Goal: Task Accomplishment & Management: Manage account settings

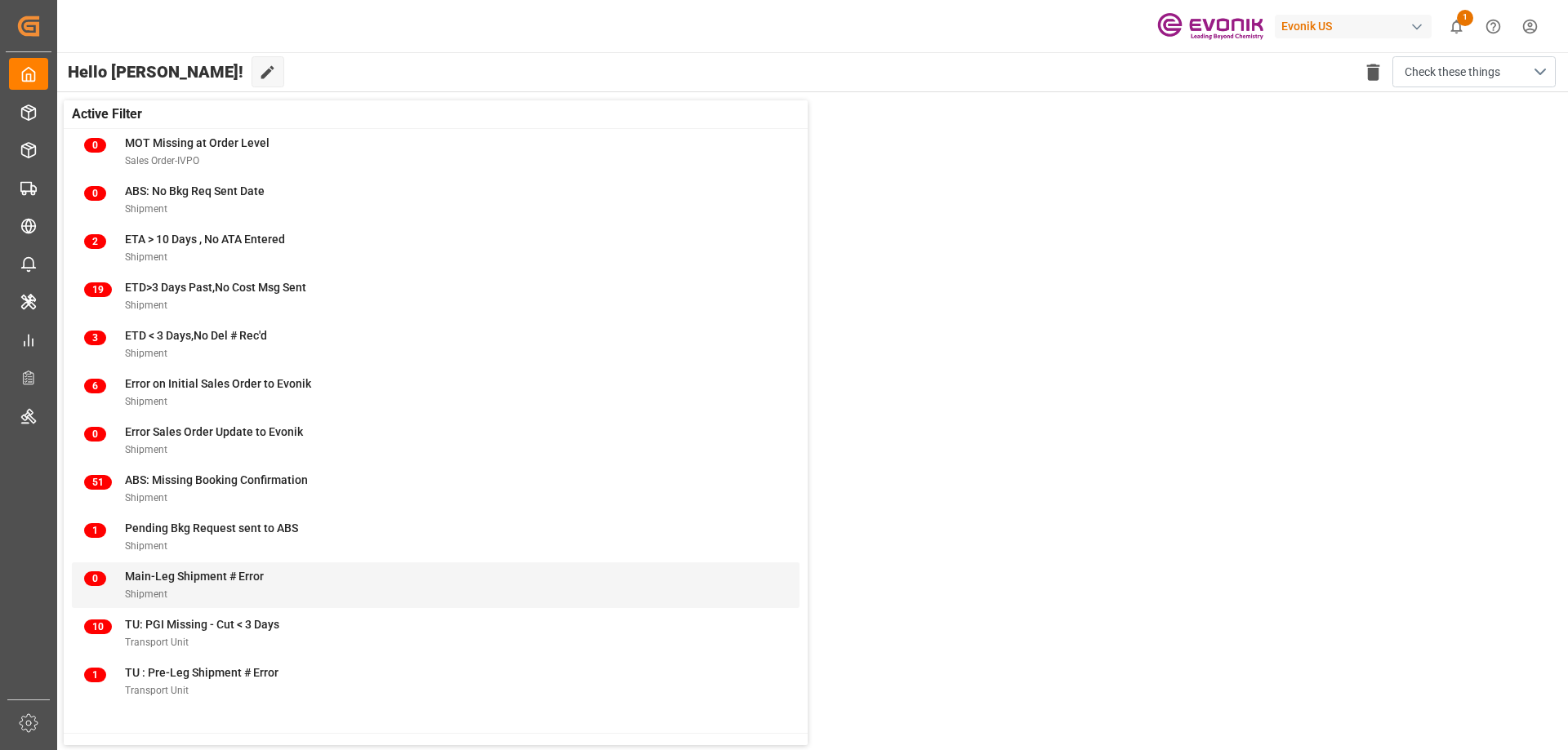
scroll to position [164, 0]
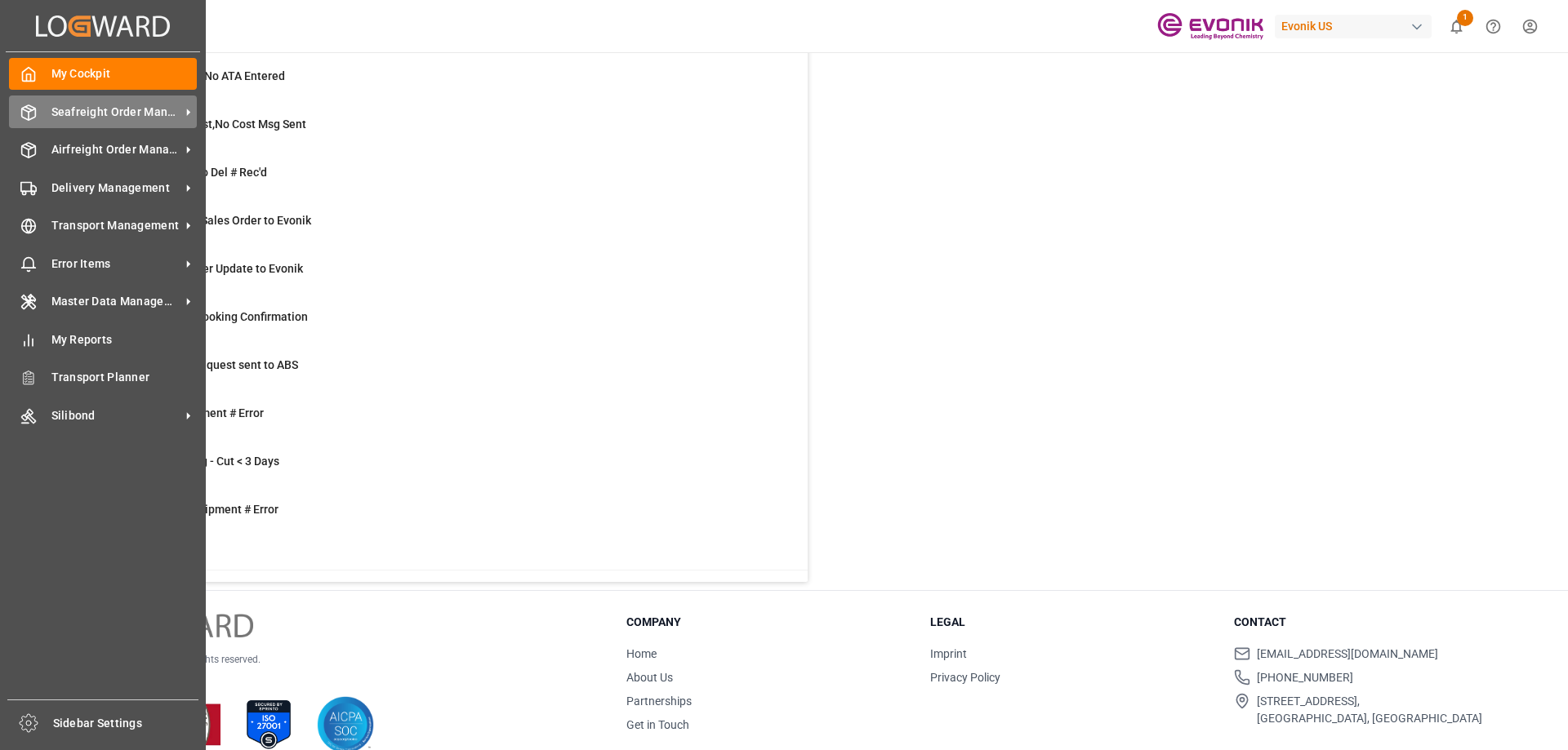
click at [126, 112] on span "Seafreight Order Management" at bounding box center [116, 112] width 129 height 17
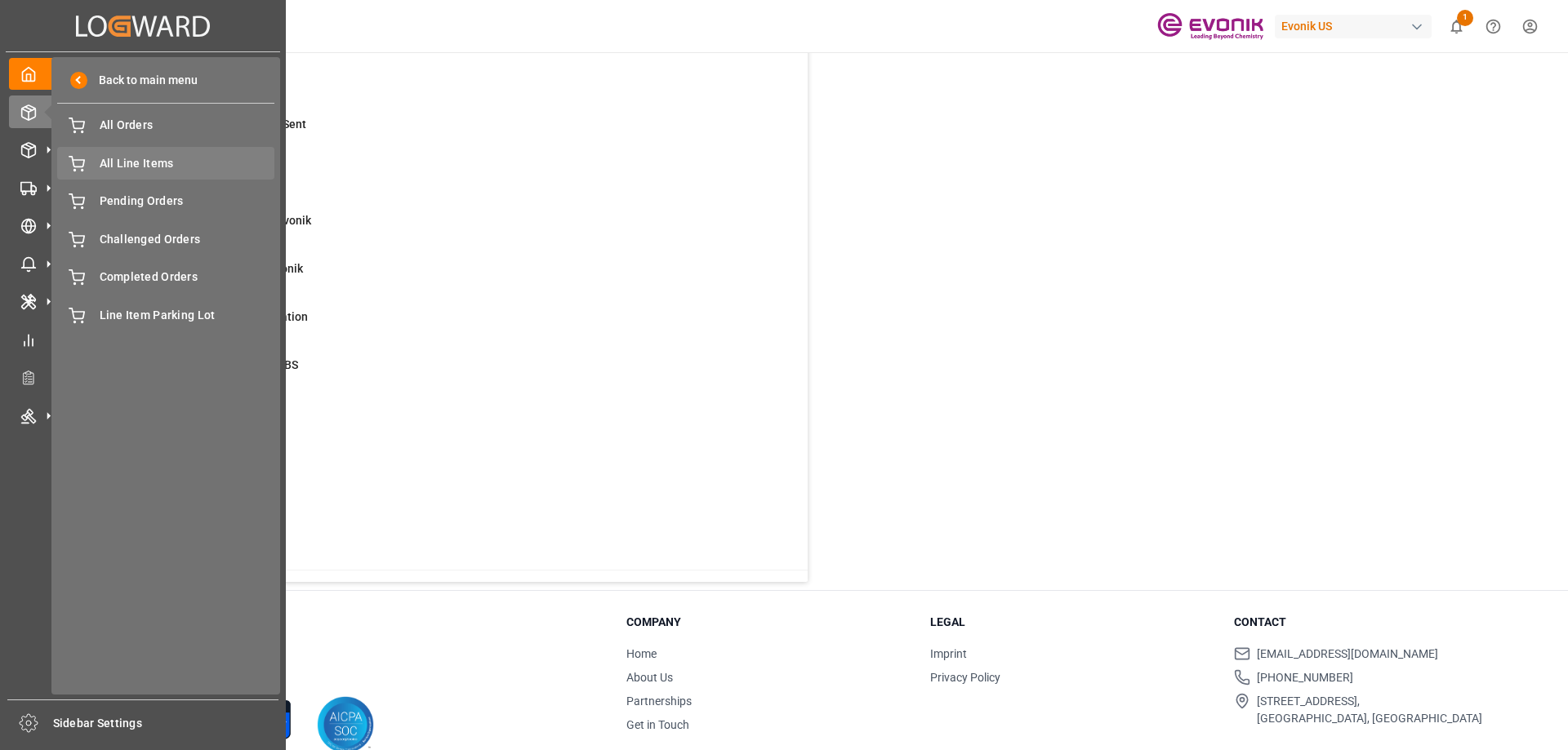
click at [133, 164] on span "All Line Items" at bounding box center [187, 164] width 176 height 17
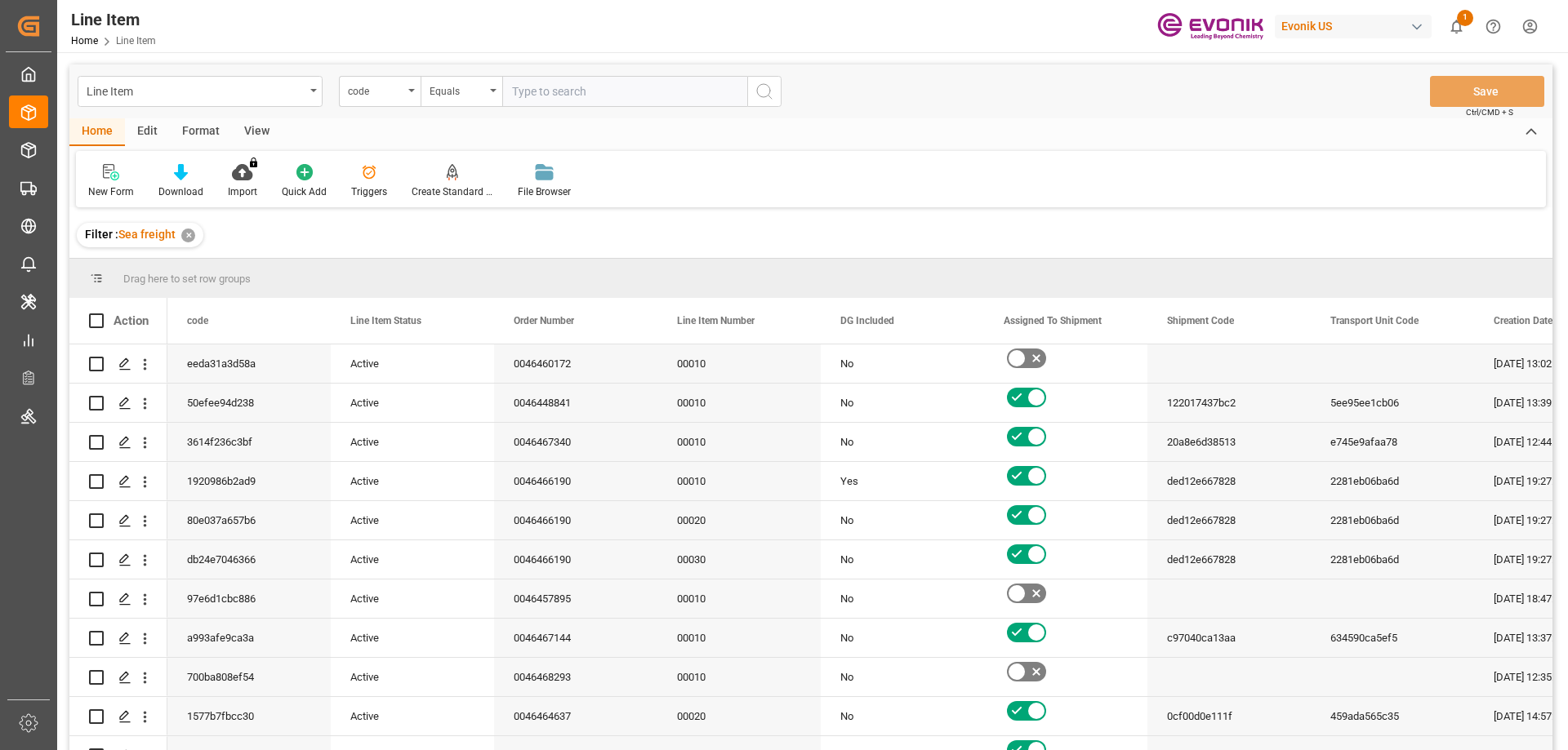
click at [267, 128] on div "View" at bounding box center [257, 133] width 50 height 28
click at [180, 188] on div "Standard Templates" at bounding box center [185, 192] width 82 height 15
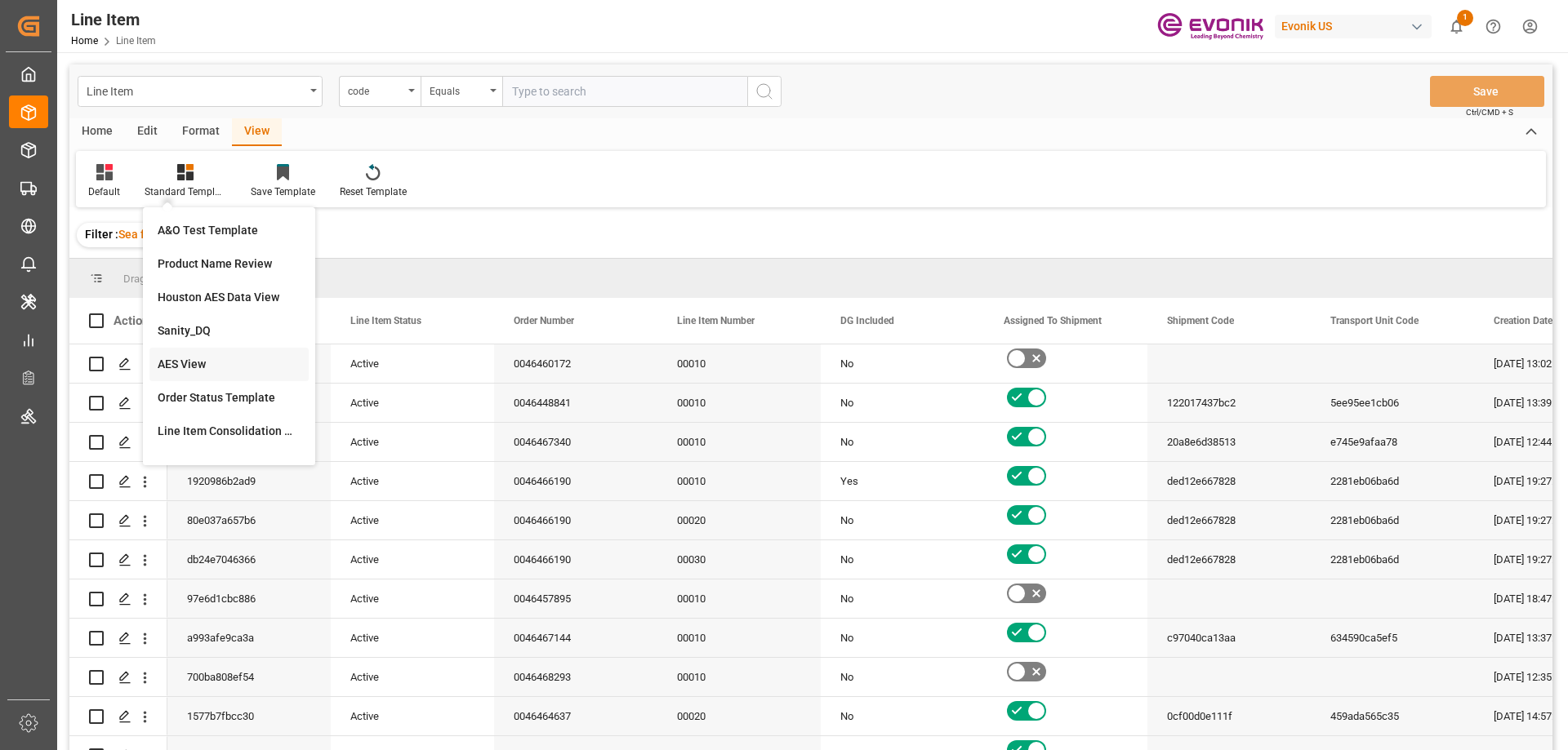
click at [202, 364] on div "AES View" at bounding box center [229, 365] width 143 height 17
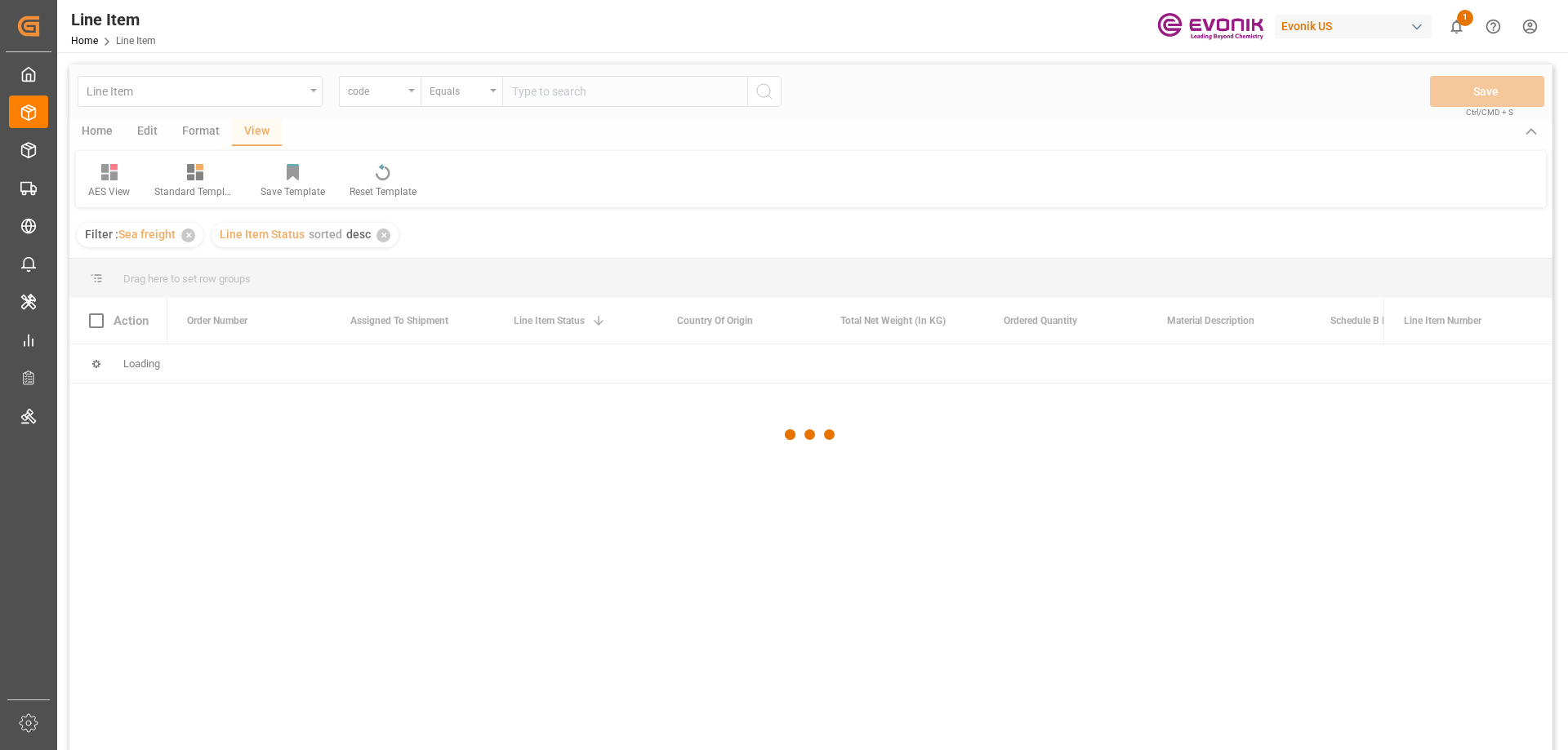
click at [407, 89] on div at bounding box center [811, 435] width 1483 height 741
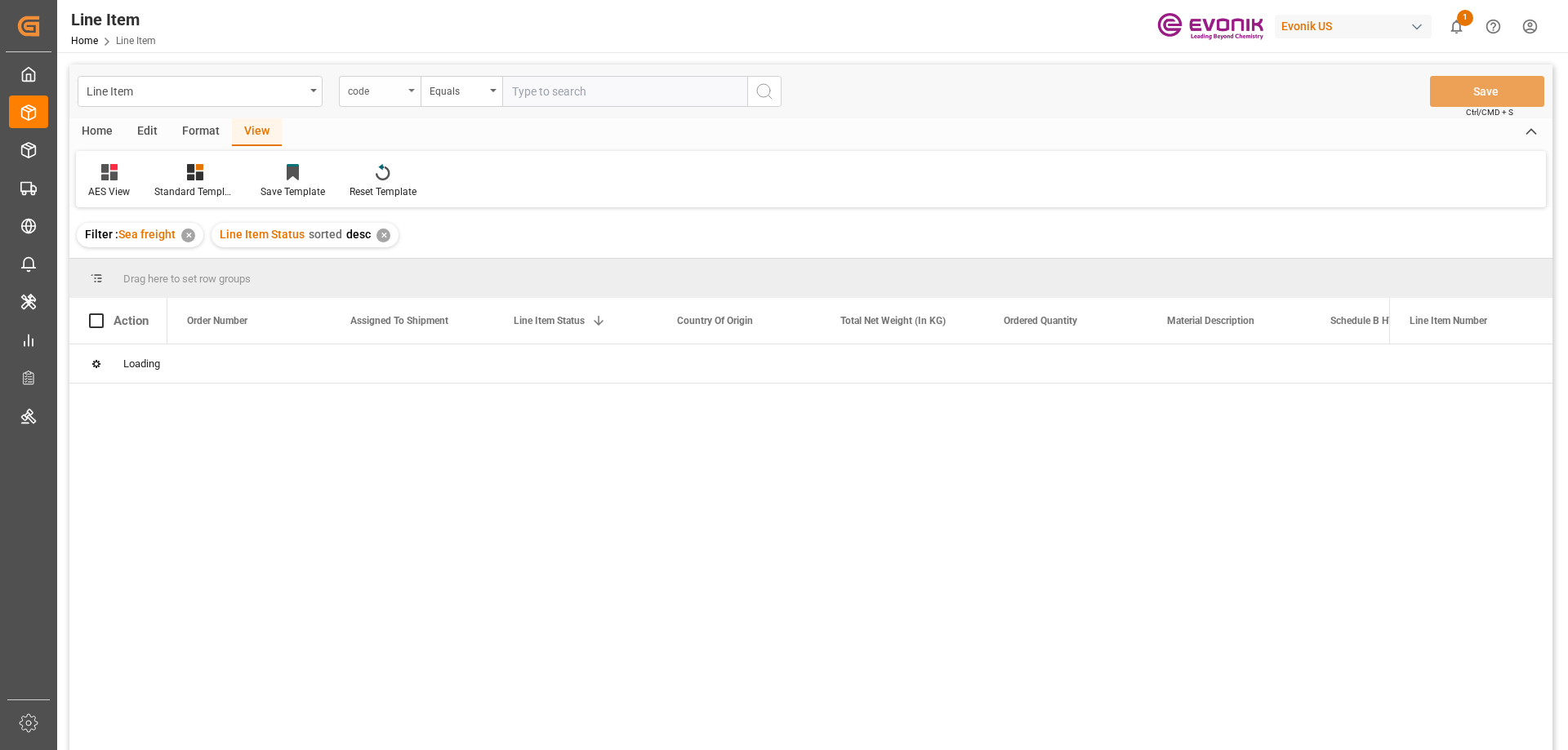
click at [406, 90] on div "code" at bounding box center [379, 91] width 82 height 31
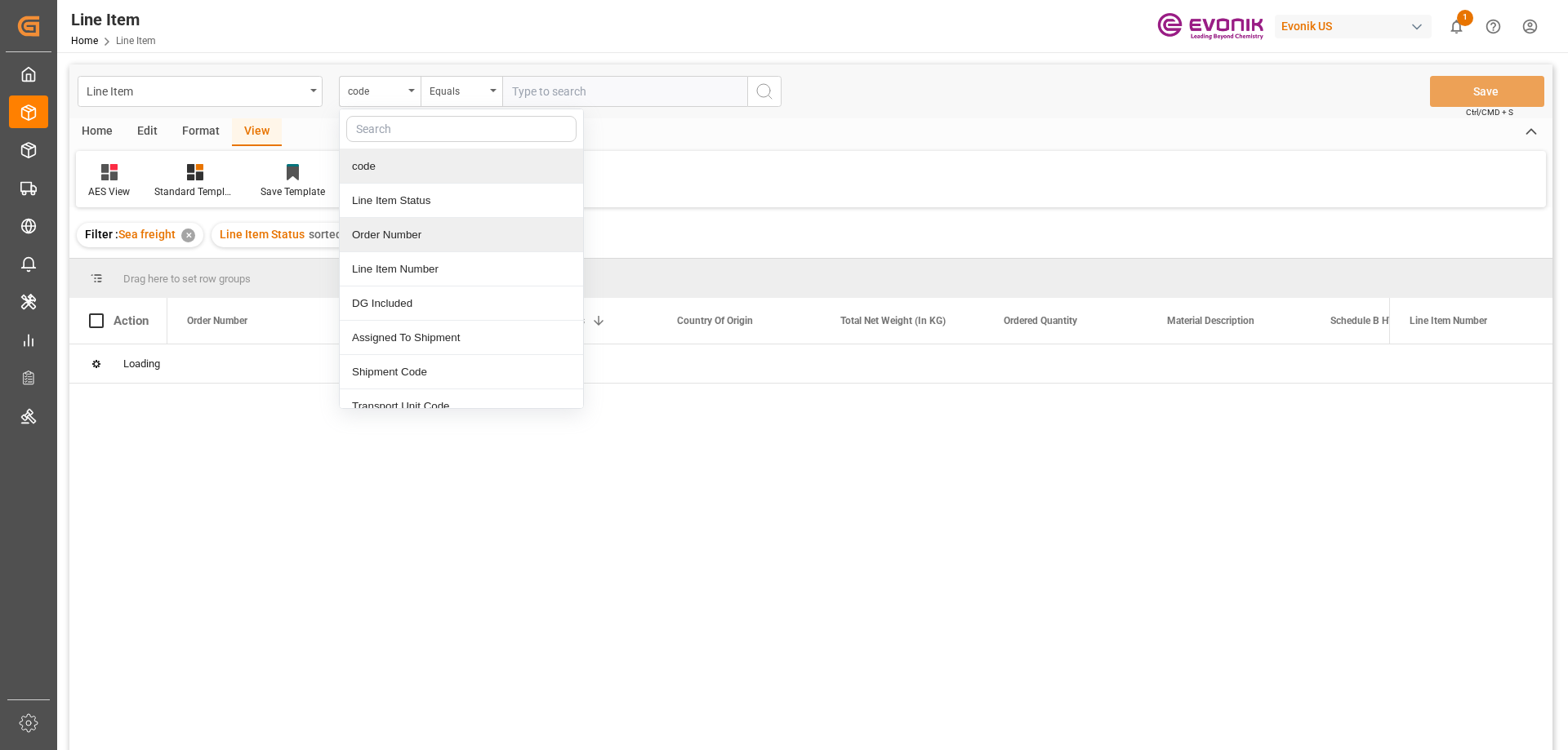
click at [395, 239] on div "Order Number" at bounding box center [461, 235] width 243 height 34
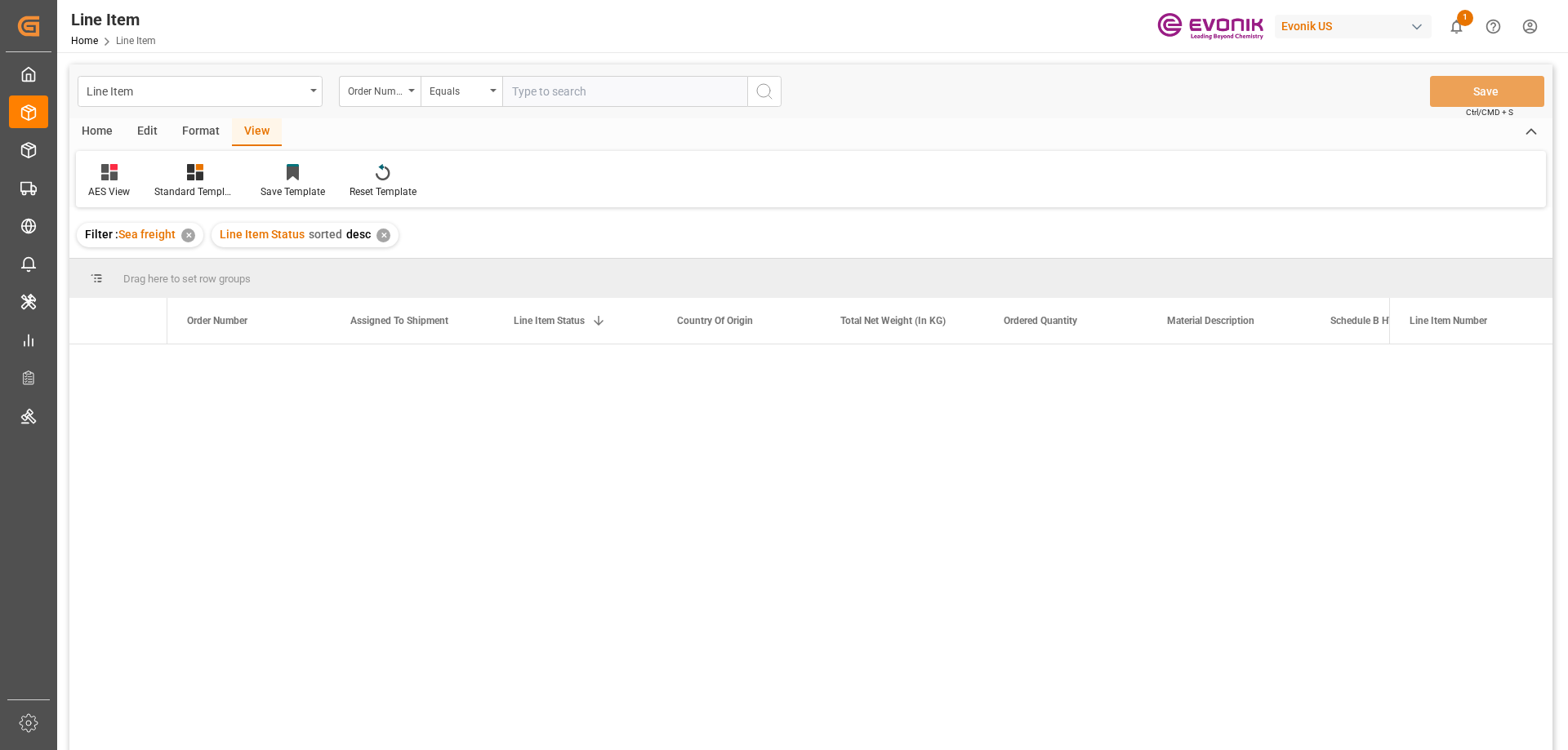
click at [563, 91] on input "text" at bounding box center [624, 91] width 245 height 31
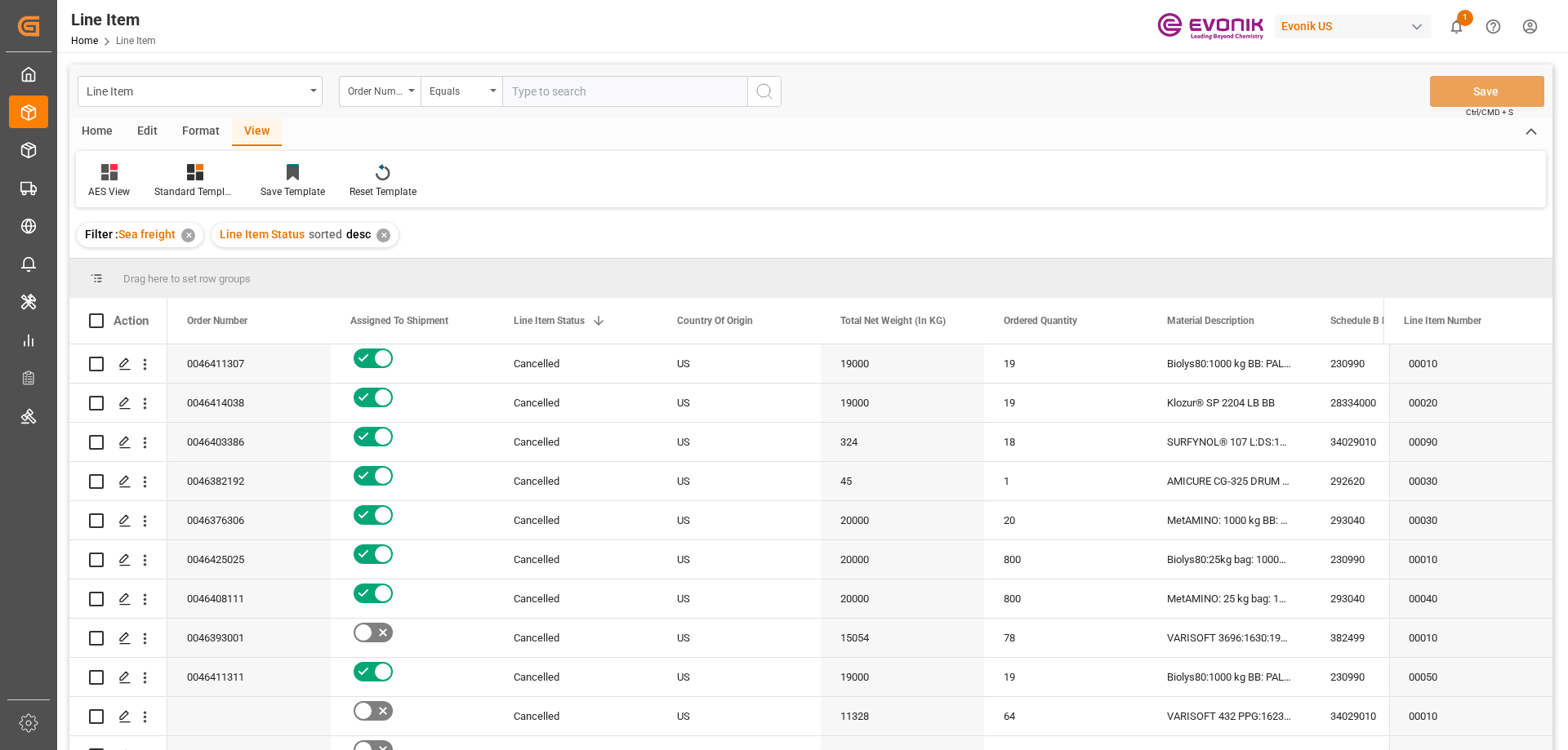
paste input "0046463549"
type input "0046463549"
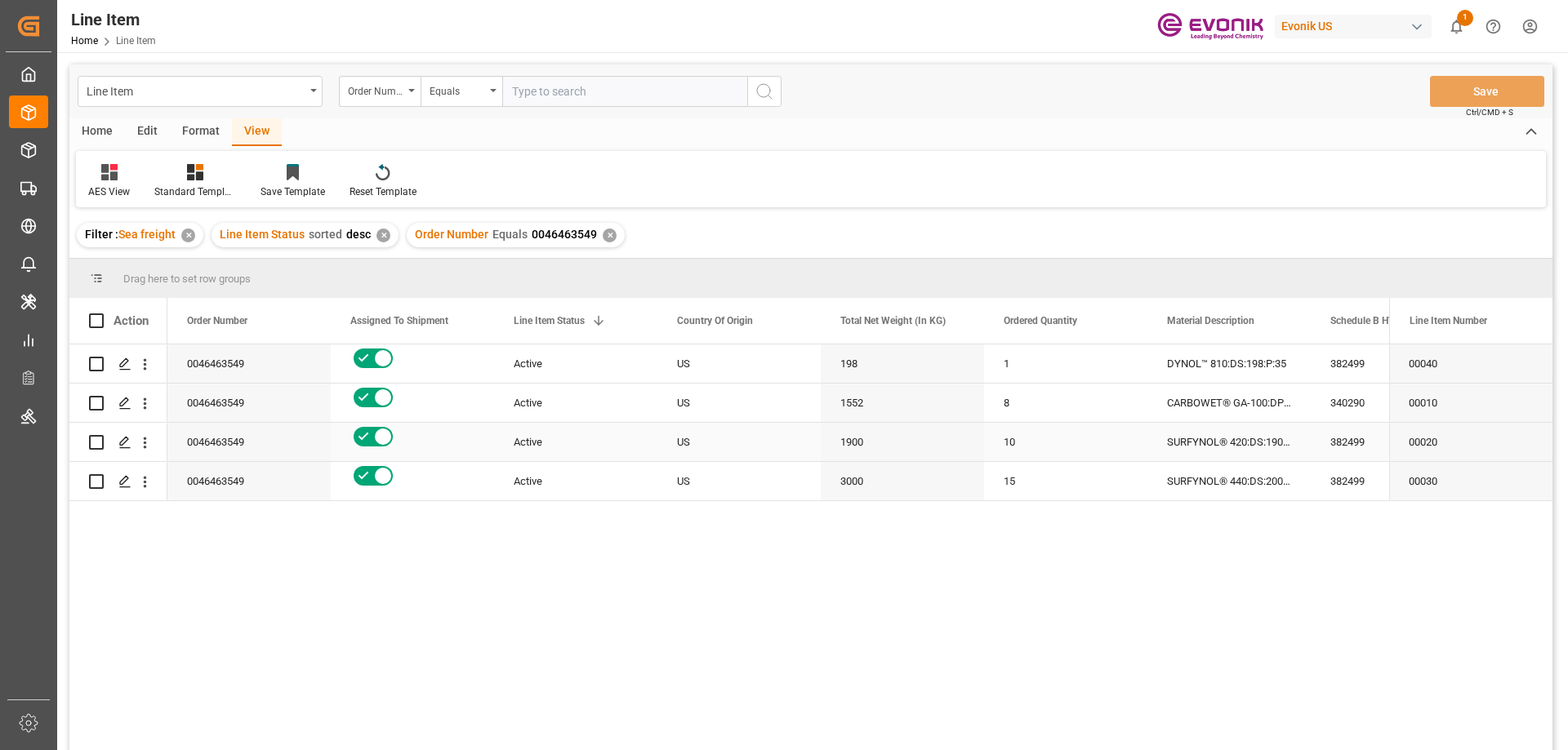
click at [536, 445] on div "Active" at bounding box center [575, 443] width 124 height 38
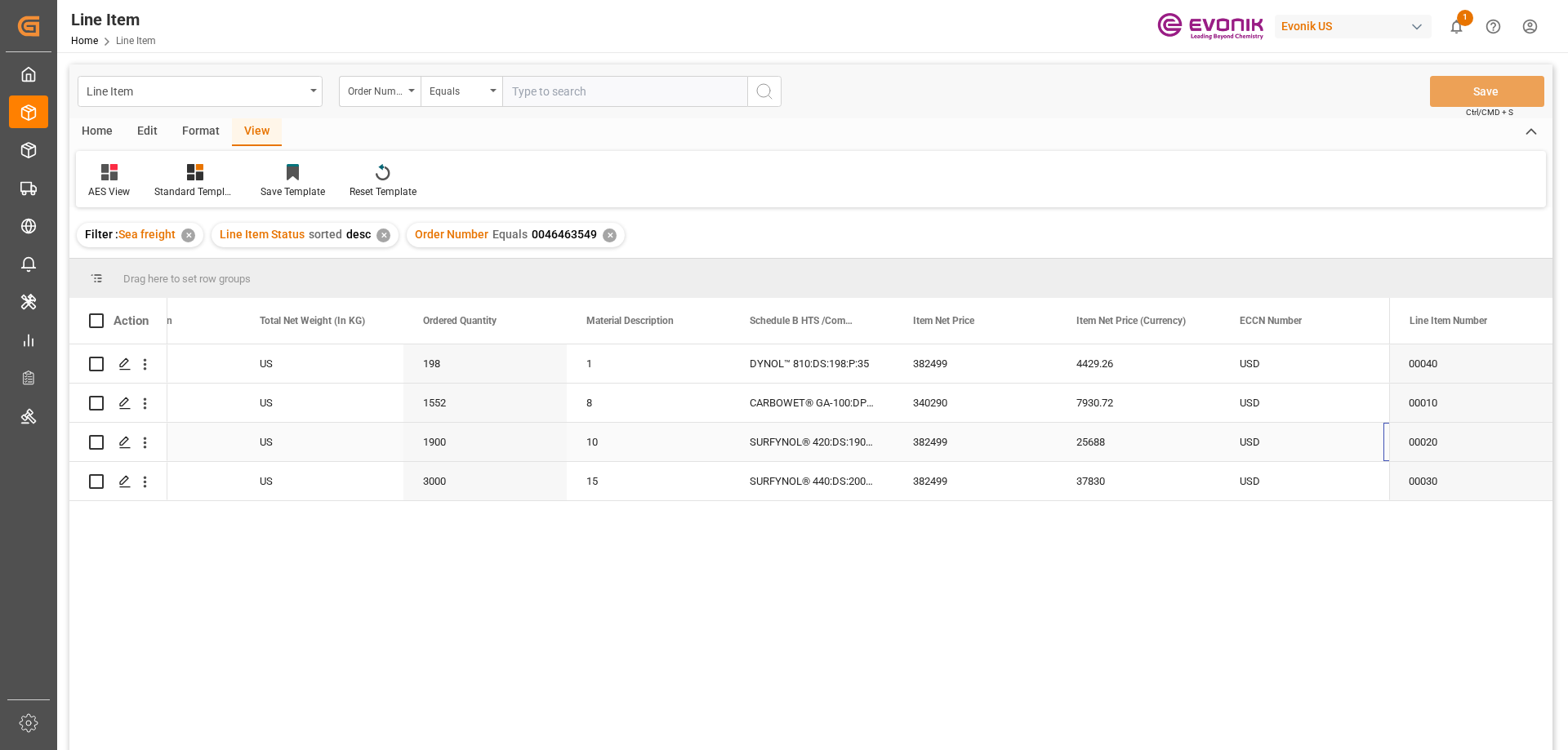
scroll to position [0, 581]
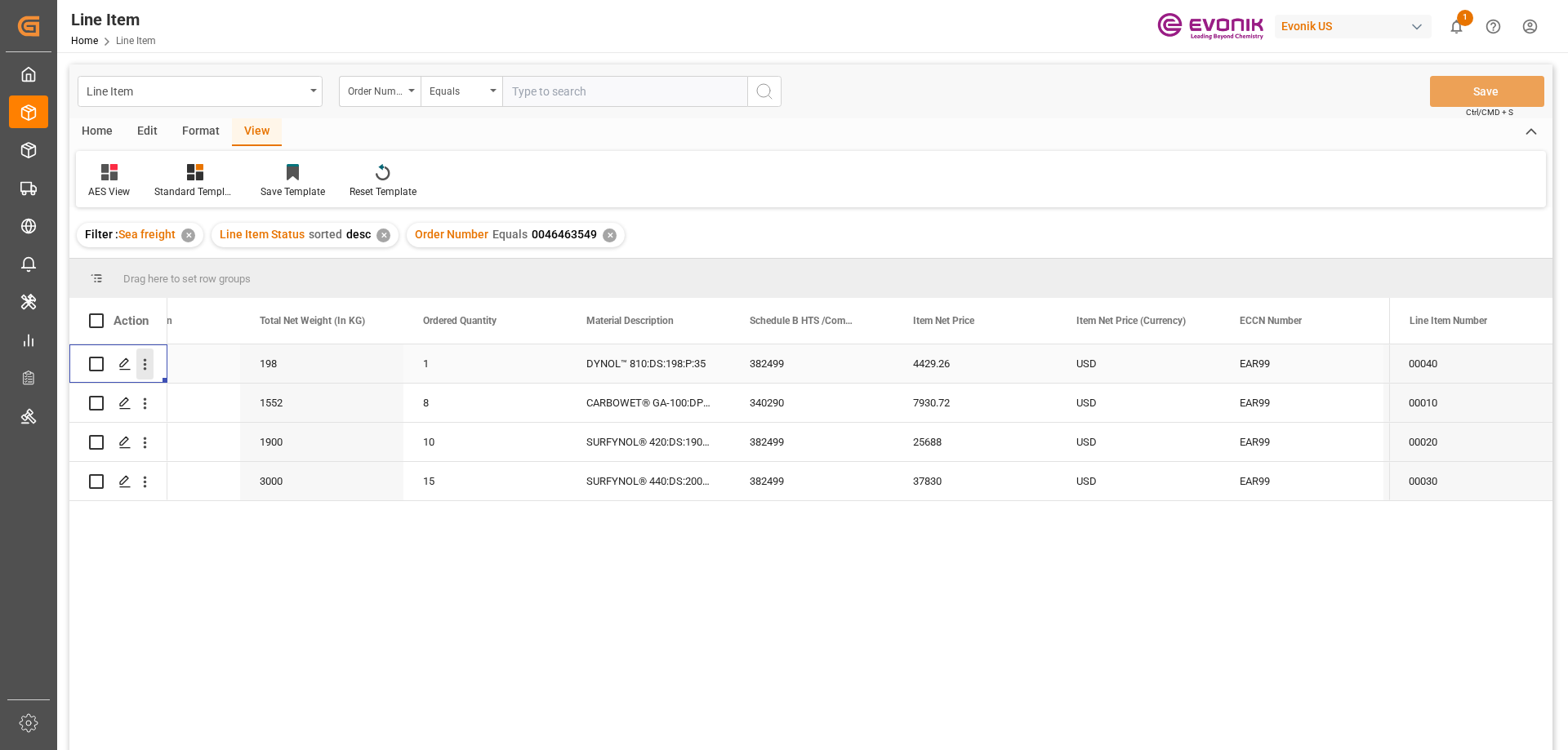
click at [144, 359] on icon "open menu" at bounding box center [145, 365] width 17 height 17
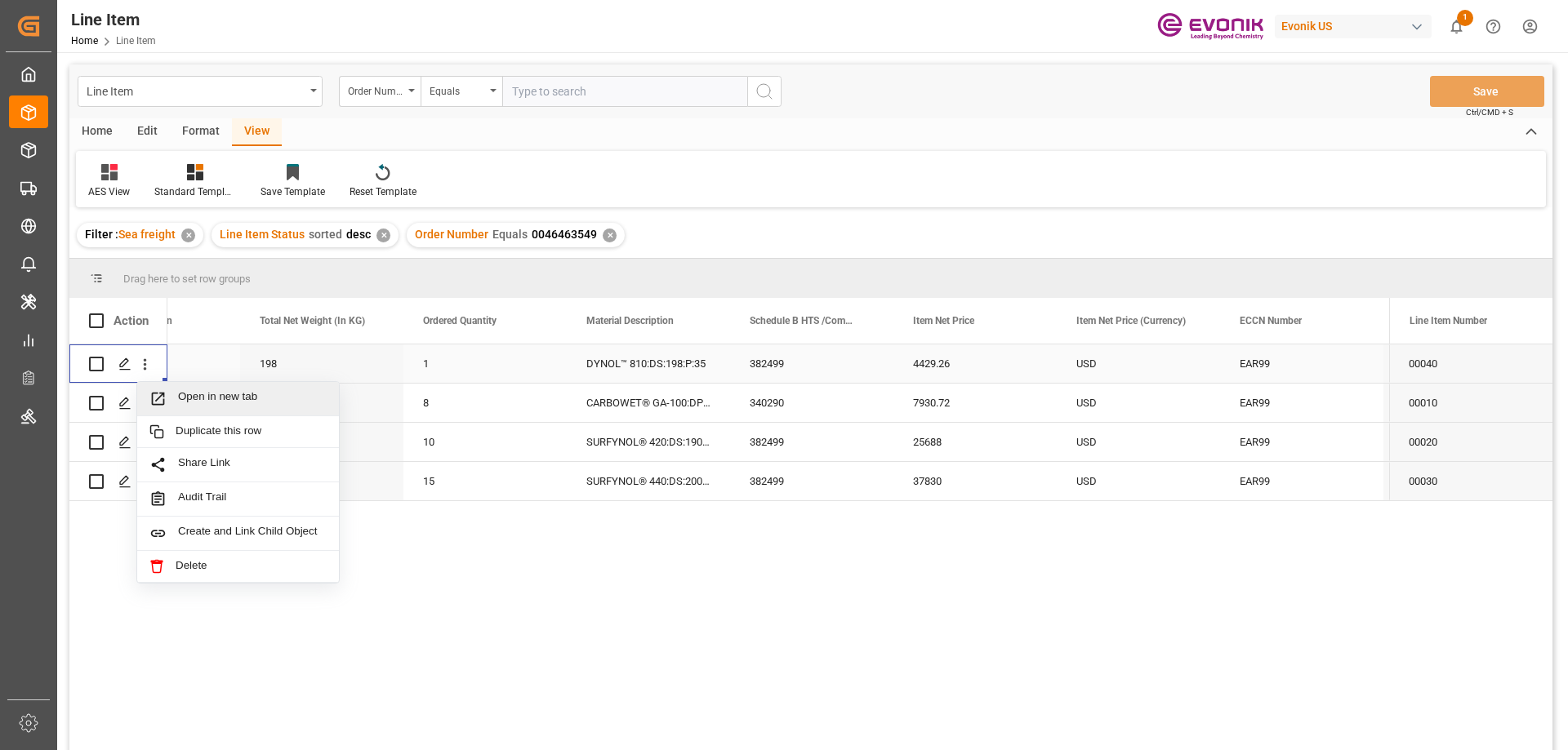
click at [208, 389] on div "Open in new tab" at bounding box center [238, 399] width 202 height 34
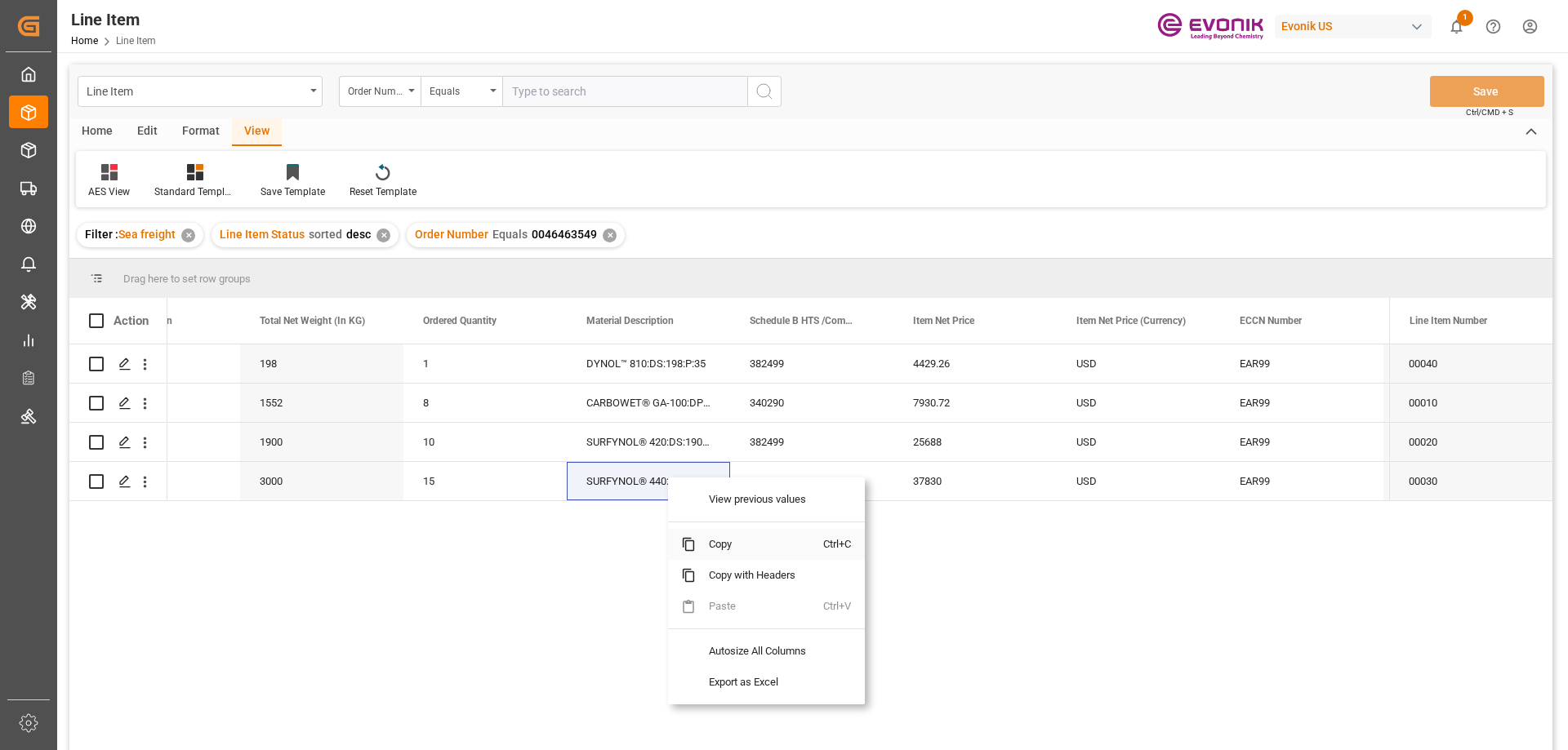
click at [722, 546] on span "Copy" at bounding box center [760, 544] width 128 height 31
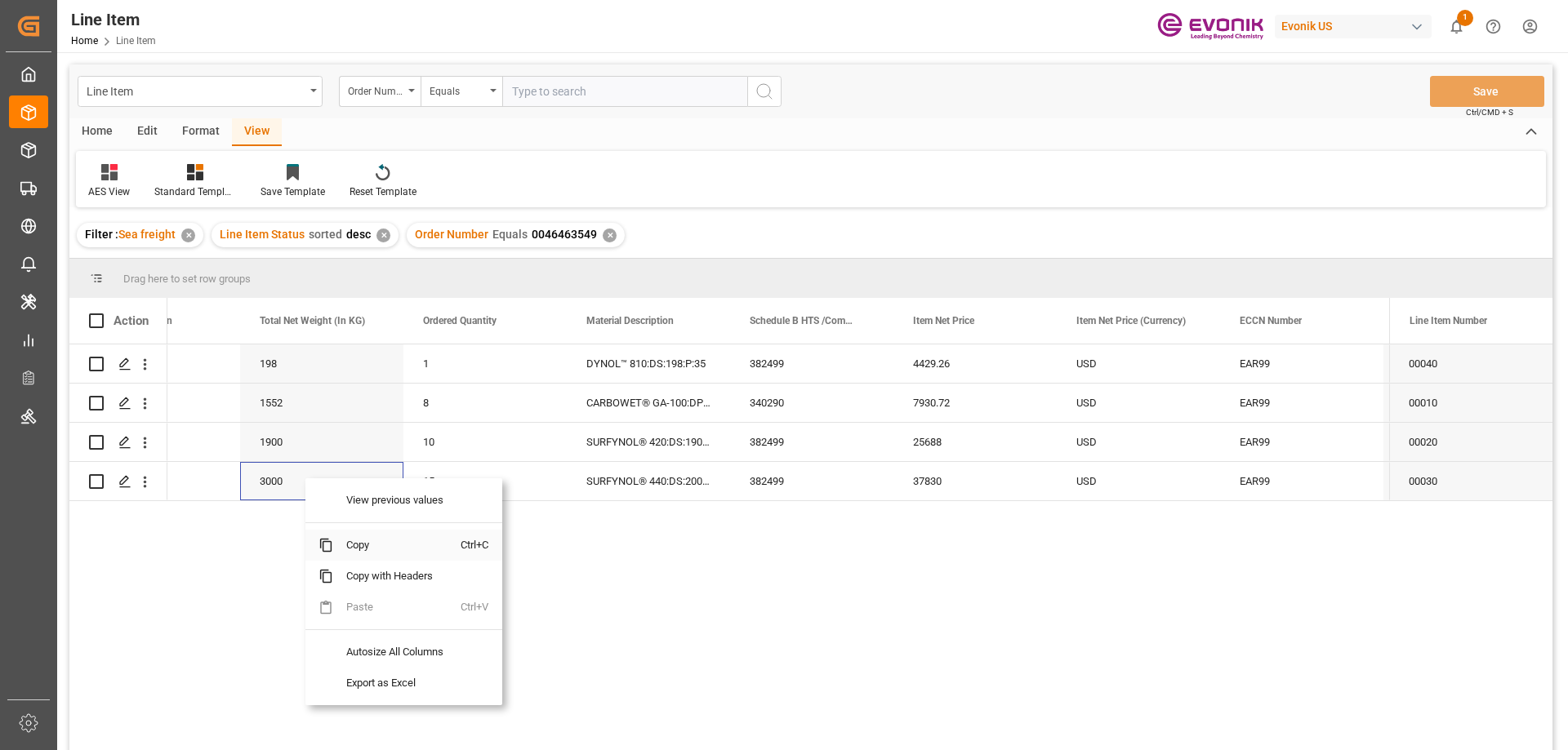
click at [354, 540] on span "Copy" at bounding box center [397, 545] width 128 height 31
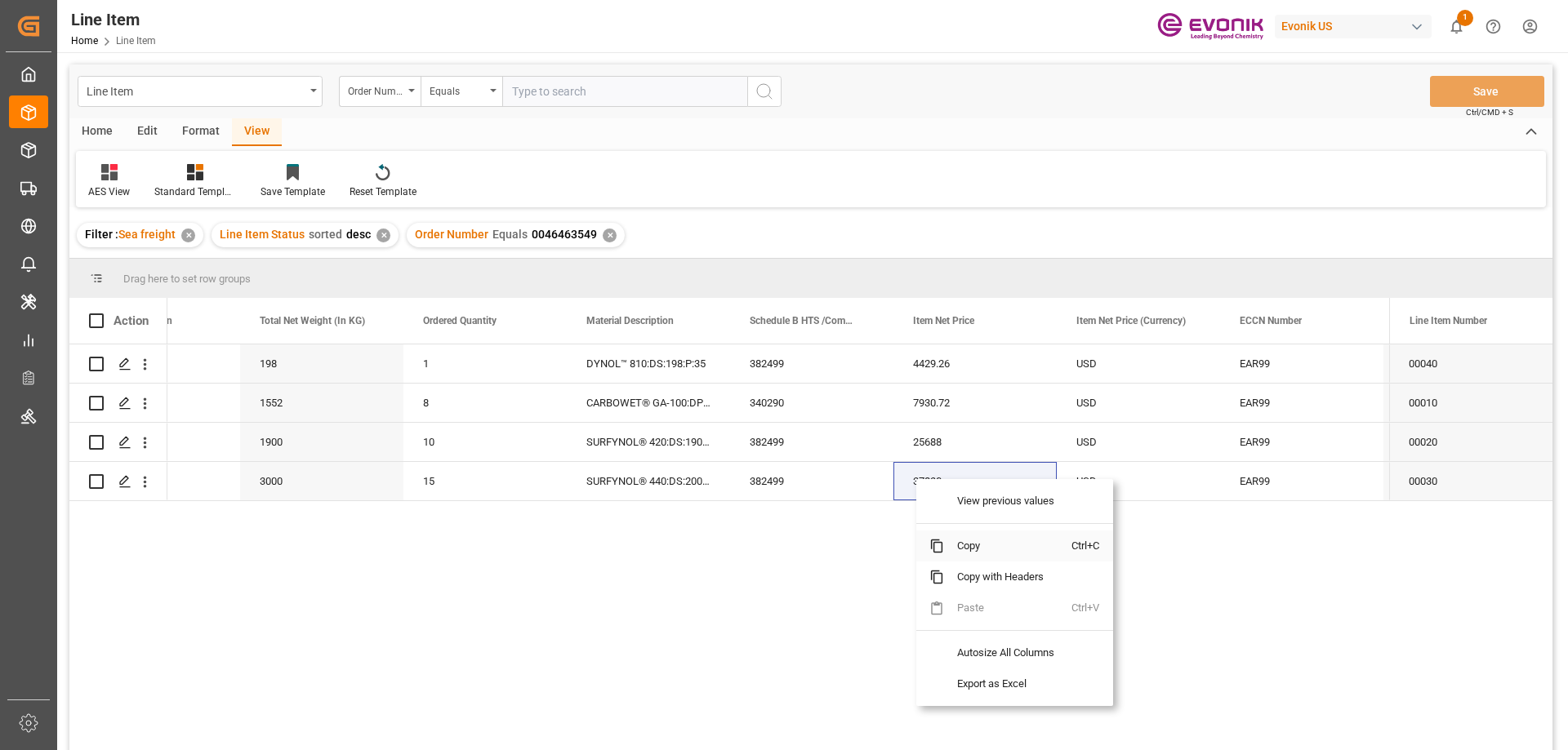
drag, startPoint x: 964, startPoint y: 543, endPoint x: 1466, endPoint y: 400, distance: 522.0
click at [964, 544] on span "Copy" at bounding box center [1008, 546] width 128 height 31
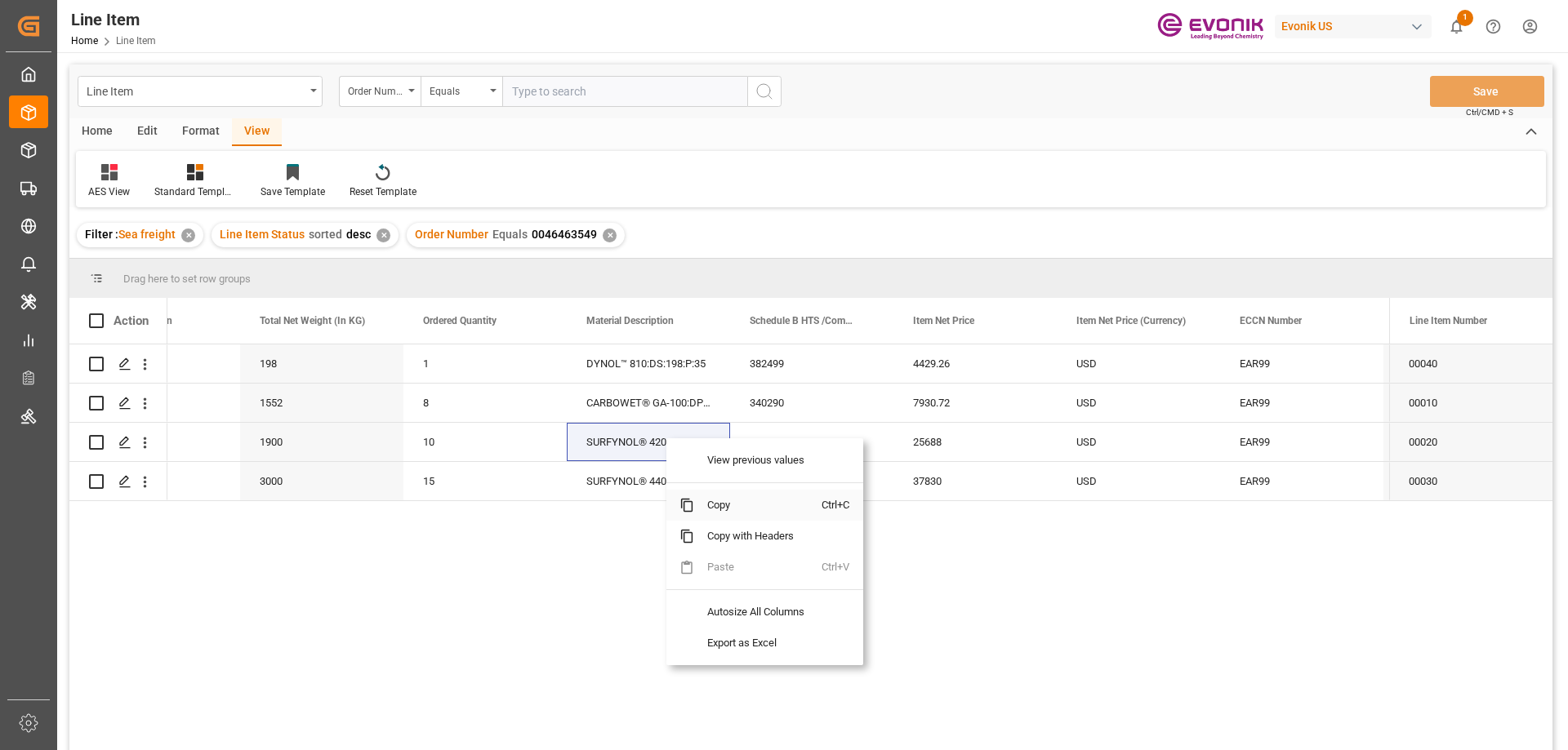
click at [733, 497] on span "Copy" at bounding box center [758, 505] width 128 height 31
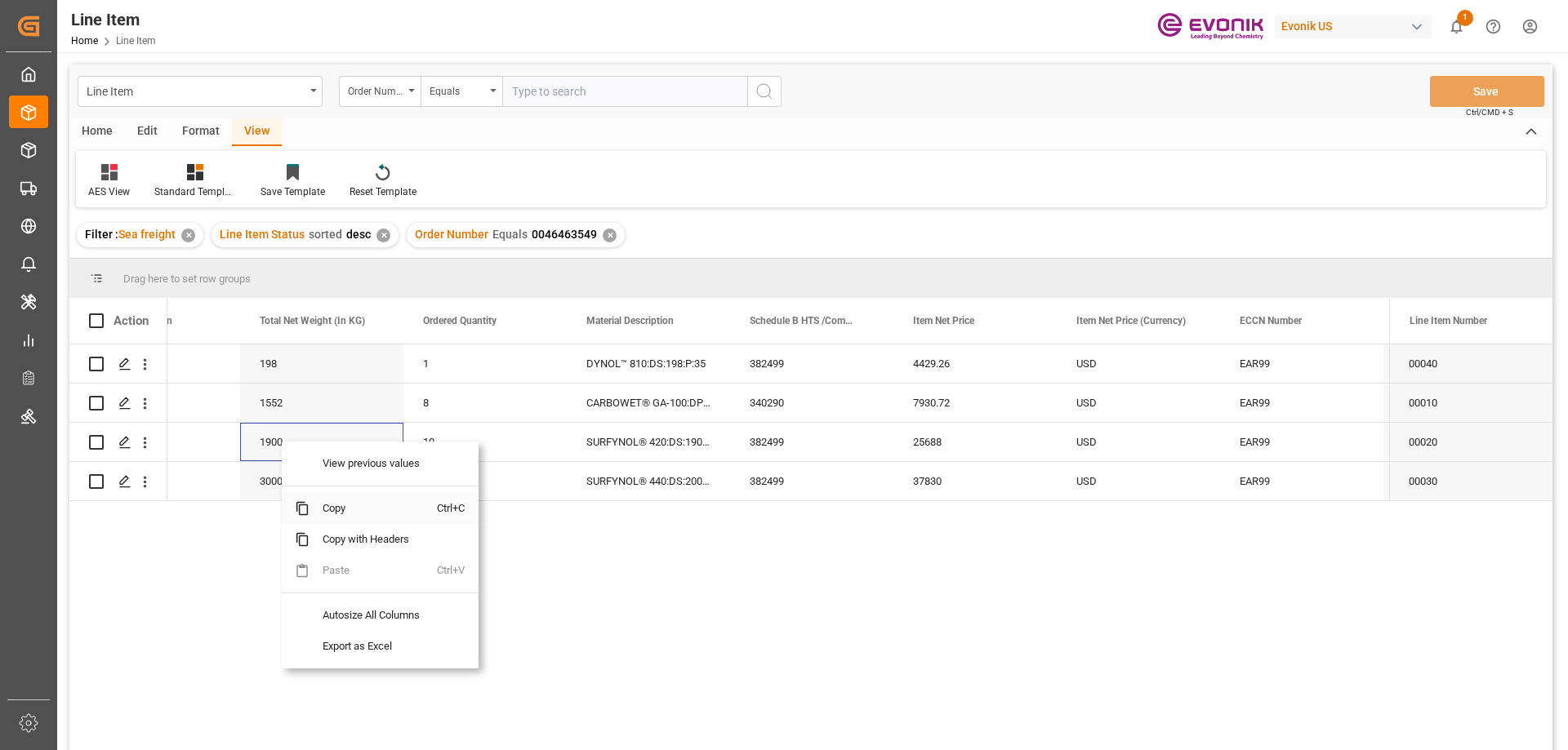
click at [327, 500] on span "Copy" at bounding box center [373, 508] width 128 height 31
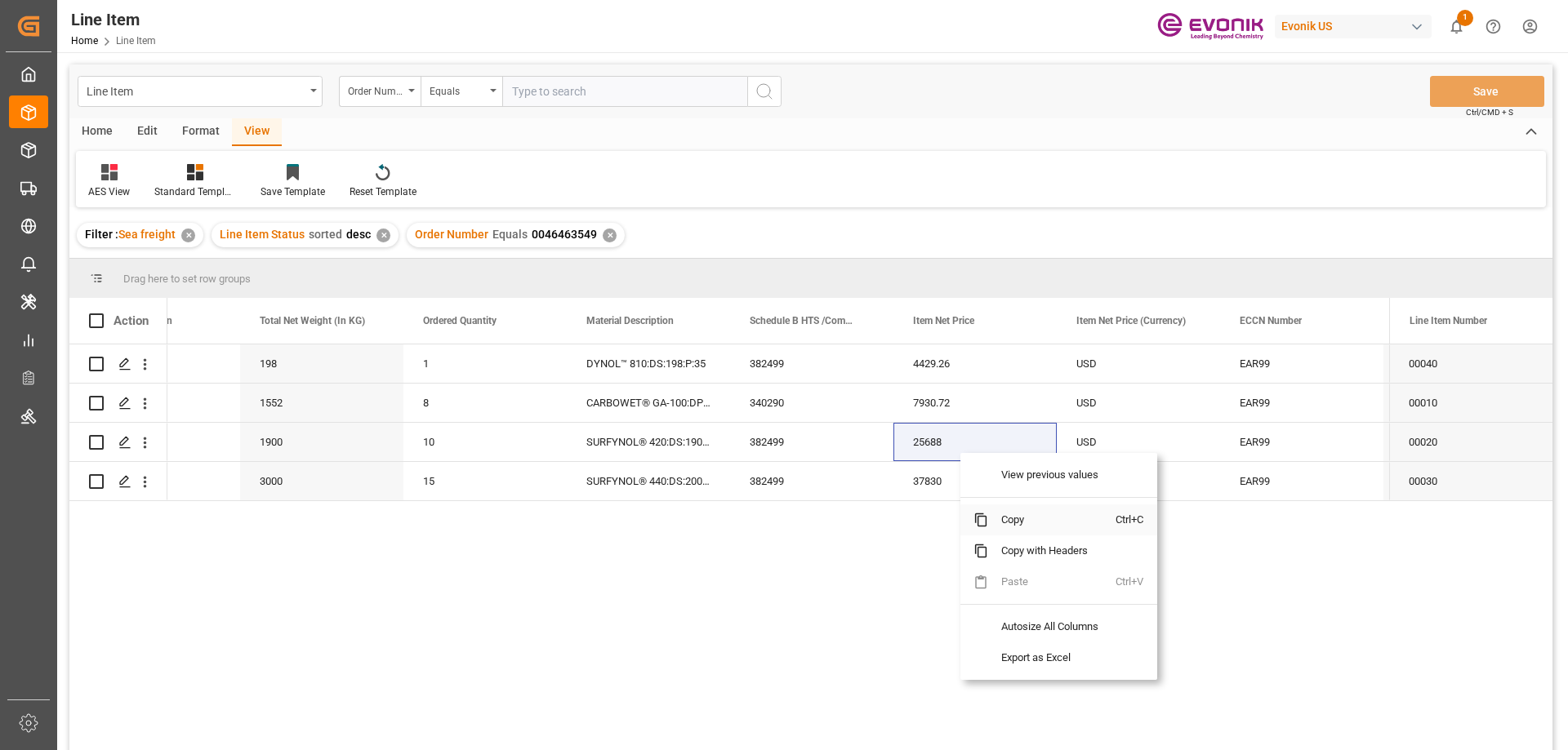
click at [1020, 510] on span "Copy" at bounding box center [1052, 520] width 128 height 31
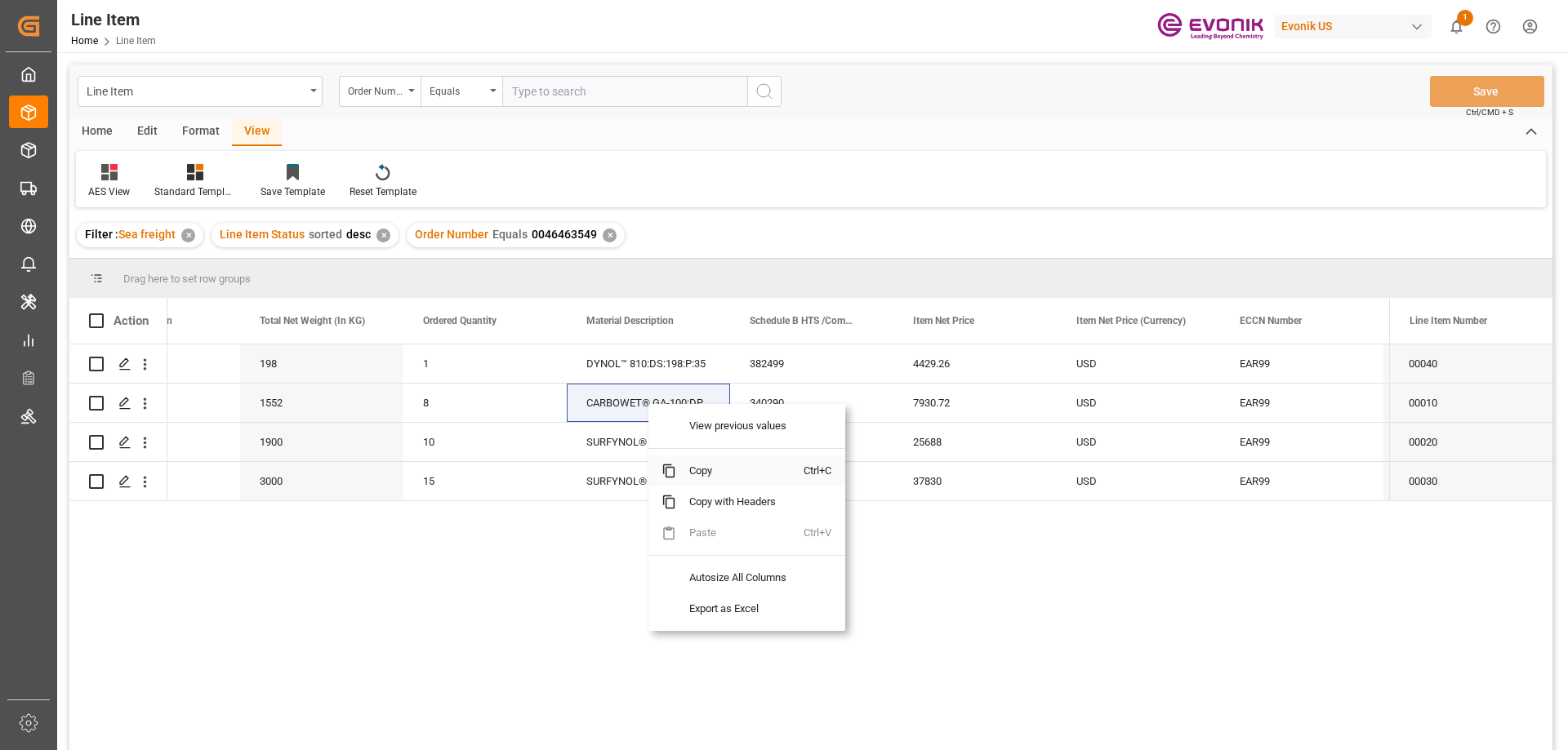
click at [706, 460] on span "Copy" at bounding box center [740, 471] width 128 height 31
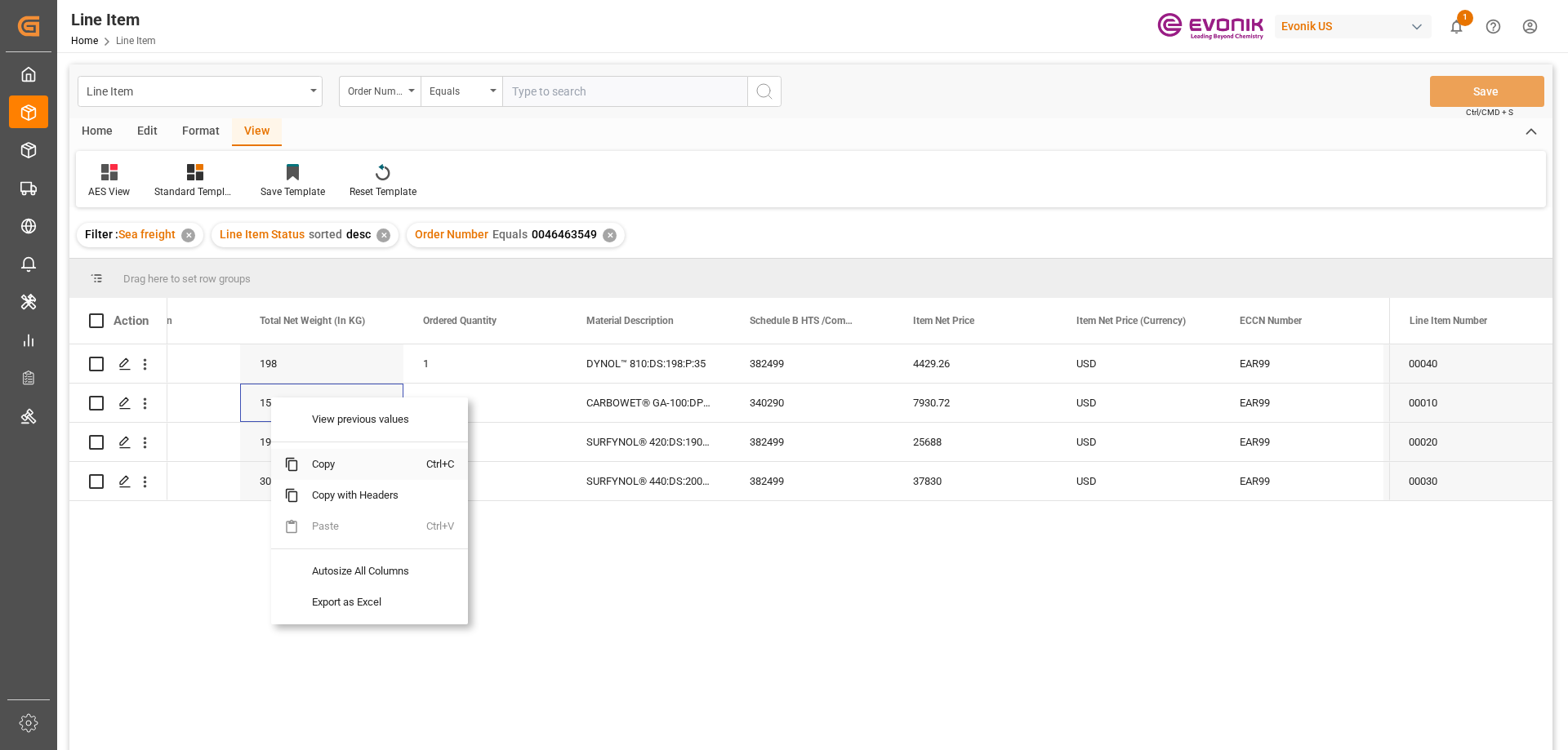
click at [322, 467] on span "Copy" at bounding box center [363, 464] width 128 height 31
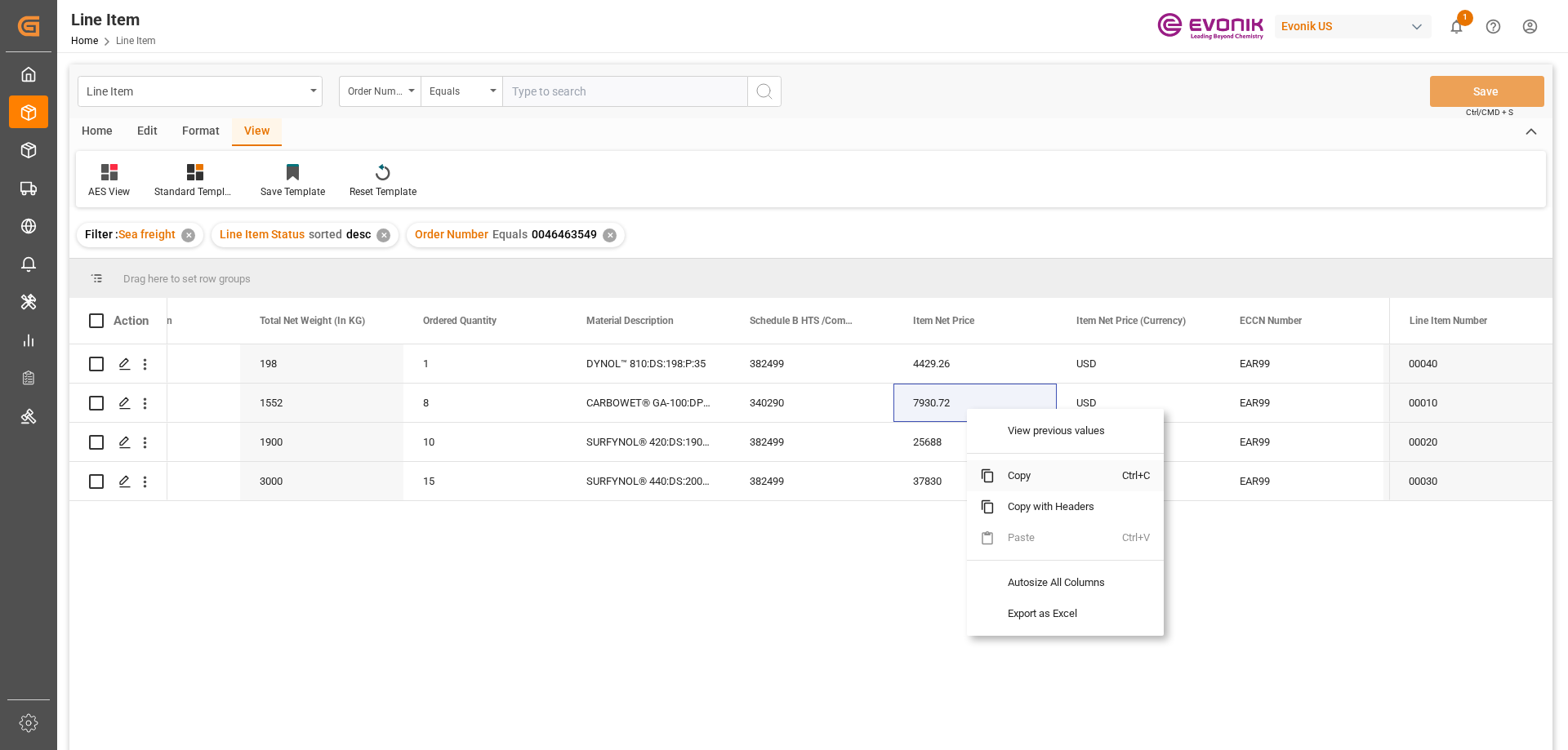
click at [1033, 475] on span "Copy" at bounding box center [1058, 476] width 128 height 31
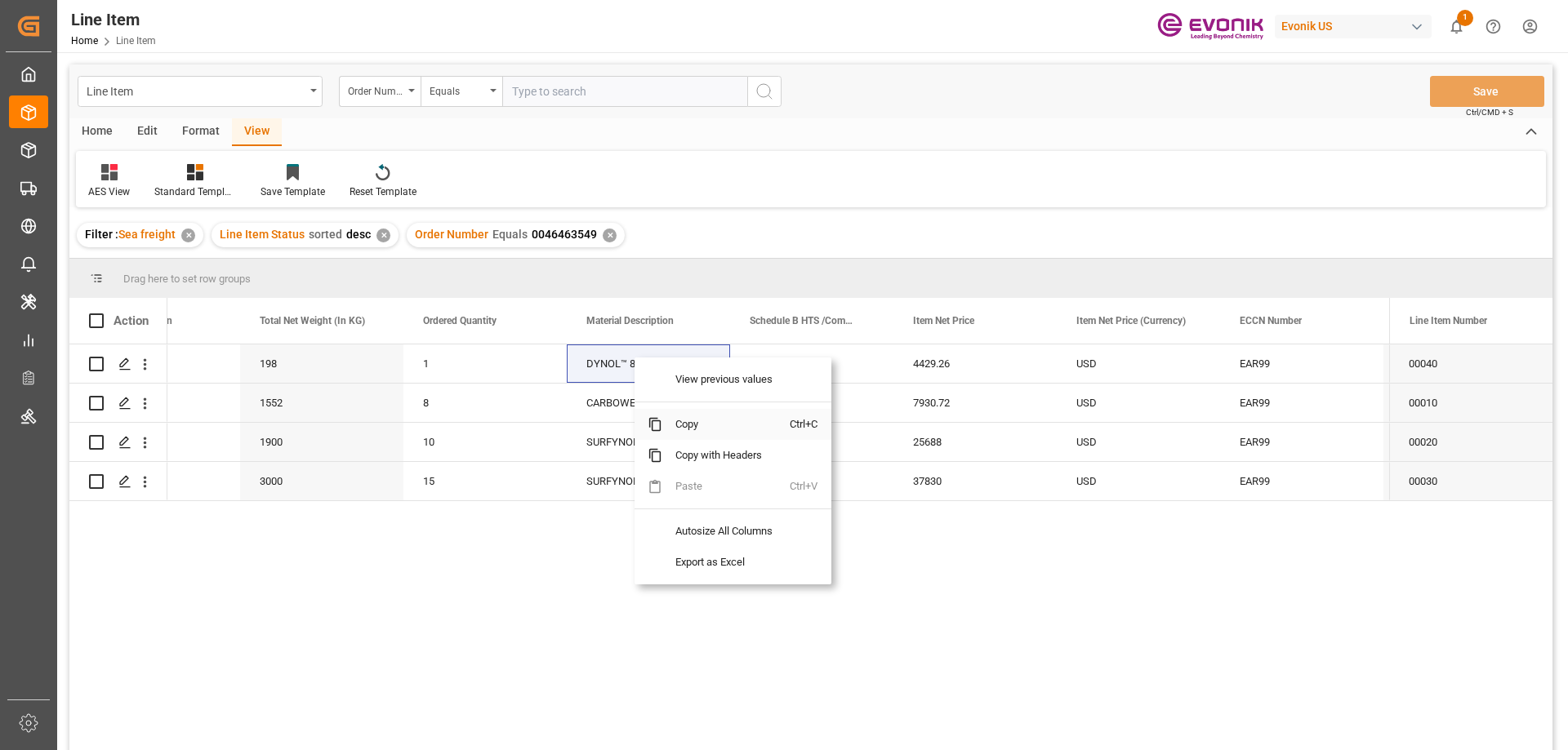
click at [672, 419] on span "Copy" at bounding box center [726, 424] width 128 height 31
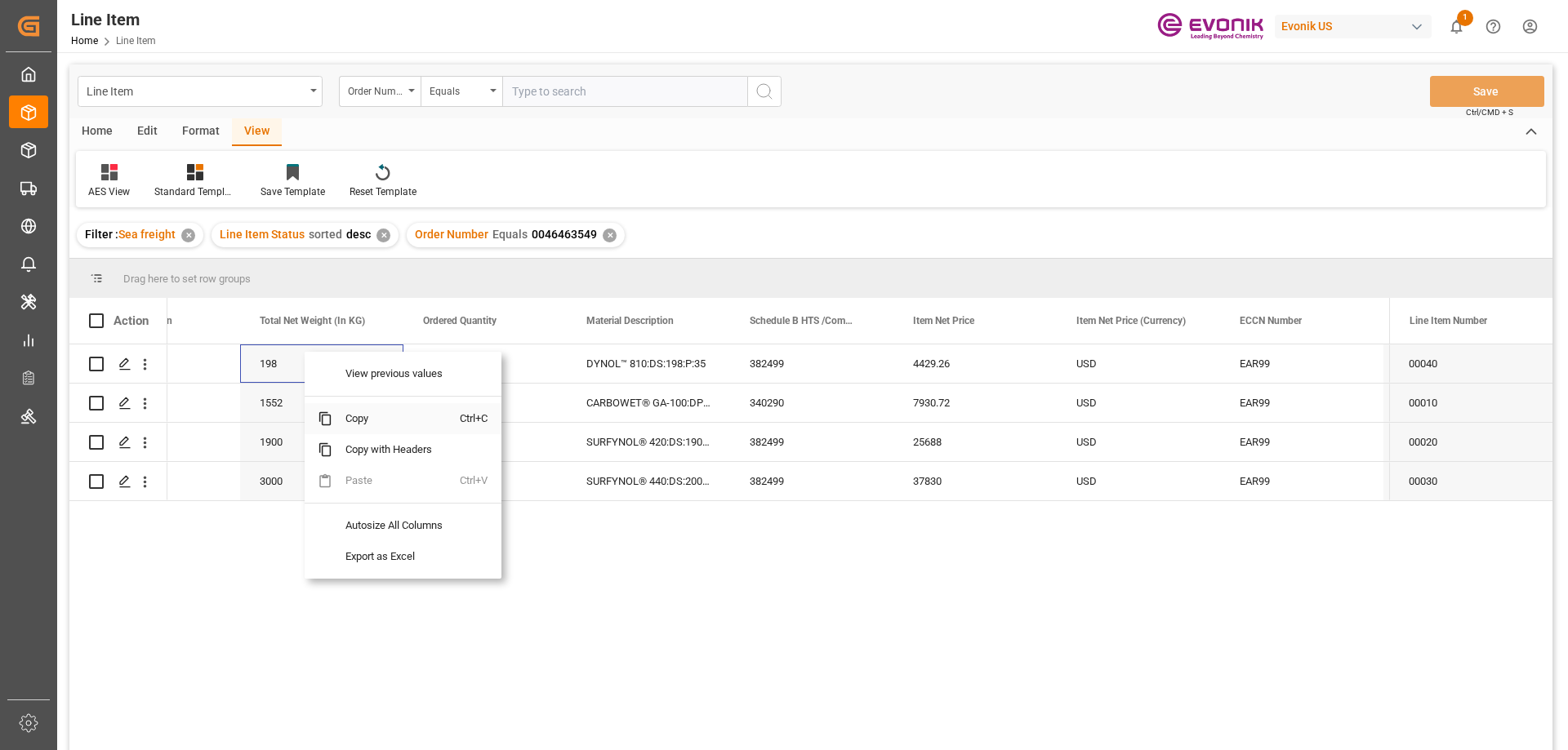
click at [350, 420] on span "Copy" at bounding box center [397, 418] width 128 height 31
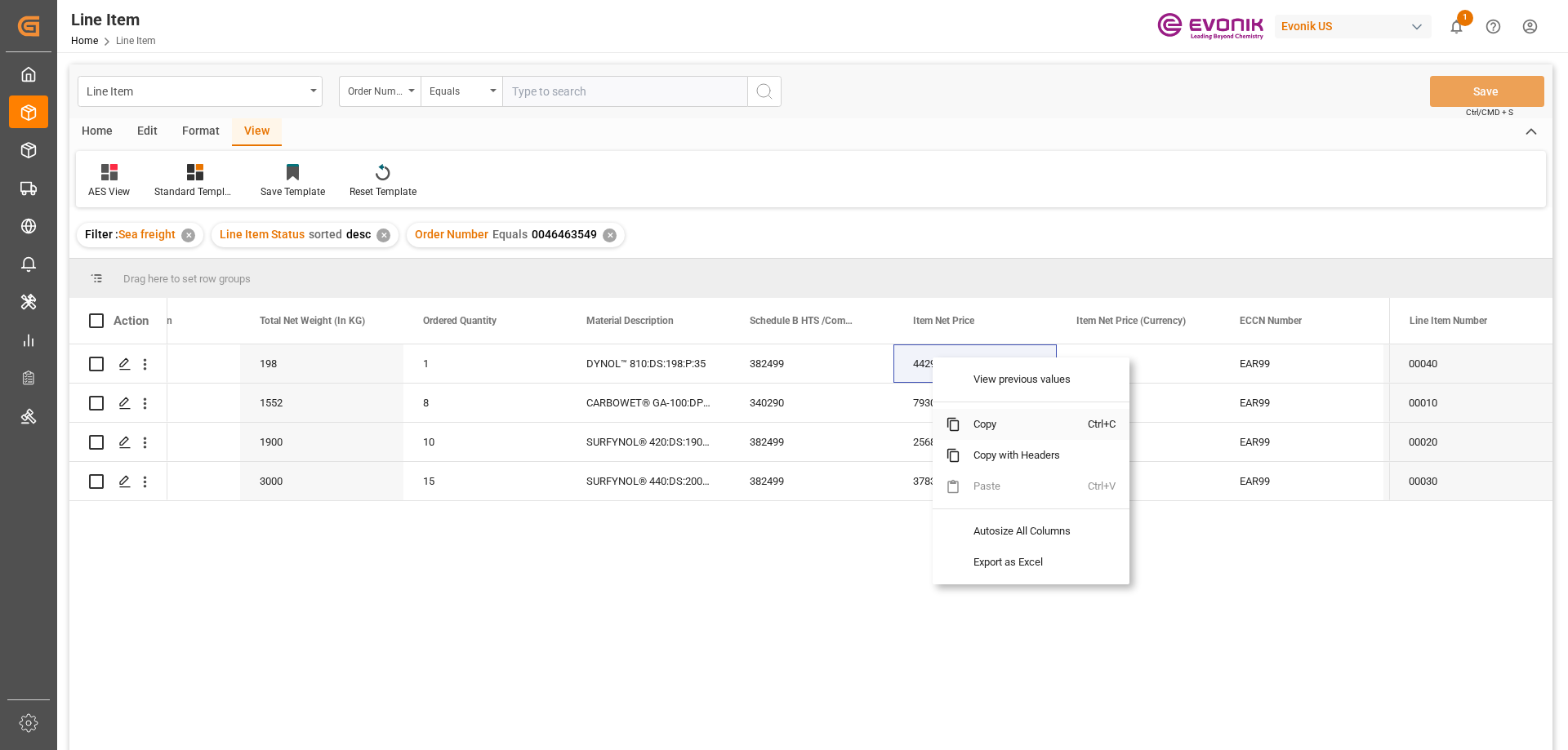
click at [991, 420] on span "Copy" at bounding box center [1025, 424] width 128 height 31
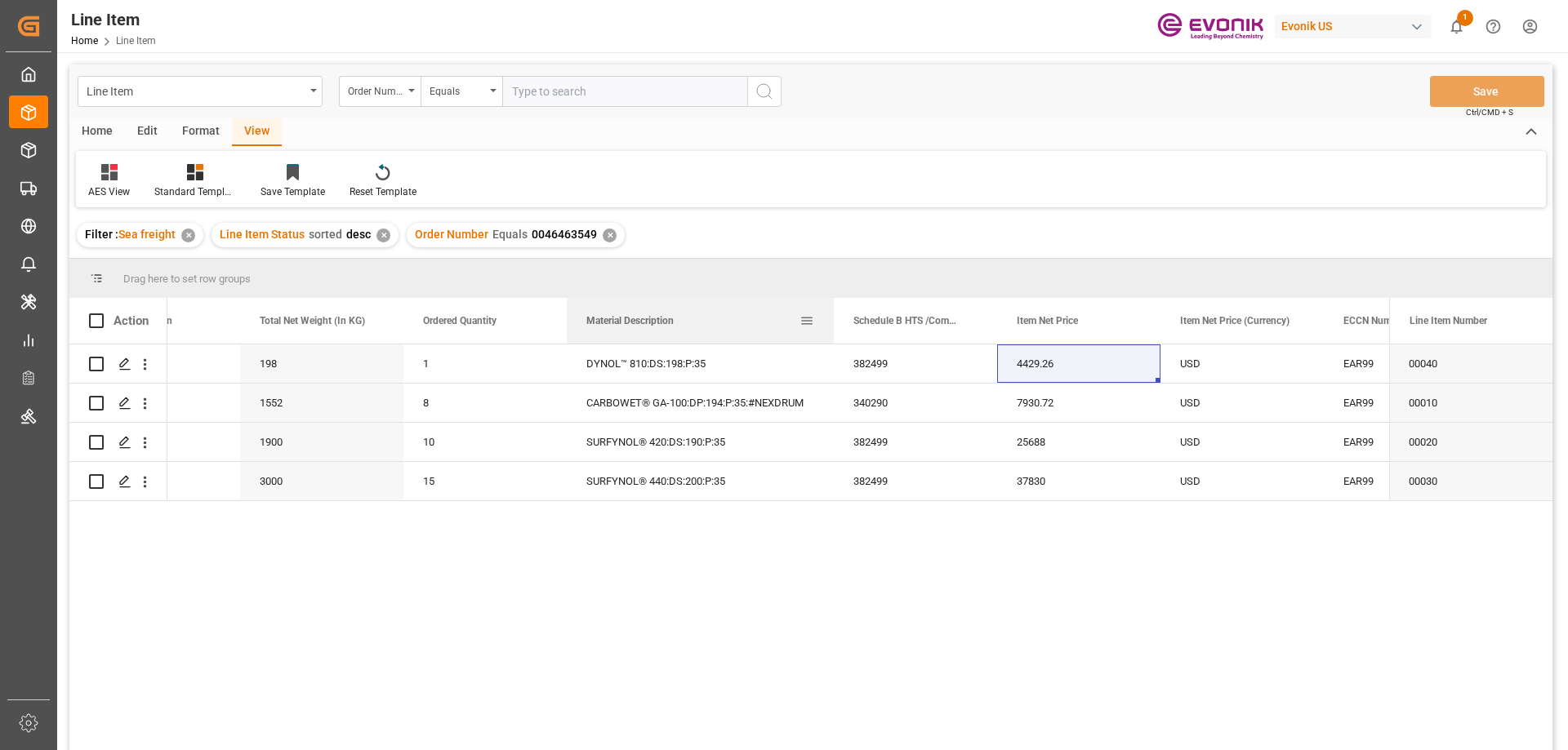
drag, startPoint x: 727, startPoint y: 319, endPoint x: 830, endPoint y: 322, distance: 103.0
click at [830, 322] on div at bounding box center [833, 320] width 7 height 46
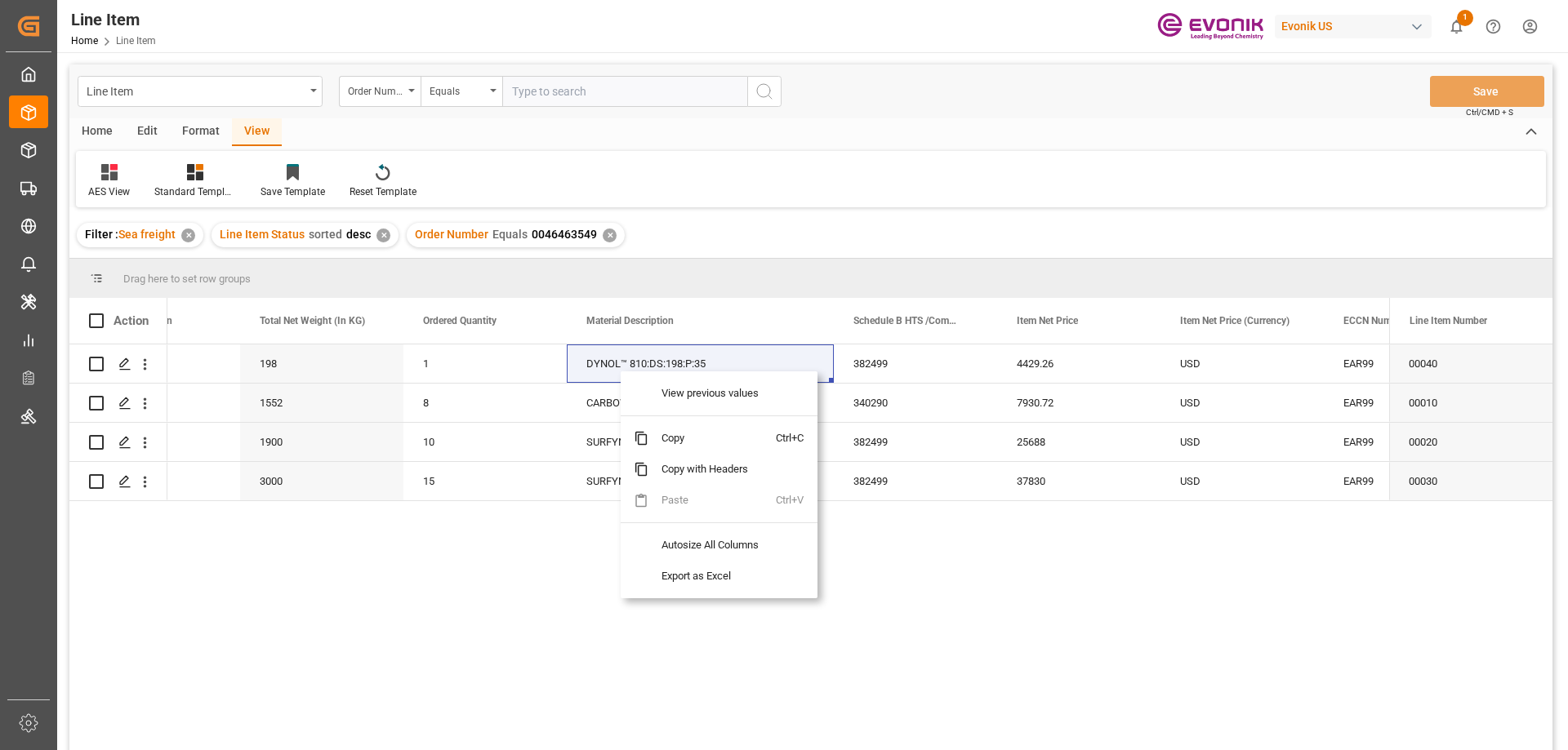
click at [512, 638] on div "Active US 198 1 DYNOL™ 810:DS:198:P:35 382499 4429.26 USD EAR99 Active US 1552 …" at bounding box center [778, 553] width 1222 height 416
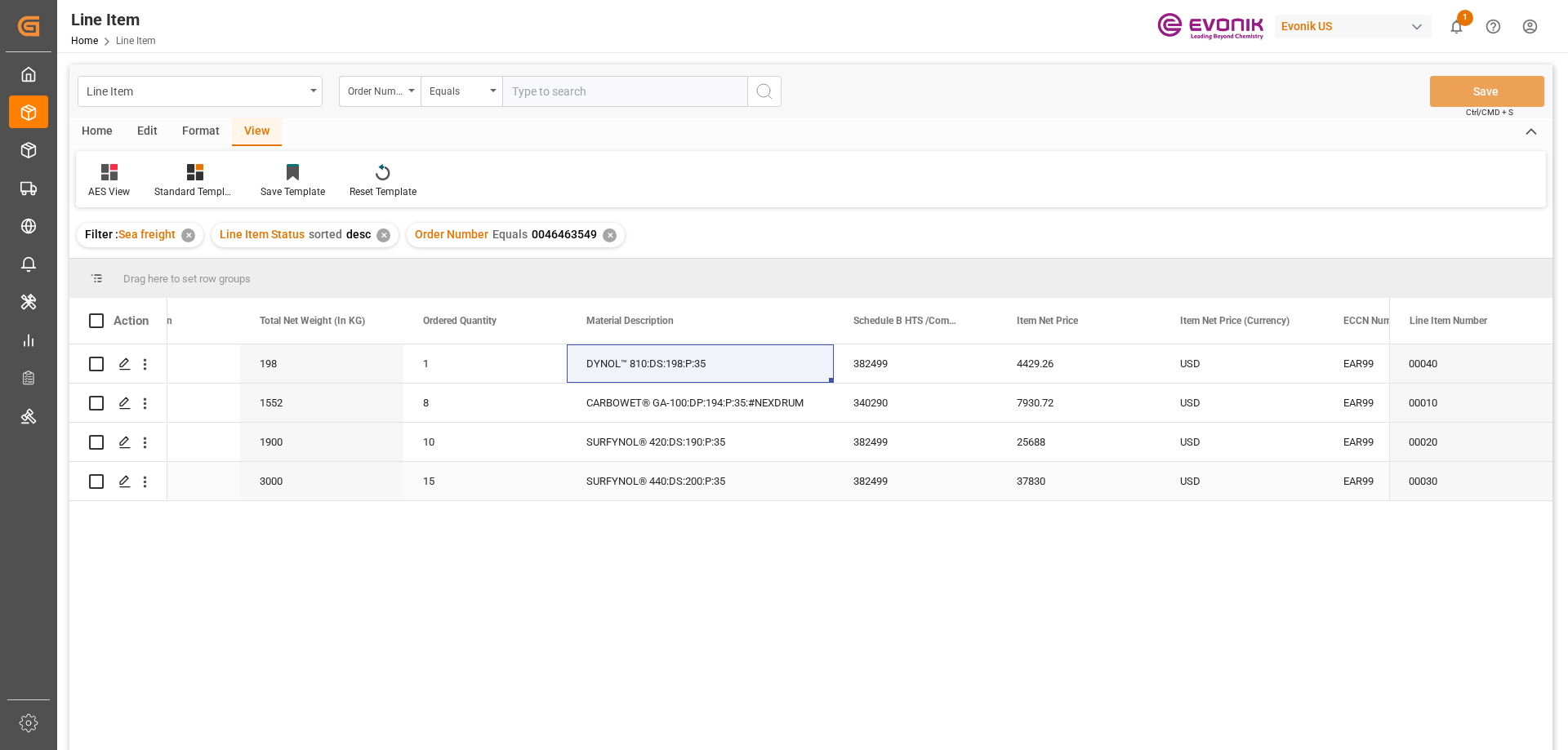
click at [645, 477] on div "SURFYNOL® 440:DS:200:P:35" at bounding box center [700, 481] width 267 height 39
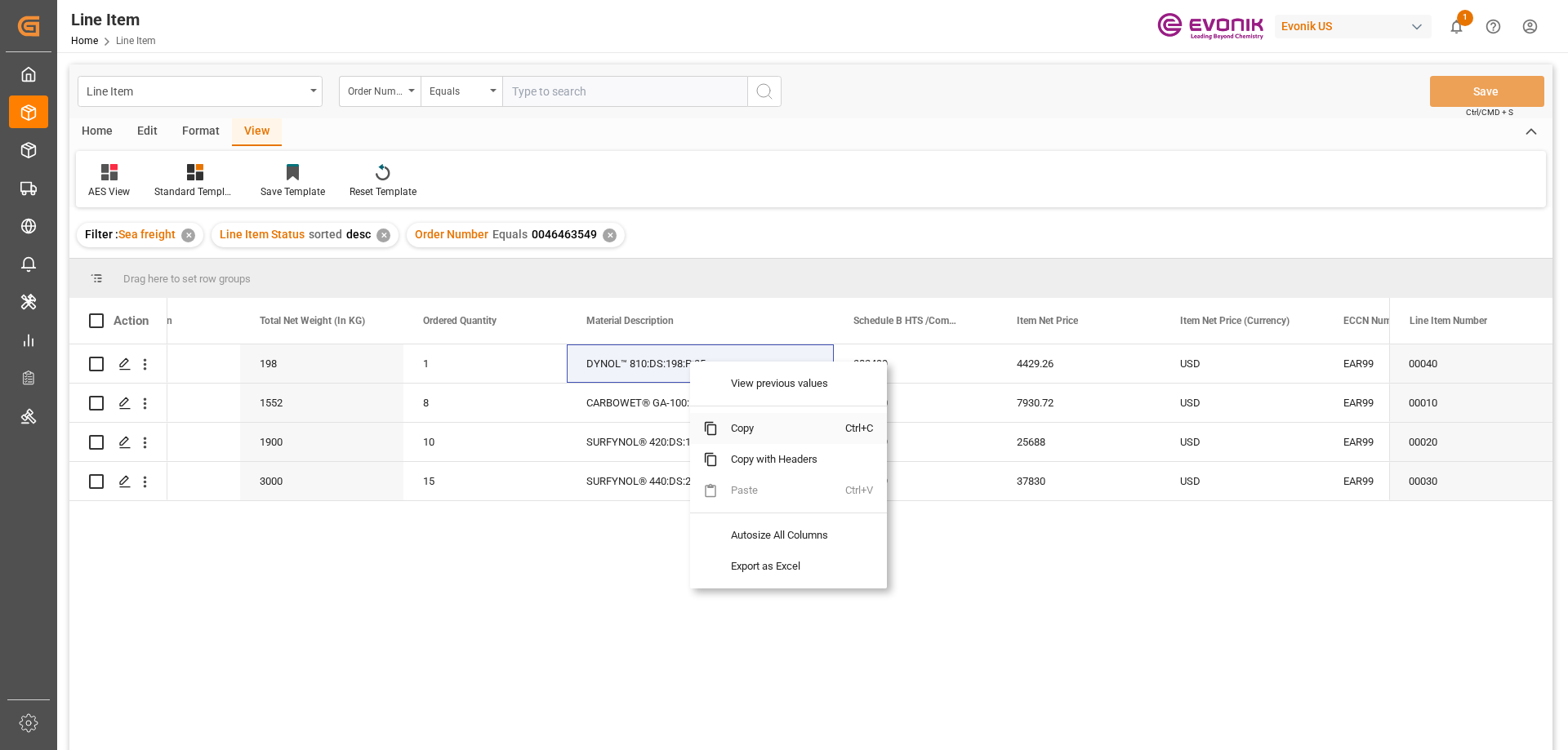
click at [747, 425] on span "Copy" at bounding box center [782, 429] width 128 height 31
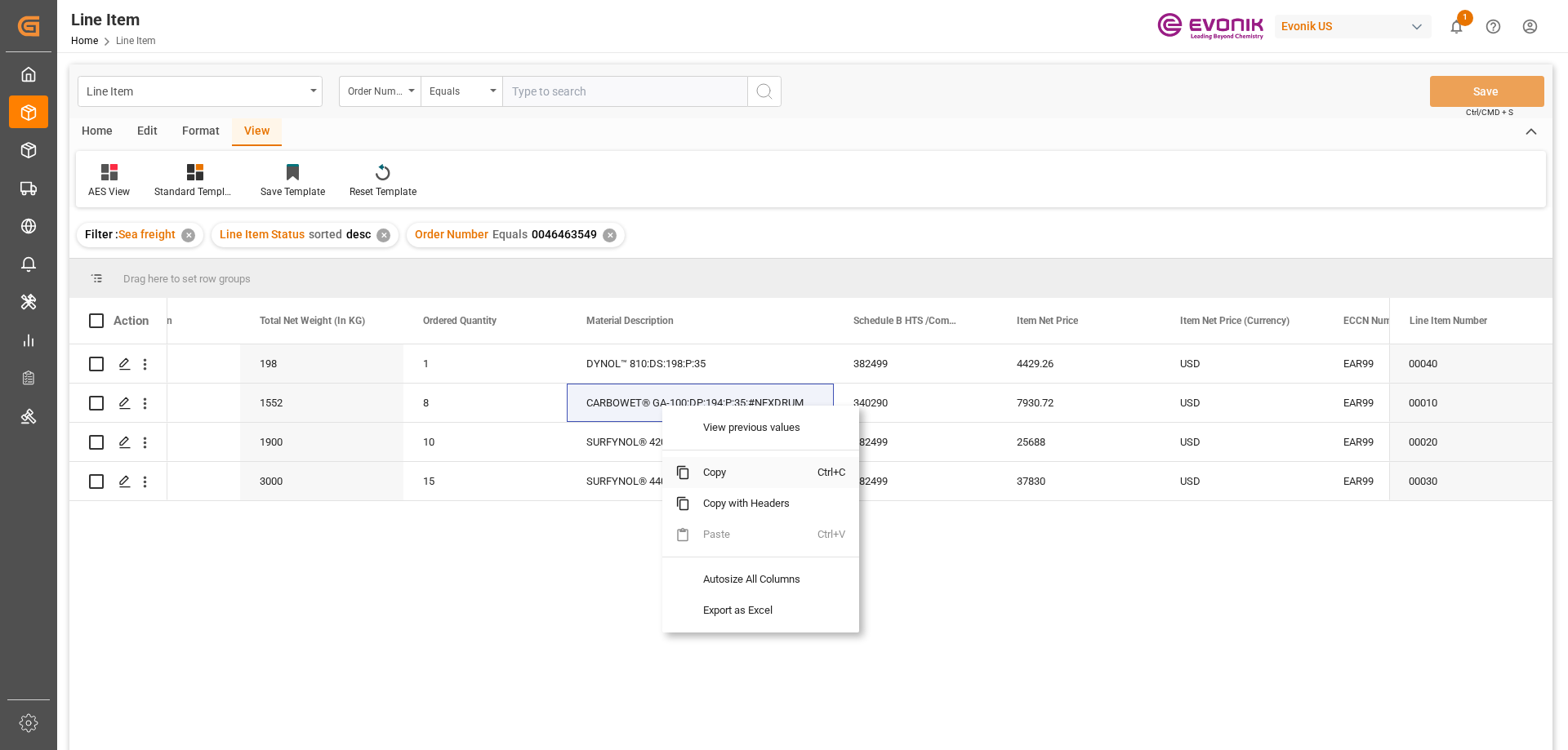
click at [712, 477] on span "Copy" at bounding box center [754, 472] width 128 height 31
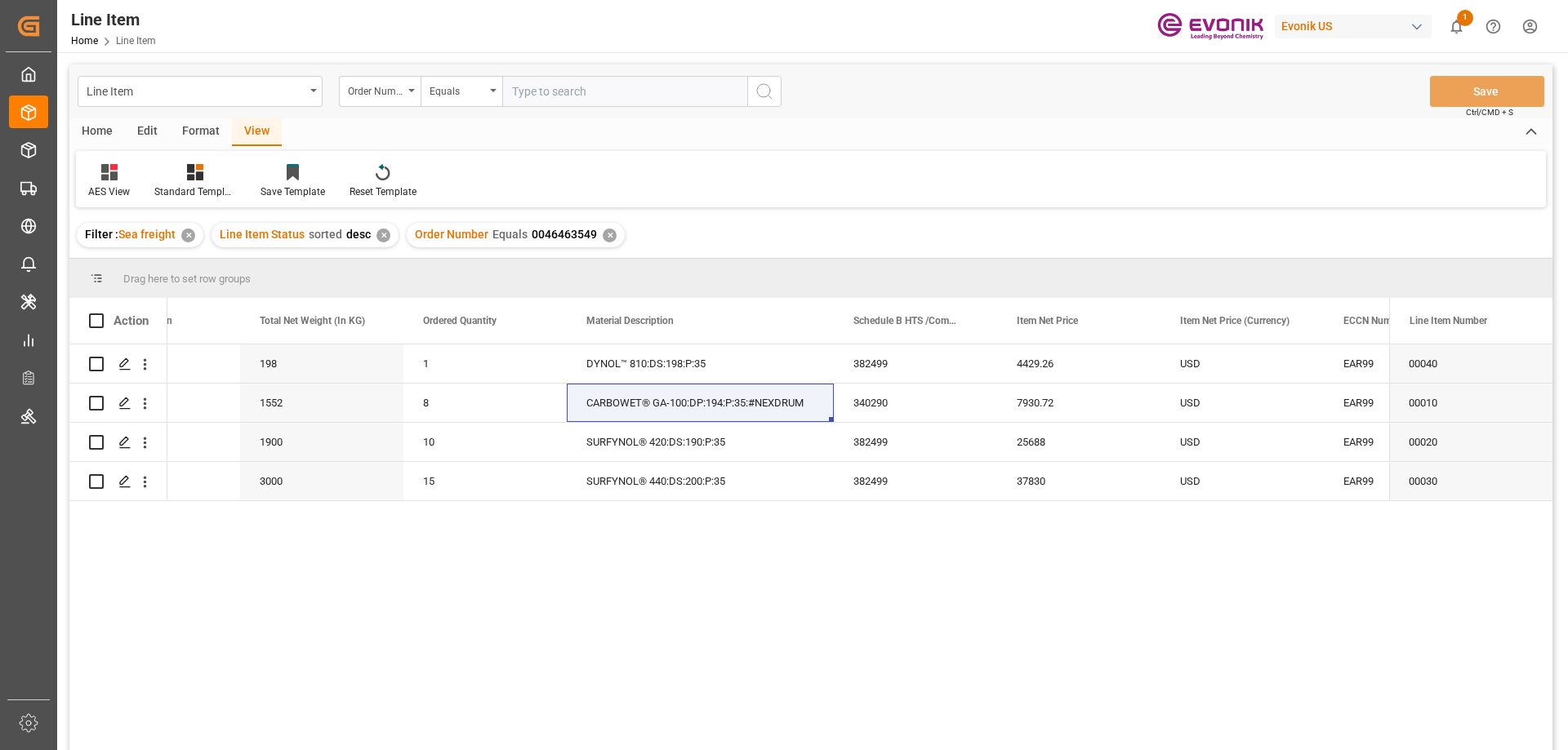
click at [816, 241] on div "Filter : Sea freight ✕ Line Item Status sorted desc ✕ Order Number Equals 00464…" at bounding box center [811, 235] width 1483 height 46
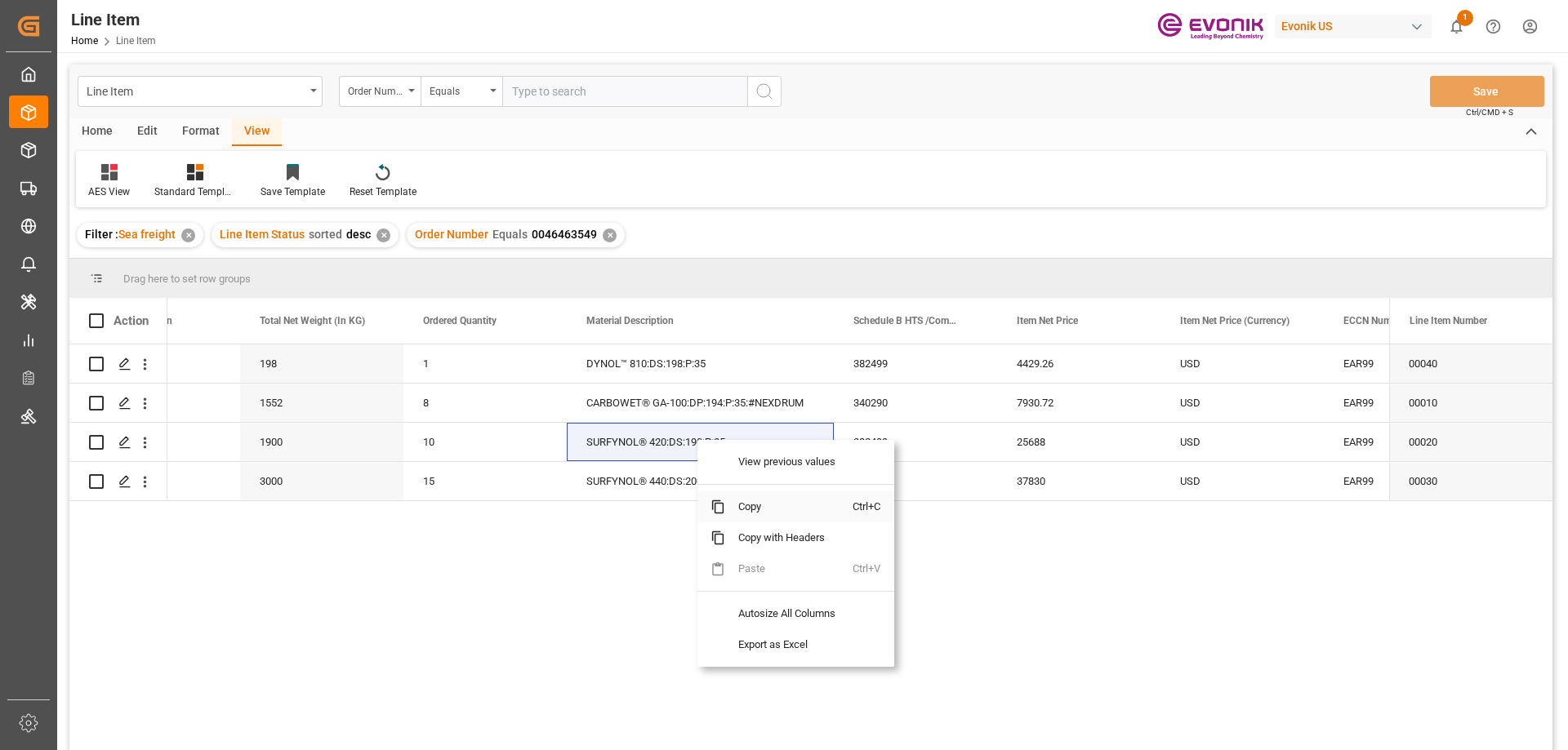
click at [750, 505] on span "Copy" at bounding box center [789, 507] width 128 height 31
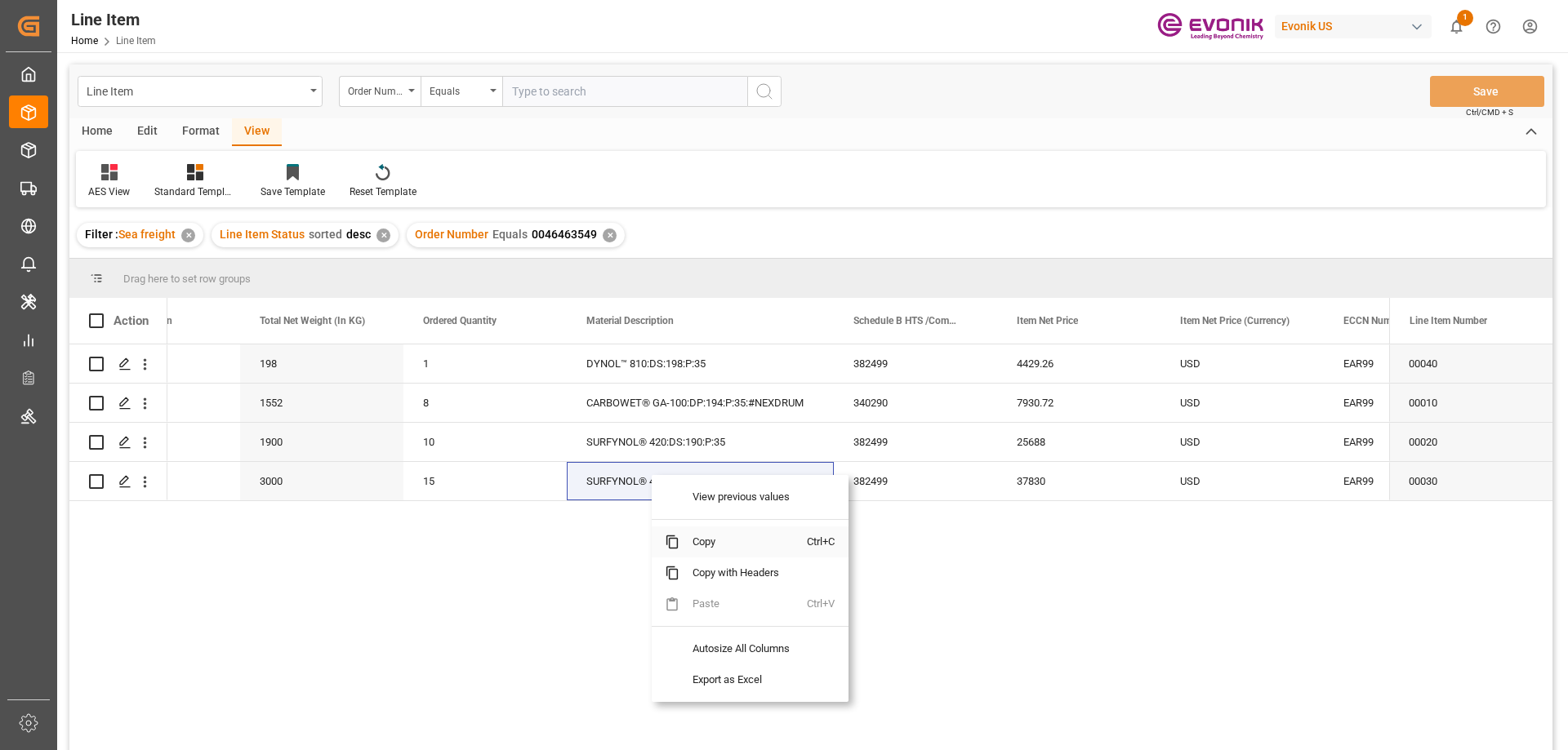
click at [718, 540] on span "Copy" at bounding box center [744, 541] width 128 height 31
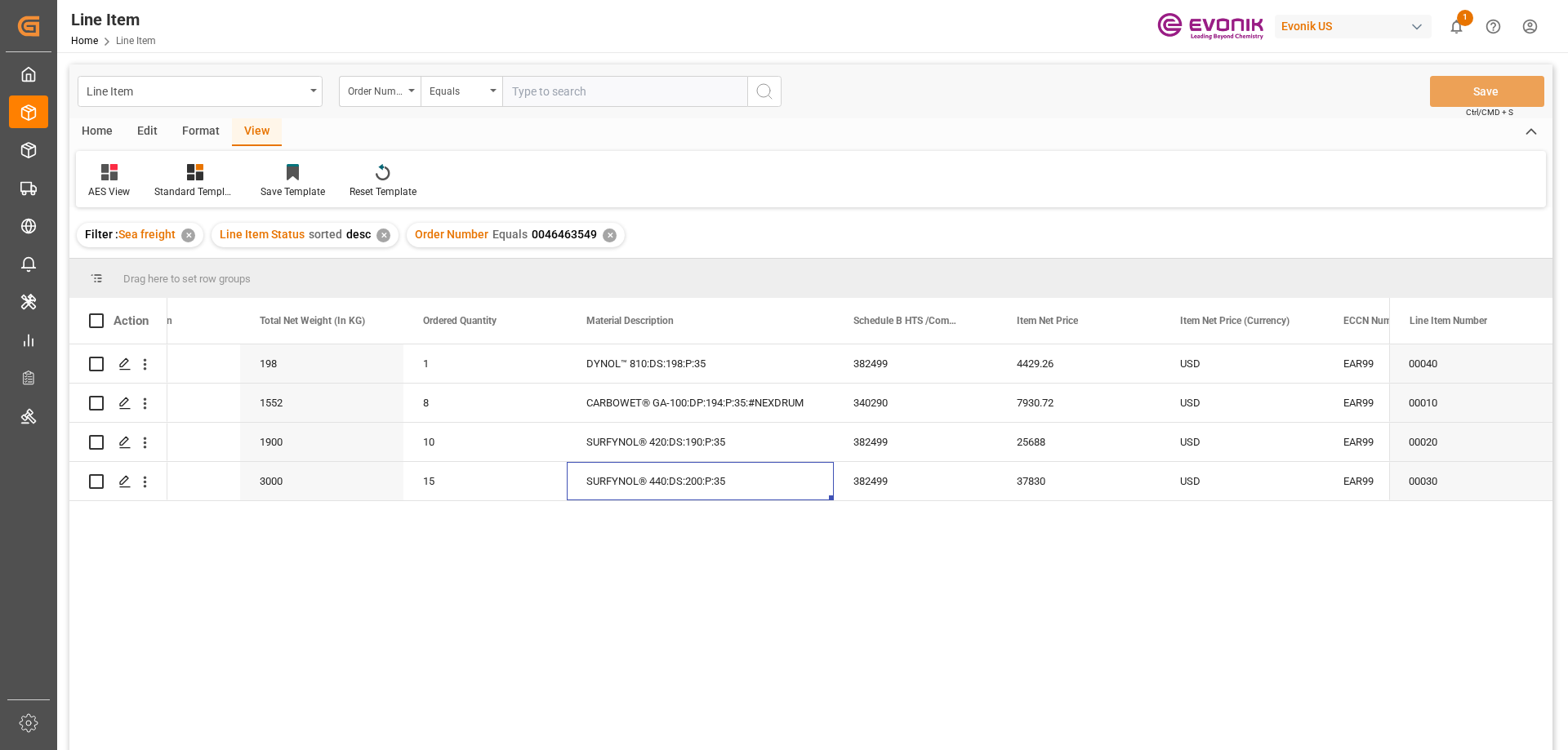
click at [561, 86] on input "text" at bounding box center [624, 91] width 245 height 31
paste input "0046467077"
type input "0046467077"
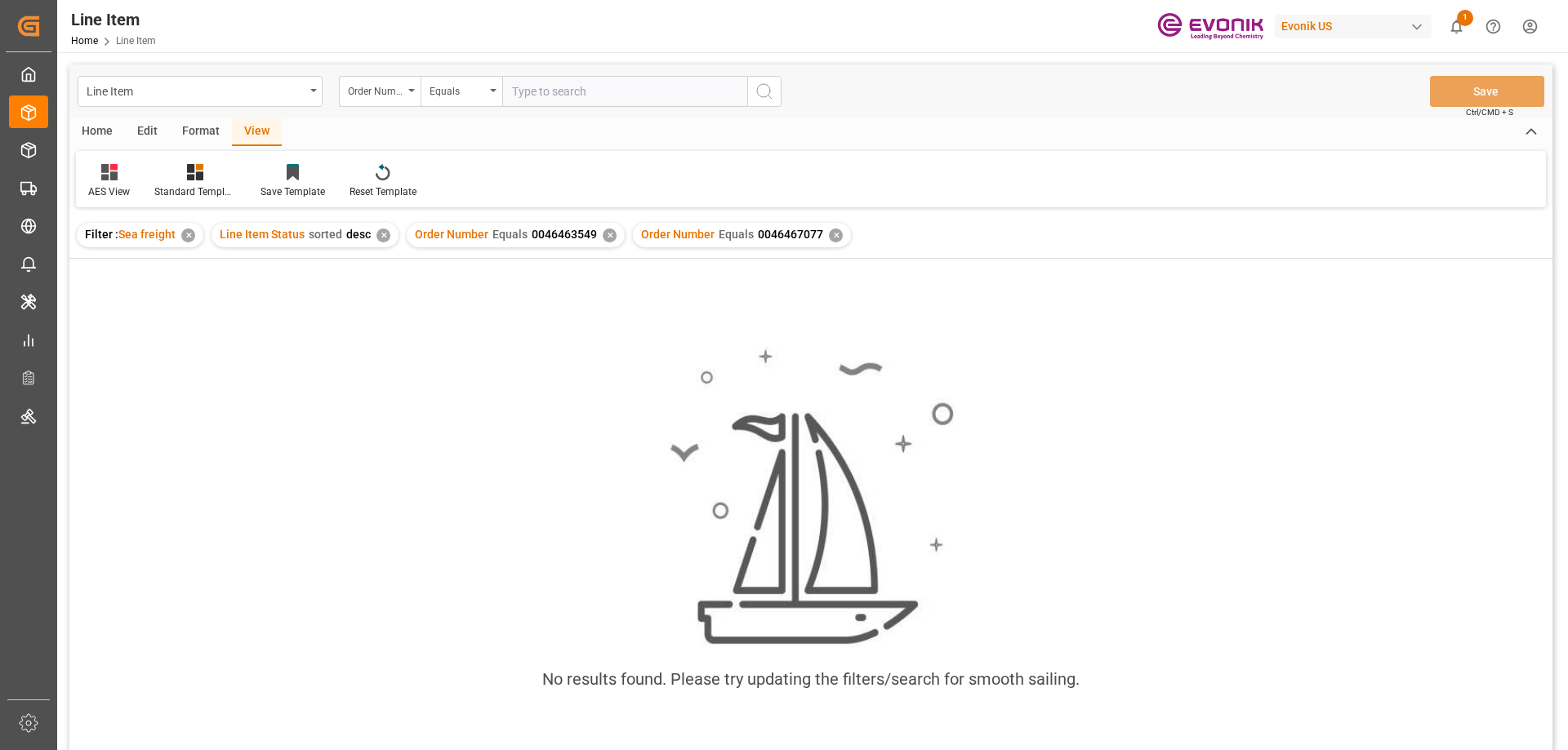
click at [603, 233] on div "✕" at bounding box center [609, 235] width 14 height 14
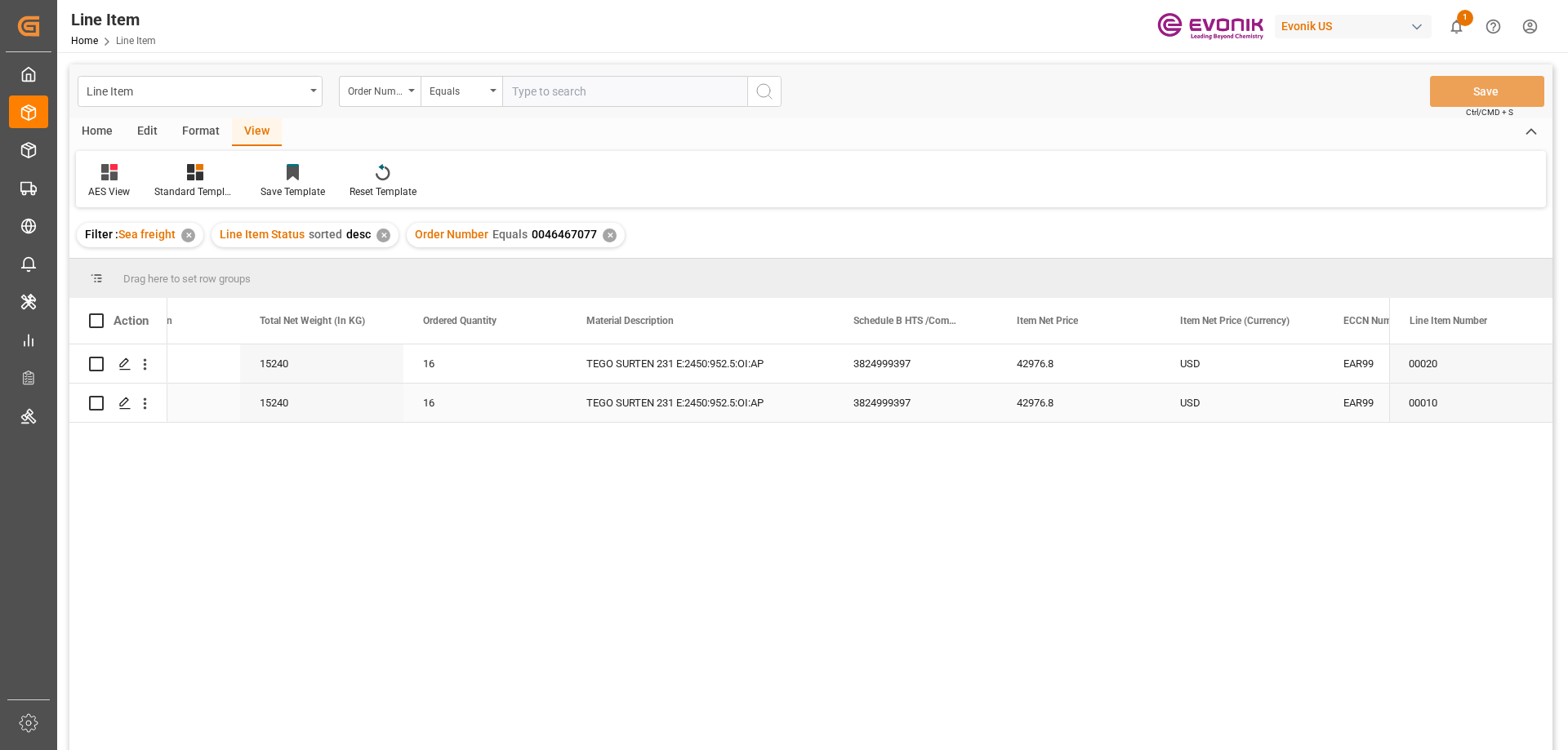
click at [604, 418] on div "TEGO SURTEN 231 E:2450:952.5:OI:AP" at bounding box center [700, 402] width 267 height 39
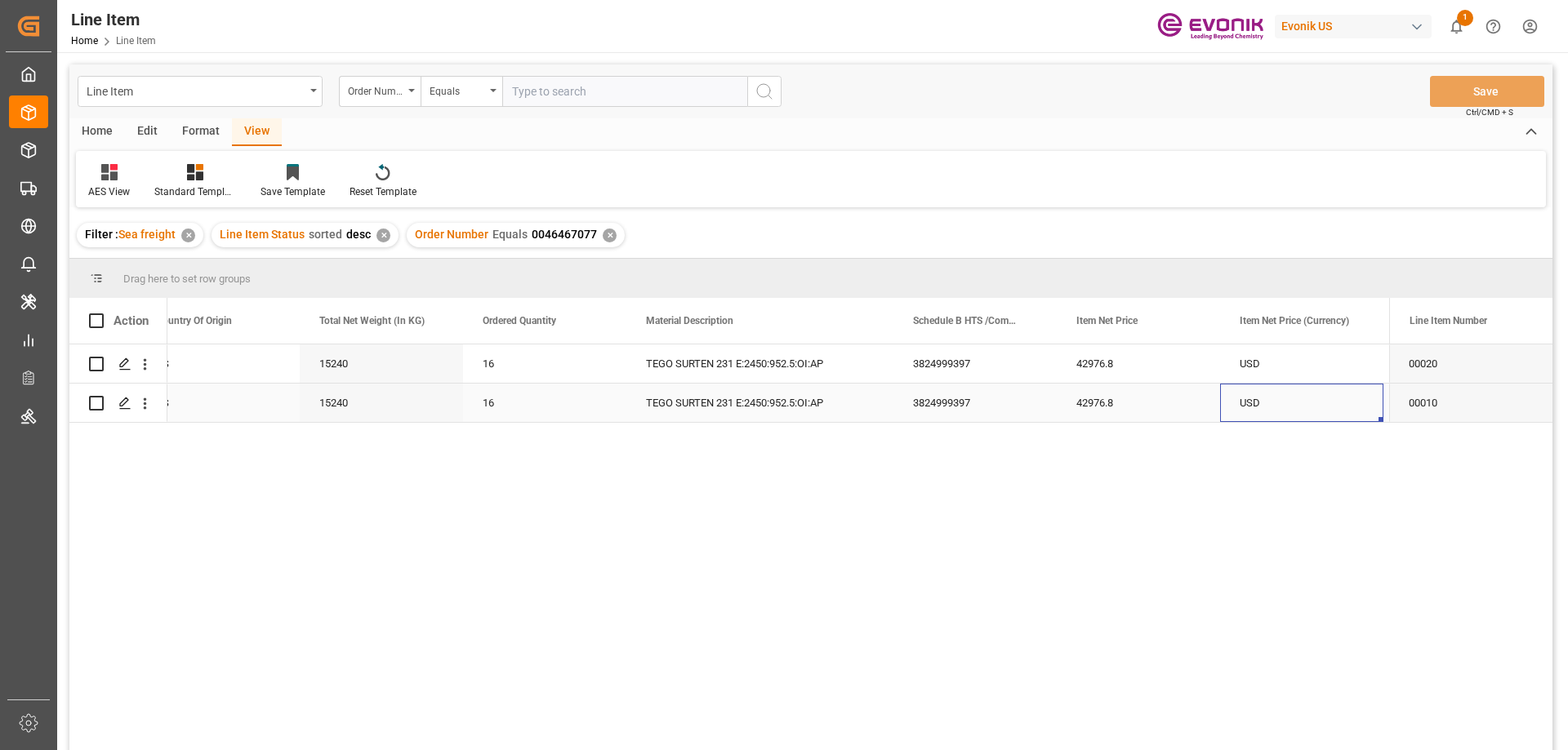
scroll to position [0, 684]
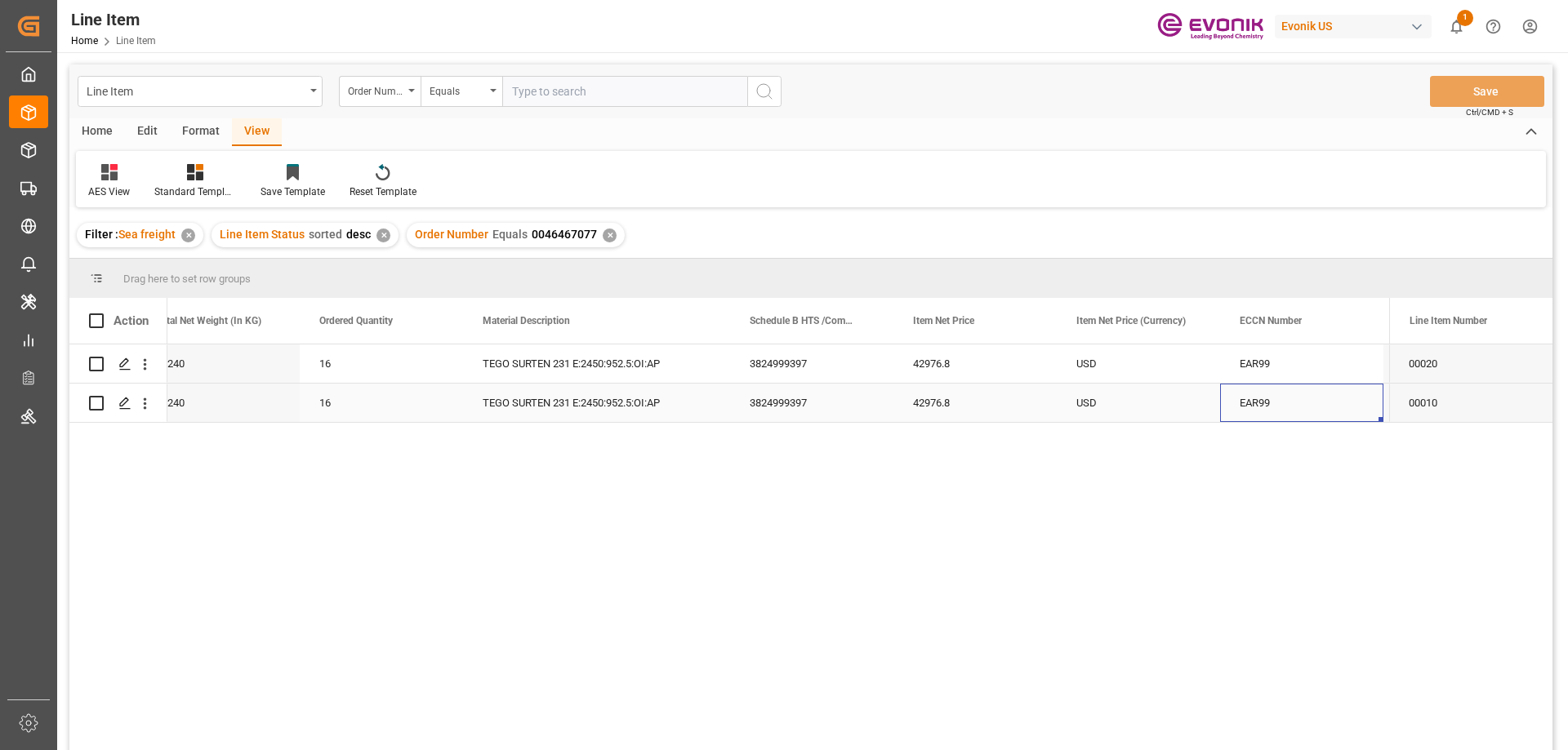
click at [173, 398] on div "15240" at bounding box center [218, 402] width 164 height 39
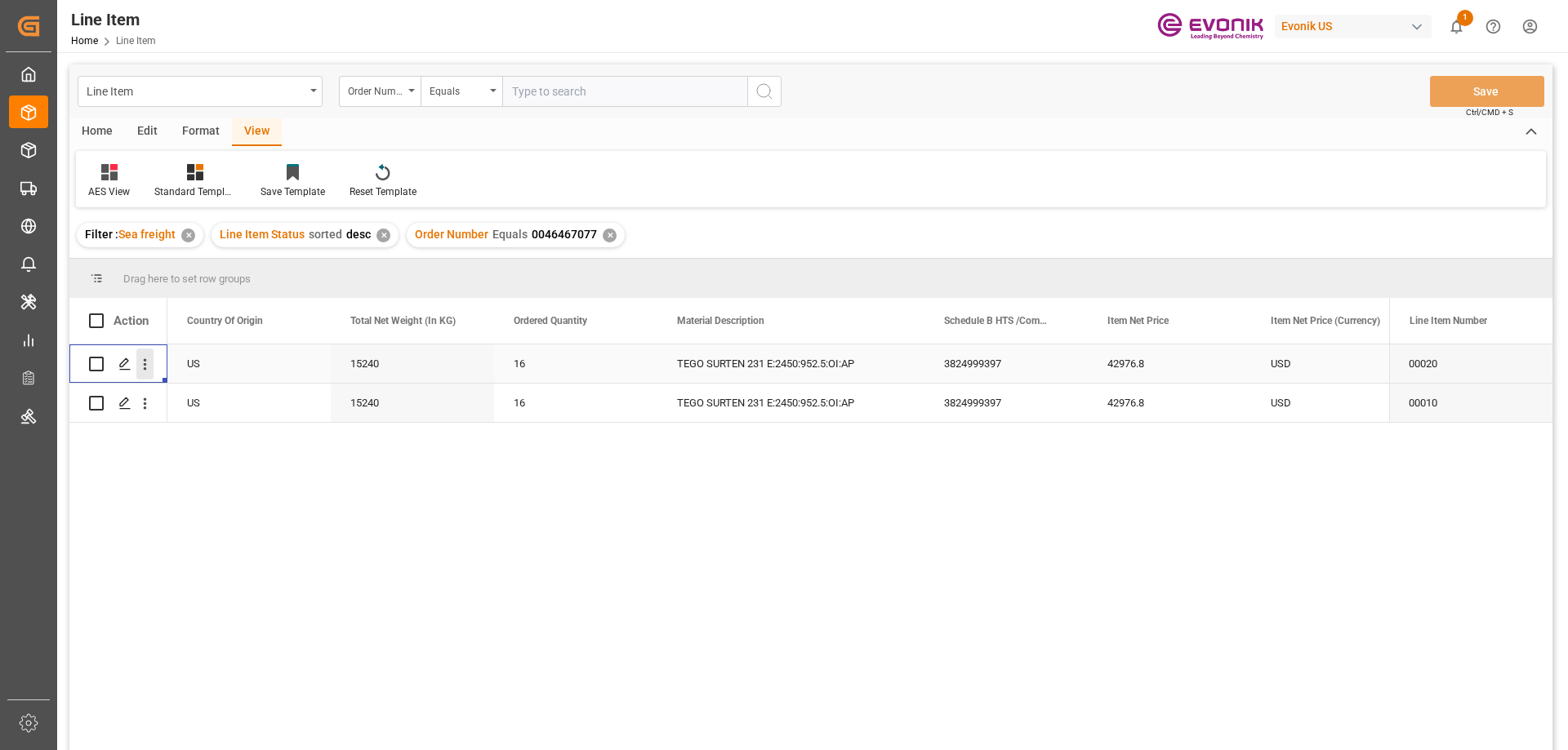
click at [146, 364] on icon "open menu" at bounding box center [145, 365] width 17 height 17
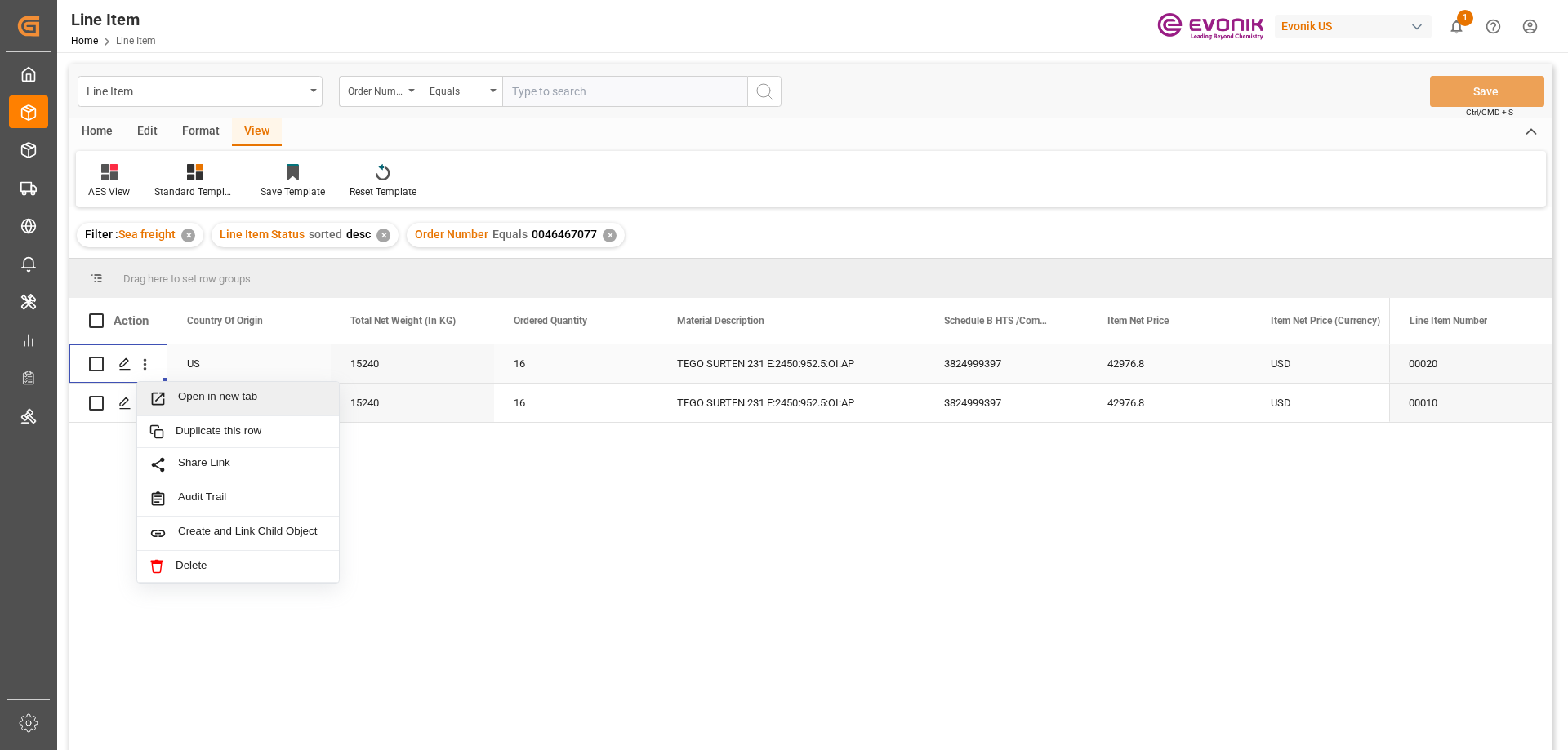
click at [198, 395] on span "Open in new tab" at bounding box center [252, 398] width 149 height 17
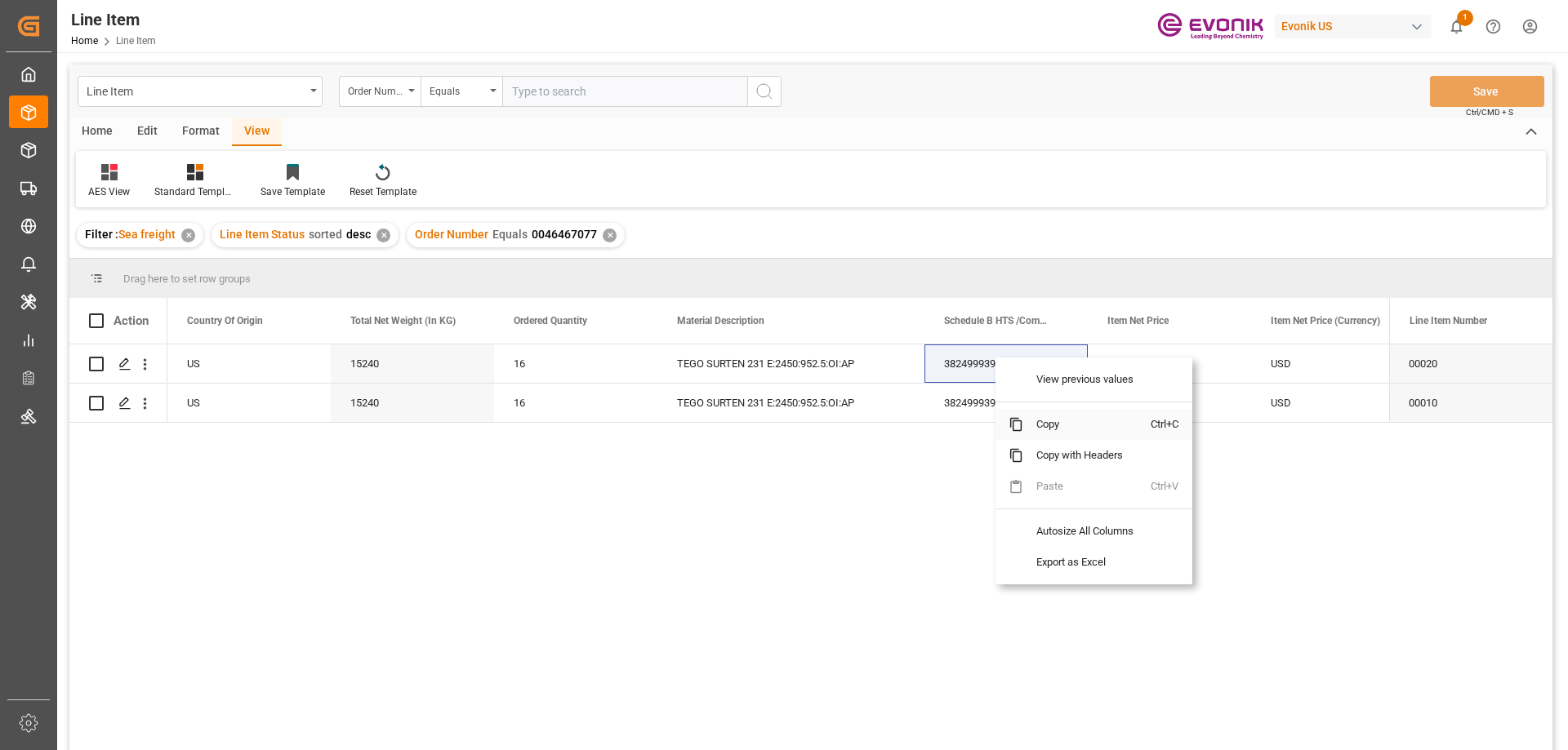
click at [1052, 434] on span "Copy" at bounding box center [1087, 424] width 128 height 31
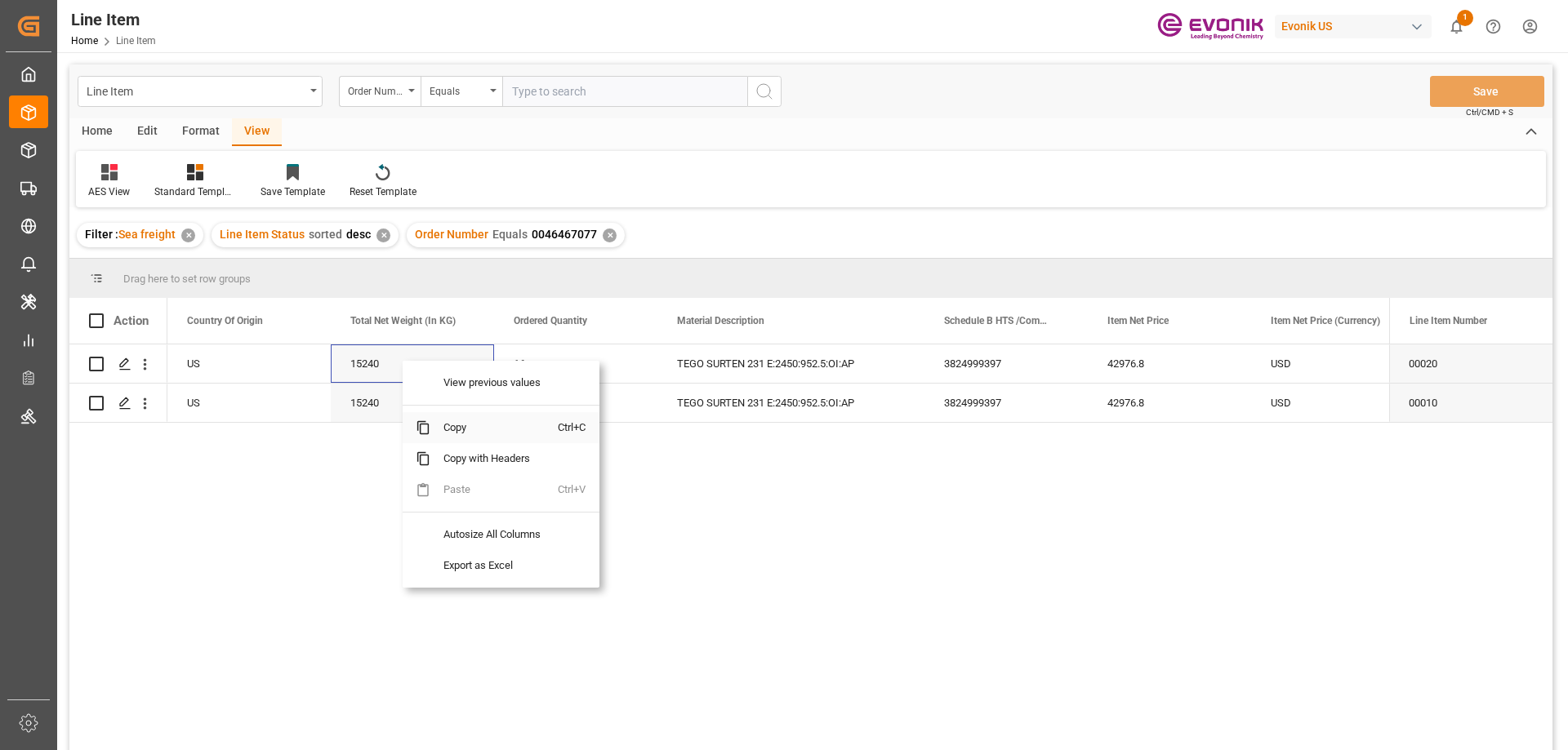
click at [471, 435] on span "Copy" at bounding box center [494, 428] width 128 height 31
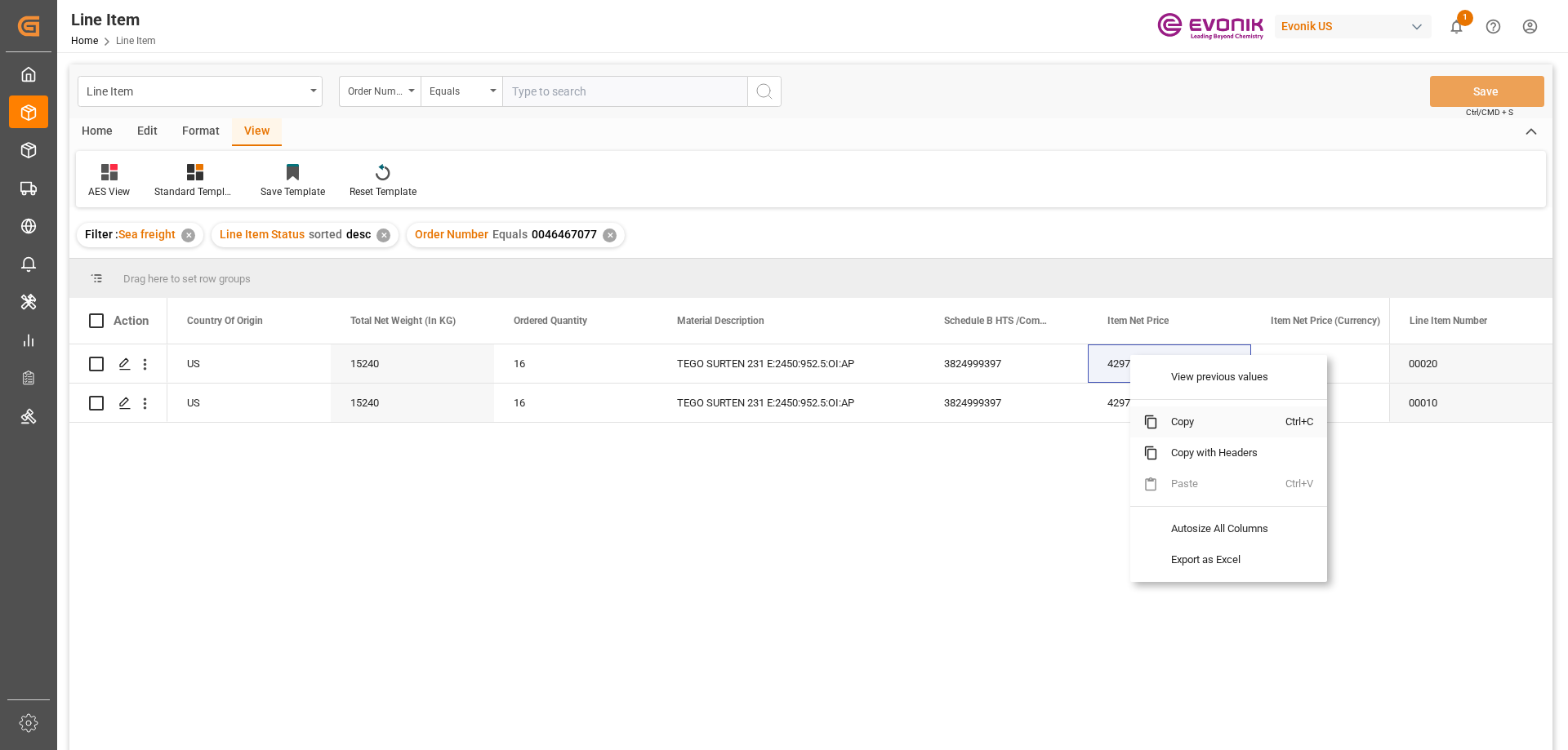
click at [1178, 422] on span "Copy" at bounding box center [1222, 422] width 128 height 31
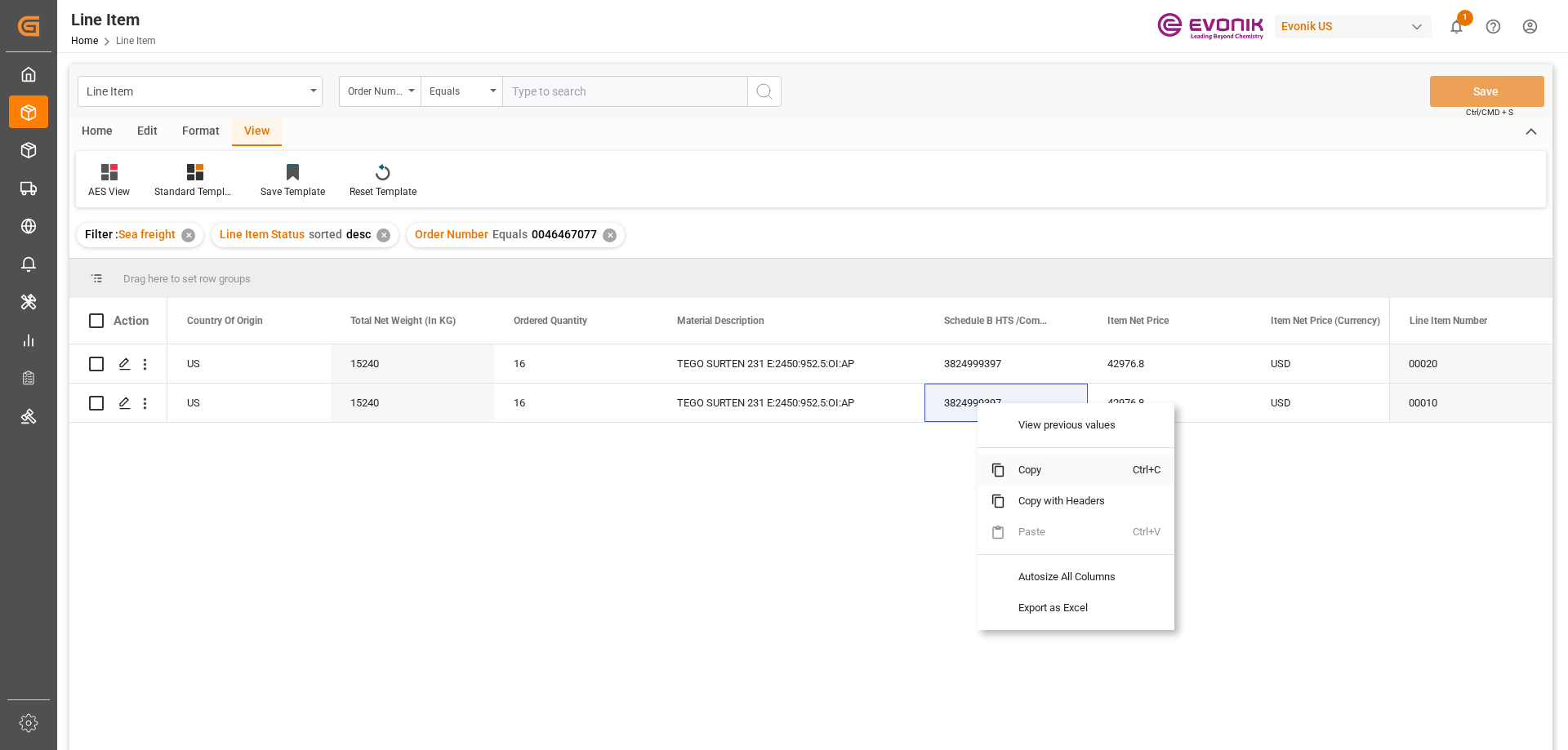
click at [1011, 463] on span "Copy" at bounding box center [1069, 470] width 128 height 31
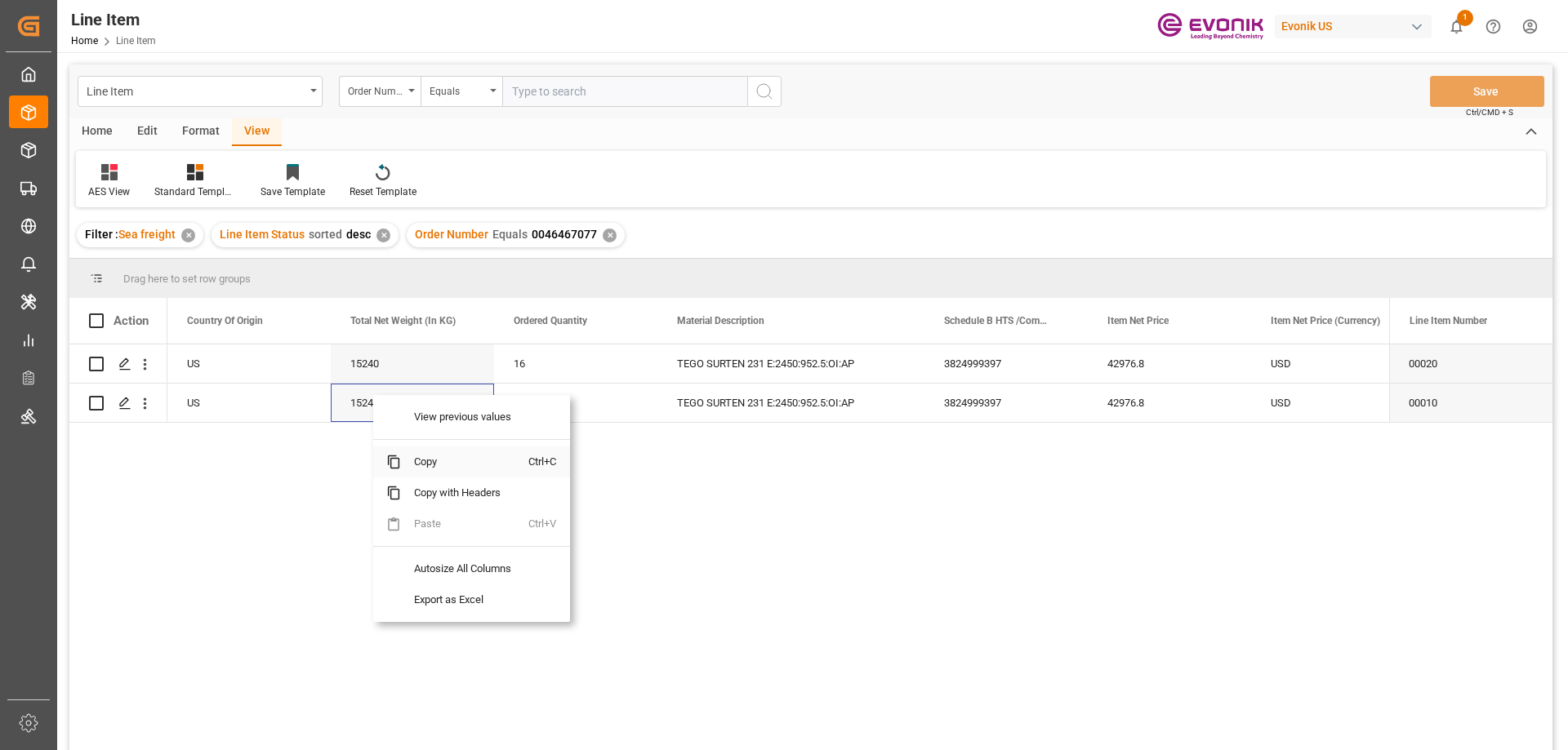
click at [432, 465] on span "Copy" at bounding box center [465, 461] width 128 height 31
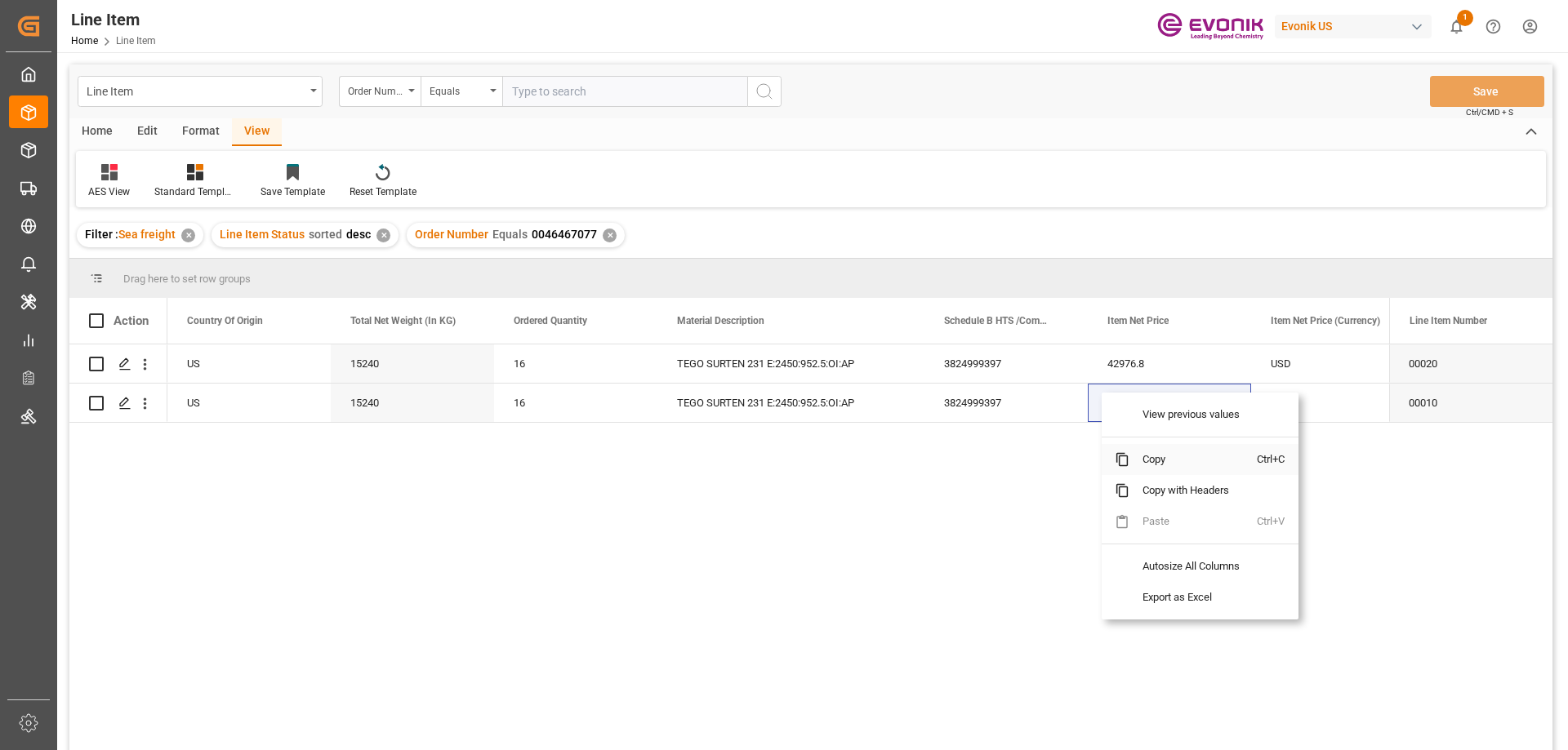
click at [1148, 476] on span "Copy with Headers" at bounding box center [1193, 491] width 128 height 31
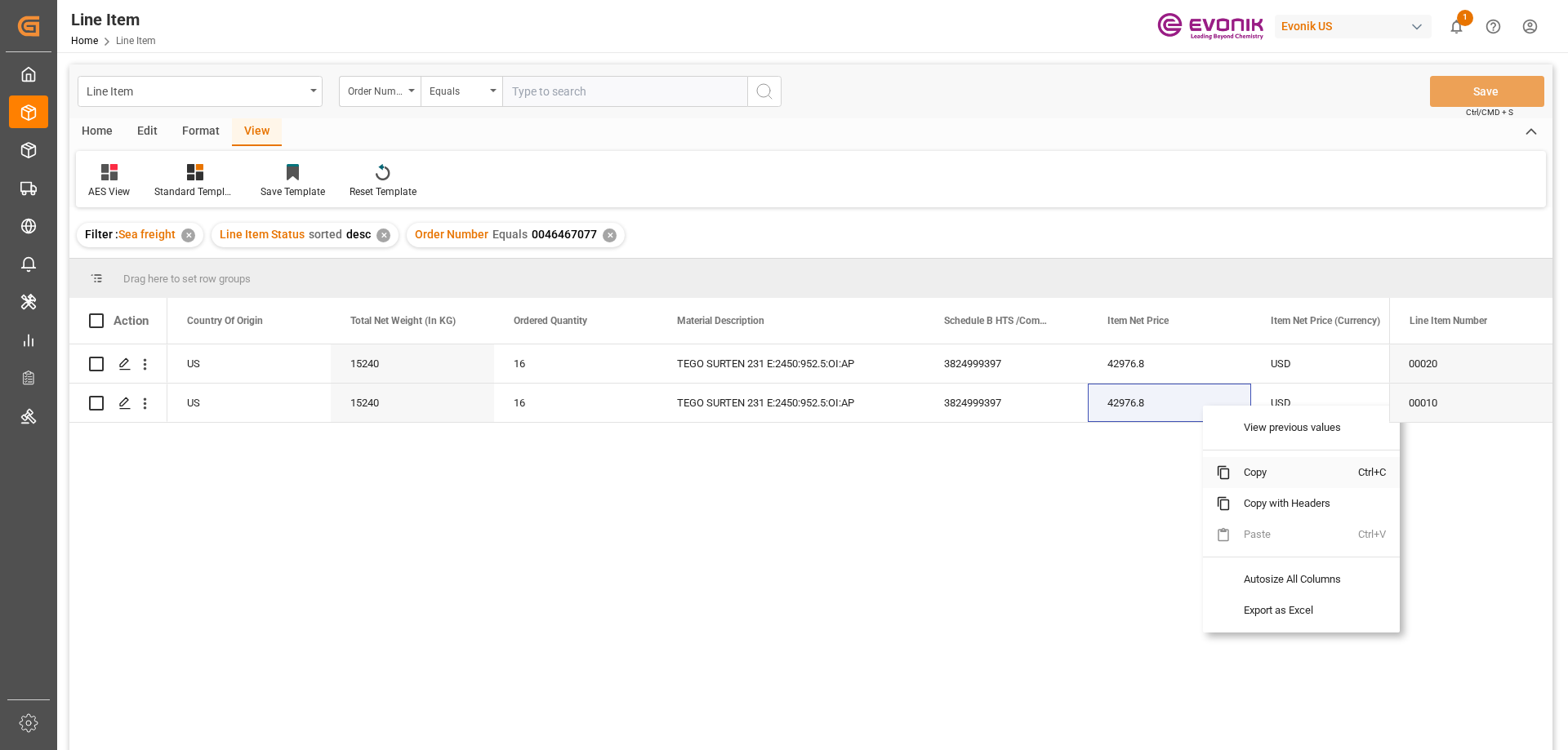
click at [1243, 463] on span "Copy" at bounding box center [1294, 472] width 128 height 31
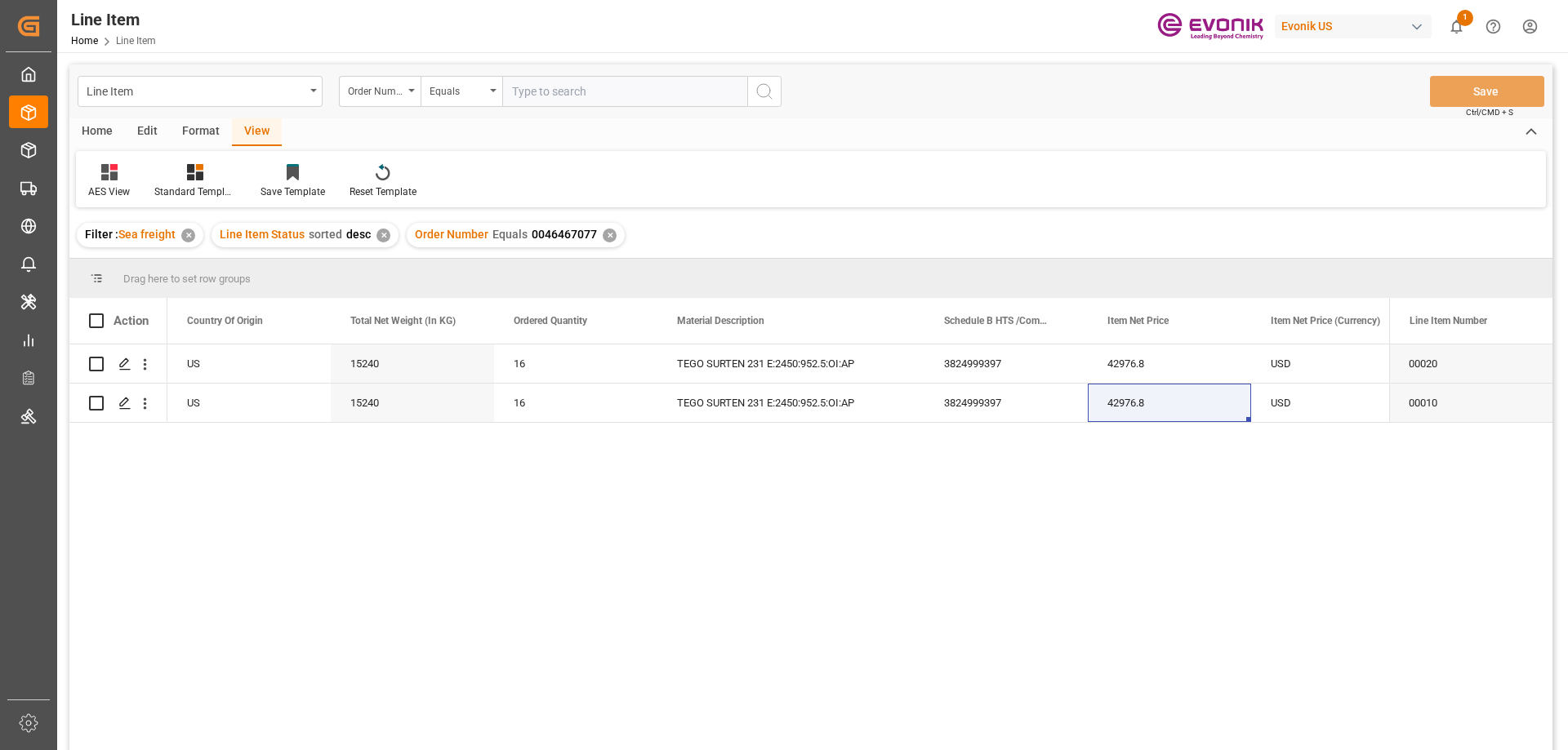
click at [542, 95] on input "text" at bounding box center [624, 91] width 245 height 31
paste input "0046467073"
type input "0046467073"
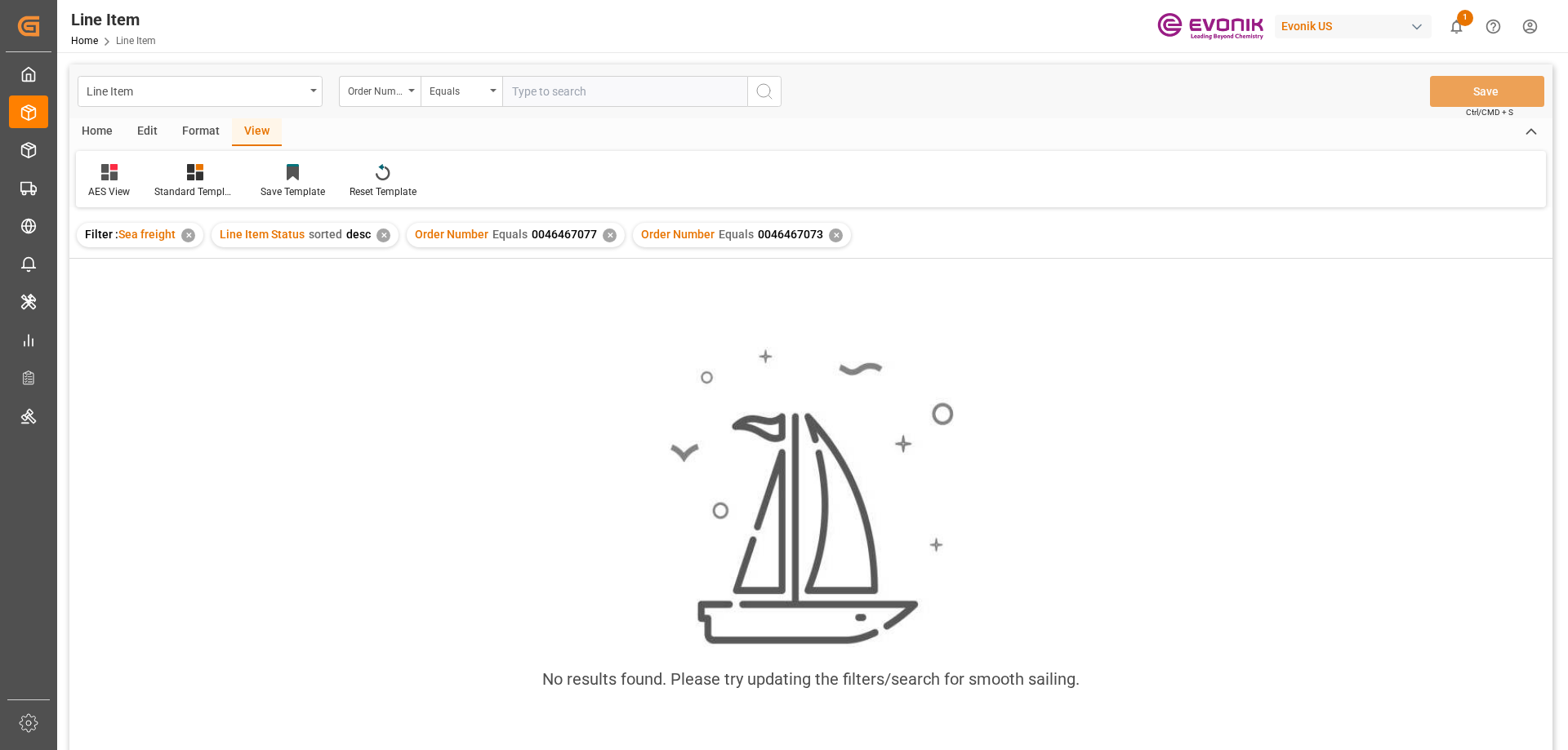
click at [609, 236] on div "✕" at bounding box center [609, 235] width 14 height 14
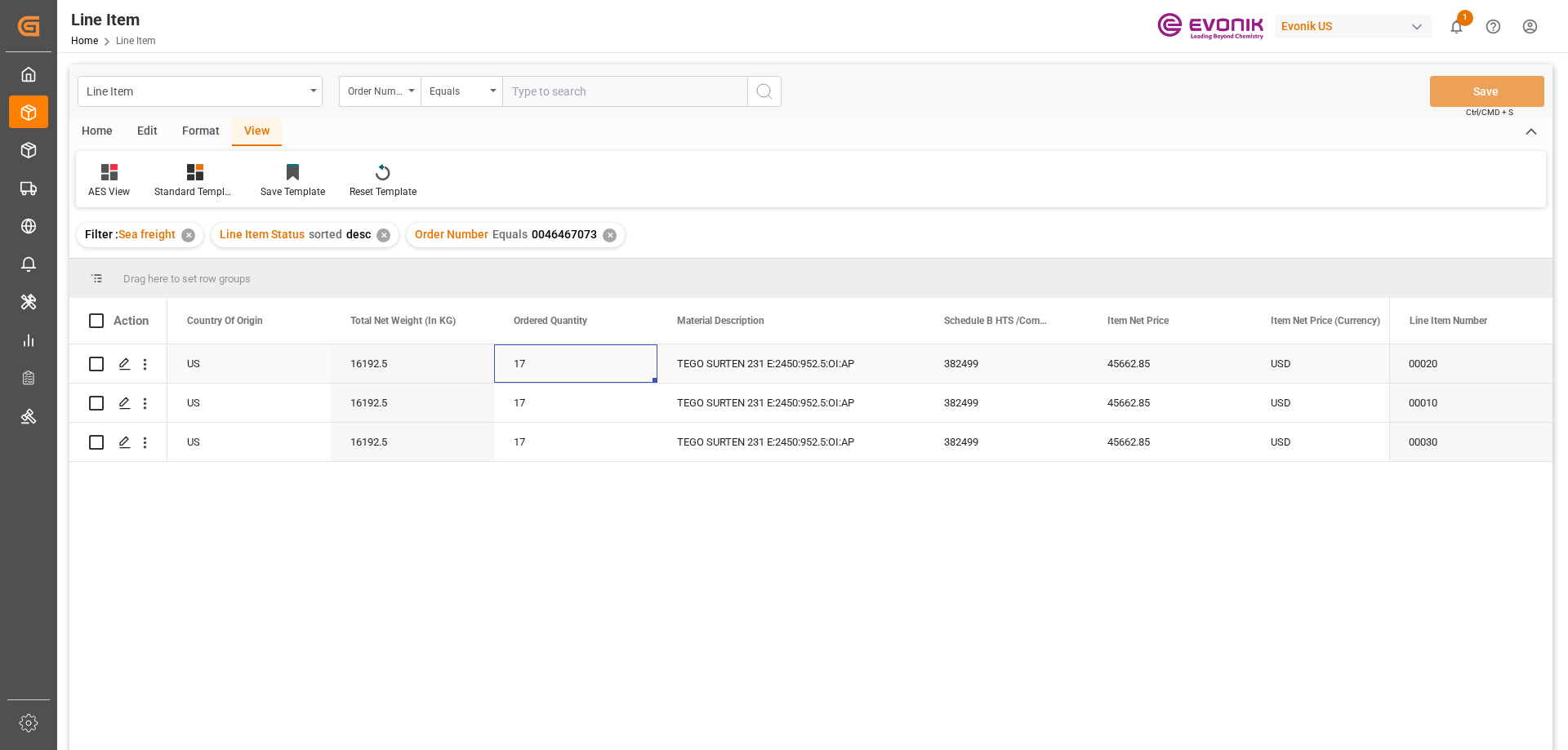
click at [558, 377] on div "17" at bounding box center [576, 364] width 164 height 39
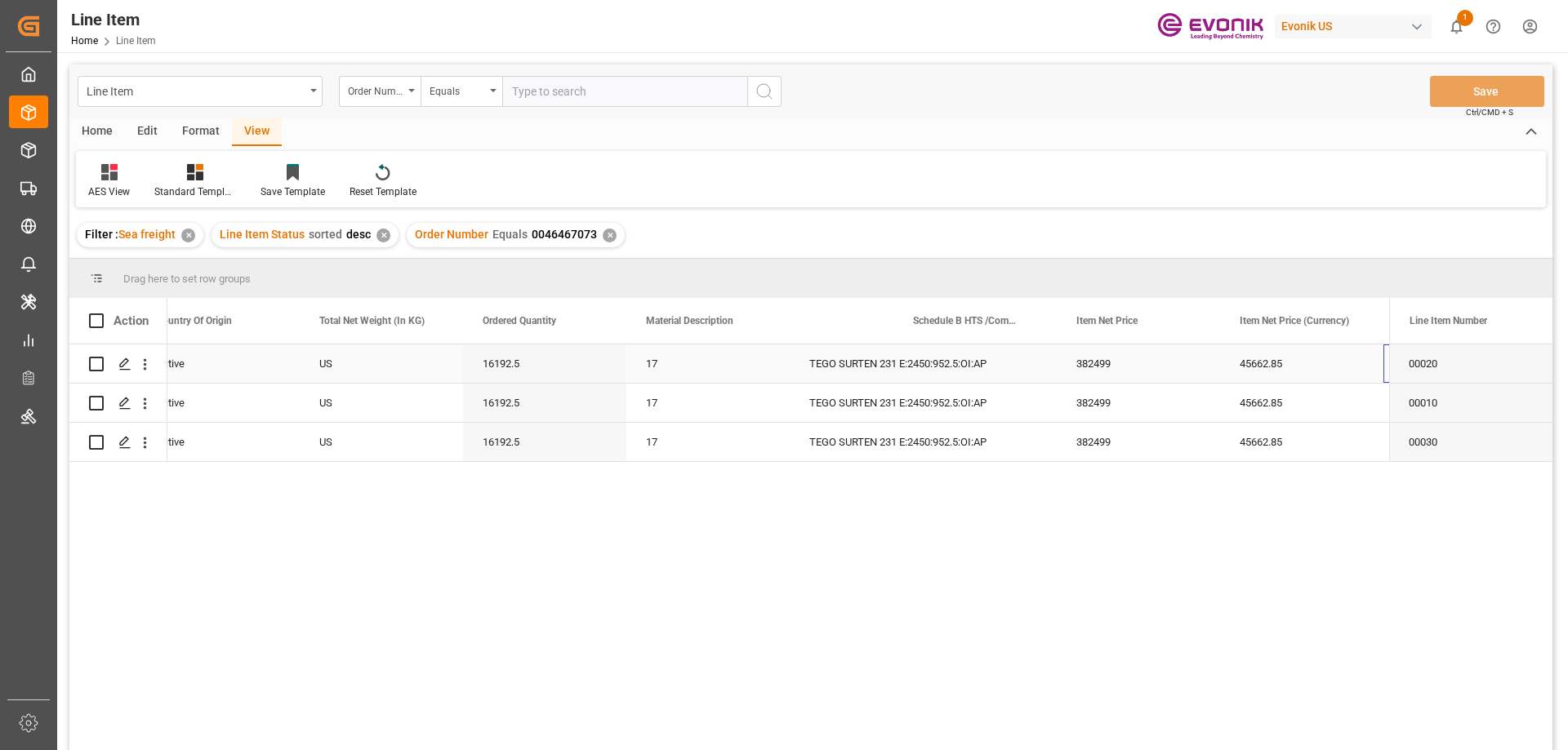
scroll to position [0, 521]
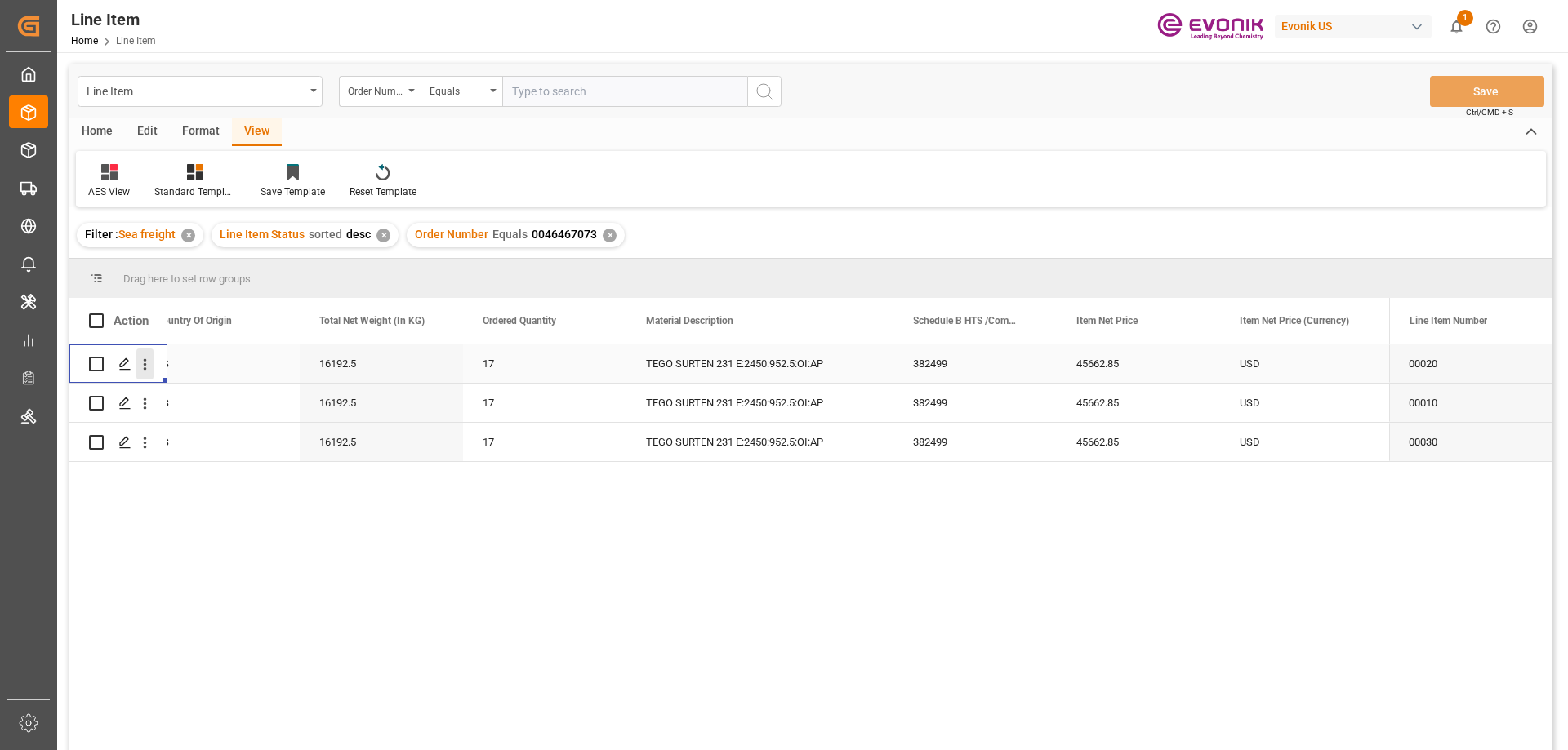
click at [146, 367] on icon "open menu" at bounding box center [145, 365] width 17 height 17
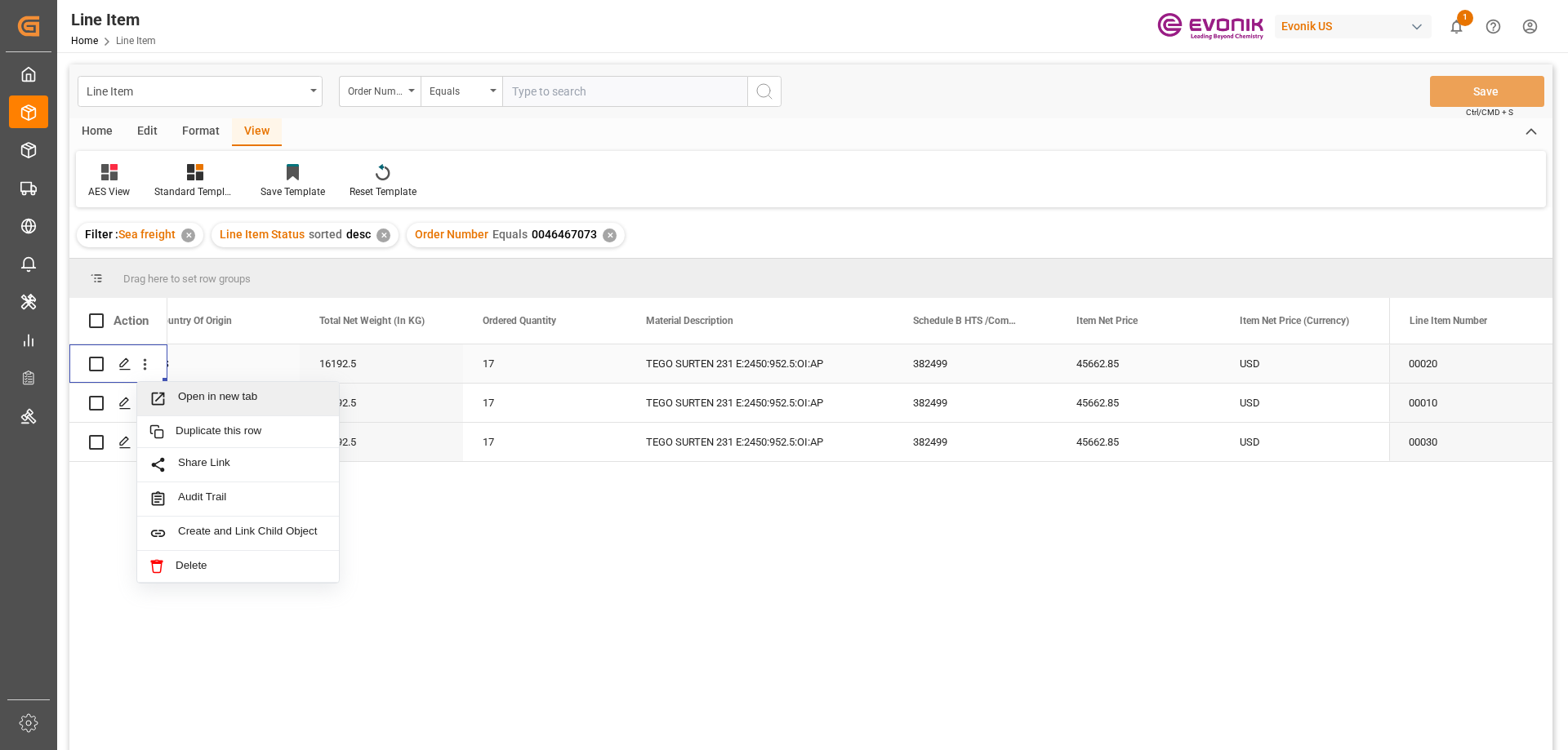
click at [232, 403] on span "Open in new tab" at bounding box center [252, 398] width 149 height 17
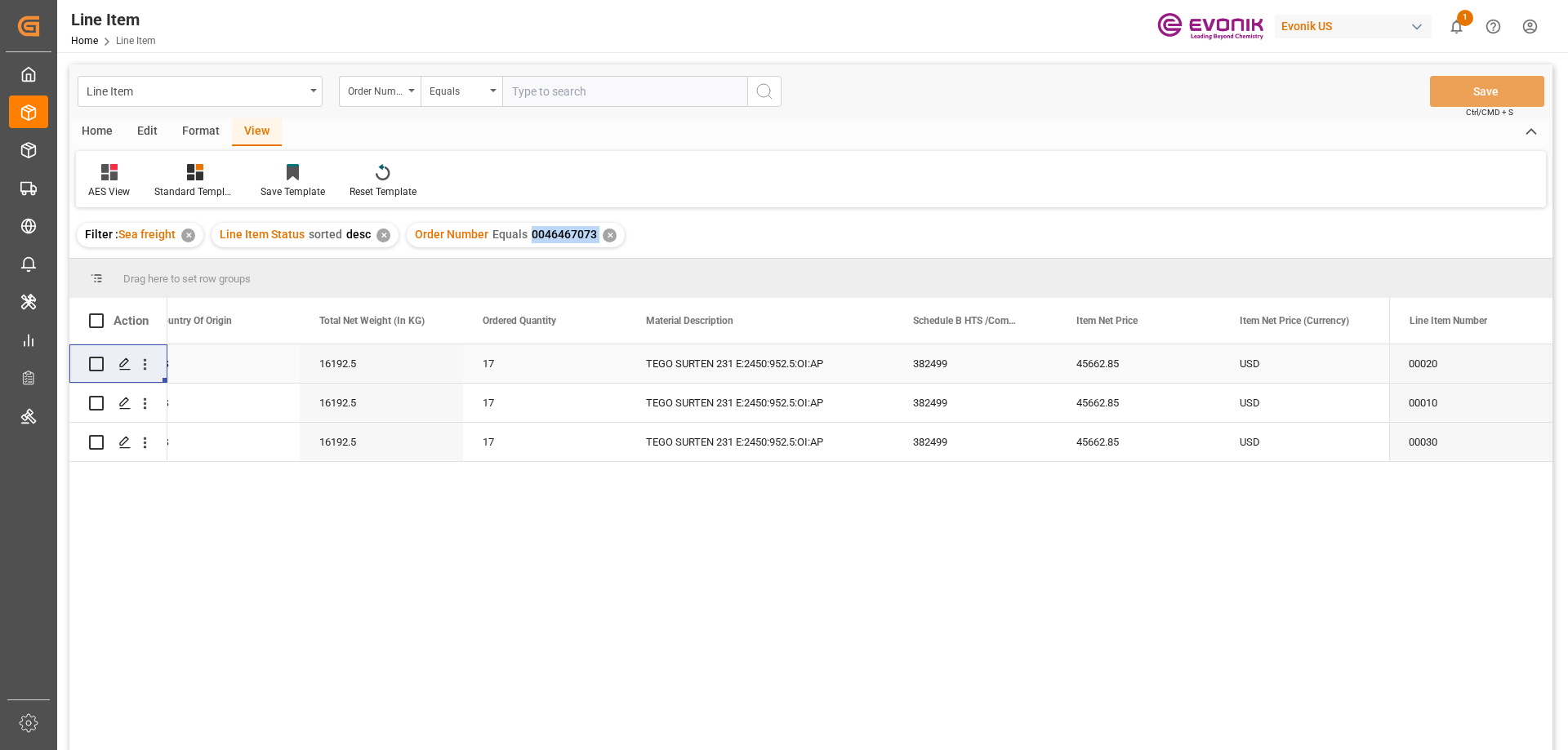
drag, startPoint x: 528, startPoint y: 234, endPoint x: 596, endPoint y: 240, distance: 68.3
click at [596, 240] on div "Order Number Equals 0046467073 ✕" at bounding box center [516, 235] width 218 height 24
copy span "0046467073"
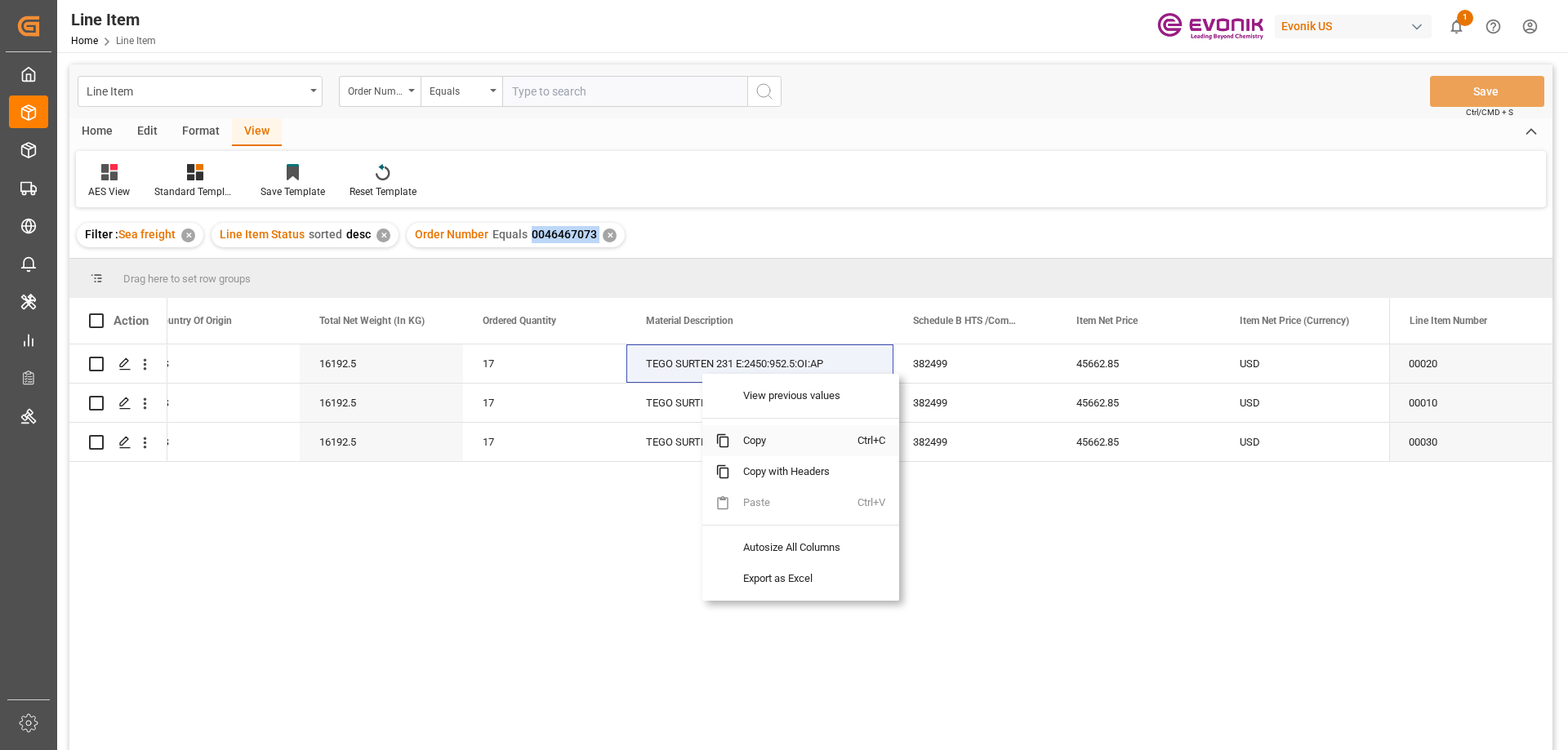
click at [745, 435] on span "Copy" at bounding box center [794, 441] width 128 height 31
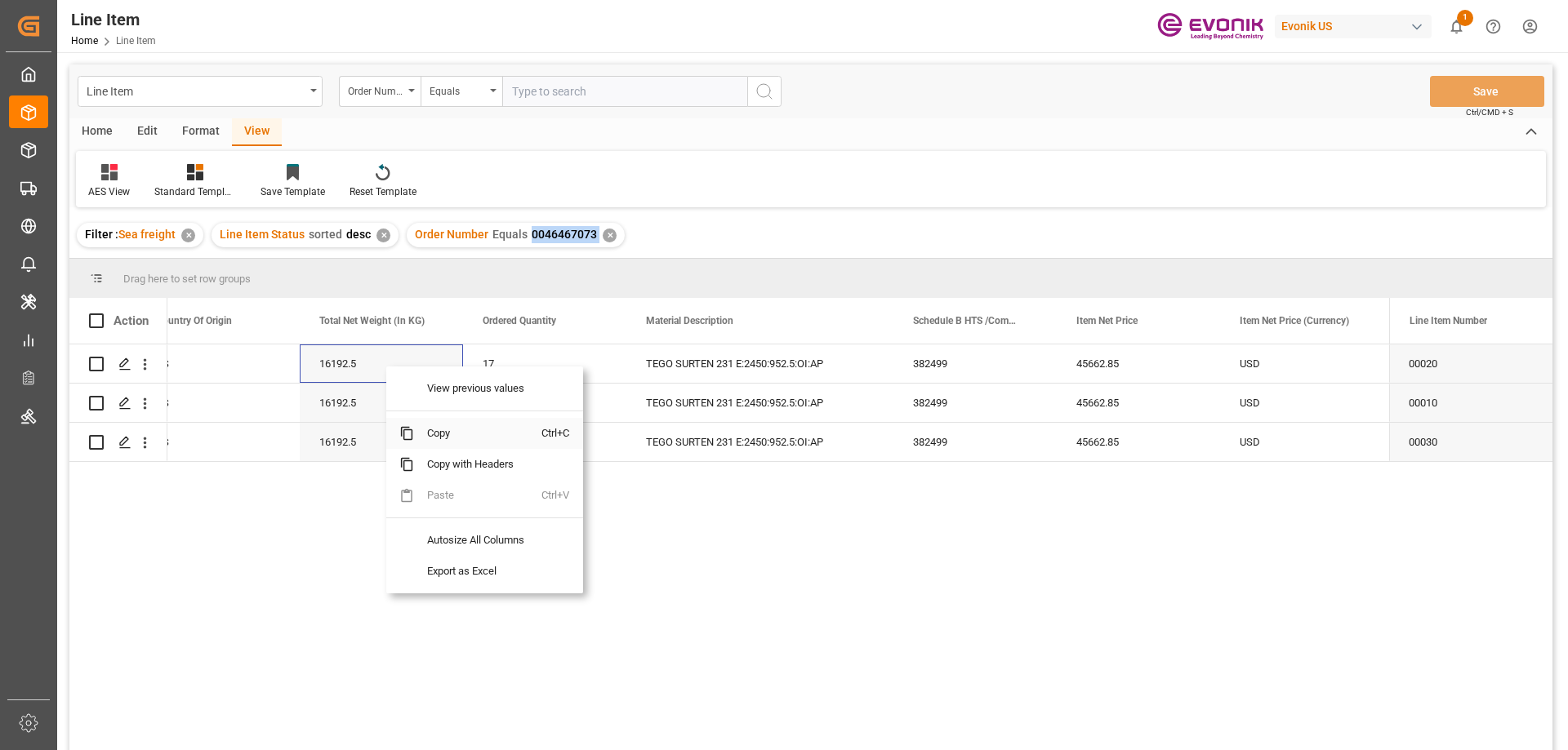
click at [451, 445] on span "Copy" at bounding box center [478, 433] width 128 height 31
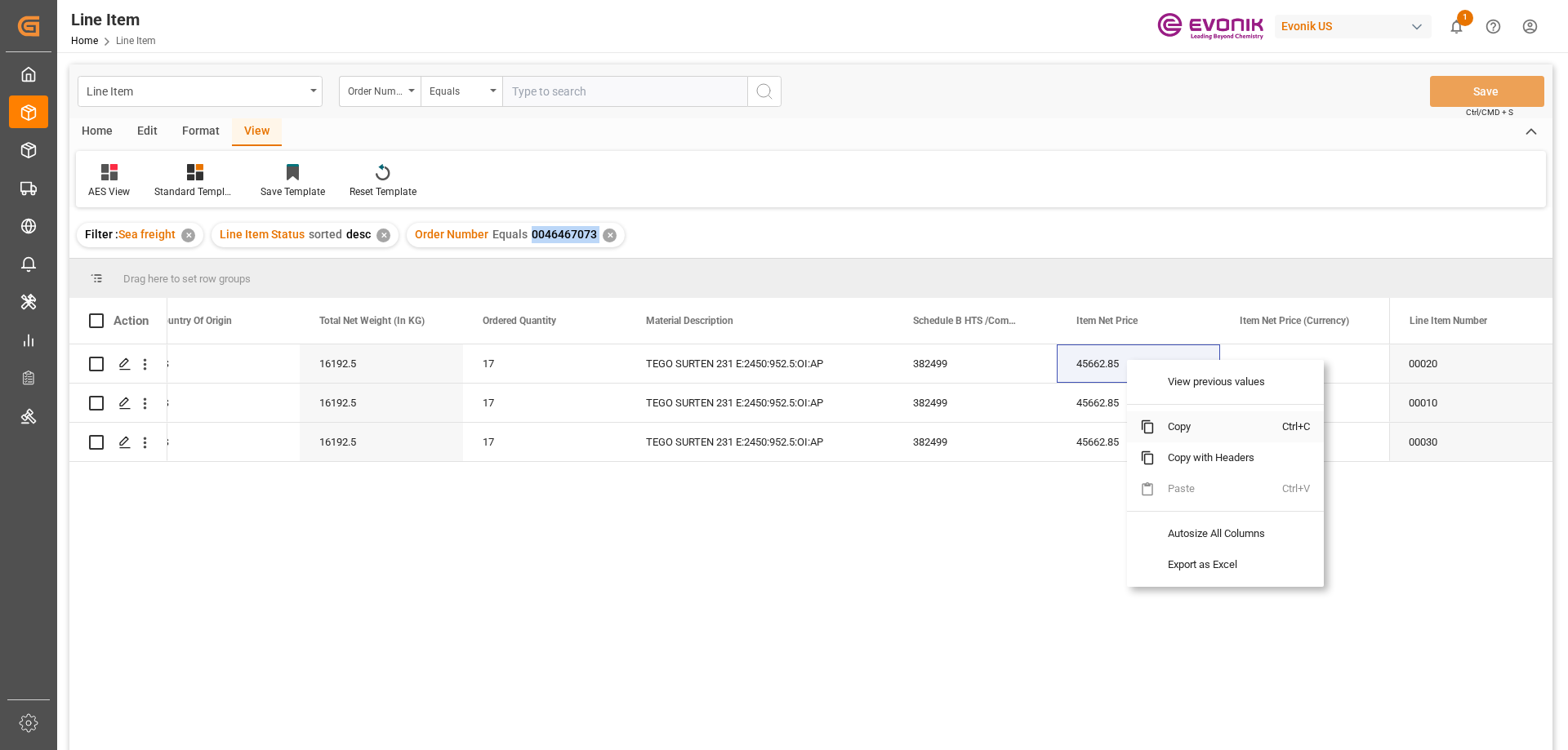
click at [1187, 421] on span "Copy" at bounding box center [1218, 427] width 128 height 31
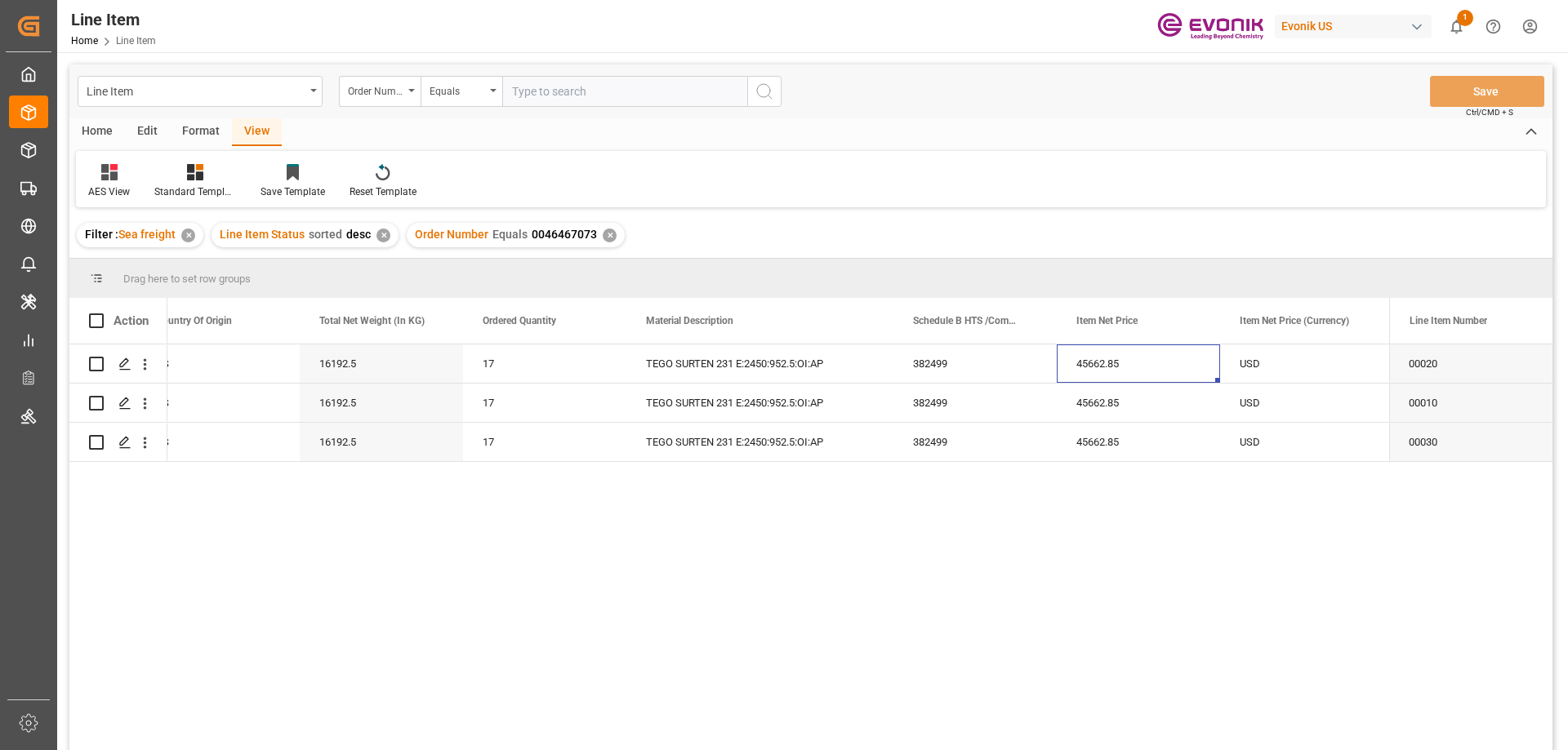
click at [617, 87] on input "text" at bounding box center [624, 91] width 245 height 31
paste input "2007107637"
type input "2007107637"
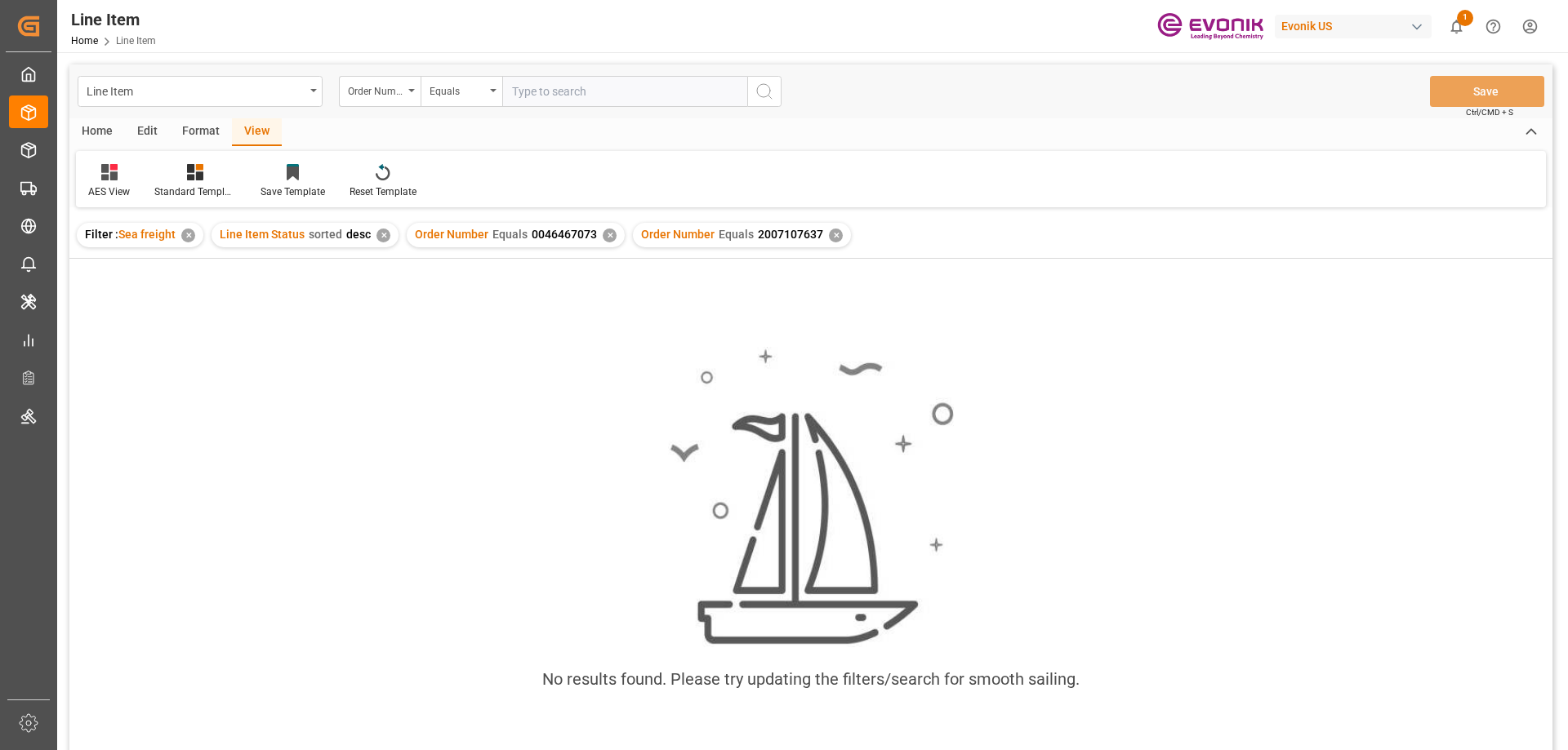
click at [610, 230] on div "Order Number Equals 0046467073 ✕" at bounding box center [516, 235] width 218 height 24
click at [606, 230] on div "✕" at bounding box center [609, 235] width 14 height 14
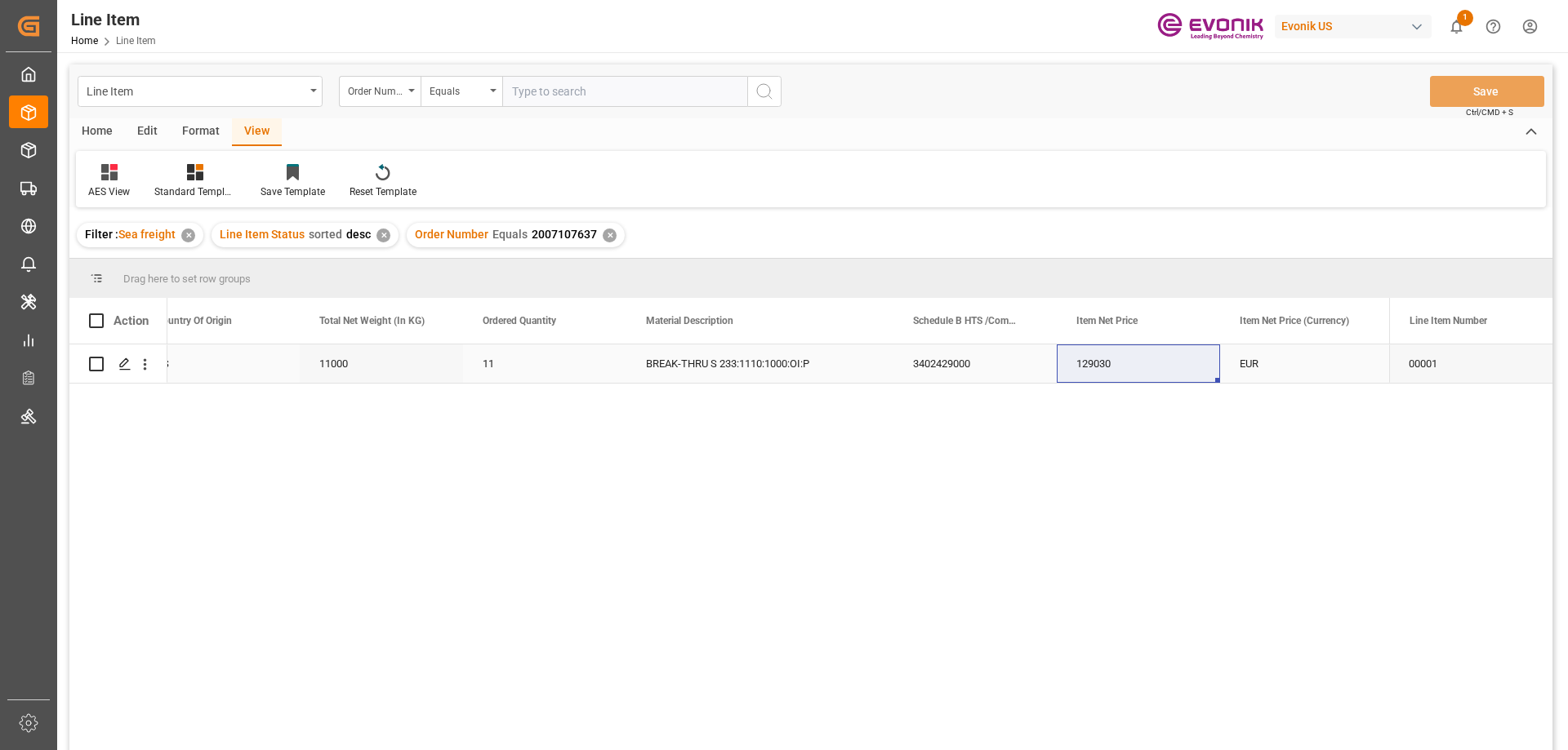
click at [375, 360] on div "11000" at bounding box center [382, 364] width 164 height 39
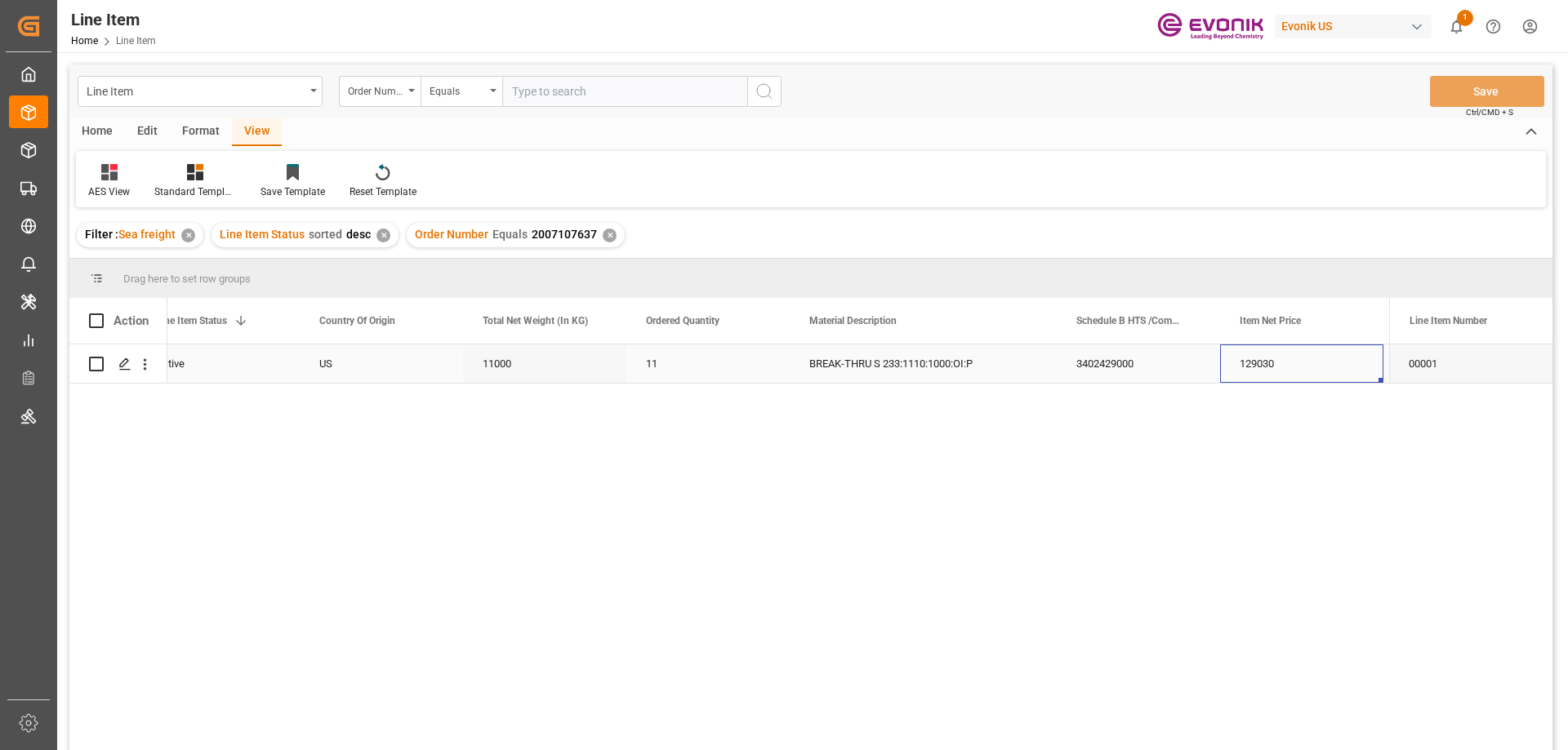
scroll to position [0, 521]
click at [141, 355] on button "open menu" at bounding box center [145, 364] width 17 height 31
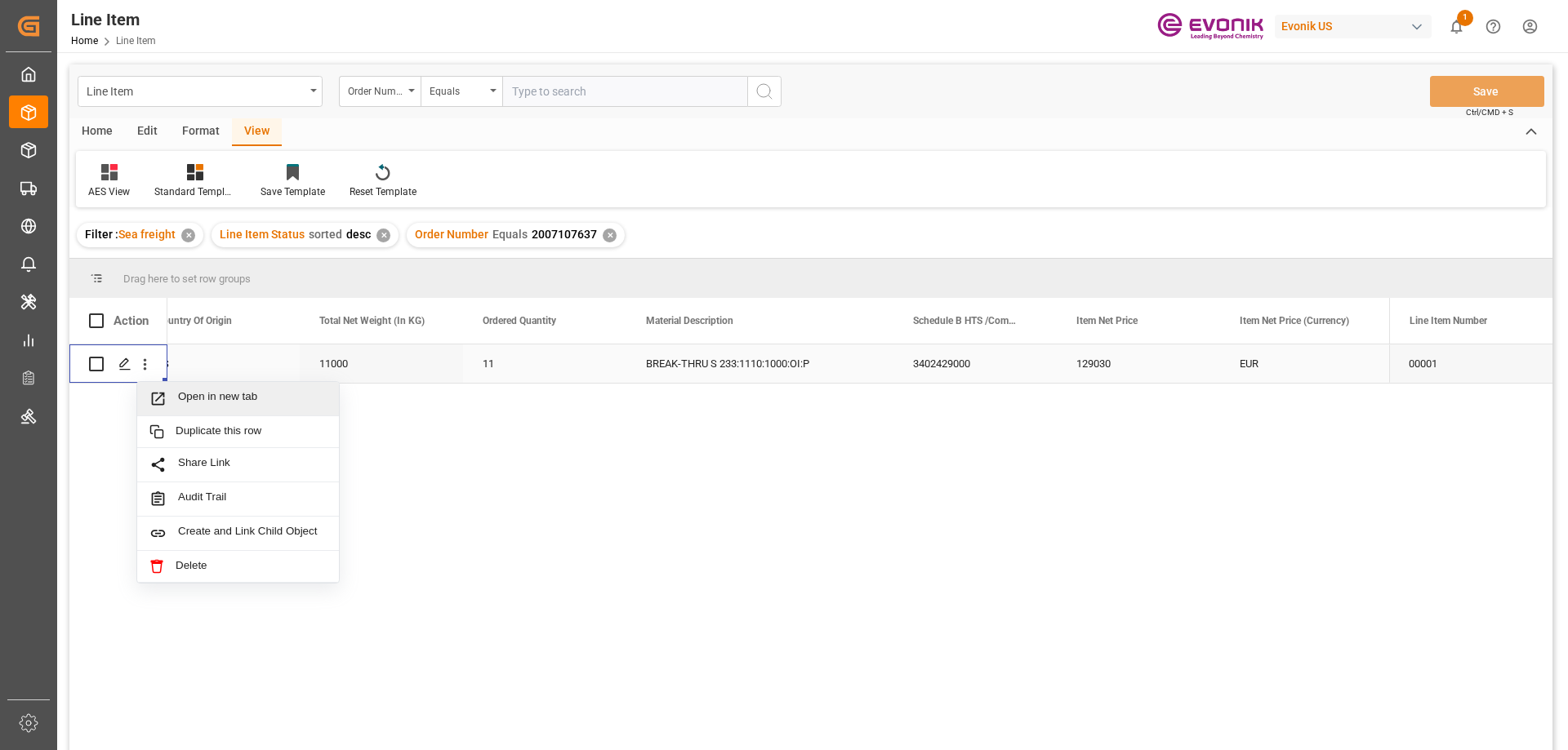
click at [178, 388] on div "Open in new tab" at bounding box center [238, 399] width 202 height 34
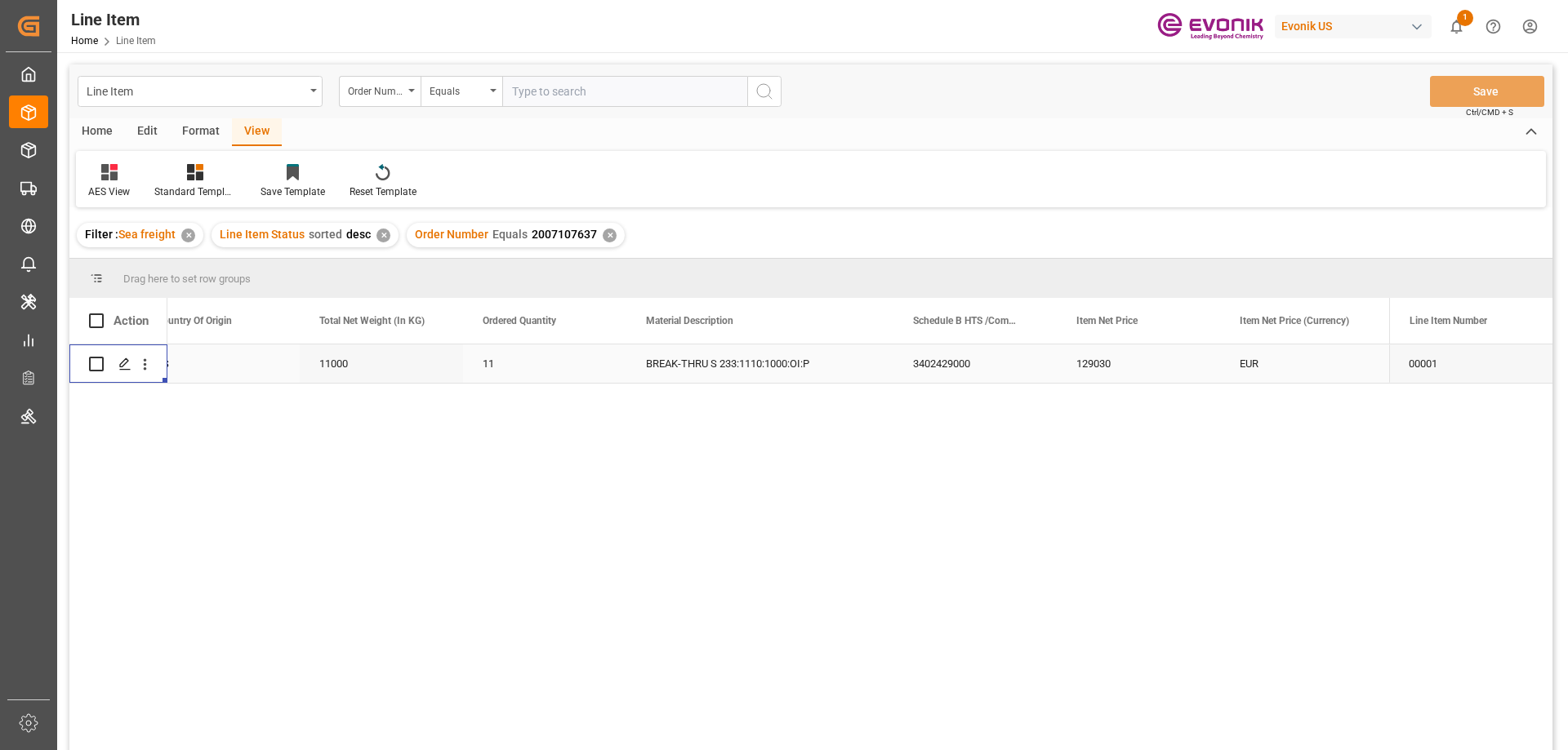
click at [242, 362] on div "US" at bounding box center [218, 364] width 164 height 39
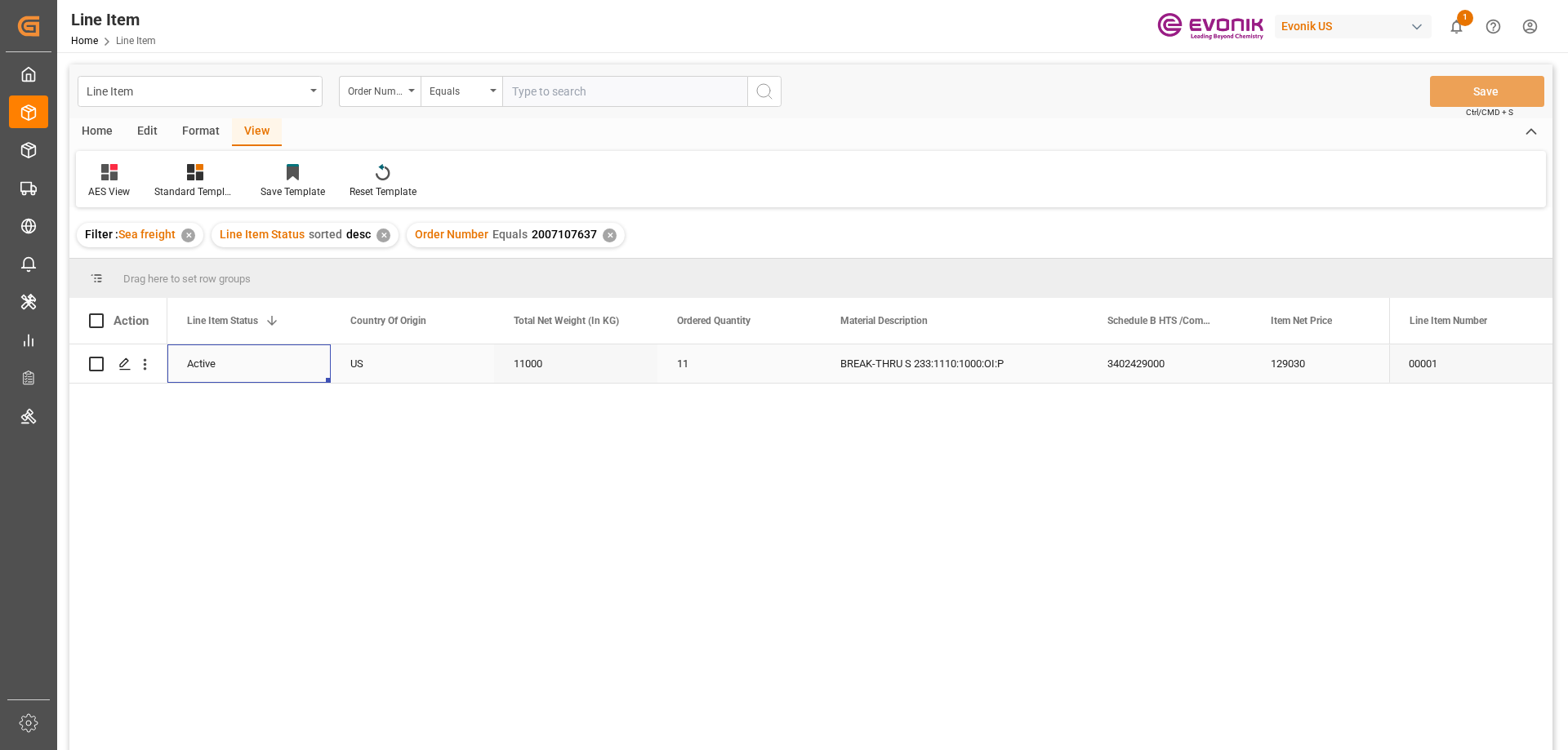
click at [1296, 356] on div "129030" at bounding box center [1333, 364] width 164 height 39
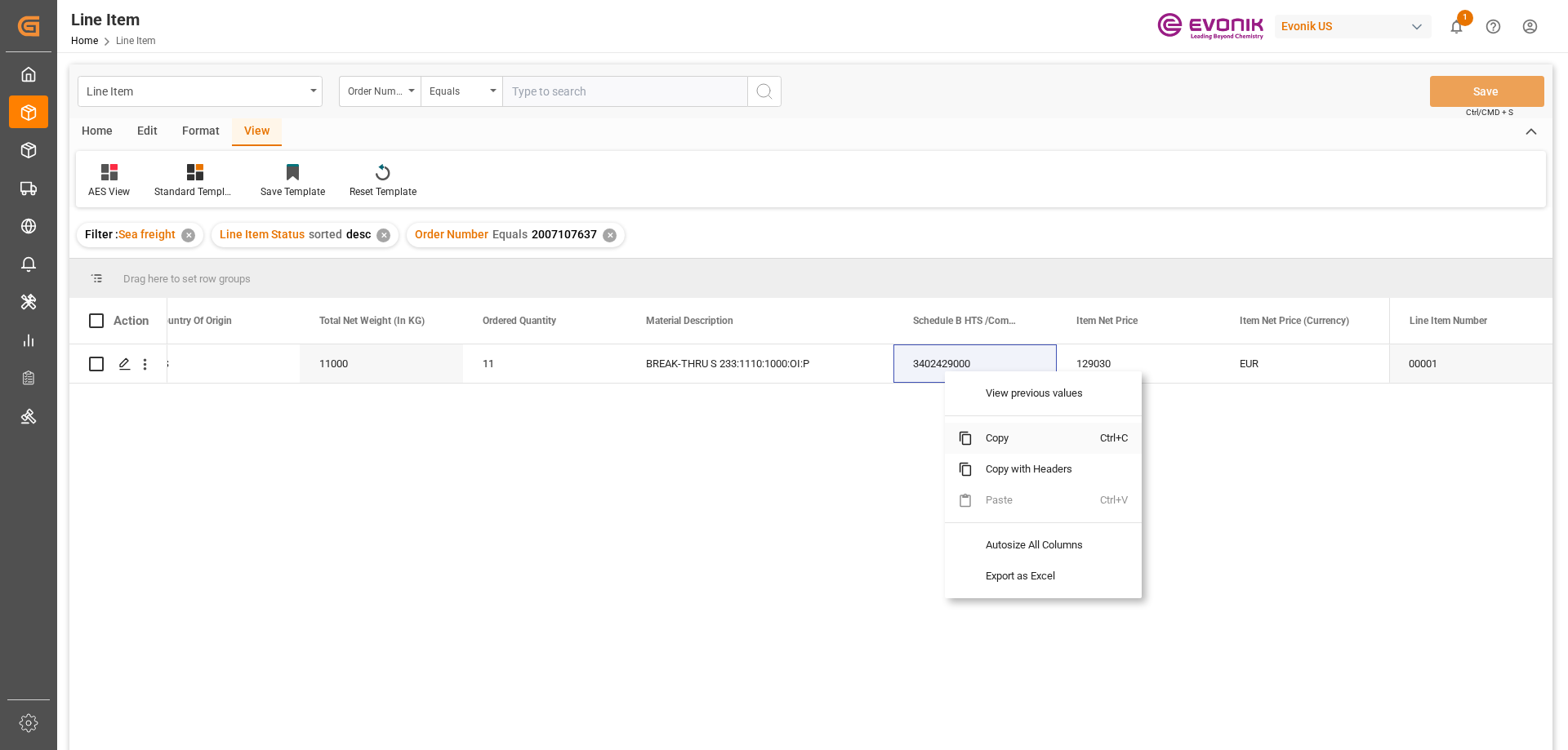
click at [1015, 437] on span "Copy" at bounding box center [1037, 438] width 128 height 31
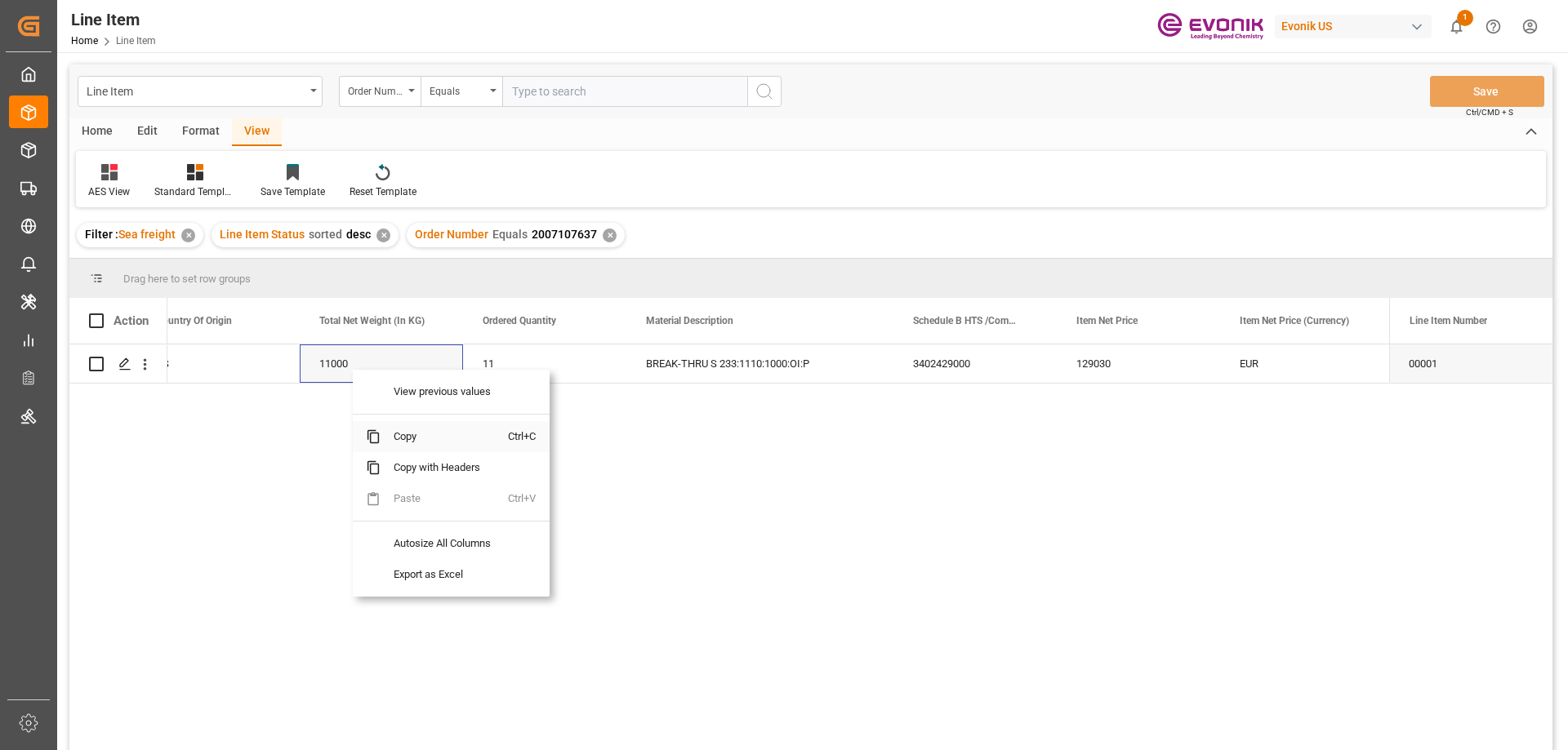
click at [417, 429] on span "Copy" at bounding box center [445, 436] width 128 height 31
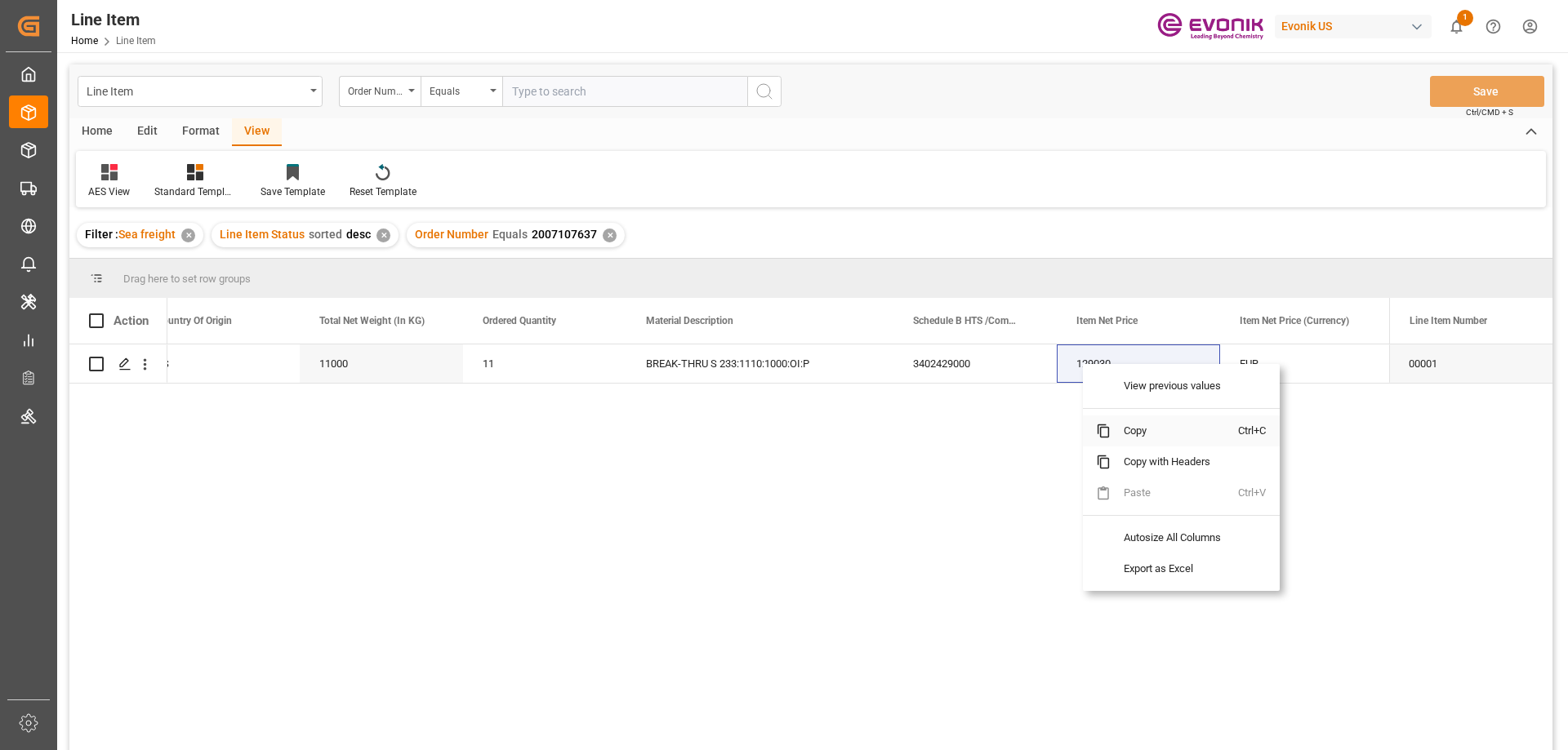
click at [1127, 429] on span "Copy" at bounding box center [1174, 430] width 128 height 31
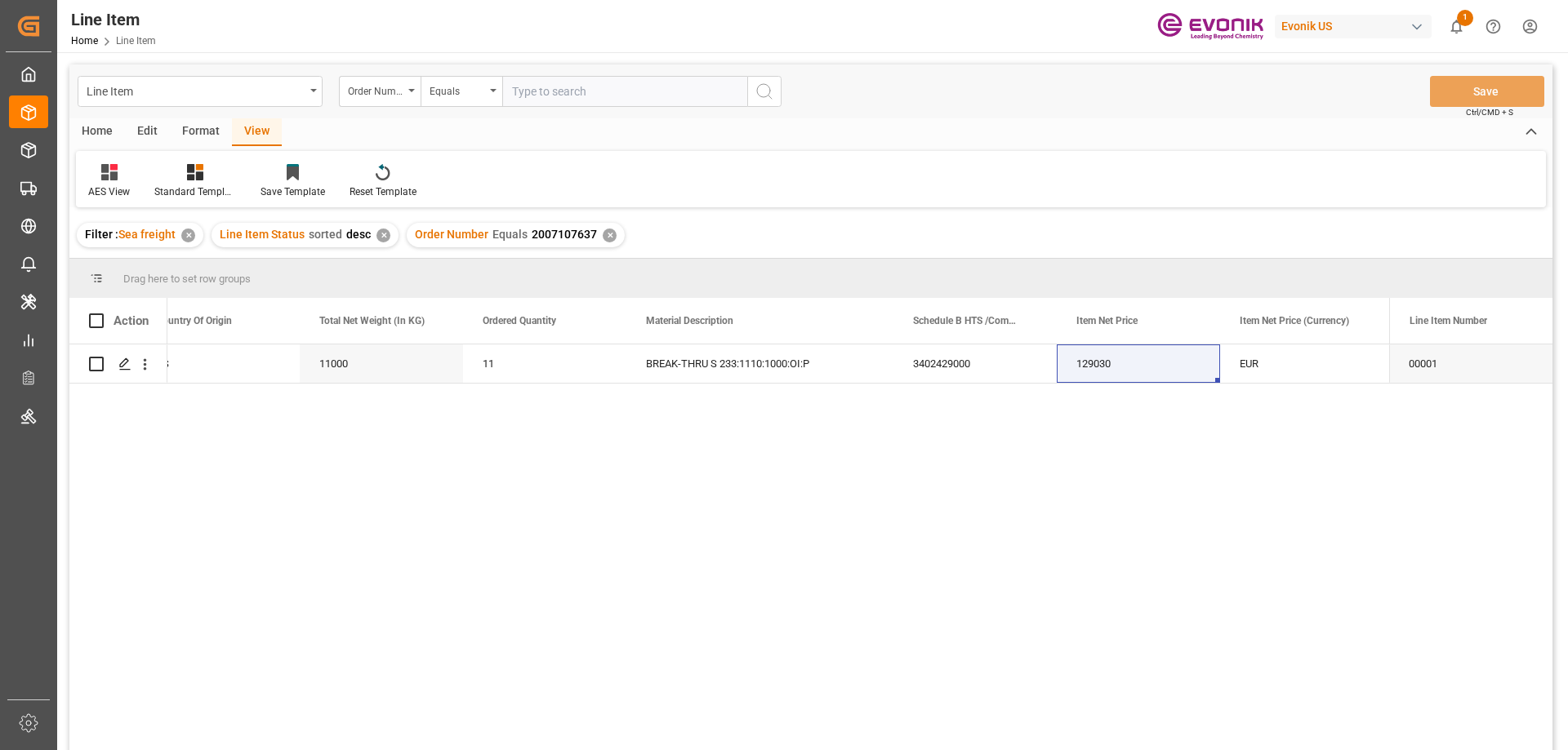
click at [580, 75] on div "Line Item Order Number Equals Save Ctrl/CMD + S" at bounding box center [811, 91] width 1483 height 54
click at [580, 95] on input "text" at bounding box center [624, 91] width 245 height 31
paste input "0046455638"
type input "0046455638"
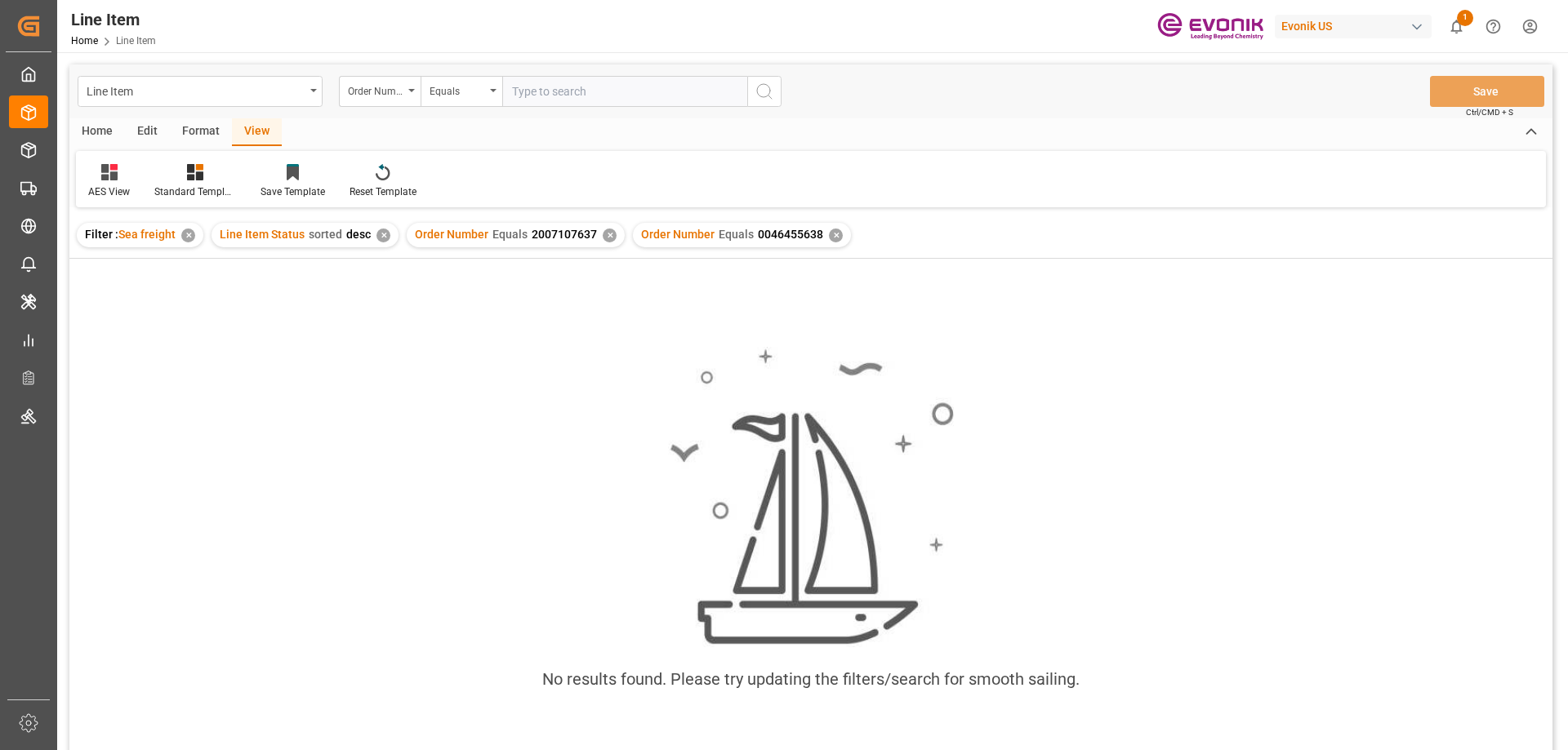
click at [604, 233] on div "✕" at bounding box center [609, 235] width 14 height 14
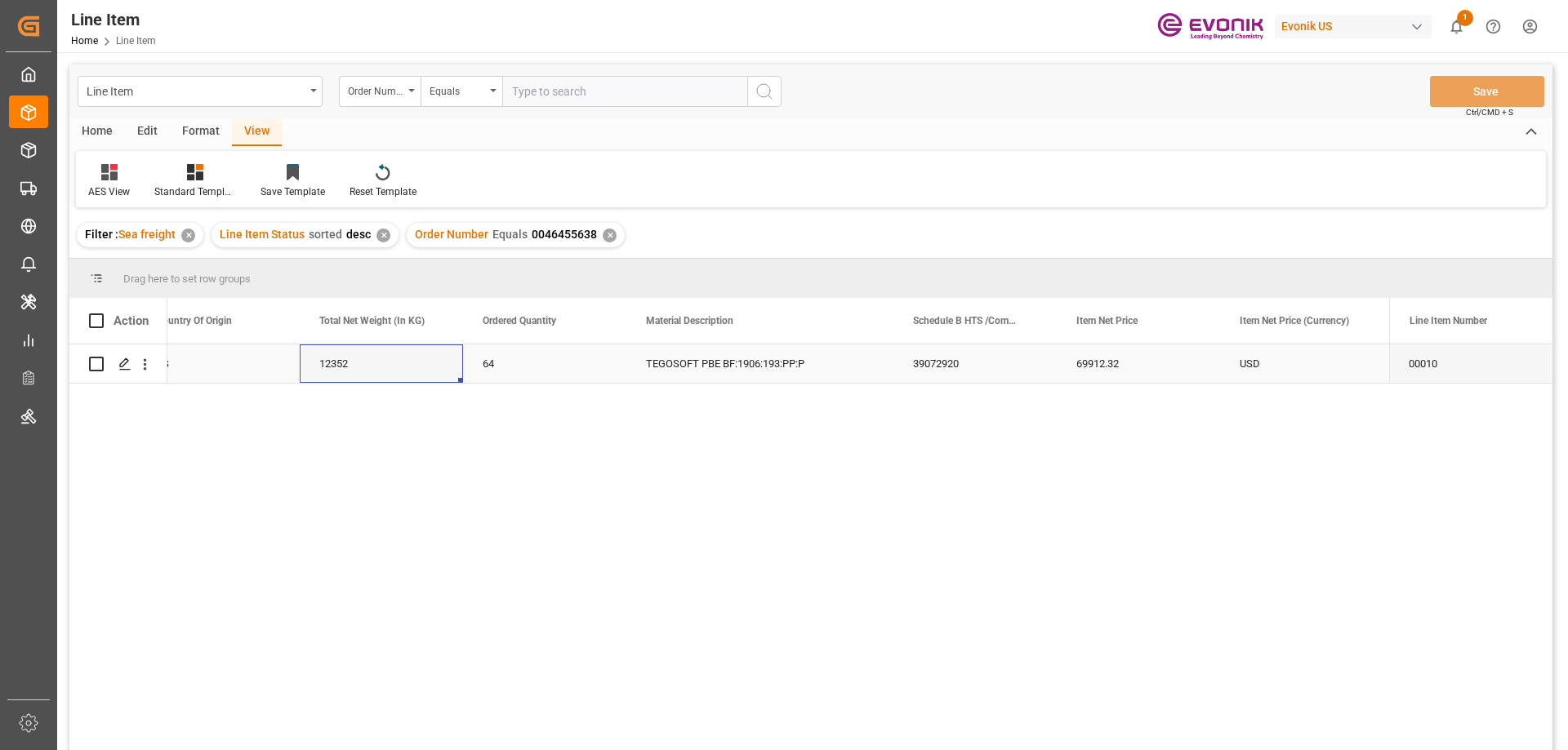
click at [340, 357] on div "12352" at bounding box center [382, 364] width 164 height 39
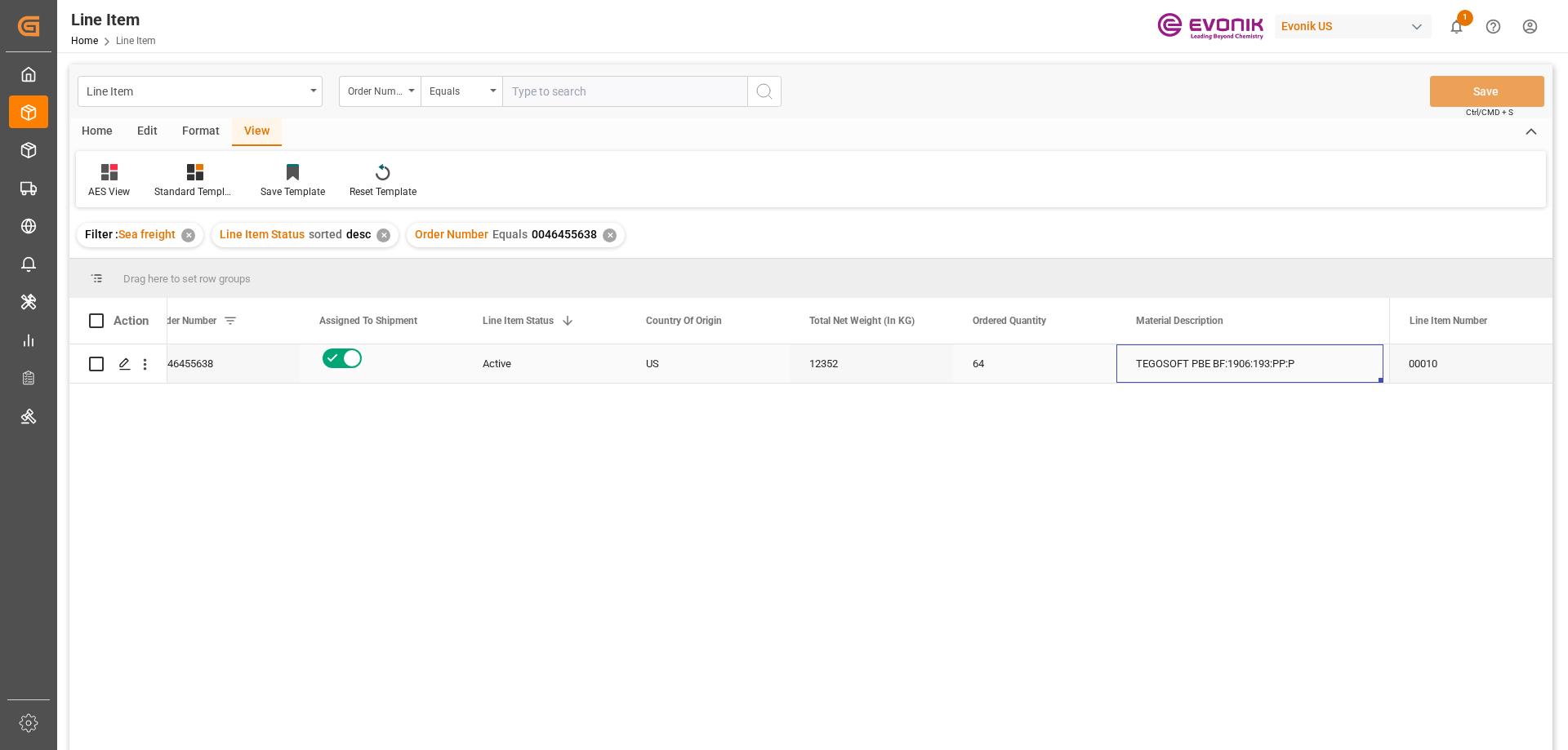
scroll to position [0, 195]
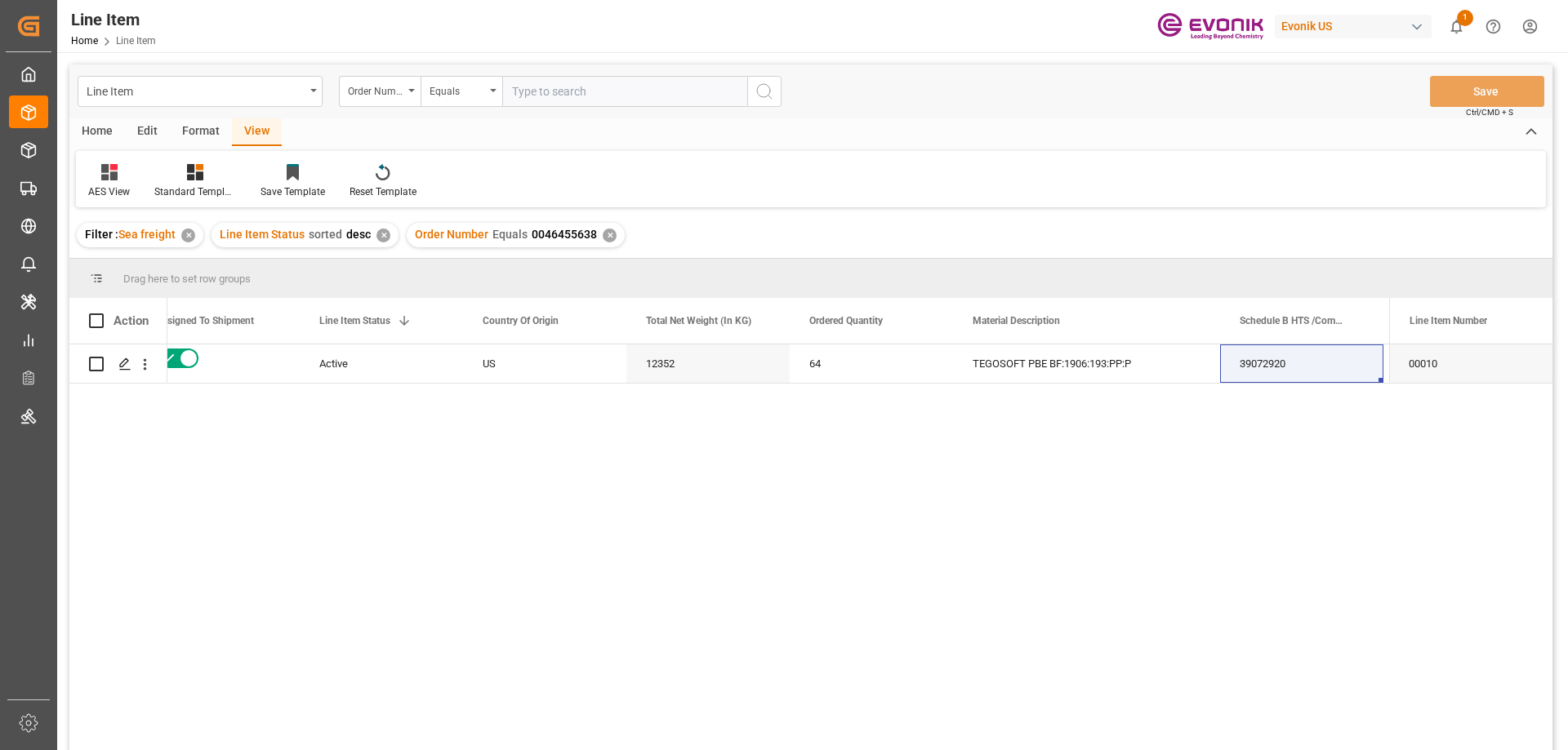
click at [615, 88] on input "text" at bounding box center [624, 91] width 245 height 31
paste input "2007107637"
type input "2007107637"
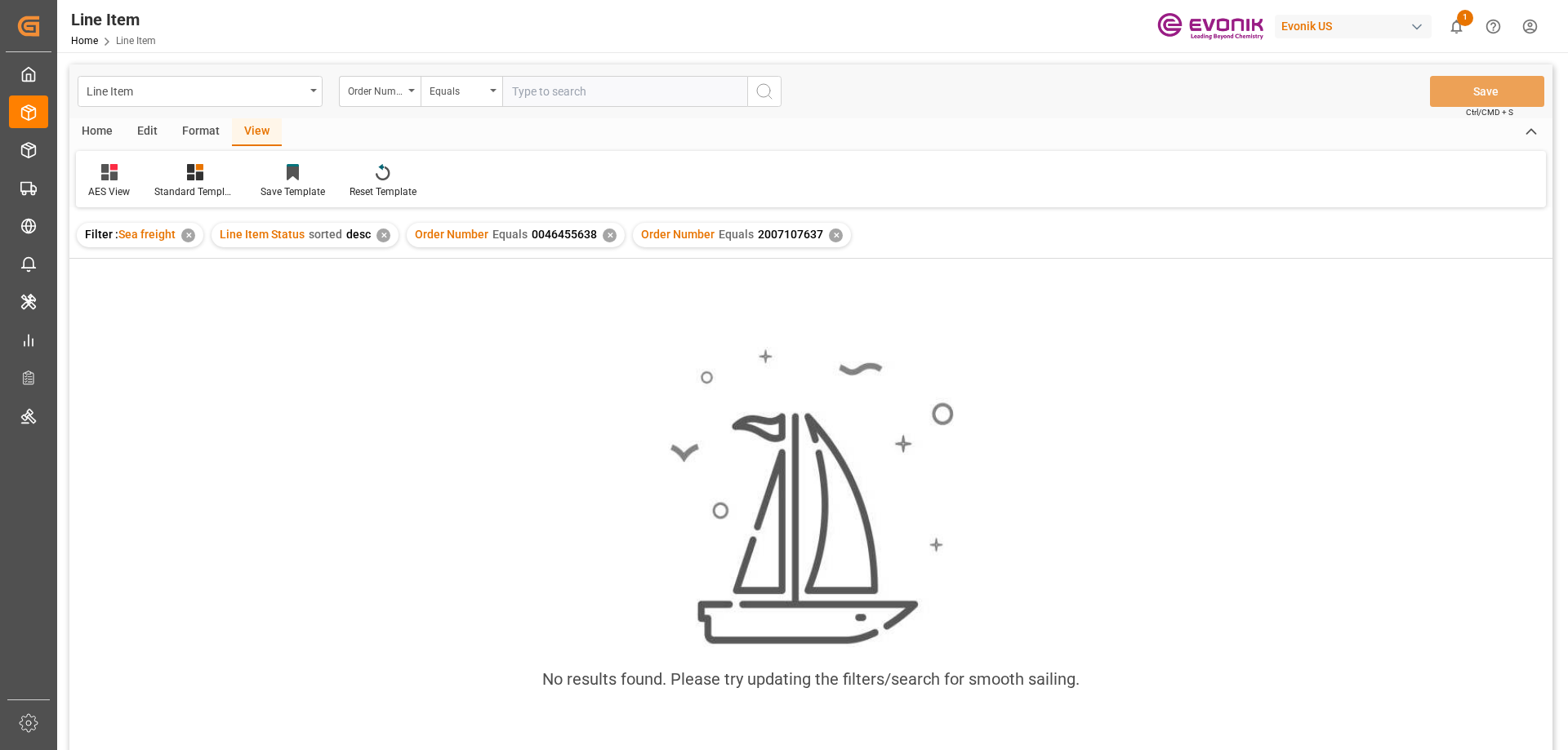
click at [603, 234] on div "✕" at bounding box center [609, 235] width 14 height 14
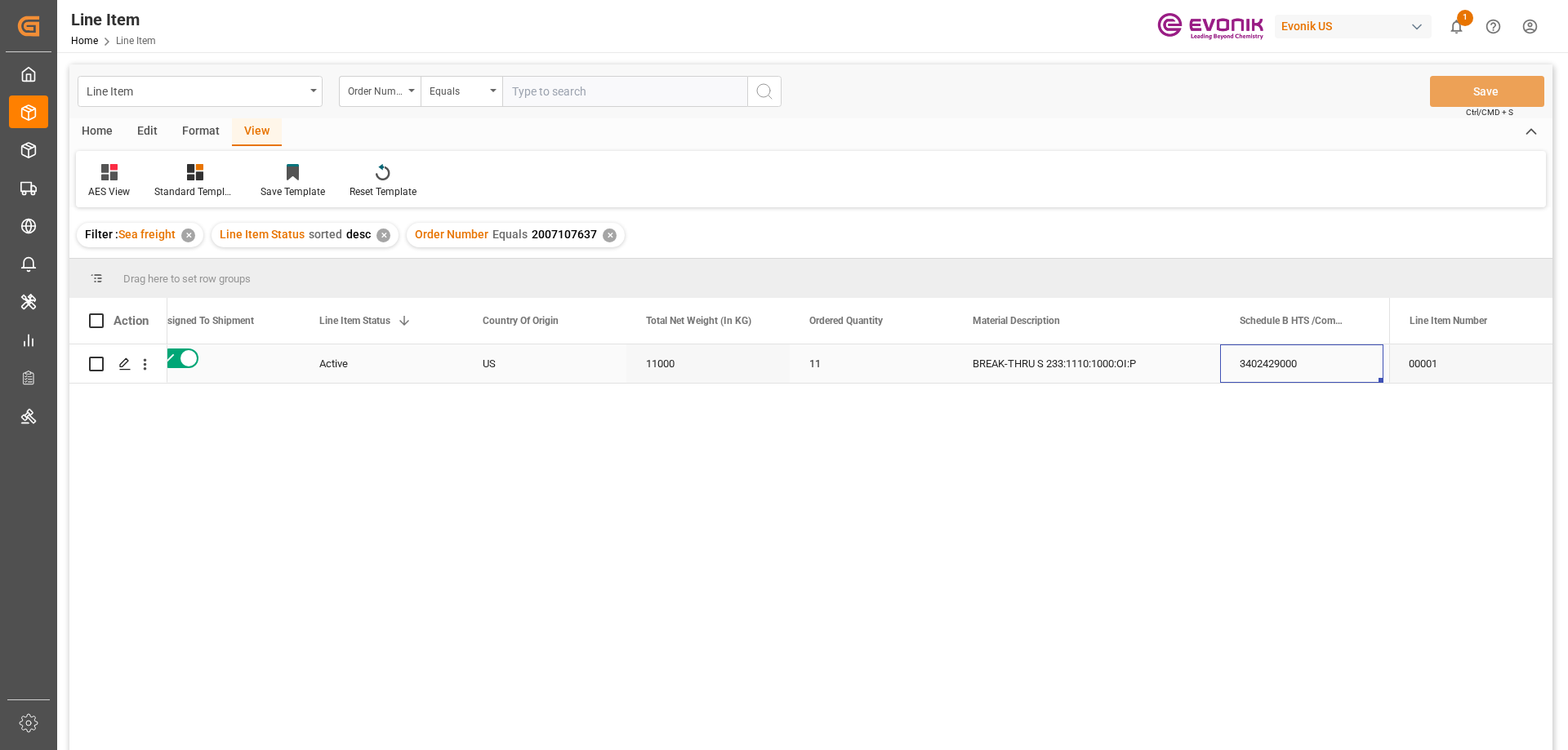
click at [1268, 357] on div "3402429000" at bounding box center [1302, 364] width 164 height 39
drag, startPoint x: 985, startPoint y: 360, endPoint x: 1023, endPoint y: 360, distance: 38.0
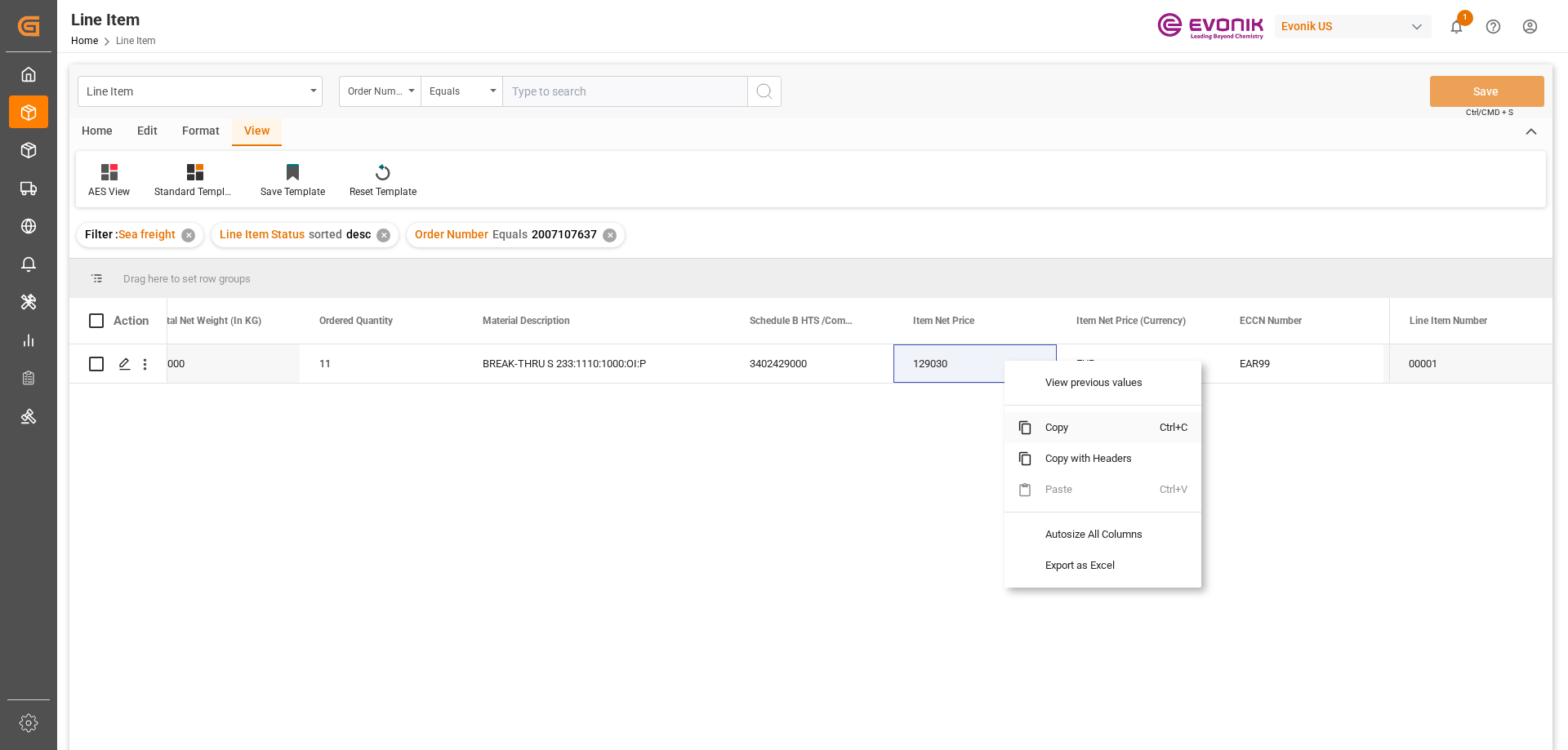
click at [1084, 428] on span "Copy" at bounding box center [1096, 428] width 128 height 31
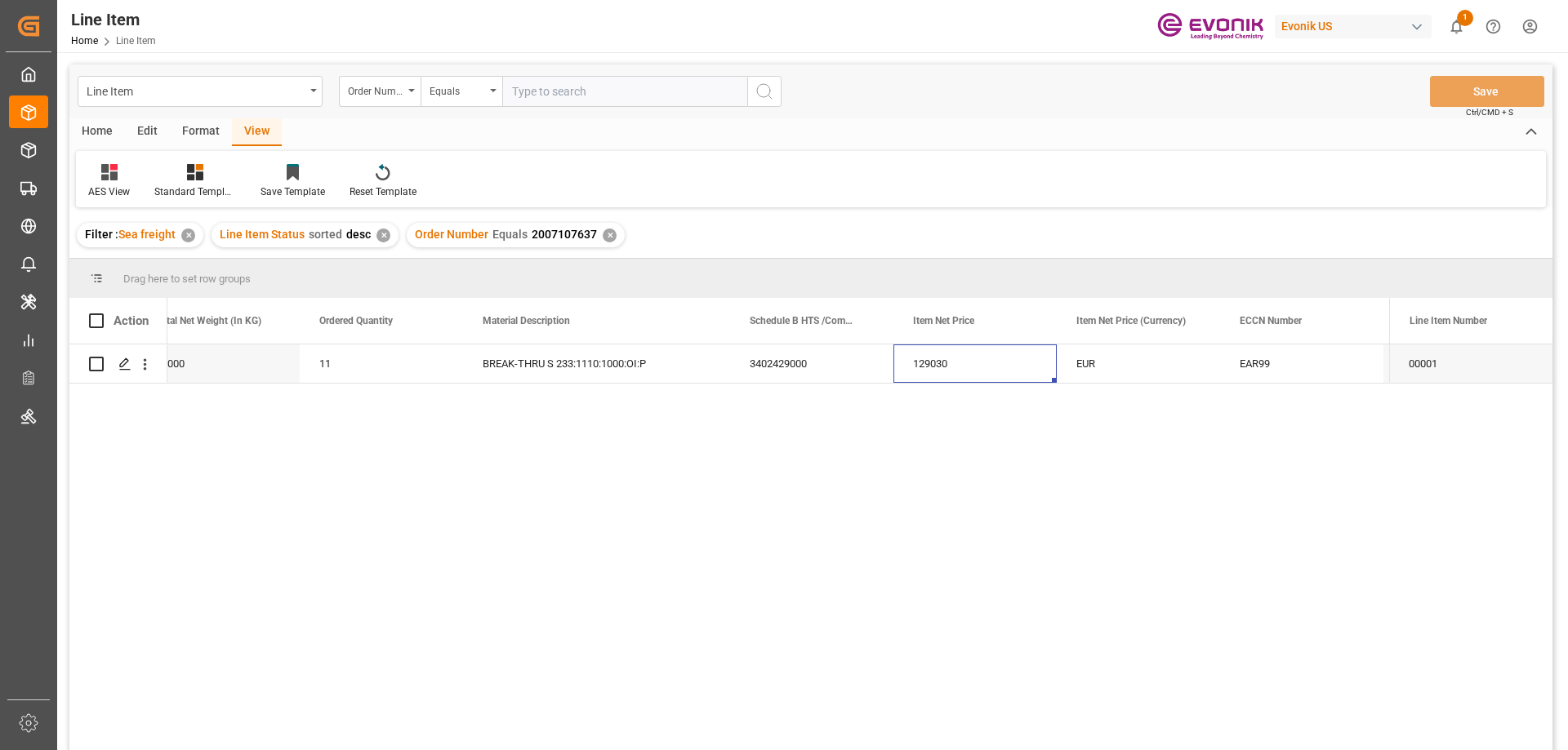
click at [652, 85] on input "text" at bounding box center [624, 91] width 245 height 31
paste input "0046455638"
type input "0046455638"
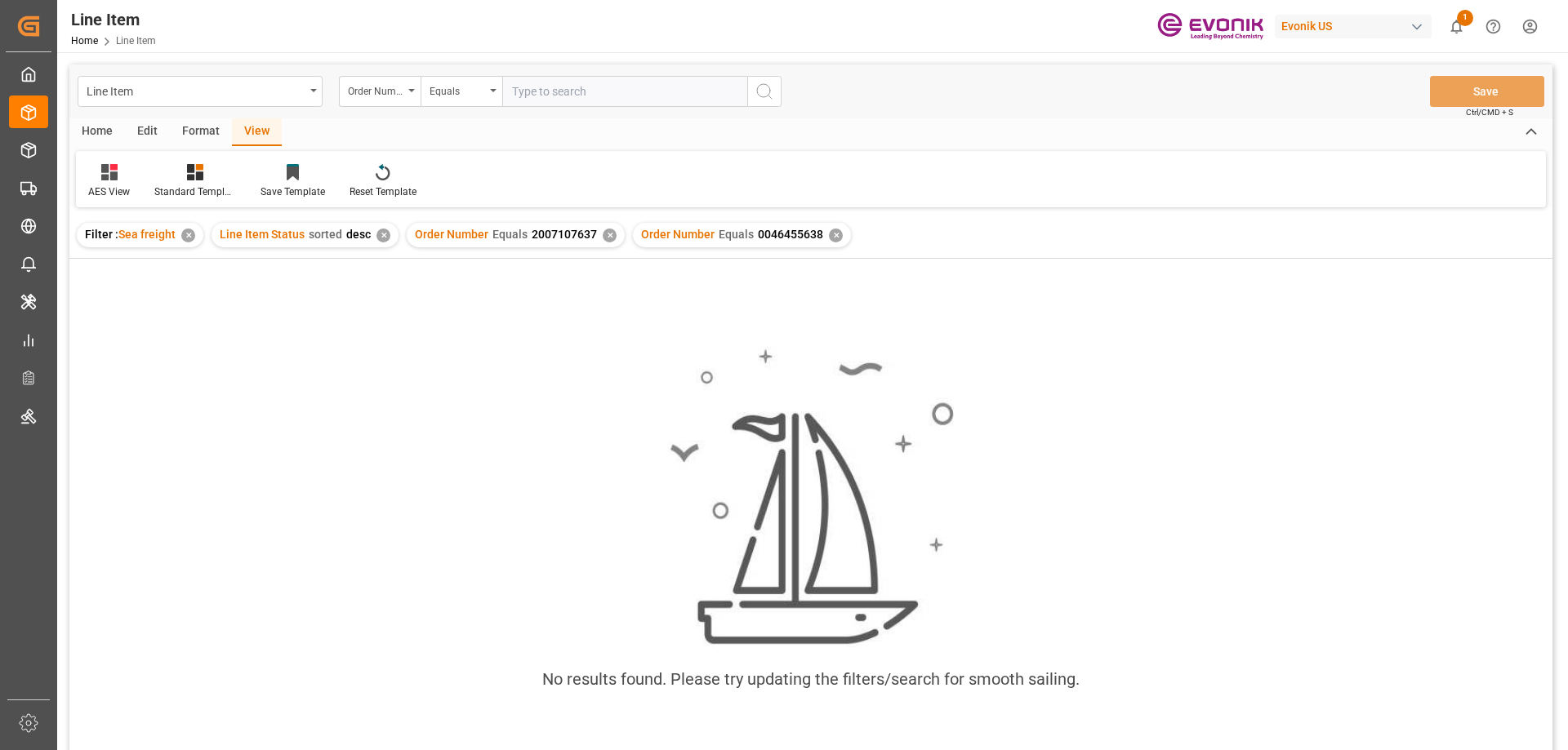
click at [606, 231] on div "✕" at bounding box center [609, 235] width 14 height 14
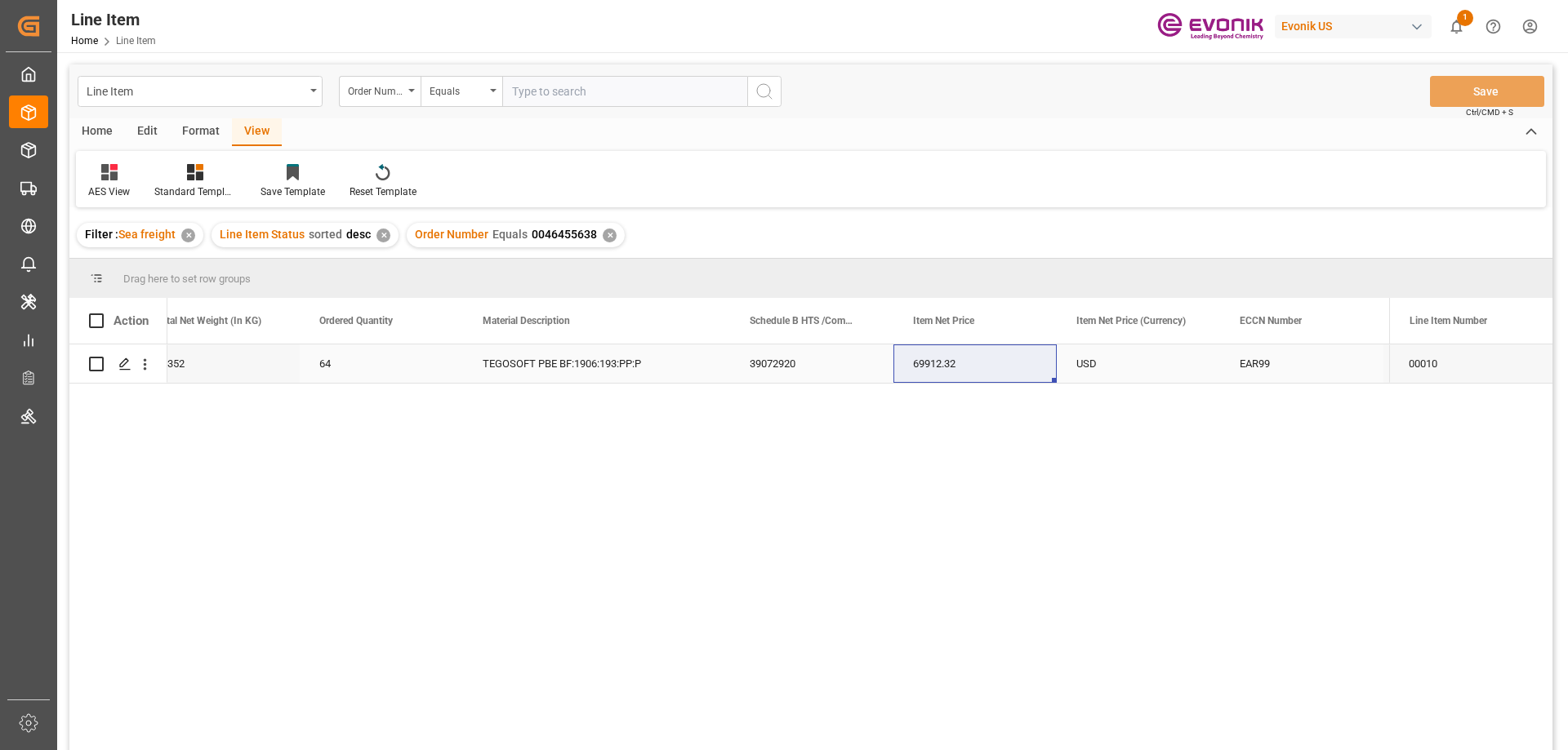
click at [415, 366] on div "64" at bounding box center [382, 364] width 164 height 39
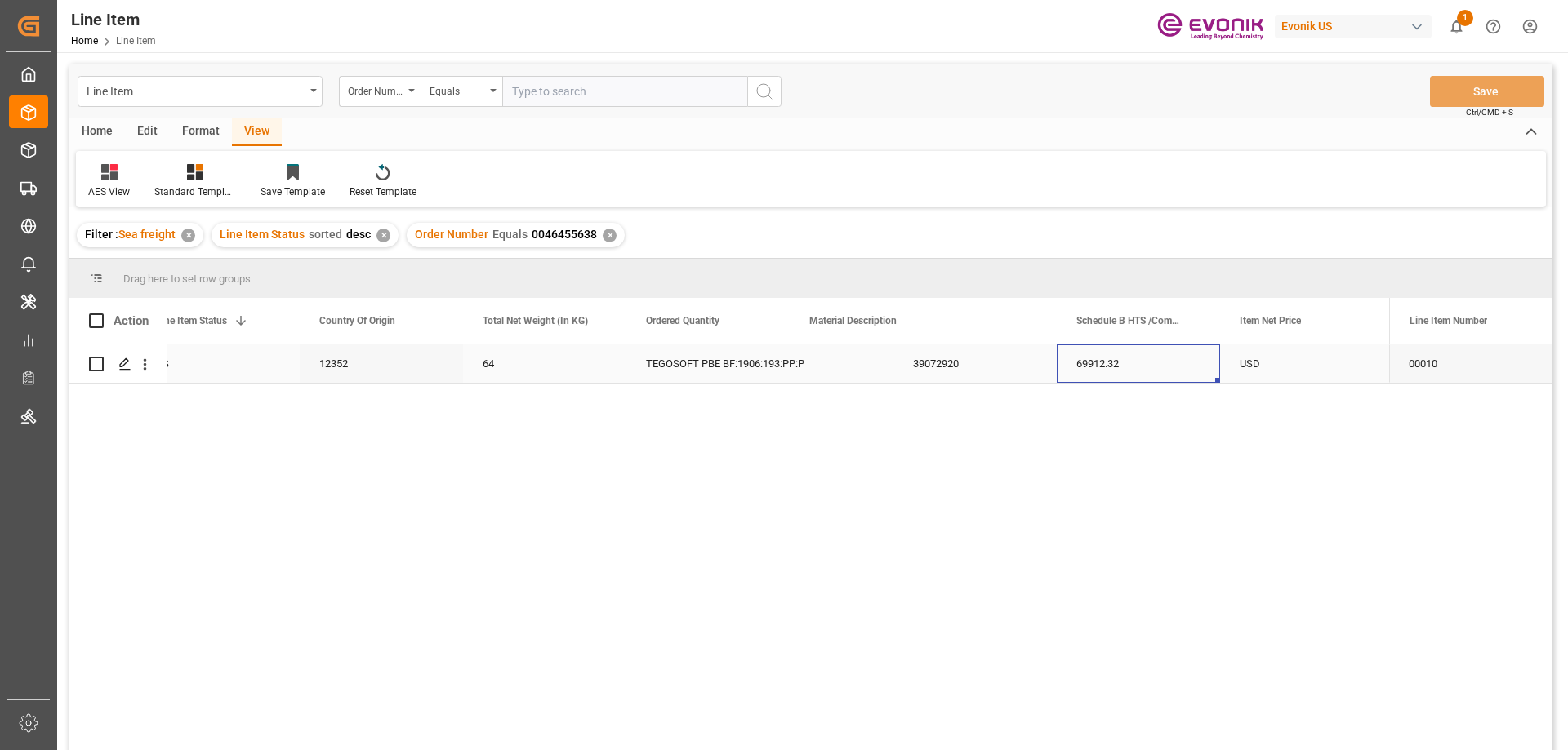
scroll to position [0, 521]
click at [145, 363] on icon "open menu" at bounding box center [145, 365] width 17 height 17
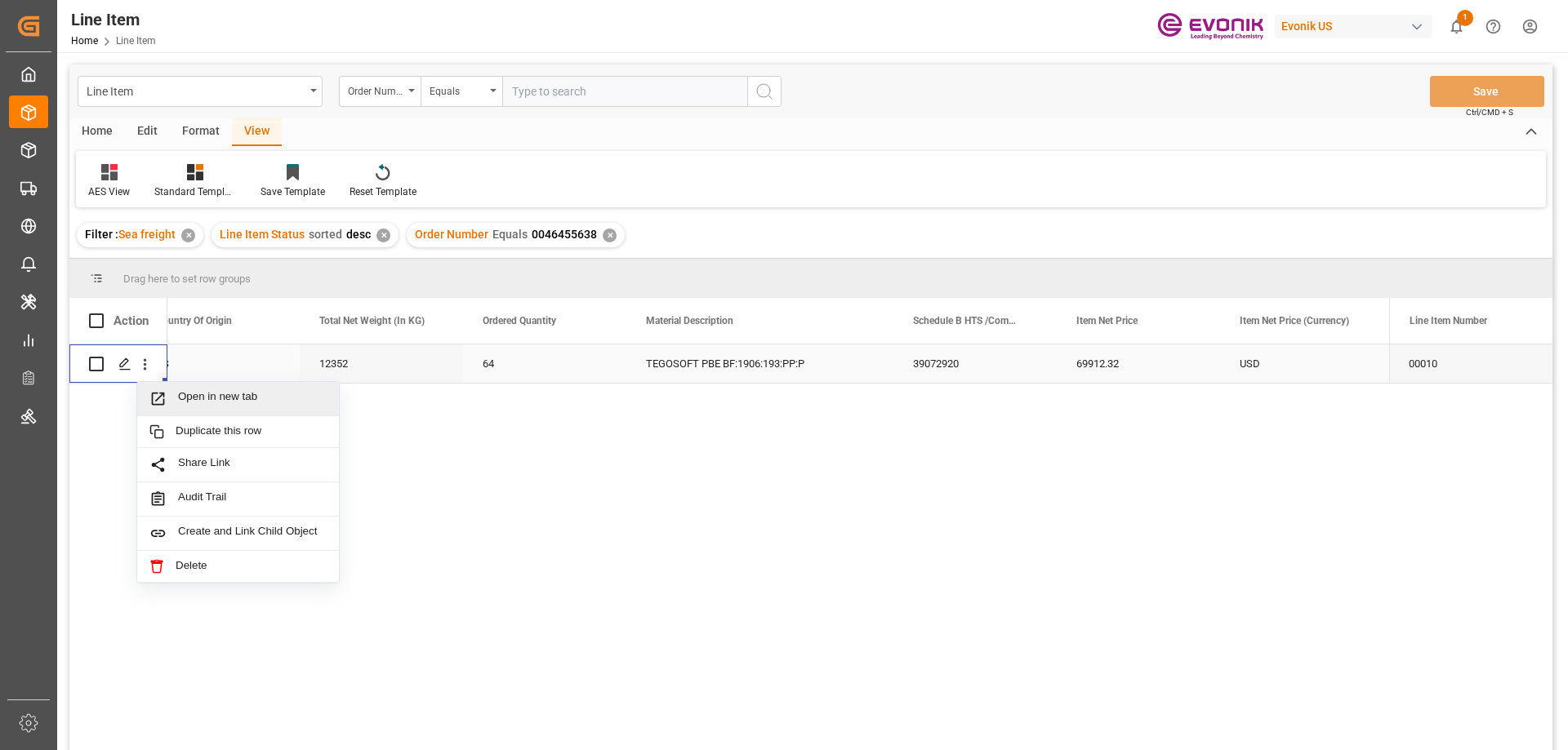
click at [186, 398] on span "Open in new tab" at bounding box center [252, 398] width 149 height 17
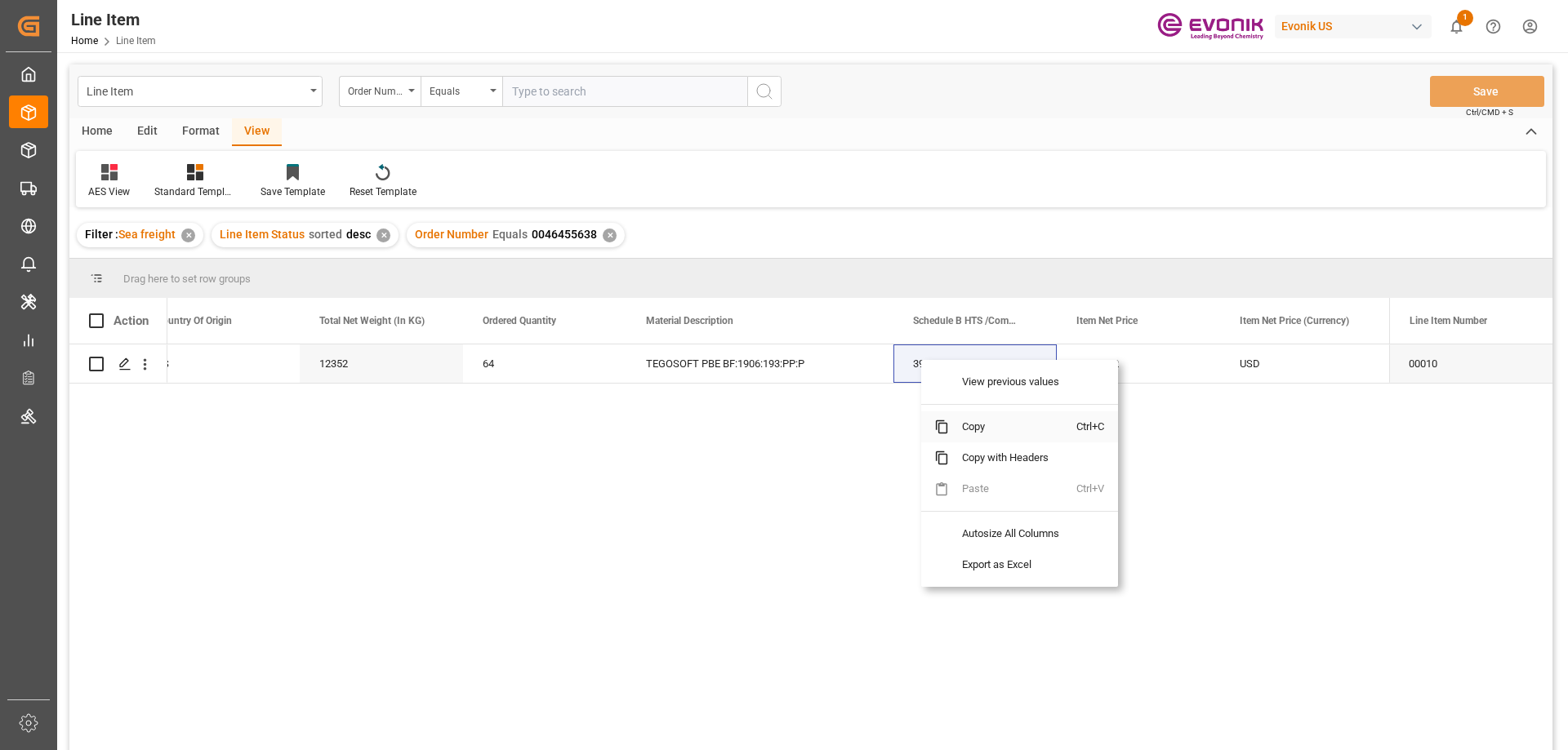
click at [972, 438] on span "Copy" at bounding box center [1012, 427] width 128 height 31
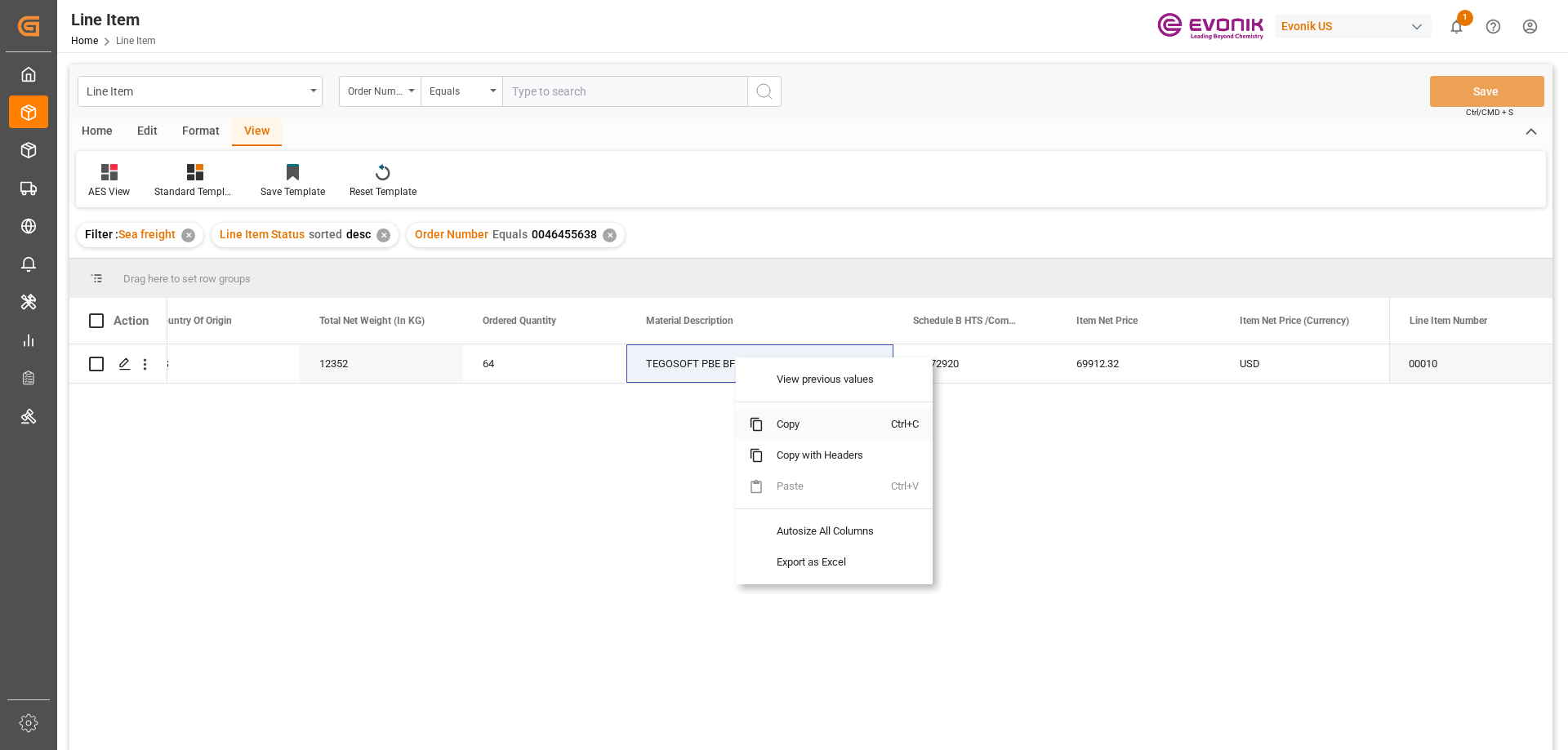
click at [796, 426] on span "Copy" at bounding box center [827, 424] width 128 height 31
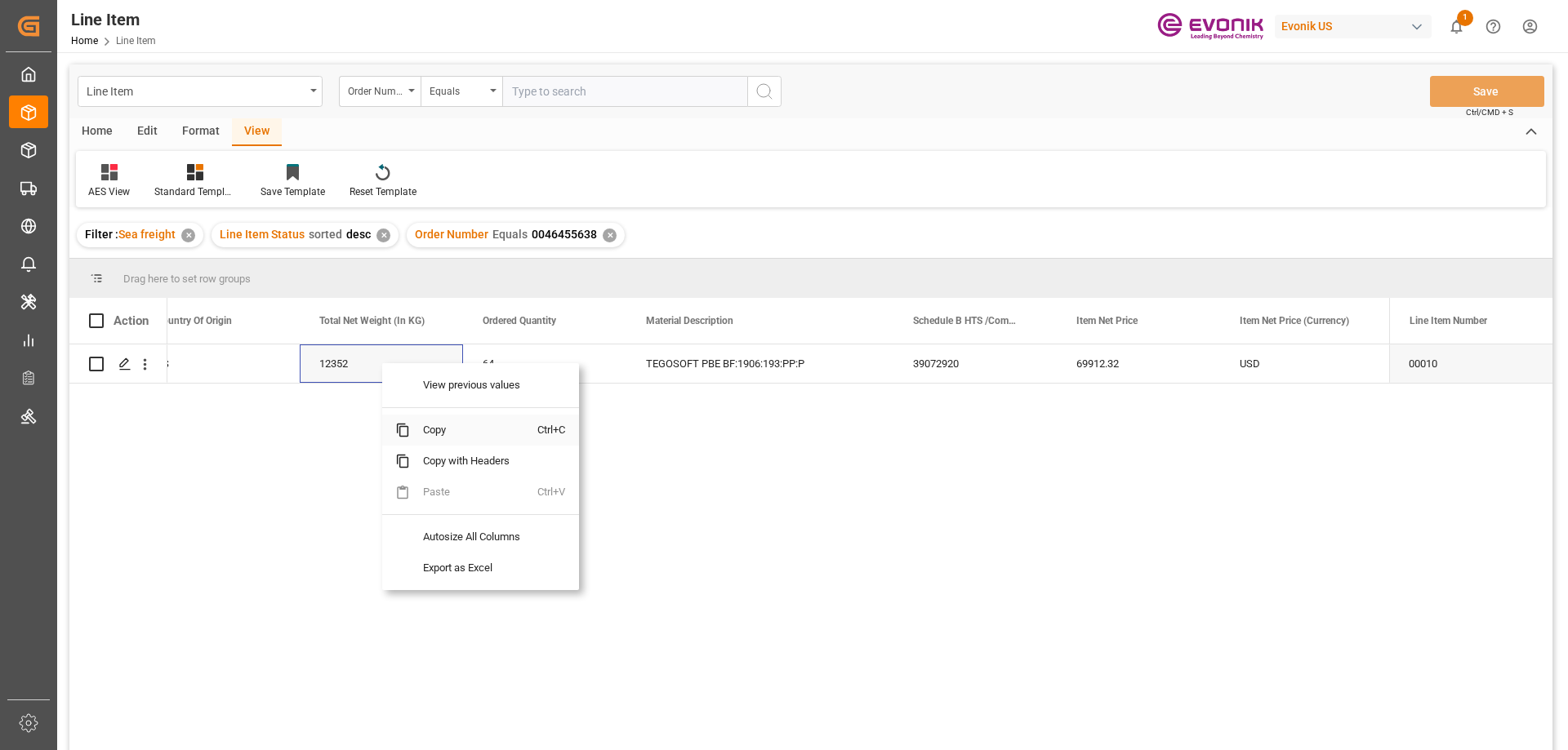
click at [422, 432] on span "Copy" at bounding box center [474, 430] width 128 height 31
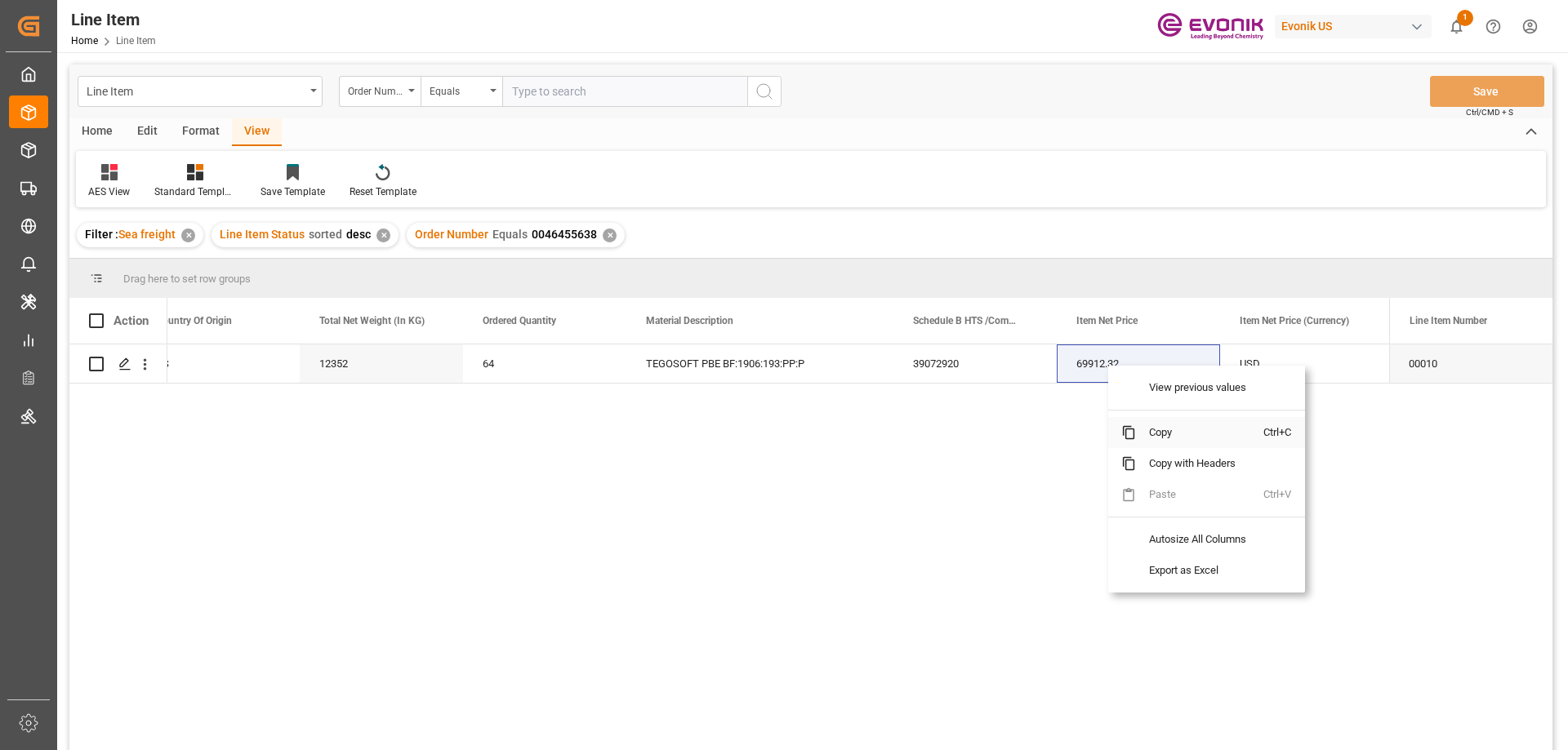
click at [1152, 424] on span "Copy" at bounding box center [1200, 432] width 128 height 31
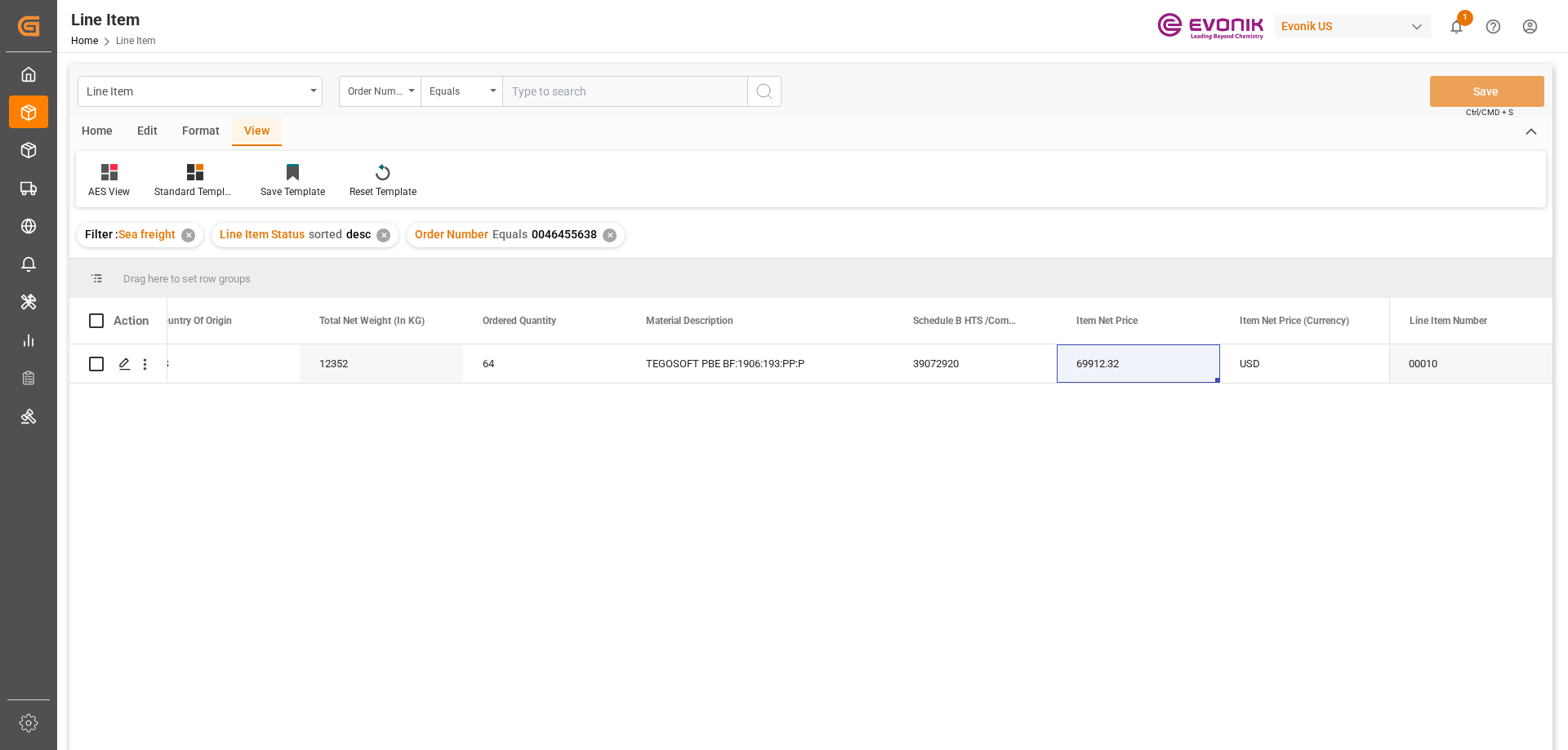
click at [619, 86] on input "text" at bounding box center [624, 91] width 245 height 31
paste input "0046466975"
type input "0046466975"
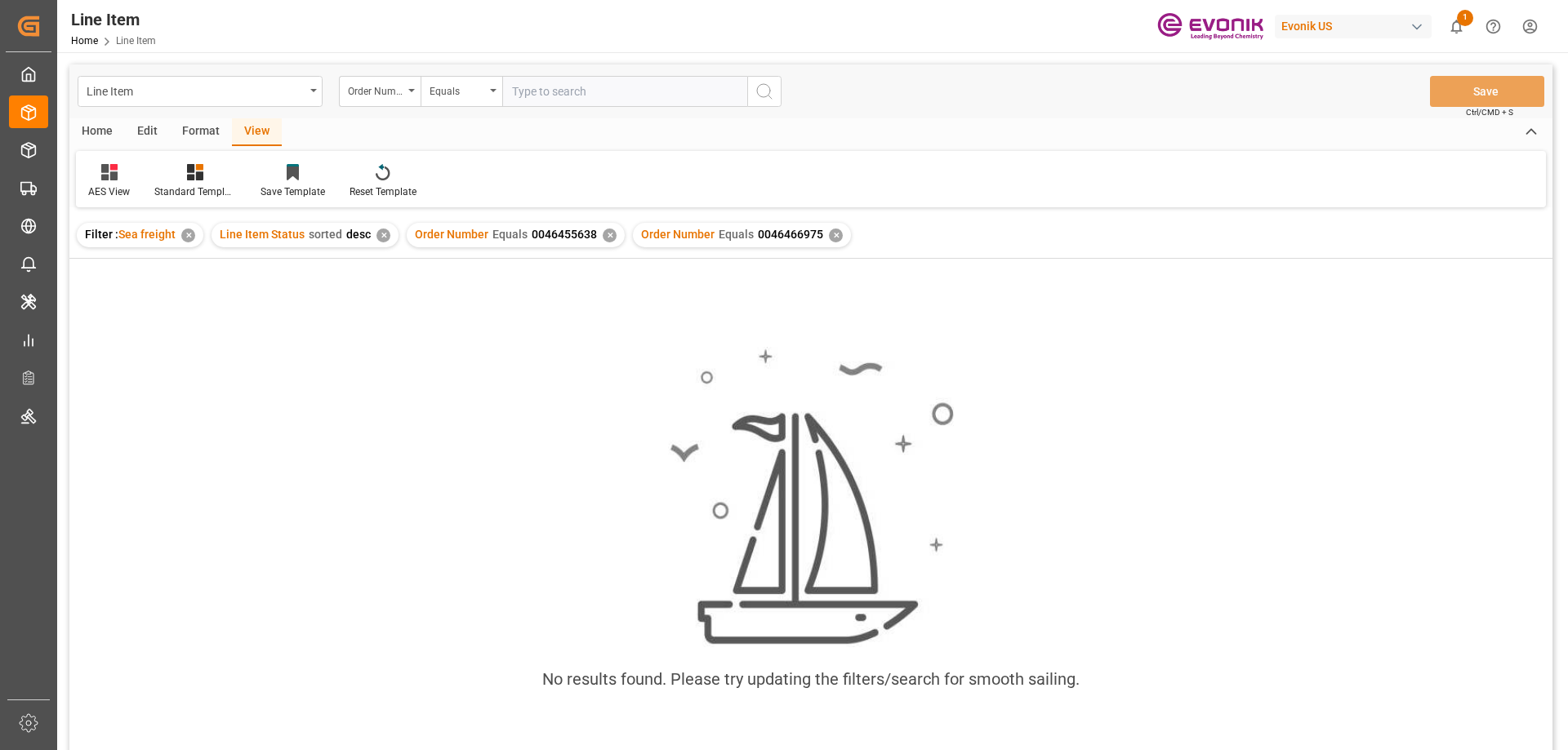
click at [604, 236] on div "✕" at bounding box center [609, 235] width 14 height 14
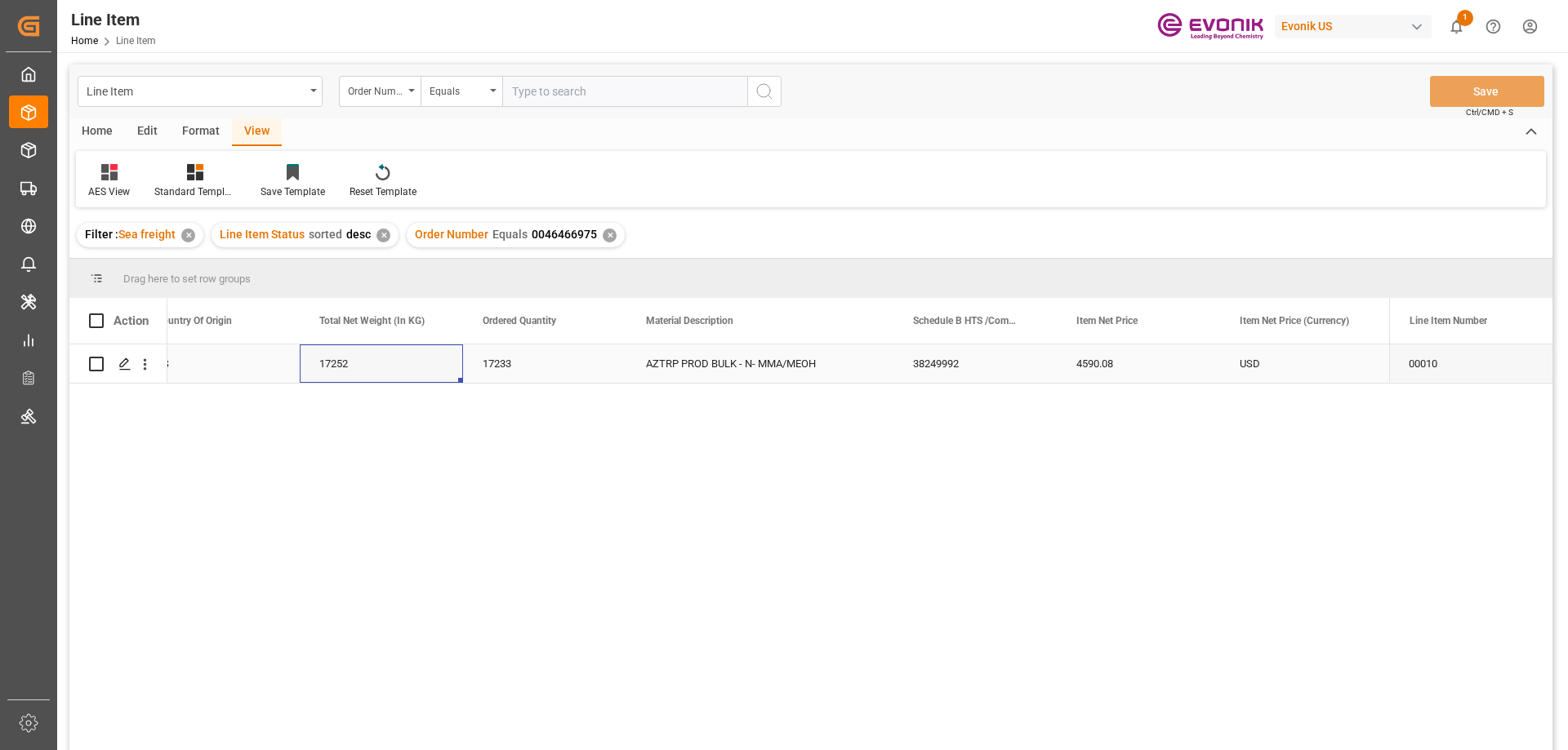
click at [359, 357] on div "17252" at bounding box center [382, 364] width 164 height 39
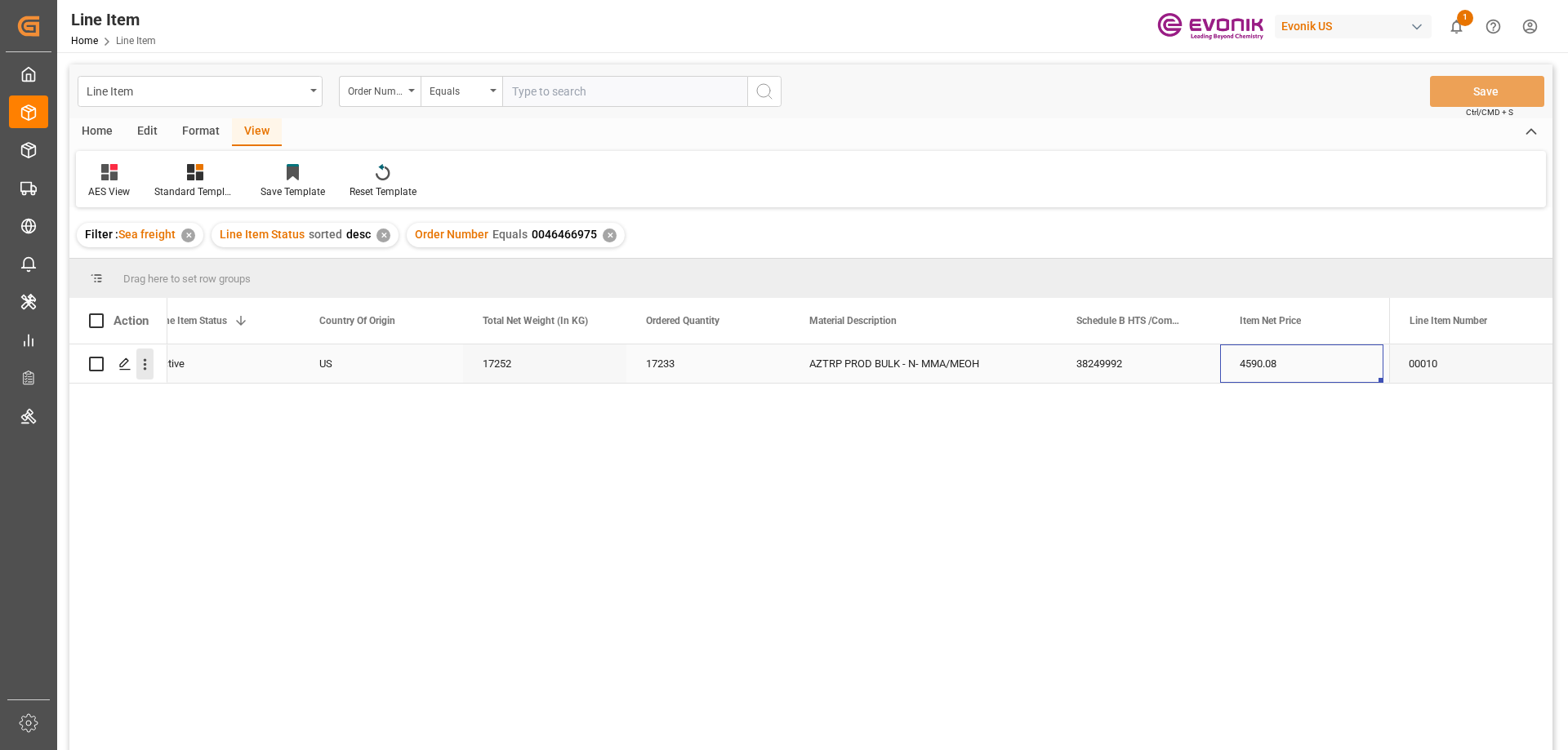
click at [139, 361] on icon "open menu" at bounding box center [145, 365] width 17 height 17
click at [1248, 355] on div "4590.08" at bounding box center [1302, 364] width 164 height 39
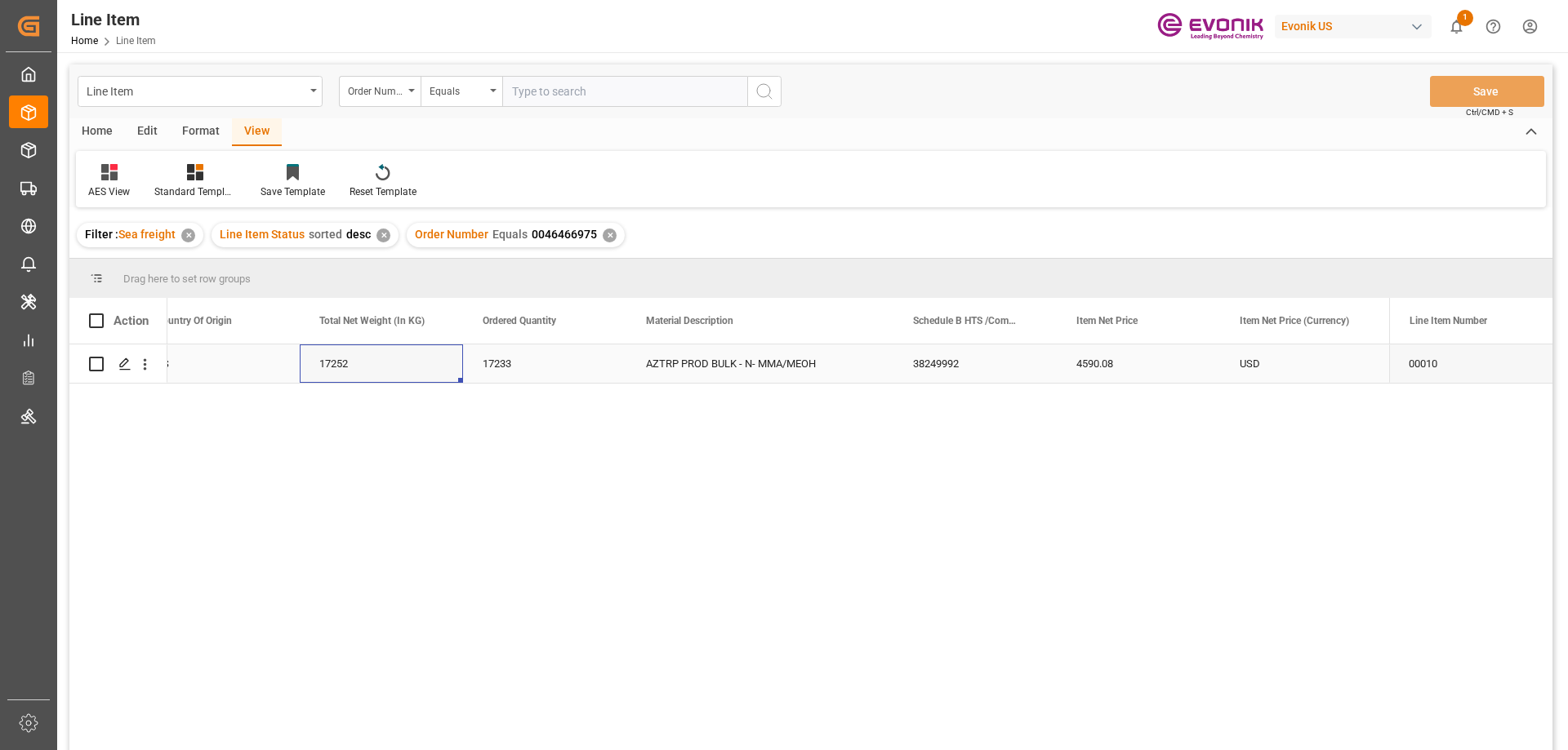
click at [346, 370] on div "17252" at bounding box center [382, 364] width 164 height 39
click at [139, 364] on icon "open menu" at bounding box center [145, 365] width 17 height 17
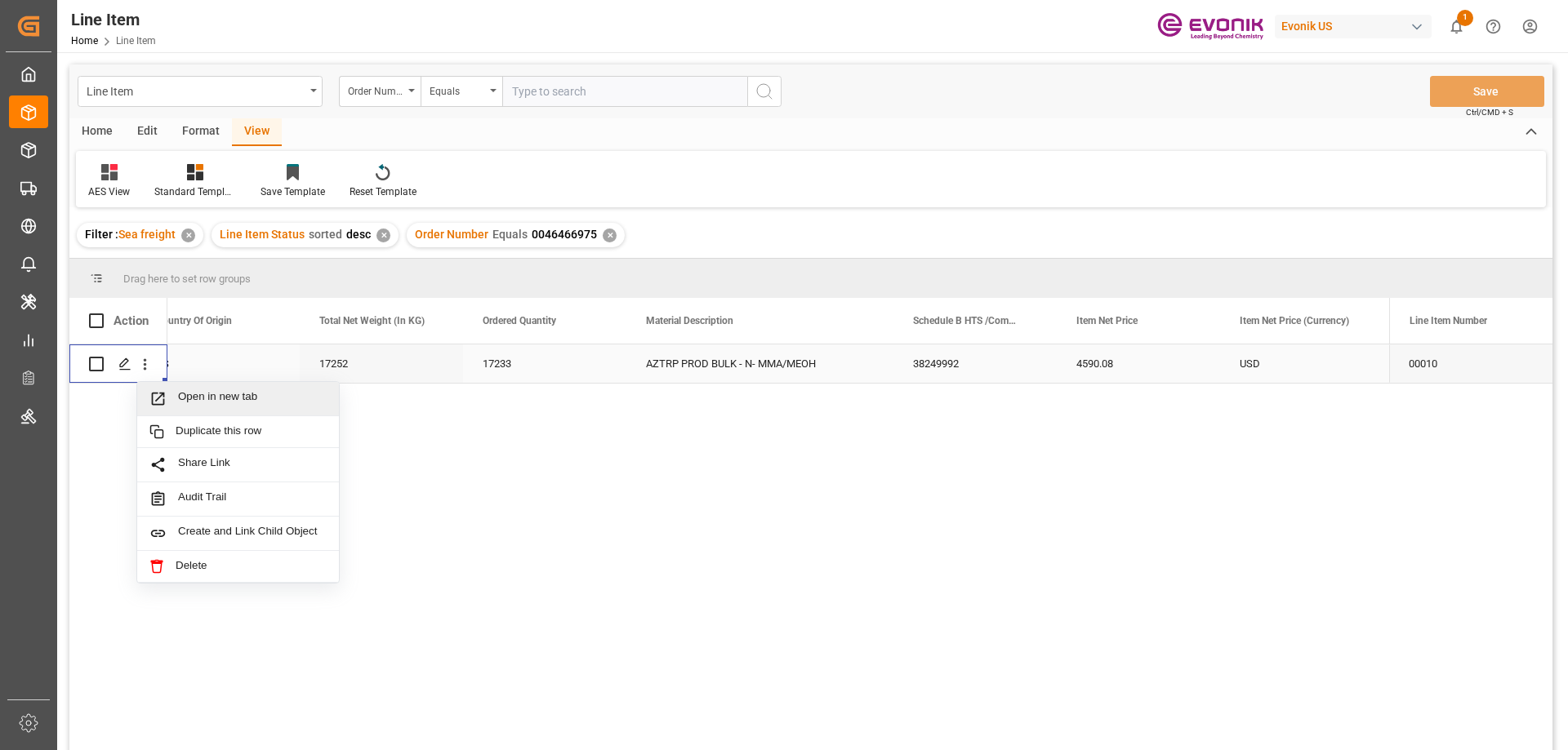
click at [176, 389] on div "Open in new tab" at bounding box center [238, 399] width 202 height 34
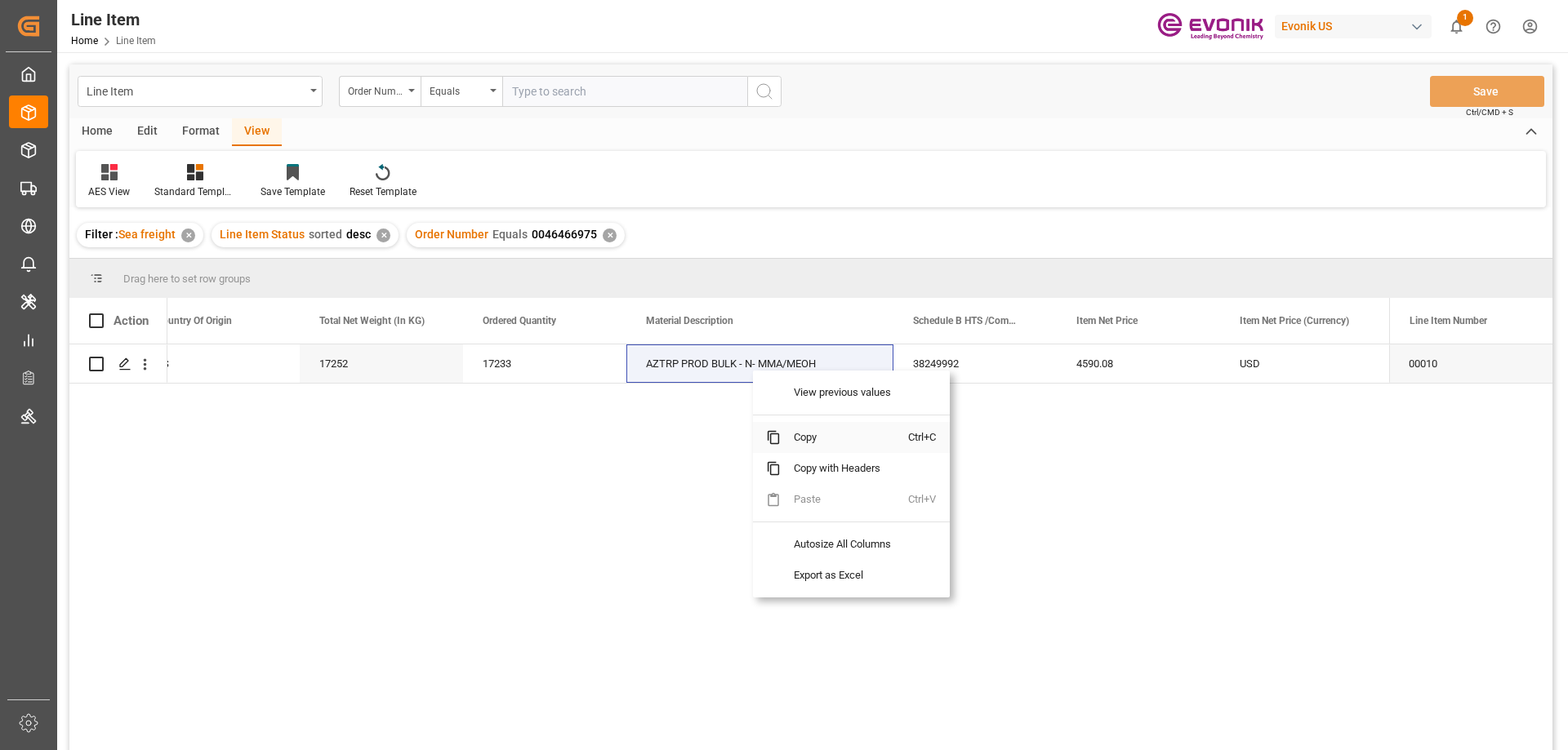
click at [820, 435] on span "Copy" at bounding box center [844, 437] width 128 height 31
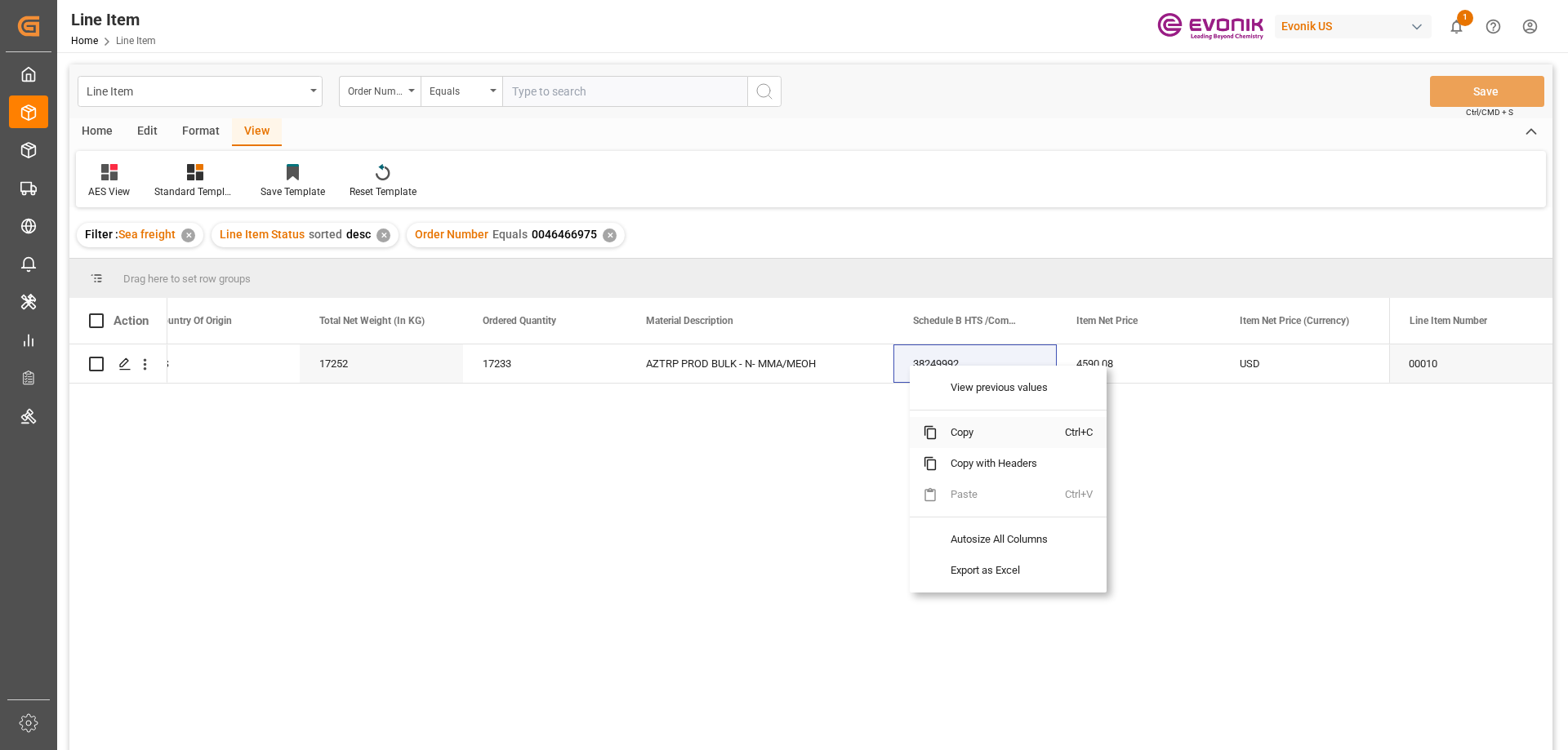
click at [967, 420] on span "Copy" at bounding box center [1001, 432] width 128 height 31
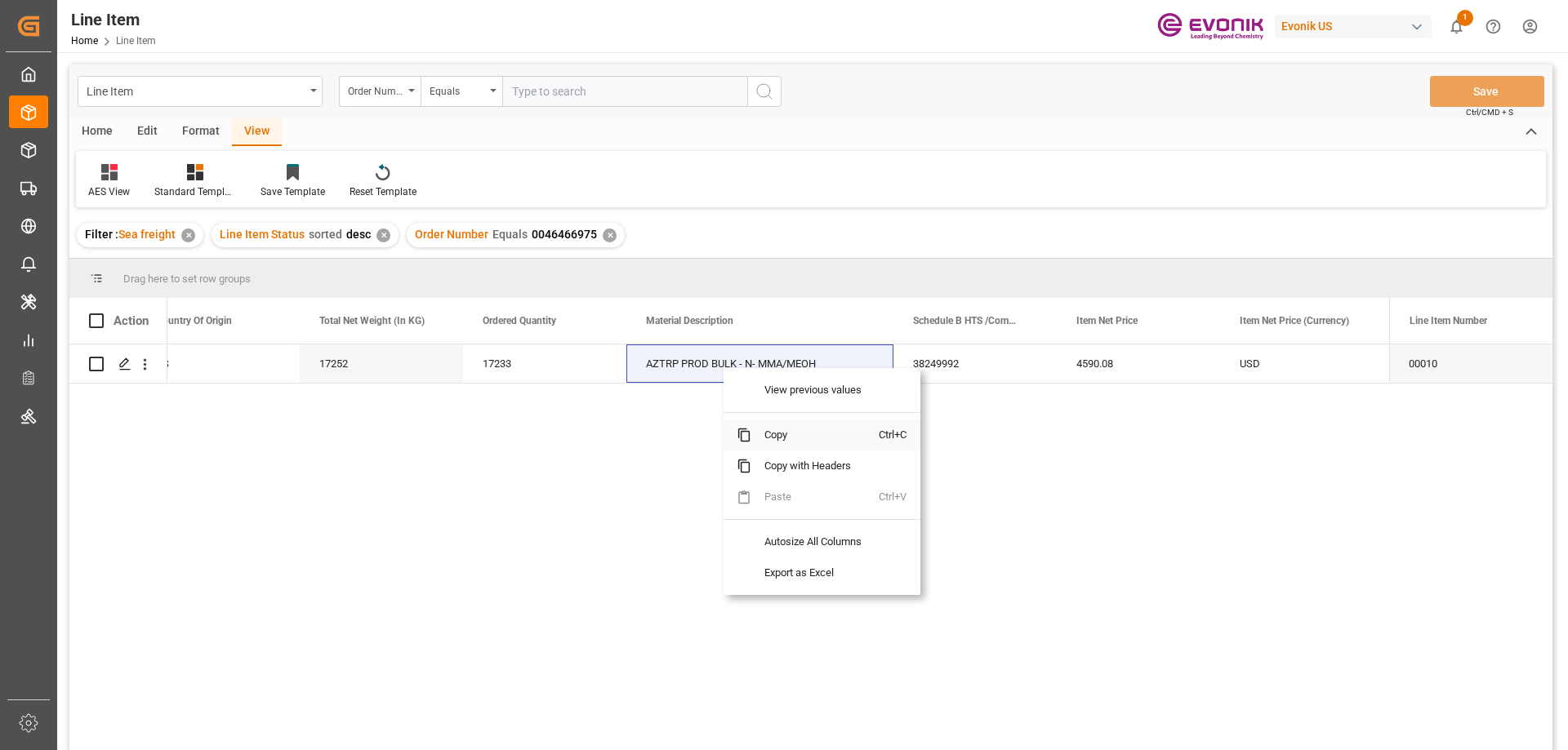
click at [788, 433] on span "Copy" at bounding box center [815, 434] width 128 height 31
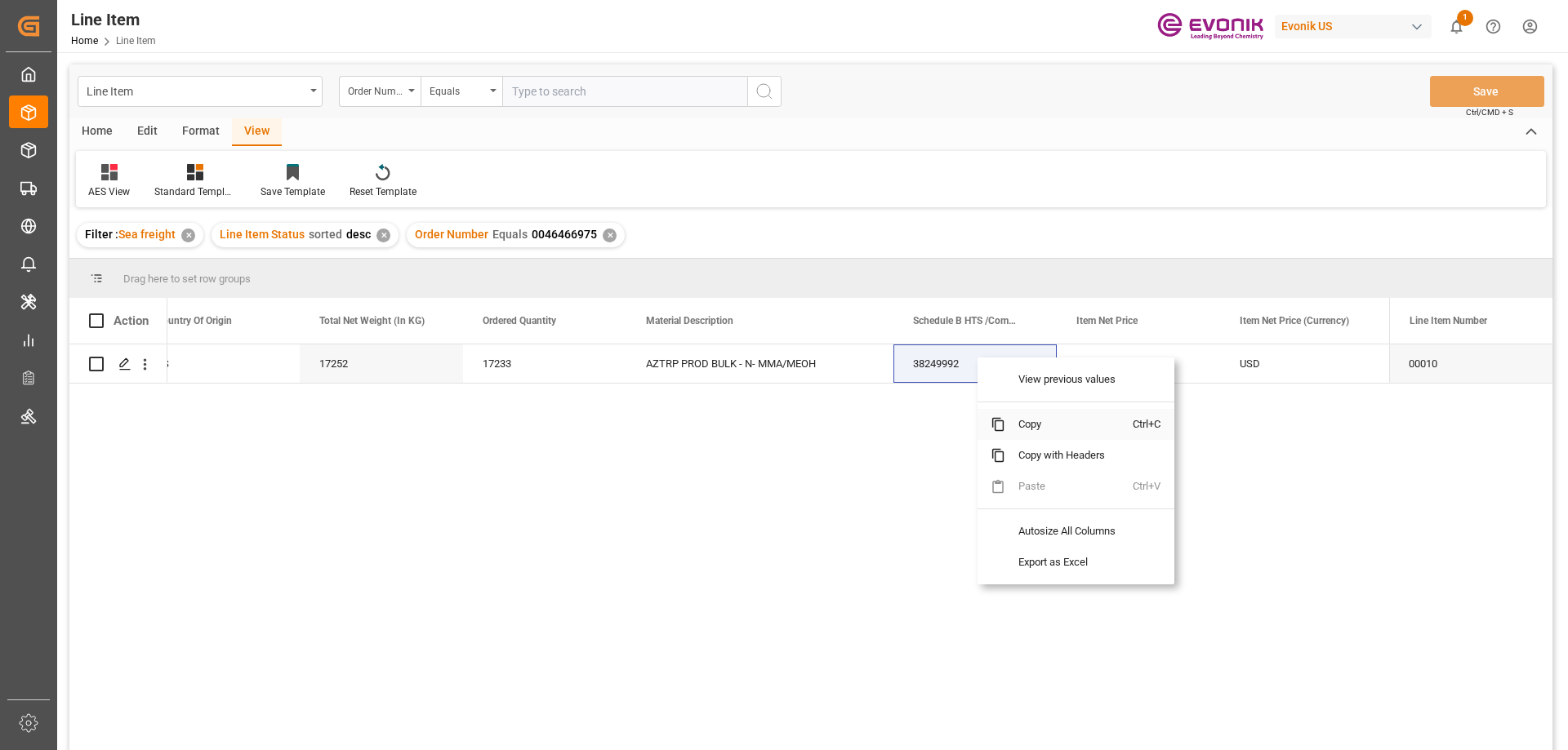
click at [1032, 419] on span "Copy" at bounding box center [1069, 424] width 128 height 31
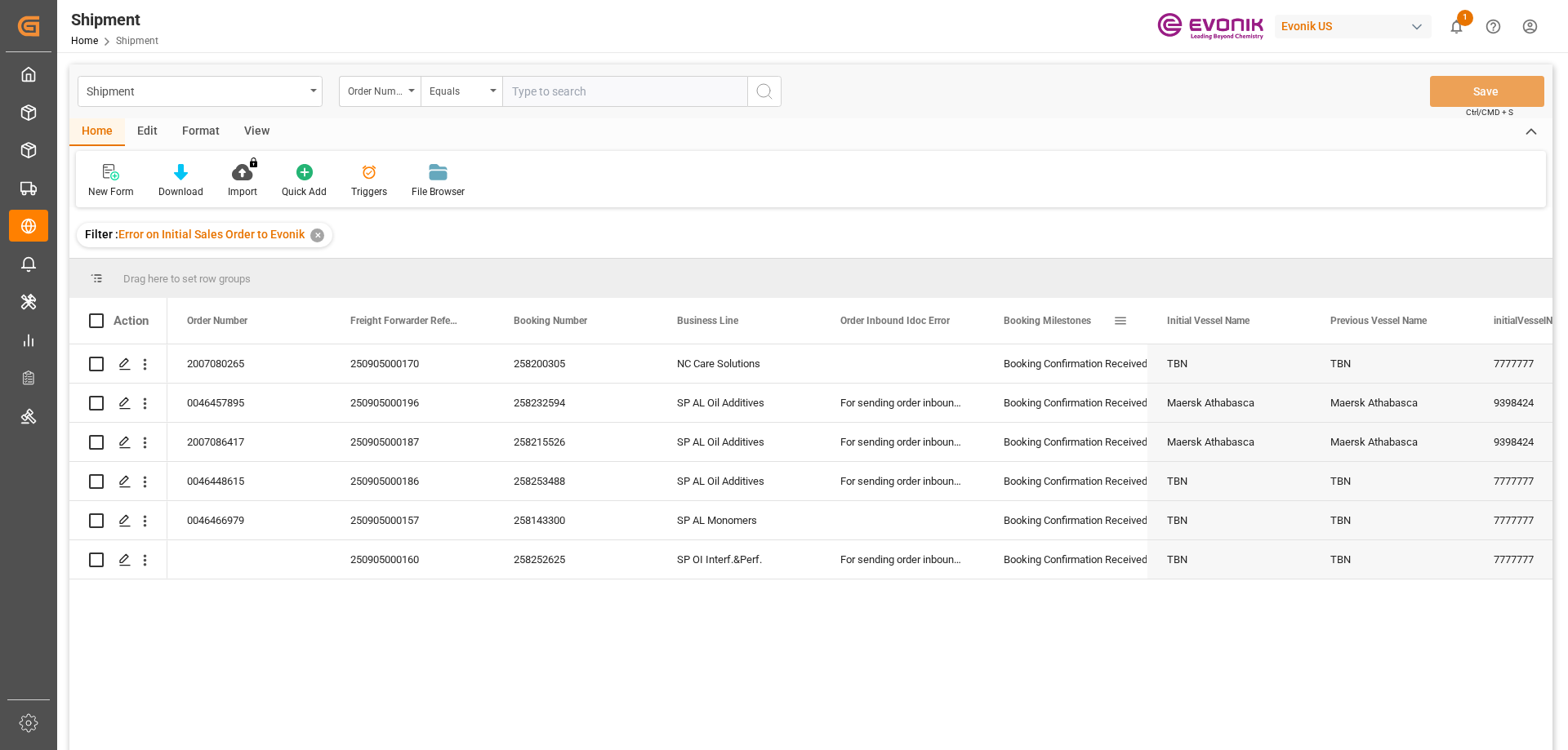
drag, startPoint x: 980, startPoint y: 312, endPoint x: 1004, endPoint y: 316, distance: 24.3
drag, startPoint x: 985, startPoint y: 318, endPoint x: 998, endPoint y: 318, distance: 13.0
click at [998, 318] on div "Booking Milestones" at bounding box center [1066, 320] width 164 height 46
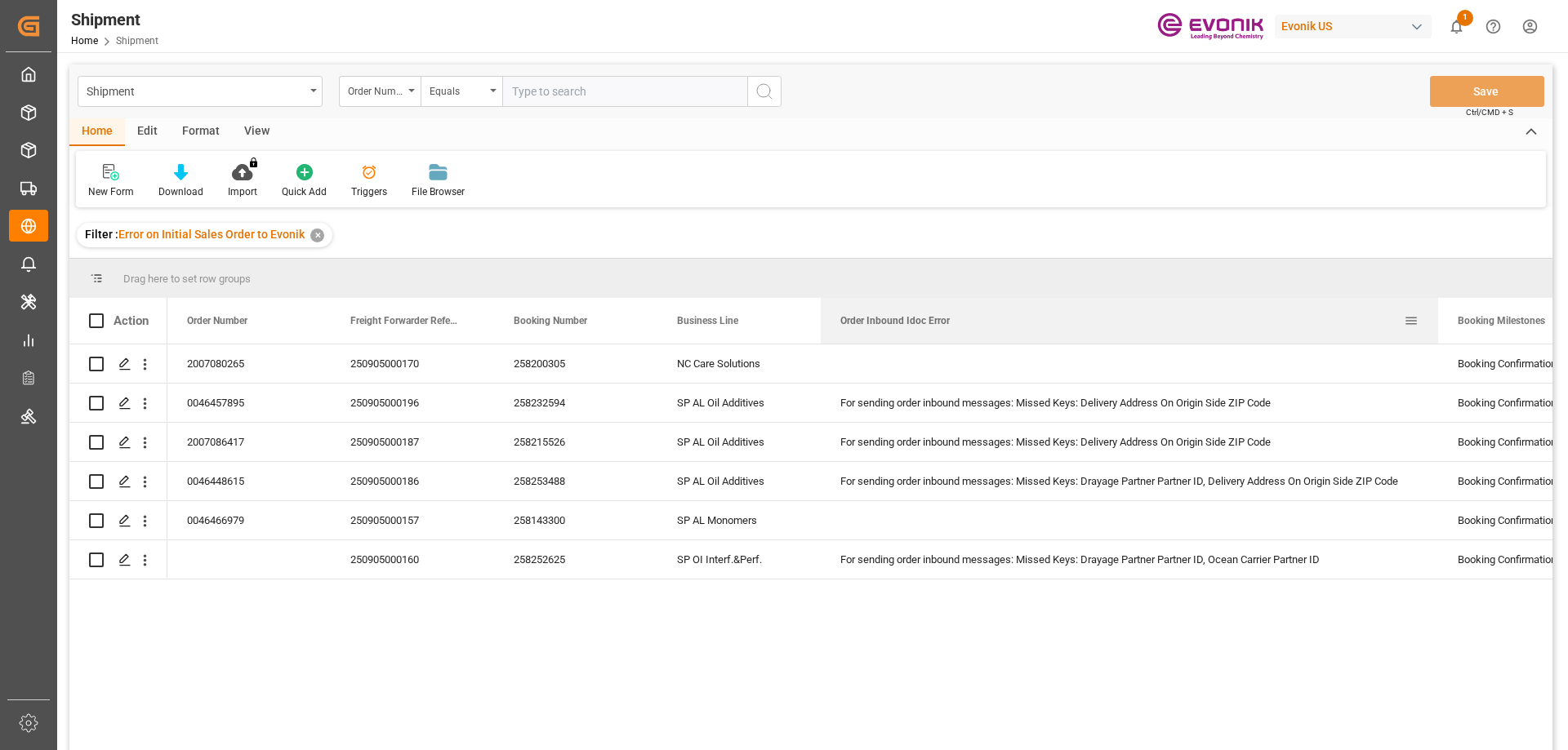
drag, startPoint x: 981, startPoint y: 310, endPoint x: 1435, endPoint y: 320, distance: 454.1
click at [1435, 320] on div at bounding box center [1437, 320] width 7 height 46
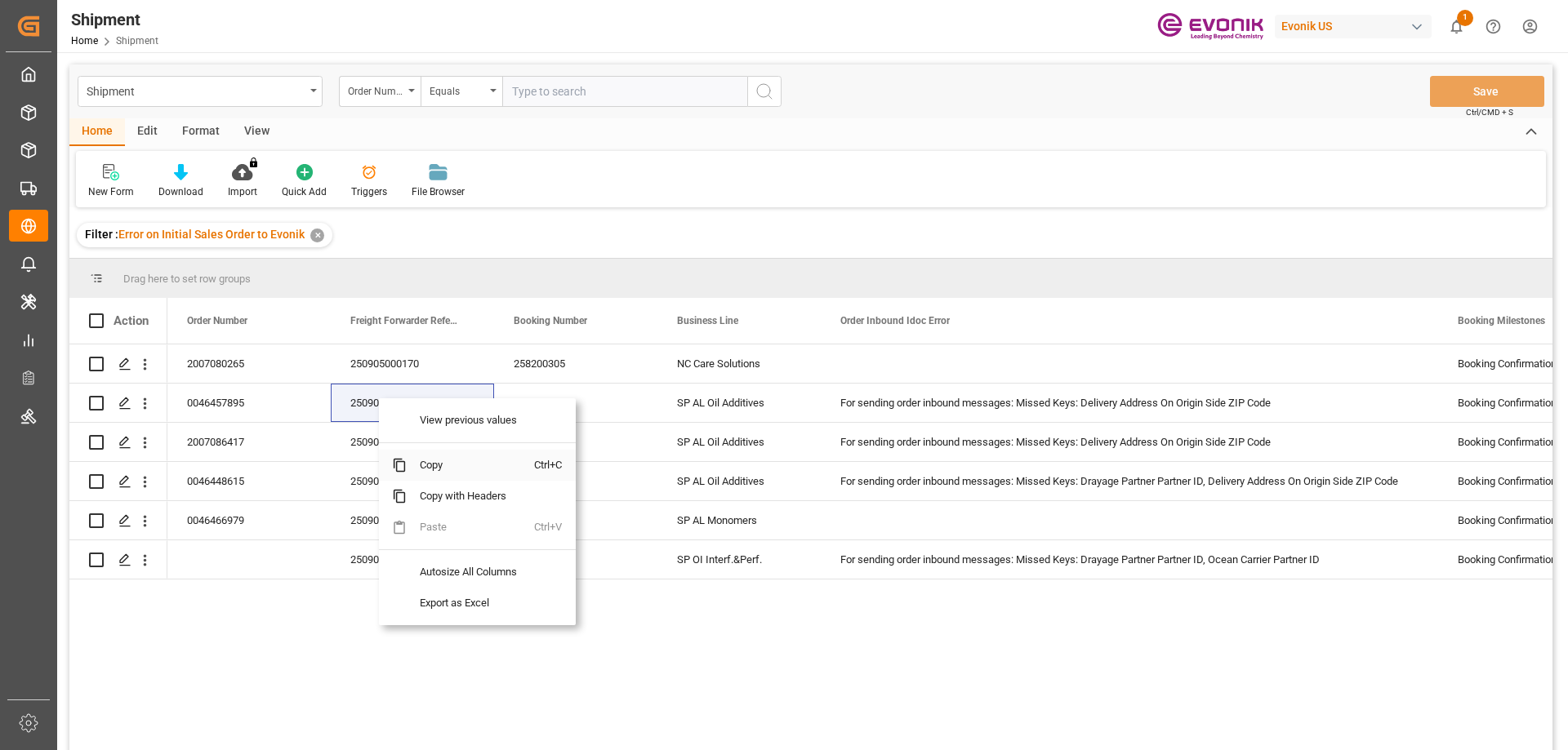
click at [434, 465] on span "Copy" at bounding box center [471, 465] width 128 height 31
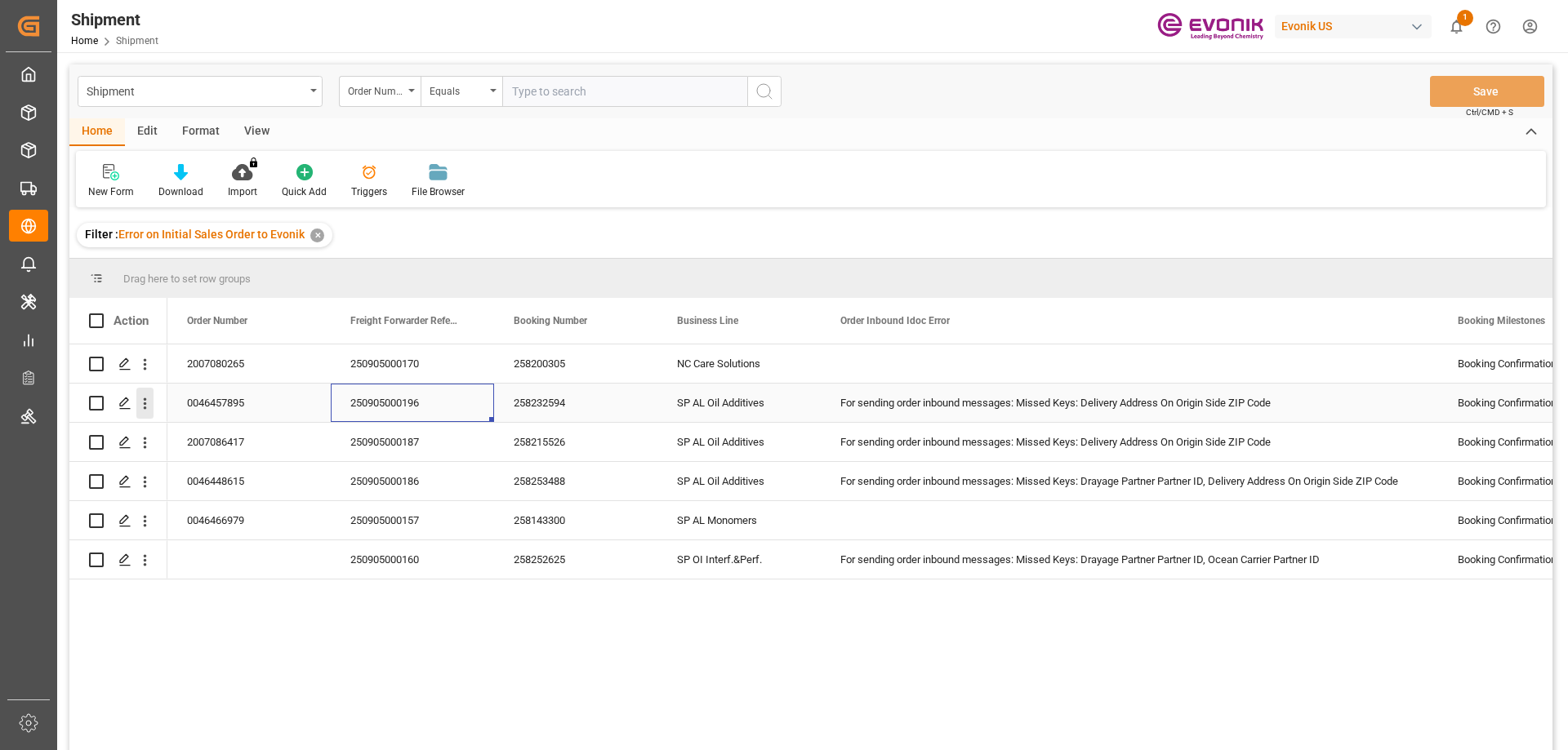
click at [147, 405] on icon "open menu" at bounding box center [145, 403] width 17 height 17
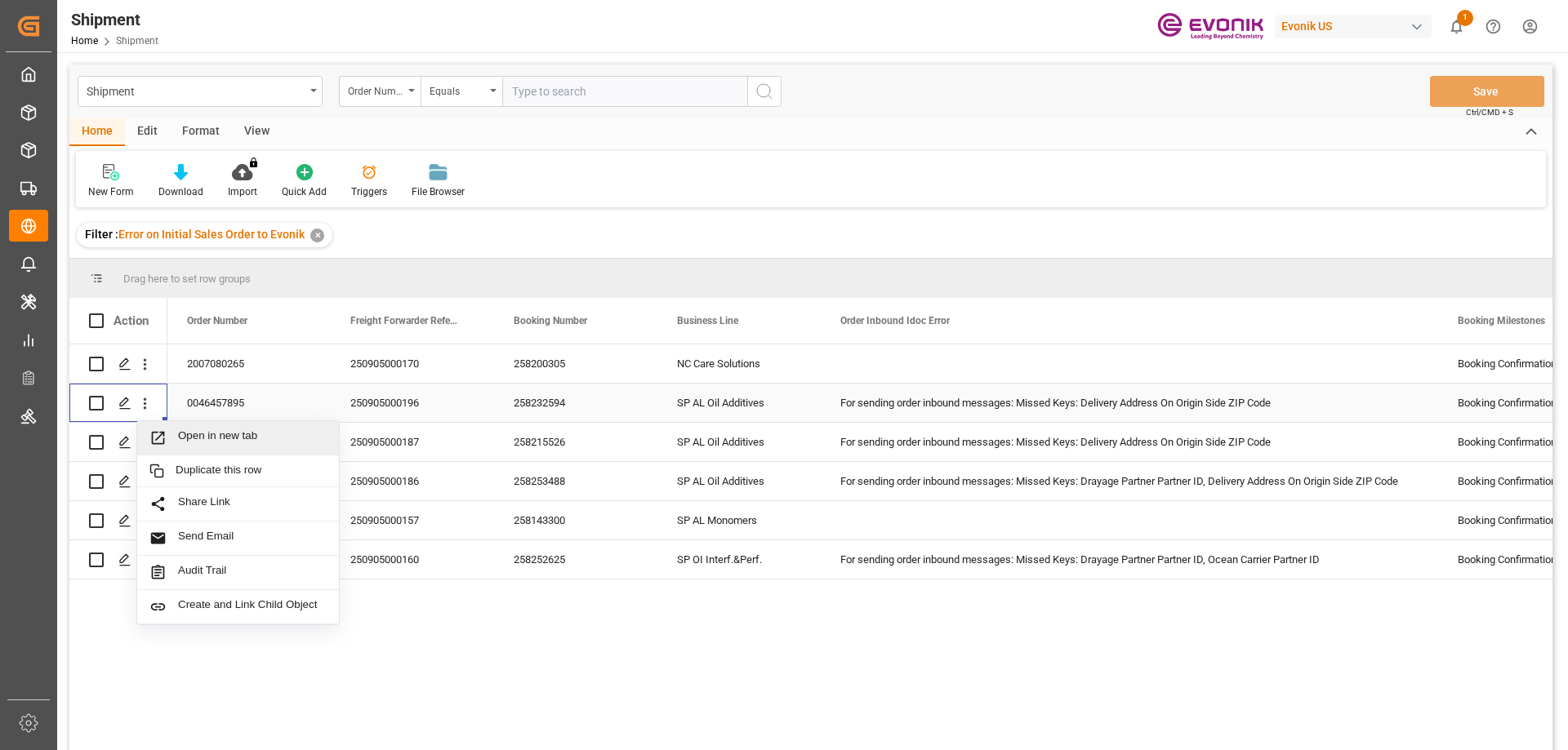
click at [227, 438] on span "Open in new tab" at bounding box center [252, 438] width 149 height 17
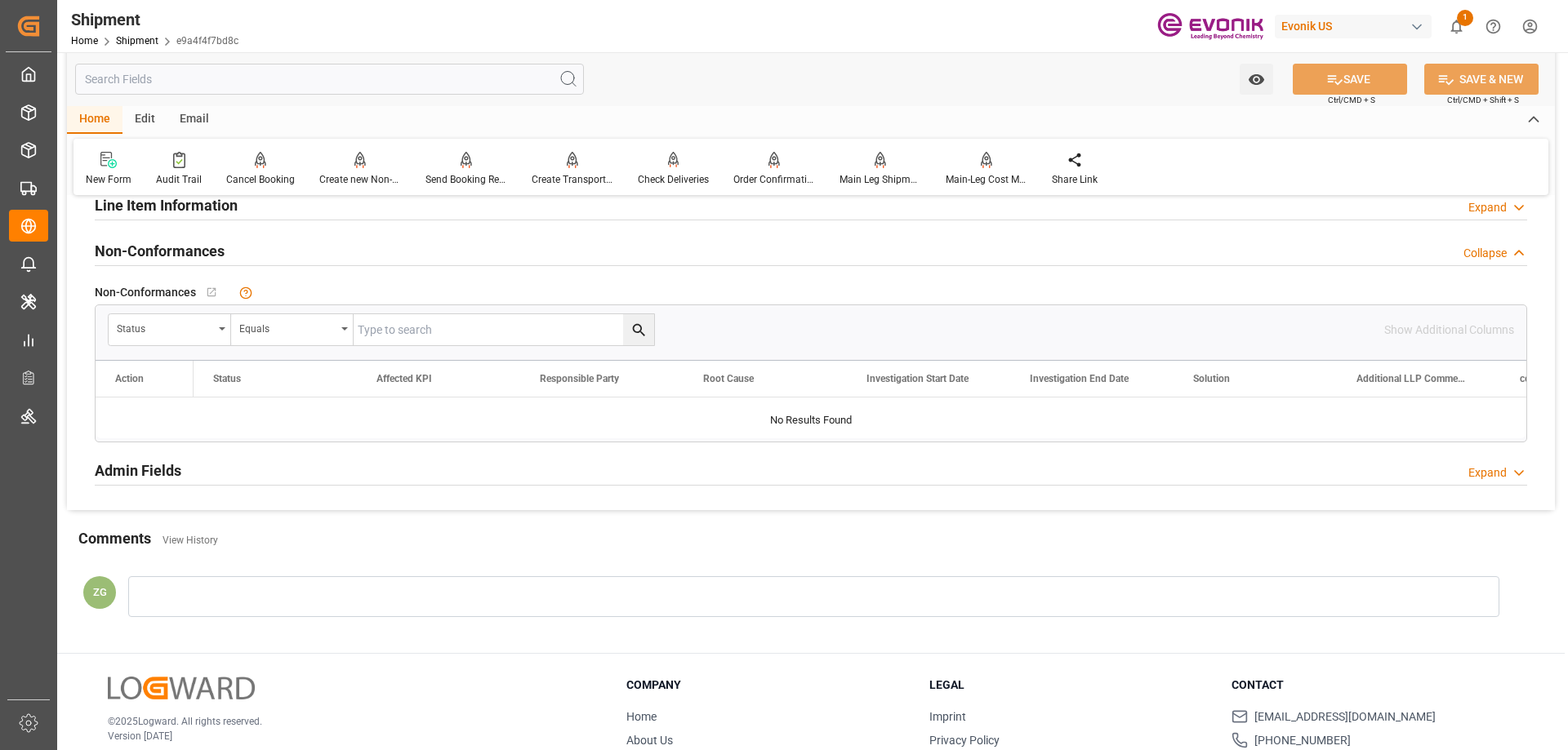
scroll to position [1225, 0]
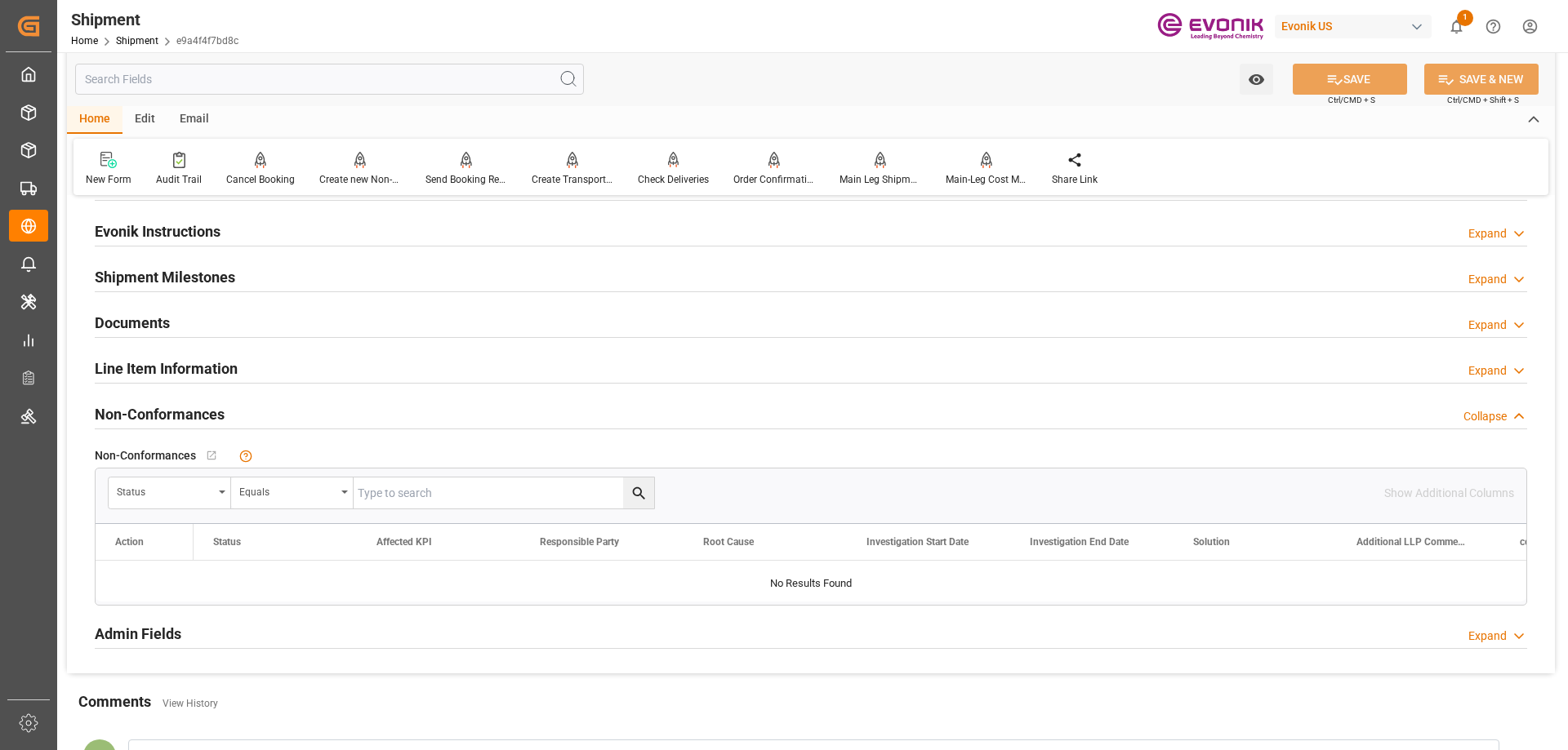
click at [165, 383] on div at bounding box center [811, 383] width 1433 height 1
click at [165, 370] on h2 "Line Item Information" at bounding box center [166, 367] width 143 height 22
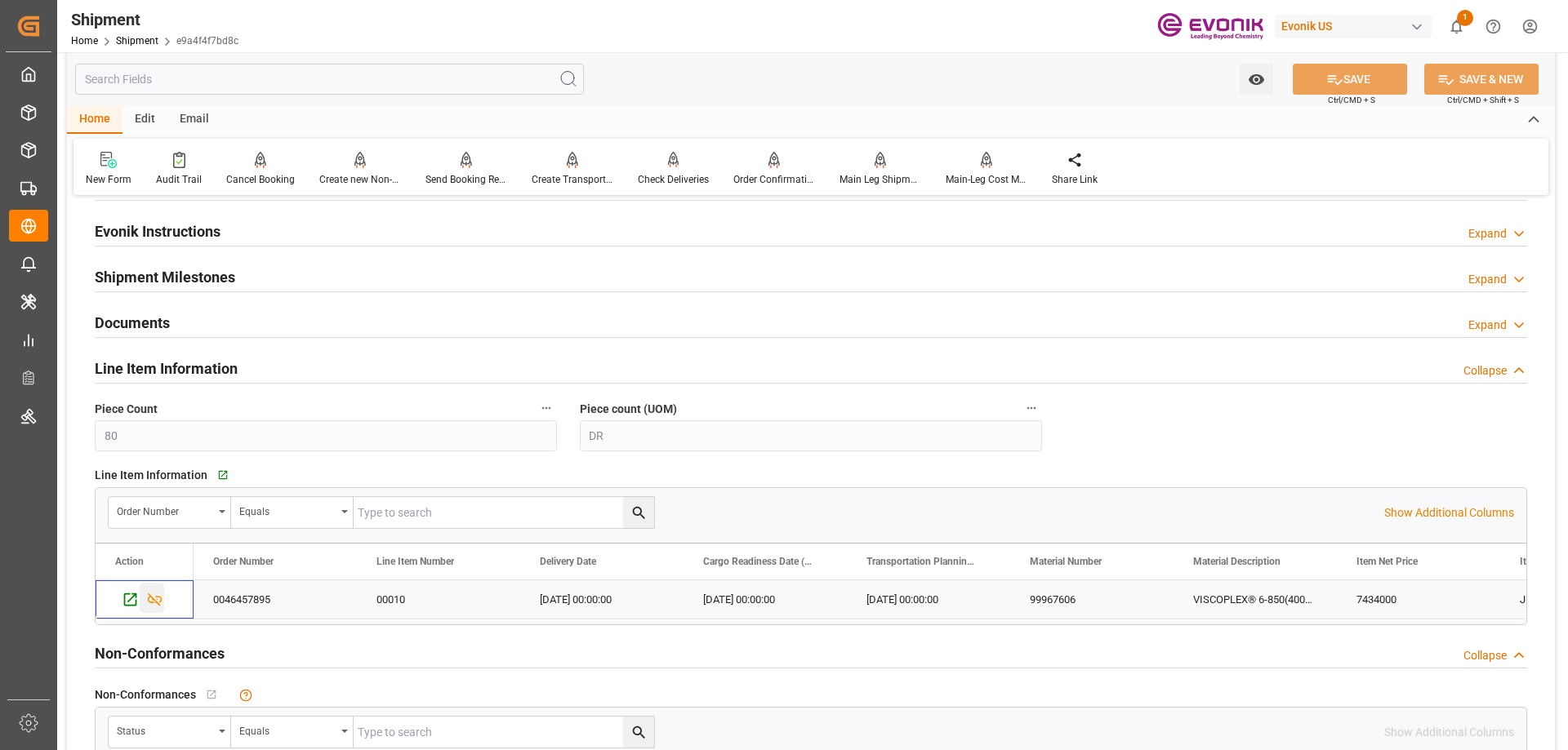
click at [158, 596] on icon "Press SPACE to select this row." at bounding box center [155, 601] width 15 height 13
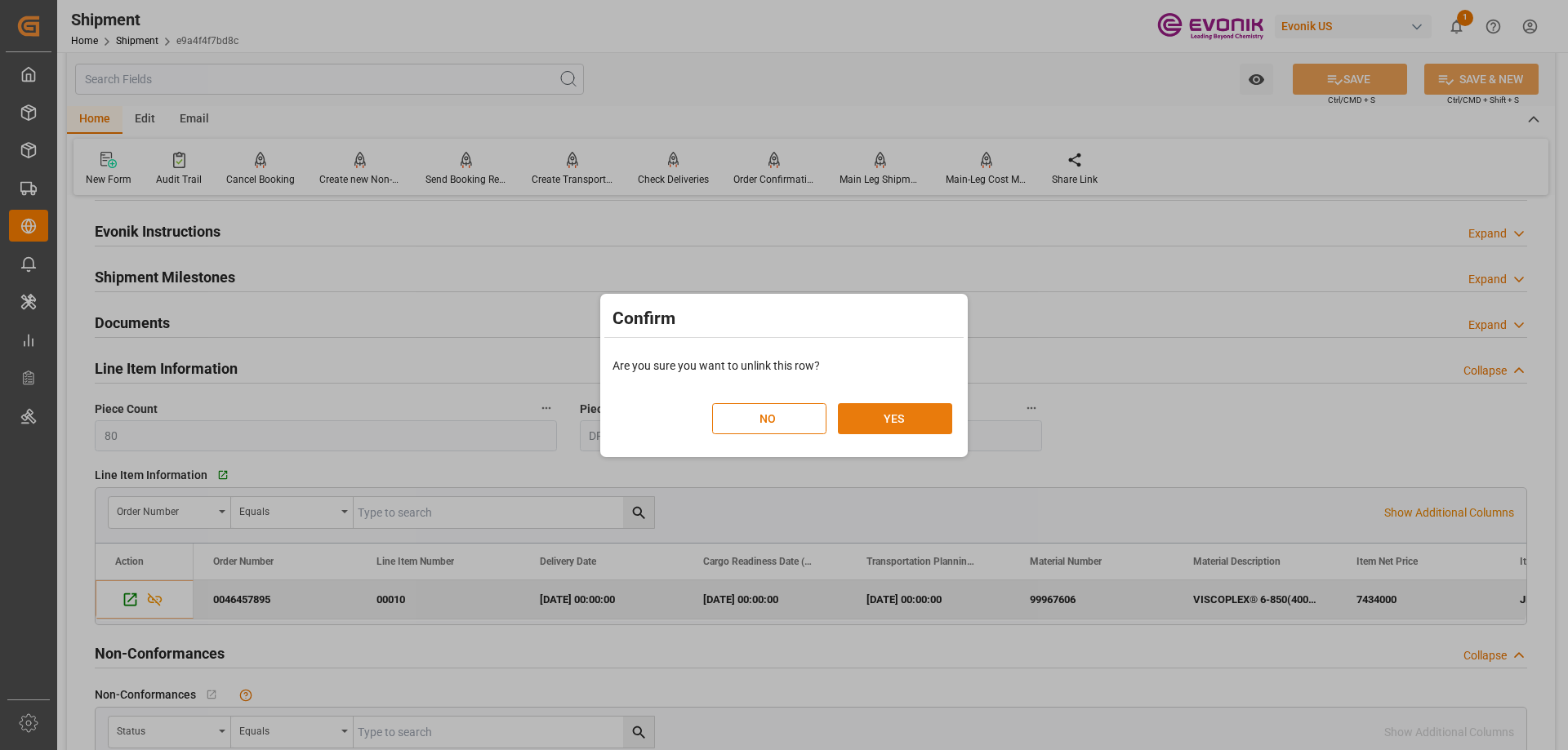
click at [872, 424] on button "YES" at bounding box center [895, 418] width 115 height 31
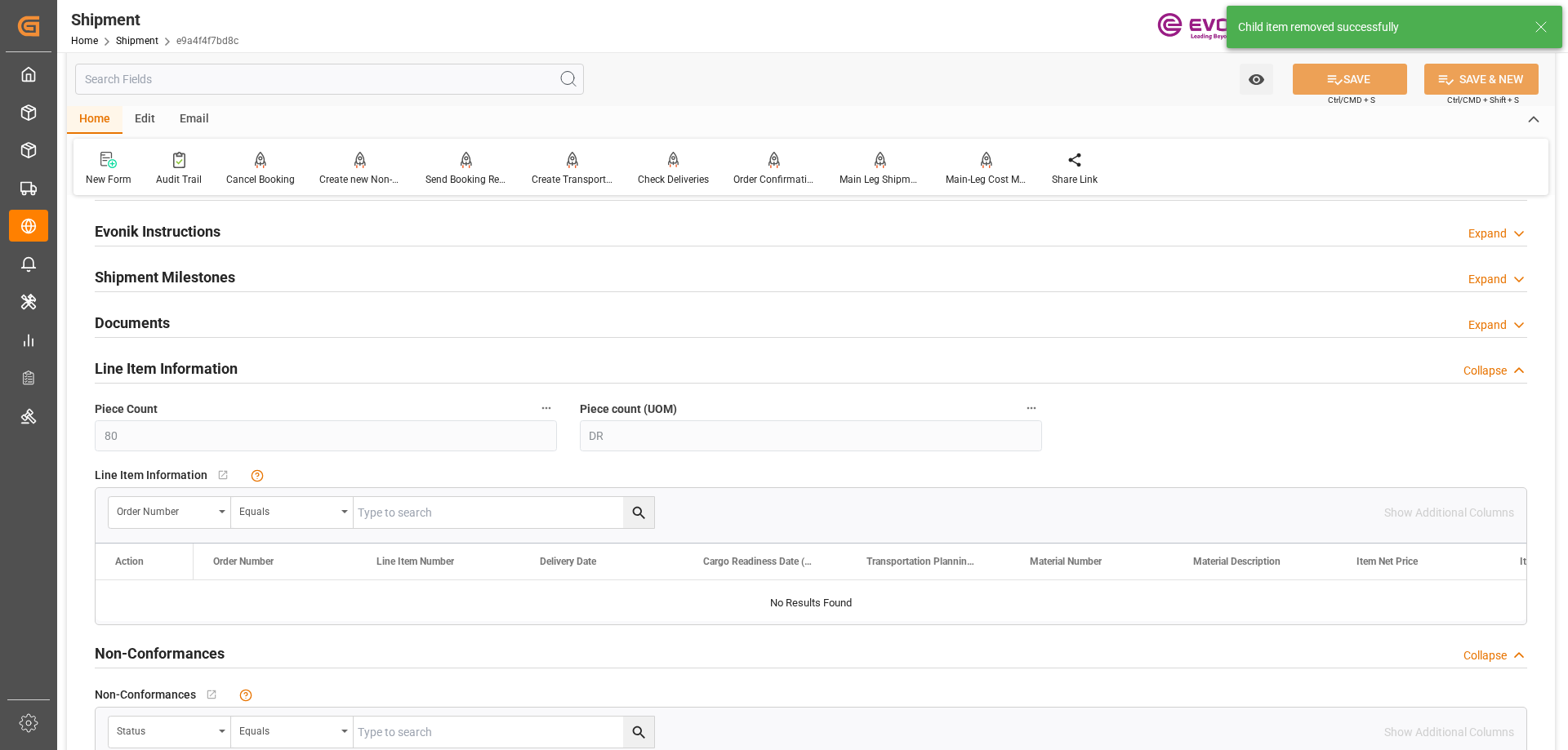
scroll to position [979, 0]
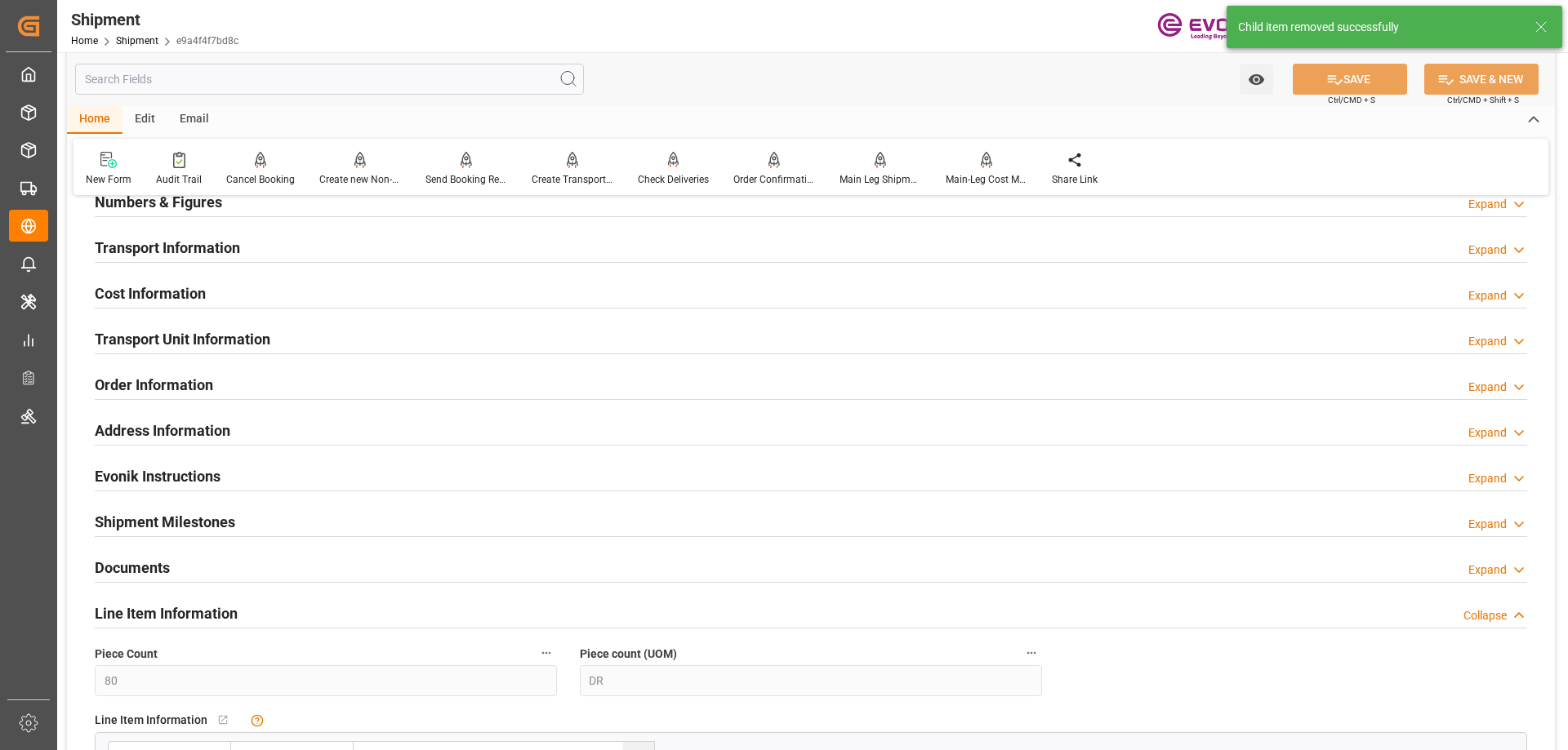
click at [182, 353] on div at bounding box center [811, 353] width 1433 height 1
click at [176, 338] on h2 "Transport Unit Information" at bounding box center [182, 338] width 176 height 22
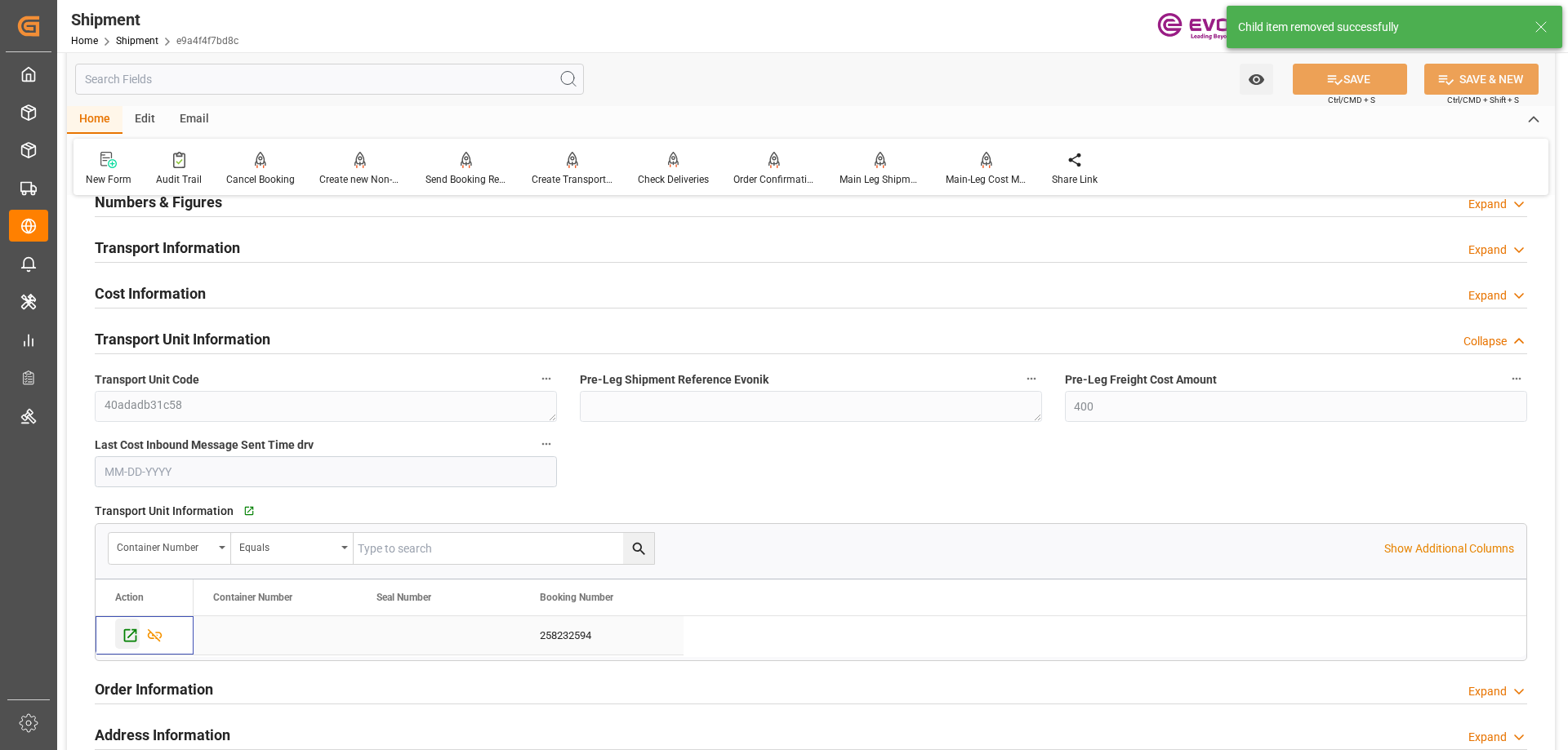
click at [134, 635] on icon "Press SPACE to select this row." at bounding box center [130, 635] width 17 height 17
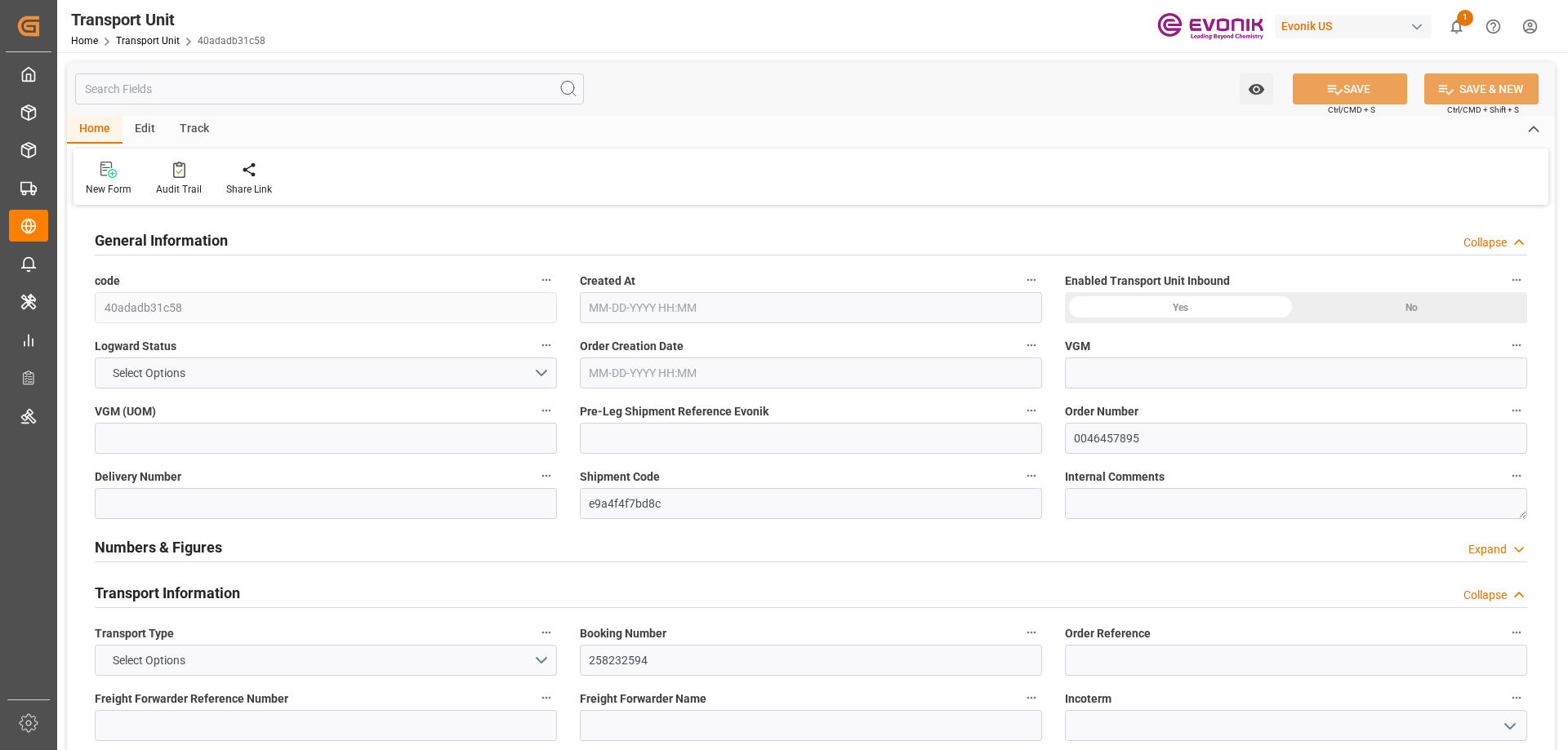
type input "Maersk"
type input "Maersk Line AS"
type input "USHOU"
type input "JPYOK"
type input "16200"
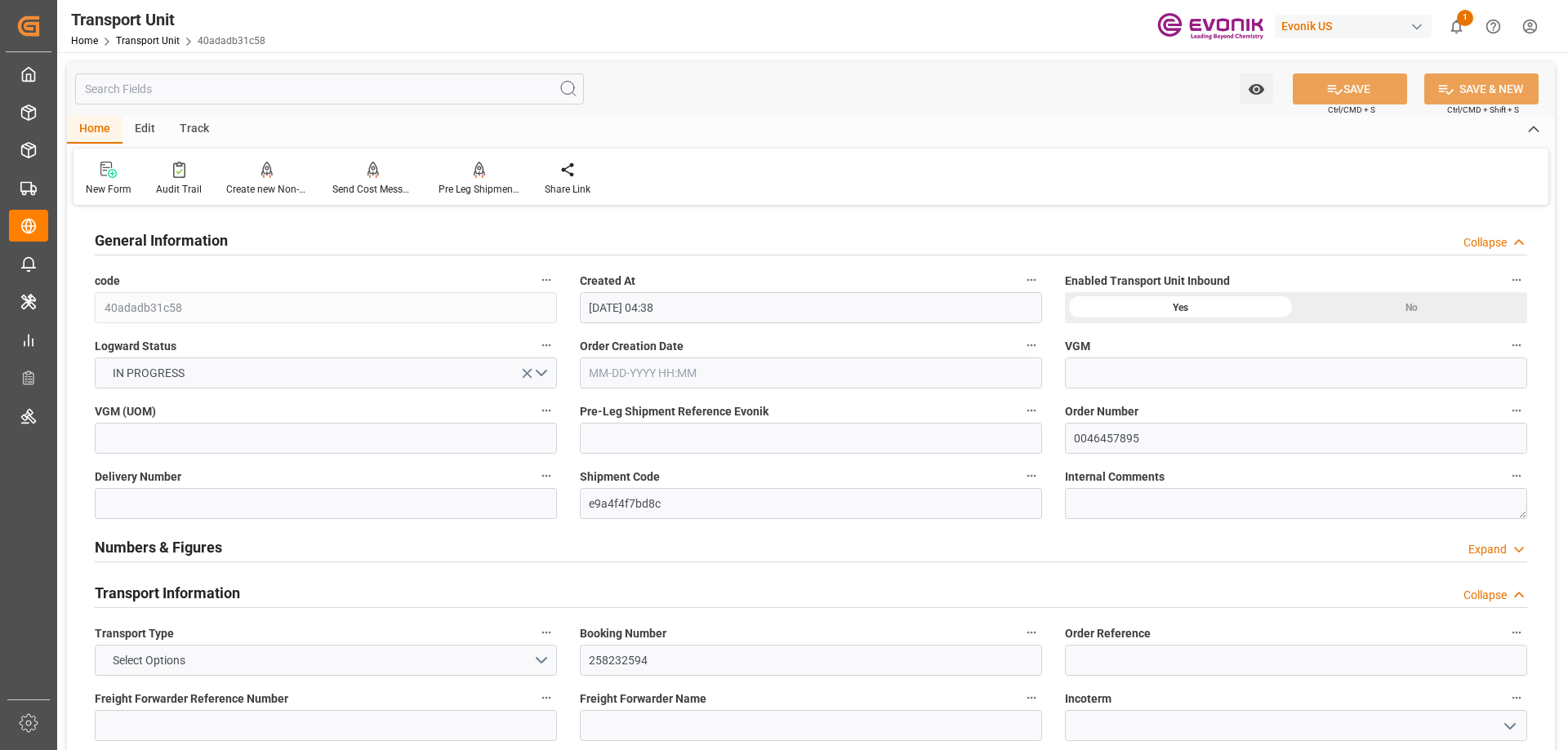
type input "[DATE] 04:38"
type input "[DATE]"
type input "[DATE] 00:00"
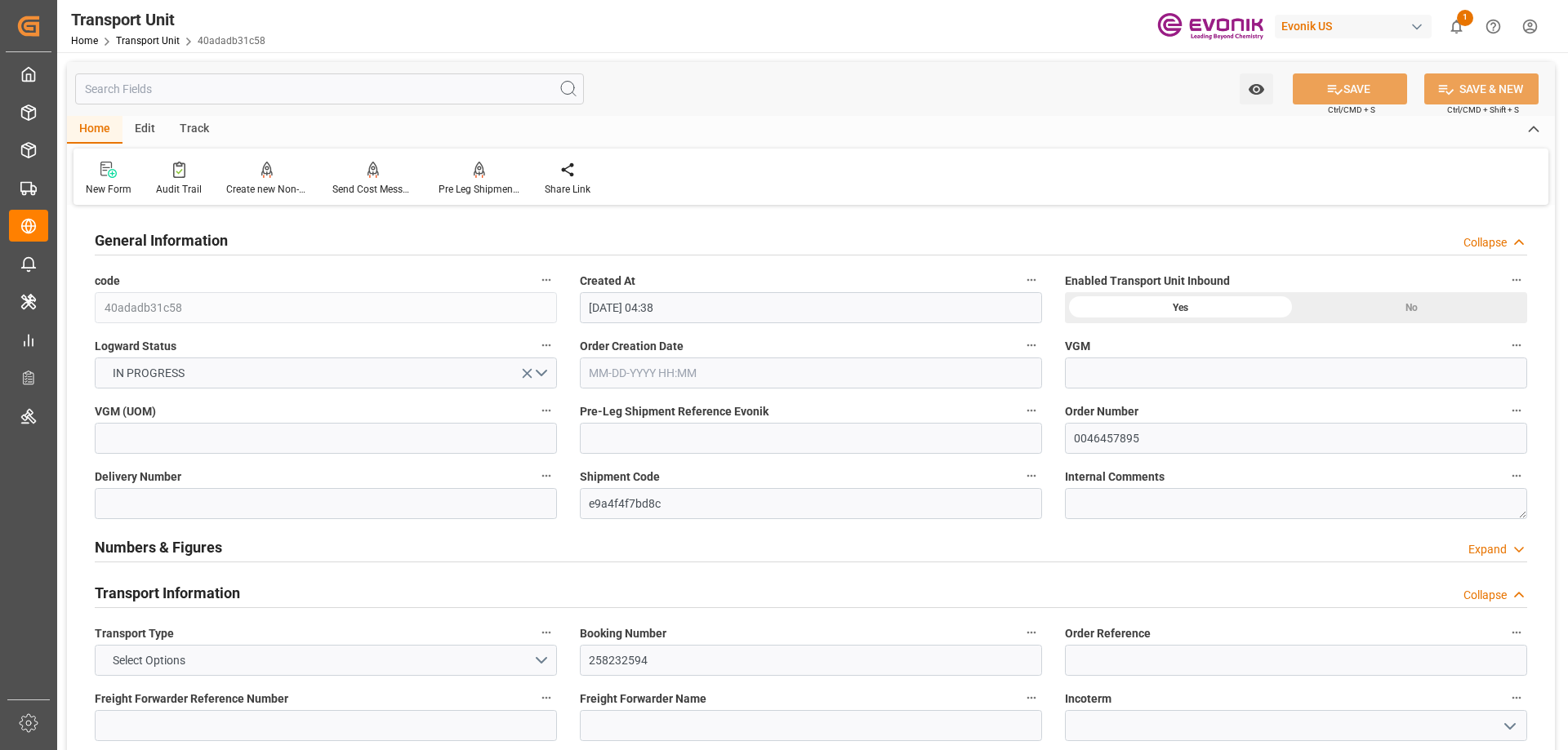
type input "[DATE] 00:00"
type input "[DATE] 17:00"
click at [177, 90] on input "text" at bounding box center [329, 88] width 509 height 31
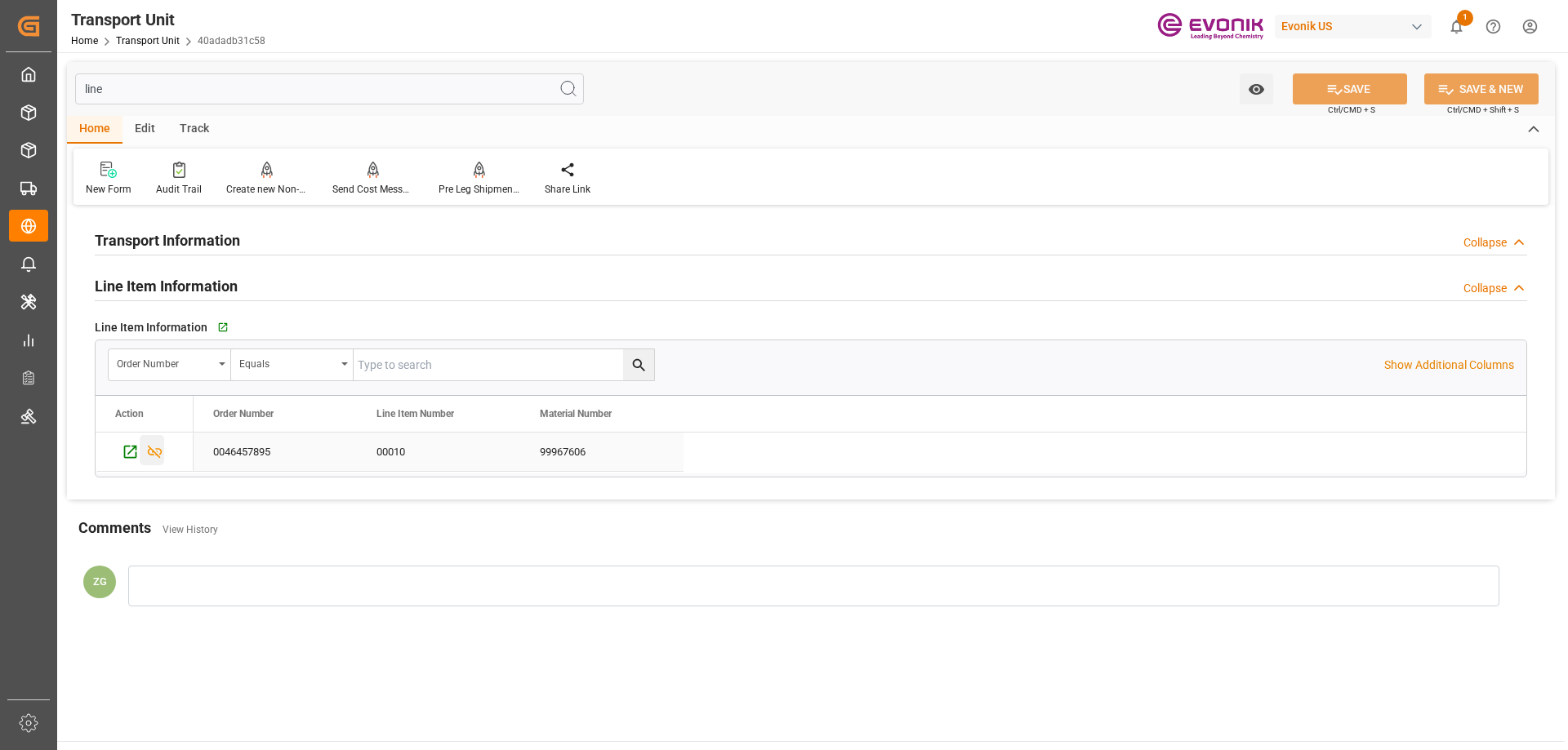
type input "line"
click at [156, 458] on icon "Press SPACE to select this row." at bounding box center [154, 452] width 17 height 17
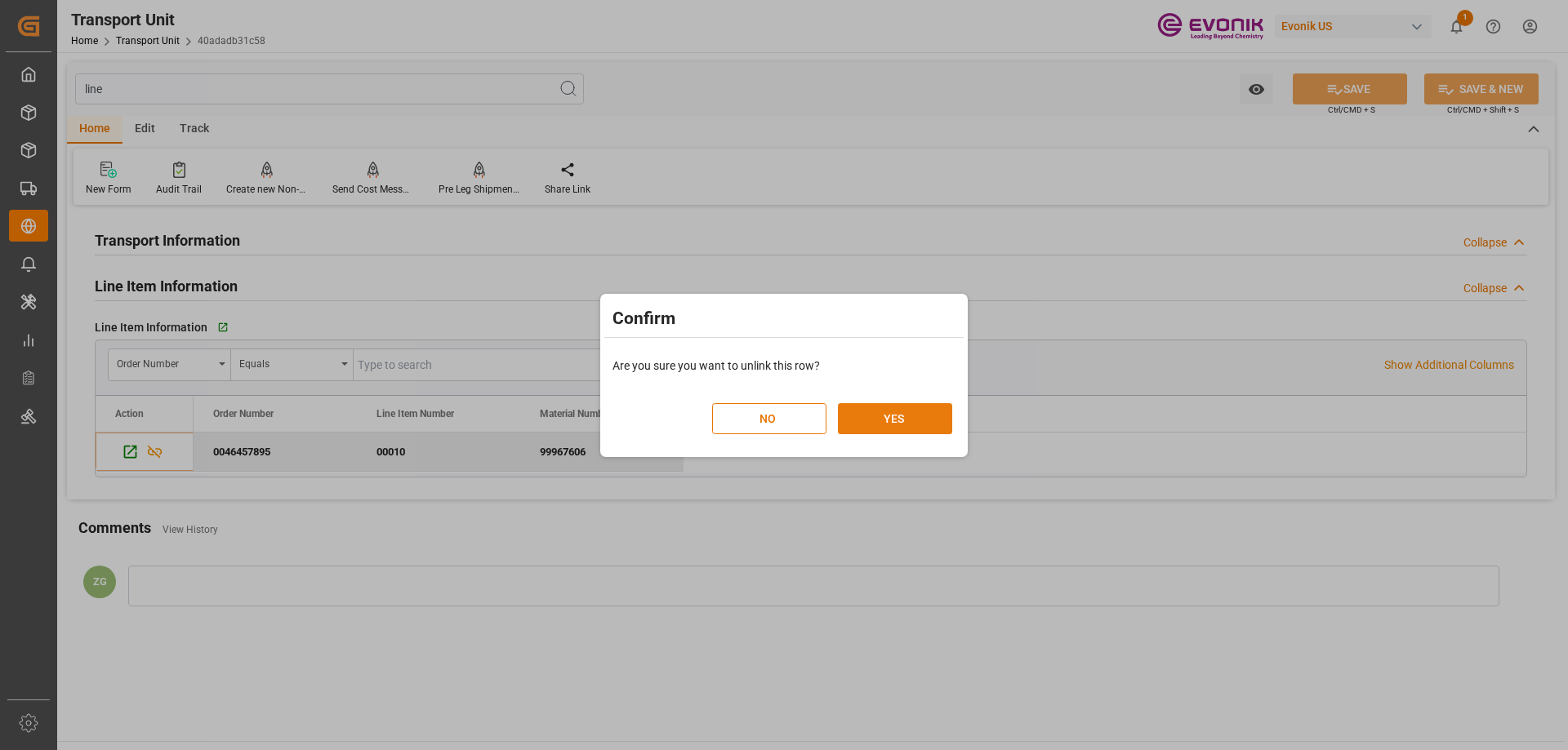
click at [904, 414] on button "YES" at bounding box center [895, 418] width 115 height 31
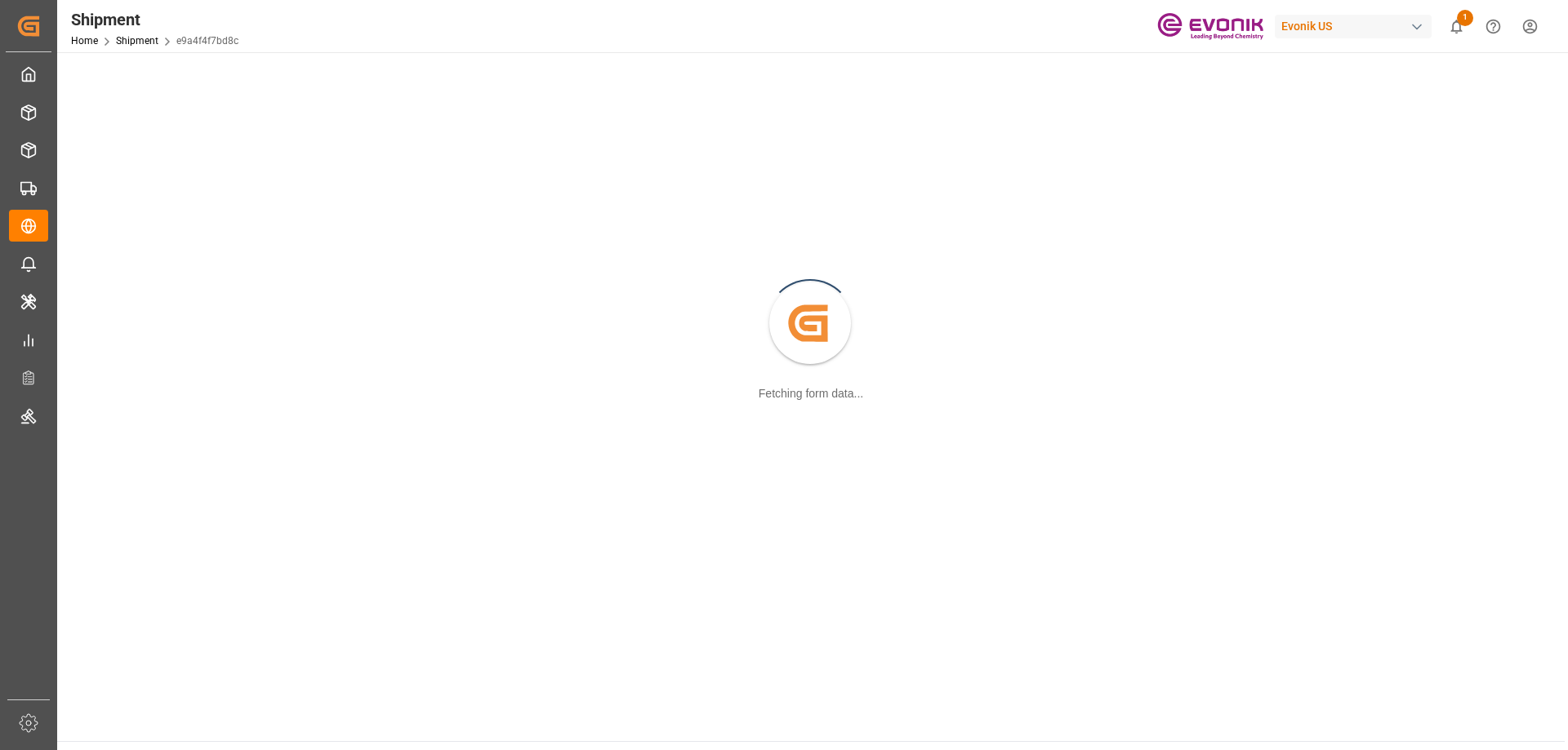
click at [626, 10] on div "Shipment Home Shipment e9a4f4f7bd8c Evonik US 1 Notifications Only show unread …" at bounding box center [807, 26] width 1522 height 53
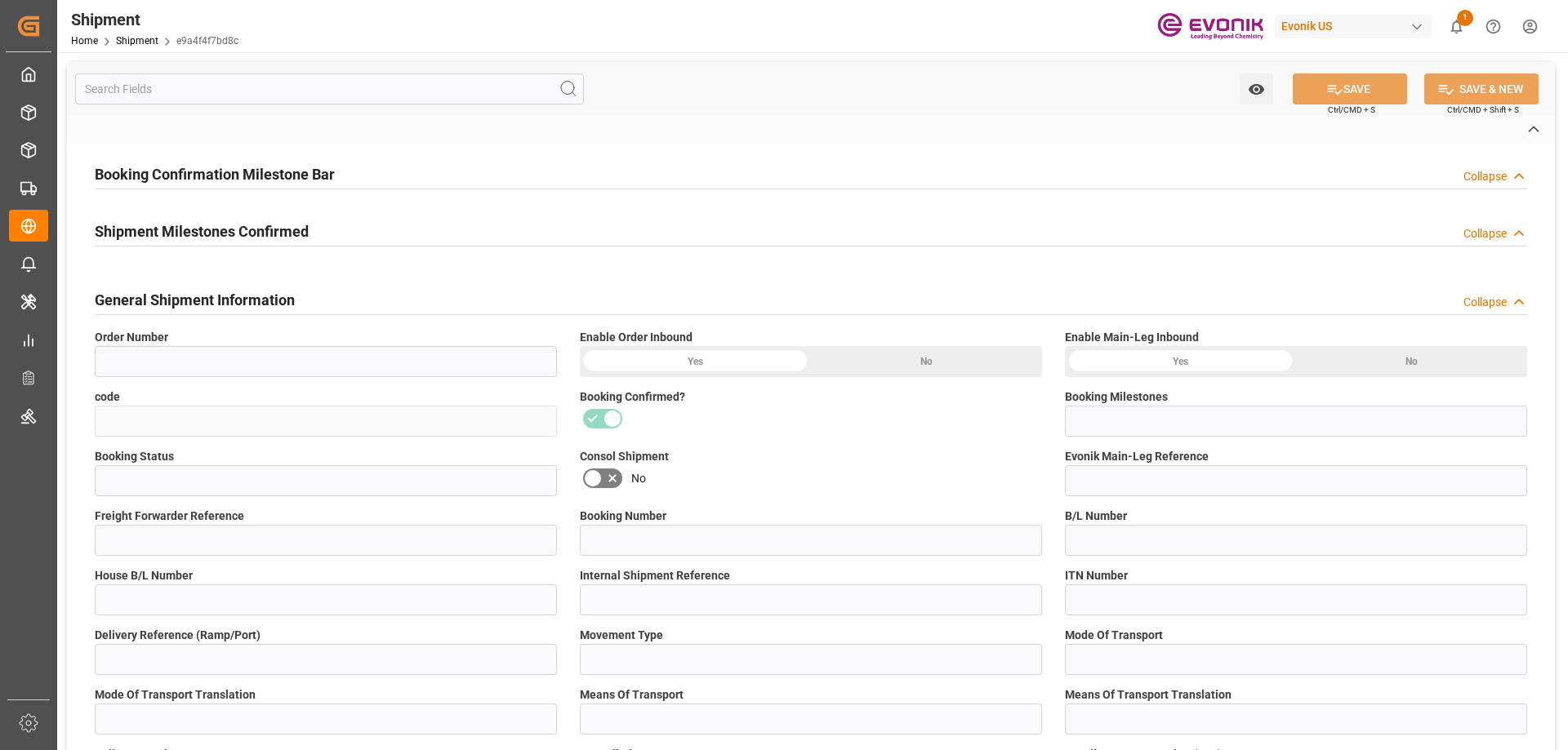
type input "e9a4f4f7bd8c"
type input "Booking Confirmation Received from Ocean Carrier"
type input "Active"
type input "250905000196"
type input "258232594"
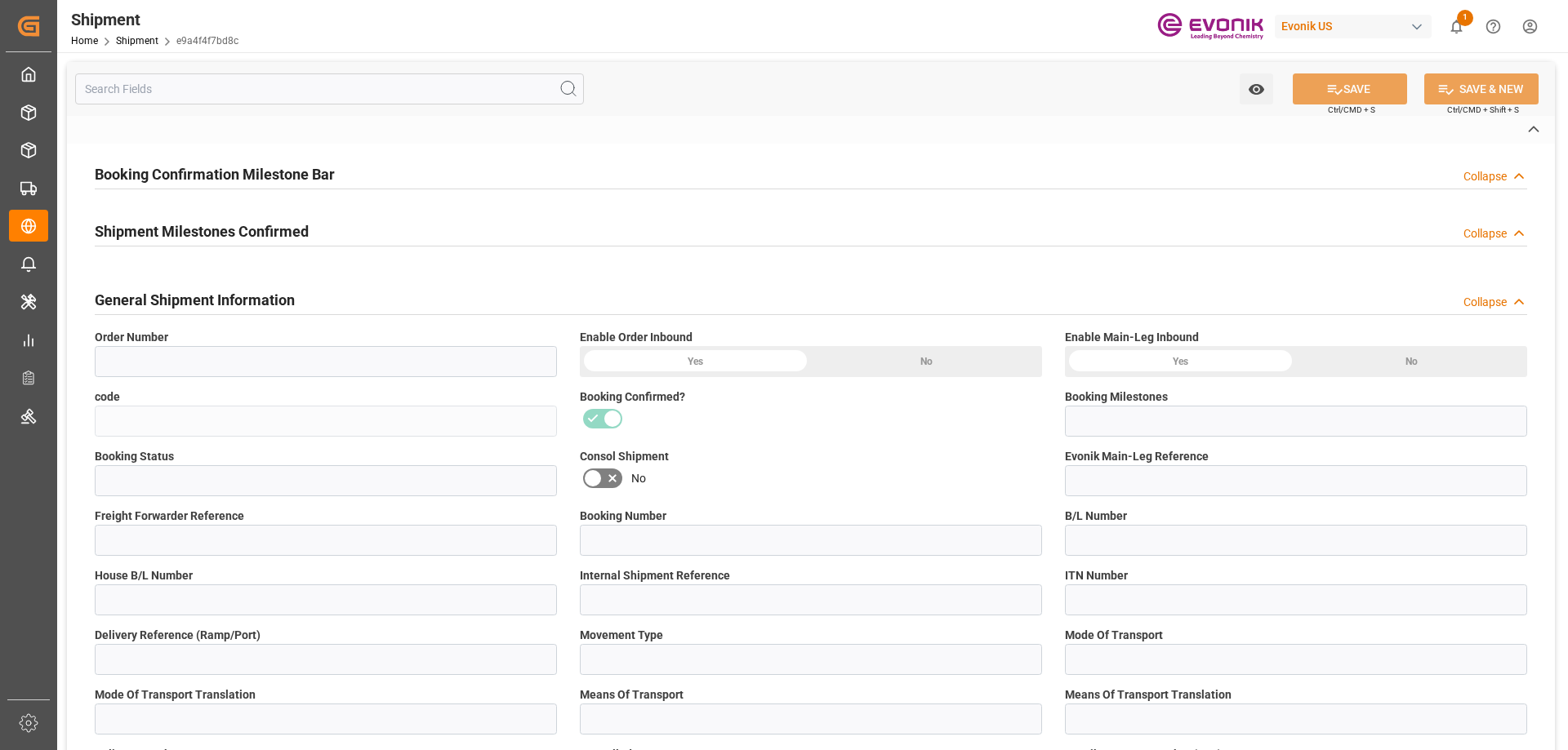
type input "258232594"
type input "P2P"
type input "45"
type input "FCL"
type input "0006"
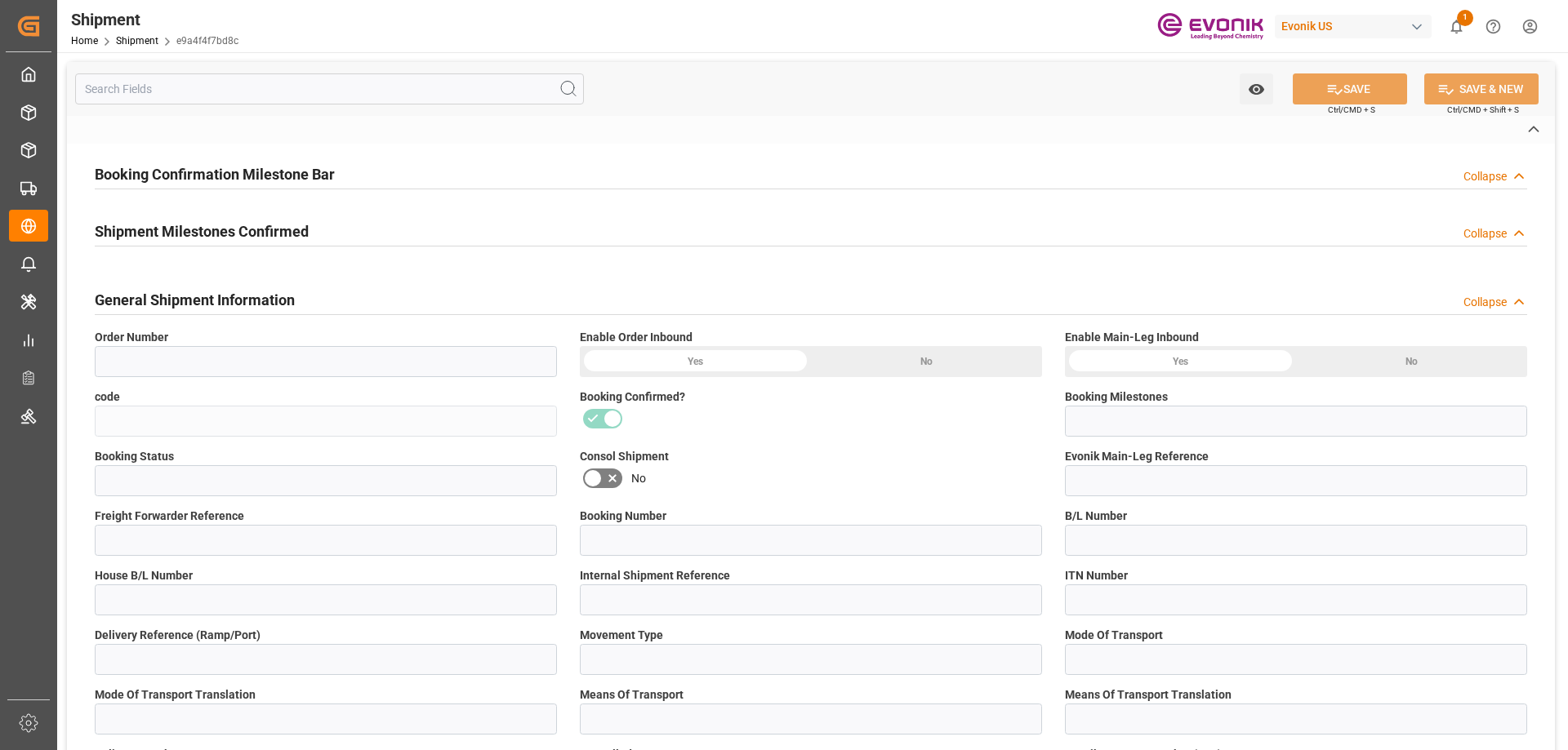
type input "20GP"
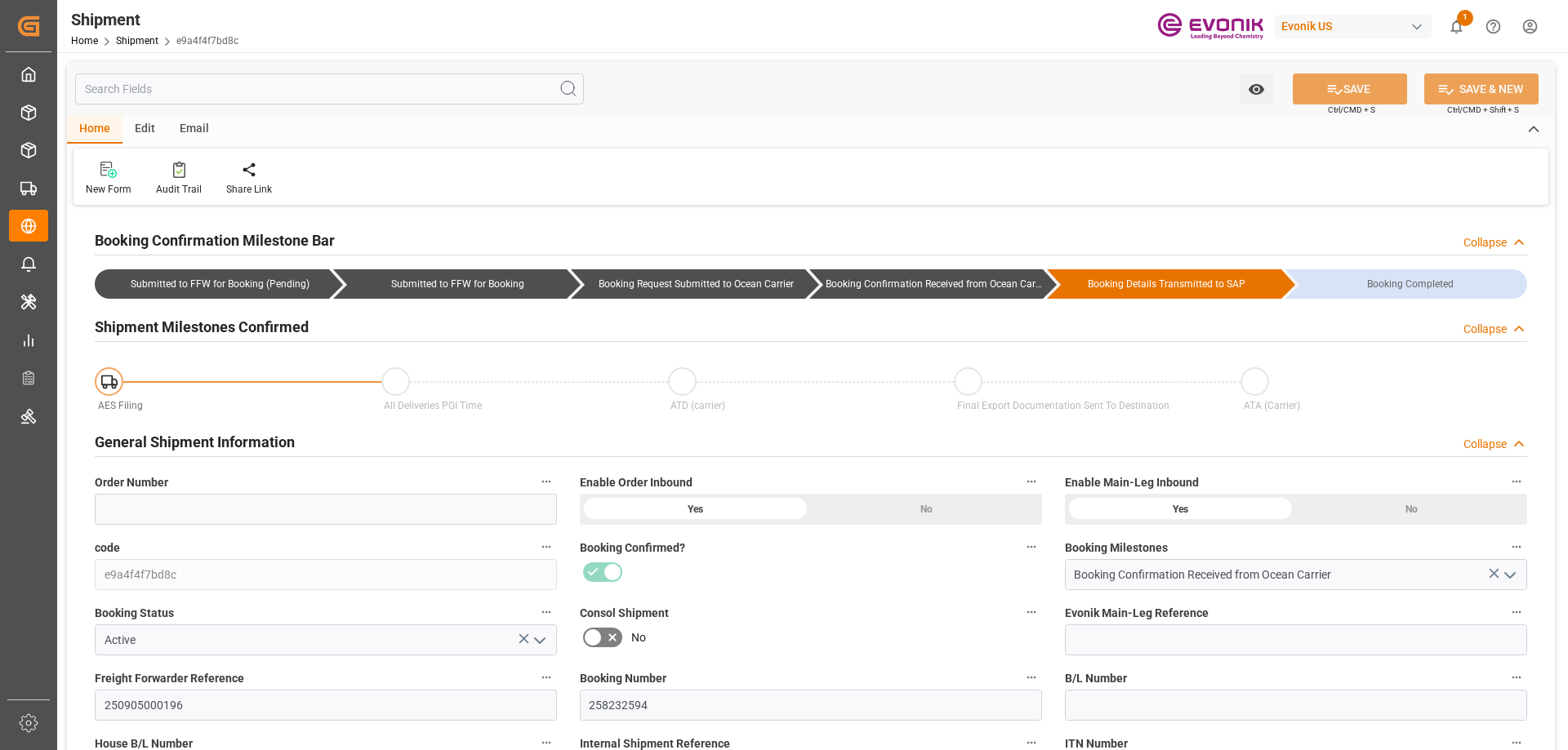
type input "400"
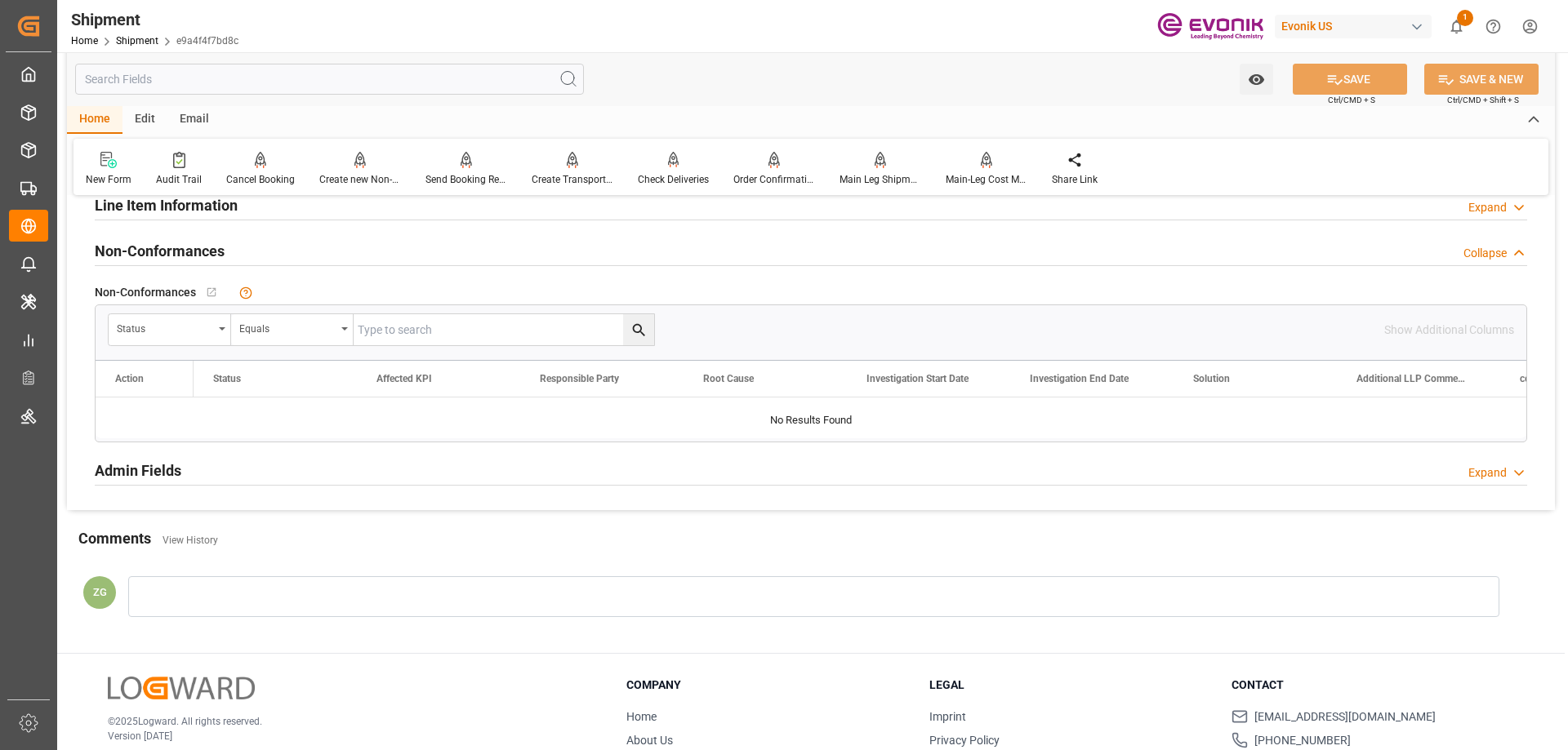
scroll to position [1143, 0]
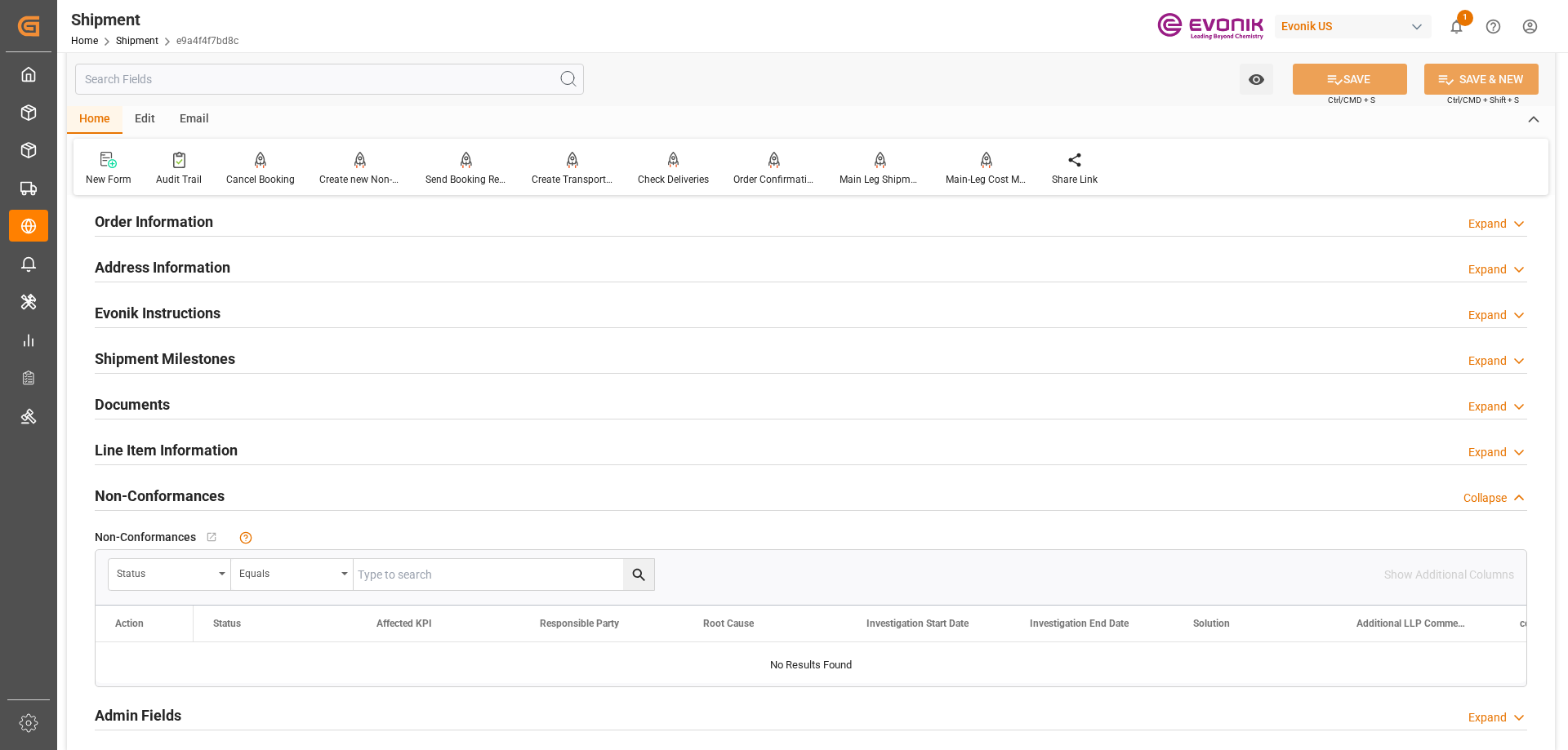
click at [181, 434] on div "Line Item Information" at bounding box center [166, 448] width 143 height 31
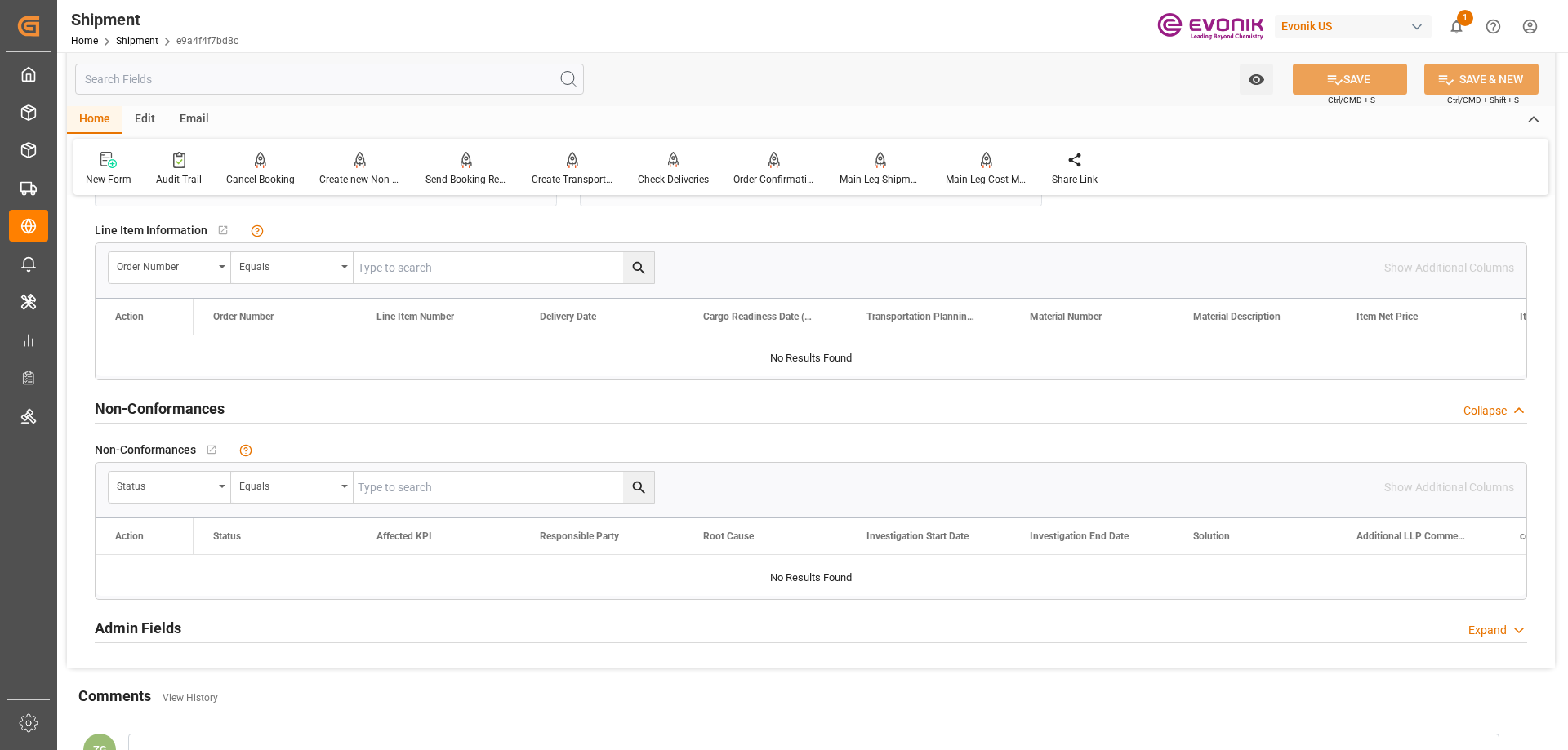
scroll to position [979, 0]
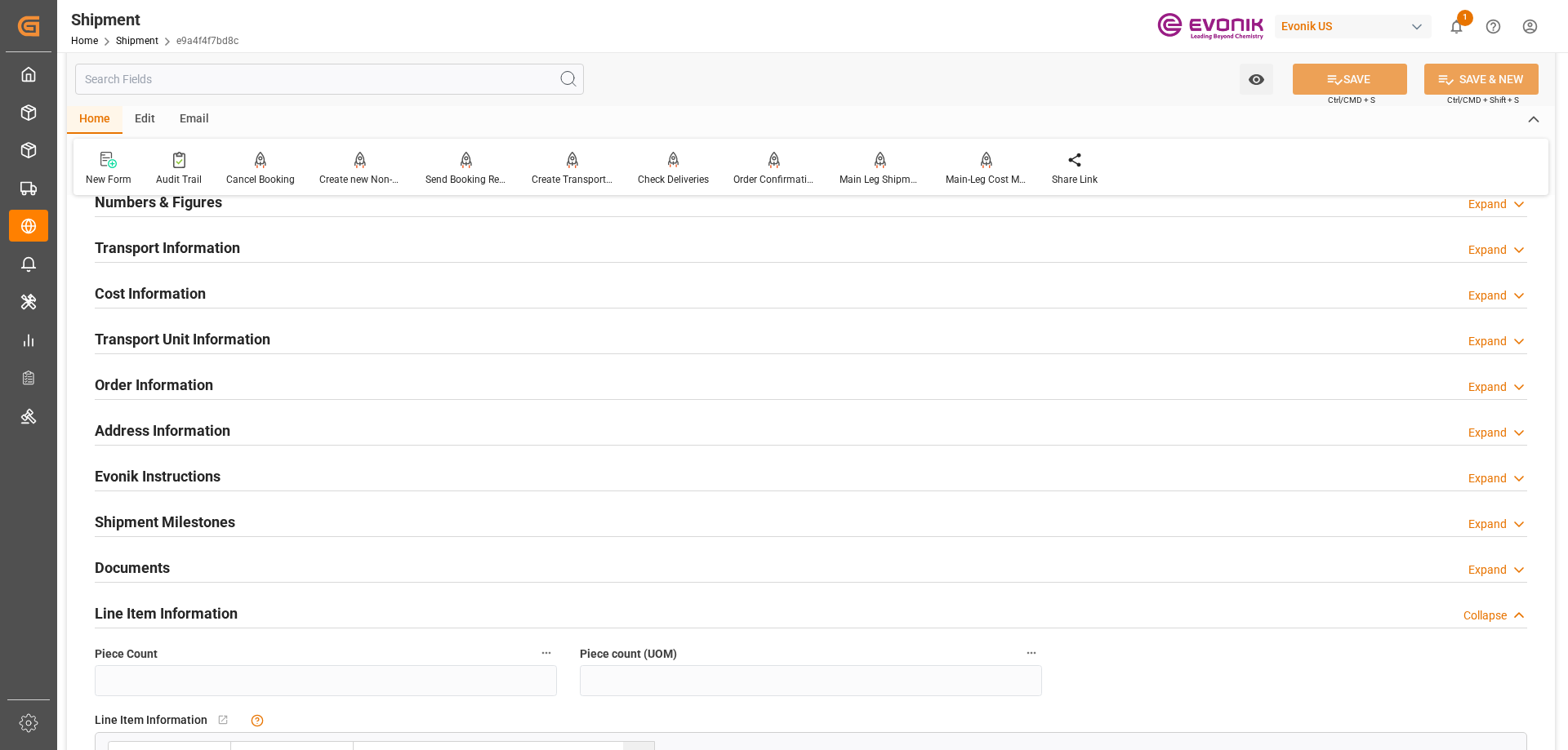
click at [202, 342] on h2 "Transport Unit Information" at bounding box center [182, 338] width 176 height 22
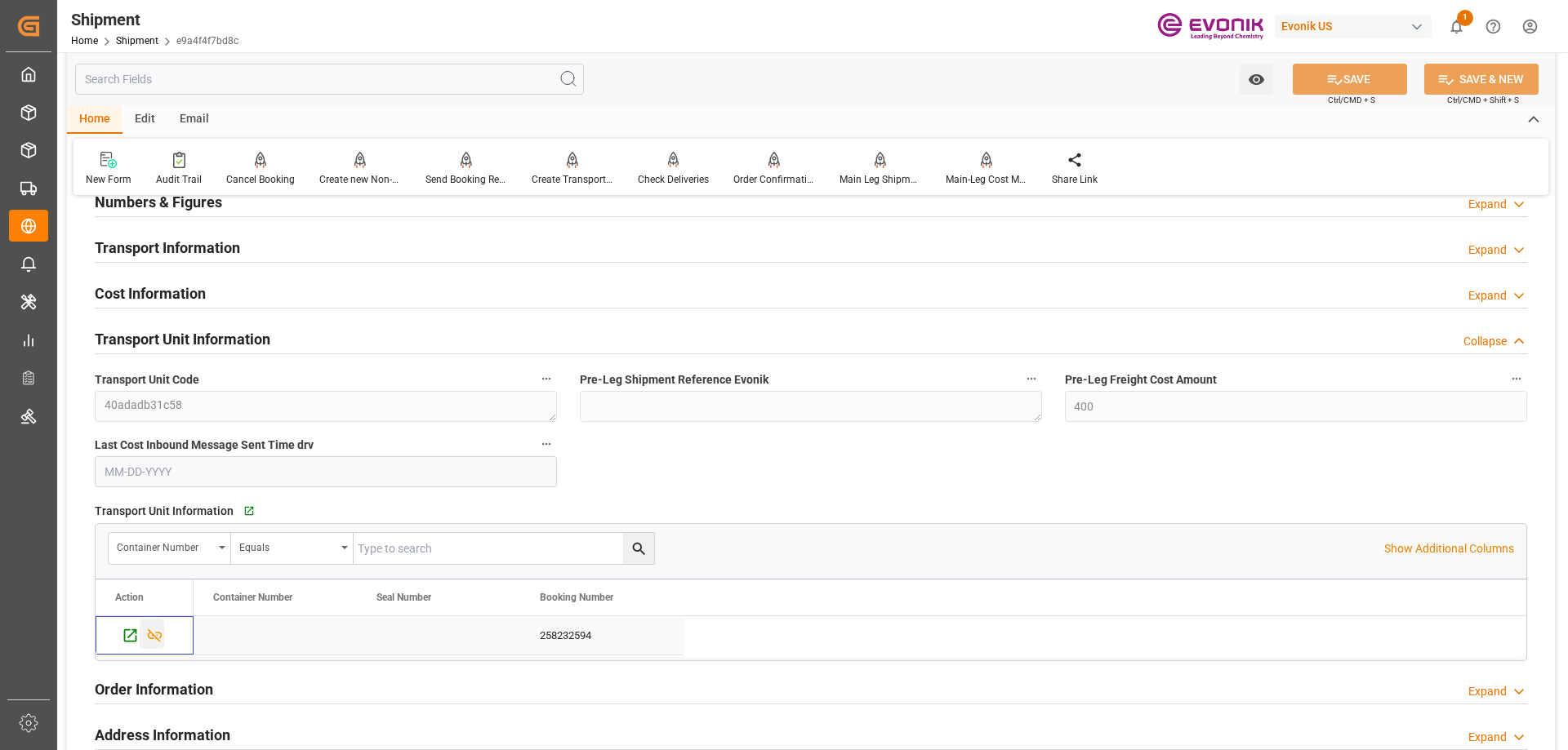
click at [152, 628] on icon "Press SPACE to select this row." at bounding box center [154, 635] width 17 height 17
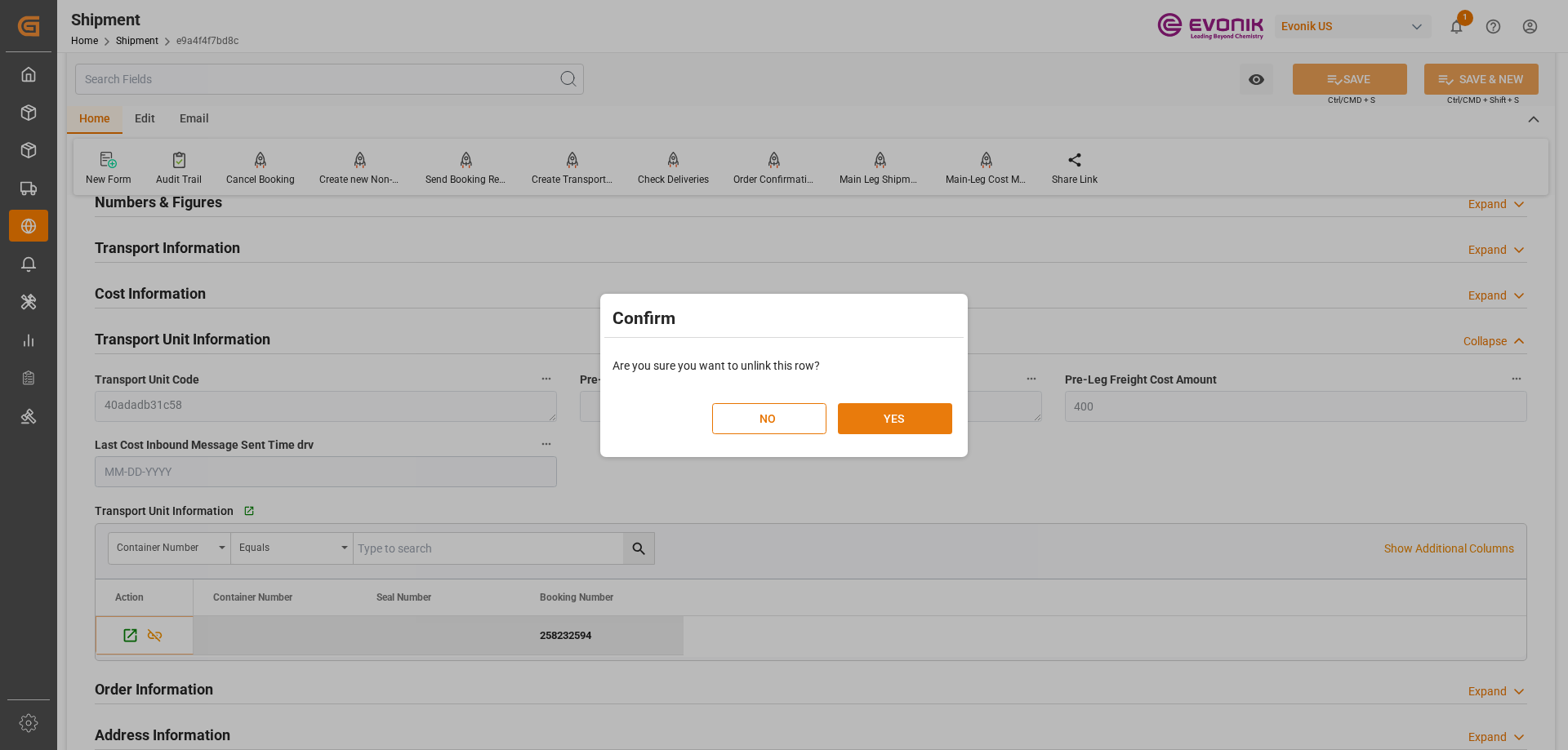
click at [864, 407] on button "YES" at bounding box center [895, 418] width 115 height 31
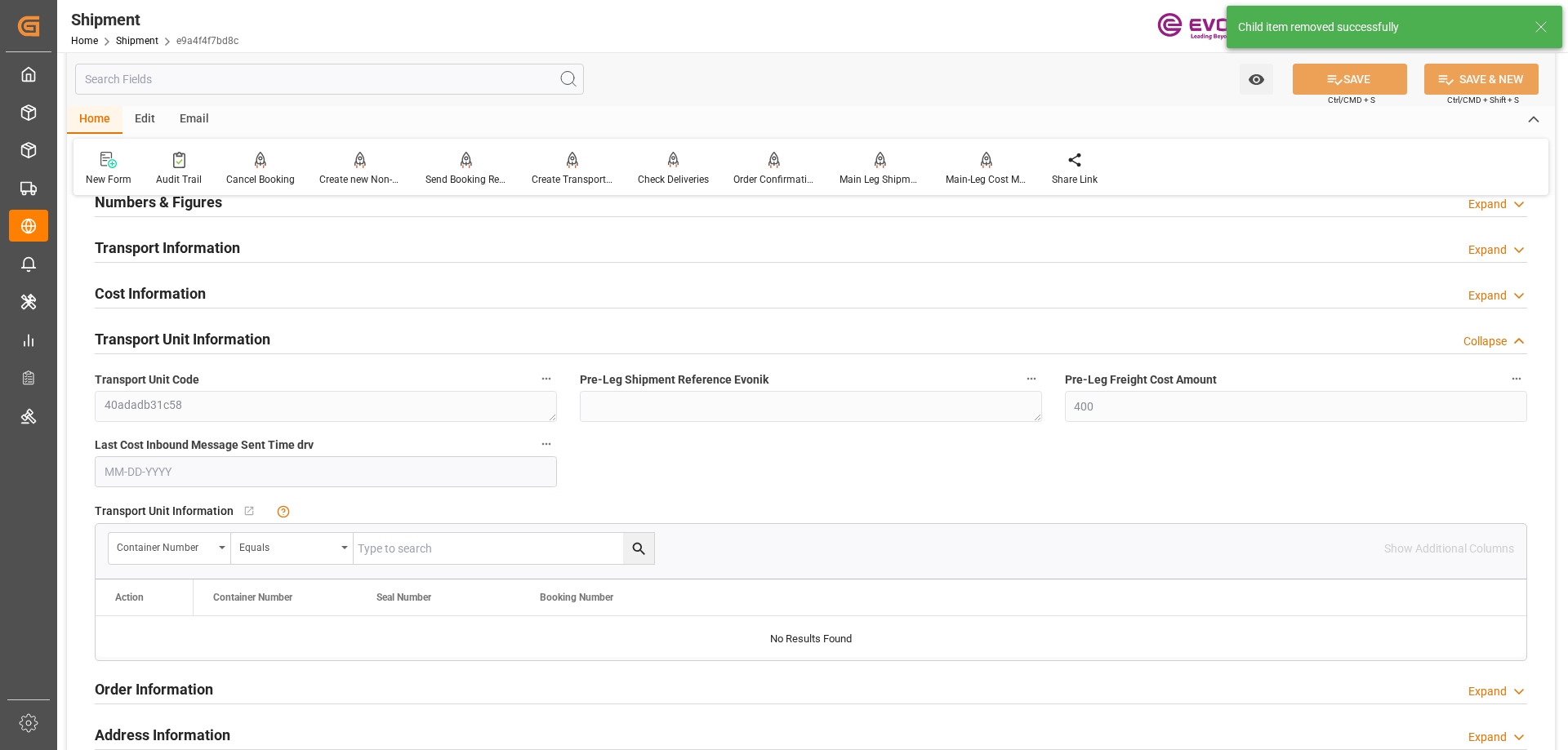
scroll to position [571, 0]
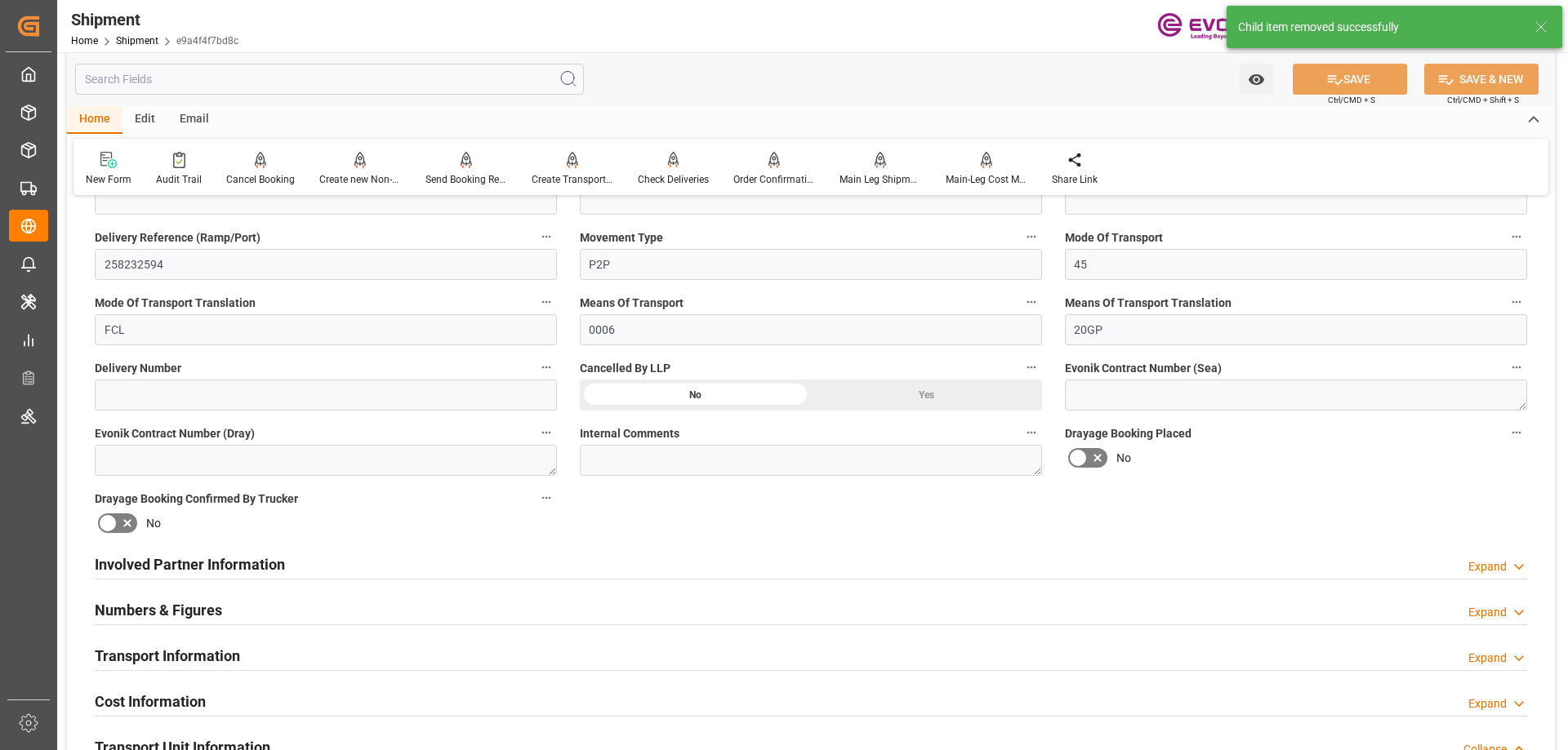
click at [267, 570] on h2 "Involved Partner Information" at bounding box center [190, 564] width 190 height 22
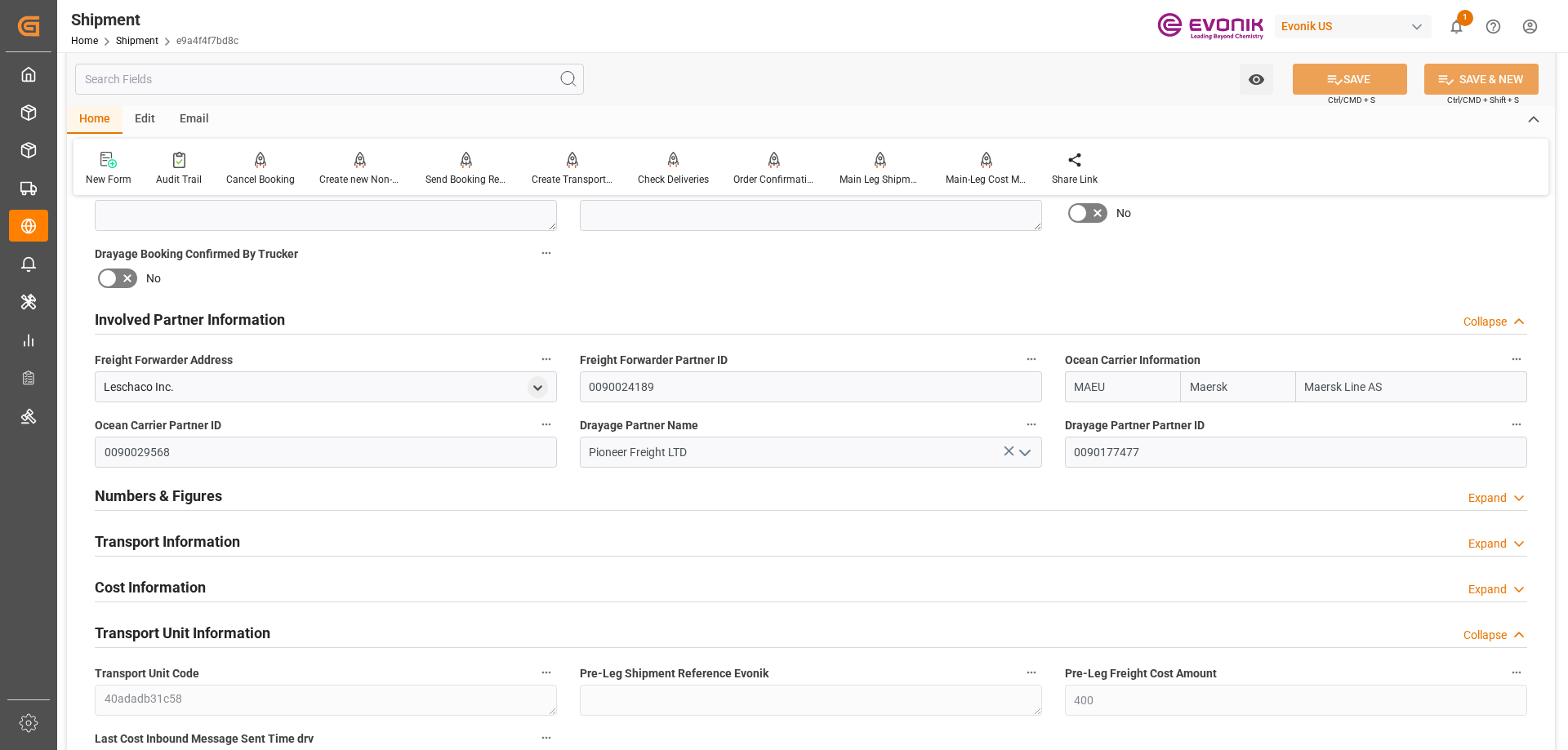
scroll to position [408, 0]
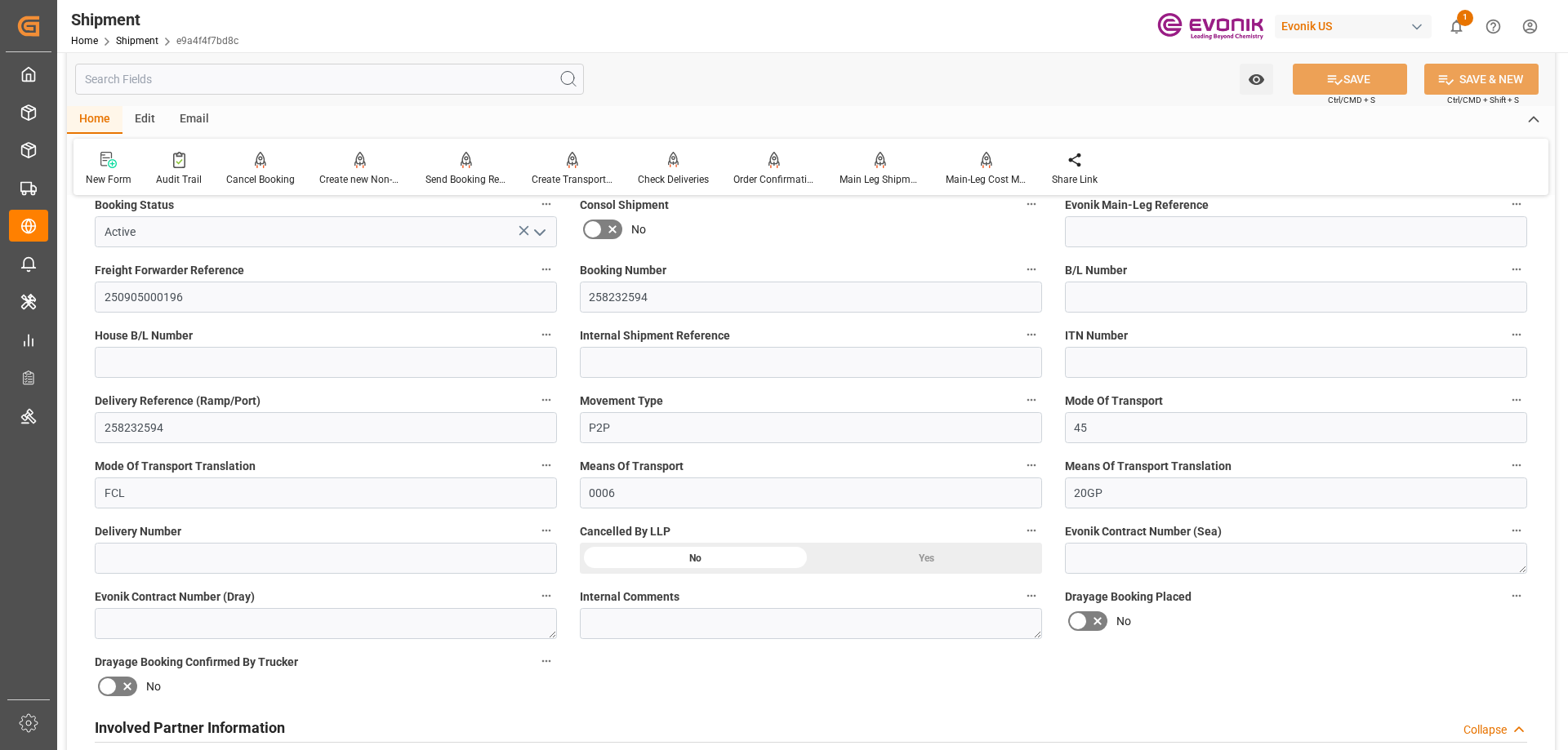
click at [961, 117] on div "Yes" at bounding box center [927, 101] width 231 height 31
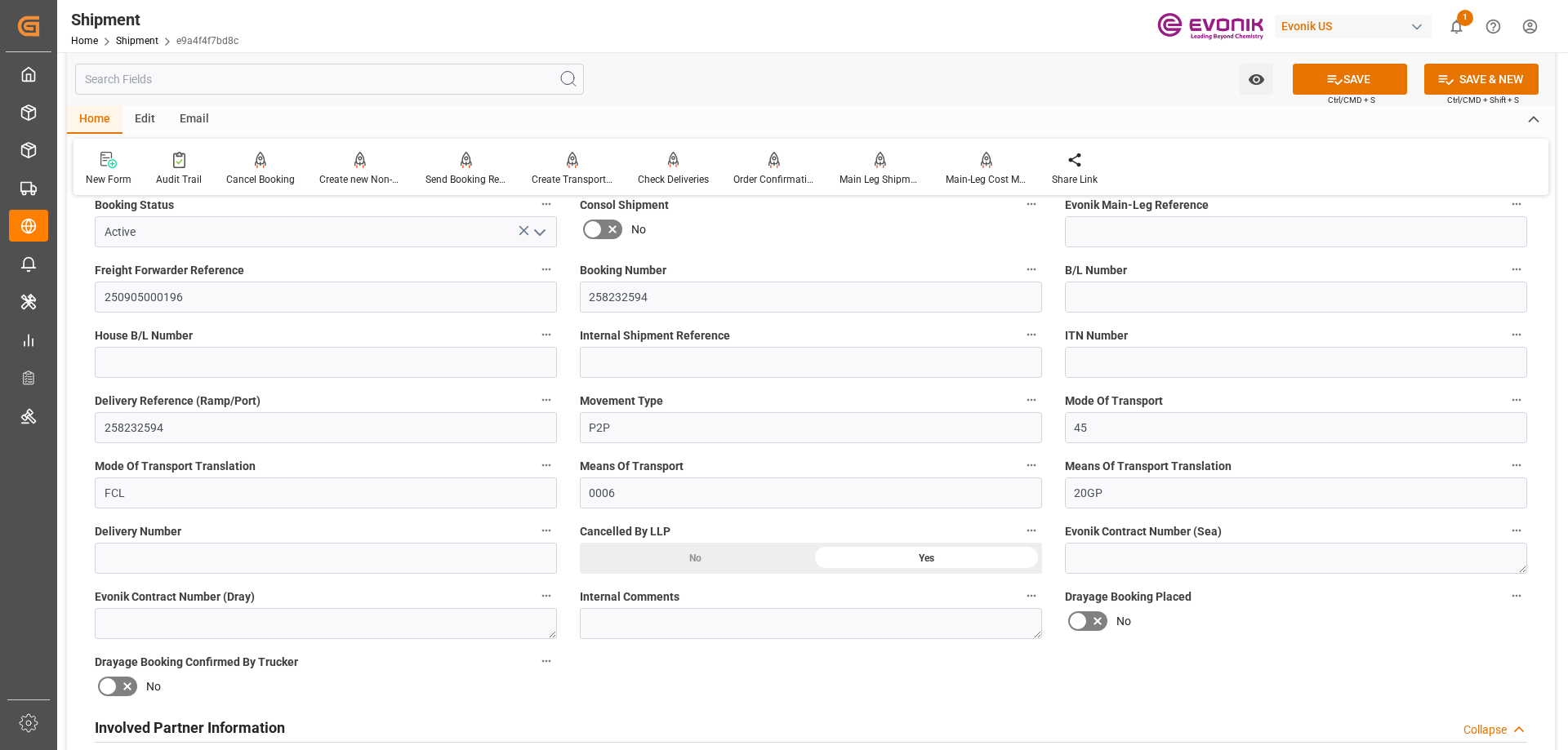
click at [546, 243] on button "open menu" at bounding box center [538, 232] width 24 height 25
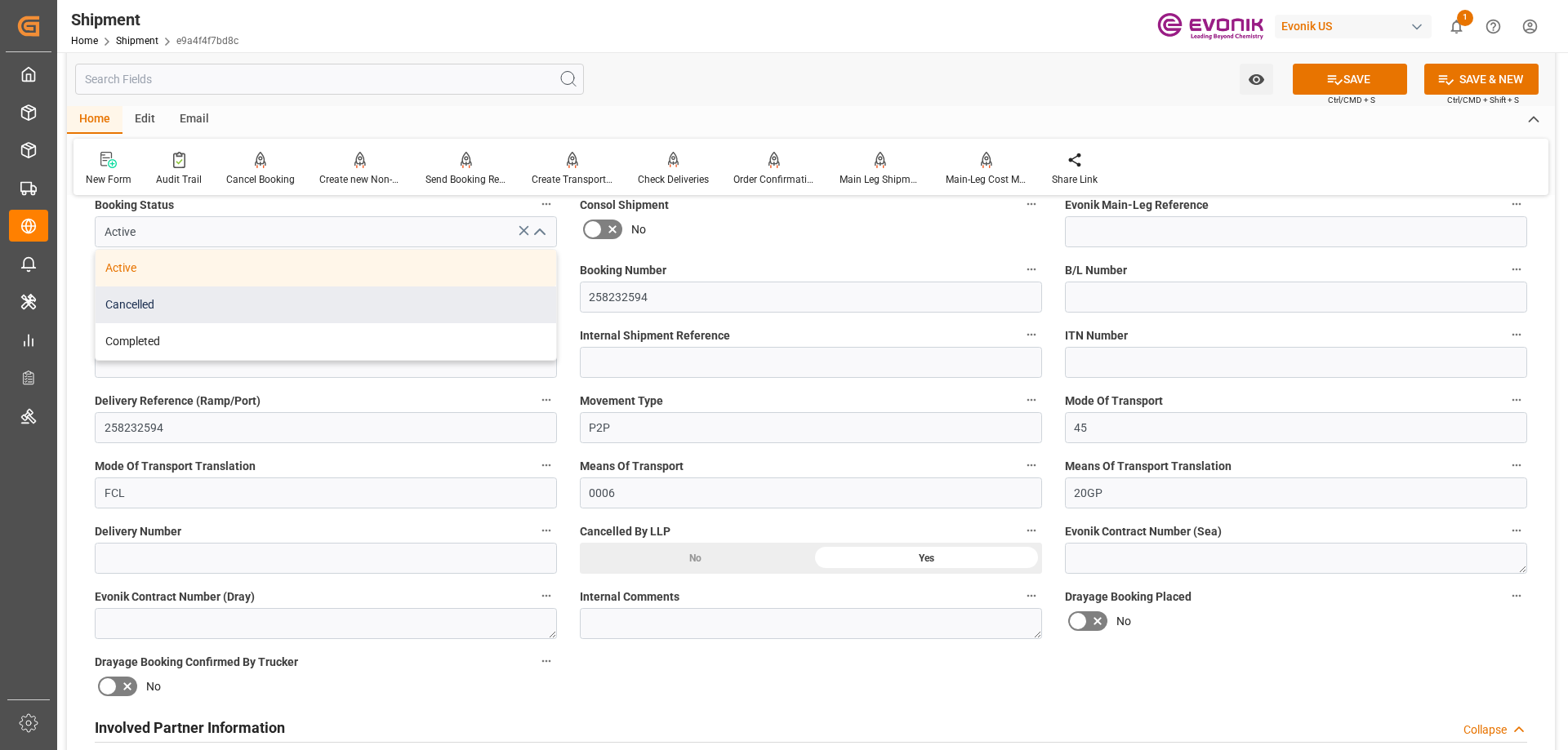
click at [187, 315] on div "Cancelled" at bounding box center [326, 305] width 461 height 37
type input "Cancelled"
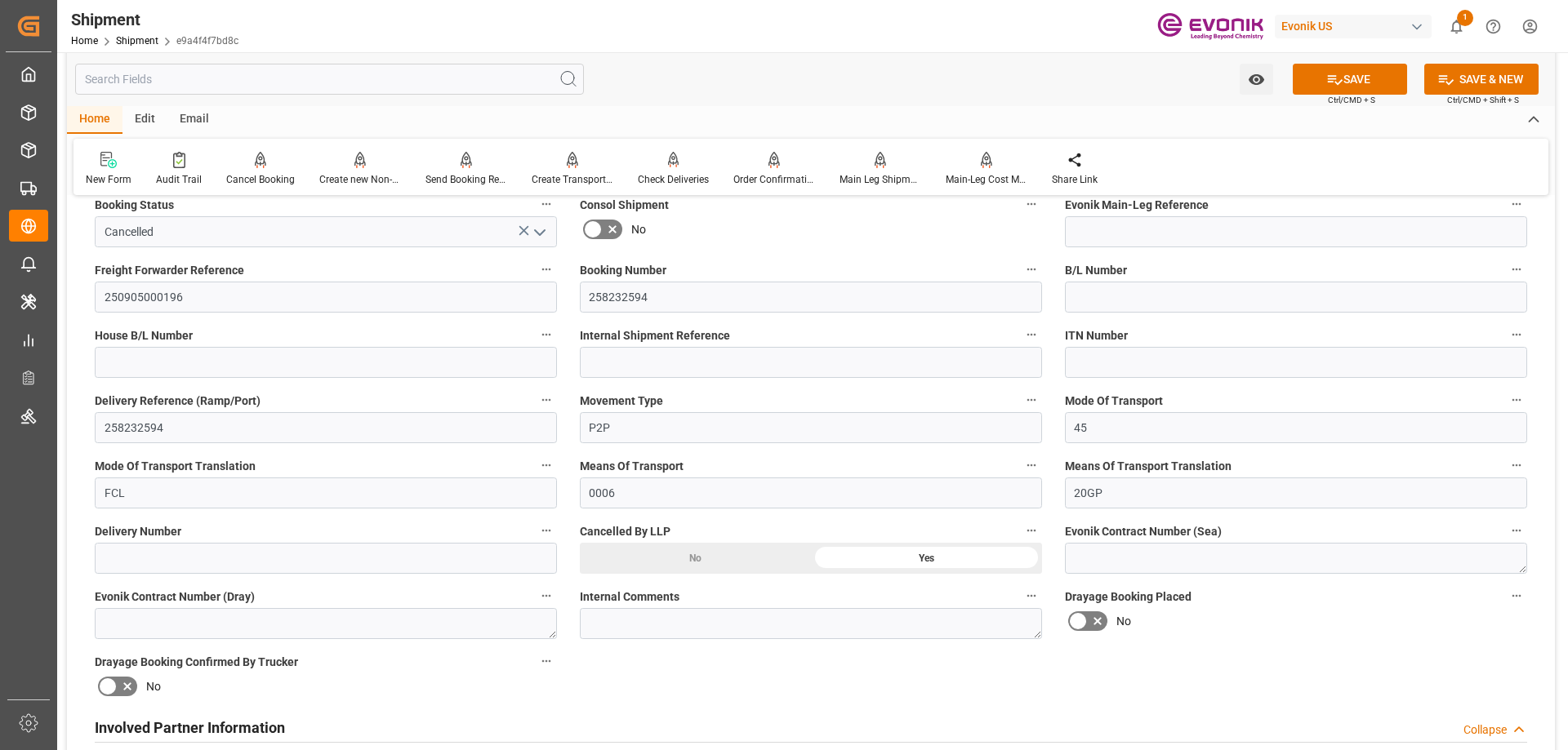
click at [1335, 96] on span "Ctrl/CMD + S" at bounding box center [1351, 100] width 47 height 12
click at [1335, 87] on icon at bounding box center [1335, 80] width 17 height 17
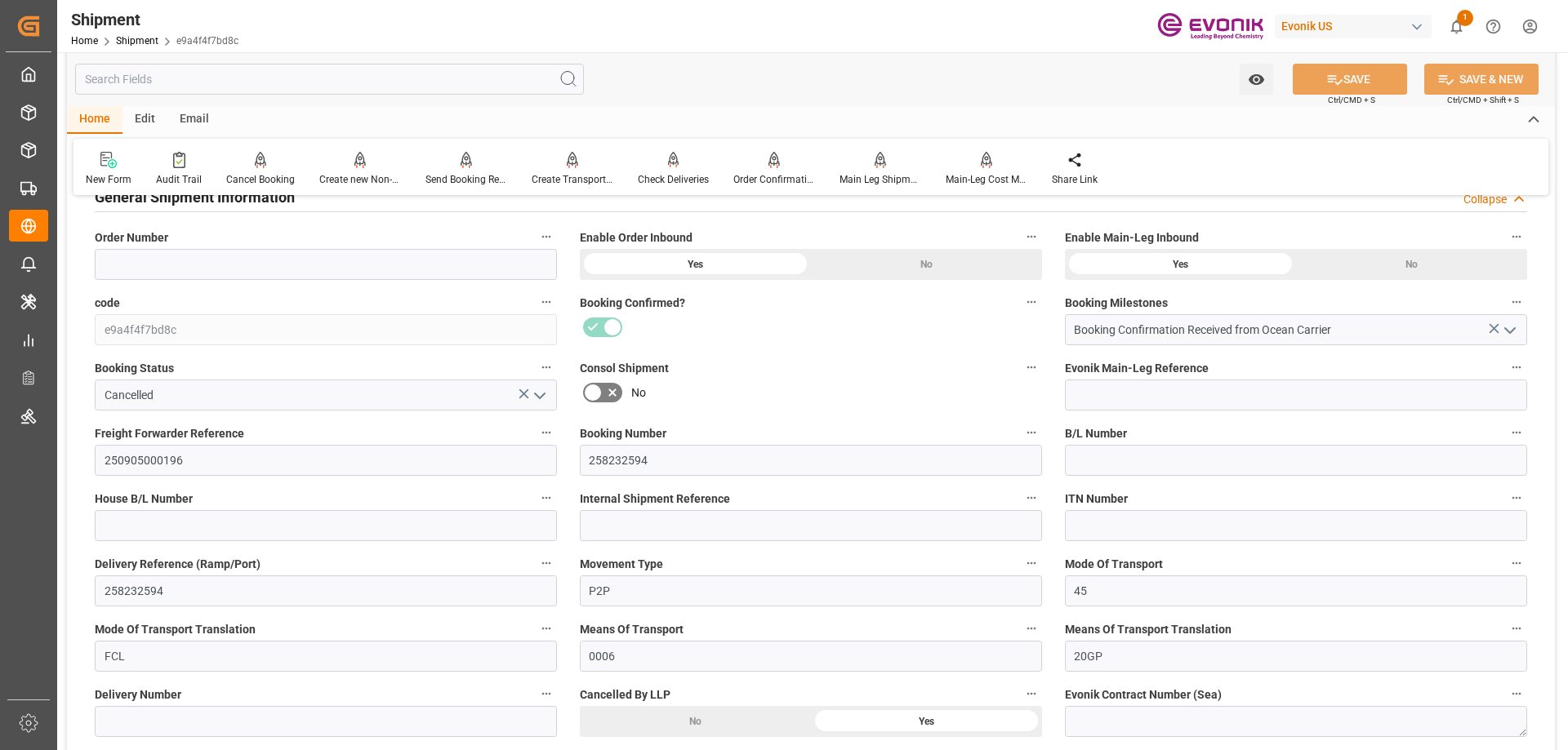
scroll to position [490, 0]
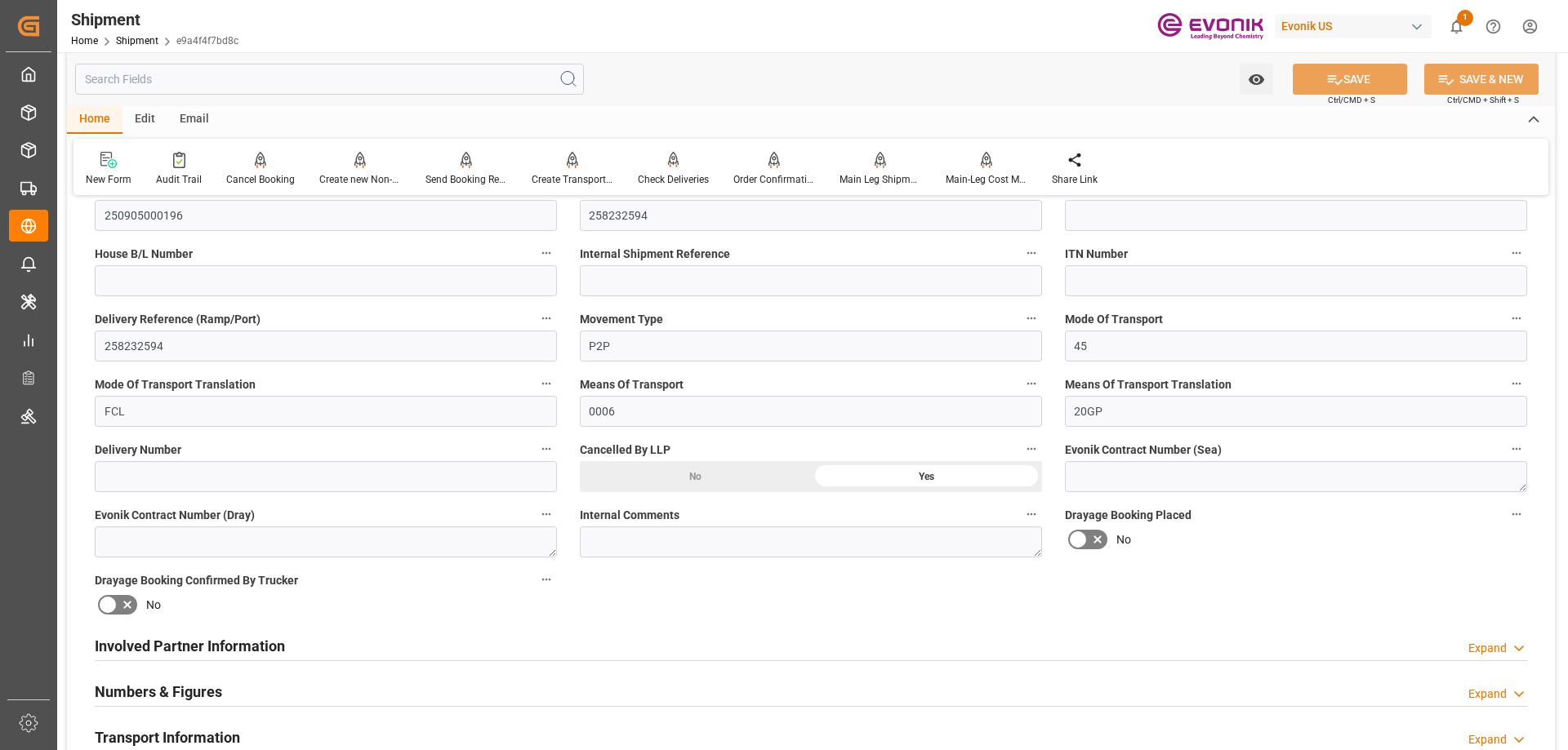
click at [373, 638] on div "Involved Partner Information Expand" at bounding box center [811, 645] width 1433 height 31
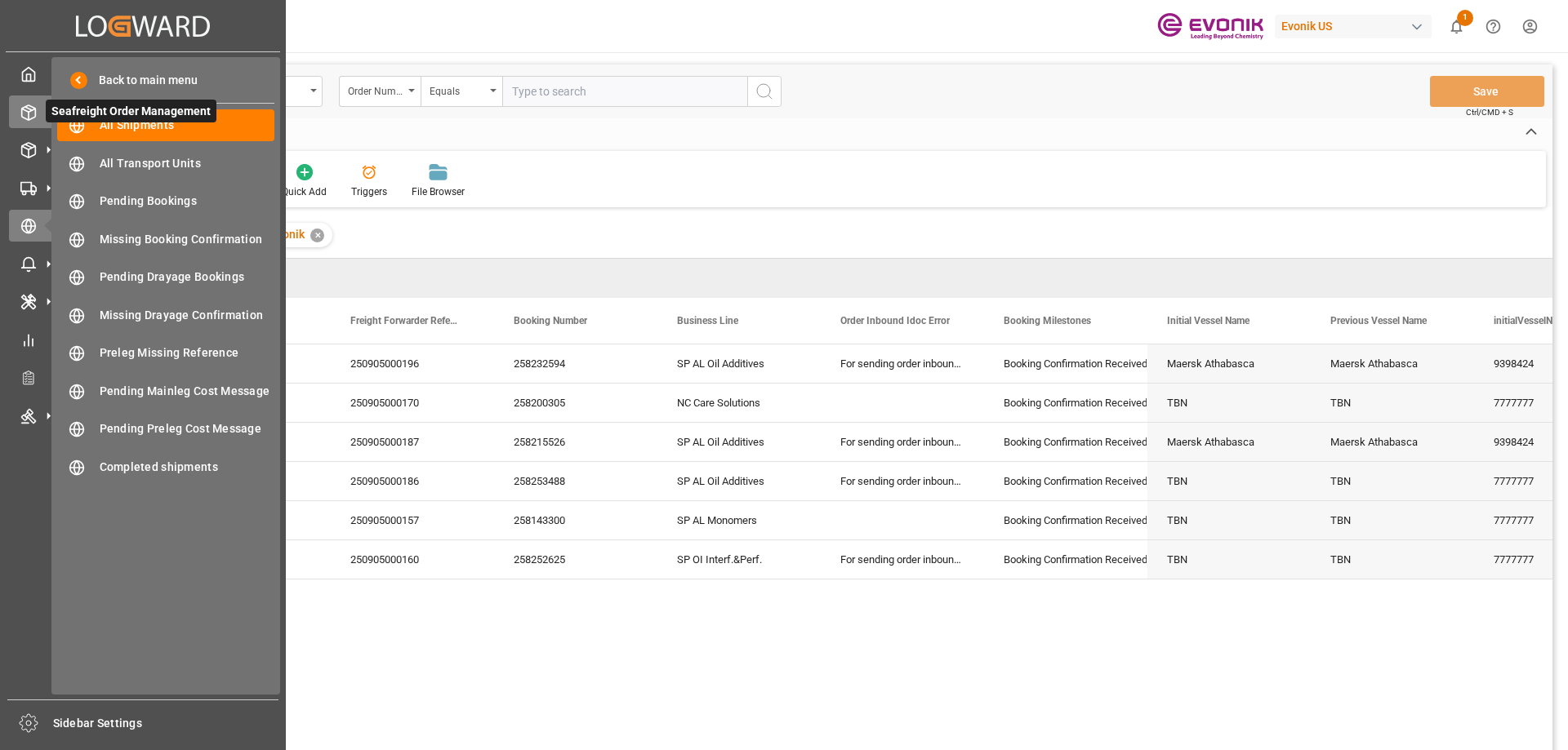
click at [39, 109] on div "Seafreight Order Management Seafreight Order Management" at bounding box center [143, 112] width 268 height 32
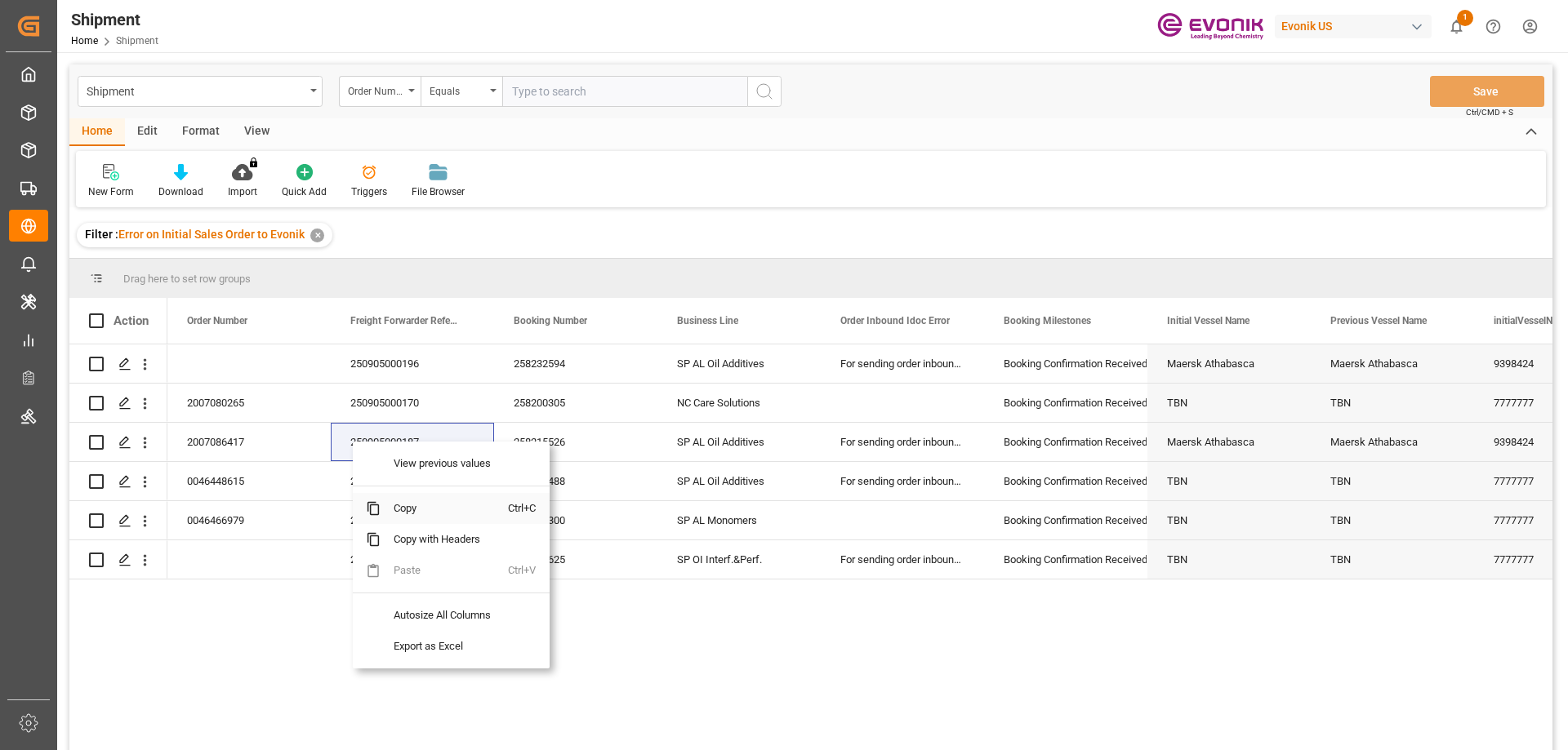
click at [418, 509] on span "Copy" at bounding box center [445, 508] width 128 height 31
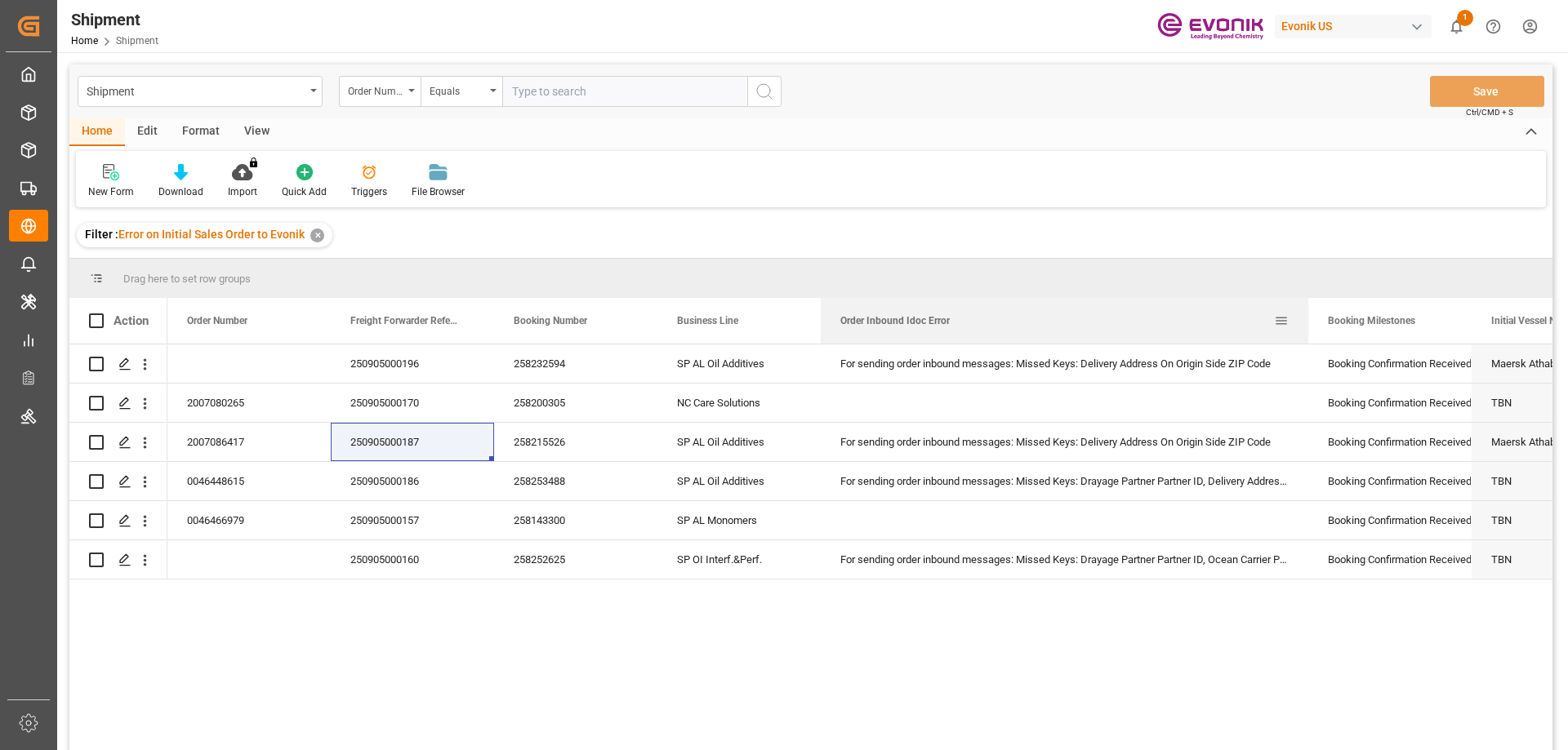
drag, startPoint x: 981, startPoint y: 314, endPoint x: 1306, endPoint y: 300, distance: 325.3
click at [1306, 300] on div at bounding box center [1308, 320] width 7 height 46
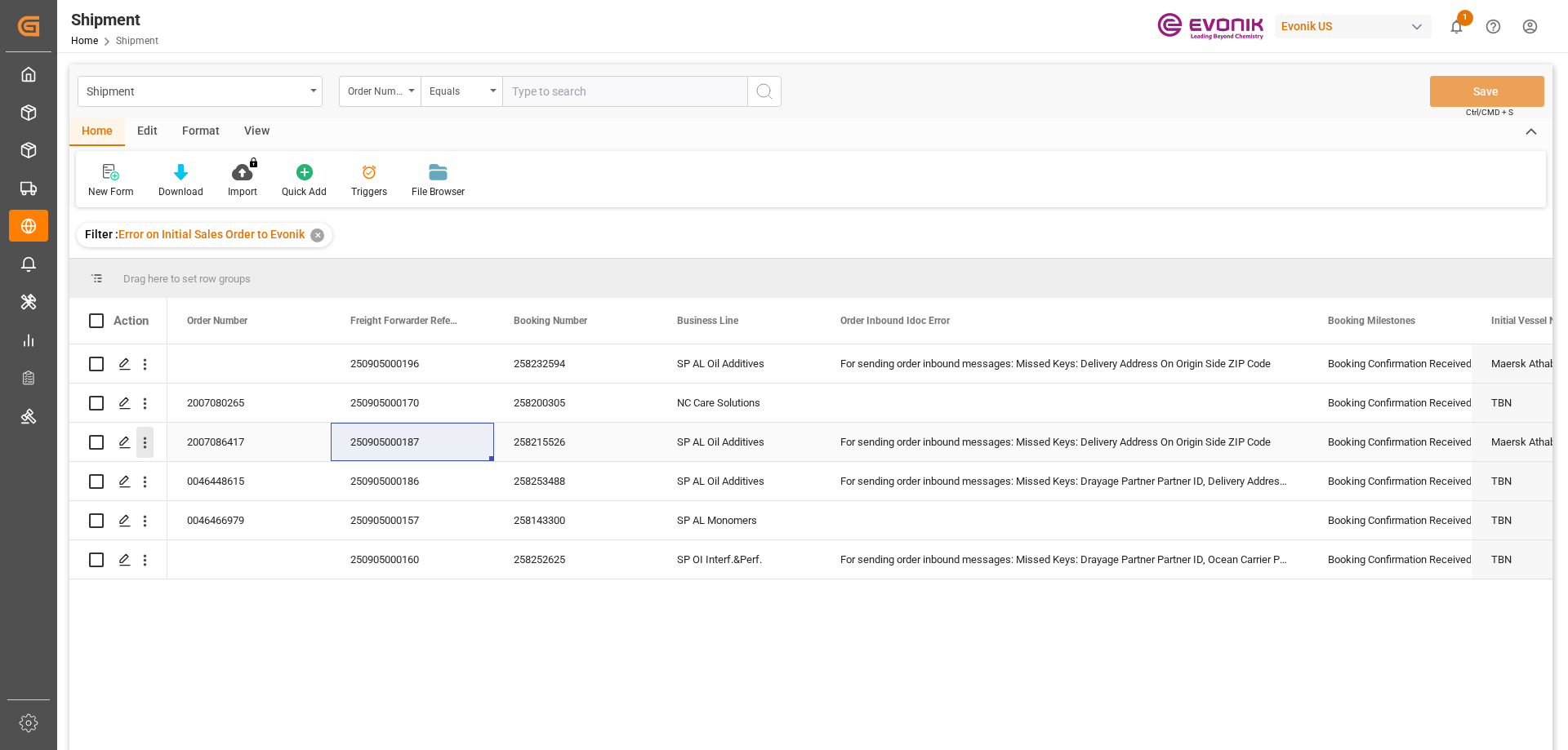
click at [144, 442] on icon "open menu" at bounding box center [145, 443] width 17 height 17
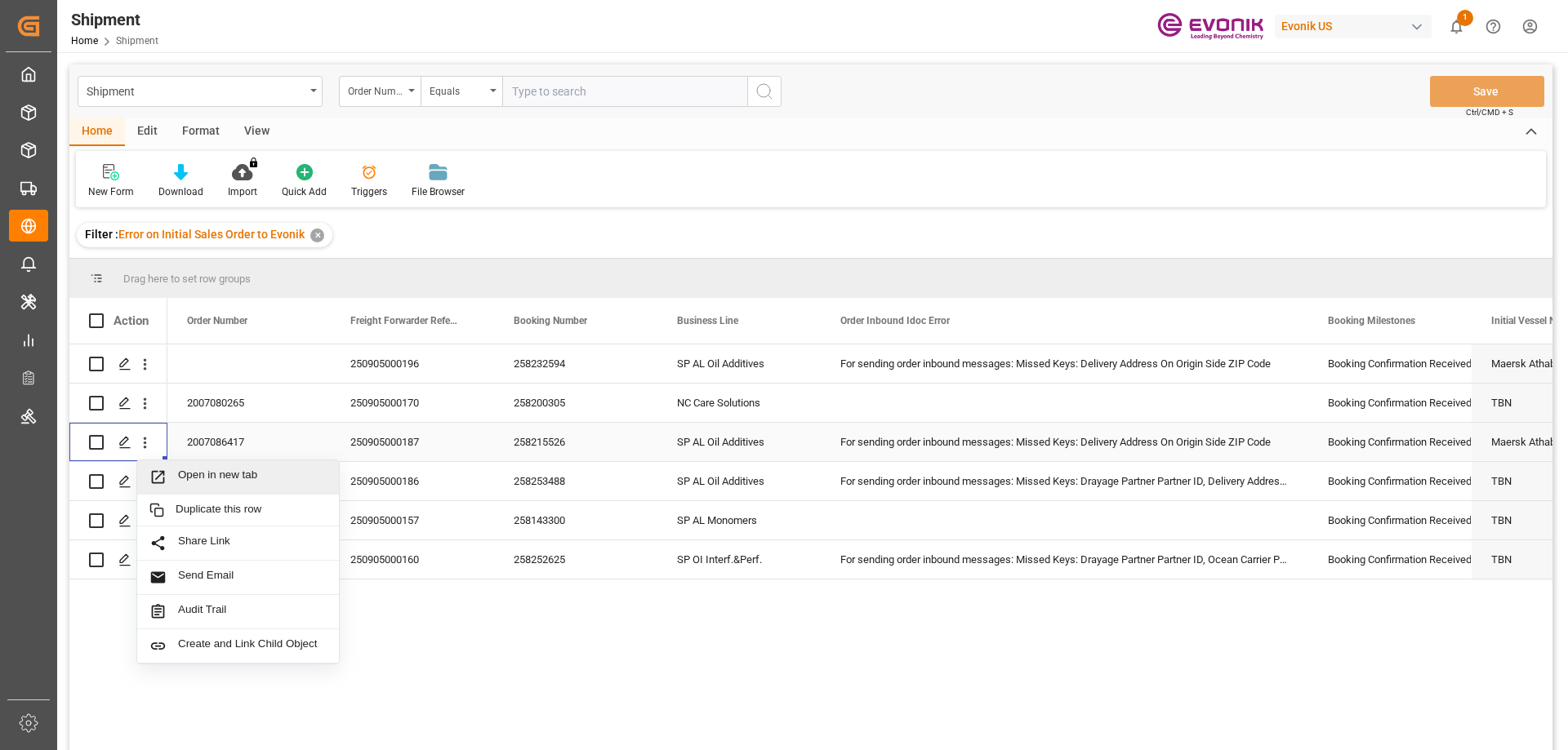
click at [202, 472] on span "Open in new tab" at bounding box center [252, 477] width 149 height 17
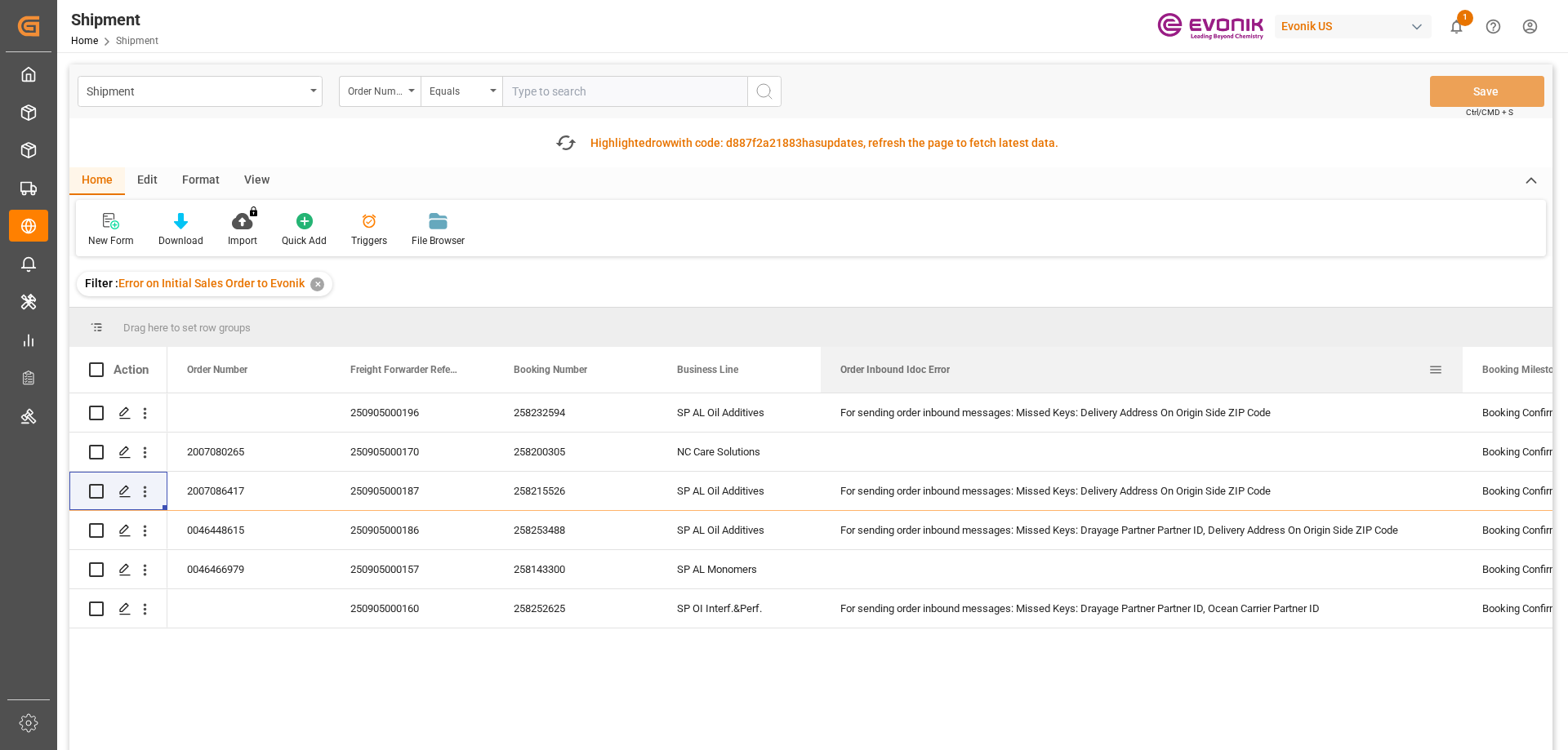
drag, startPoint x: 1307, startPoint y: 369, endPoint x: 1461, endPoint y: 357, distance: 154.5
click at [1461, 357] on div at bounding box center [1462, 369] width 7 height 46
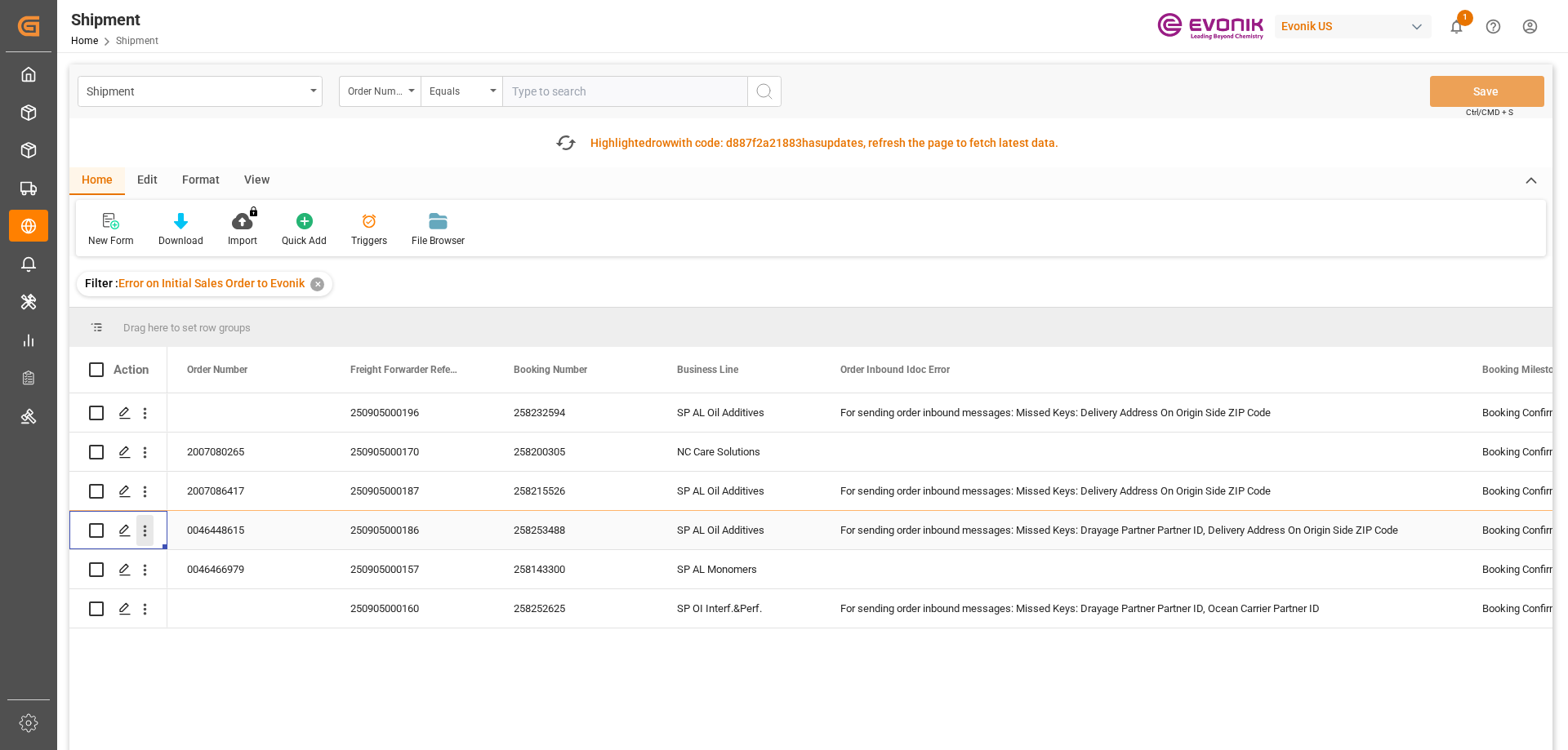
click at [151, 526] on icon "open menu" at bounding box center [145, 531] width 17 height 17
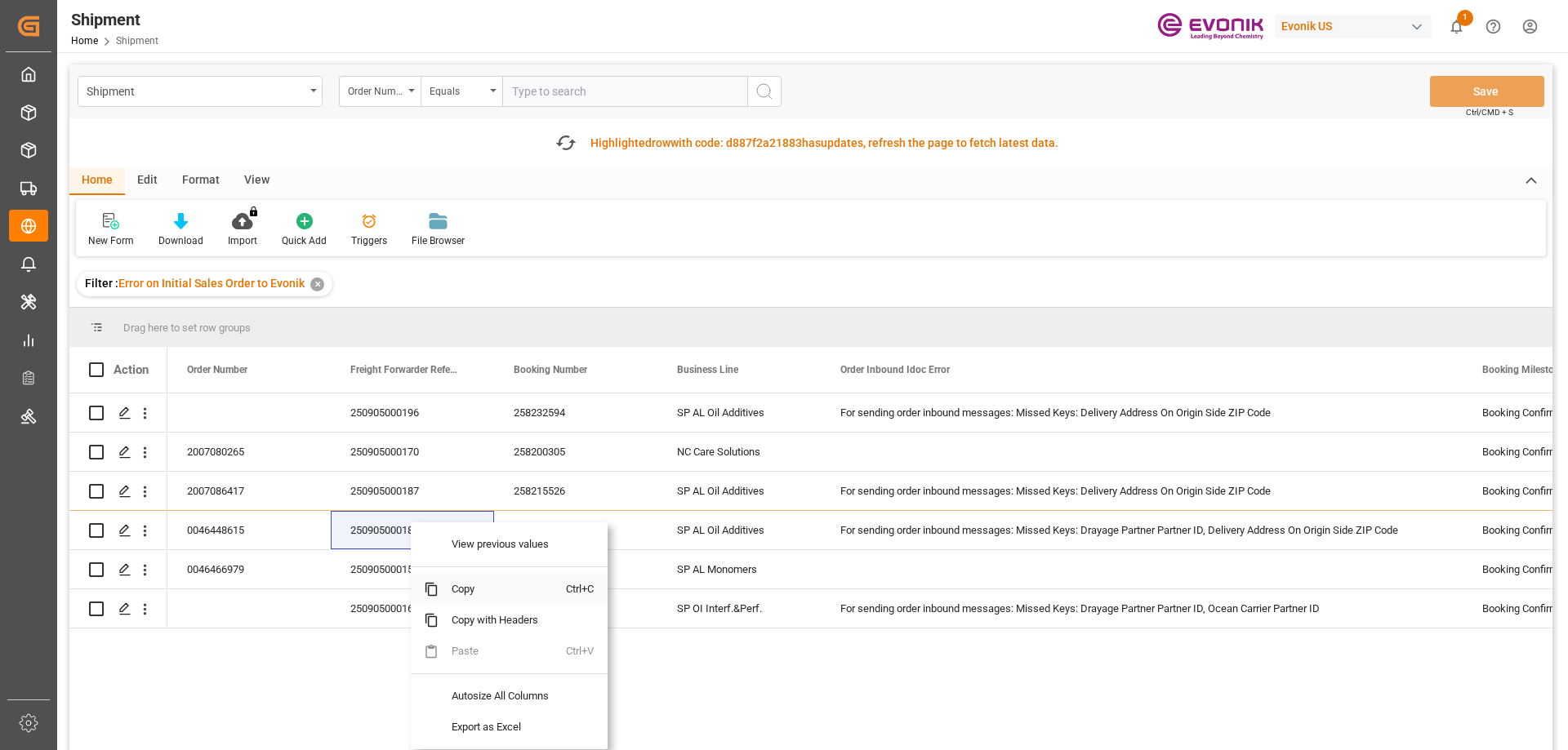
click at [476, 587] on span "Copy" at bounding box center [502, 589] width 128 height 31
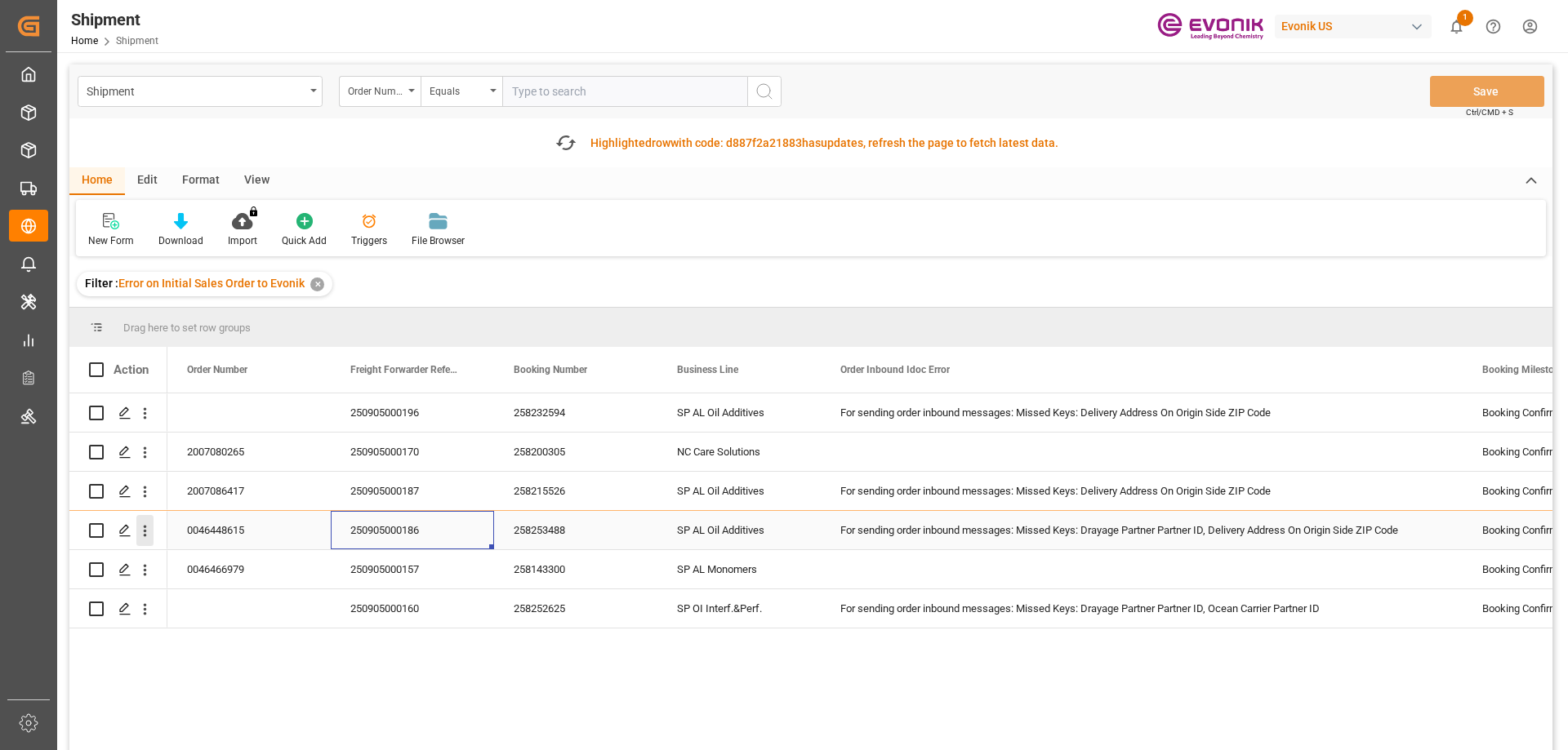
click at [149, 525] on icon "open menu" at bounding box center [145, 531] width 17 height 17
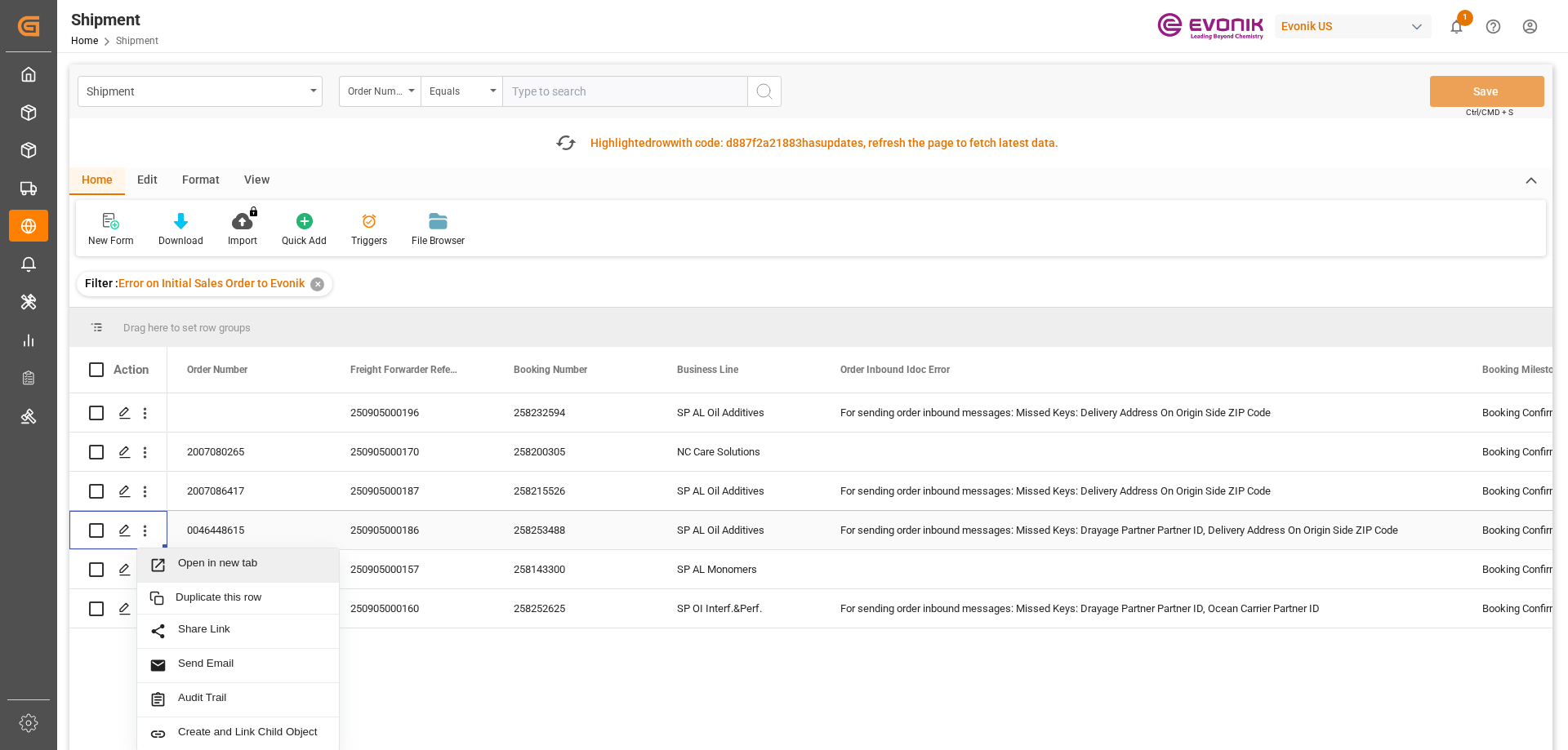
click at [211, 570] on span "Open in new tab" at bounding box center [252, 565] width 149 height 17
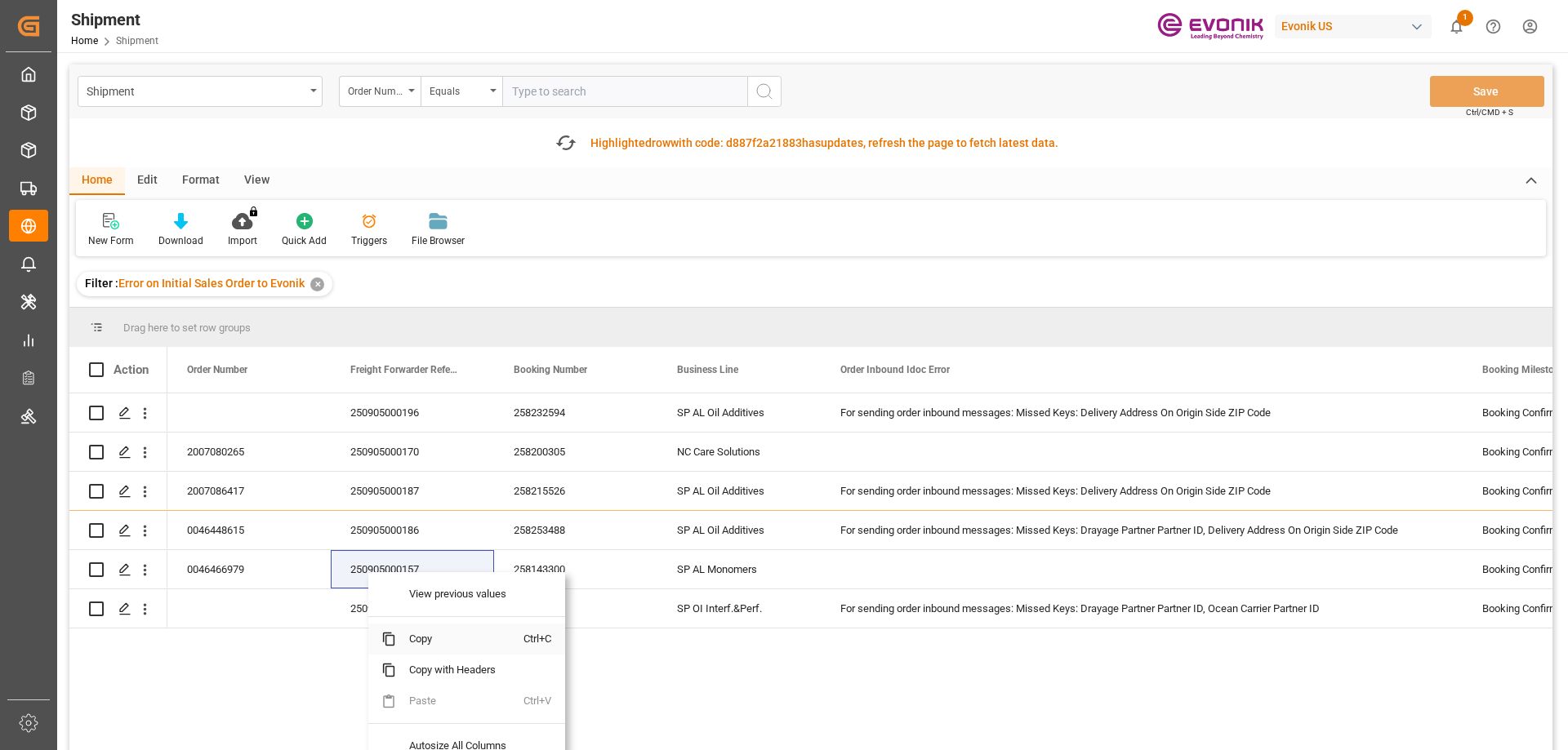
click at [433, 637] on span "Copy" at bounding box center [460, 639] width 128 height 31
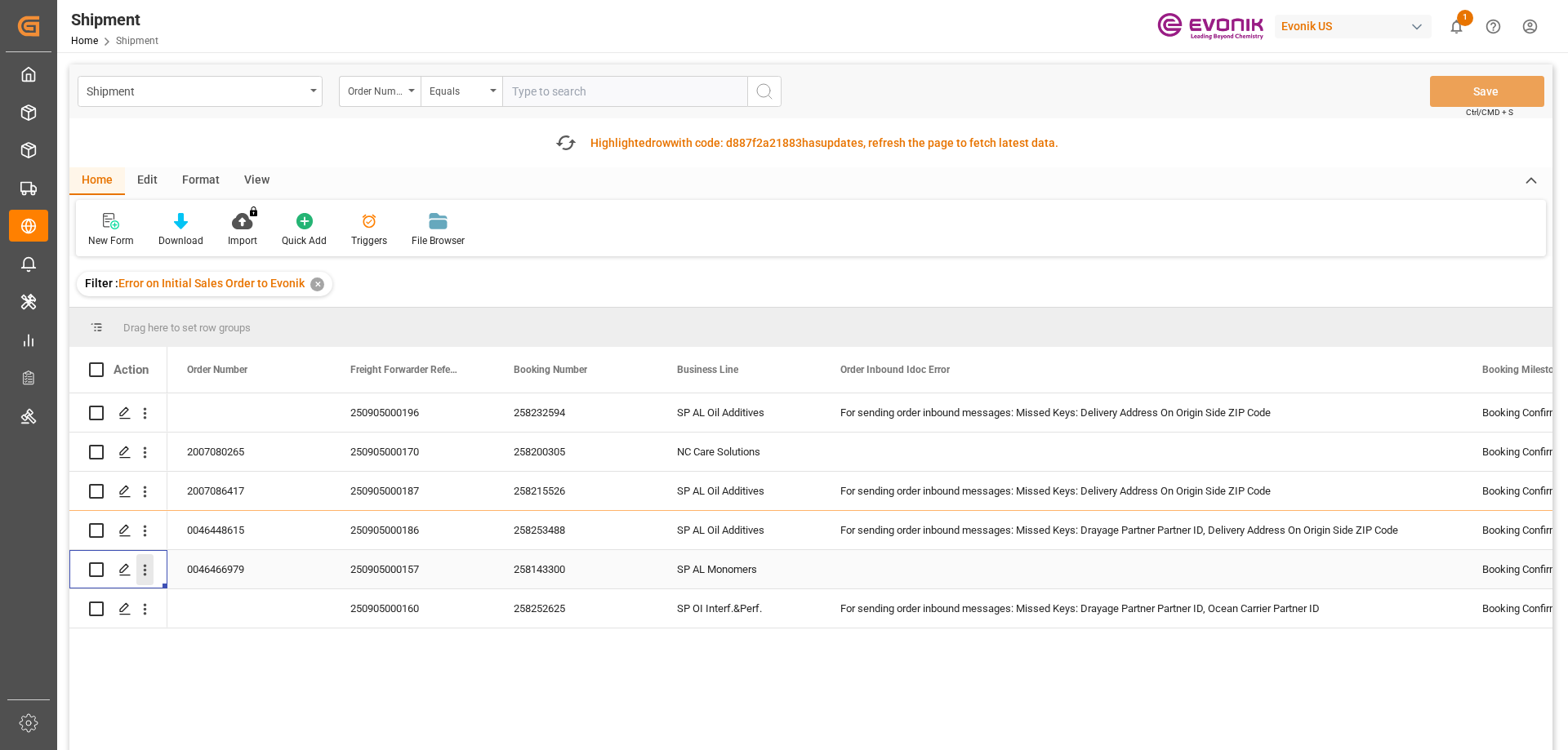
click at [149, 567] on icon "open menu" at bounding box center [145, 570] width 17 height 17
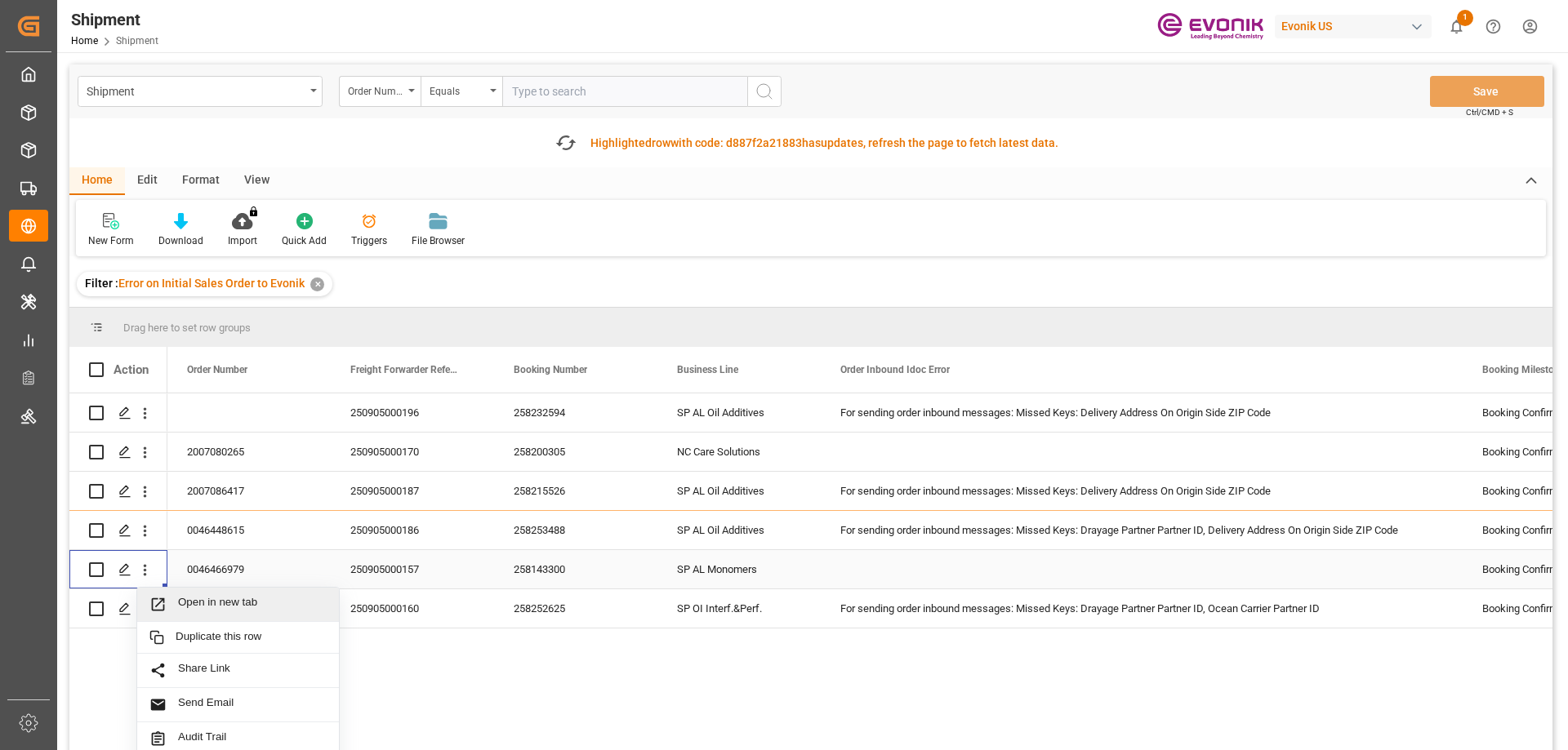
click at [203, 606] on span "Open in new tab" at bounding box center [252, 604] width 149 height 17
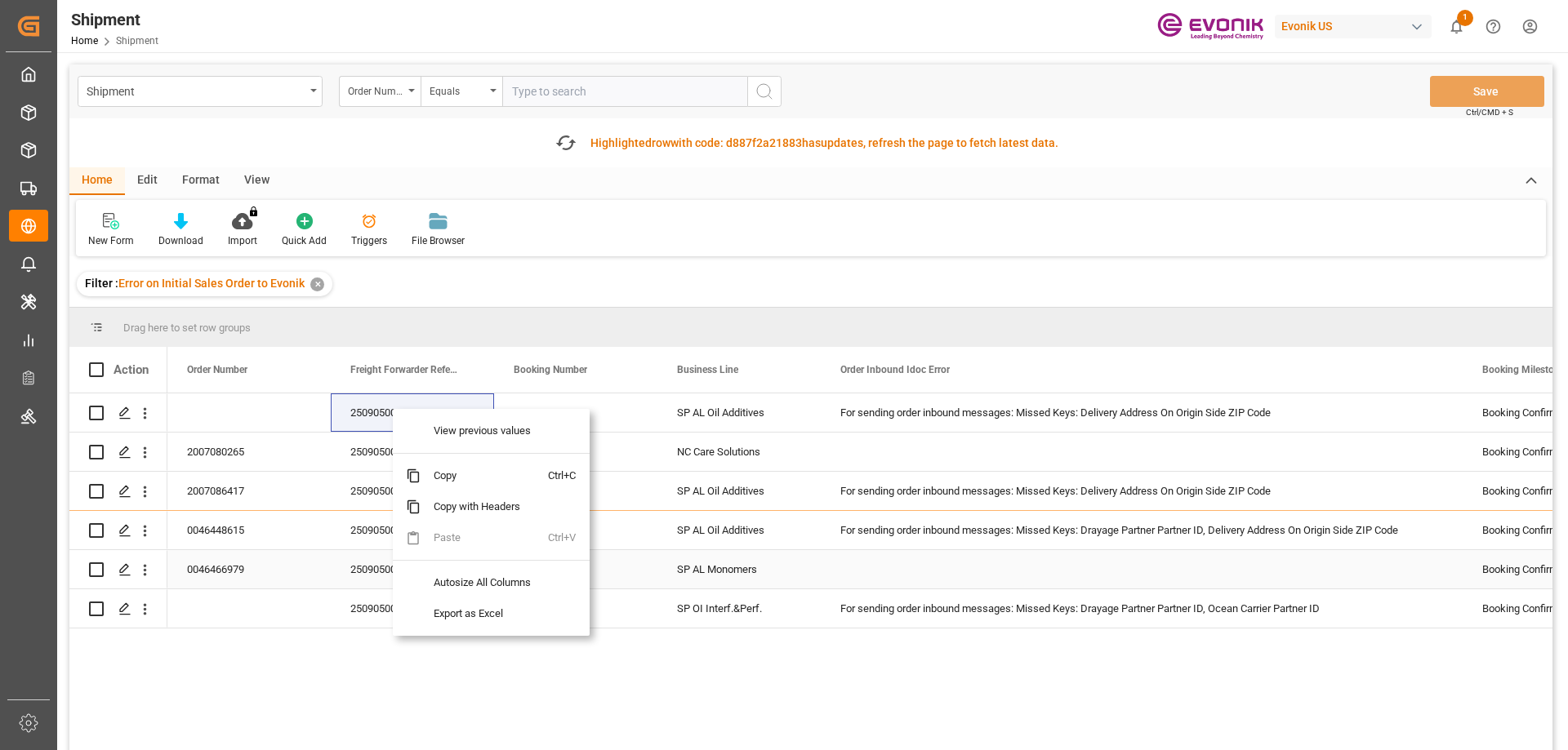
click at [445, 325] on div "Drag here to set row groups" at bounding box center [811, 327] width 1483 height 39
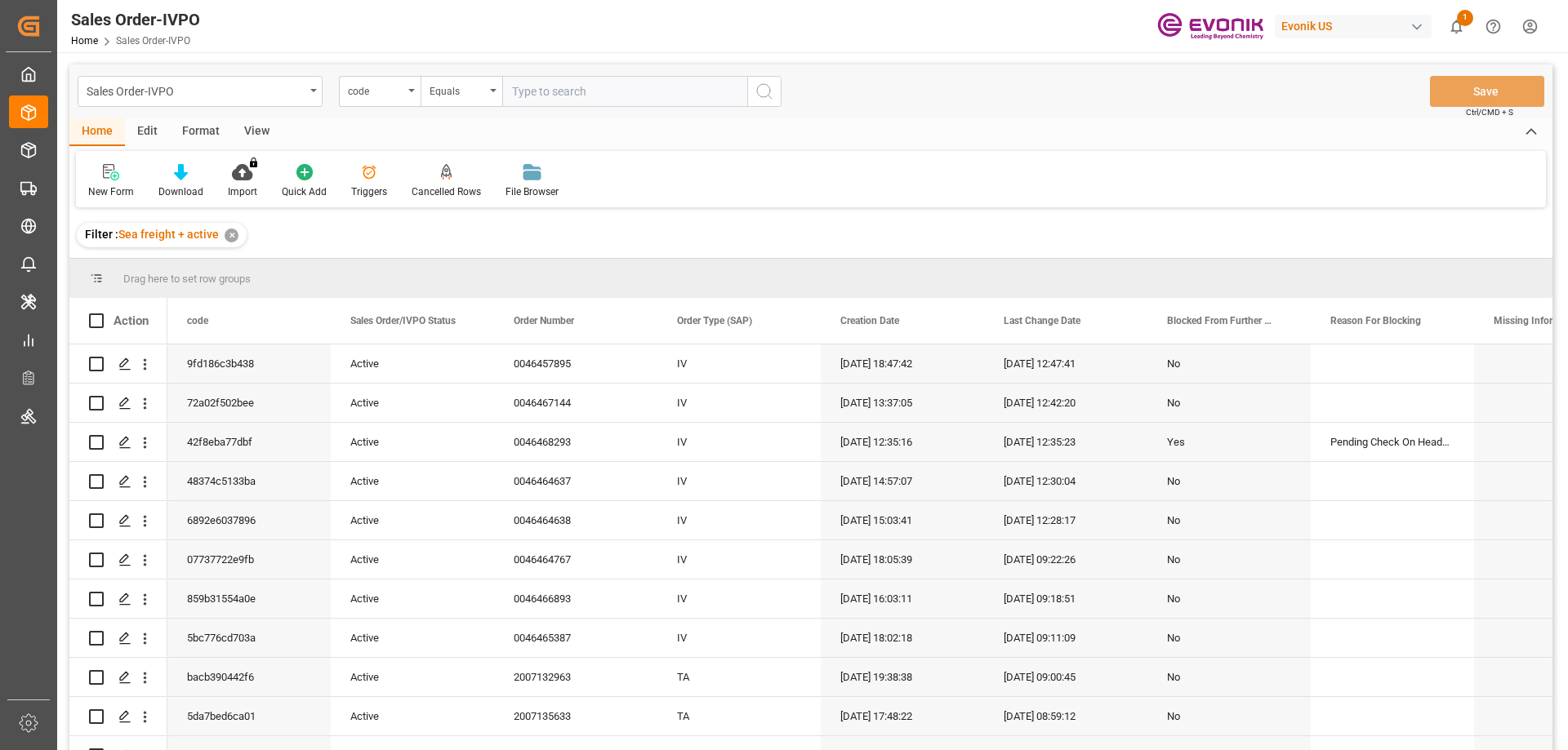
click at [407, 94] on div "code" at bounding box center [379, 91] width 82 height 31
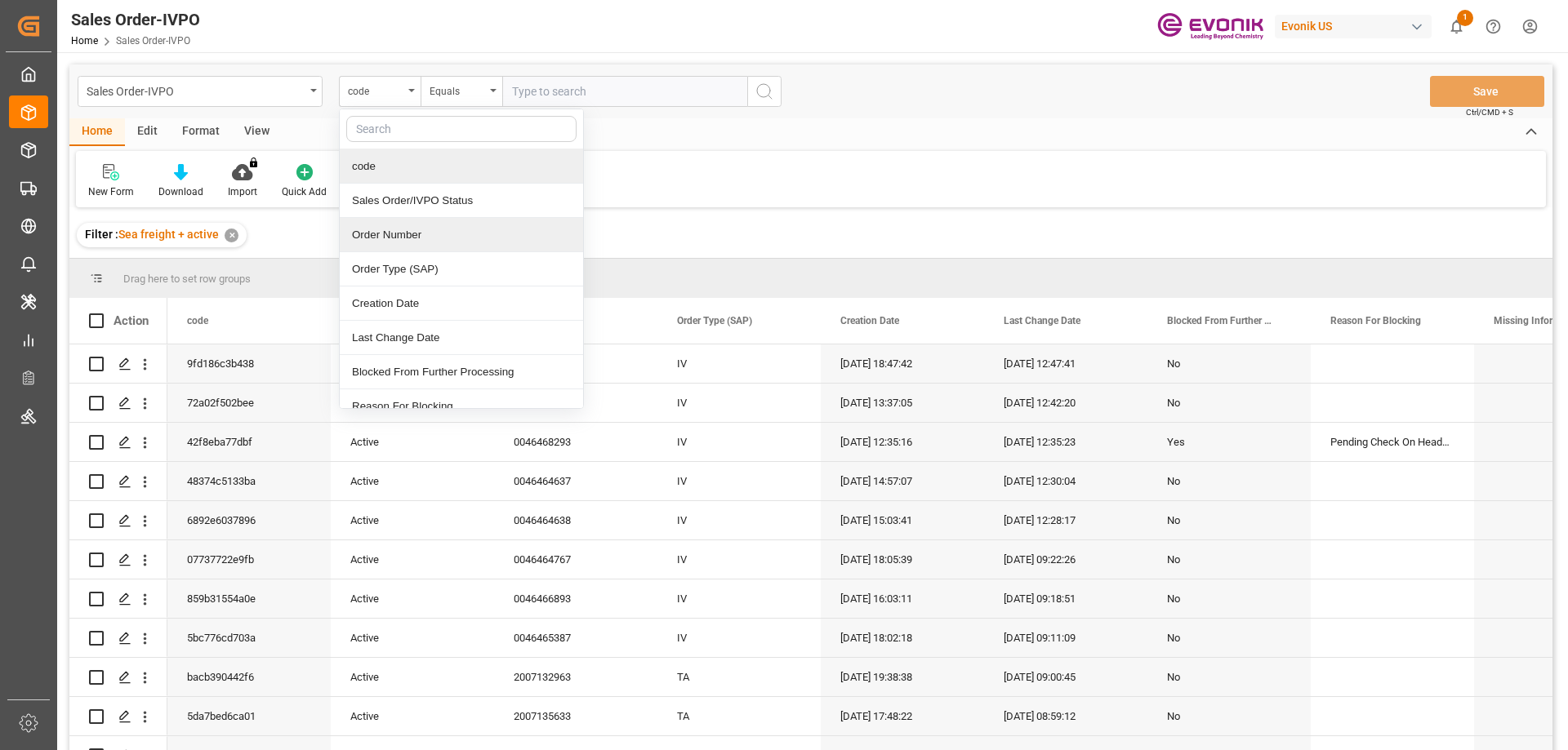
click at [377, 232] on div "Order Number" at bounding box center [461, 235] width 243 height 34
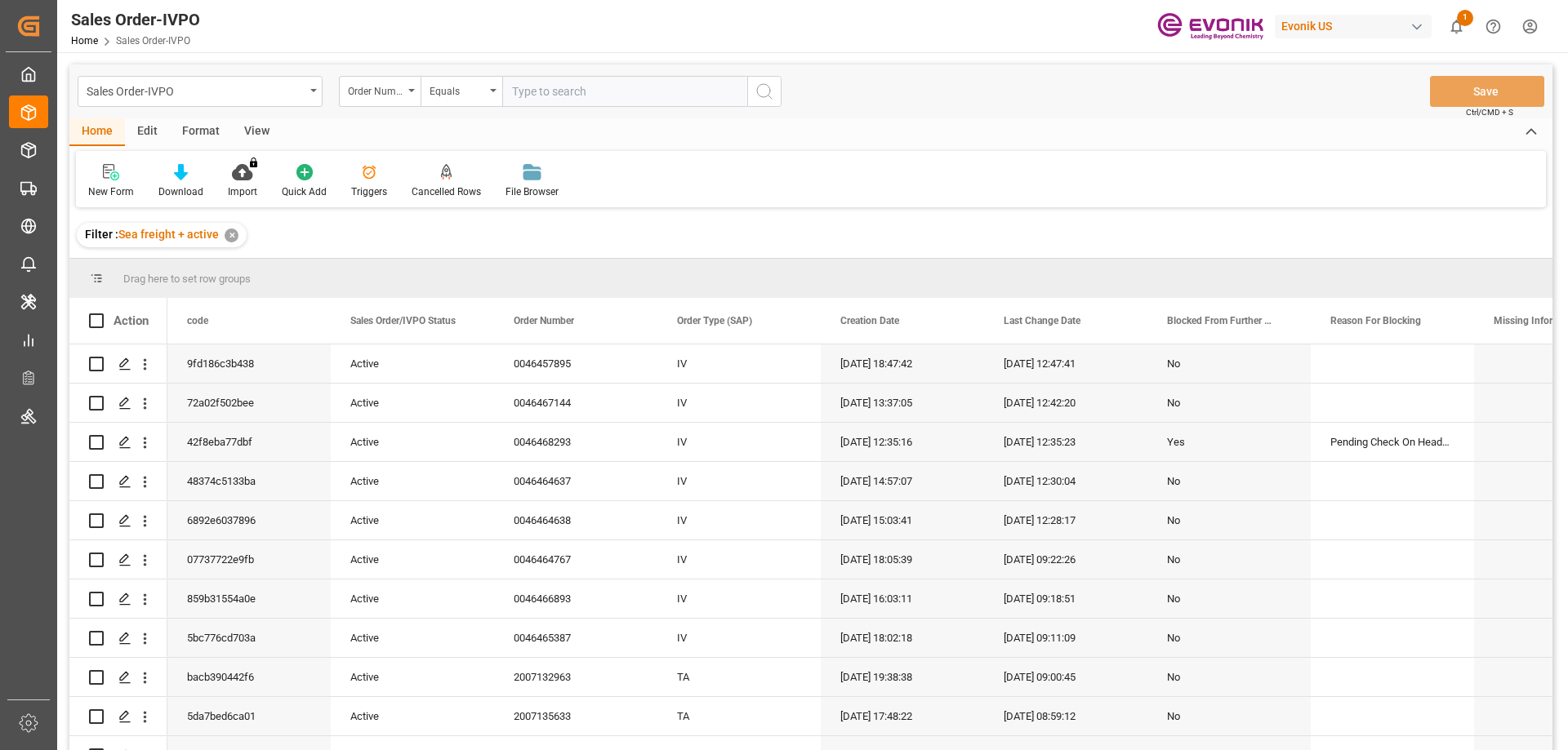
click at [554, 97] on input "text" at bounding box center [624, 91] width 245 height 31
paste input "0046457895"
type input "0046457895"
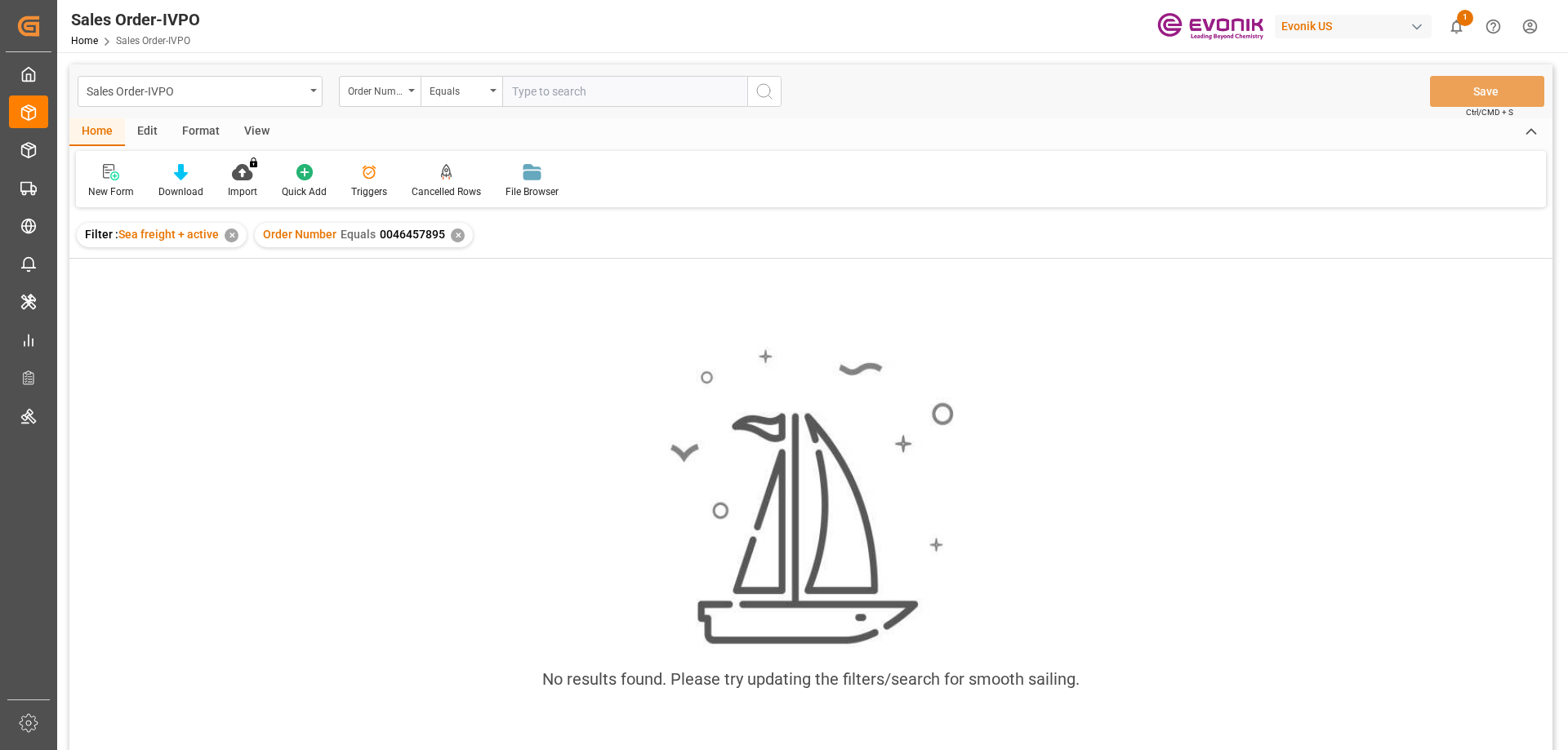
click at [550, 85] on input "text" at bounding box center [624, 91] width 245 height 31
type input "0046457895"
click at [458, 236] on div "✕" at bounding box center [458, 235] width 14 height 14
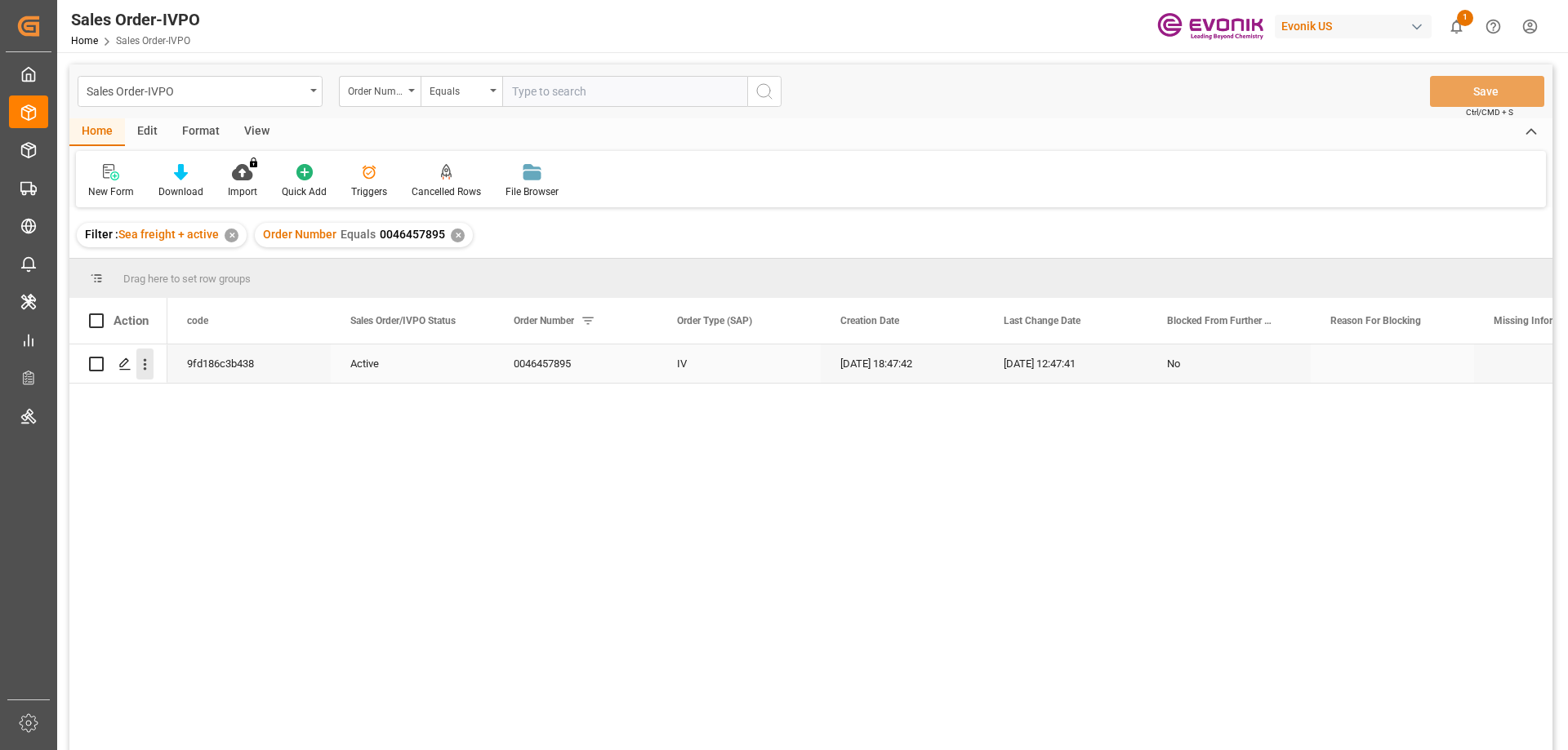
click at [148, 363] on icon "open menu" at bounding box center [145, 365] width 17 height 17
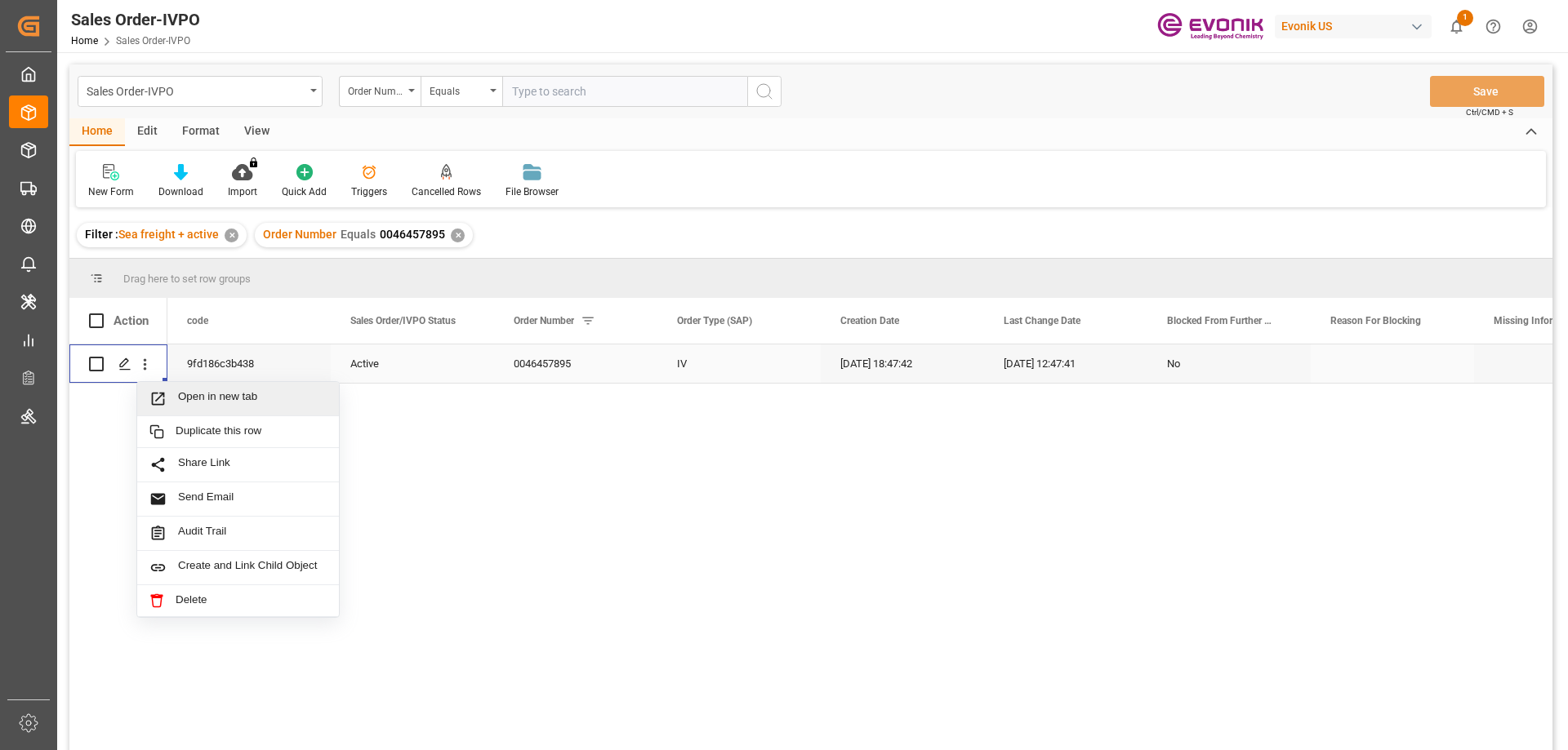
click at [209, 392] on span "Open in new tab" at bounding box center [252, 398] width 149 height 17
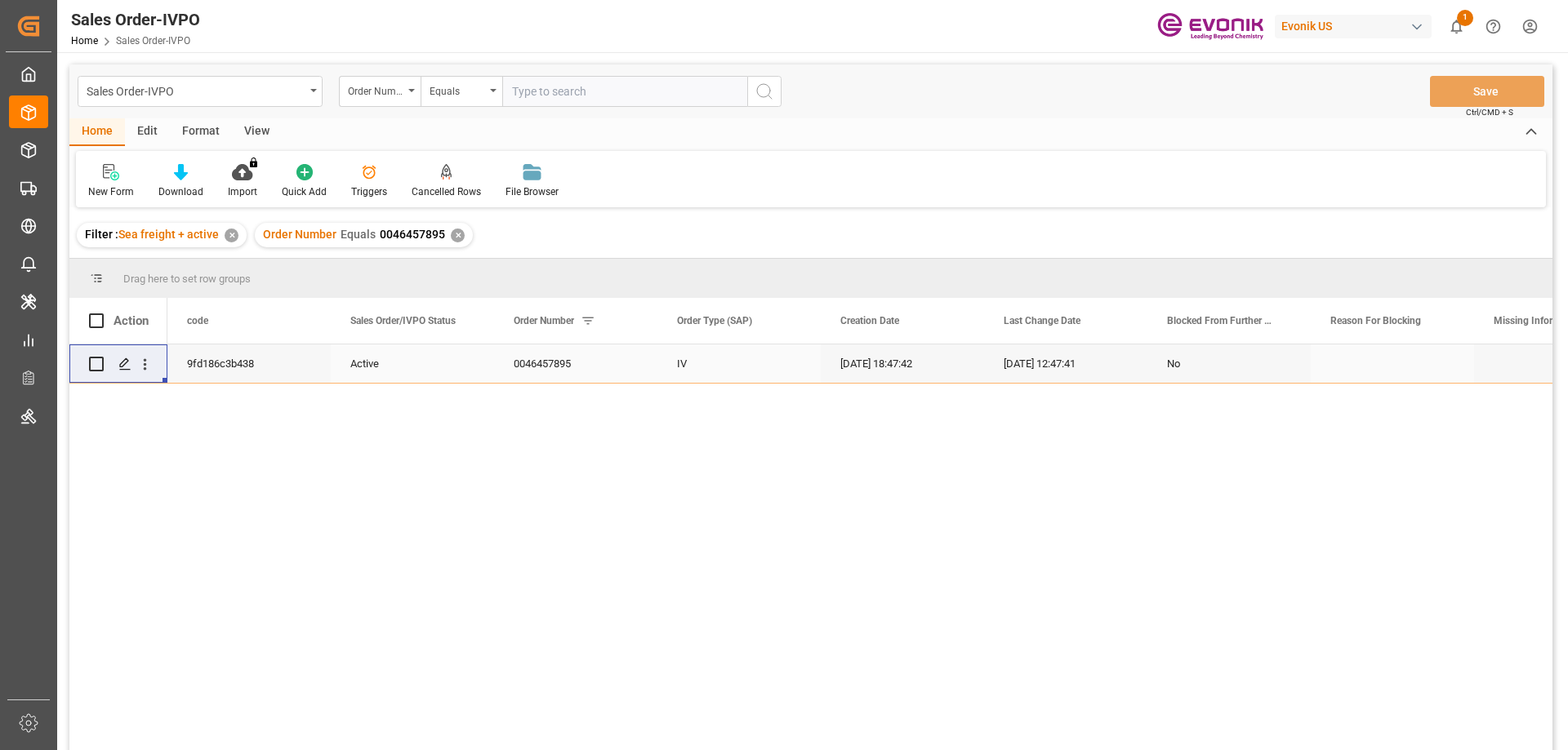
click at [531, 97] on input "text" at bounding box center [624, 91] width 245 height 31
paste input "2006959977"
type input "2006959977"
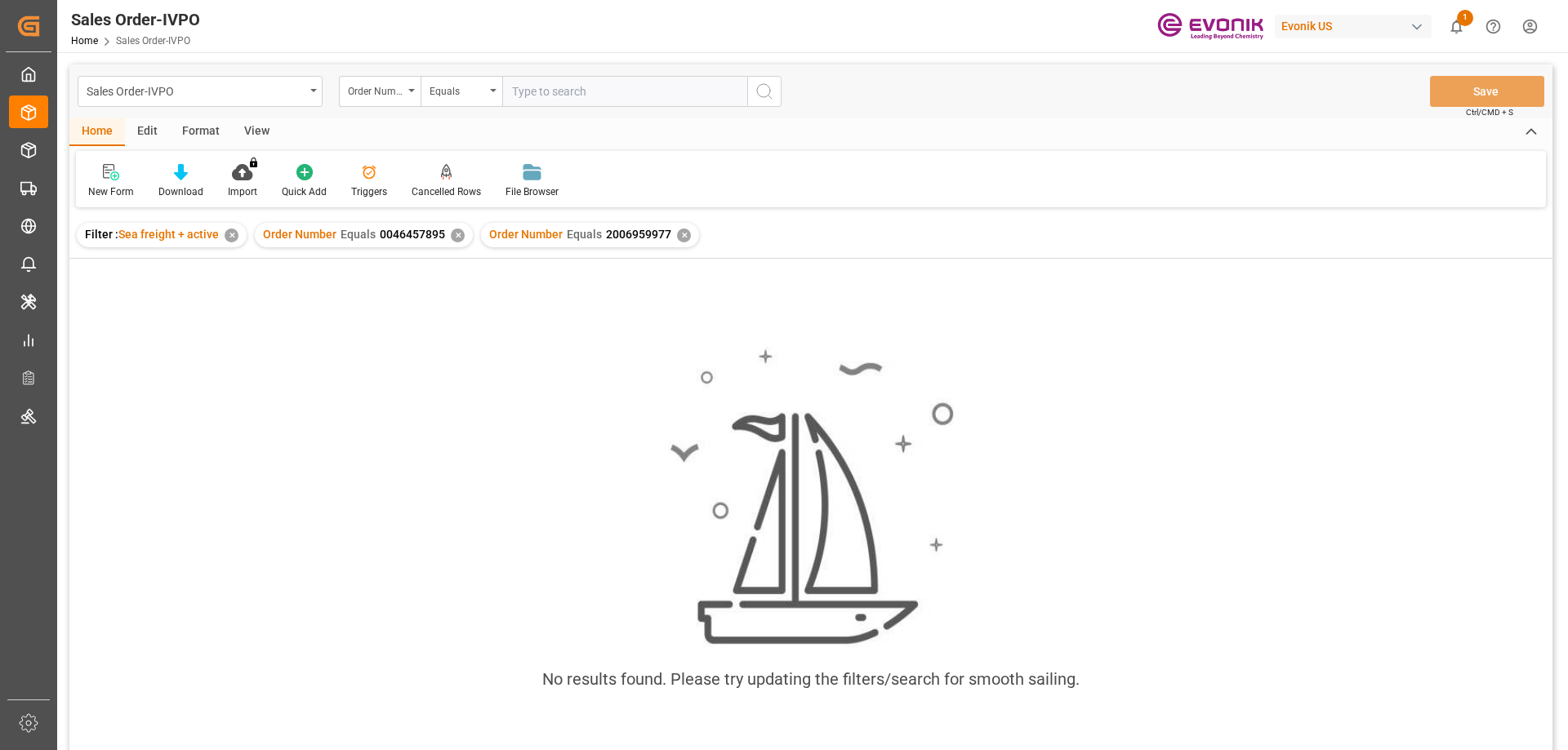
click at [452, 242] on div "Order Number Equals 0046457895 ✕" at bounding box center [364, 235] width 218 height 24
click at [452, 240] on div "✕" at bounding box center [458, 235] width 14 height 14
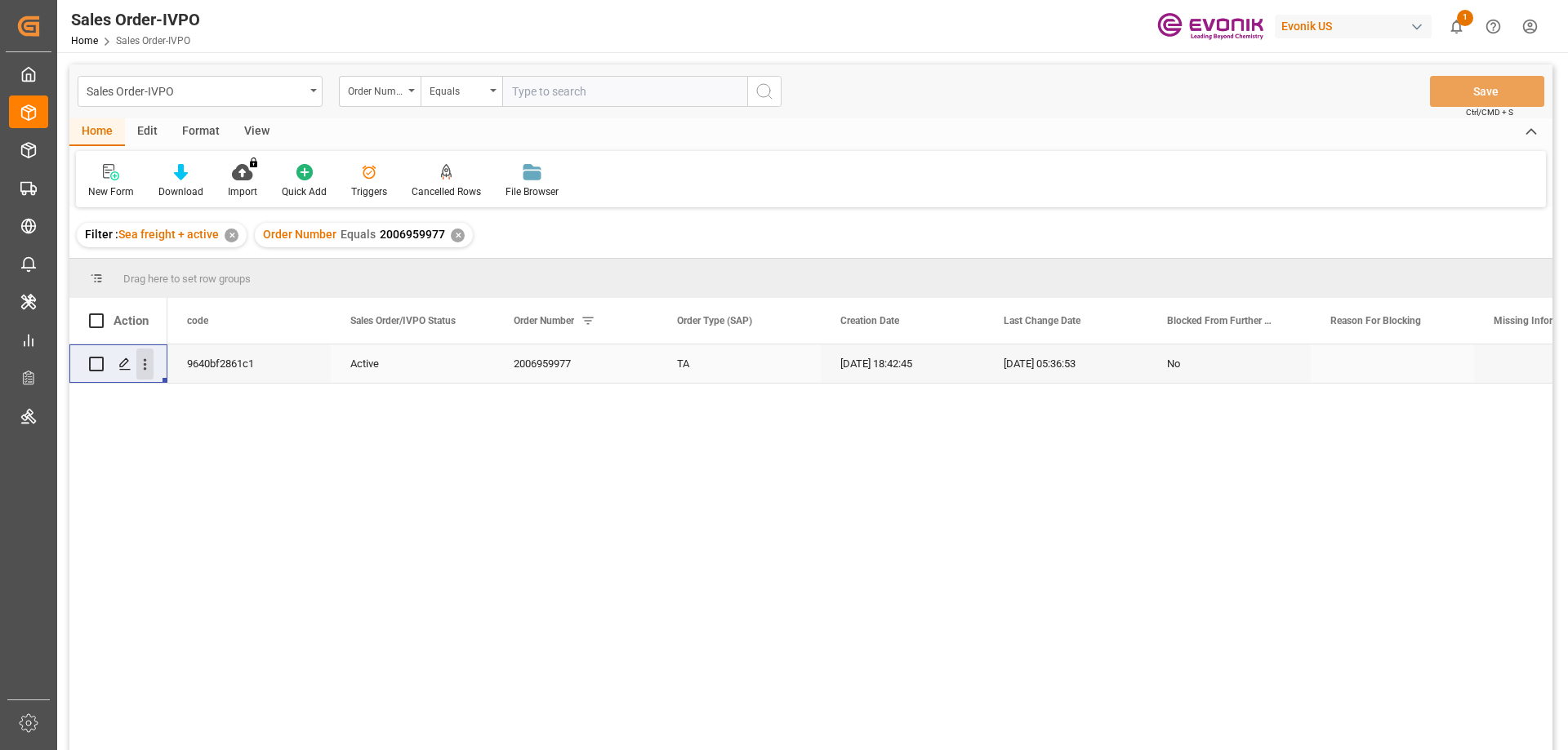
click at [146, 367] on icon "open menu" at bounding box center [145, 365] width 17 height 17
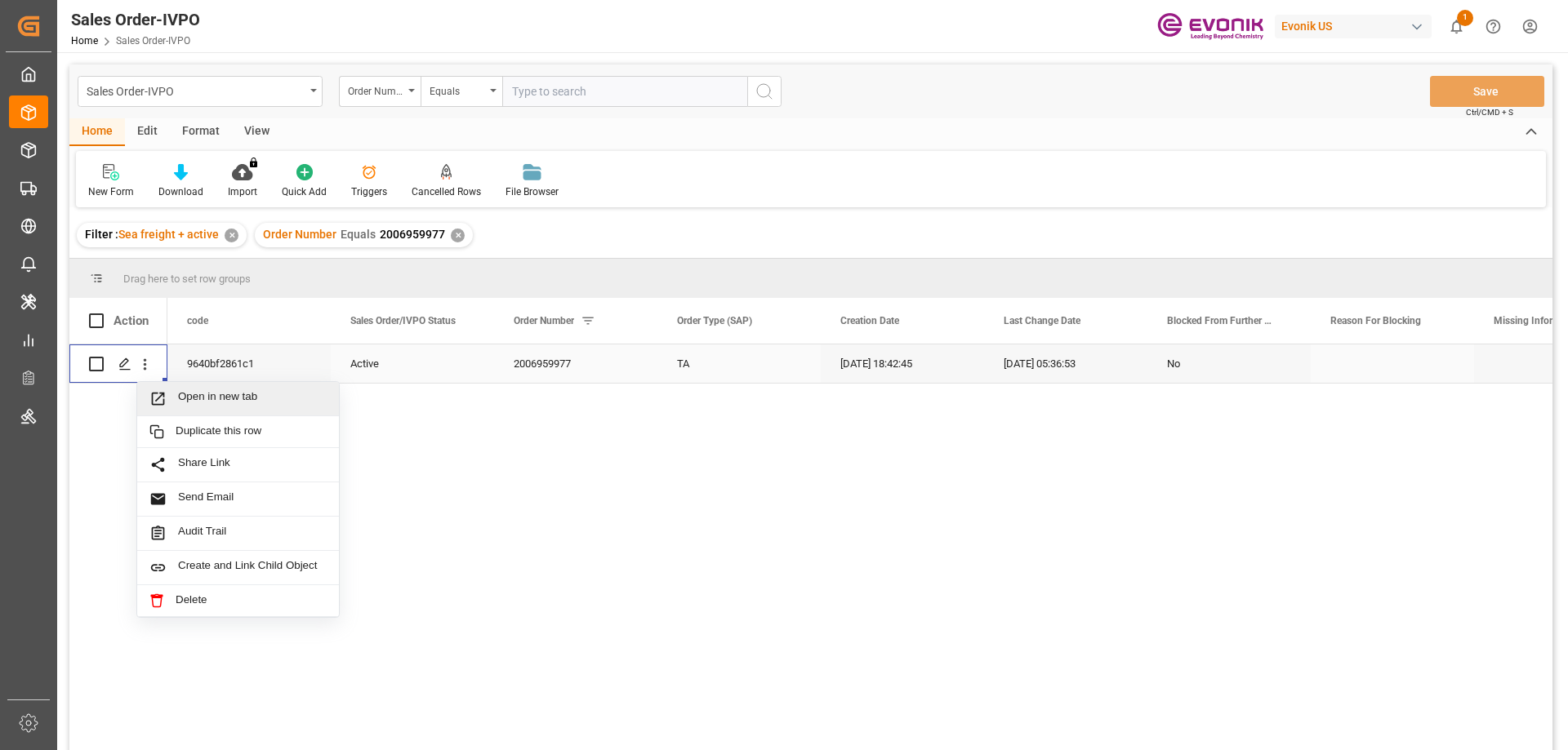
click at [187, 397] on span "Open in new tab" at bounding box center [252, 398] width 149 height 17
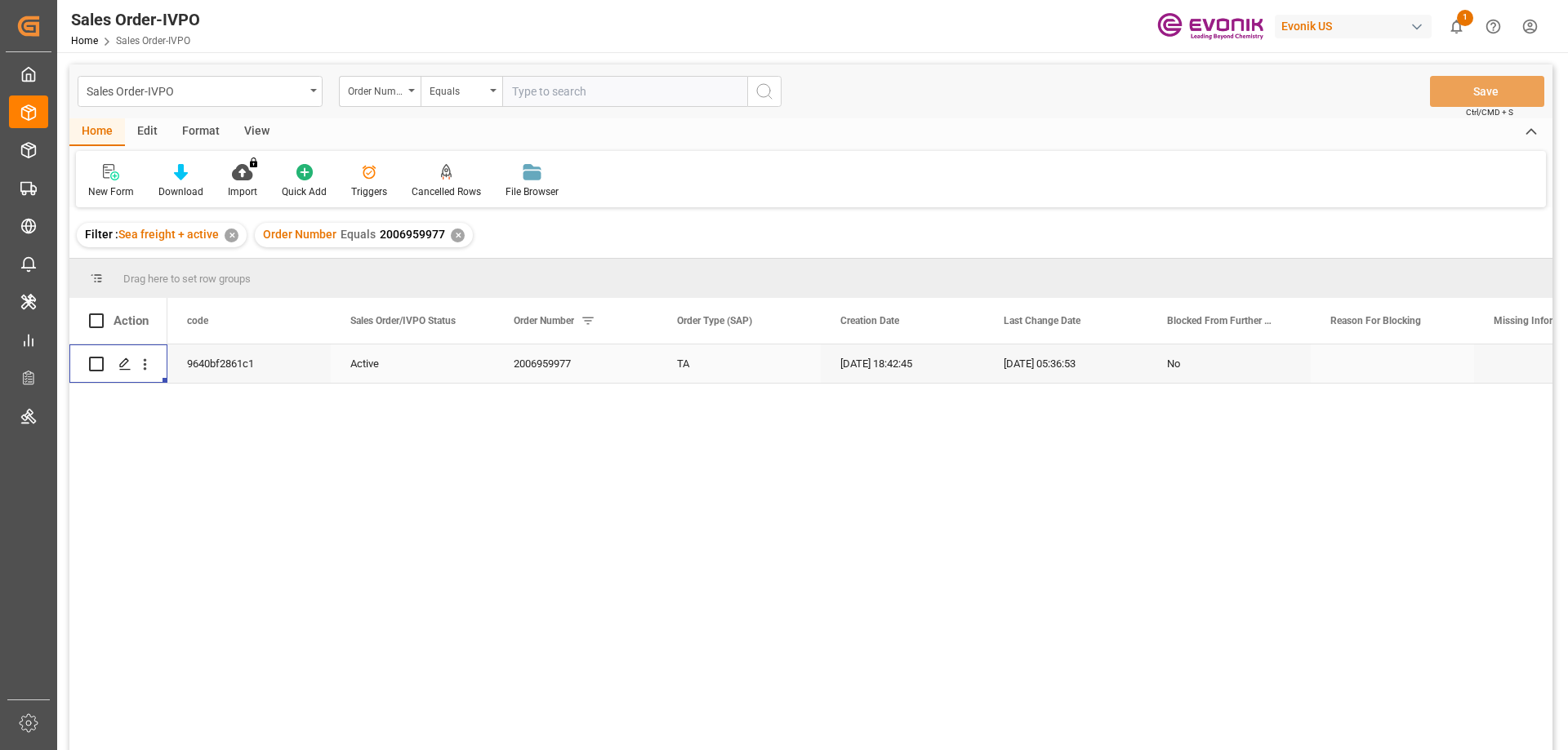
click at [552, 92] on input "text" at bounding box center [624, 91] width 245 height 31
paste input "0046466732"
type input "0046466732"
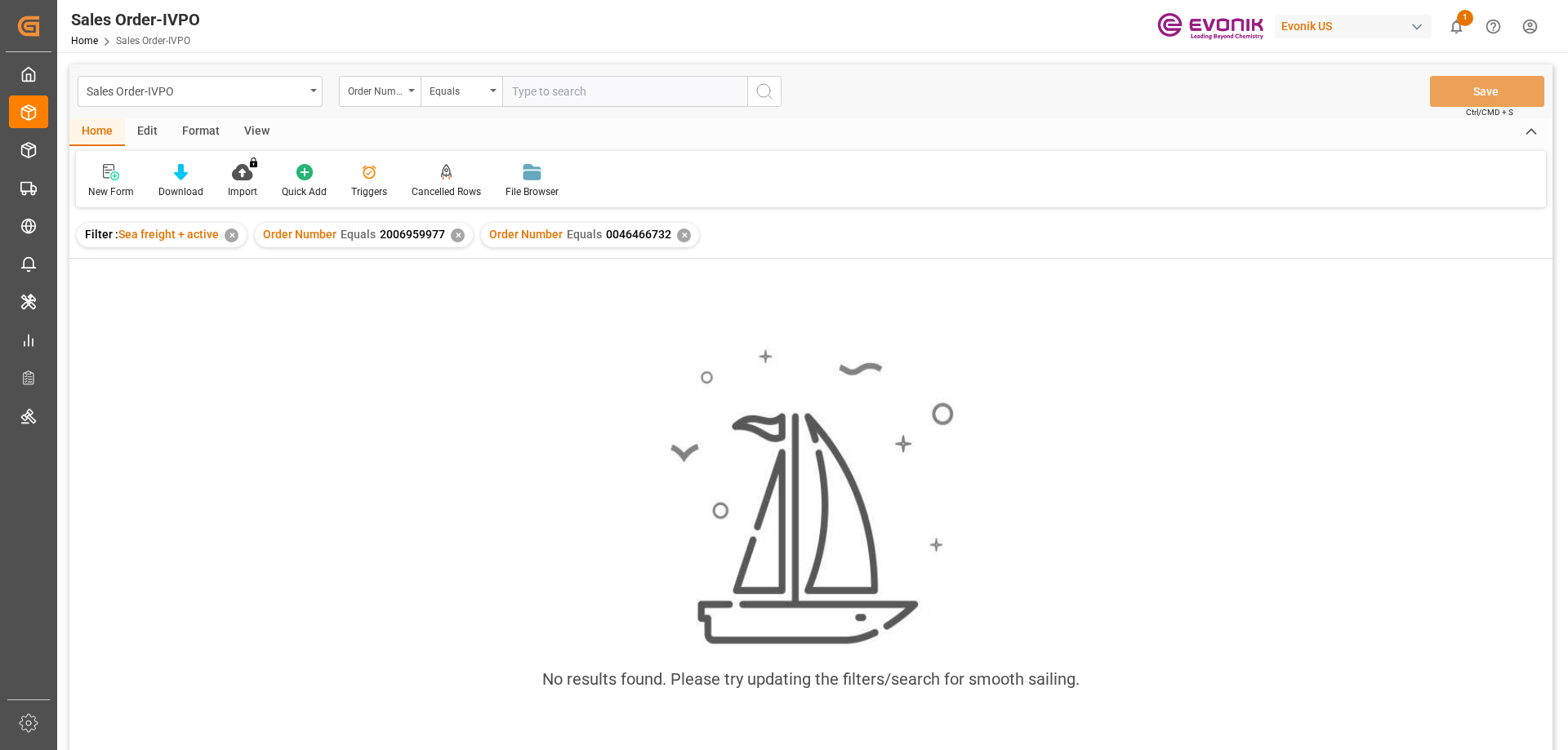
click at [454, 240] on div "✕" at bounding box center [458, 235] width 14 height 14
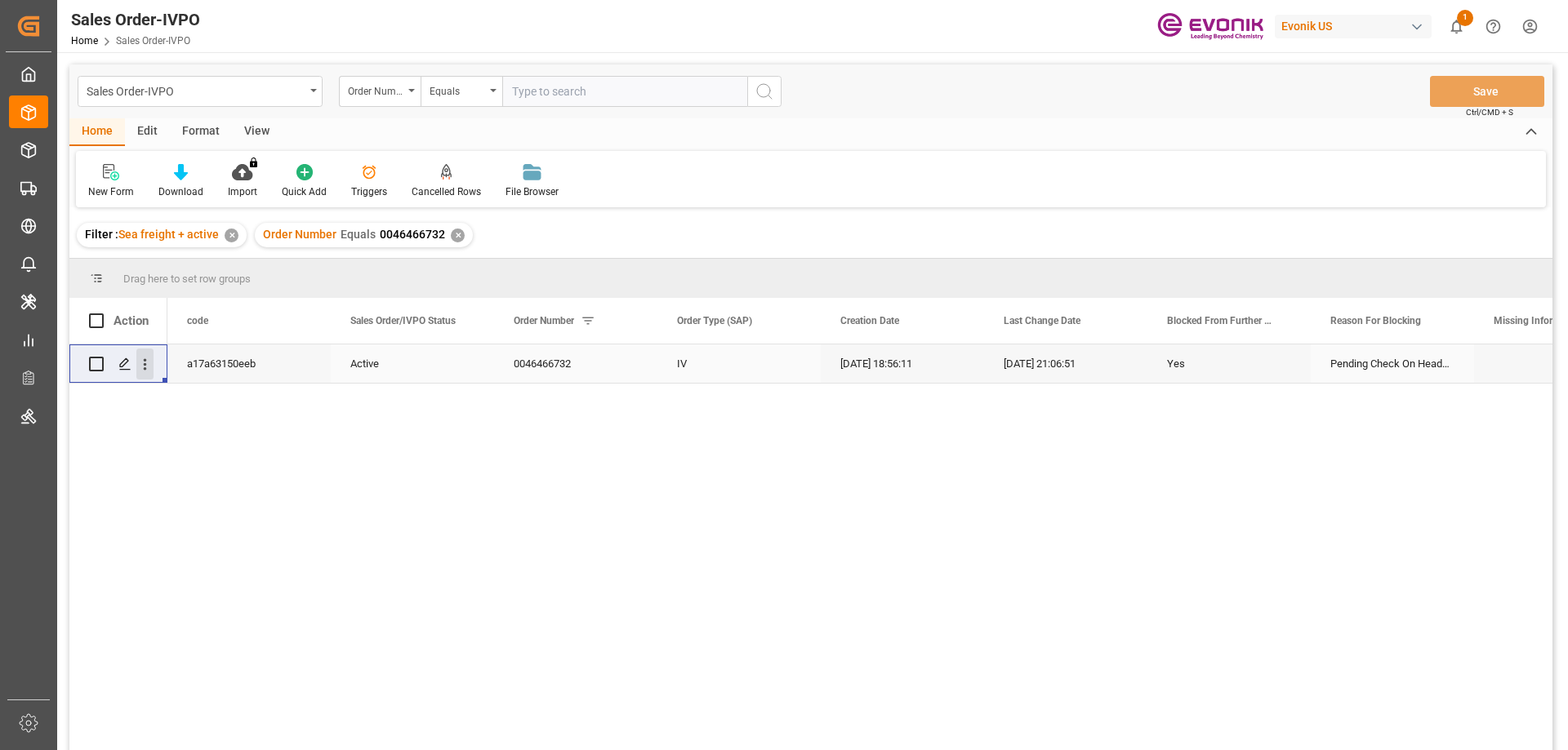
click at [141, 358] on icon "open menu" at bounding box center [145, 365] width 17 height 17
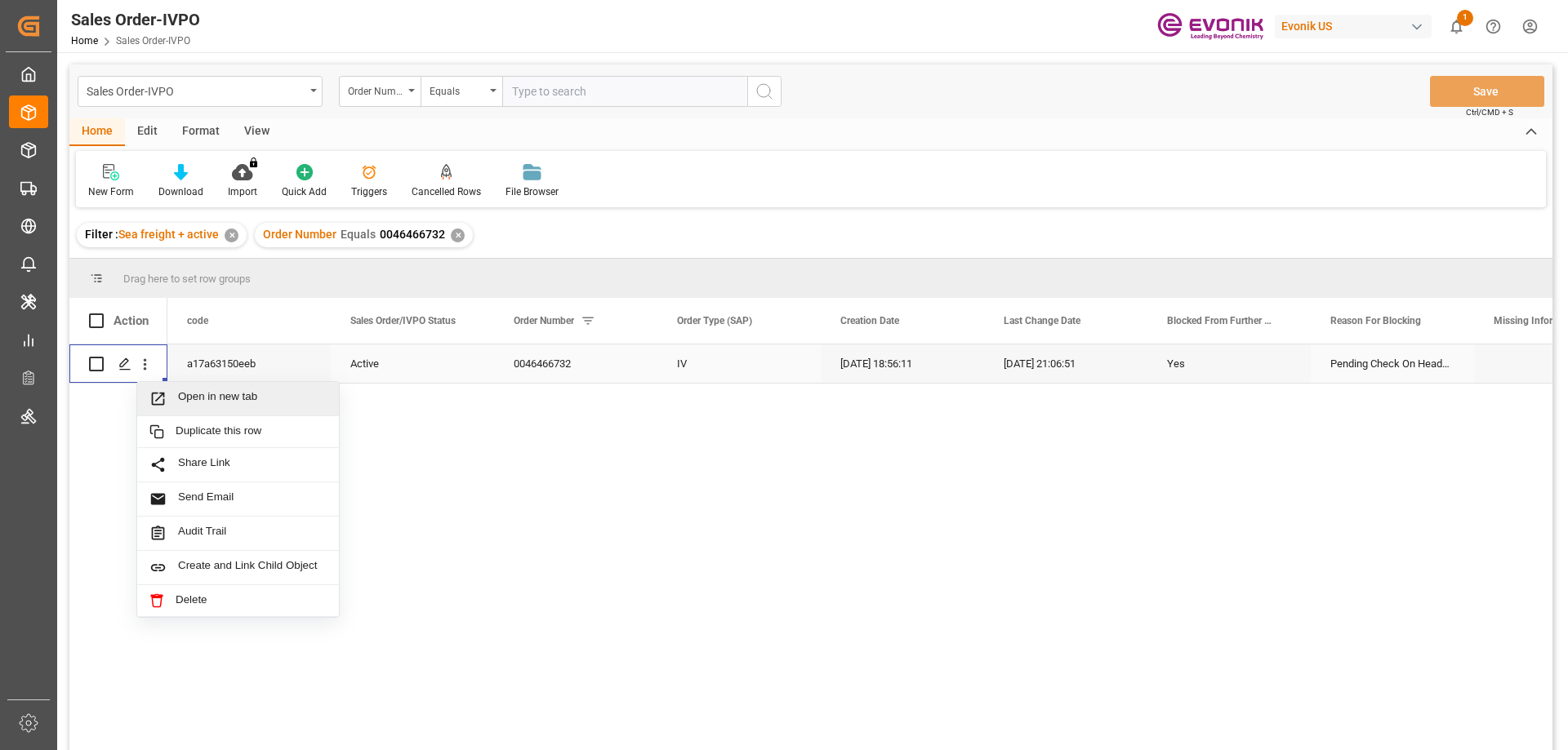
click at [204, 398] on span "Open in new tab" at bounding box center [252, 398] width 149 height 17
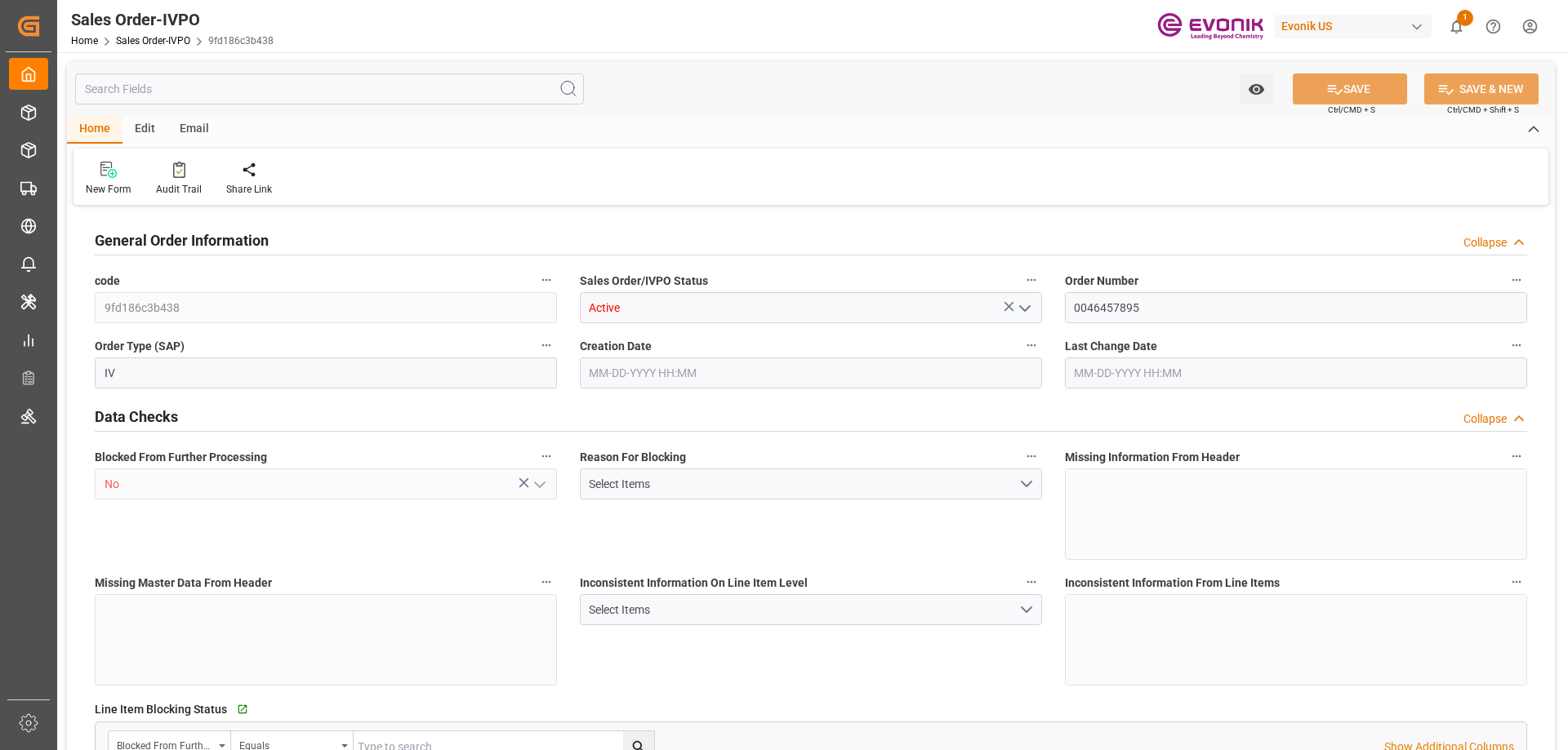
type input "JPYOK"
type input "0"
type input "1"
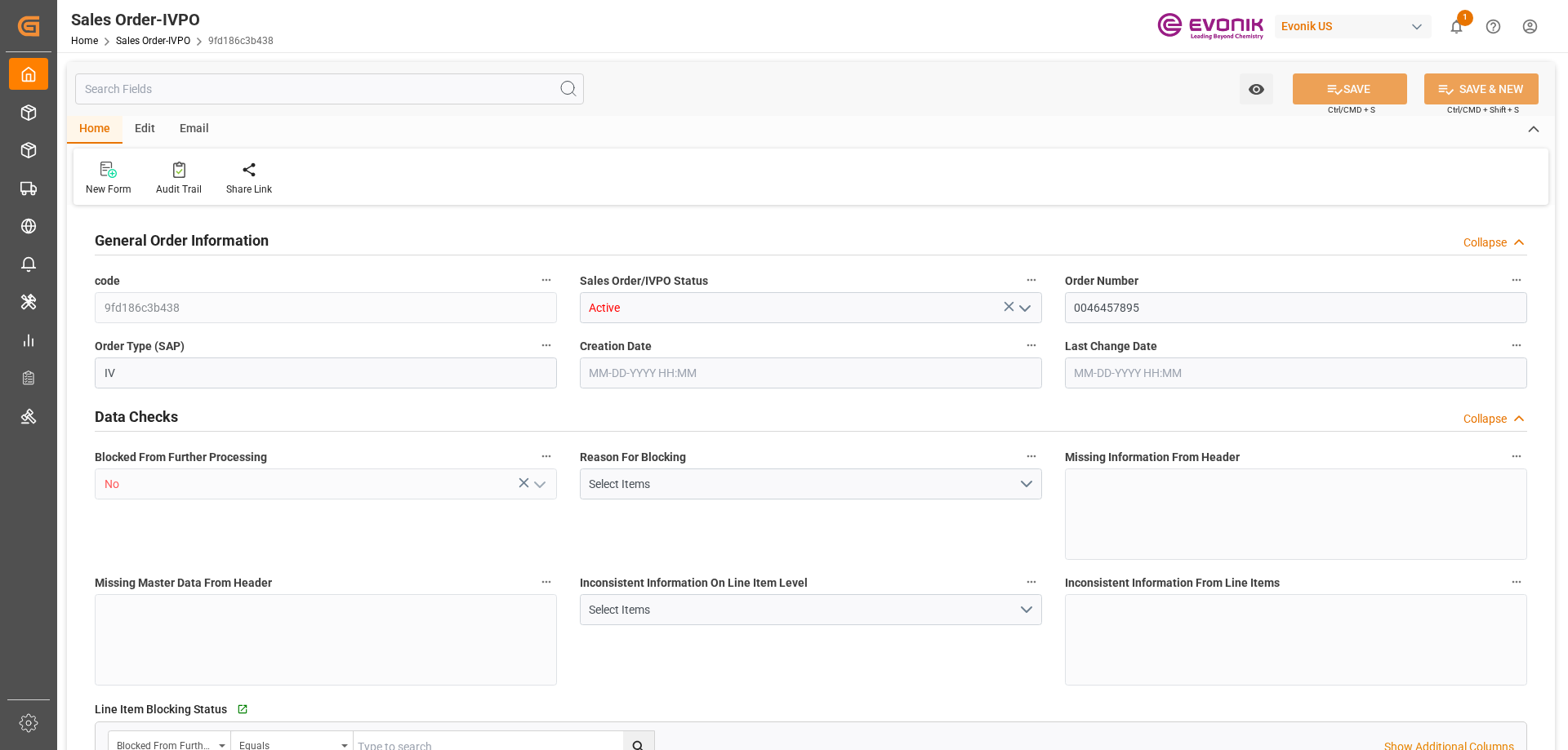
type input "16200"
type input "26.4204"
type input "17000"
type input "30"
type input "06-09-2025 18:47"
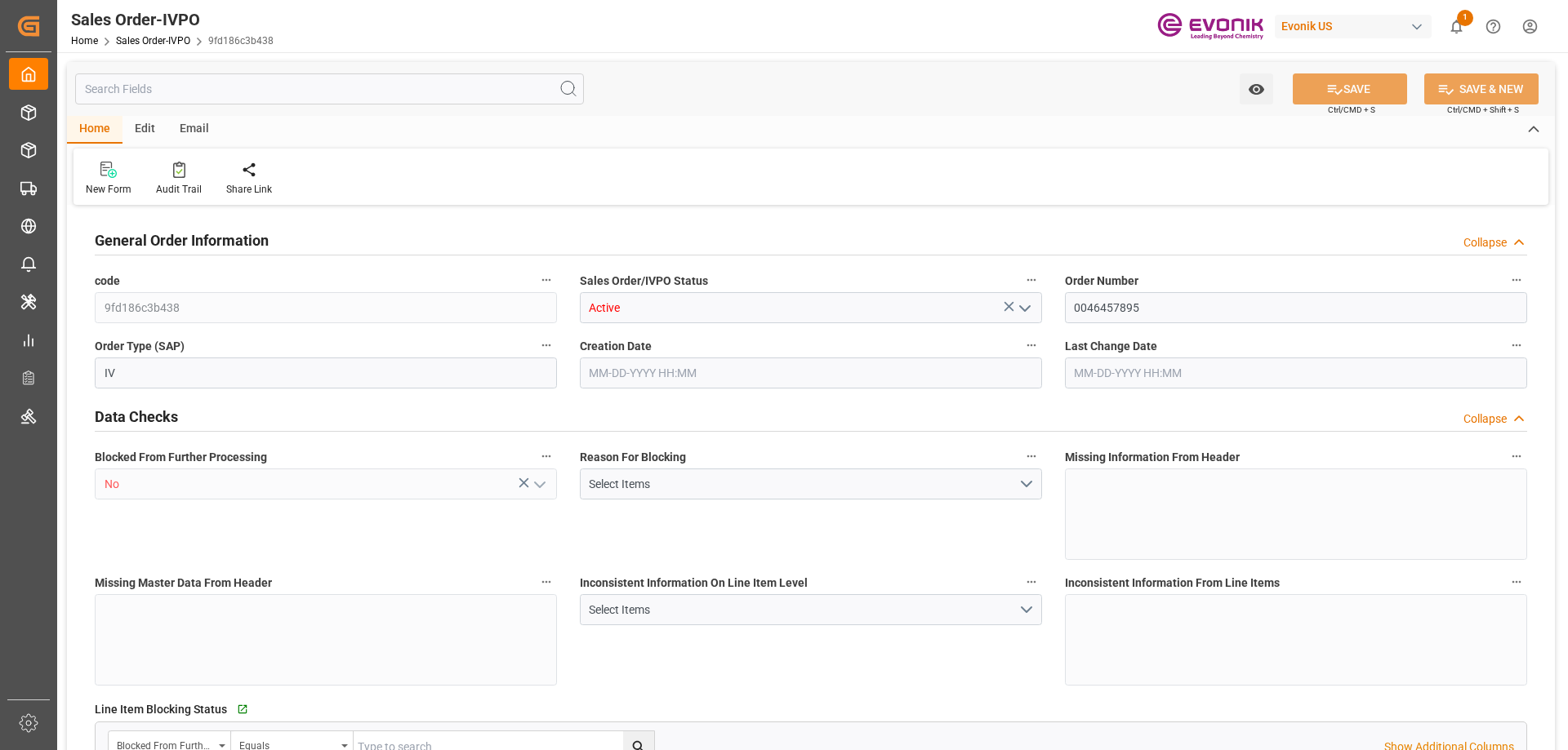
type input "08-14-2025 12:47"
drag, startPoint x: 214, startPoint y: 393, endPoint x: 731, endPoint y: 75, distance: 607.0
click at [731, 72] on div "Watch Option SAVE Ctrl/CMD + S SAVE & NEW Ctrl/CMD + Shift + S" at bounding box center [810, 88] width 1488 height 54
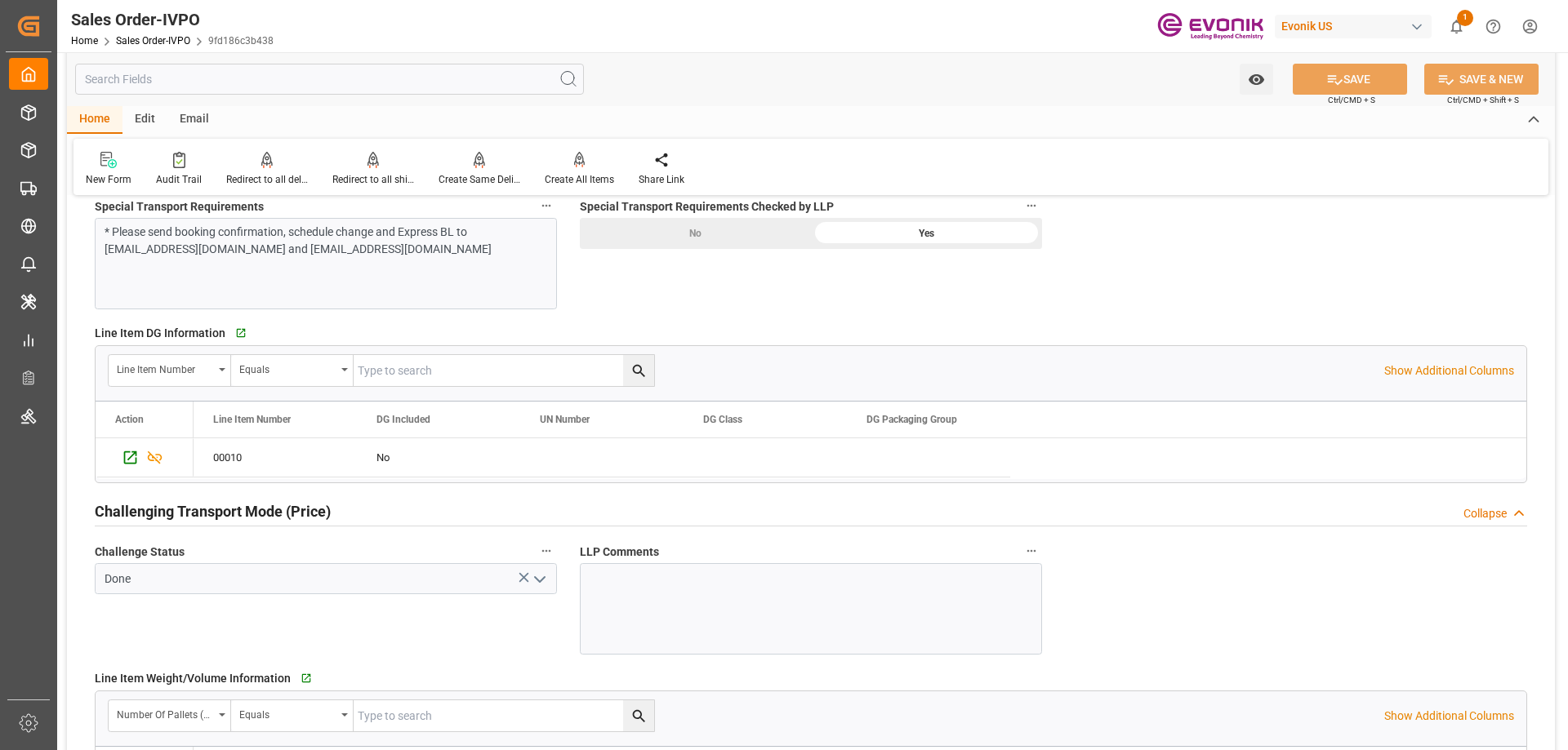
scroll to position [2204, 0]
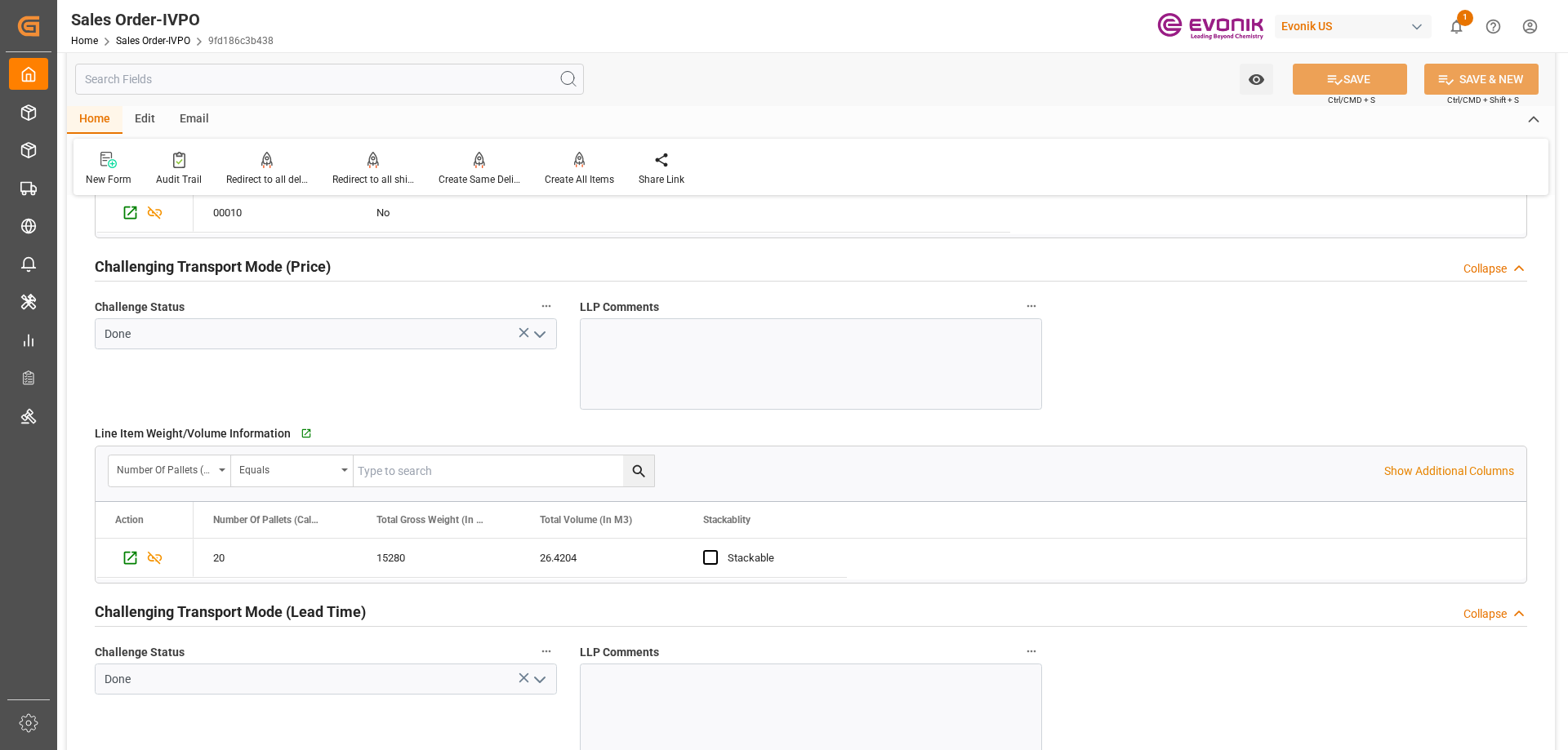
click at [690, 396] on div at bounding box center [811, 364] width 463 height 91
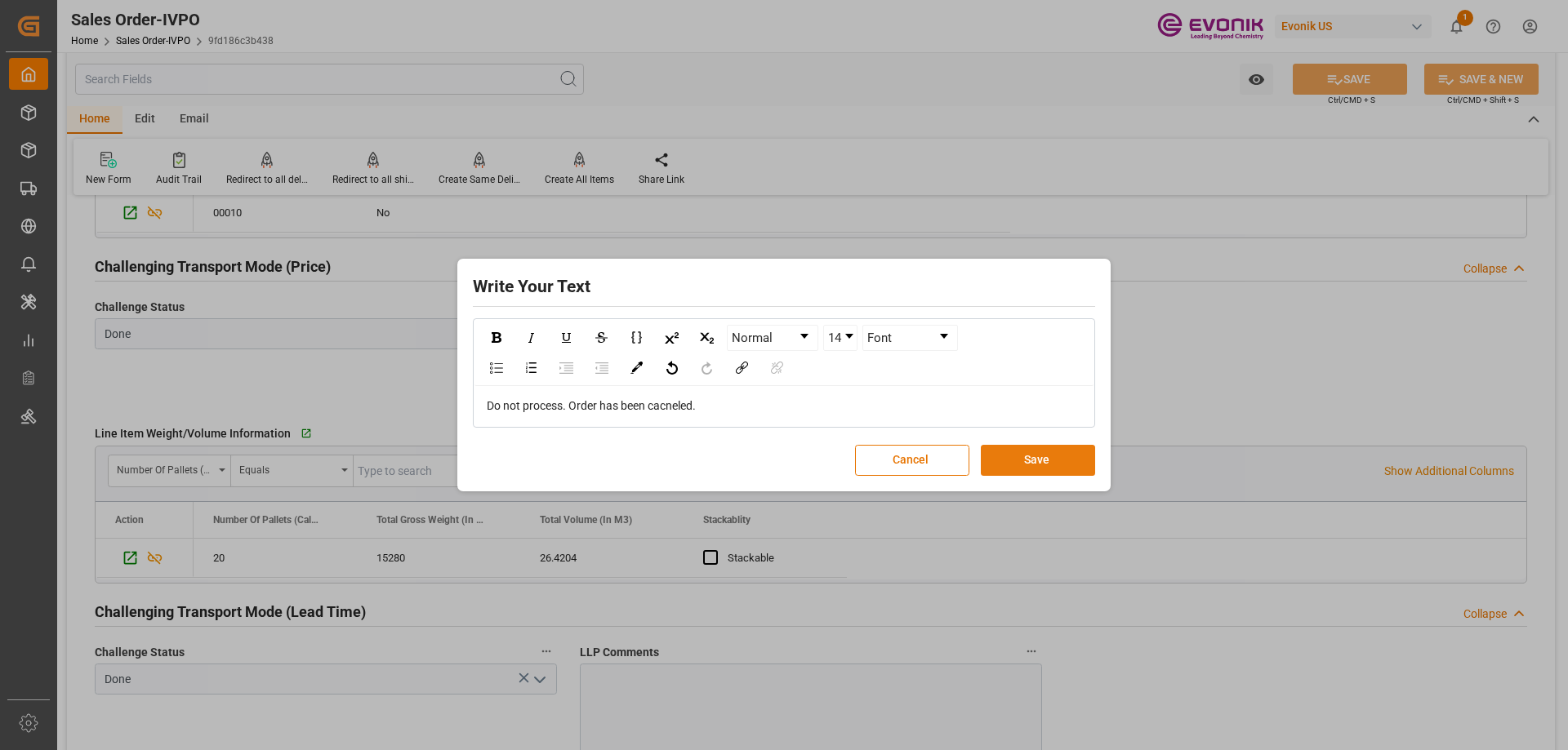
click at [1013, 462] on button "Save" at bounding box center [1038, 460] width 115 height 31
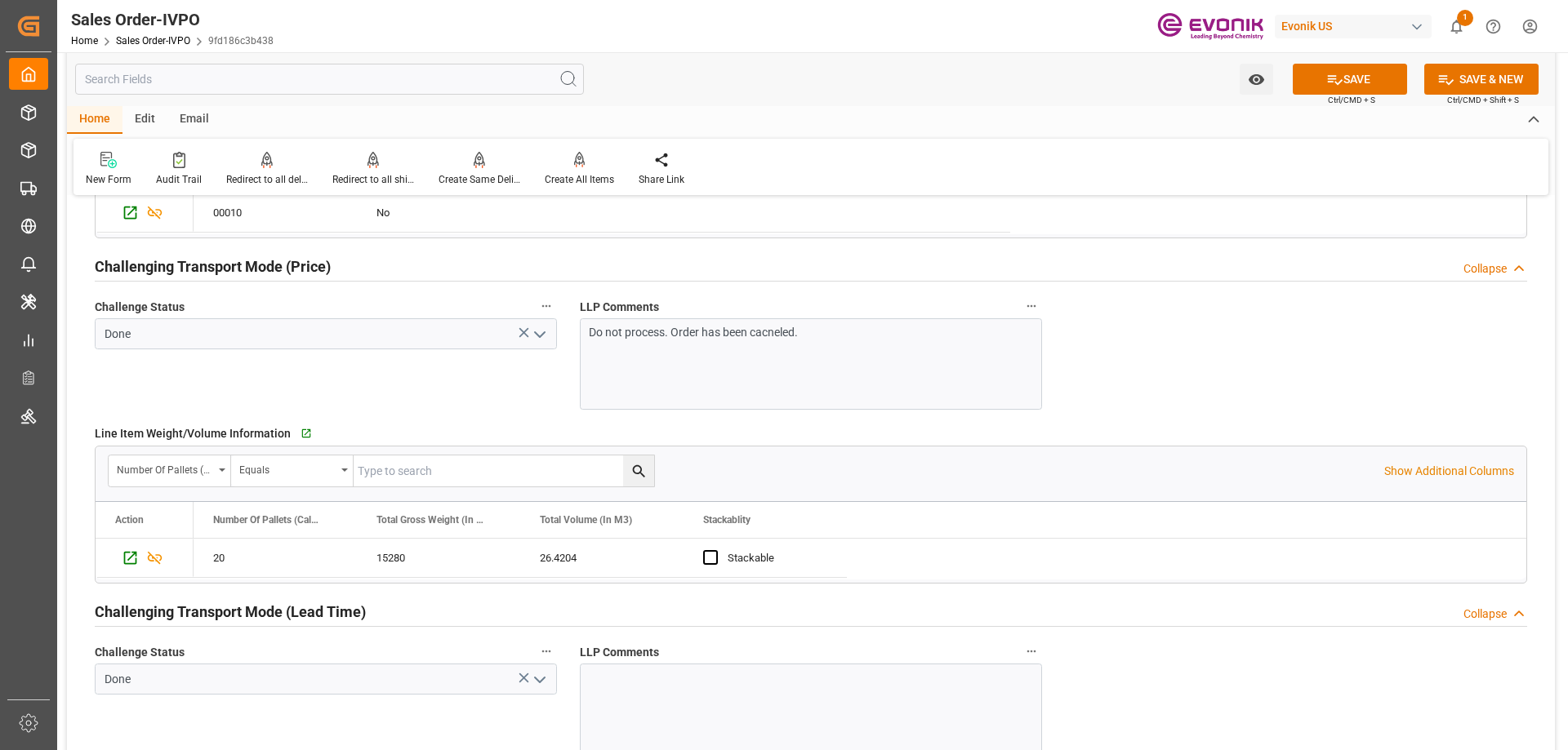
click at [1328, 89] on button "SAVE" at bounding box center [1350, 79] width 115 height 31
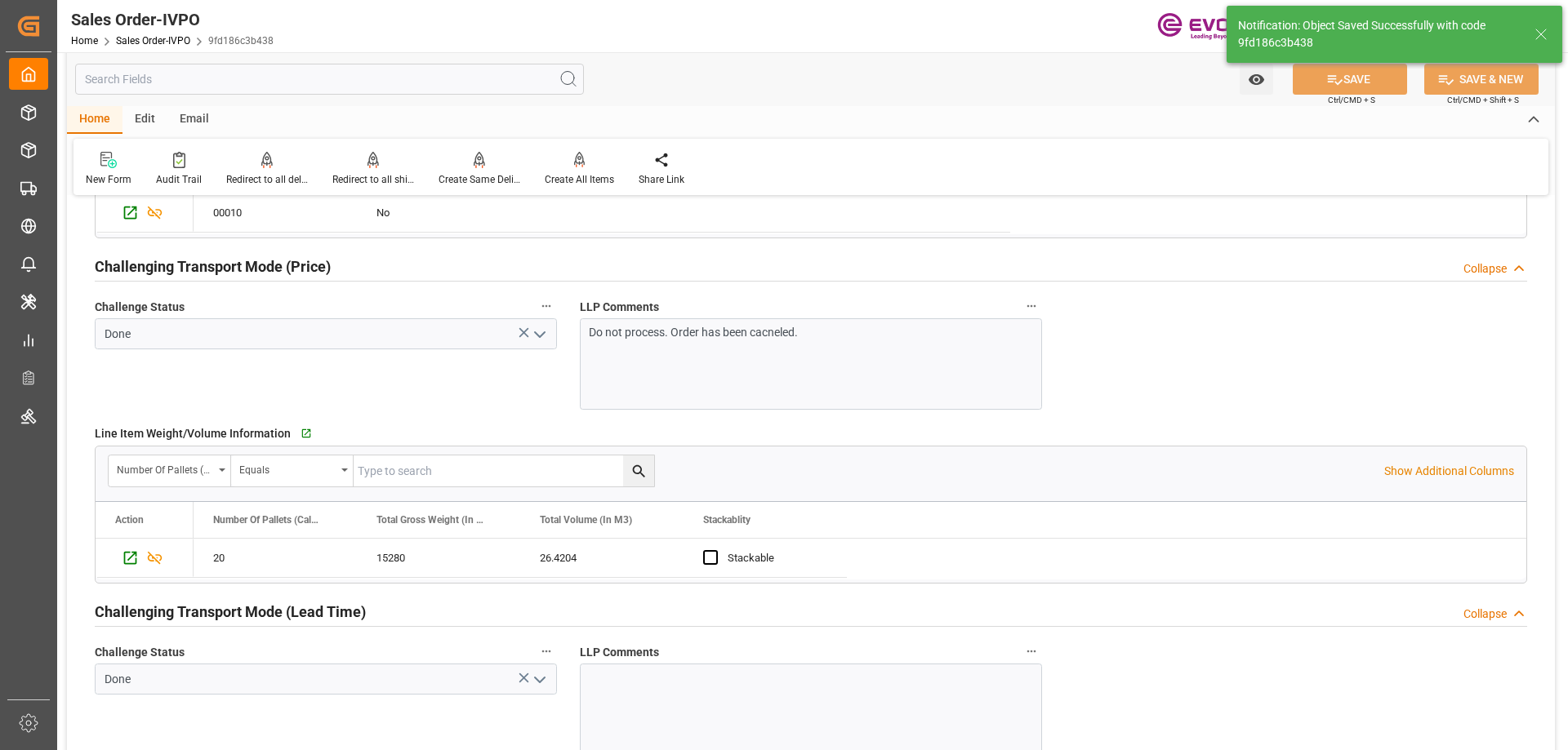
type input "08-14-2025 12:51"
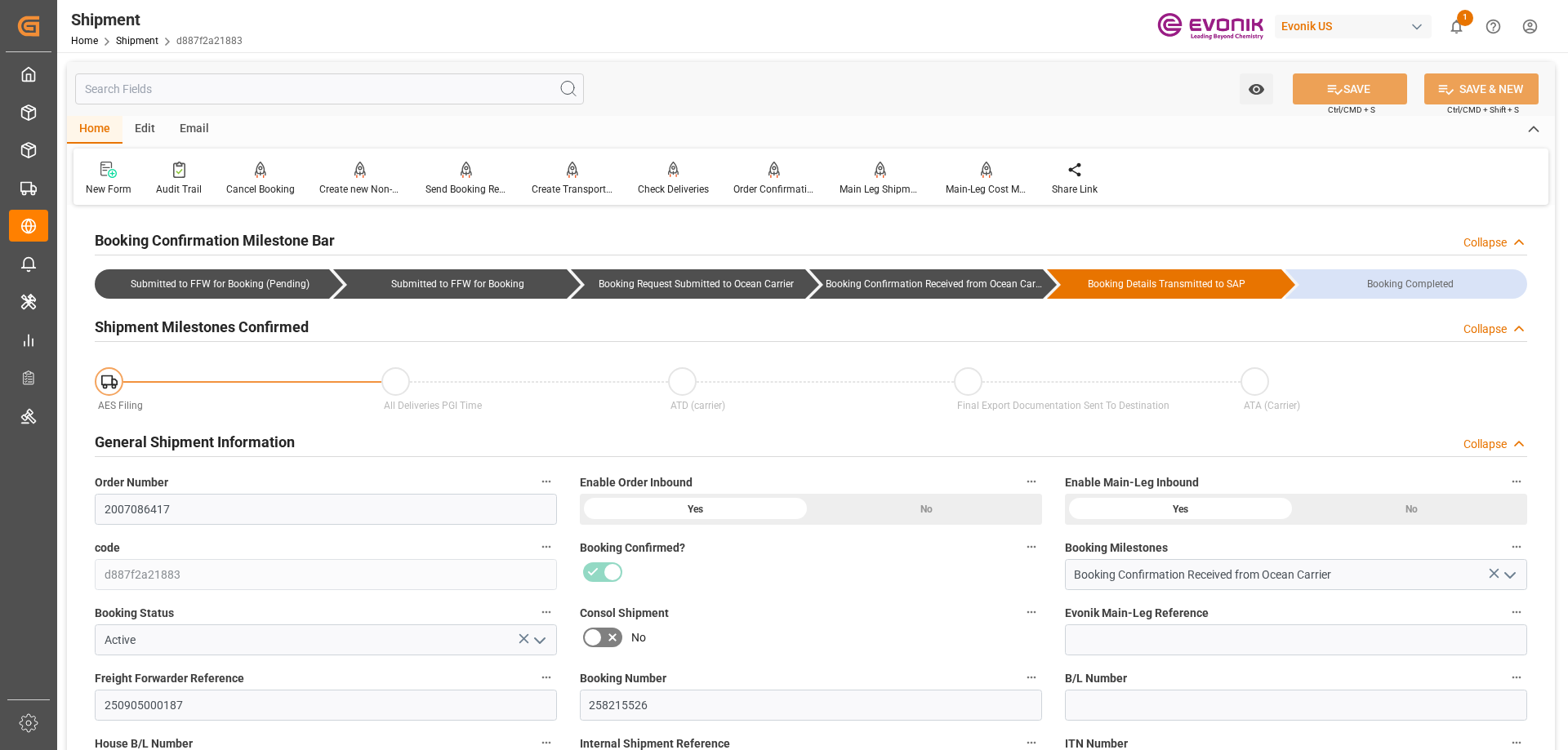
type input "[DATE]"
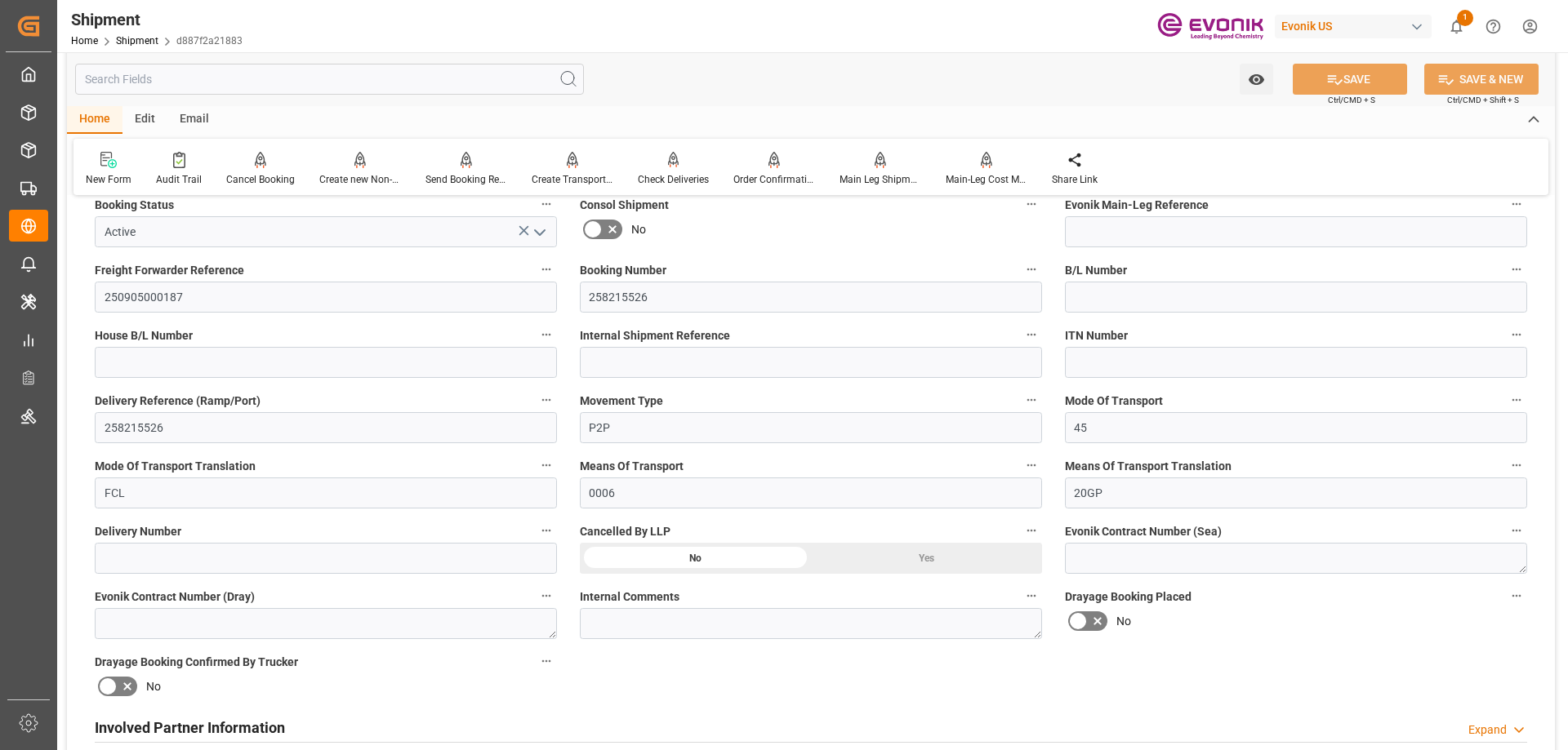
scroll to position [817, 0]
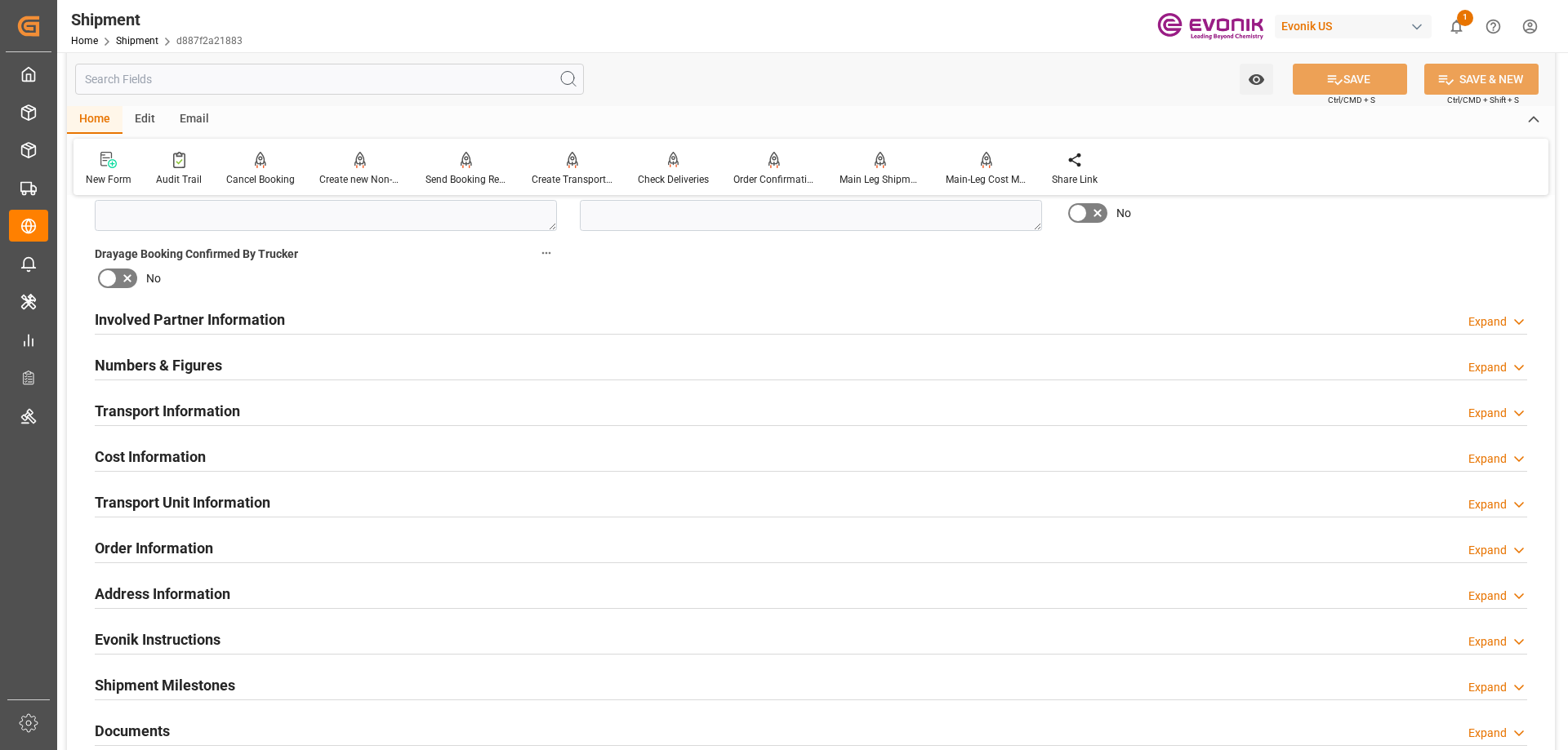
click at [227, 317] on h2 "Involved Partner Information" at bounding box center [190, 319] width 190 height 22
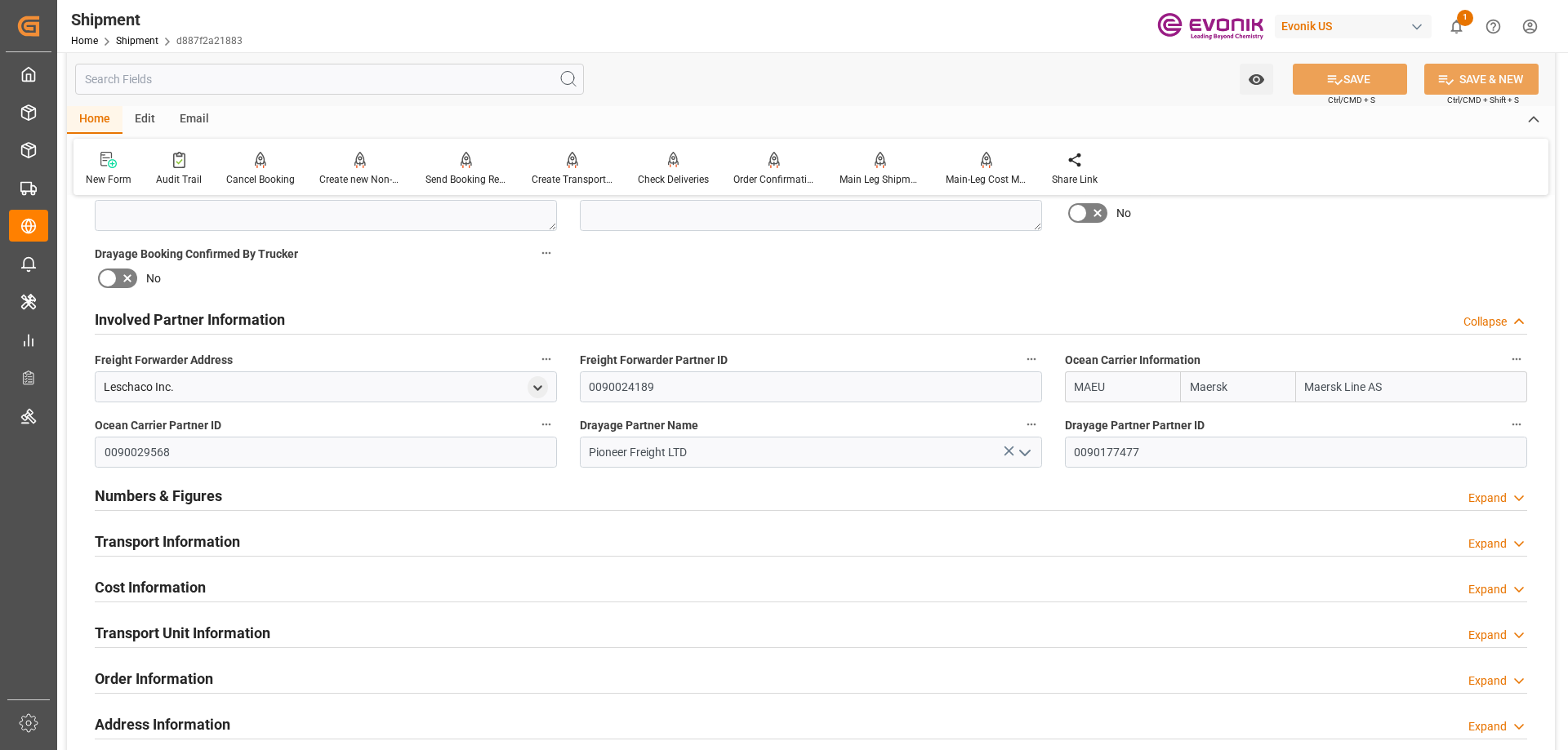
click at [210, 83] on input "text" at bounding box center [329, 79] width 509 height 31
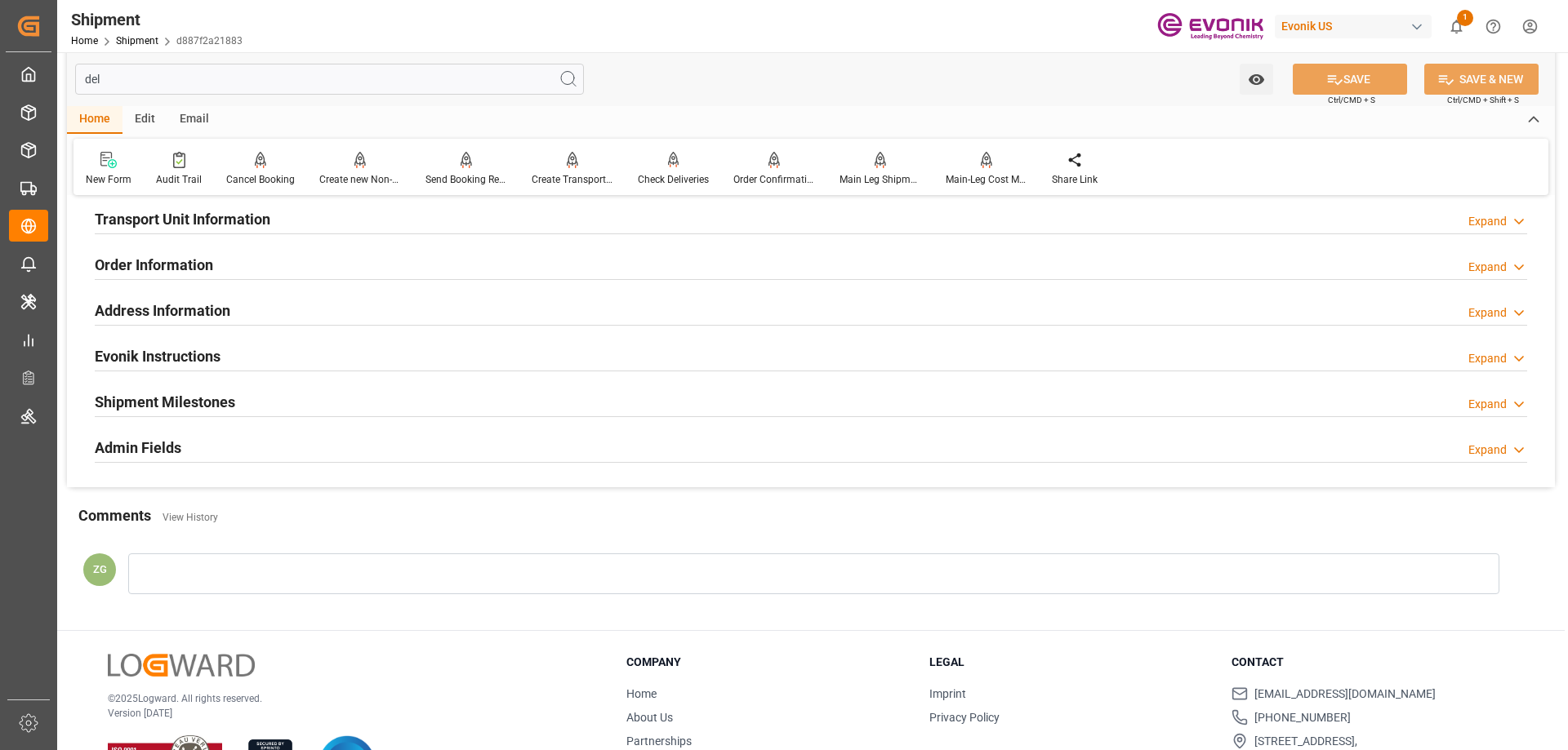
scroll to position [178, 0]
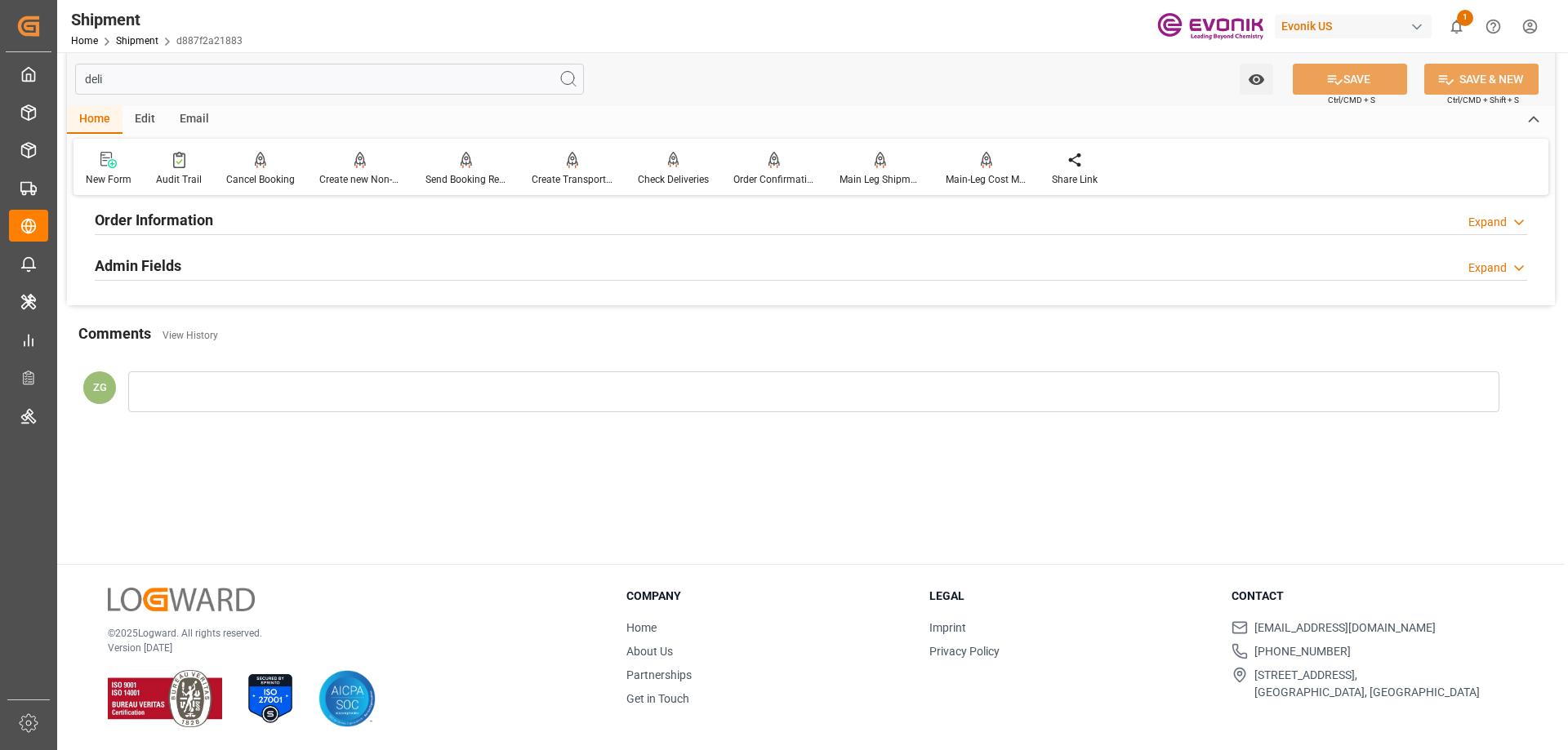
type input "deli"
click at [191, 260] on div "Admin Fields Expand" at bounding box center [811, 264] width 1433 height 31
click at [166, 216] on h2 "Order Information" at bounding box center [154, 219] width 118 height 22
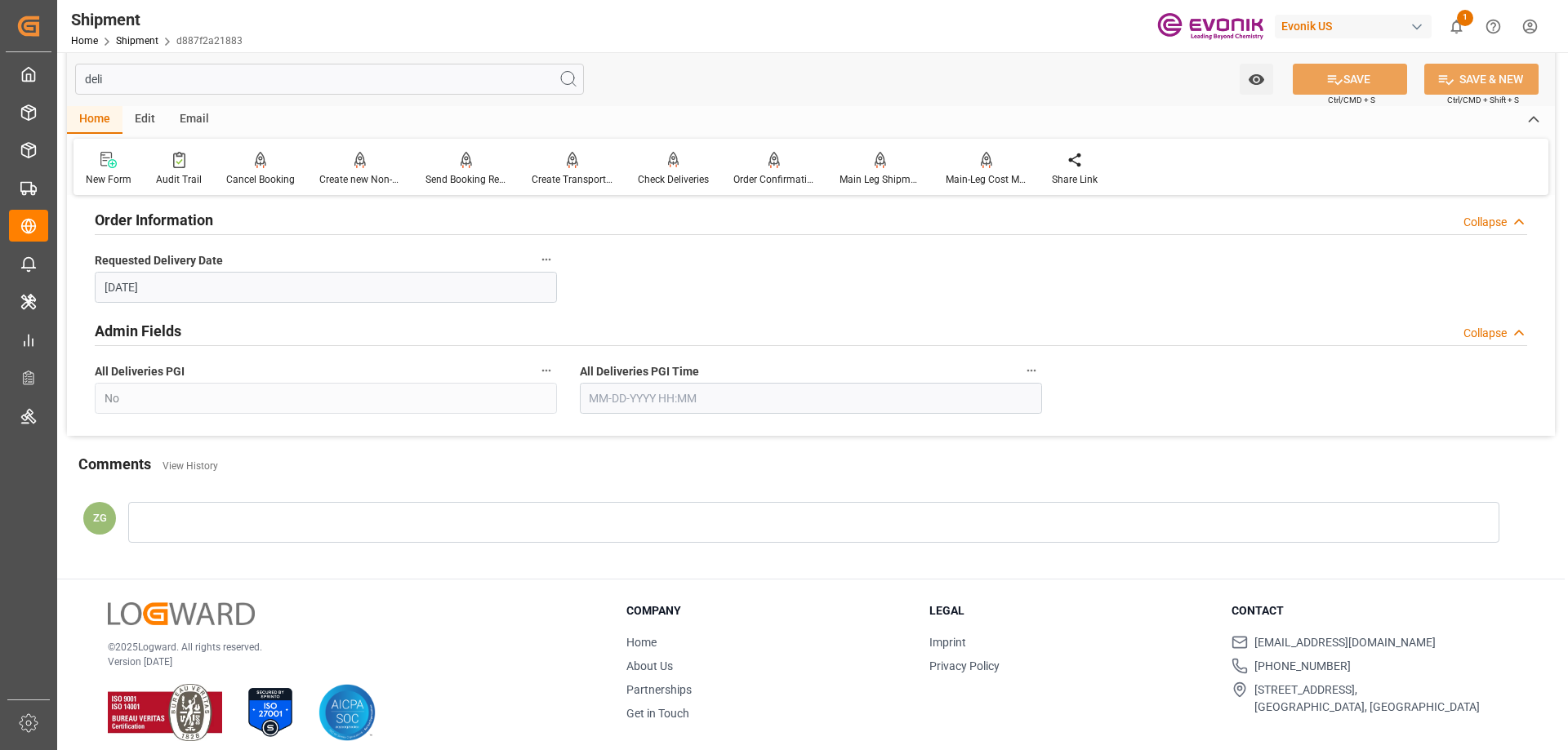
scroll to position [0, 0]
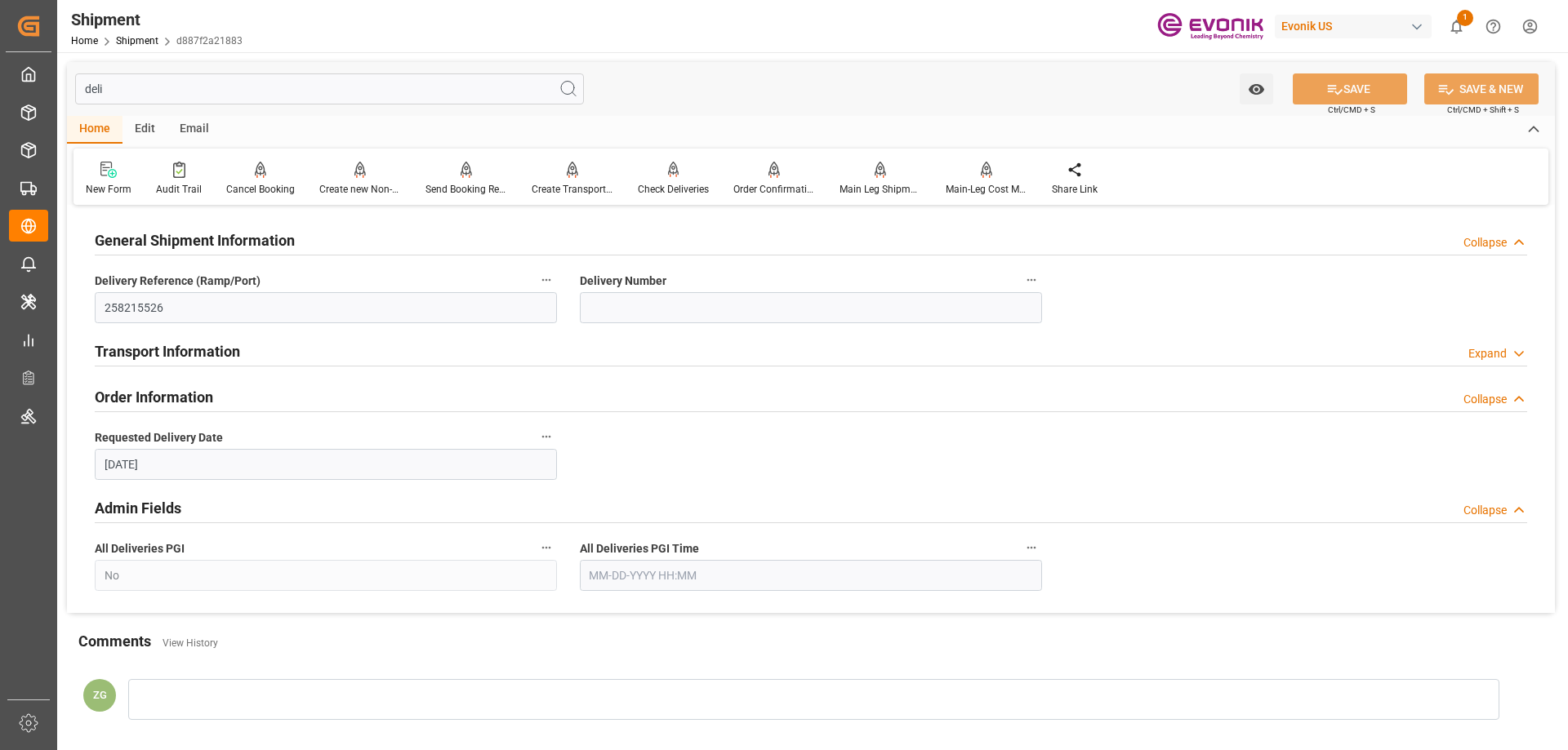
click at [174, 340] on h2 "Transport Information" at bounding box center [167, 351] width 146 height 22
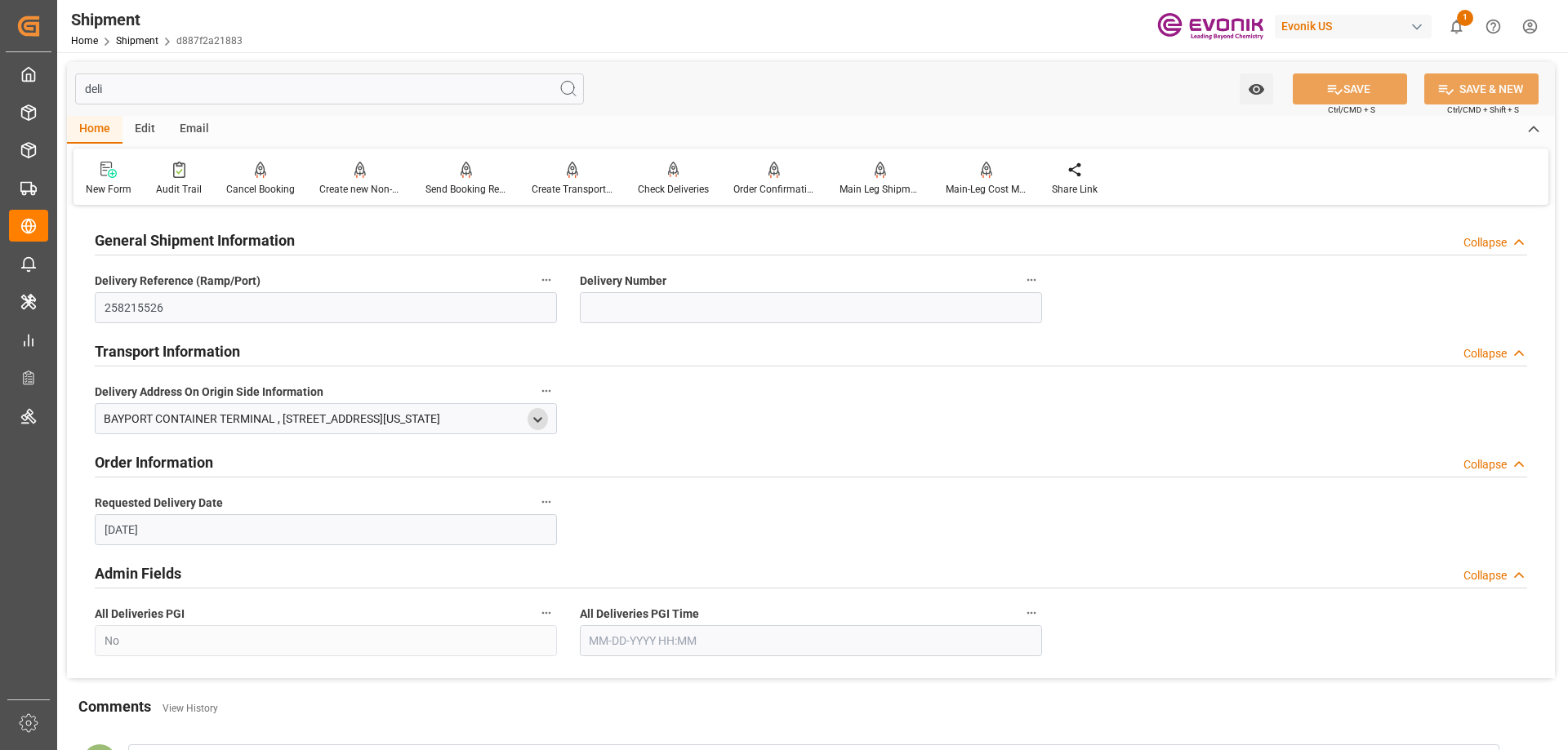
click at [536, 416] on icon "open menu" at bounding box center [538, 420] width 14 height 14
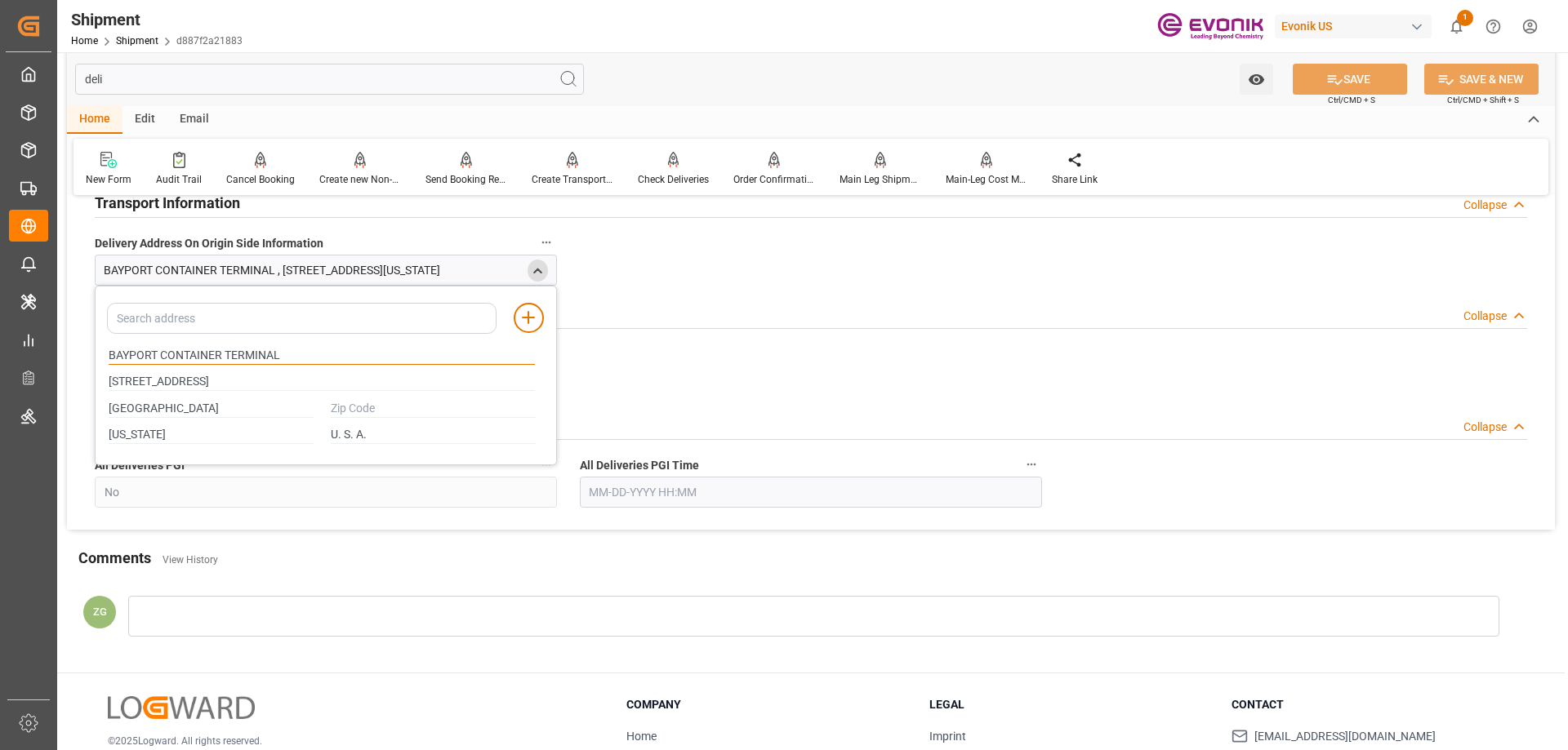
scroll to position [257, 0]
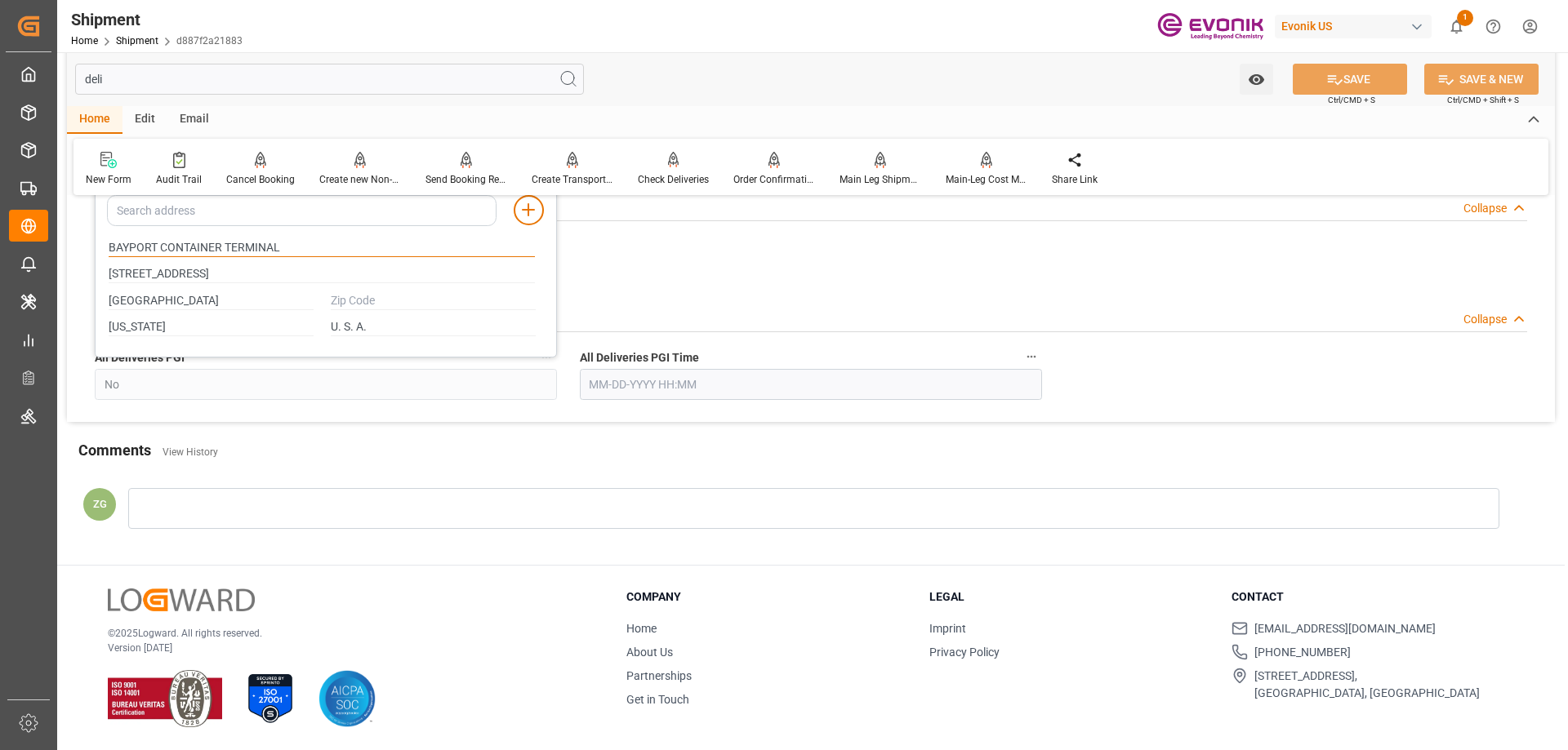
drag, startPoint x: 109, startPoint y: 506, endPoint x: 212, endPoint y: 522, distance: 104.2
click at [214, 749] on html "Created by potrace 1.15, written by [PERSON_NAME] [DATE]-[DATE] Created by potr…" at bounding box center [784, 375] width 1568 height 750
drag, startPoint x: 210, startPoint y: 276, endPoint x: 92, endPoint y: 238, distance: 124.0
click at [92, 238] on div "General Shipment Information Collapse Delivery Reference (Ramp/Port) 258215526 …" at bounding box center [810, 187] width 1488 height 469
drag, startPoint x: 108, startPoint y: 242, endPoint x: 253, endPoint y: 283, distance: 150.7
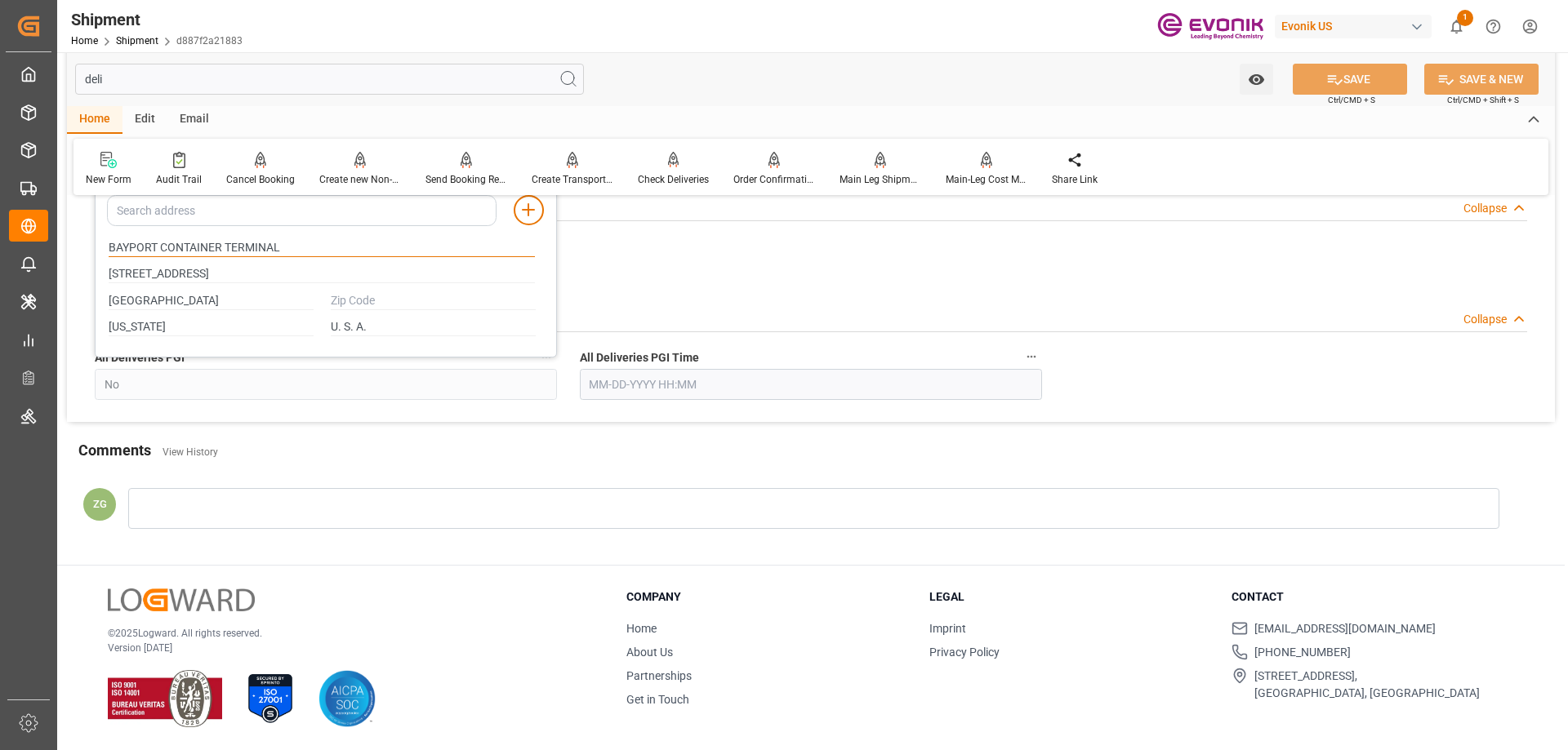
click at [253, 283] on div "BAYPORT CONTAINER TERMINAL [STREET_ADDRESS][US_STATE]" at bounding box center [321, 287] width 445 height 106
drag, startPoint x: 109, startPoint y: 271, endPoint x: 202, endPoint y: 316, distance: 103.3
click at [202, 316] on div "BAYPORT CONTAINER TERMINAL [STREET_ADDRESS][US_STATE]" at bounding box center [321, 287] width 445 height 106
click at [352, 300] on input "text" at bounding box center [433, 301] width 205 height 18
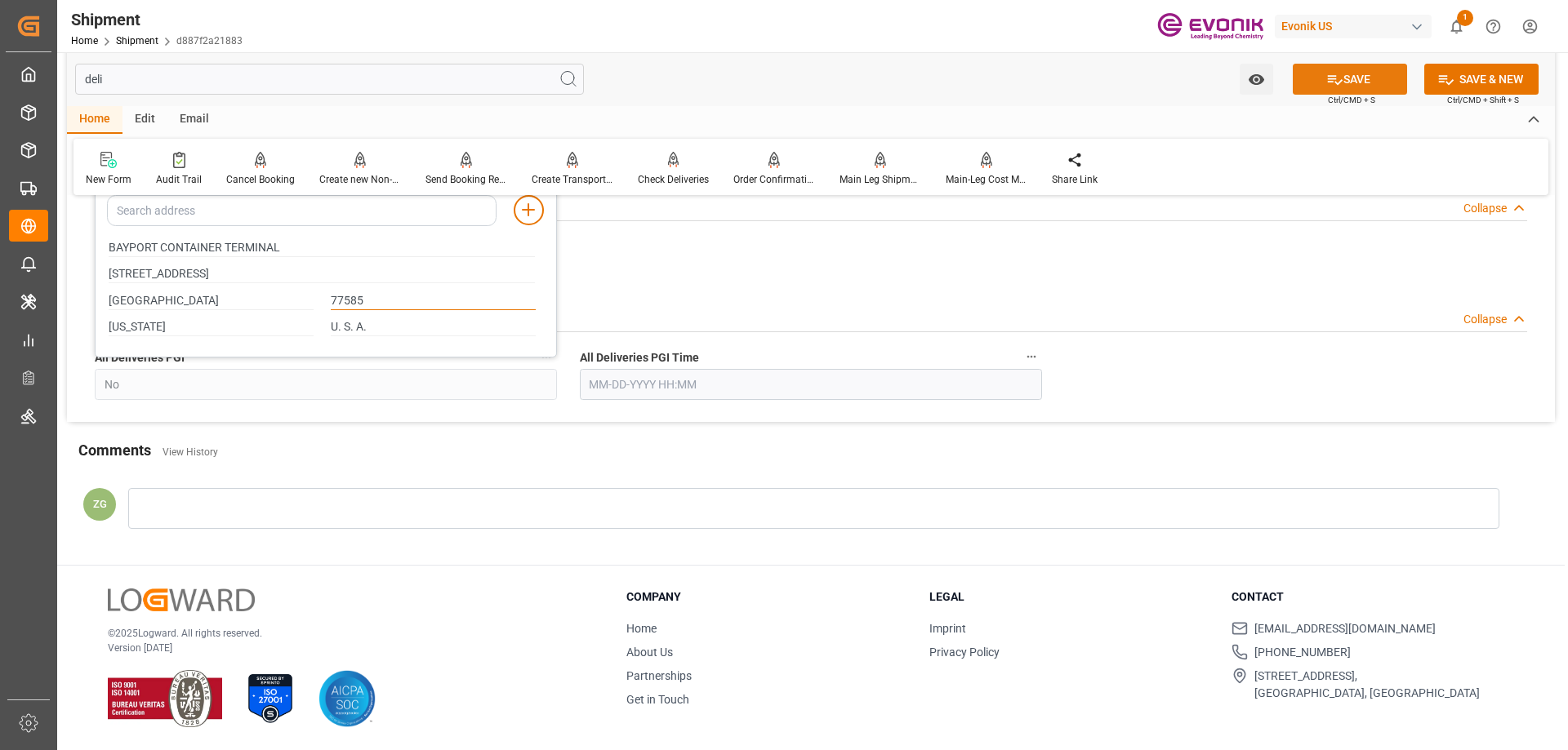
type input "77585"
click at [1310, 82] on button "SAVE" at bounding box center [1350, 79] width 115 height 31
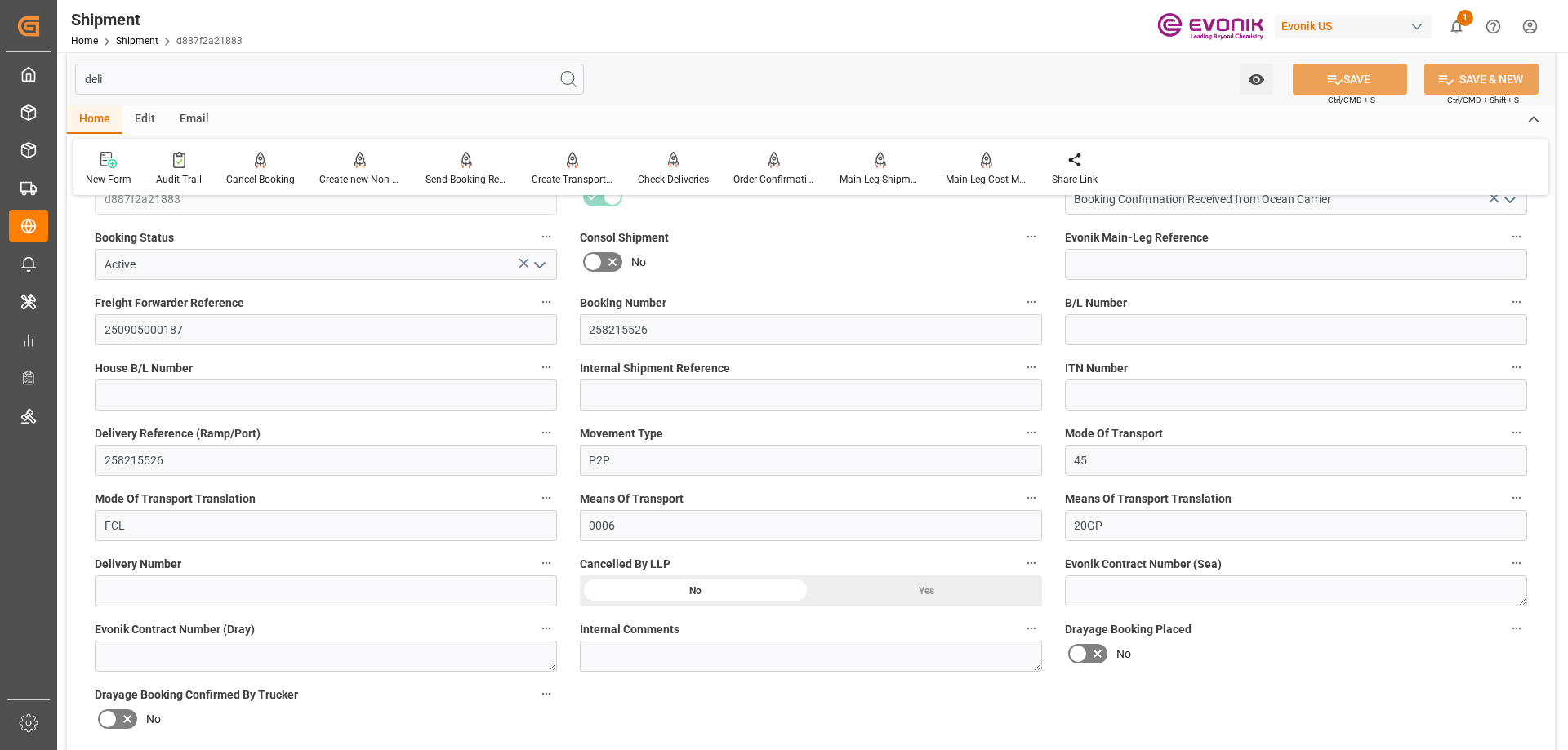
scroll to position [0, 0]
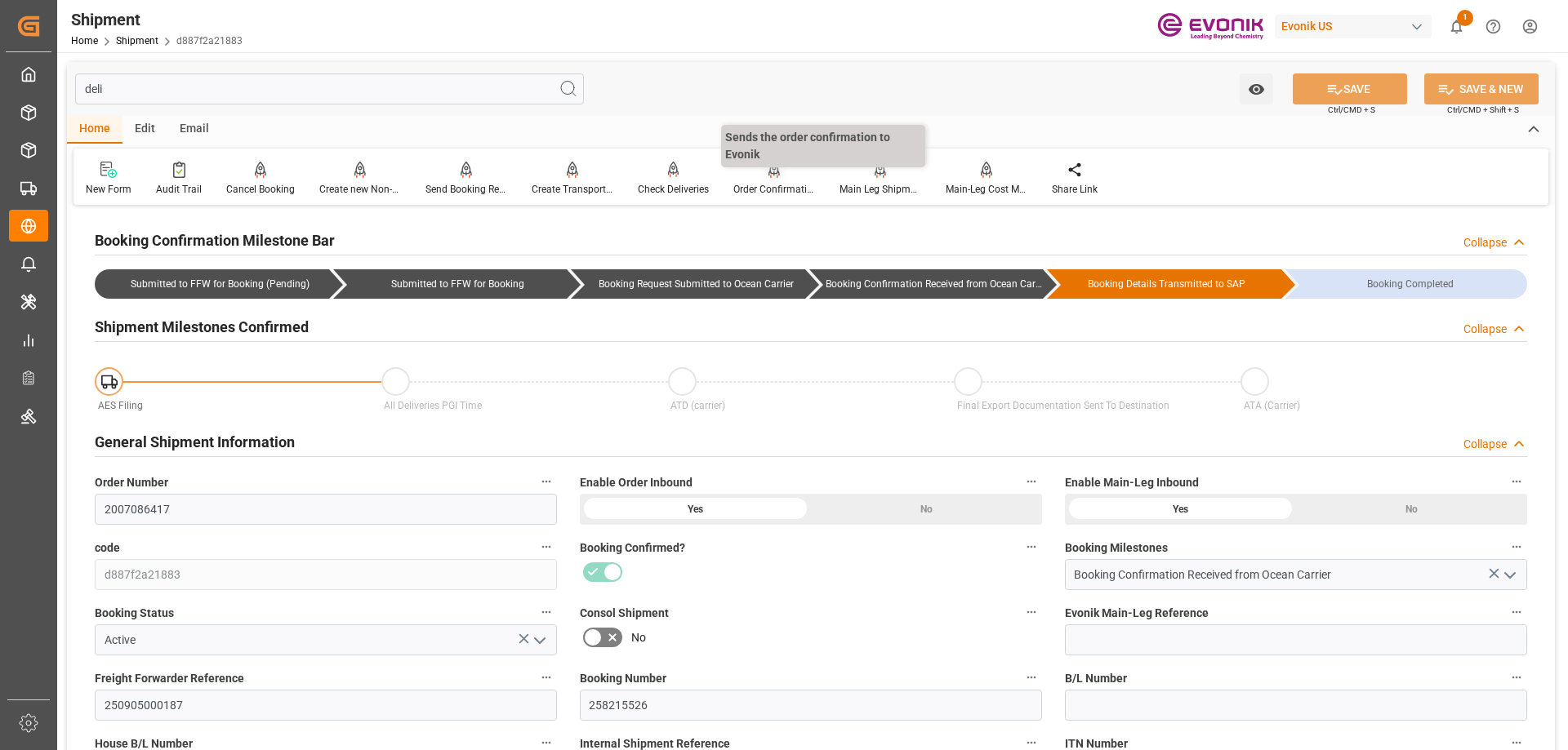
click at [772, 169] on icon at bounding box center [774, 169] width 11 height 16
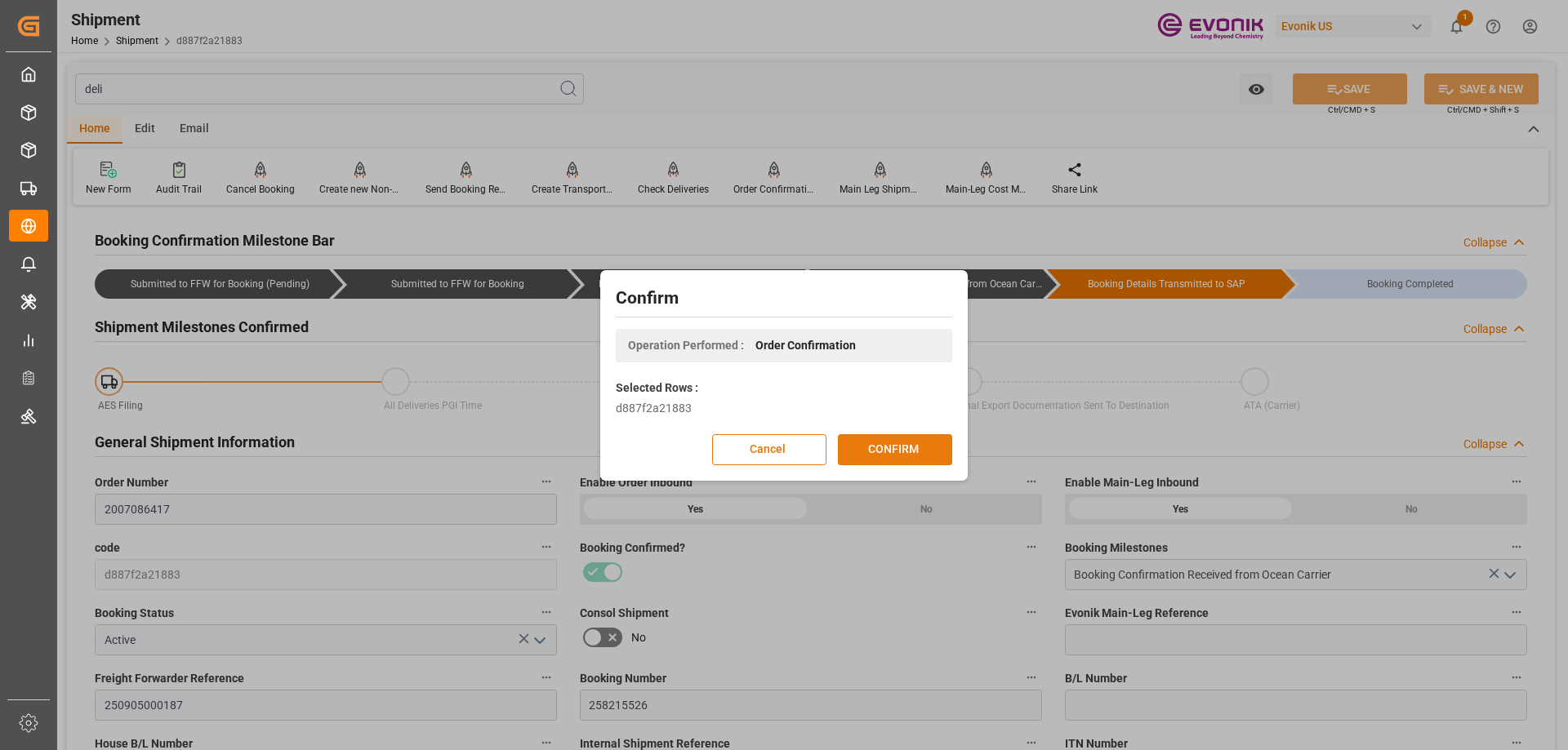
click at [893, 447] on button "CONFIRM" at bounding box center [895, 449] width 115 height 31
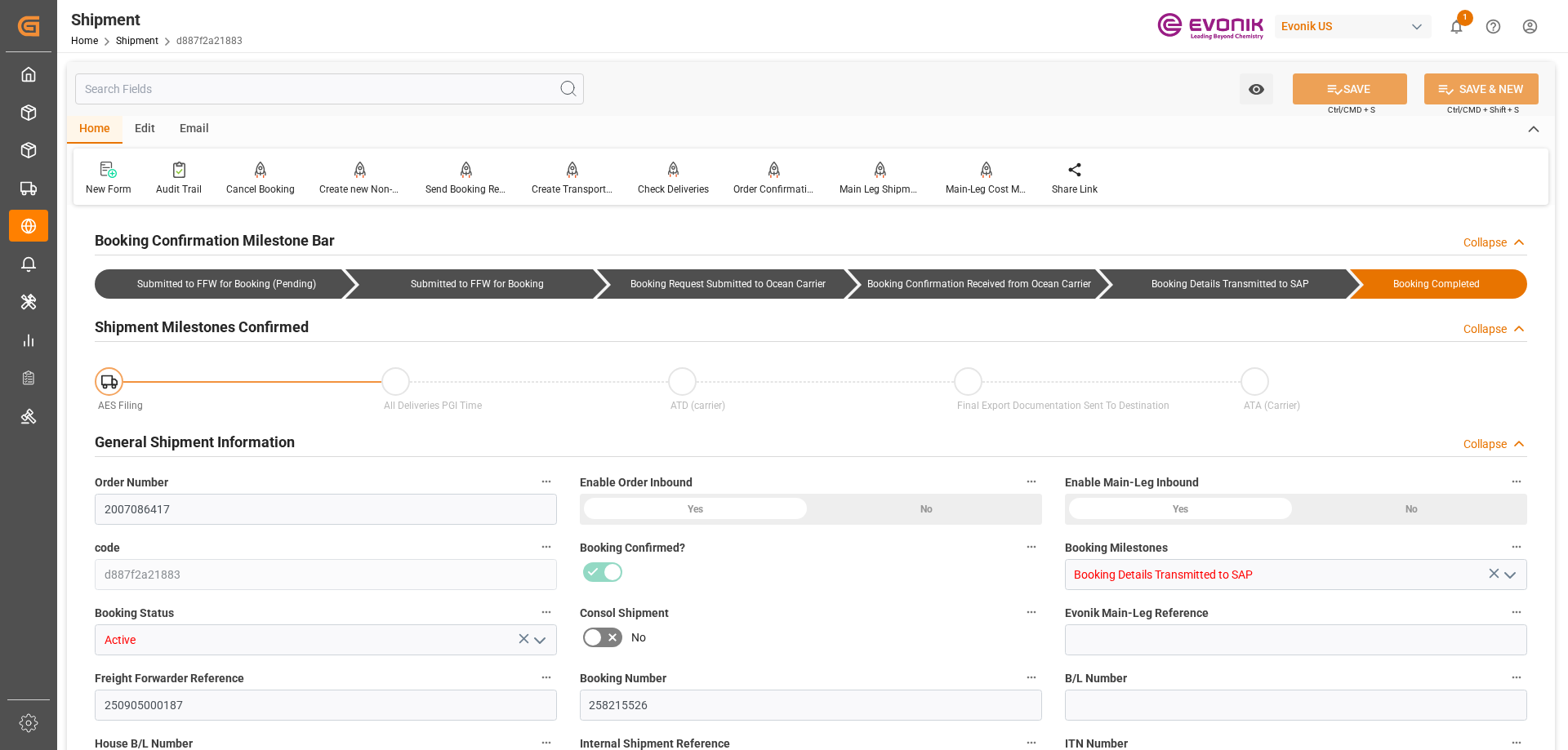
type input "Maersk"
type input "Maersk Line AS"
type input "20"
type input "920"
type input "16200"
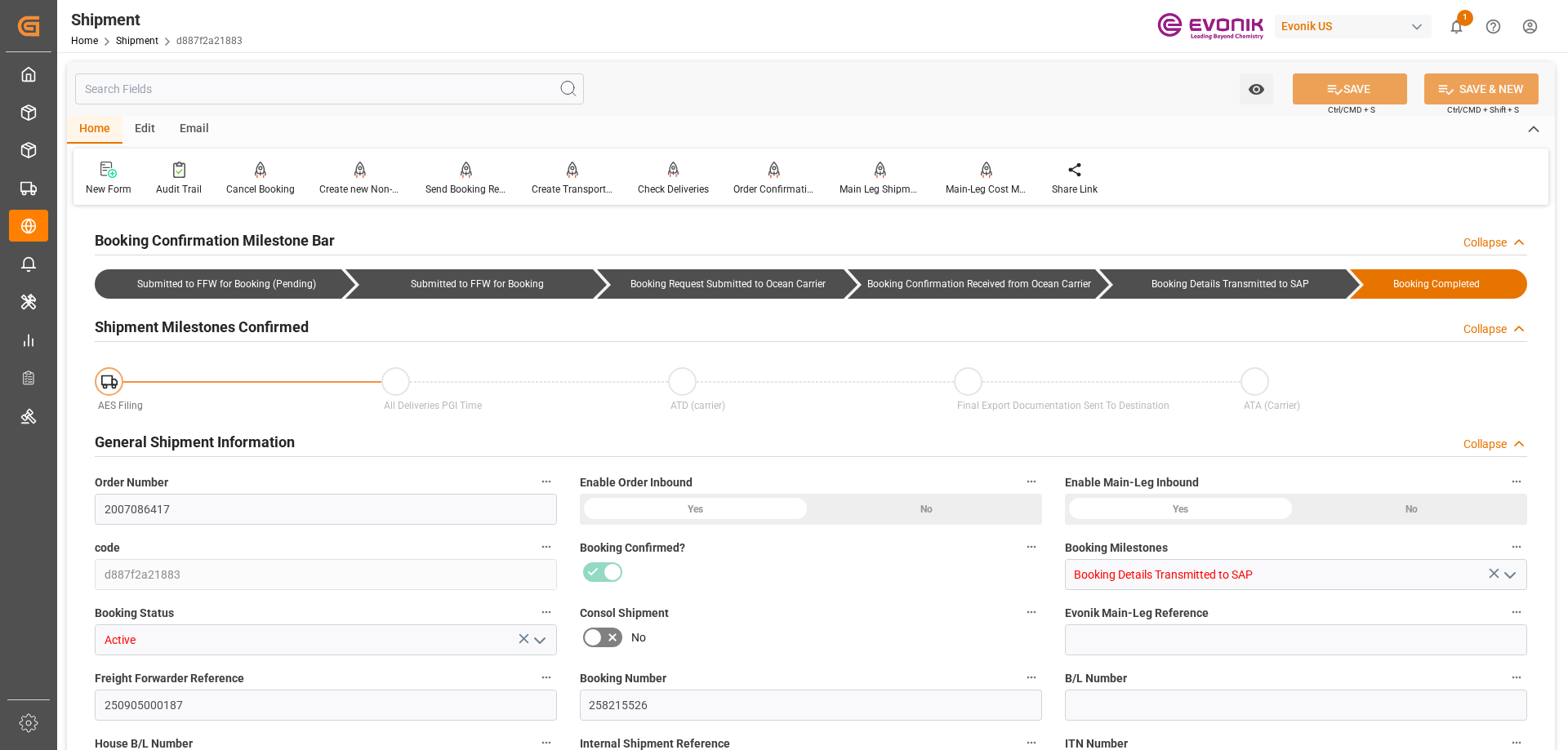
type input "31.1764"
type input "USHOU"
type input "JPYOK"
type input "9398424"
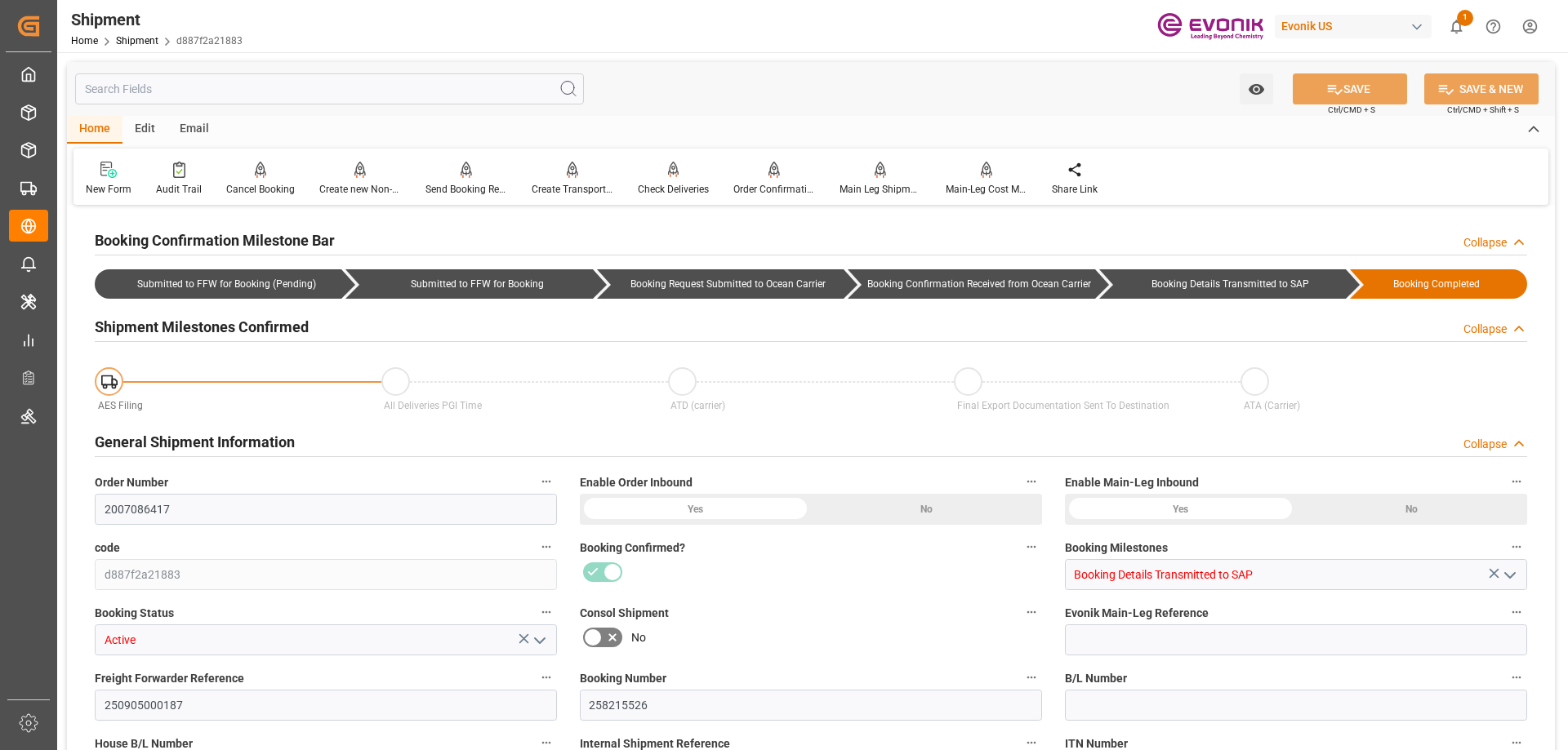
type input "9398424"
type input "1112"
type input "712"
type input "0"
type input "400"
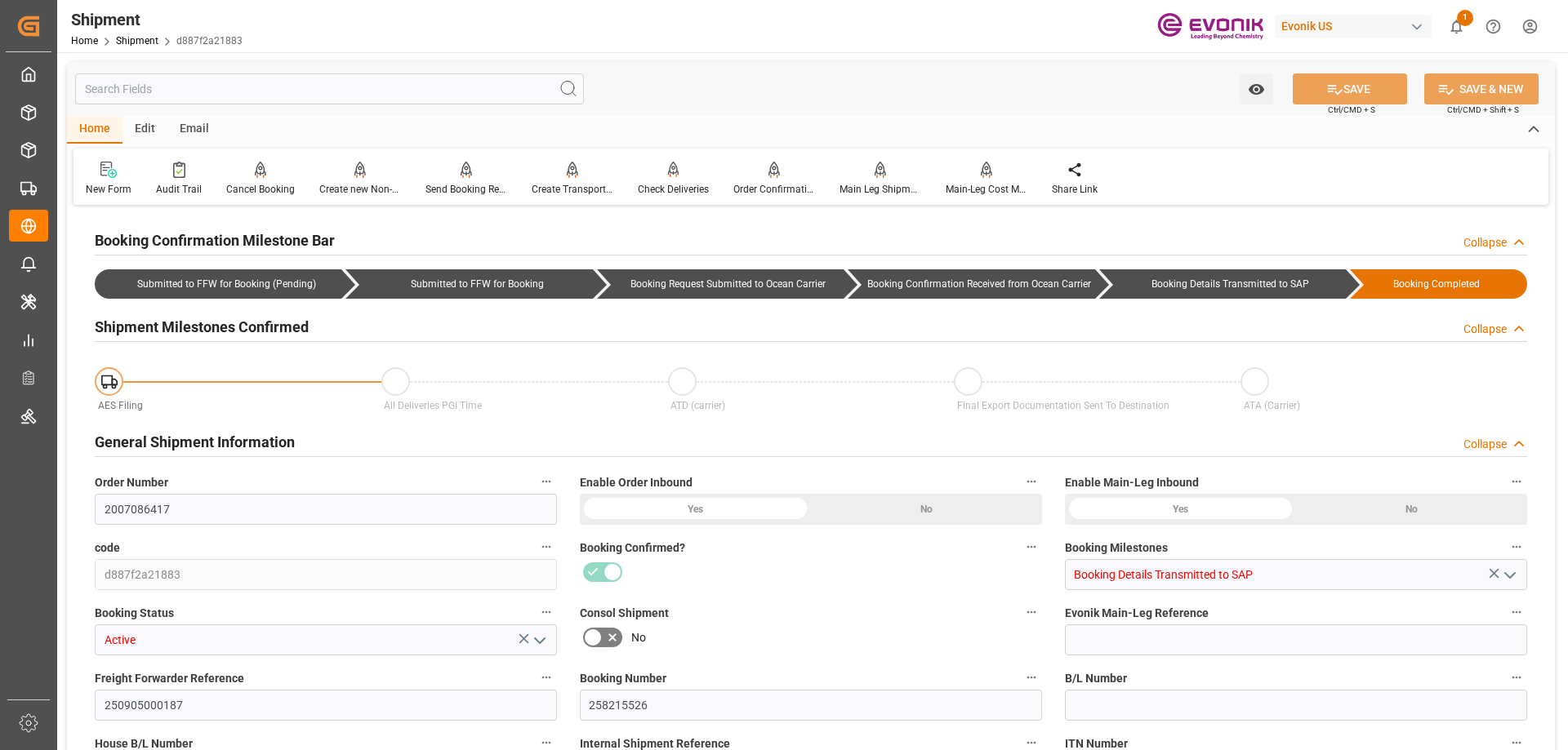
type input "80"
type input "DR"
type input "0"
type input "Maersk"
type input "Maersk Line AS"
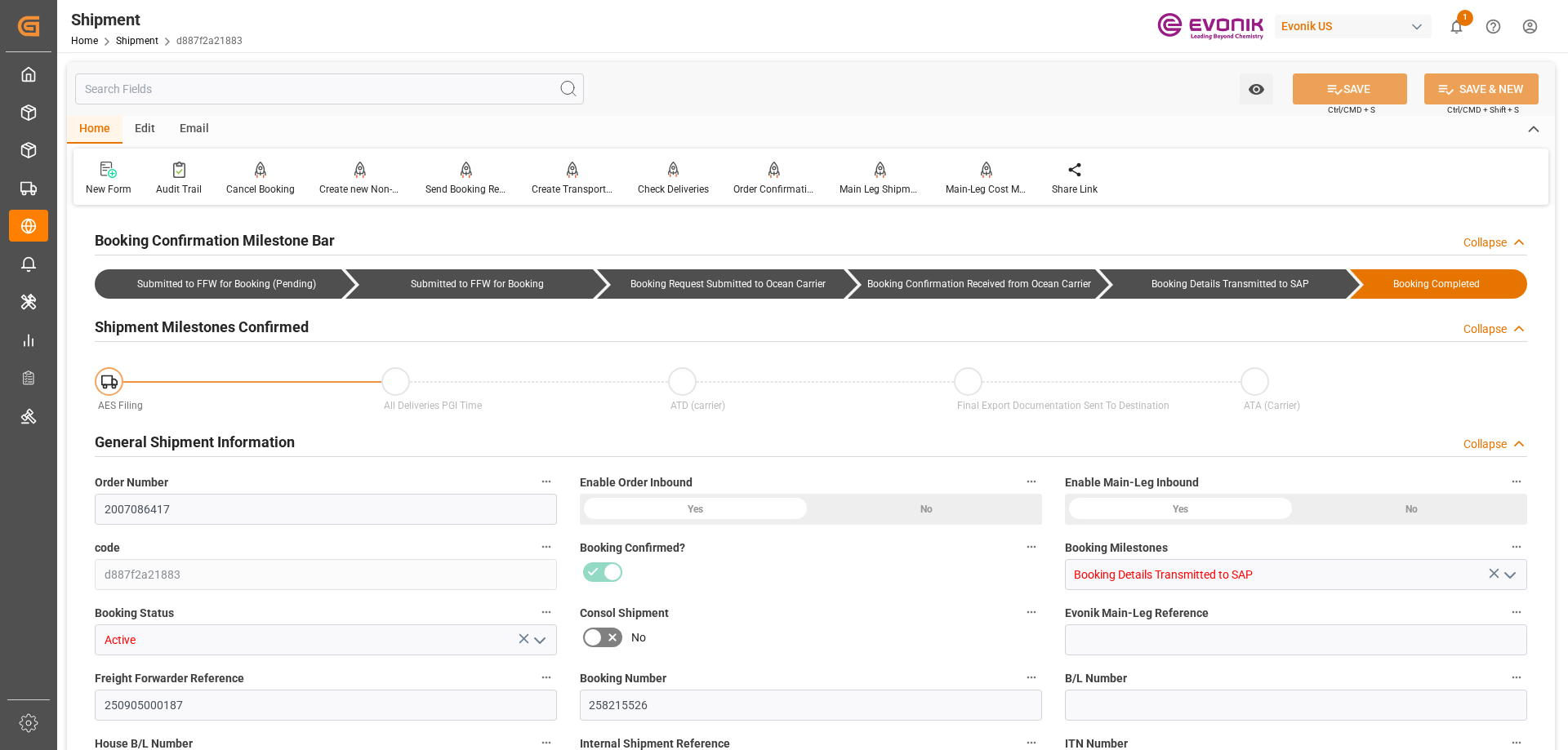
type input "42.67"
type input "09-28-2025 00:00"
type input "11-16-2025 00:00"
type input "09-23-2025 18:00"
type input "09-22-2025 17:00"
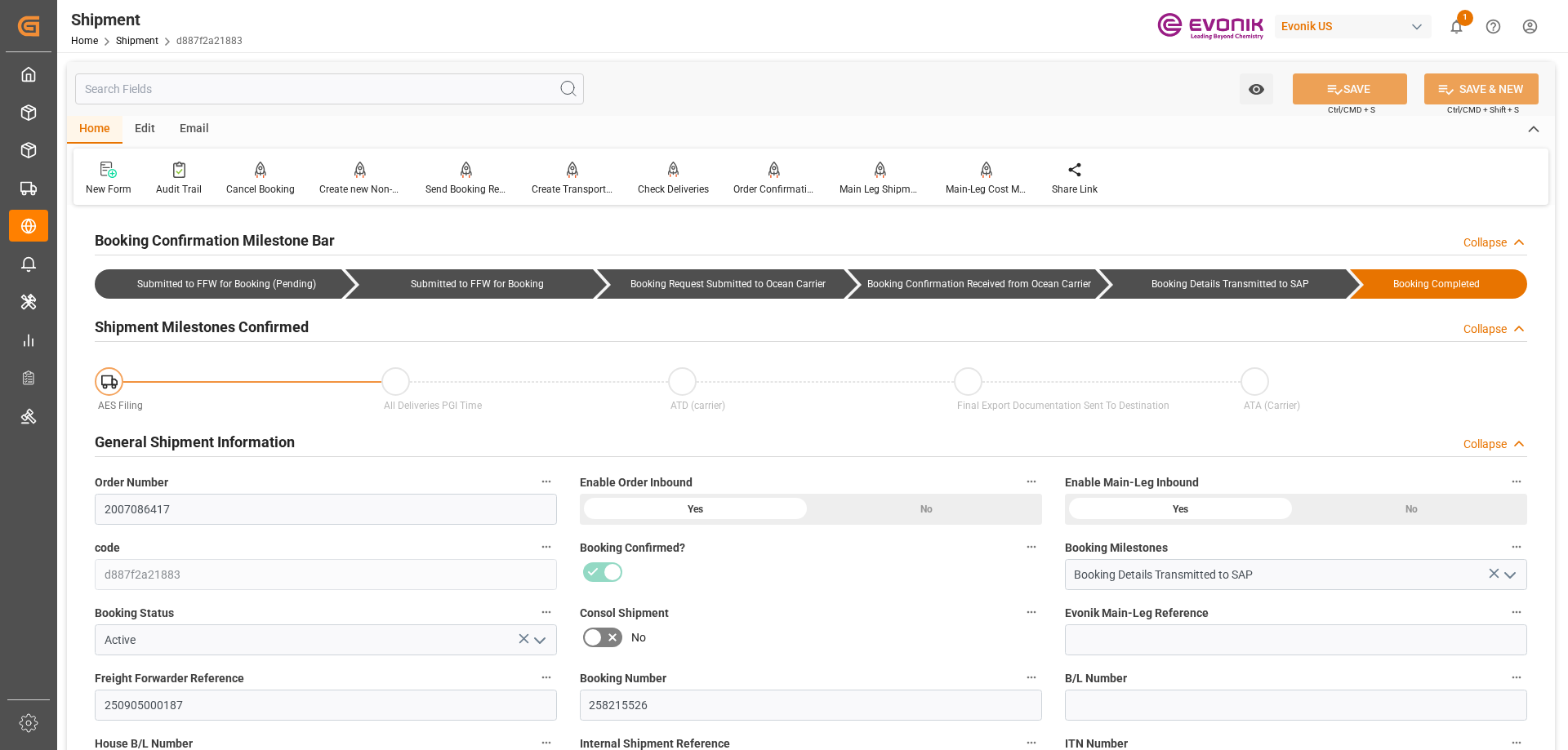
type input "09-16-2025 00:00"
type input "09-23-2025 18:00"
type input "11-15-2025"
type input "[DATE] 00:00"
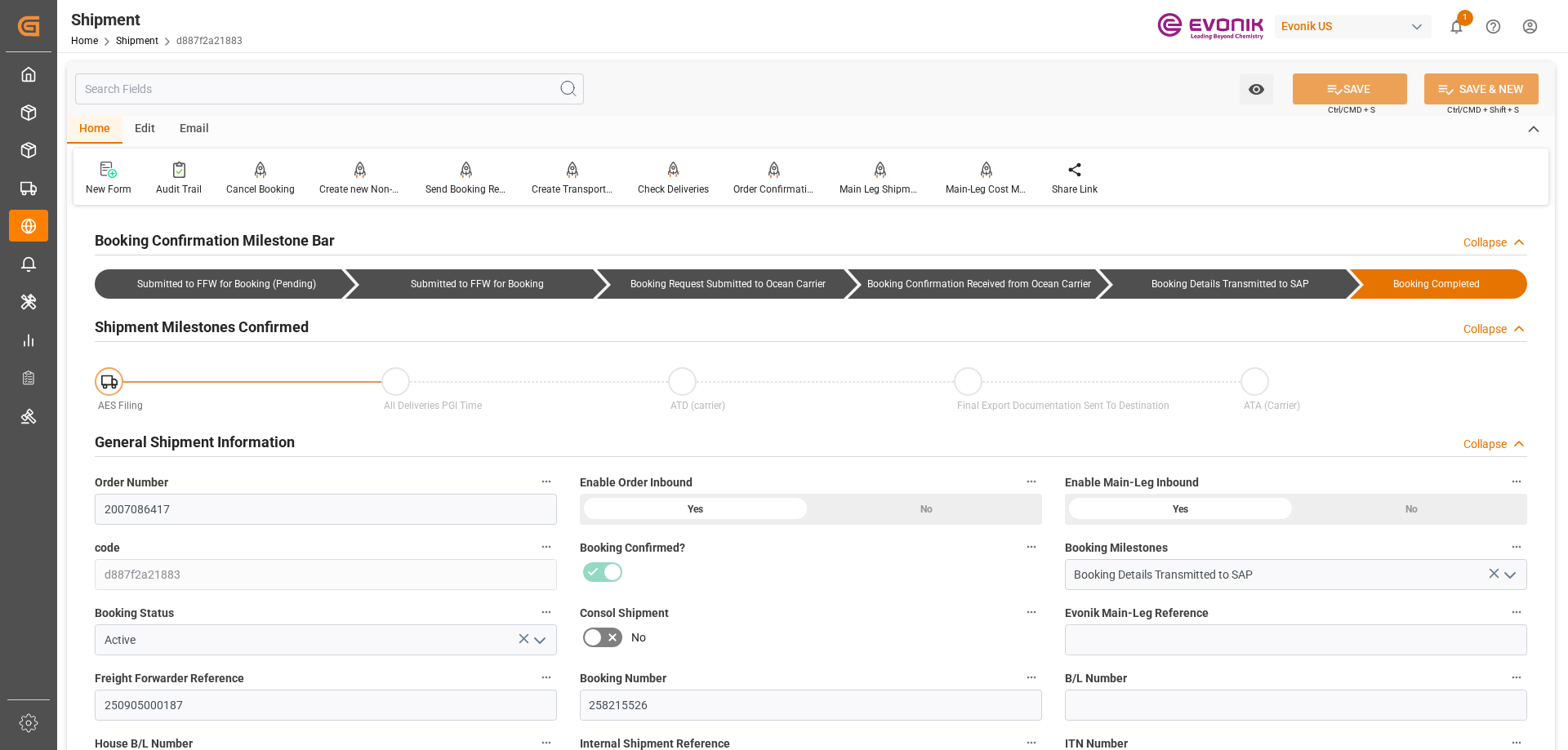
type input "[DATE] 00:00"
type input "08-12-2025 19:01"
type input "08-12-2025 18:12"
type input "08-14-2025 12:52"
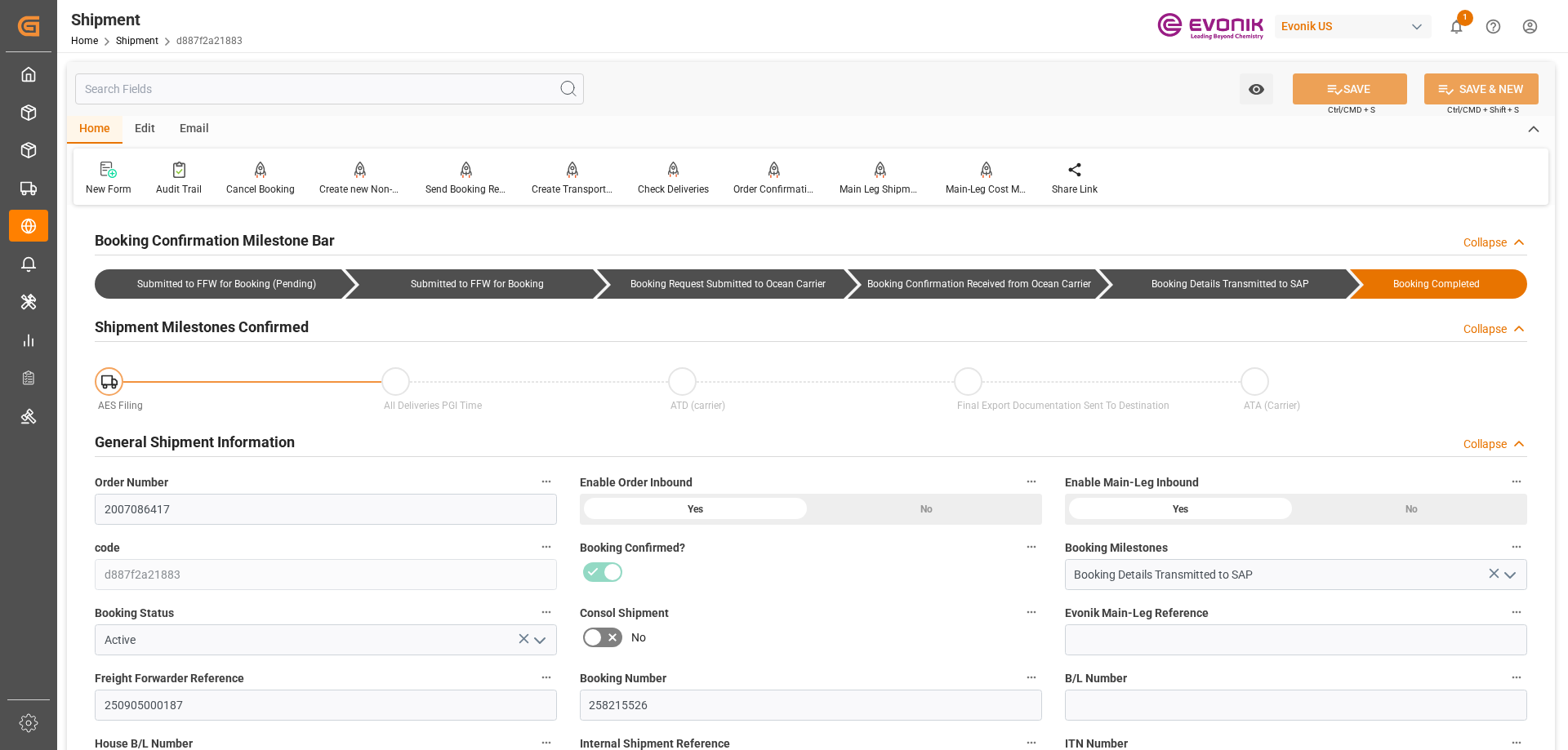
type input "08-12-2025 18:09"
type input "08-14-2025 12:52"
type input "[DATE] 00:00"
click at [884, 189] on div "Main Leg Shipment" at bounding box center [880, 190] width 82 height 15
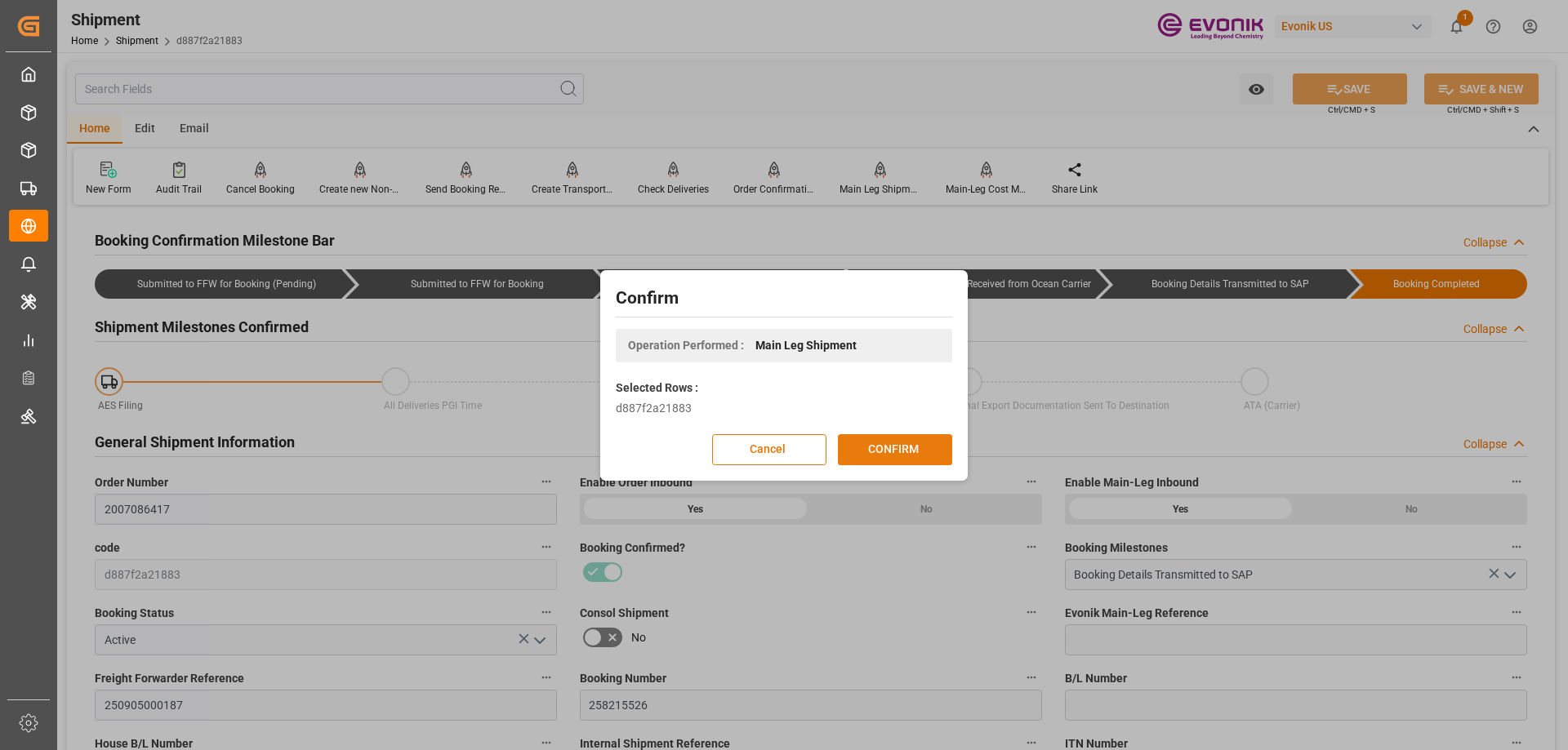
click at [904, 445] on button "CONFIRM" at bounding box center [895, 449] width 115 height 31
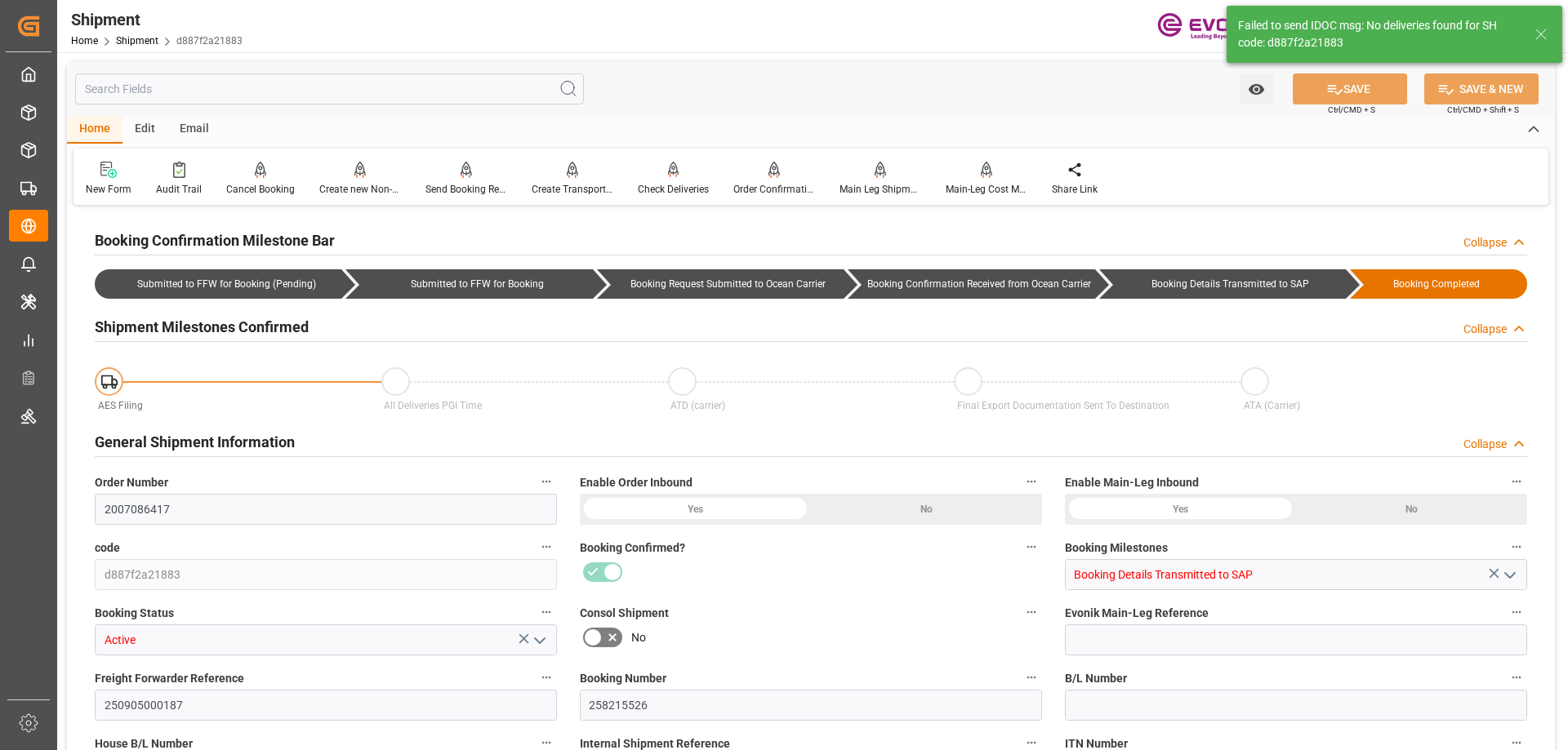
type input "Maersk"
type input "Maersk Line AS"
type input "20"
type input "920"
type input "16200"
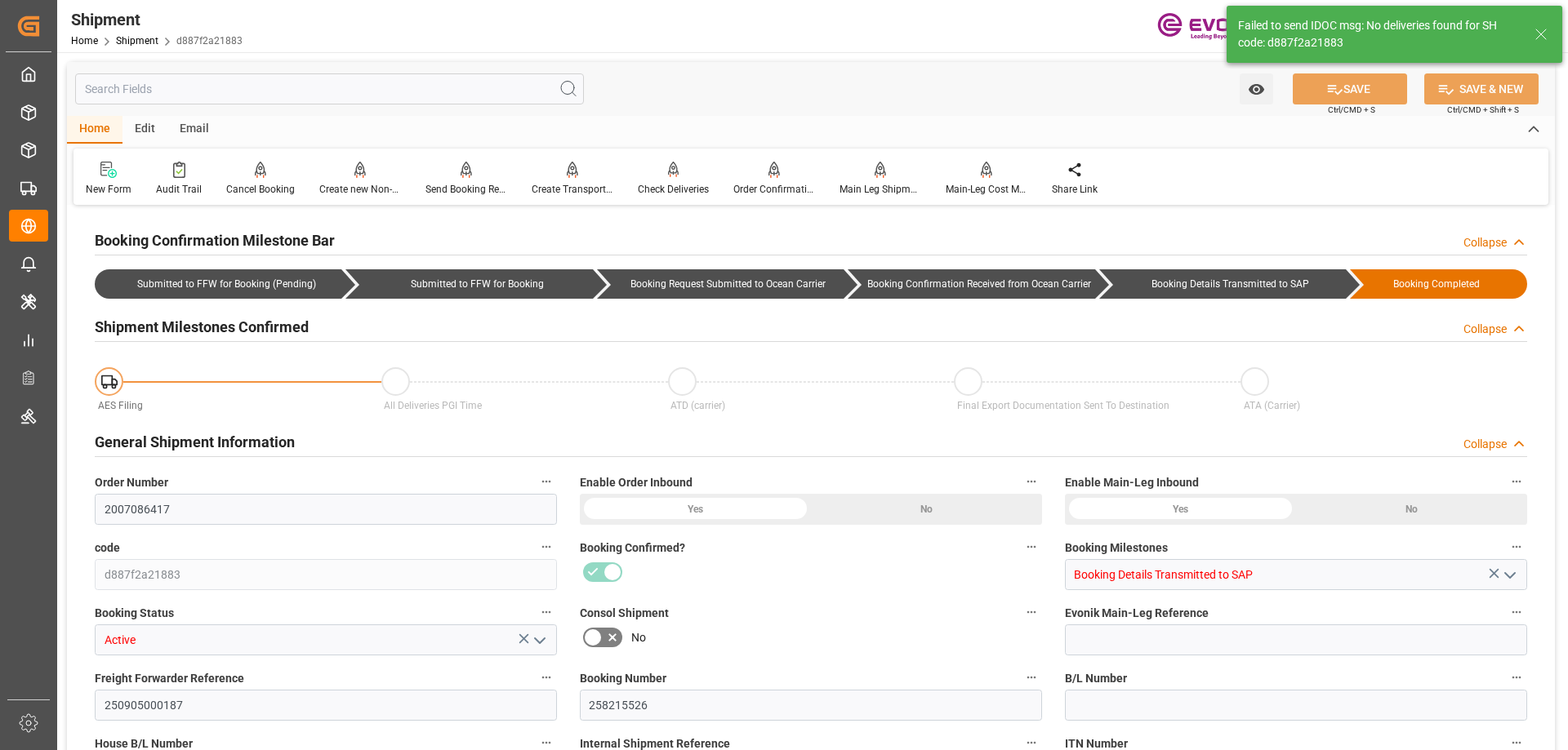
type input "31.1764"
type input "USHOU"
type input "JPYOK"
type input "9398424"
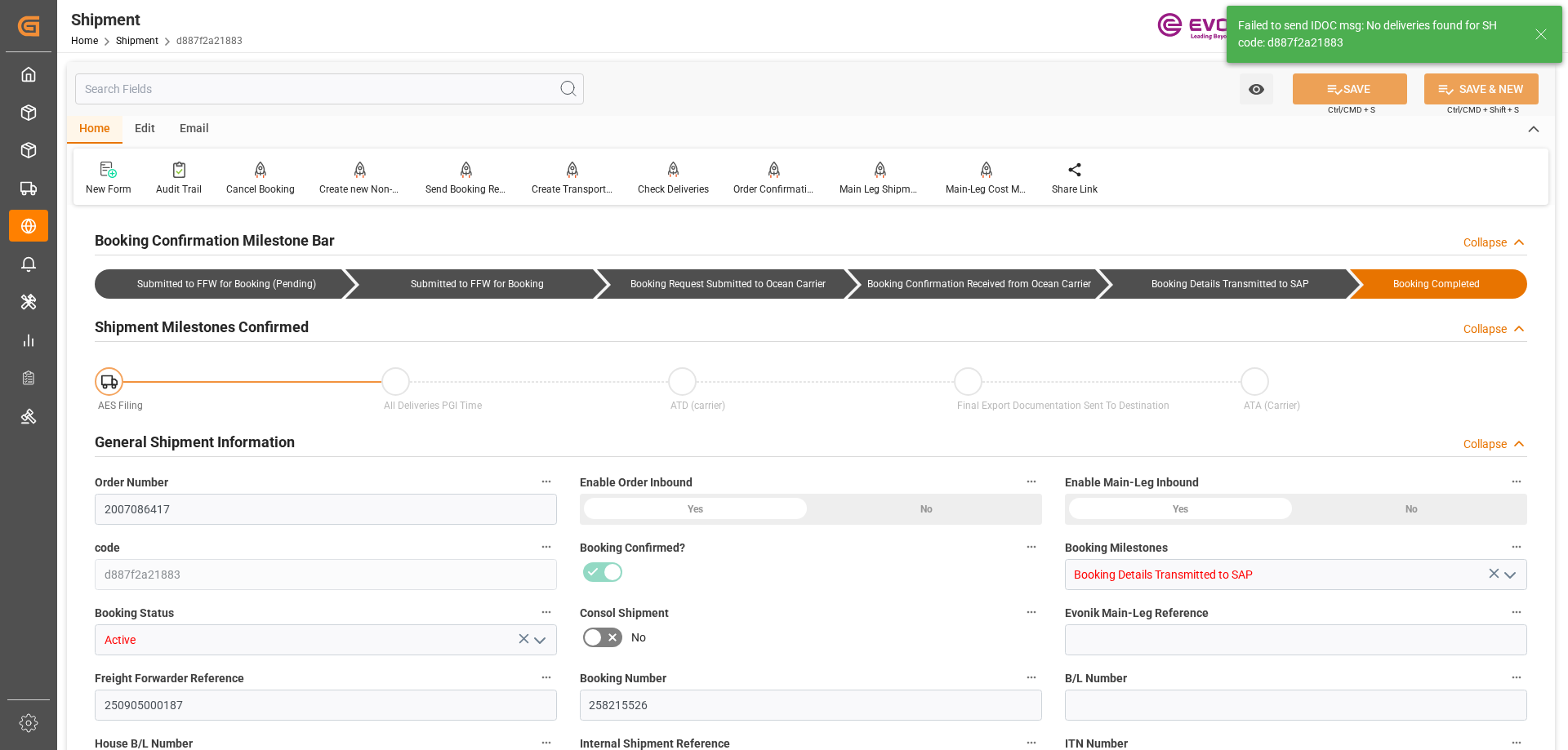
type input "9398424"
type input "1112"
type input "712"
type input "0"
type input "400"
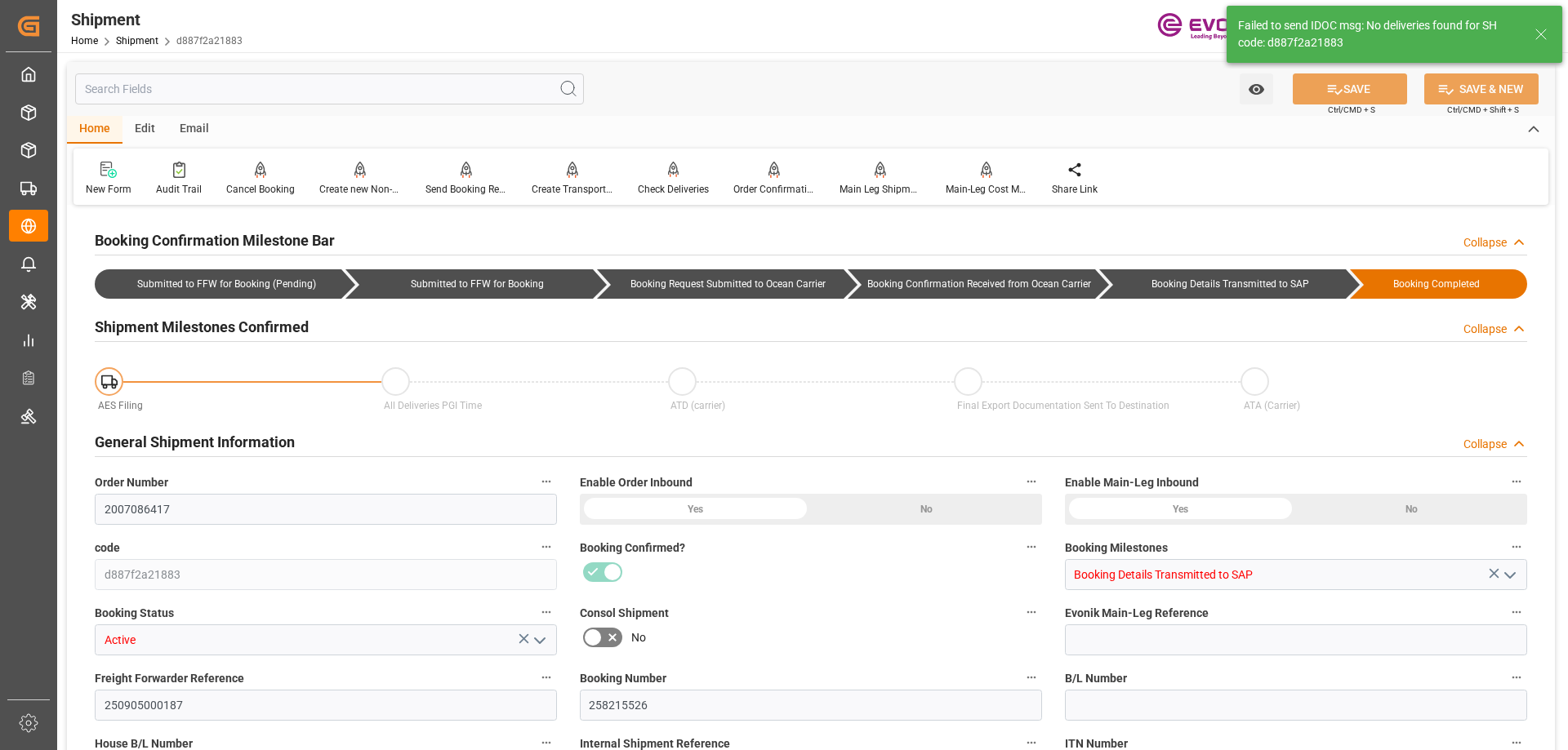
type input "80"
type input "DR"
type input "0"
type input "Maersk"
type input "Maersk Line AS"
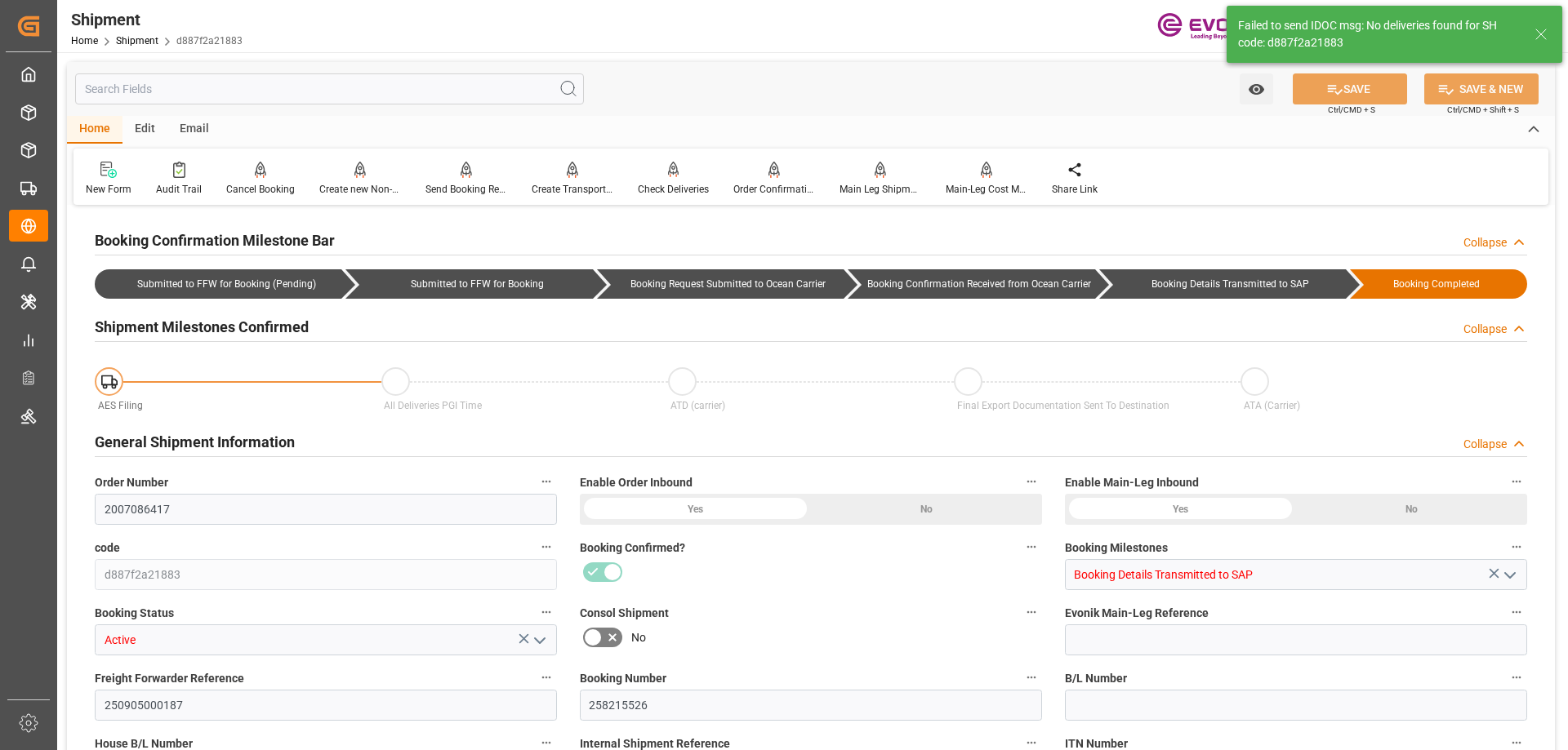
type input "42.67"
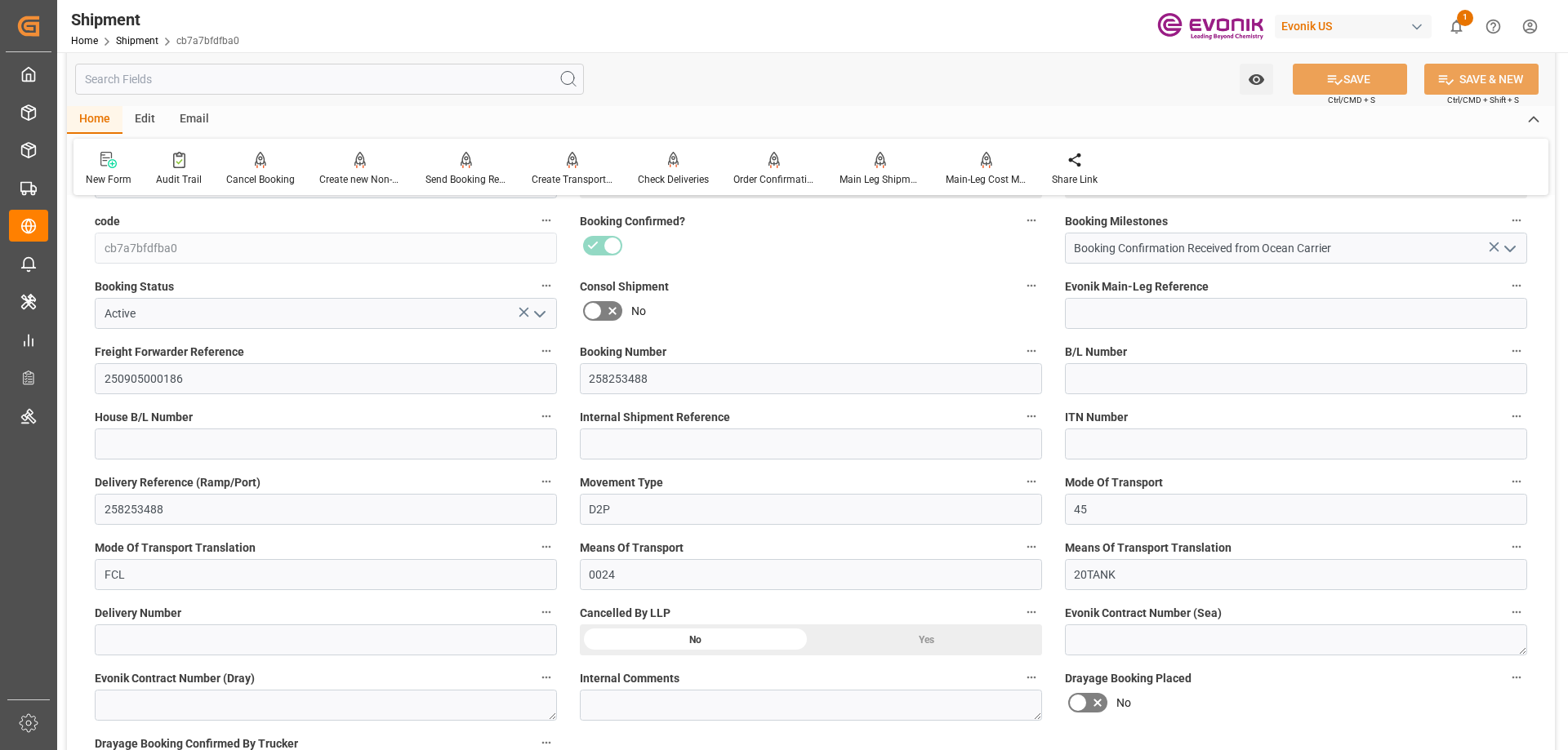
scroll to position [735, 0]
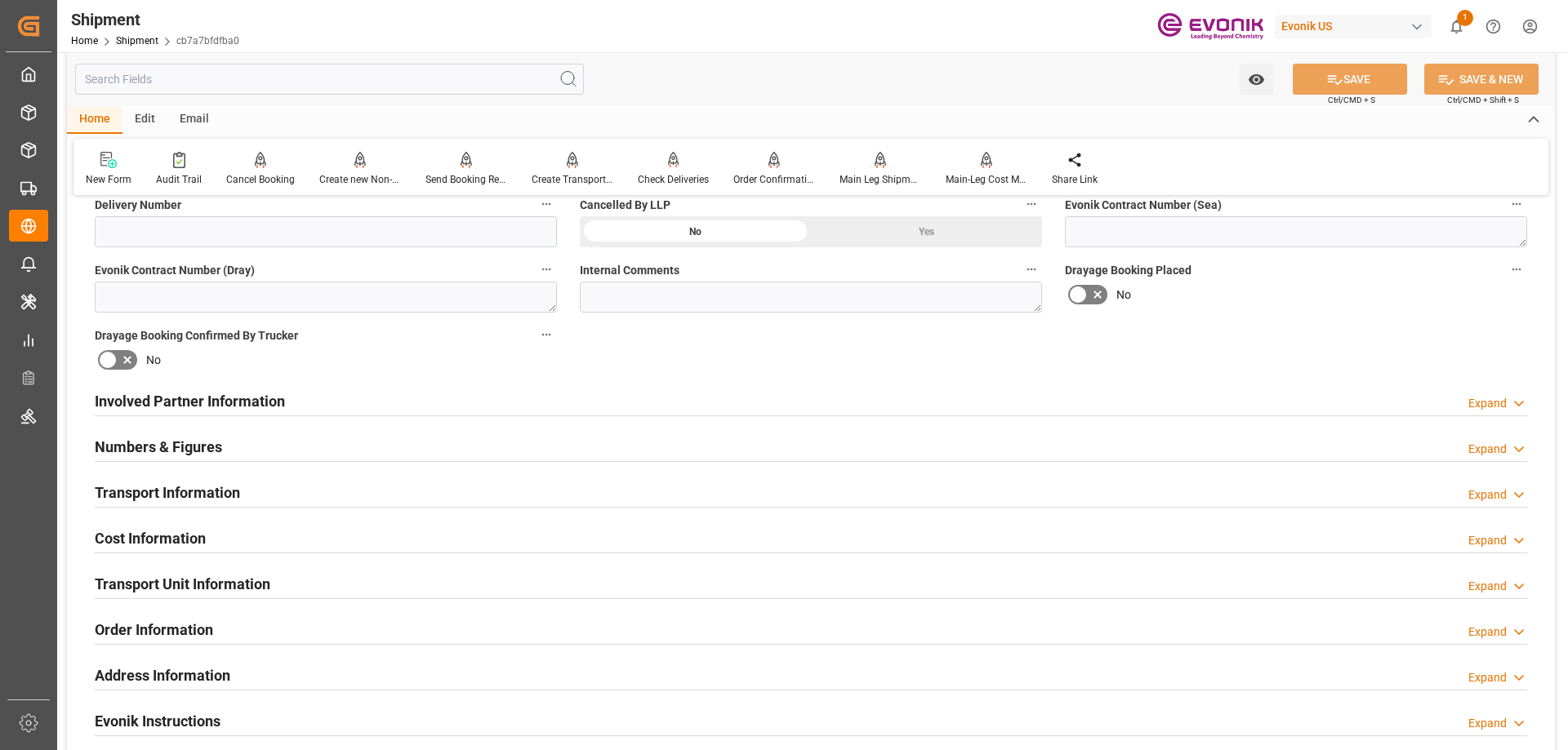
click at [192, 406] on h2 "Involved Partner Information" at bounding box center [190, 400] width 190 height 22
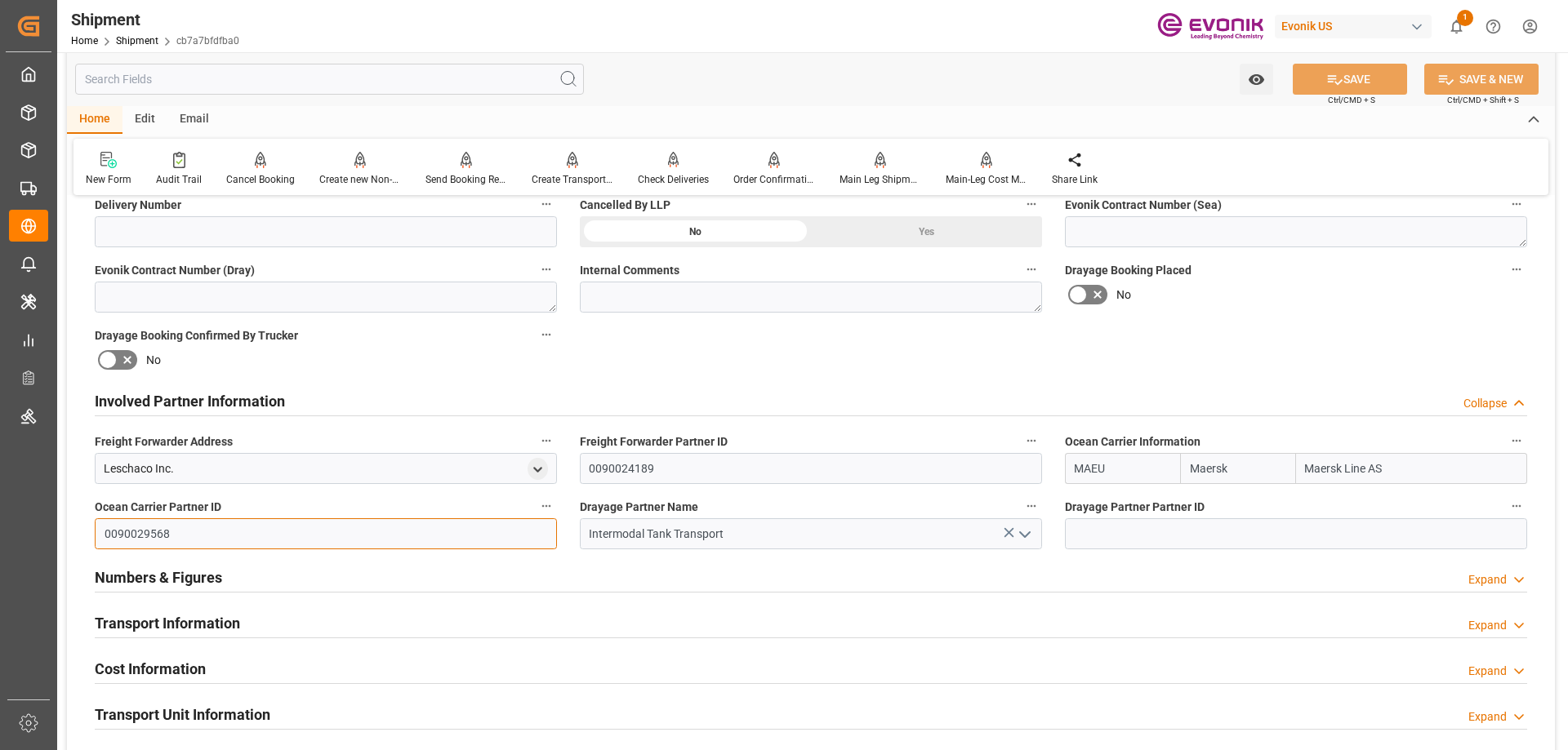
click at [126, 538] on input "0090029568" at bounding box center [326, 534] width 463 height 31
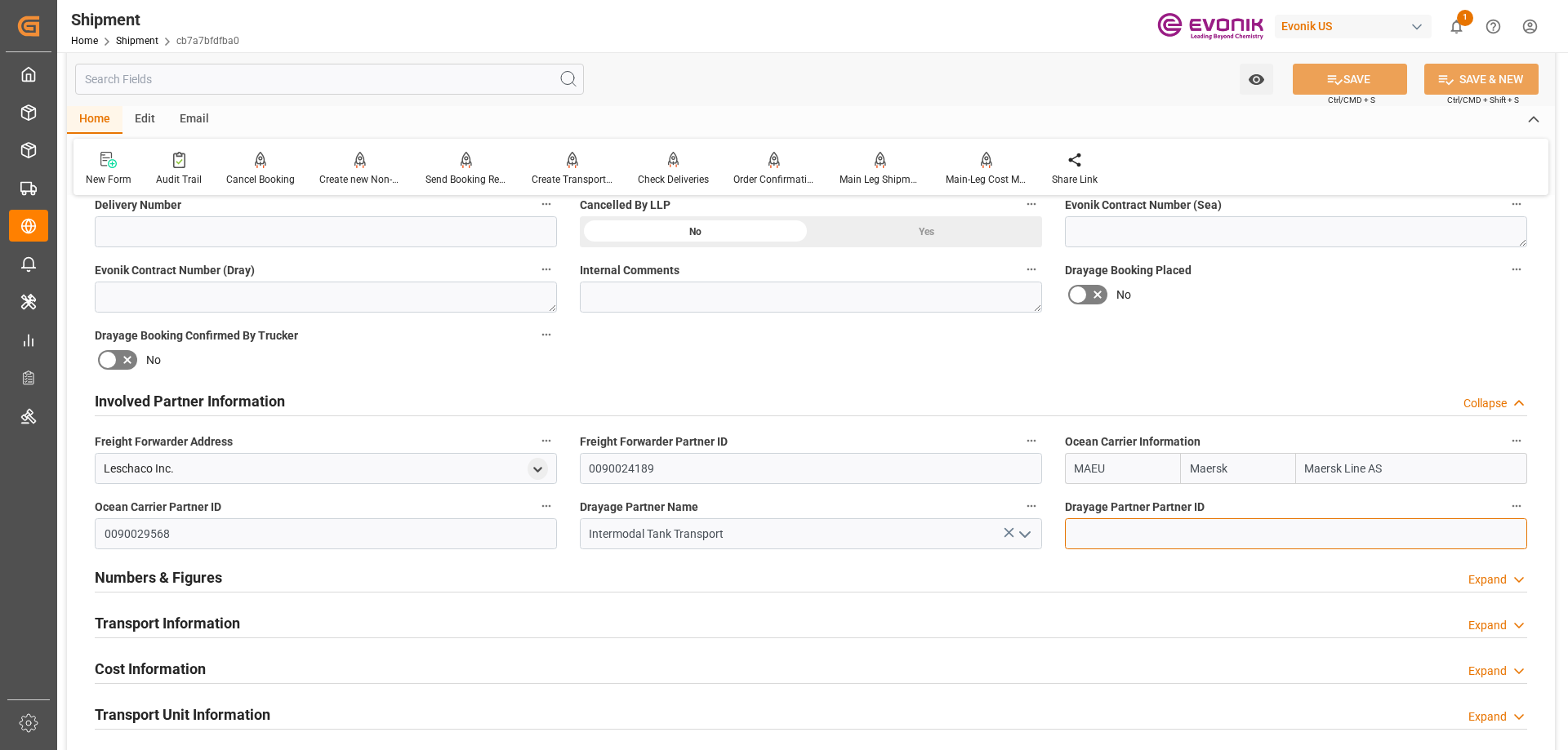
click at [1147, 523] on input at bounding box center [1296, 534] width 463 height 31
paste input "0090029568"
type input "0090029568"
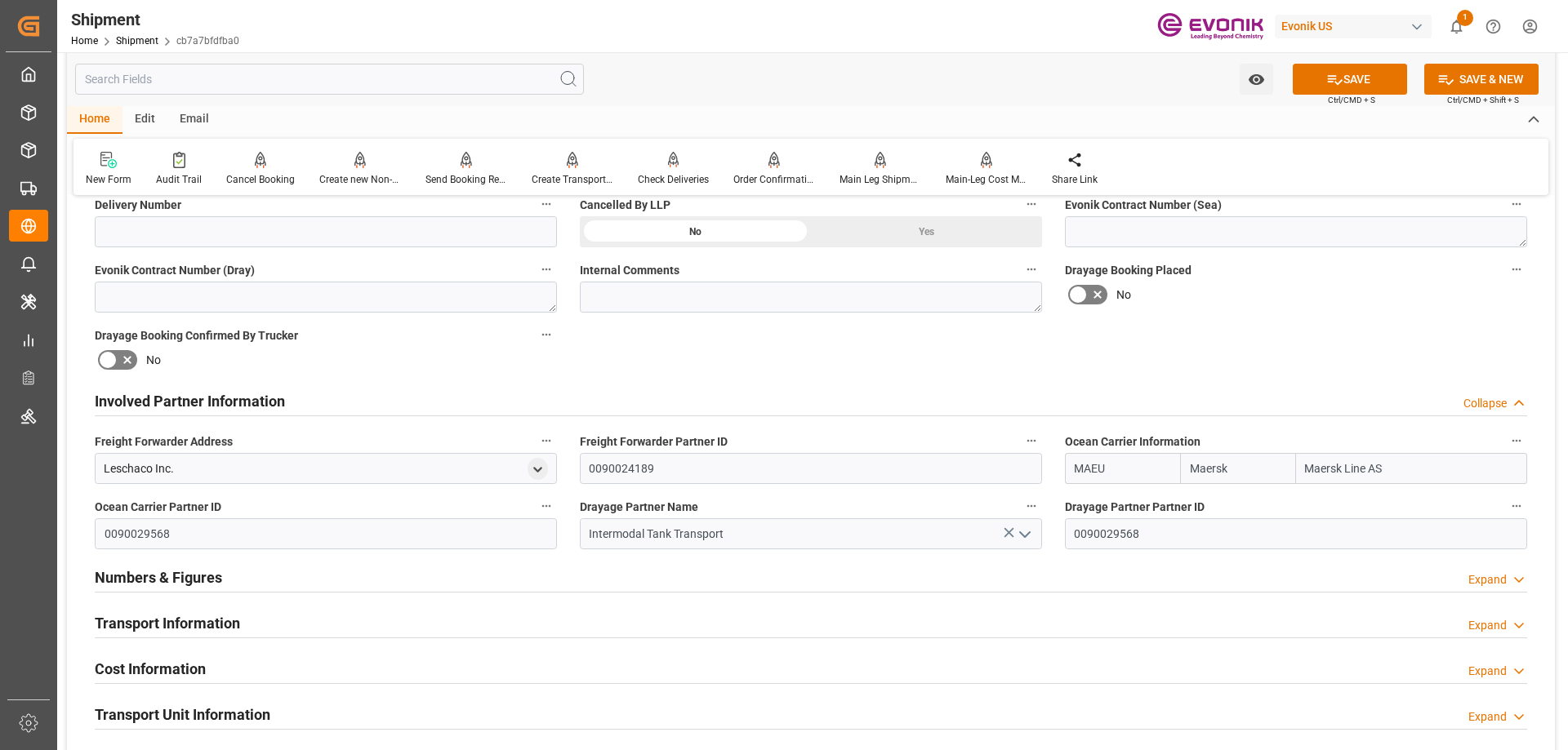
click at [284, 77] on input "text" at bounding box center [329, 79] width 509 height 31
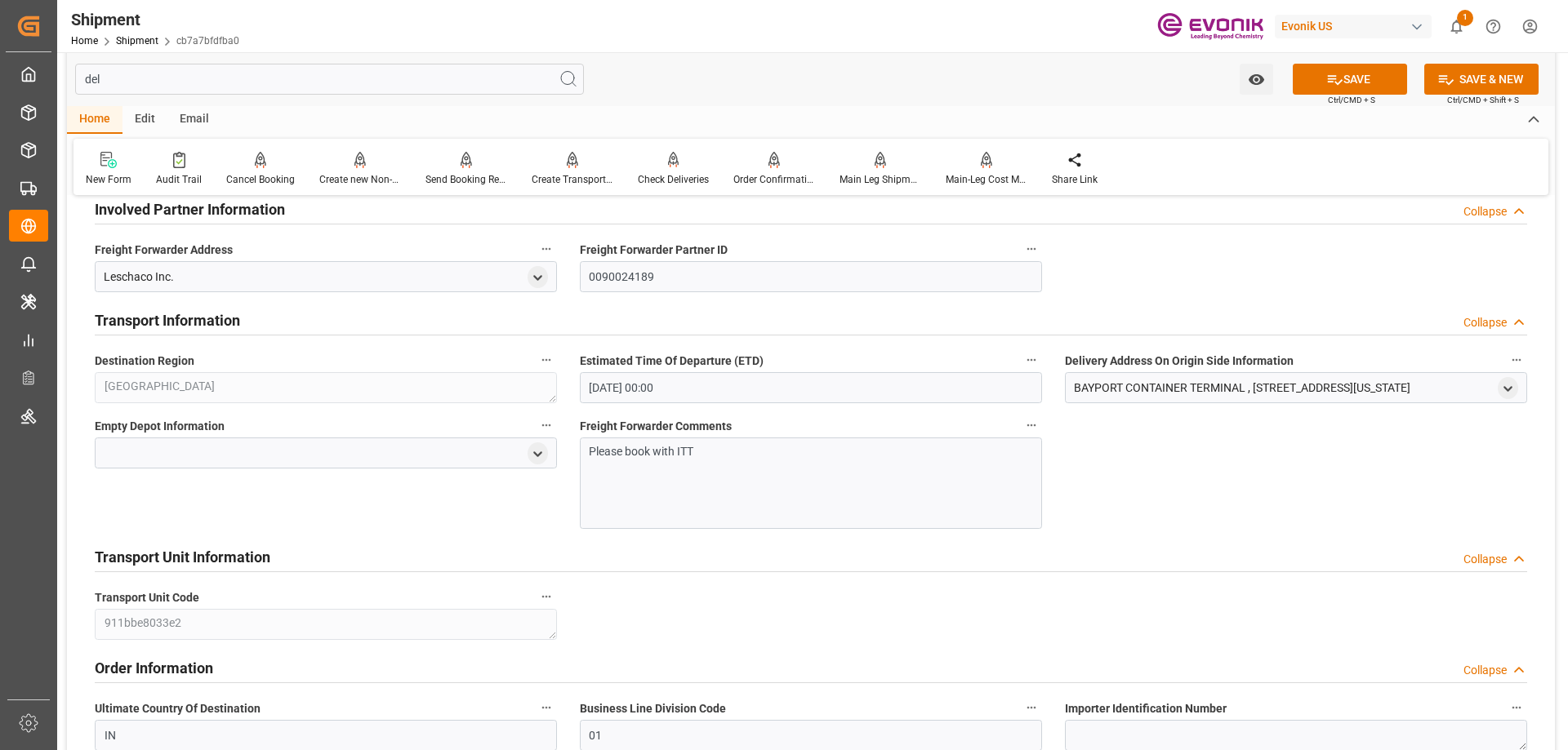
scroll to position [178, 0]
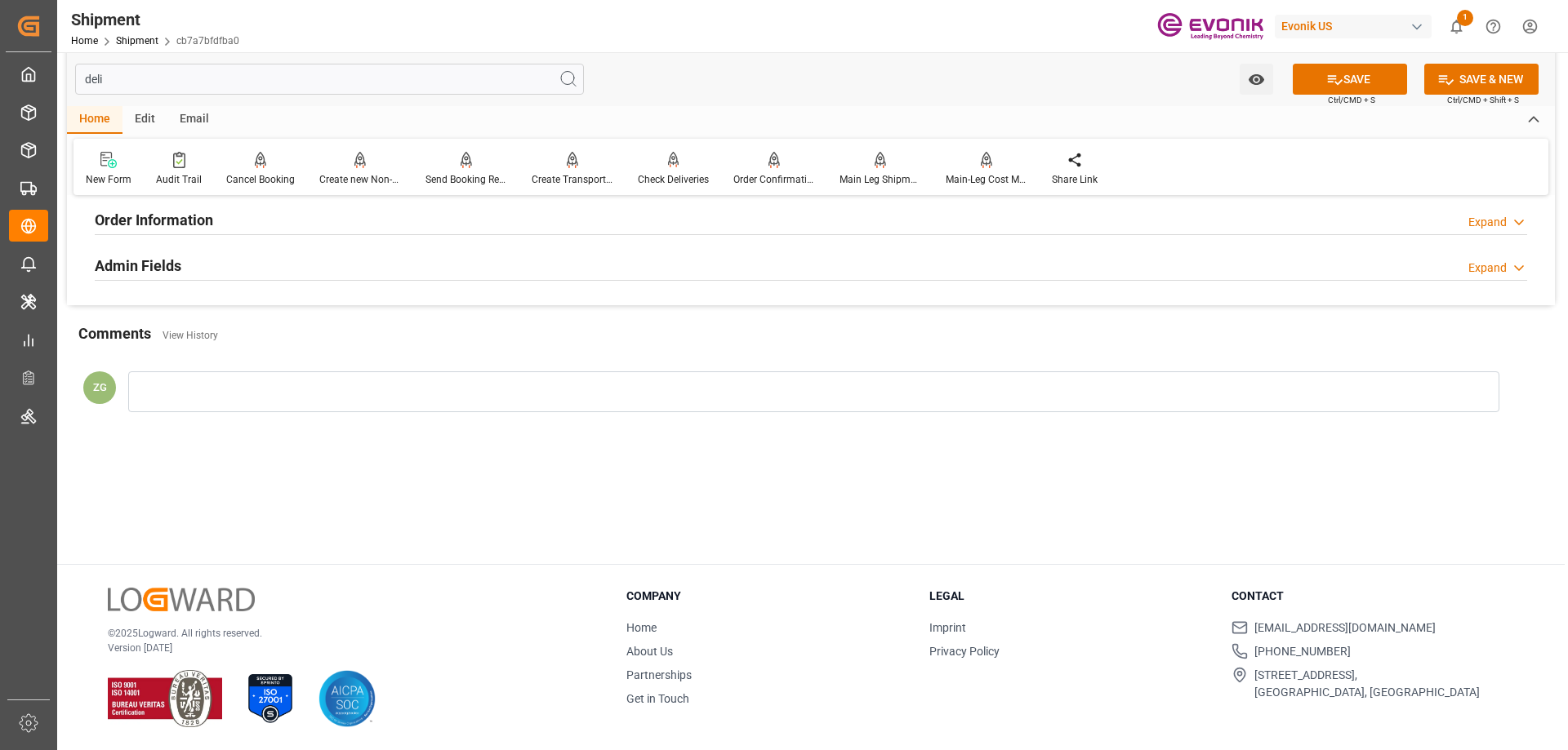
type input "deli"
click at [232, 253] on div "Admin Fields Expand" at bounding box center [811, 264] width 1433 height 31
click at [197, 218] on h2 "Order Information" at bounding box center [154, 219] width 118 height 22
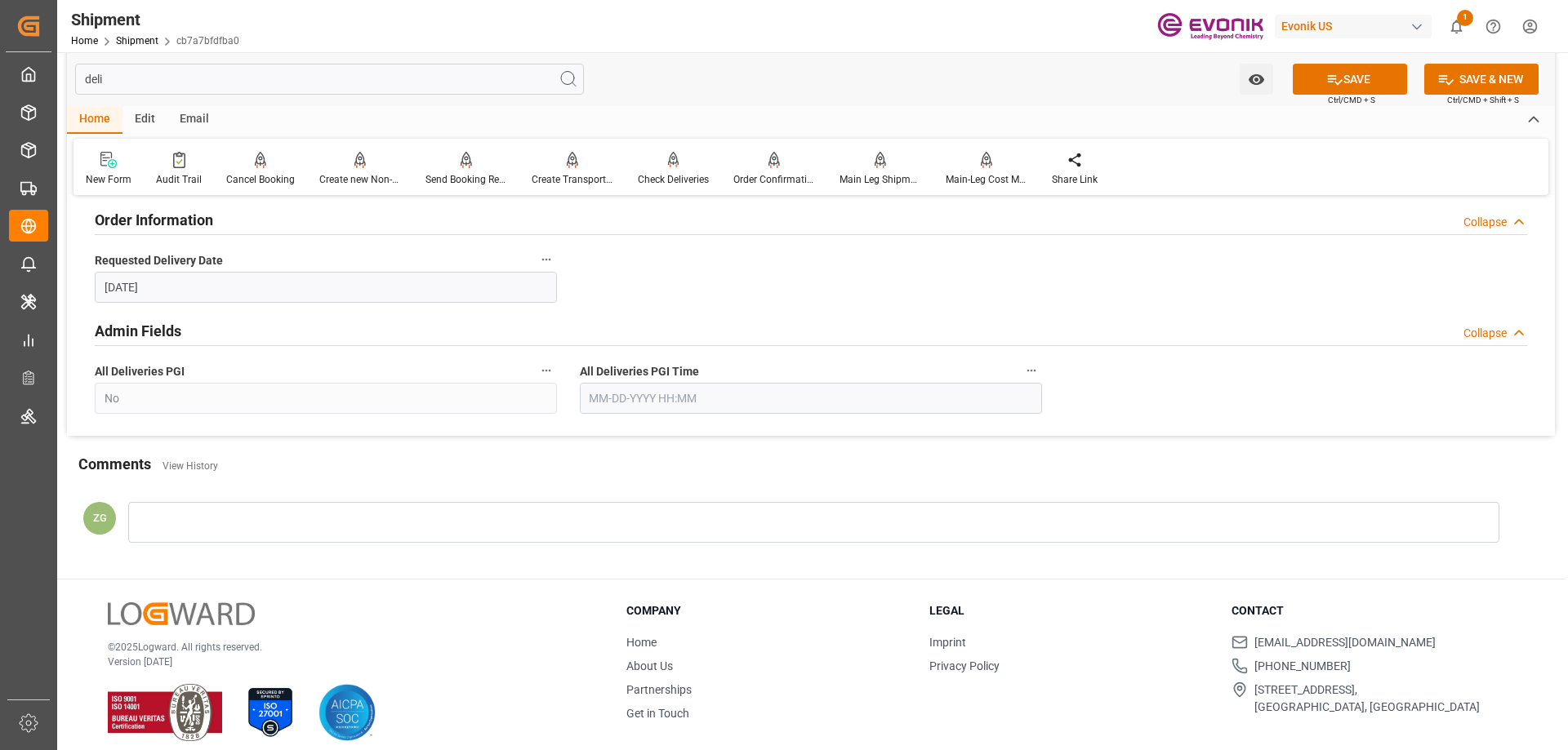
scroll to position [0, 0]
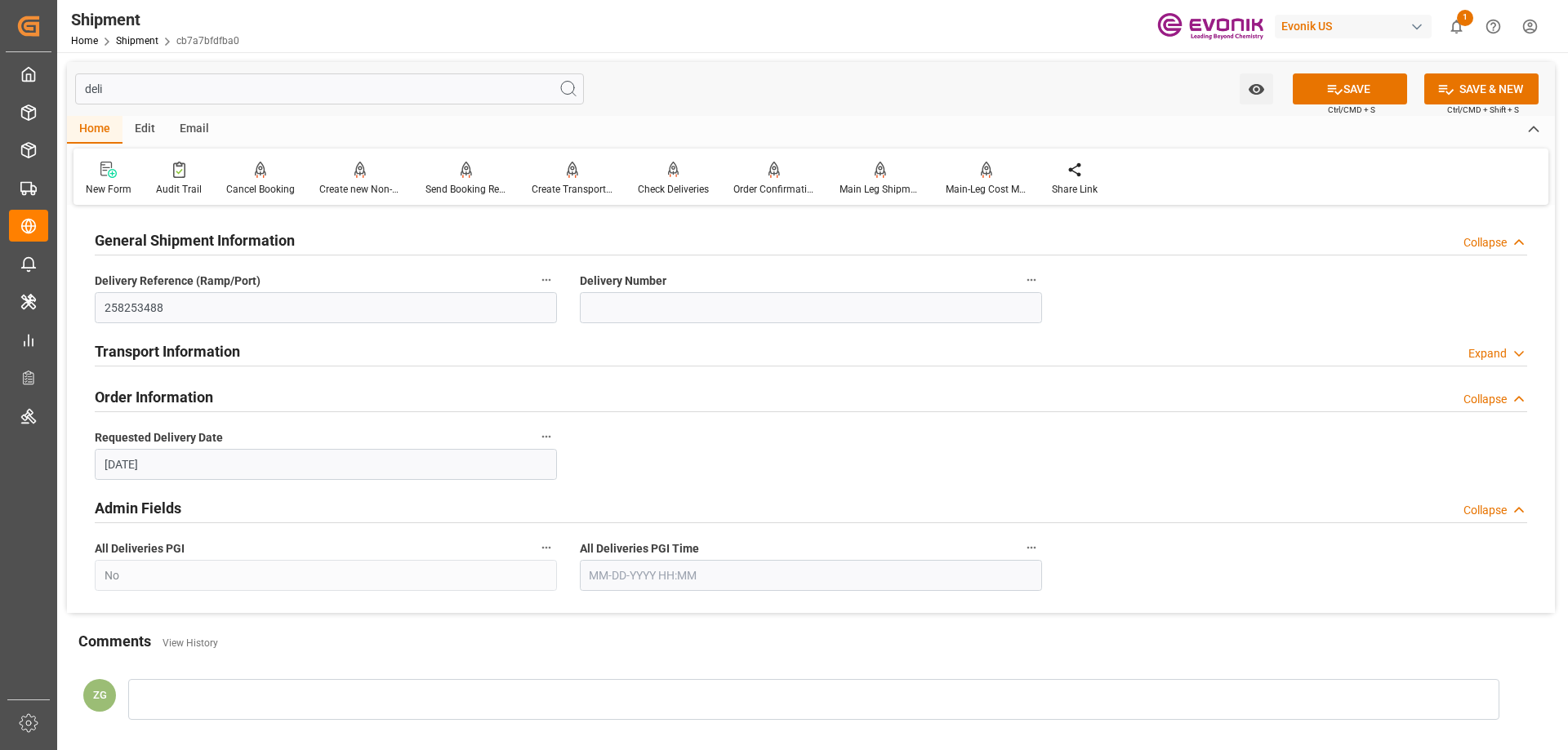
click at [183, 348] on h2 "Transport Information" at bounding box center [167, 351] width 146 height 22
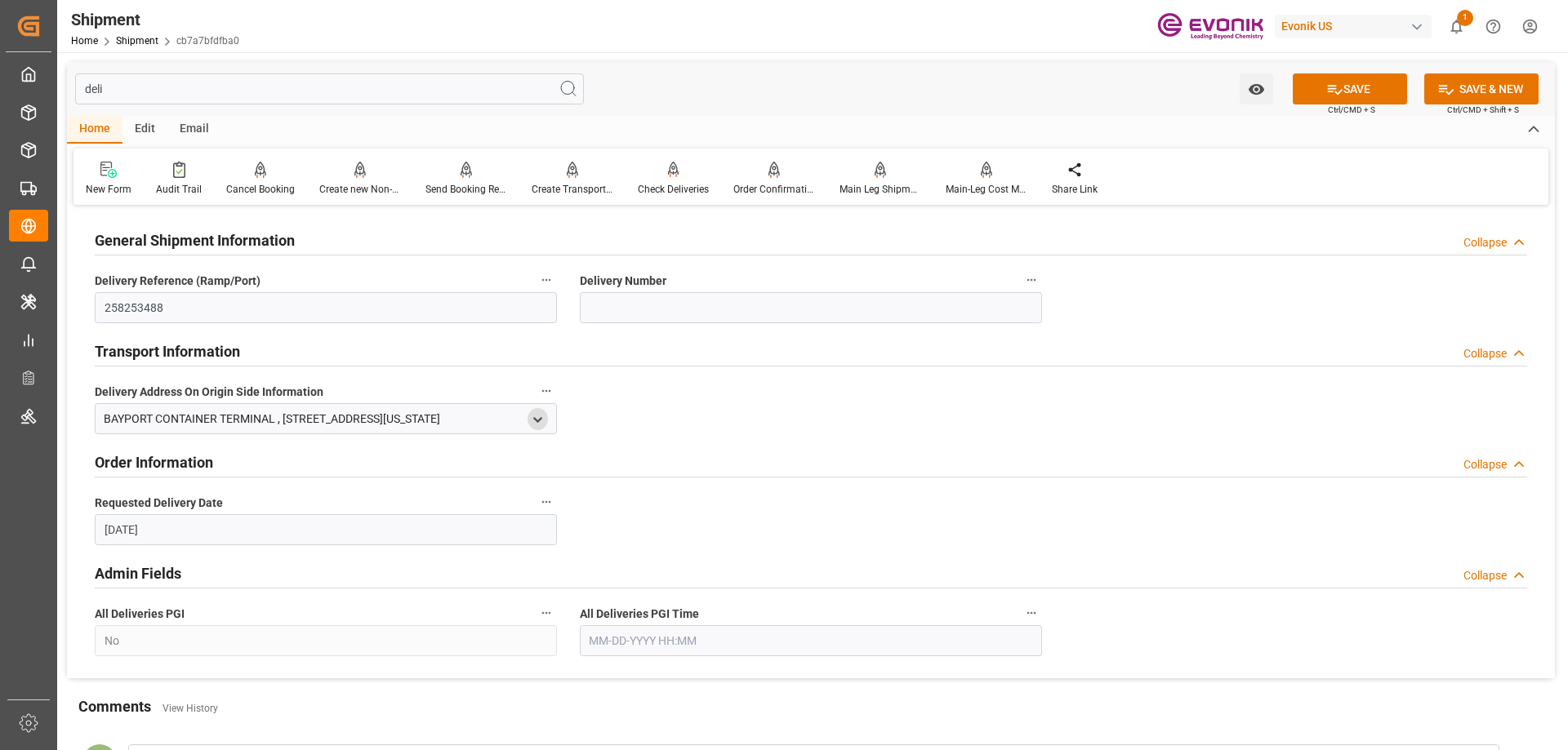
click at [532, 414] on icon "open menu" at bounding box center [538, 420] width 14 height 14
click at [353, 554] on input "text" at bounding box center [433, 557] width 205 height 18
type input "77586"
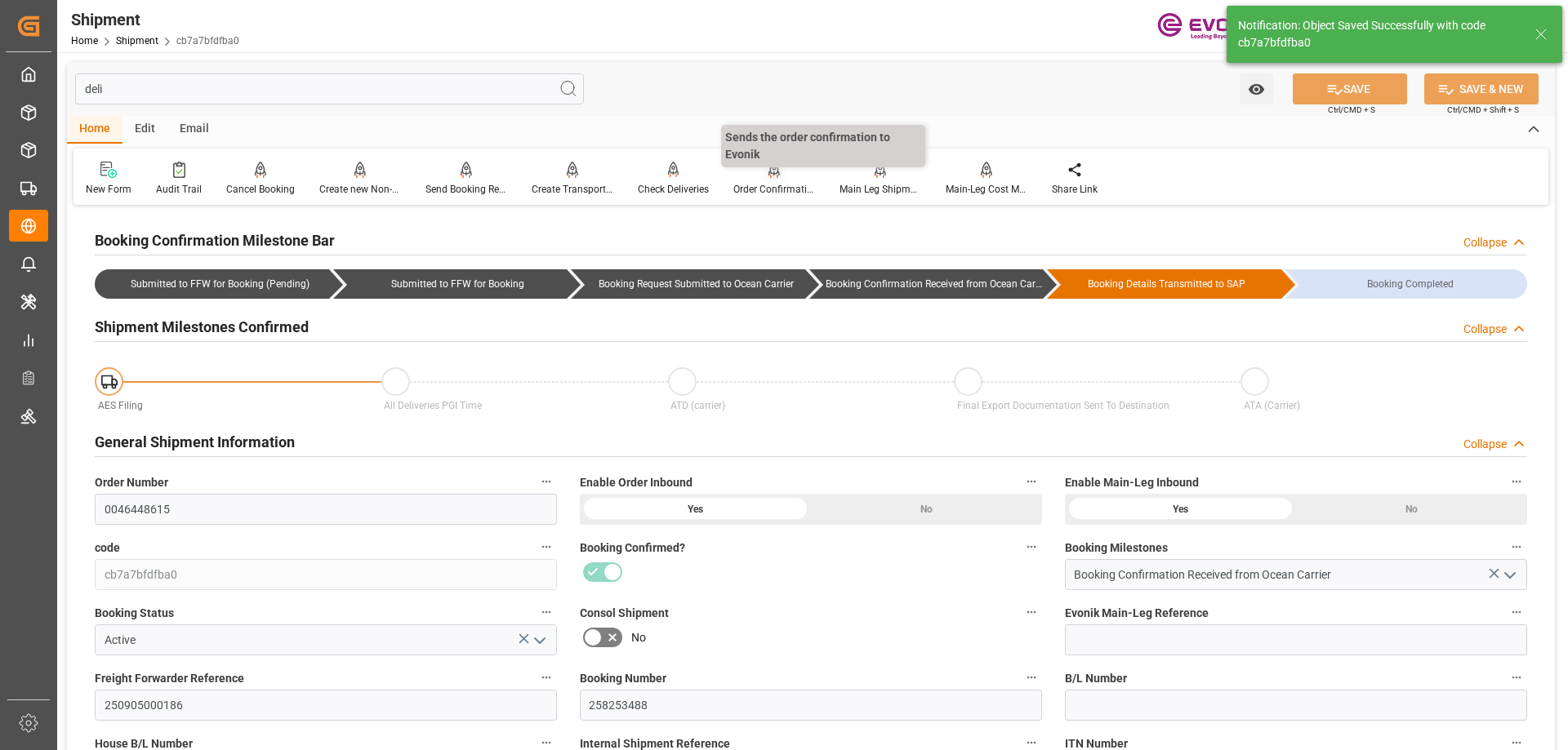
click at [791, 177] on div at bounding box center [774, 169] width 82 height 17
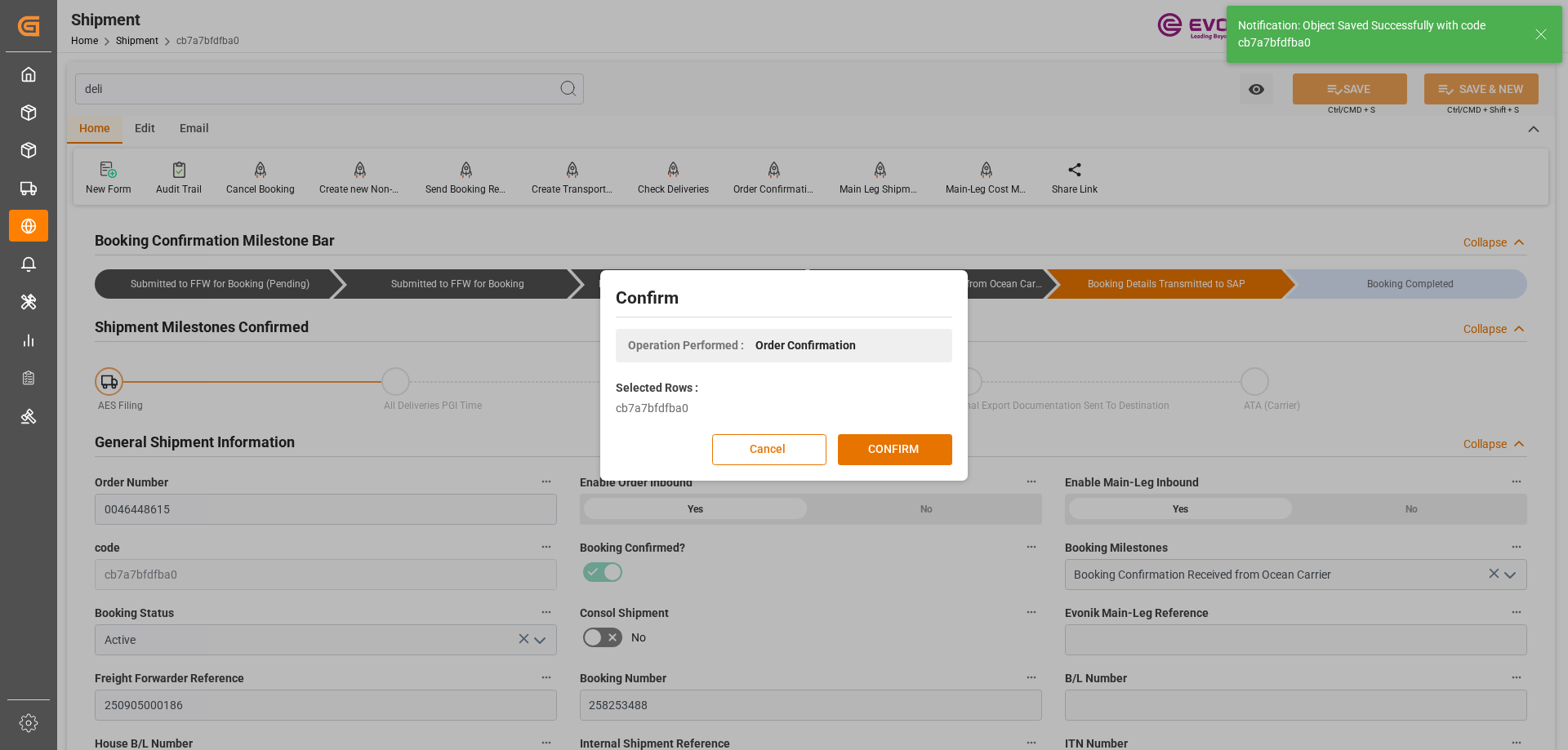
click at [930, 432] on div "Confirm Operation Performed : Order Confirmation Selected Rows : cb7a7bfdfba0 C…" at bounding box center [784, 375] width 359 height 202
click at [930, 448] on button "CONFIRM" at bounding box center [895, 449] width 115 height 31
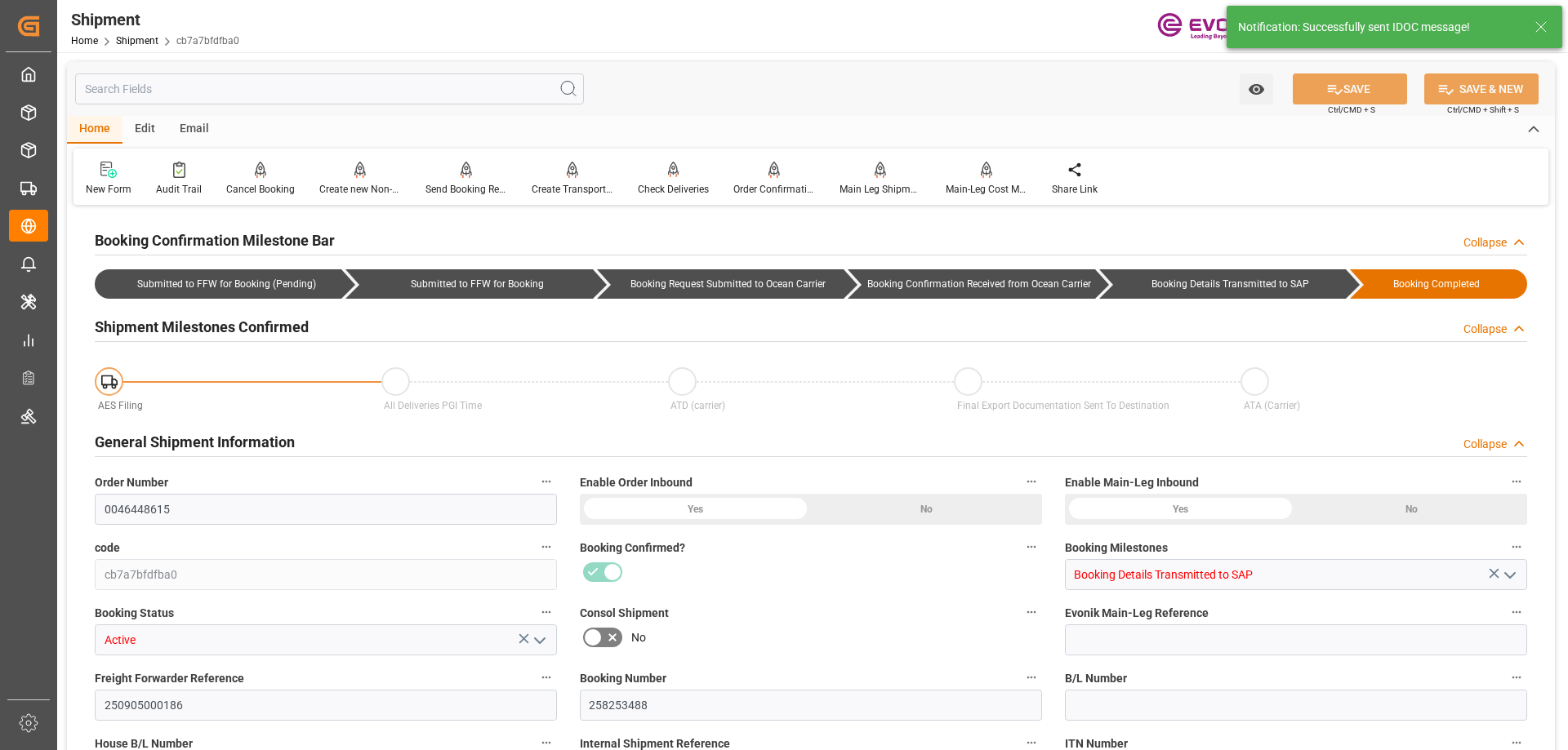
type input "Maersk"
type input "Maersk Line AS"
type input "0"
type input "20000"
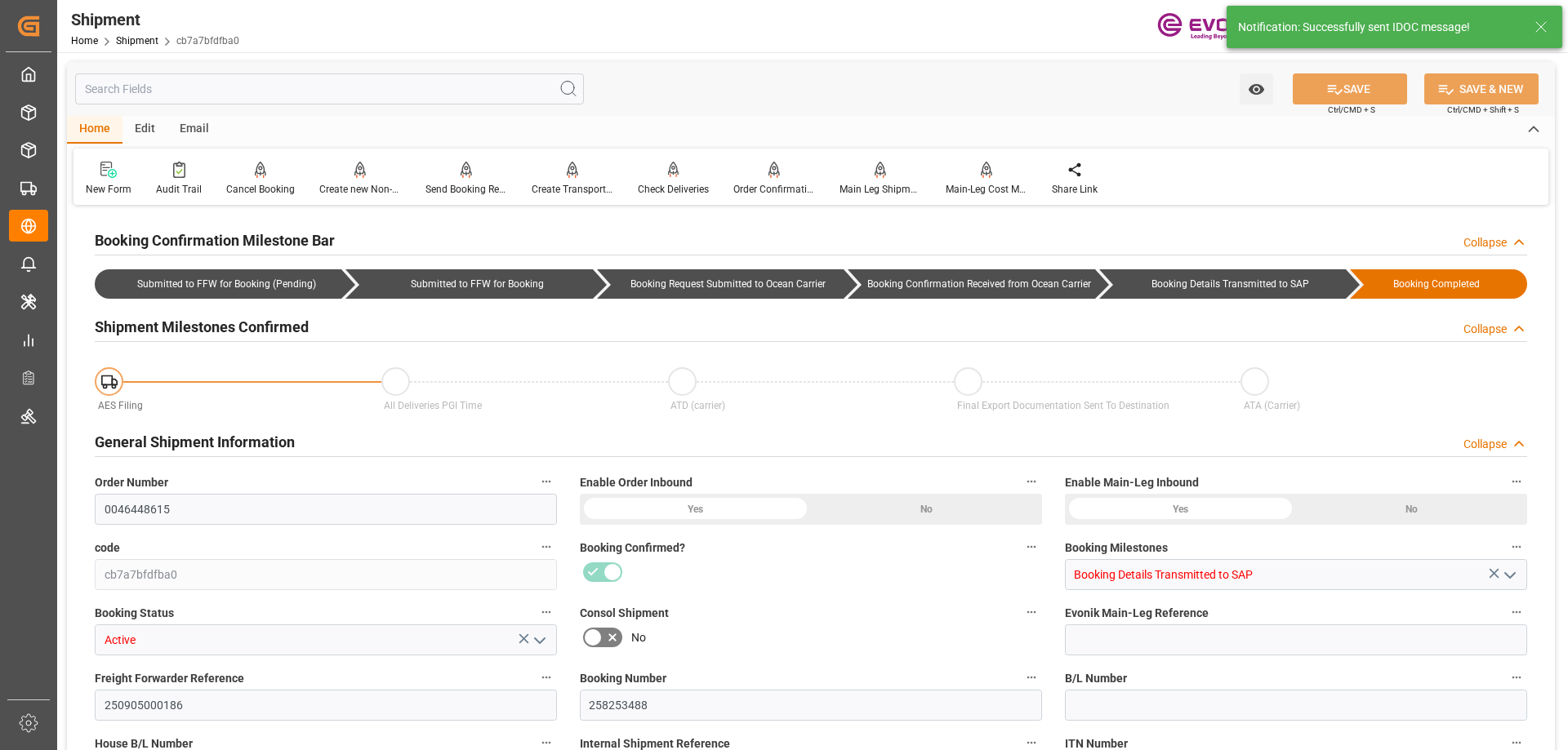
type input "0"
type input "USHOU"
type input "INNSA"
type input "9333010"
type input "7777777"
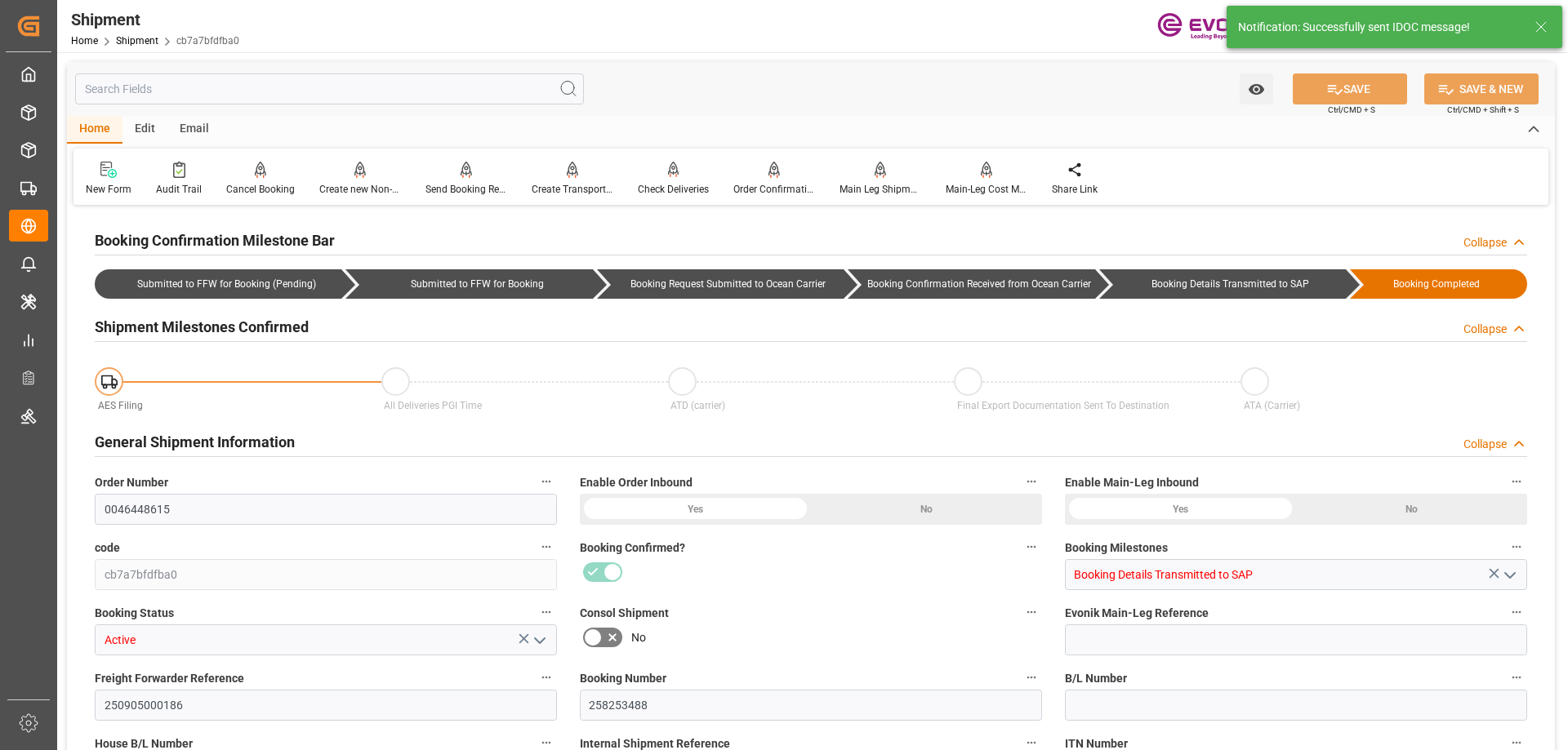
type input "9333010"
type input "2539"
type input "0"
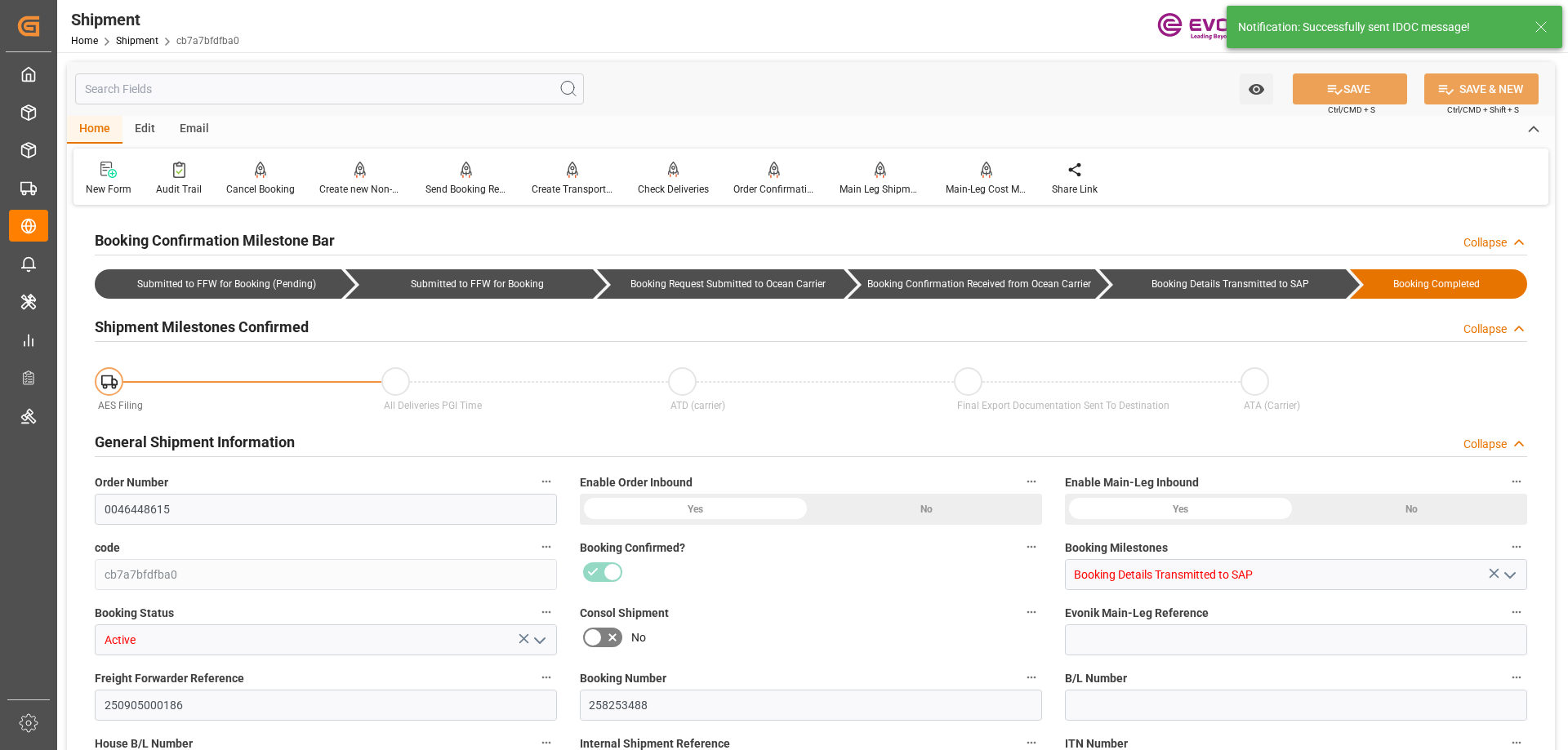
type input "20000"
type input "KGM"
type input "0"
type input "Maersk"
type input "Maersk Line AS"
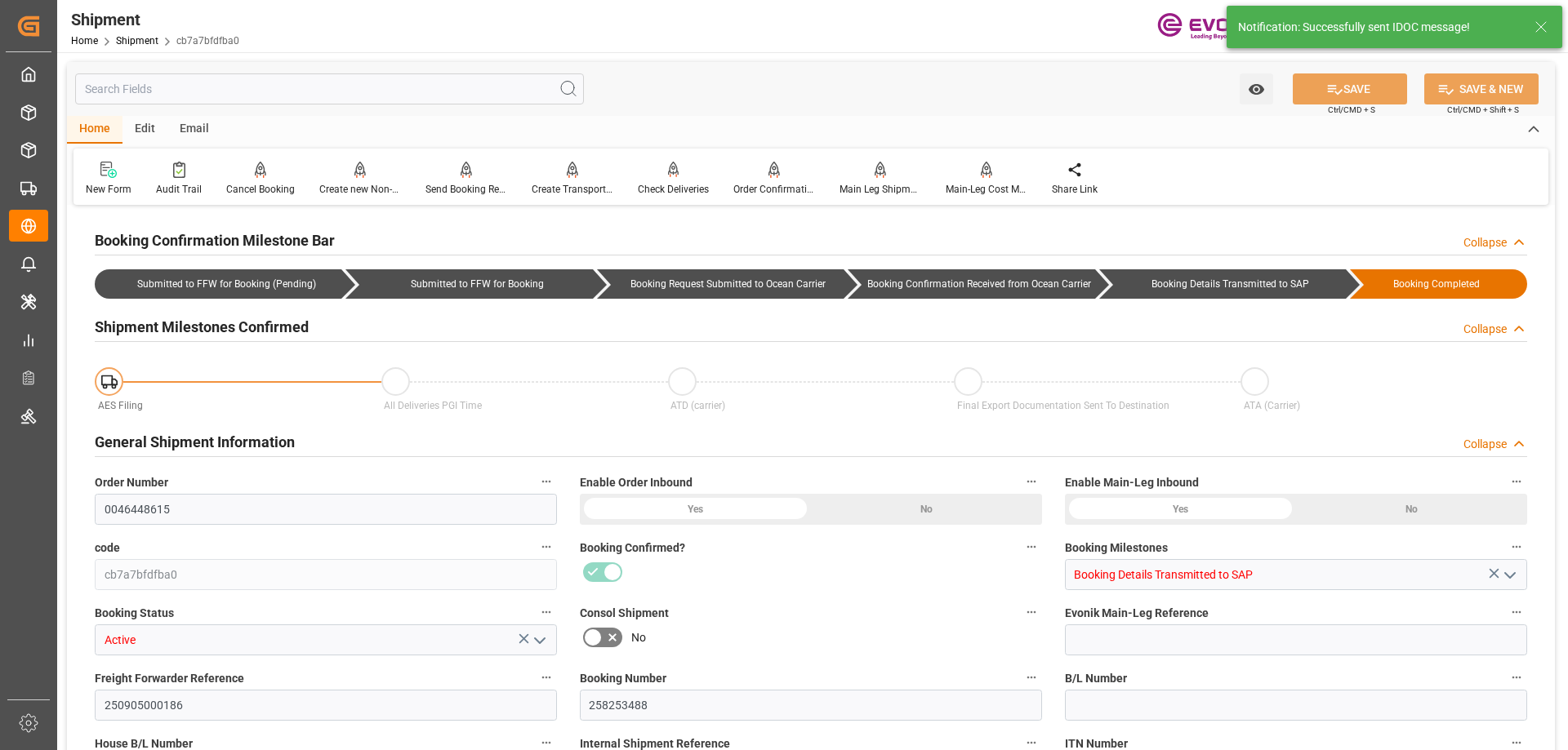
type input "42.98"
type input "[DATE] 00:00"
type input "[DATE] 10:00"
type input "09-17-2025 00:00"
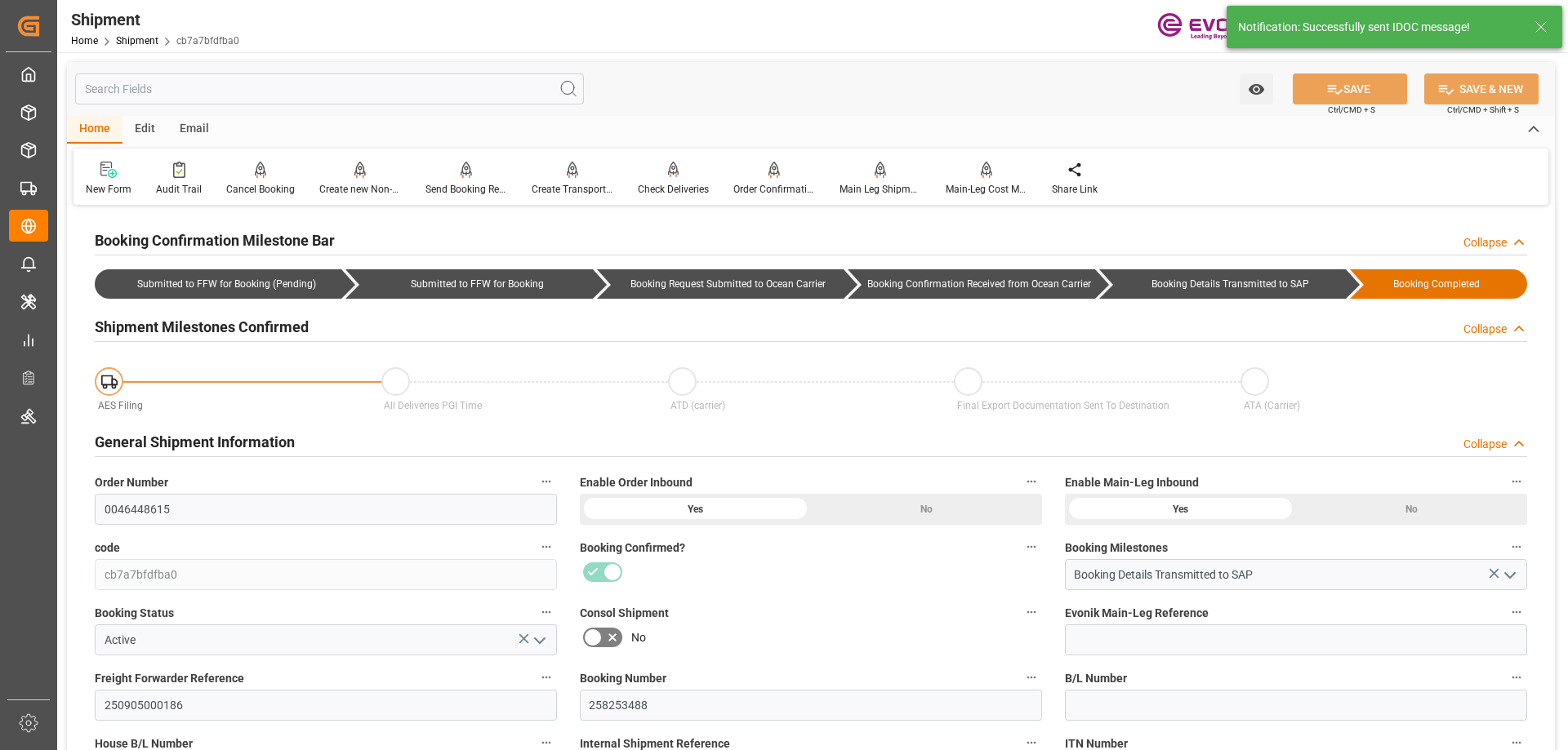
type input "09-12-2025 00:00"
type input "09-17-2025 10:00"
type input "11-01-2025"
type input "08-12-2025 00:00"
type input "08-13-2025 00:00"
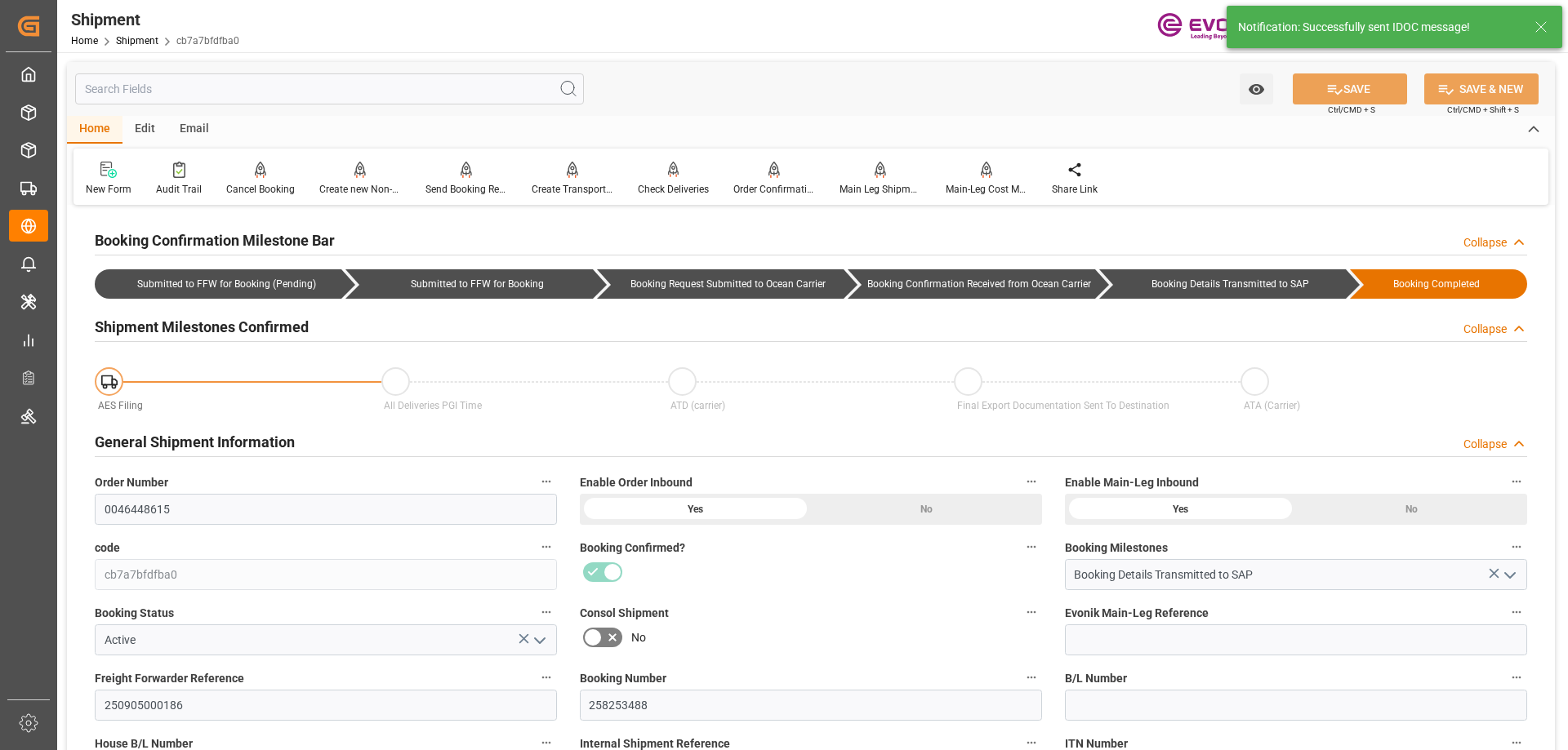
type input "08-13-2025 00:00"
type input "08-12-2025 17:55"
type input "08-14-2025 12:54"
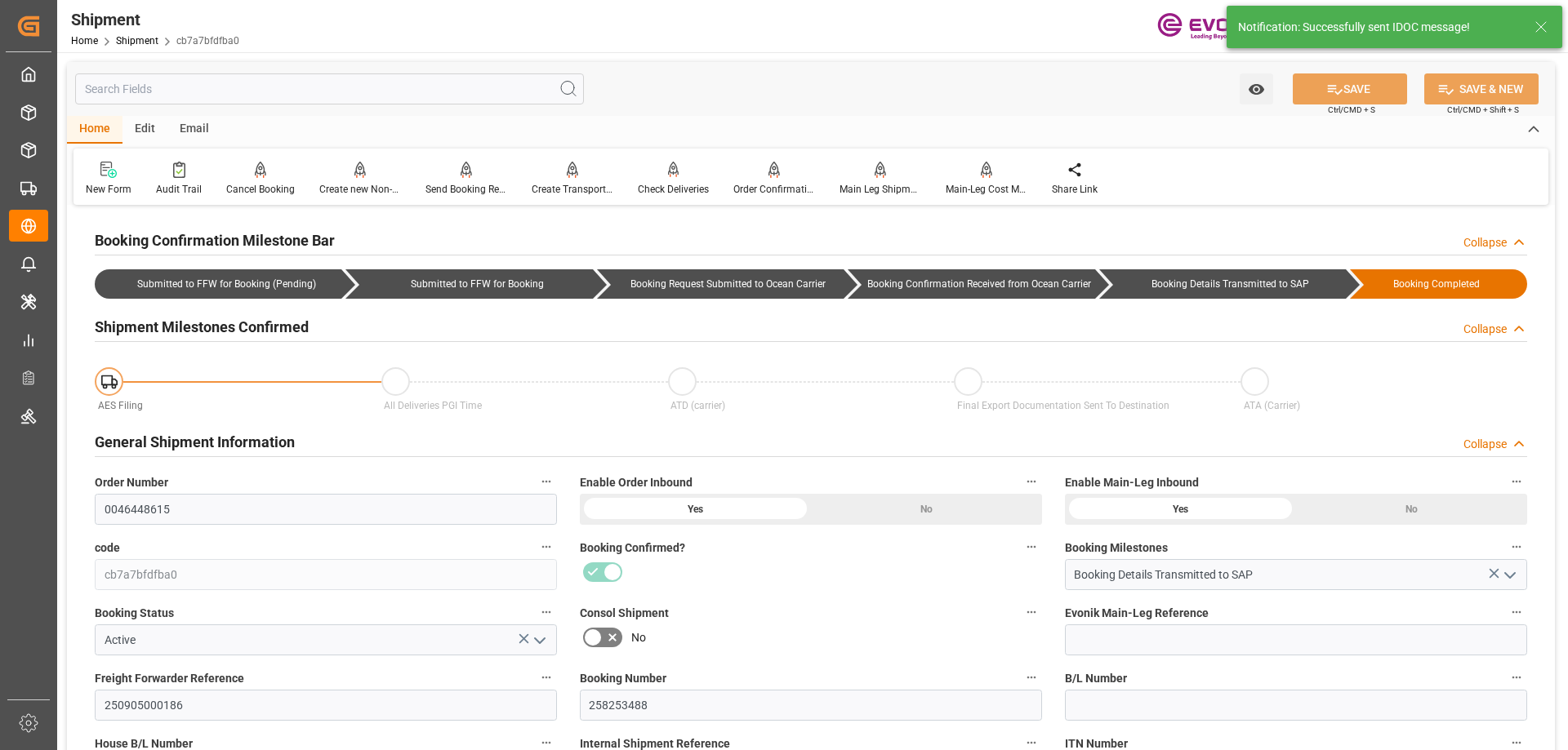
type input "08-12-2025 17:52"
type input "08-14-2025 12:54"
type input "08-14-2025 00:00"
type input "08-13-2025 00:00"
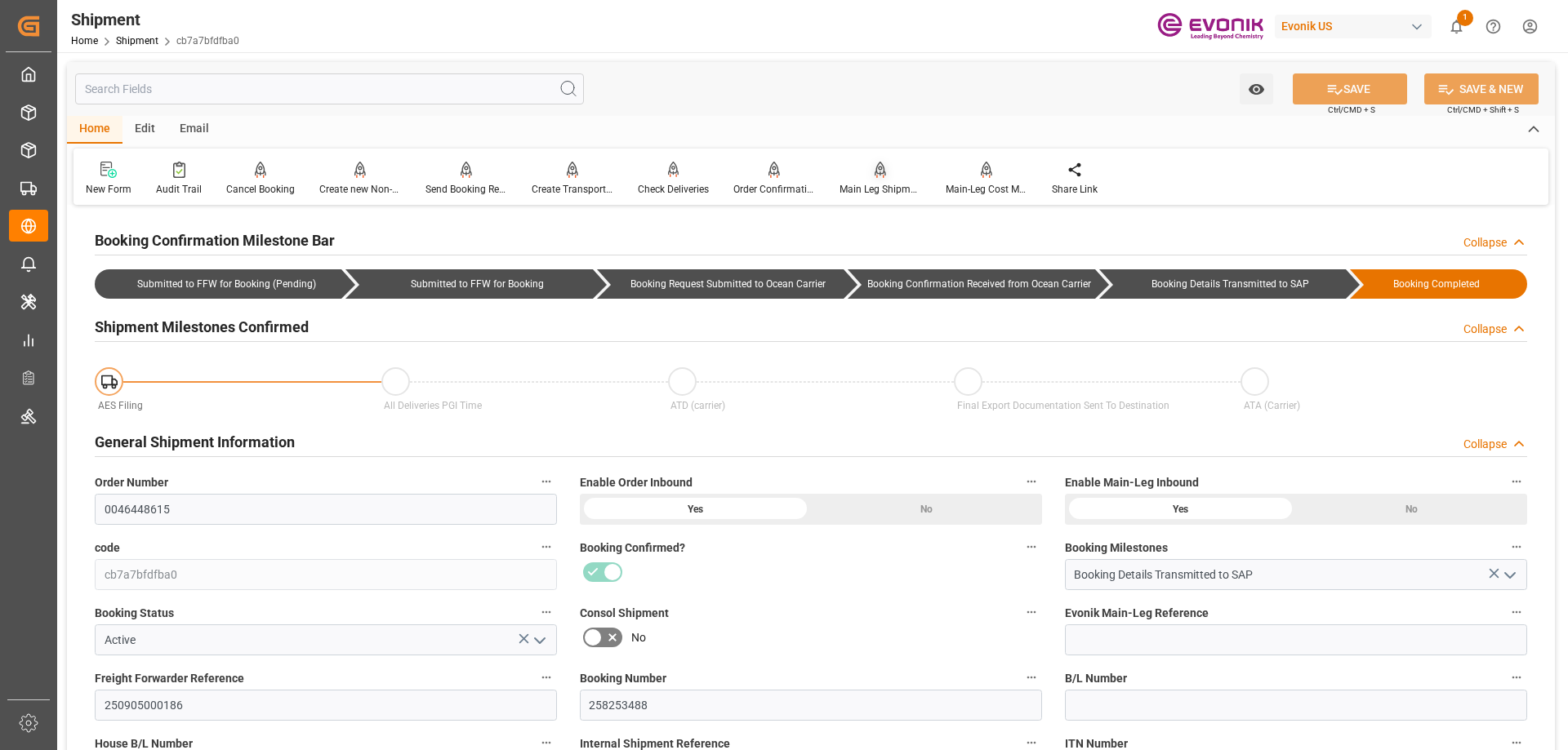
click at [881, 190] on div "Main Leg Shipment" at bounding box center [880, 190] width 82 height 15
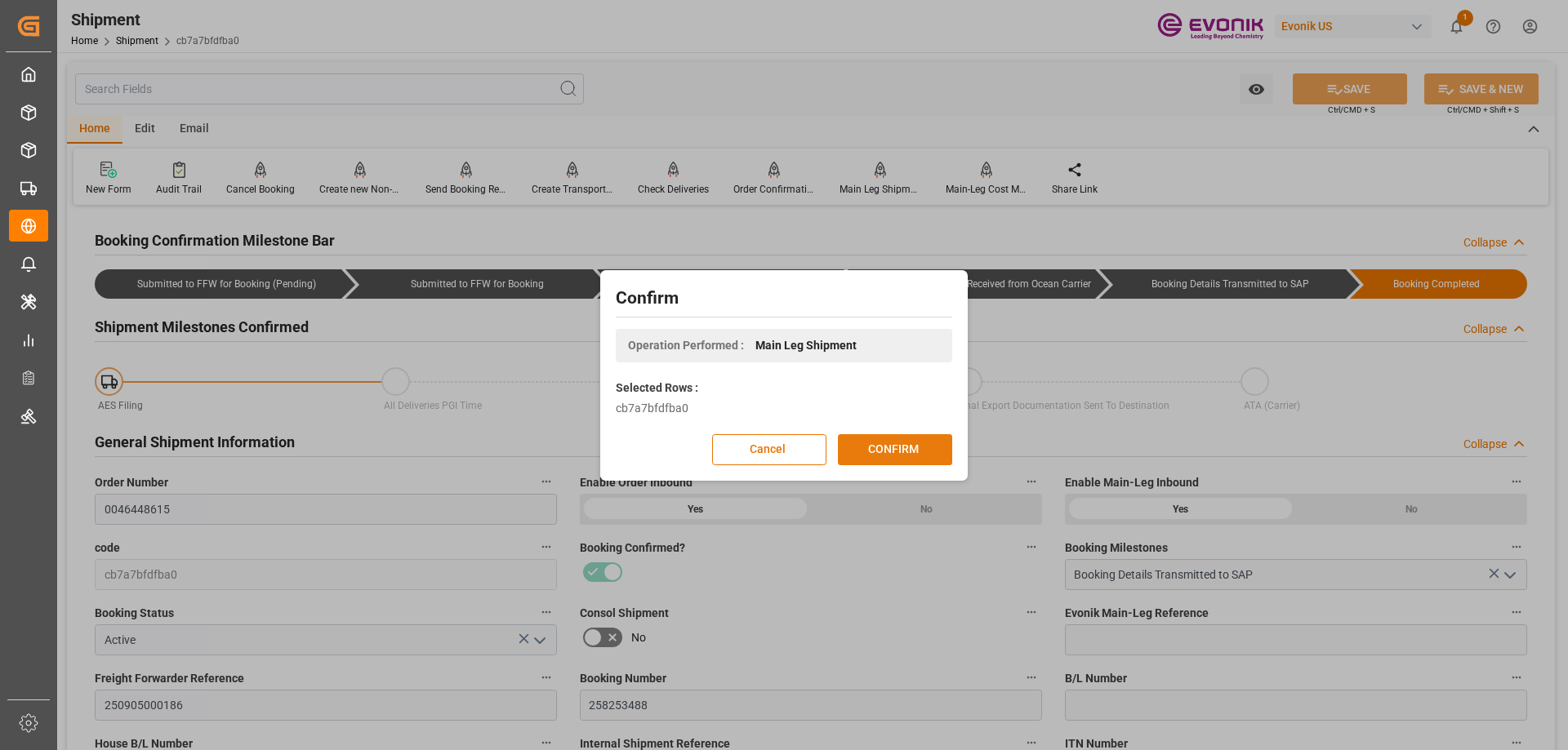
click at [872, 447] on button "CONFIRM" at bounding box center [895, 449] width 115 height 31
drag, startPoint x: 1069, startPoint y: 70, endPoint x: 1023, endPoint y: 23, distance: 65.8
click at [1023, 23] on div "Confirm Operation Performed : Main Leg Shipment Selected Rows : cb7a7bfdfba0 Ca…" at bounding box center [784, 375] width 1568 height 750
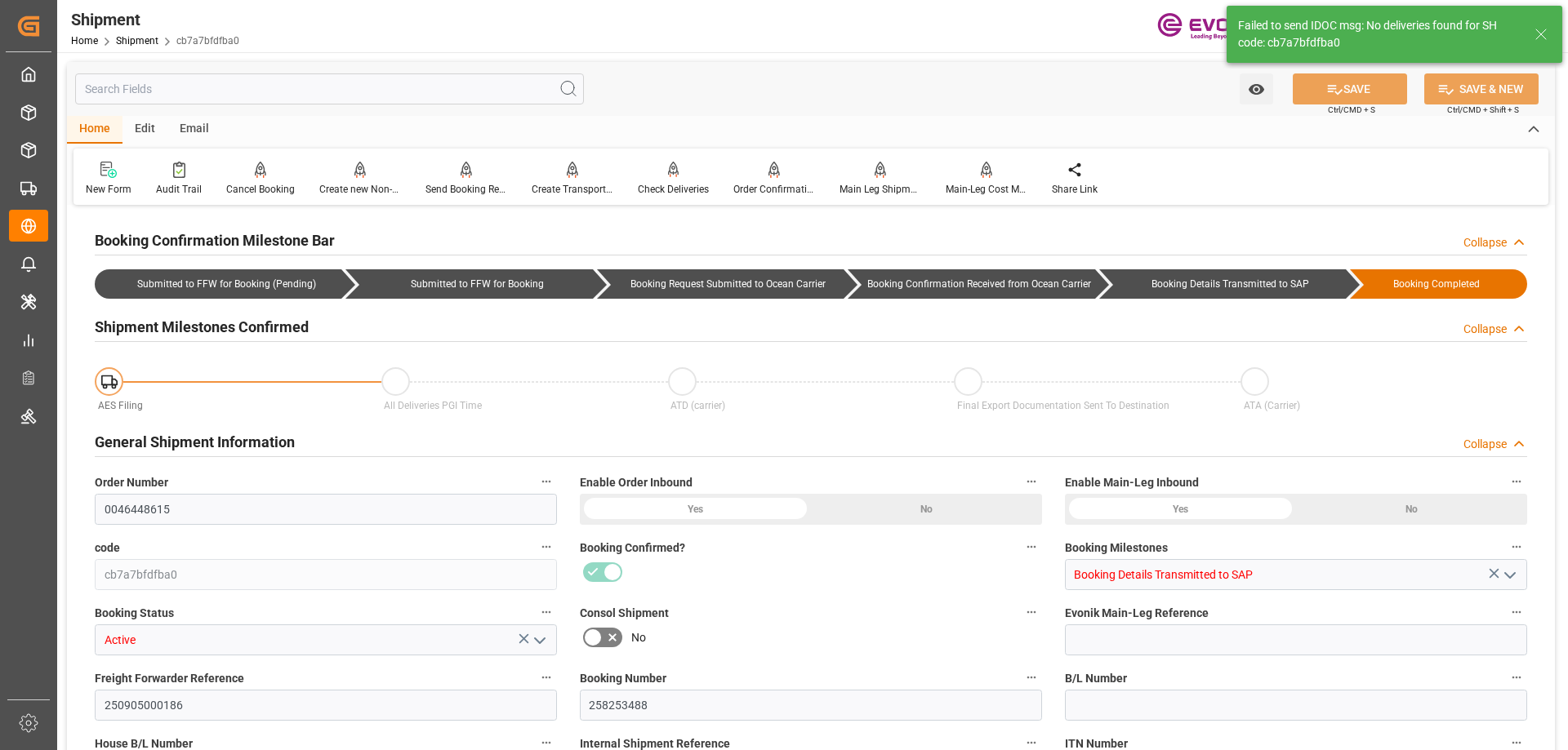
type input "Maersk"
type input "Maersk Line AS"
type input "0"
type input "20000"
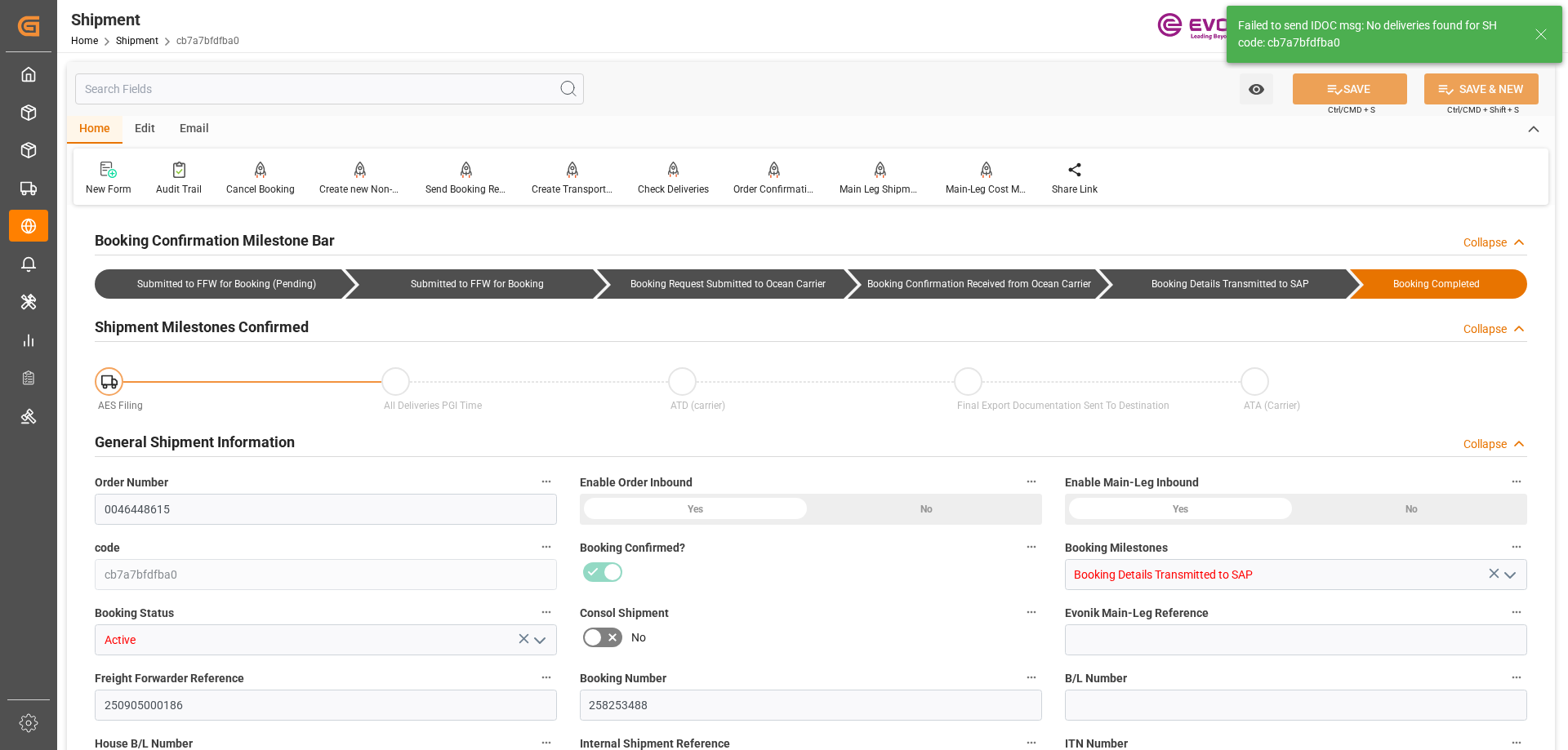
type input "0"
type input "USHOU"
type input "INNSA"
type input "9333010"
type input "7777777"
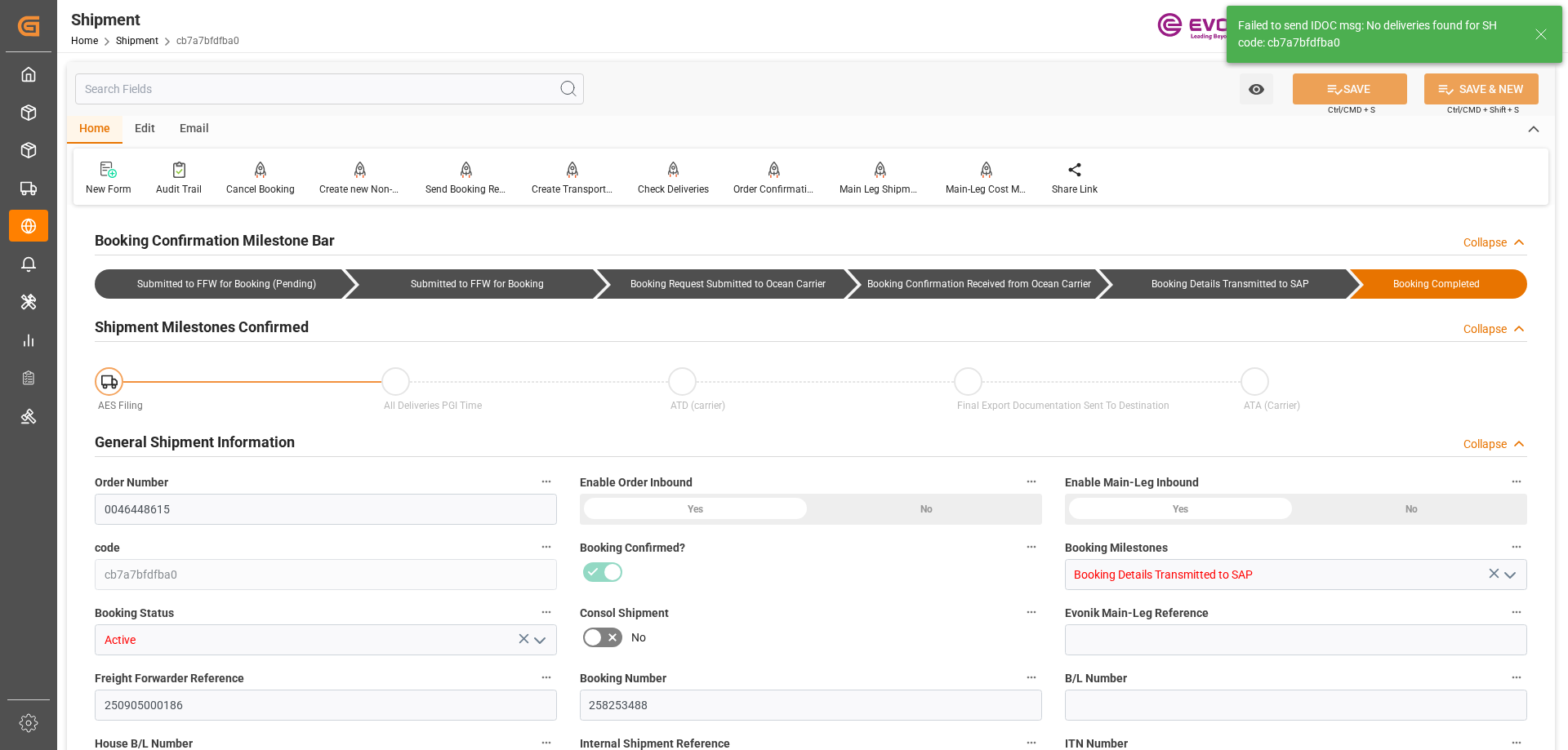
type input "9333010"
type input "2539"
type input "0"
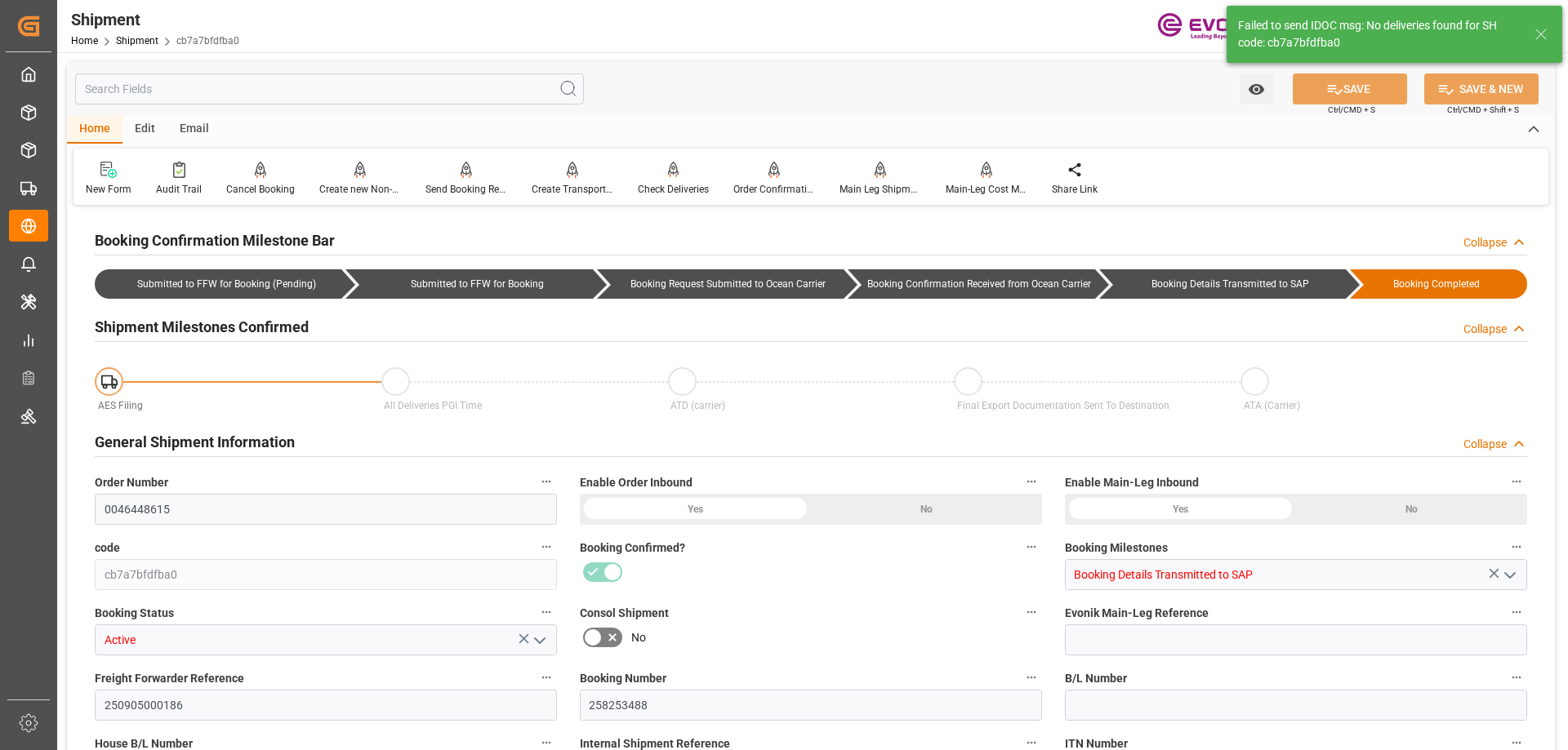
type input "20000"
type input "KGM"
type input "0"
type input "Maersk"
type input "Maersk Line AS"
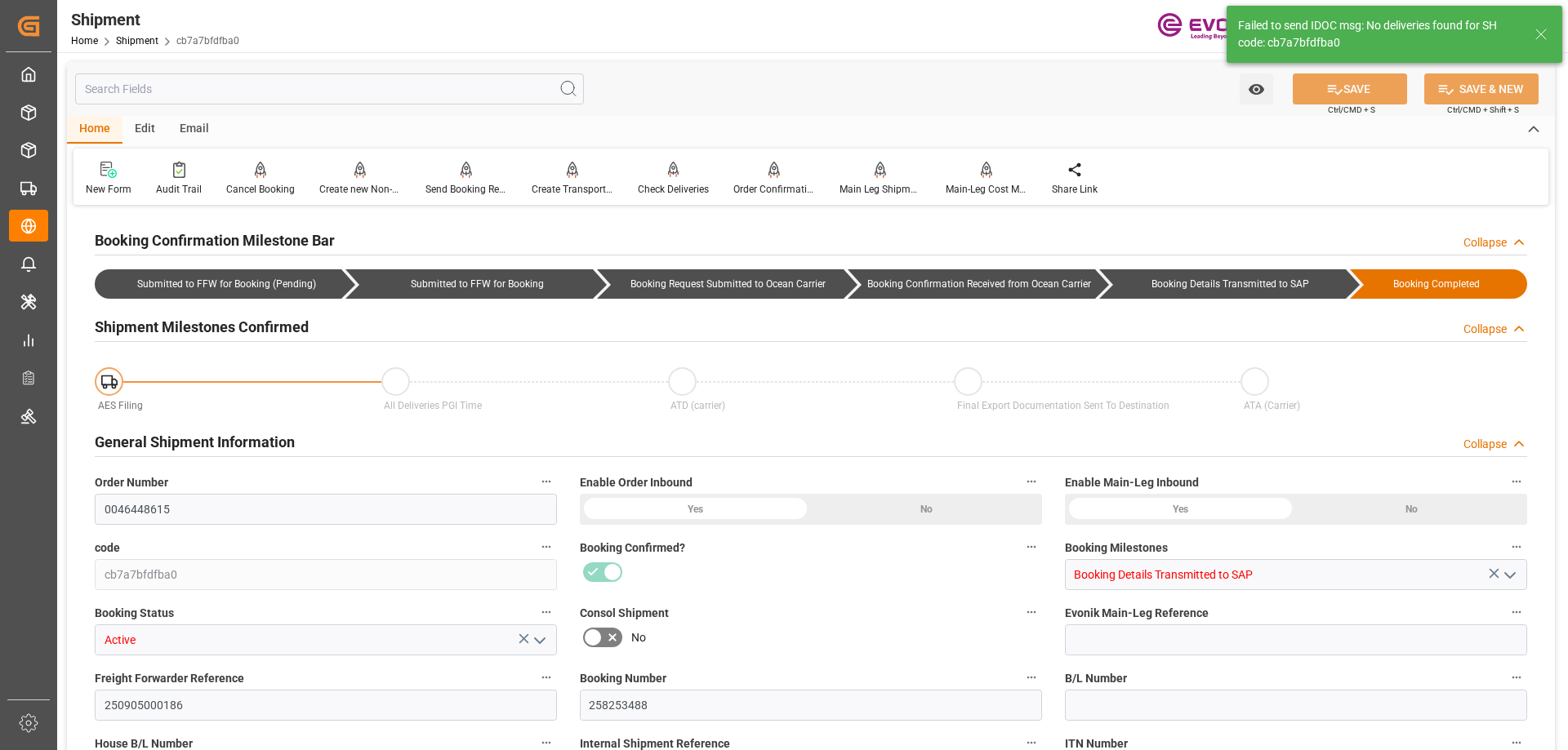
type input "42.98"
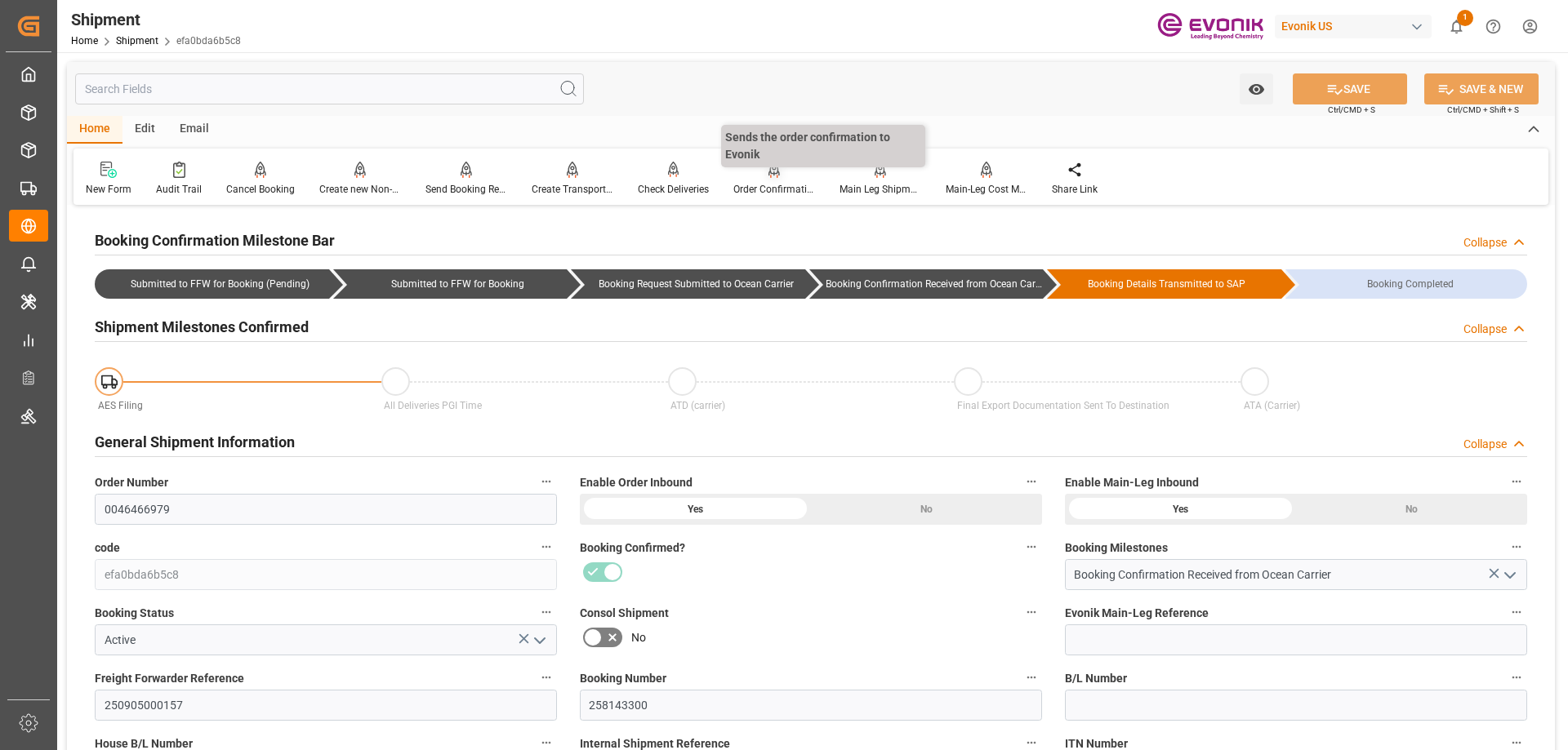
click at [748, 183] on div "Order Confirmation" at bounding box center [774, 190] width 82 height 15
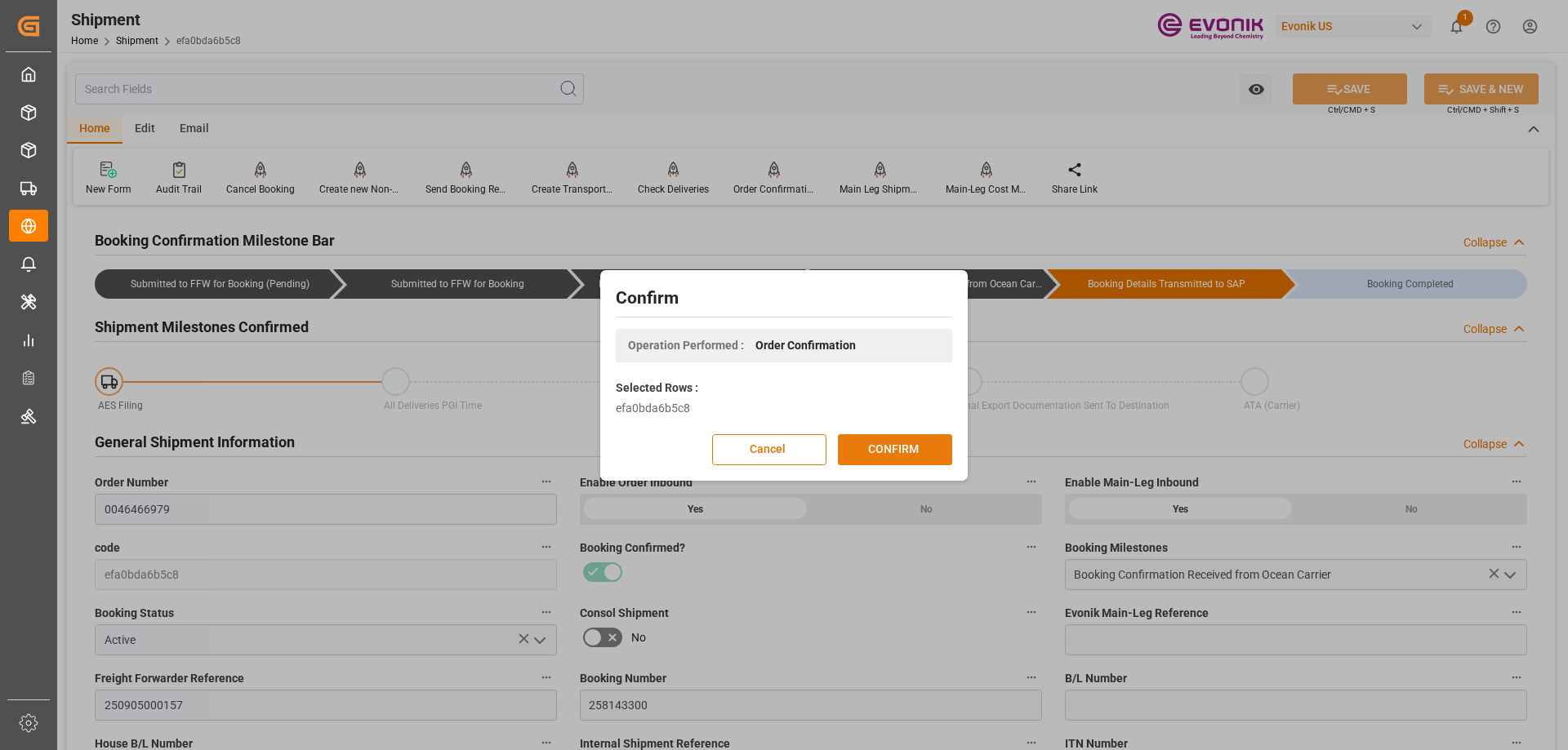
click at [876, 446] on button "CONFIRM" at bounding box center [895, 449] width 115 height 31
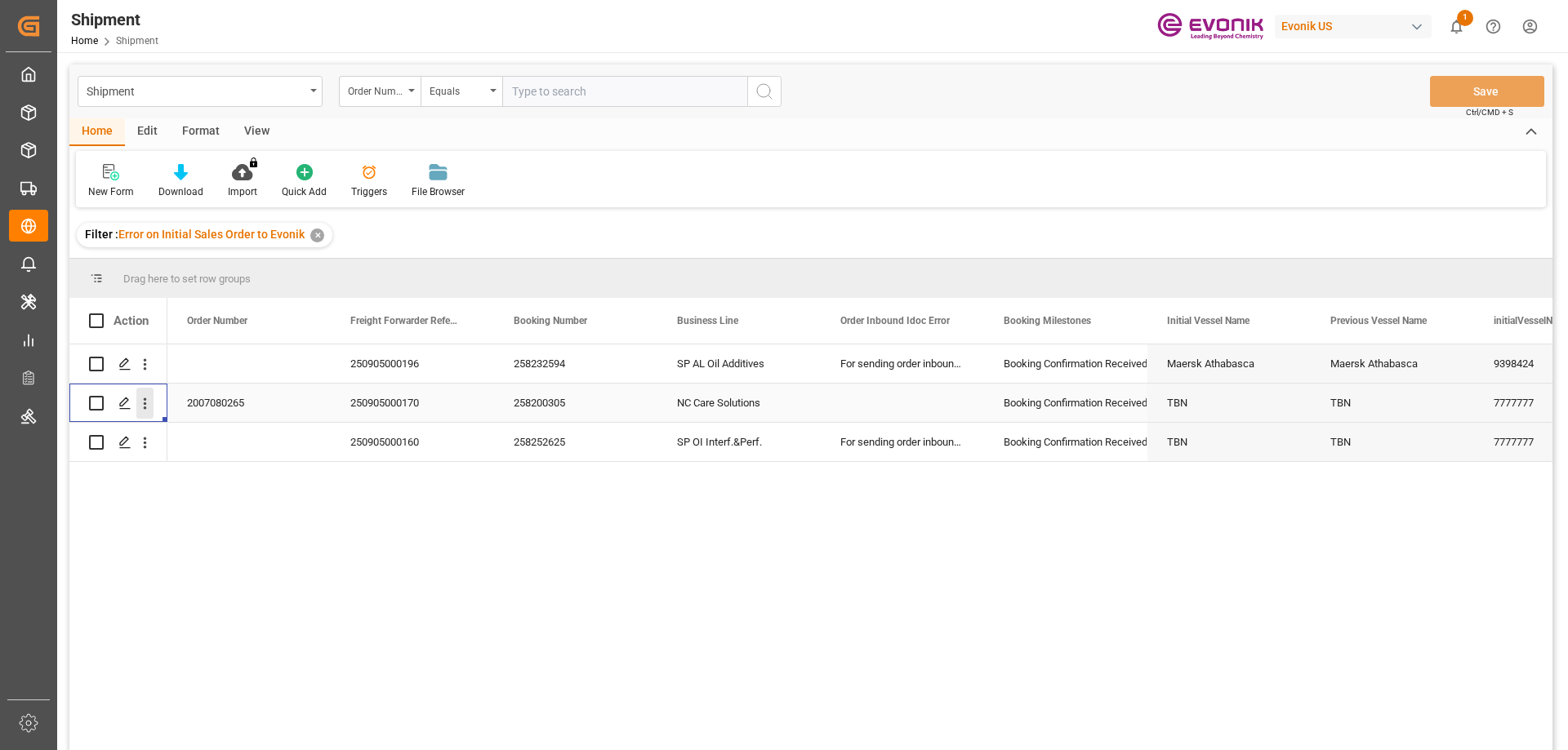
click at [146, 398] on icon "open menu" at bounding box center [145, 404] width 3 height 11
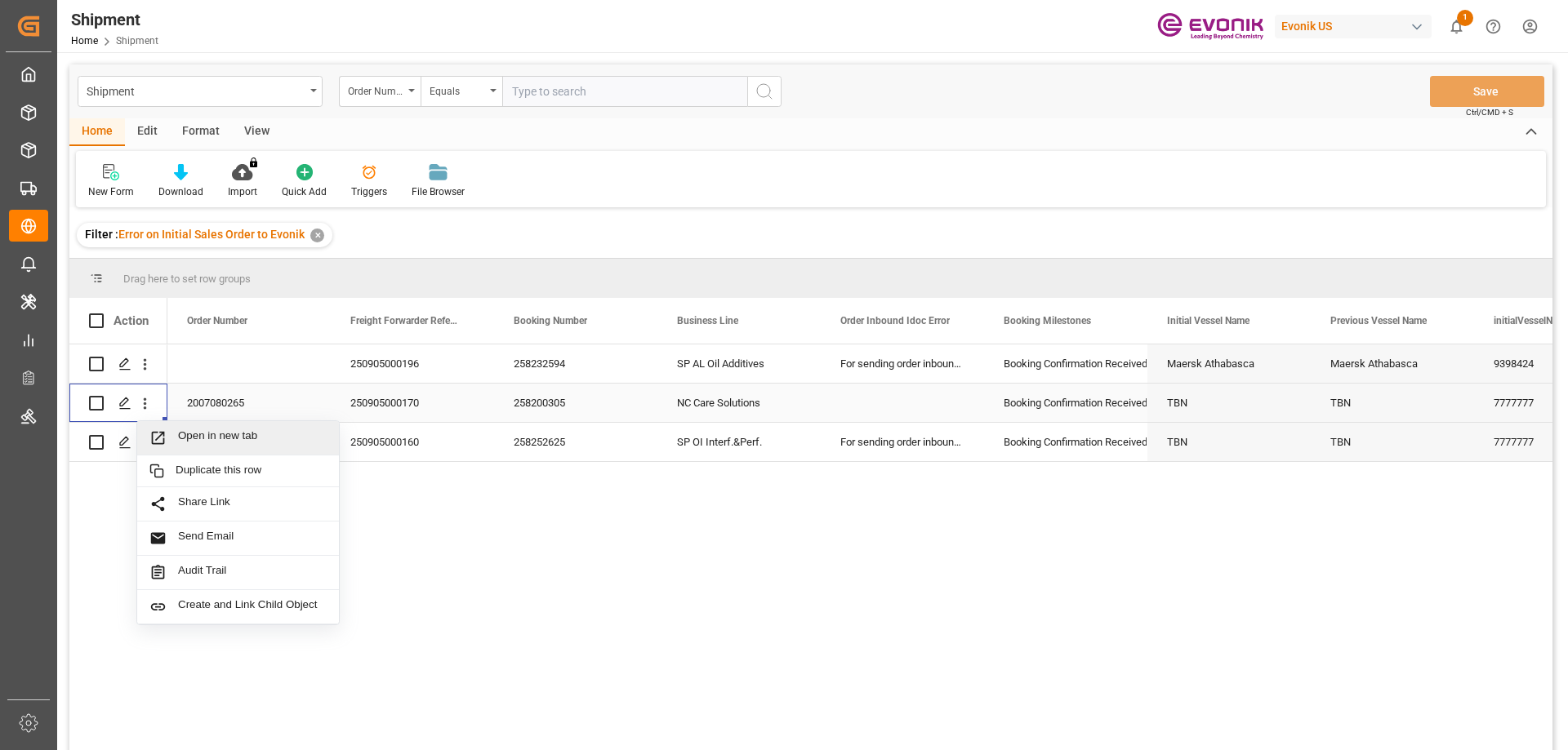
click at [187, 432] on span "Open in new tab" at bounding box center [252, 438] width 149 height 17
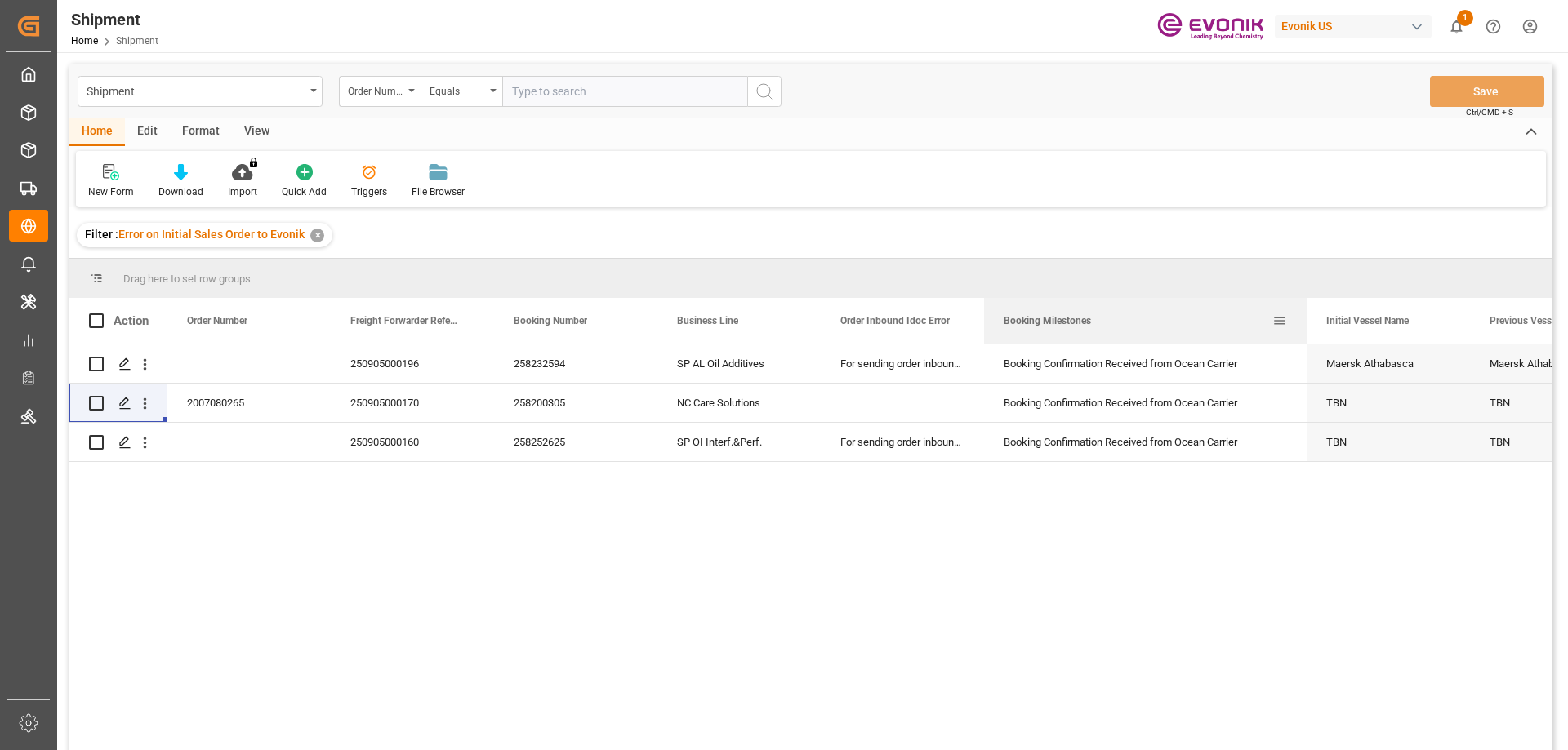
drag, startPoint x: 1146, startPoint y: 317, endPoint x: 1291, endPoint y: 316, distance: 145.0
click at [1303, 316] on div at bounding box center [1306, 320] width 7 height 46
click at [985, 309] on div "Booking Milestones" at bounding box center [1141, 320] width 314 height 46
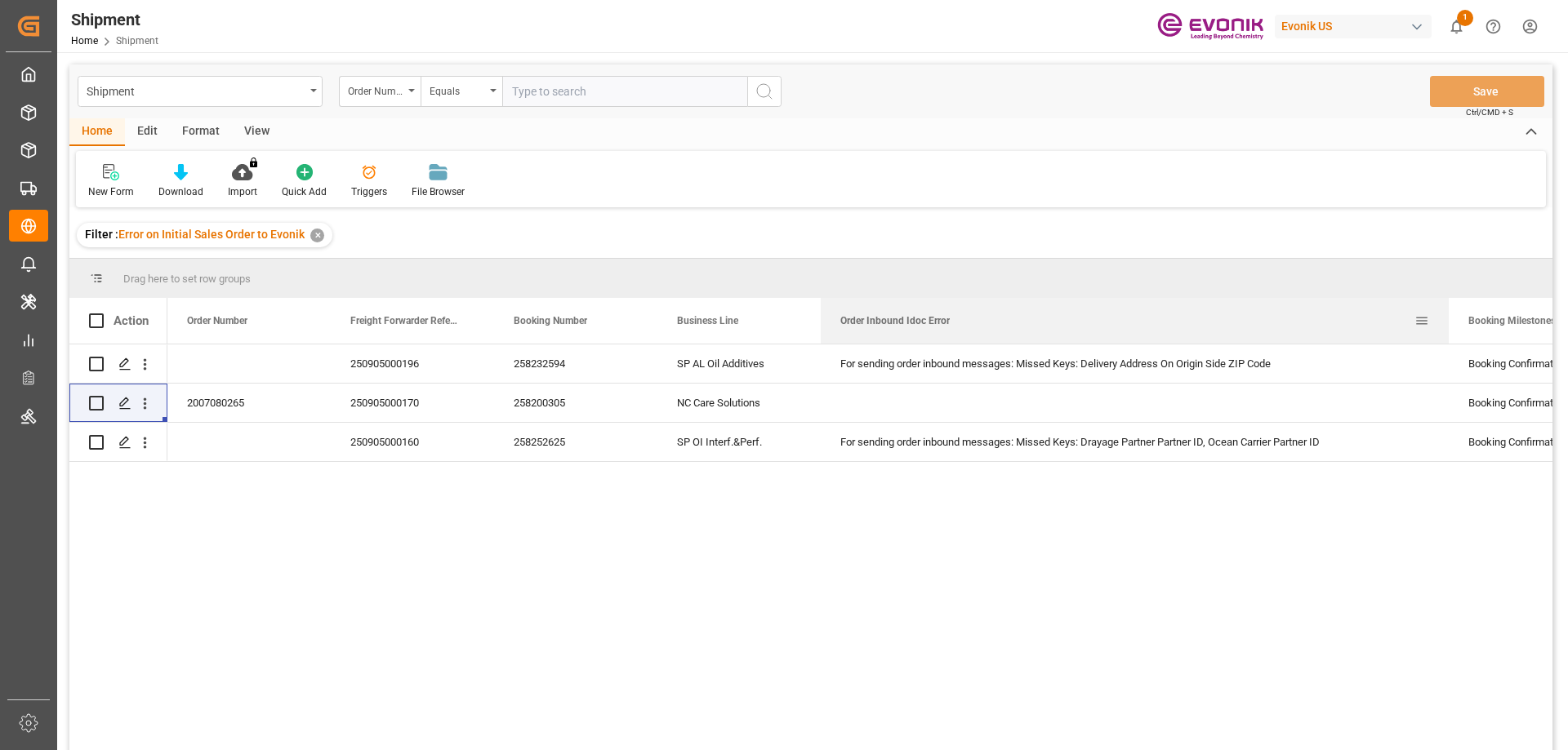
drag, startPoint x: 982, startPoint y: 309, endPoint x: 1447, endPoint y: 309, distance: 465.0
click at [1447, 309] on div at bounding box center [1449, 320] width 7 height 46
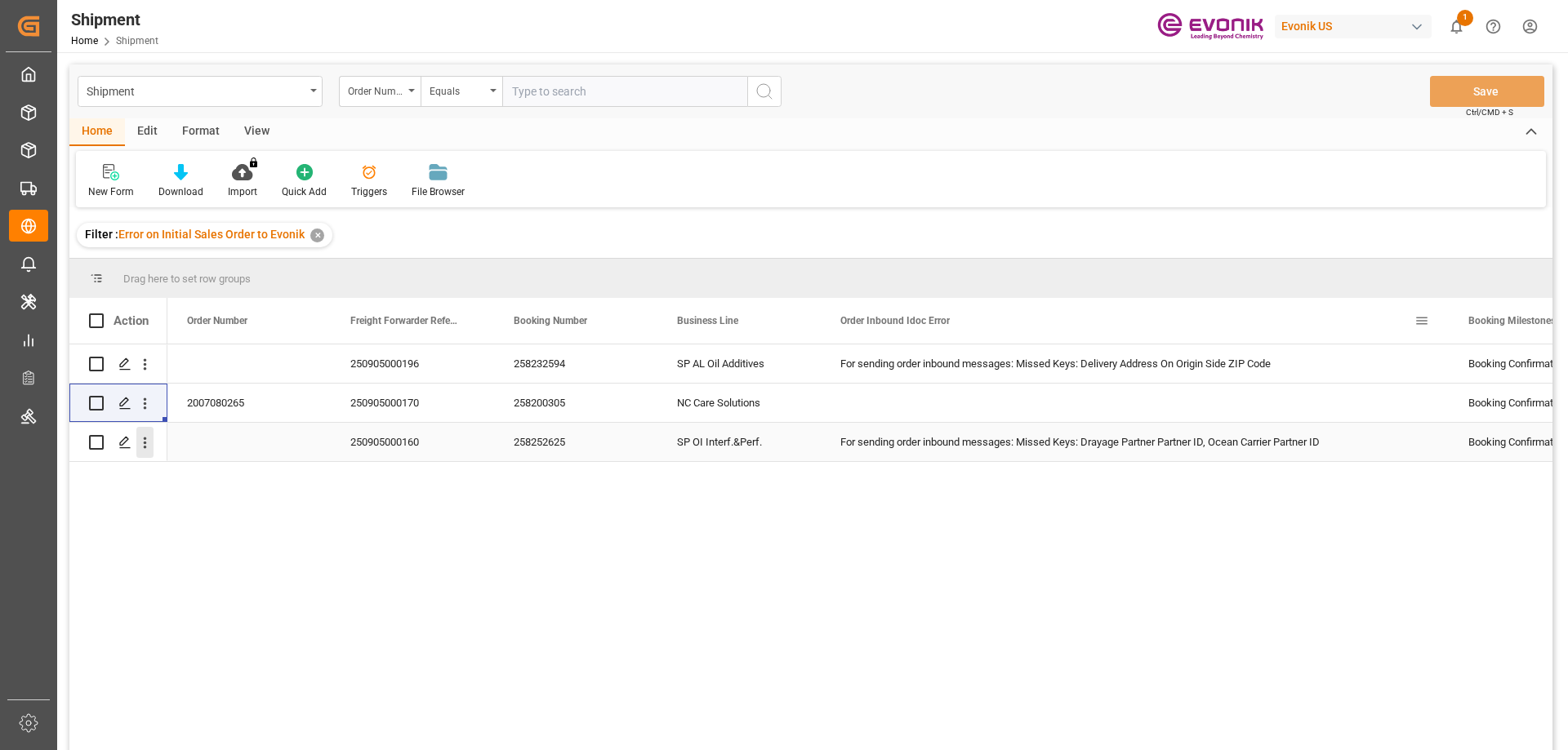
click at [146, 437] on icon "open menu" at bounding box center [145, 443] width 17 height 17
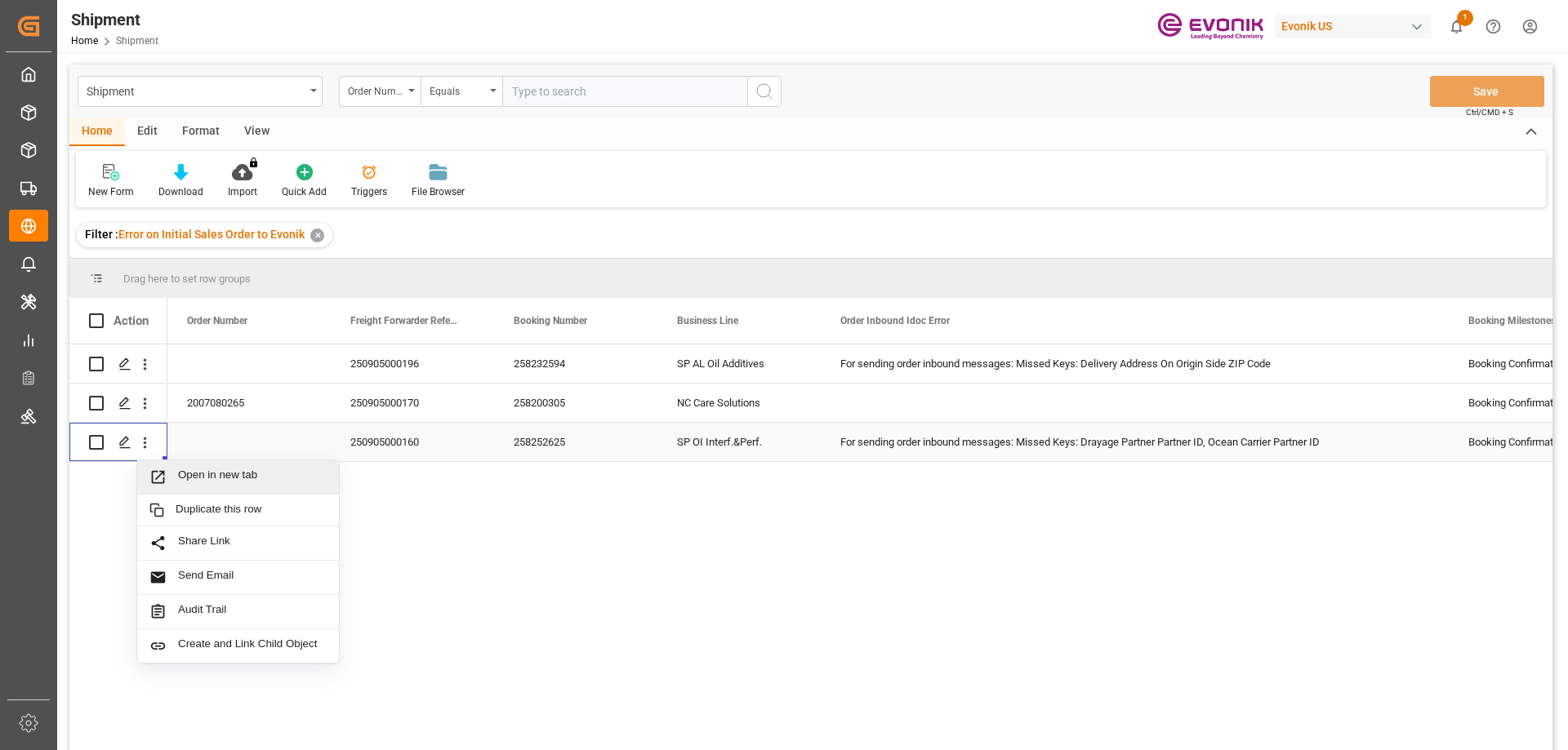
click at [202, 471] on span "Open in new tab" at bounding box center [252, 477] width 149 height 17
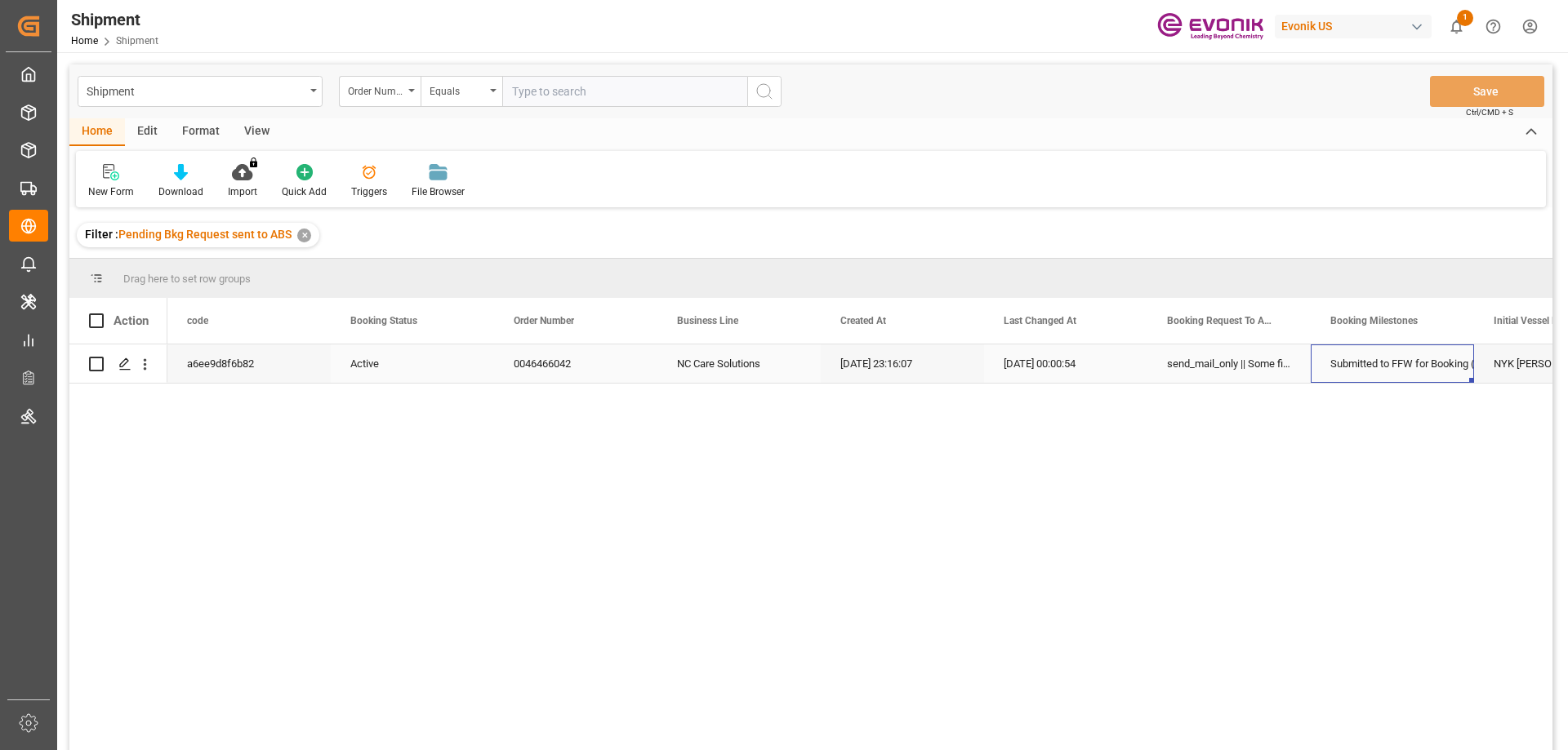
click at [1341, 367] on div "Submitted to FFW for Booking (Pending)" at bounding box center [1392, 364] width 124 height 38
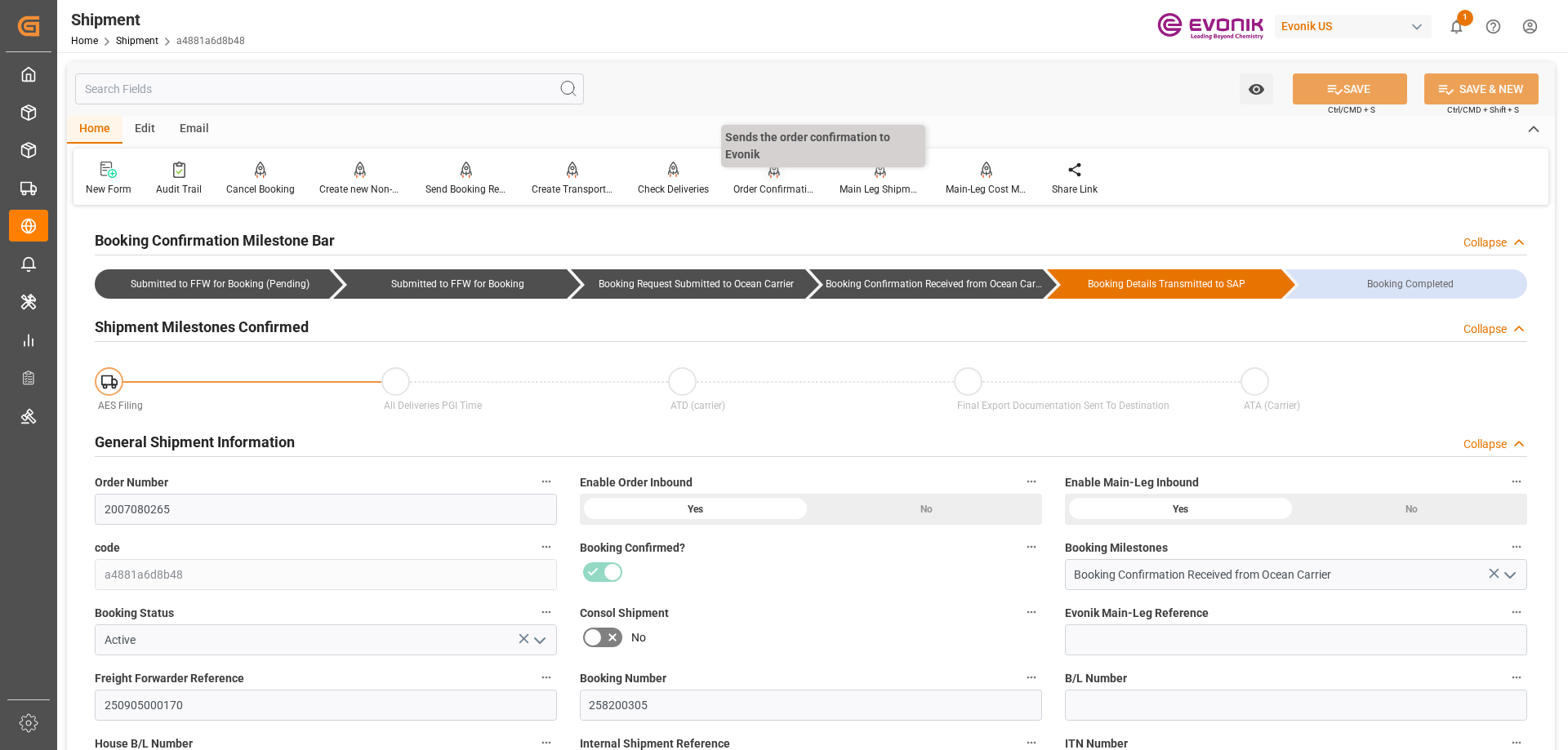
click at [756, 180] on div "Order Confirmation" at bounding box center [774, 179] width 106 height 36
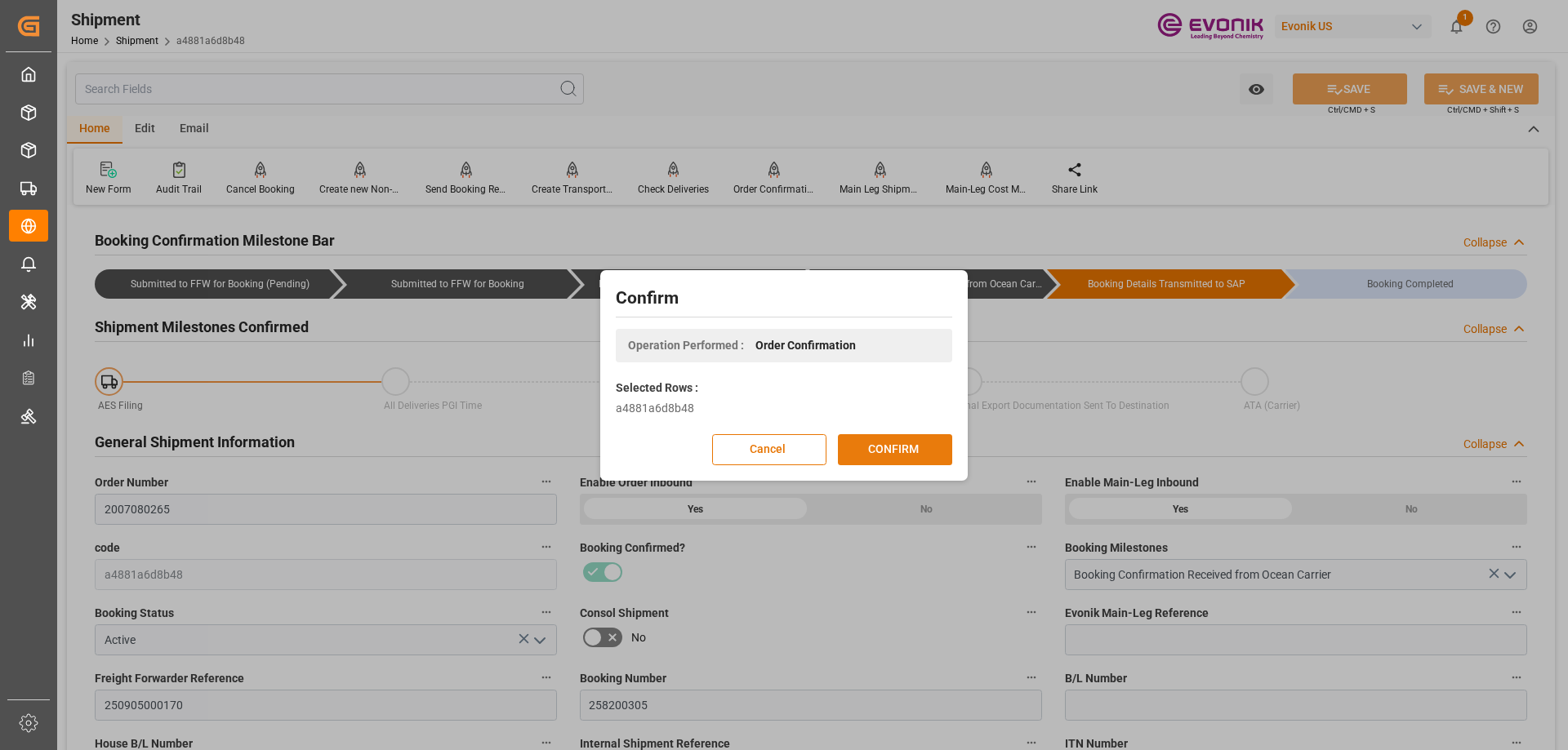
click at [880, 443] on button "CONFIRM" at bounding box center [895, 449] width 115 height 31
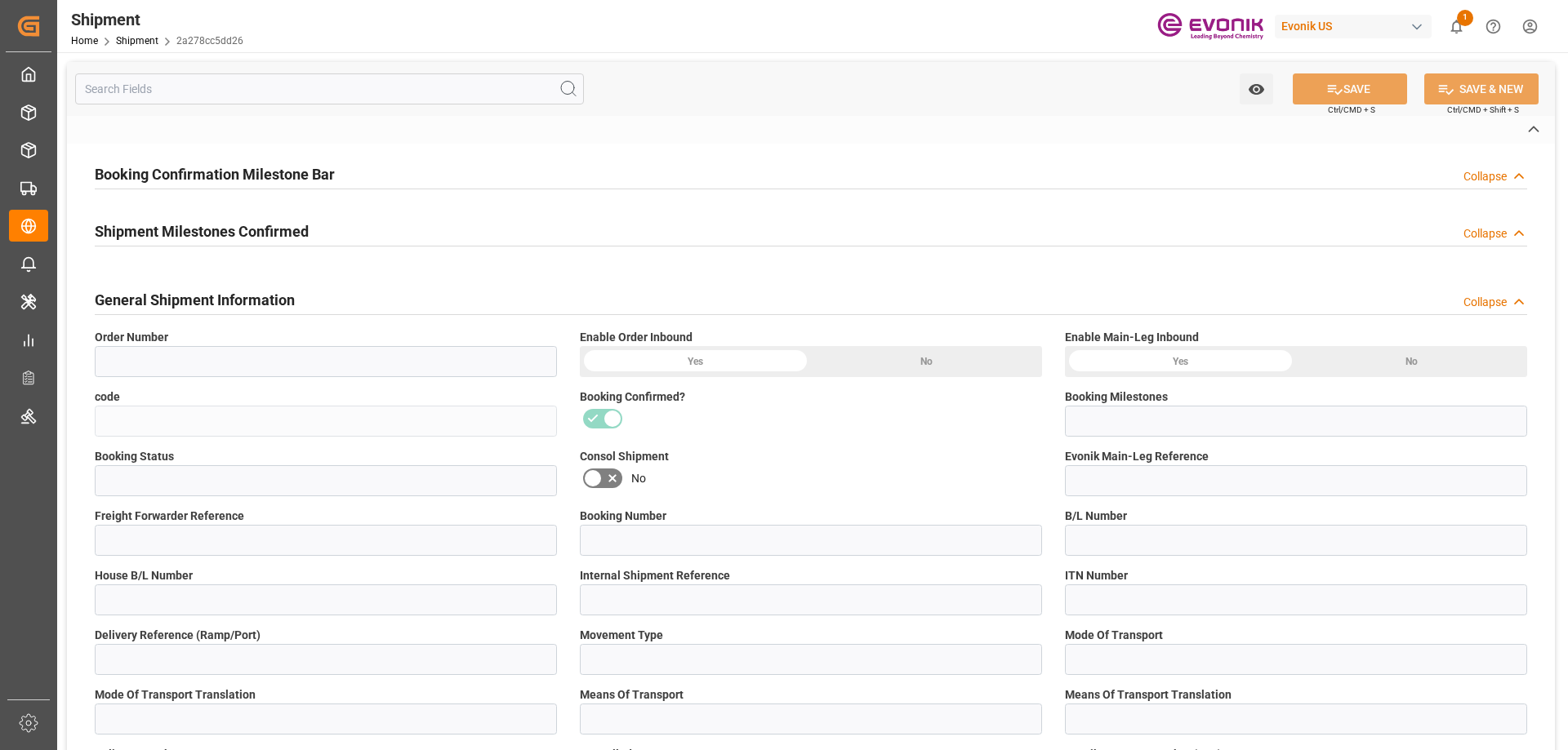
type input "2a278cc5dd26"
type input "Booking Confirmation Received from Ocean Carrier"
type input "Cancelled"
type input "250905000160"
type input "258252625"
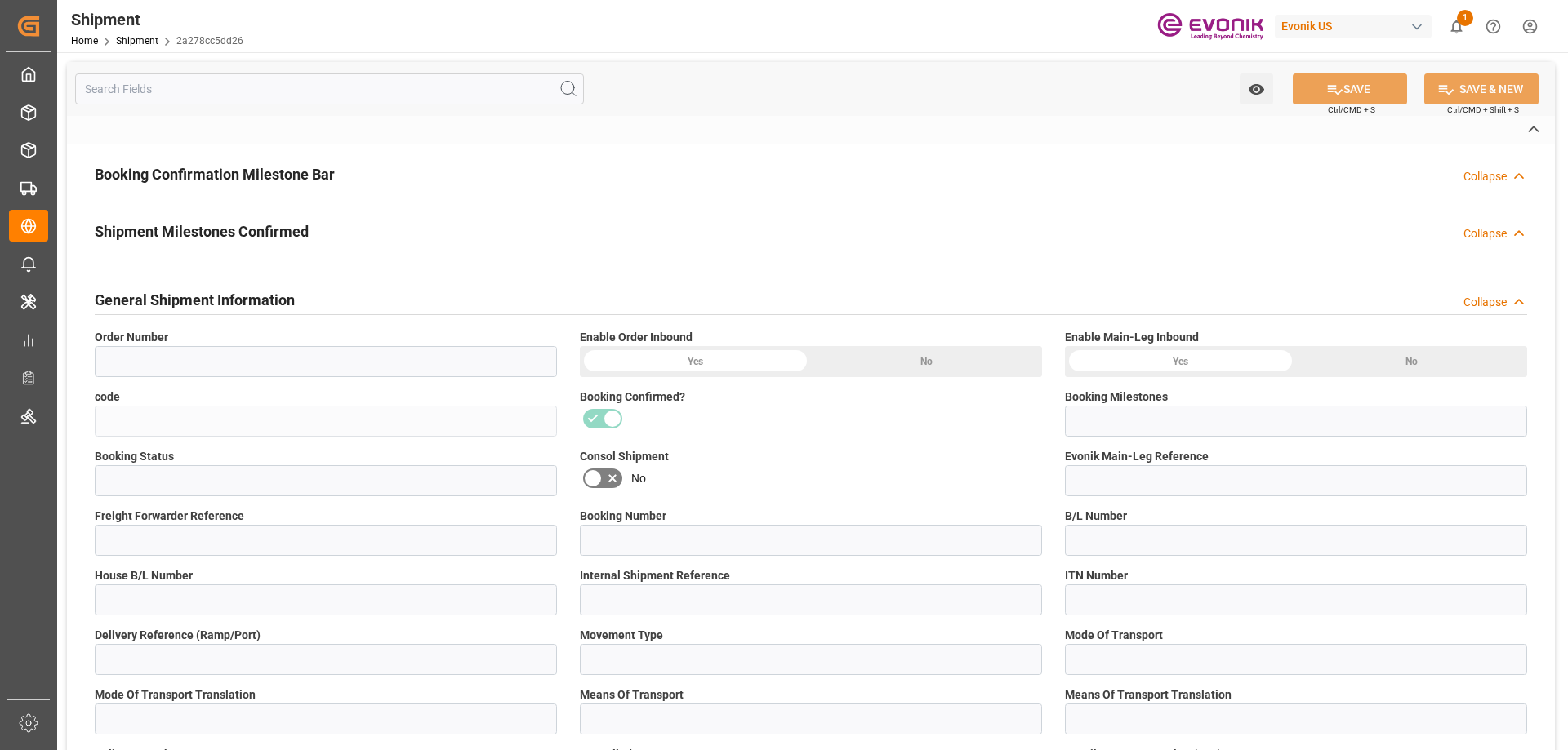
type input "258252625"
type input "D2P"
type input "45"
type input "FCL"
type input "0024"
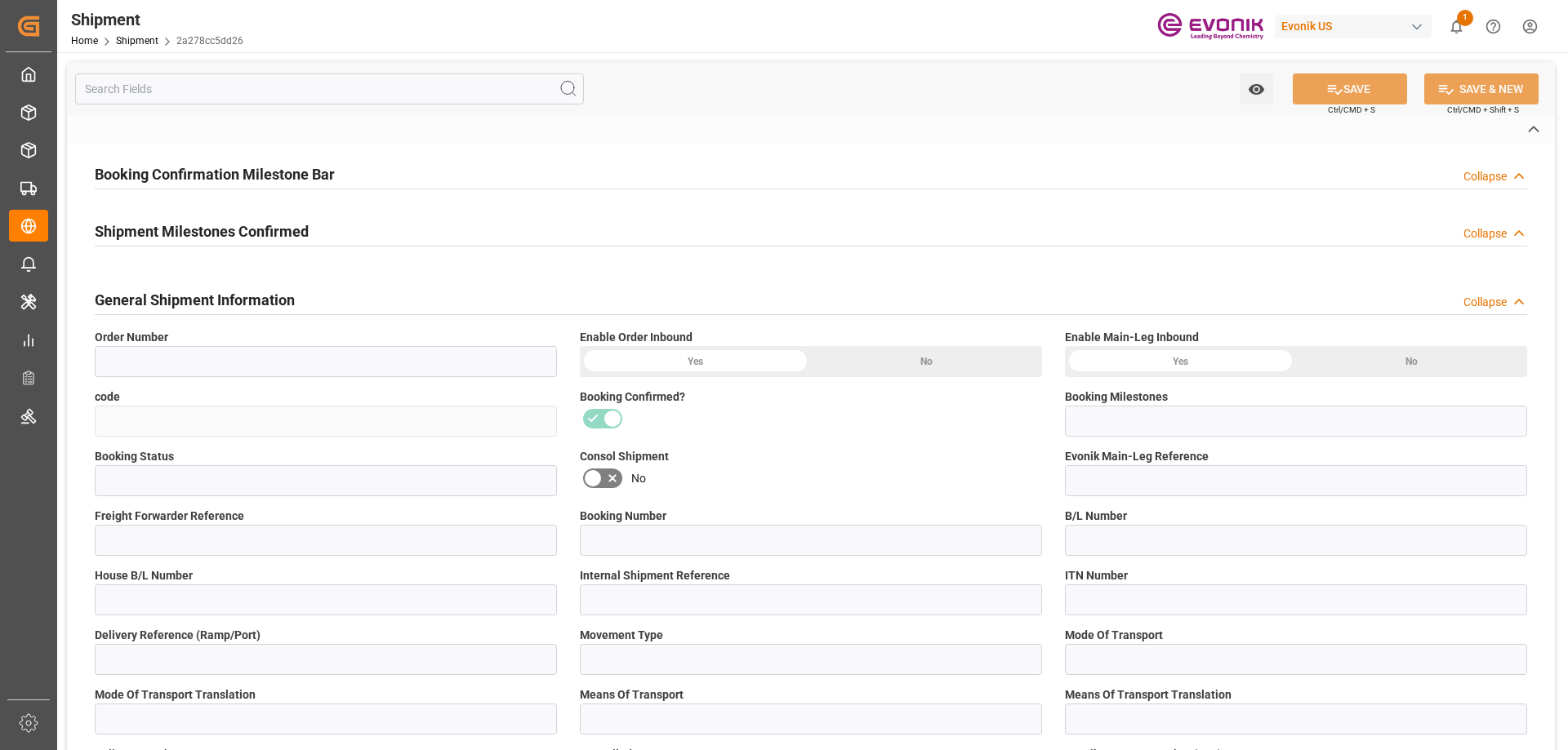
type input "20TANK"
type input "0090024189"
type input "ALRB"
type input "Leschaco Inc."
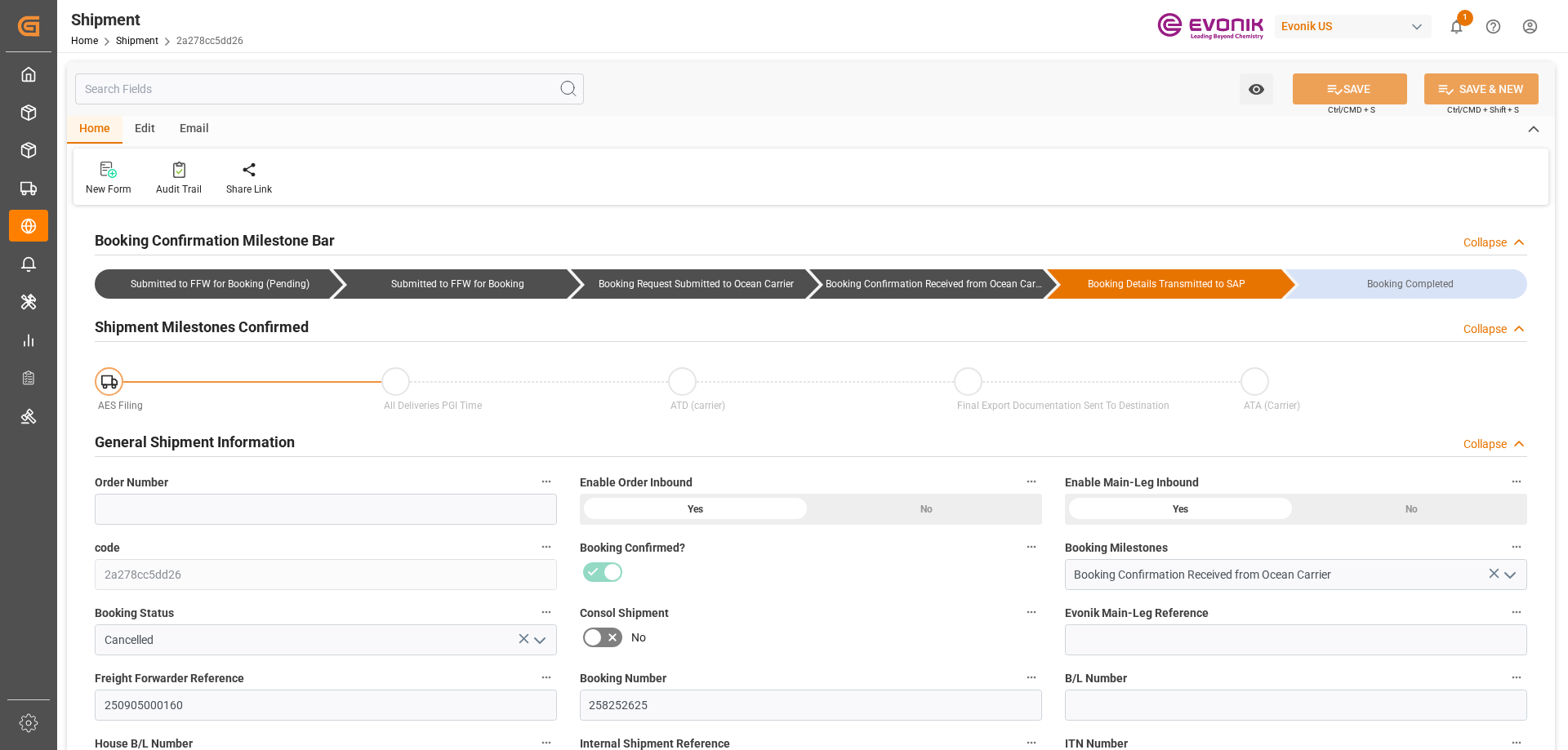
type input "AC Containerline"
type input "AC Containerline GmbH"
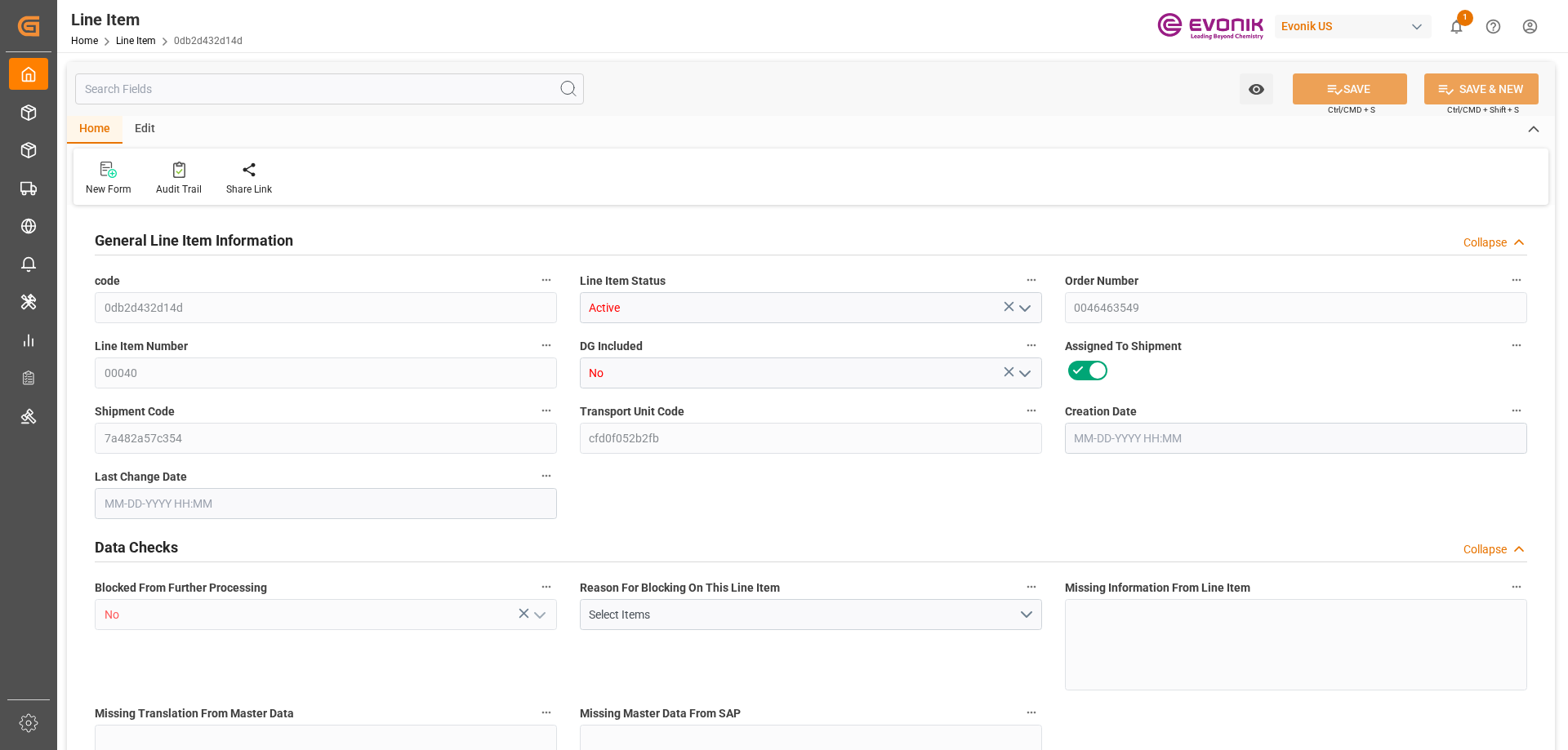
type input "1"
type input "214.1"
type input "198"
type input "0.3269"
type input "1"
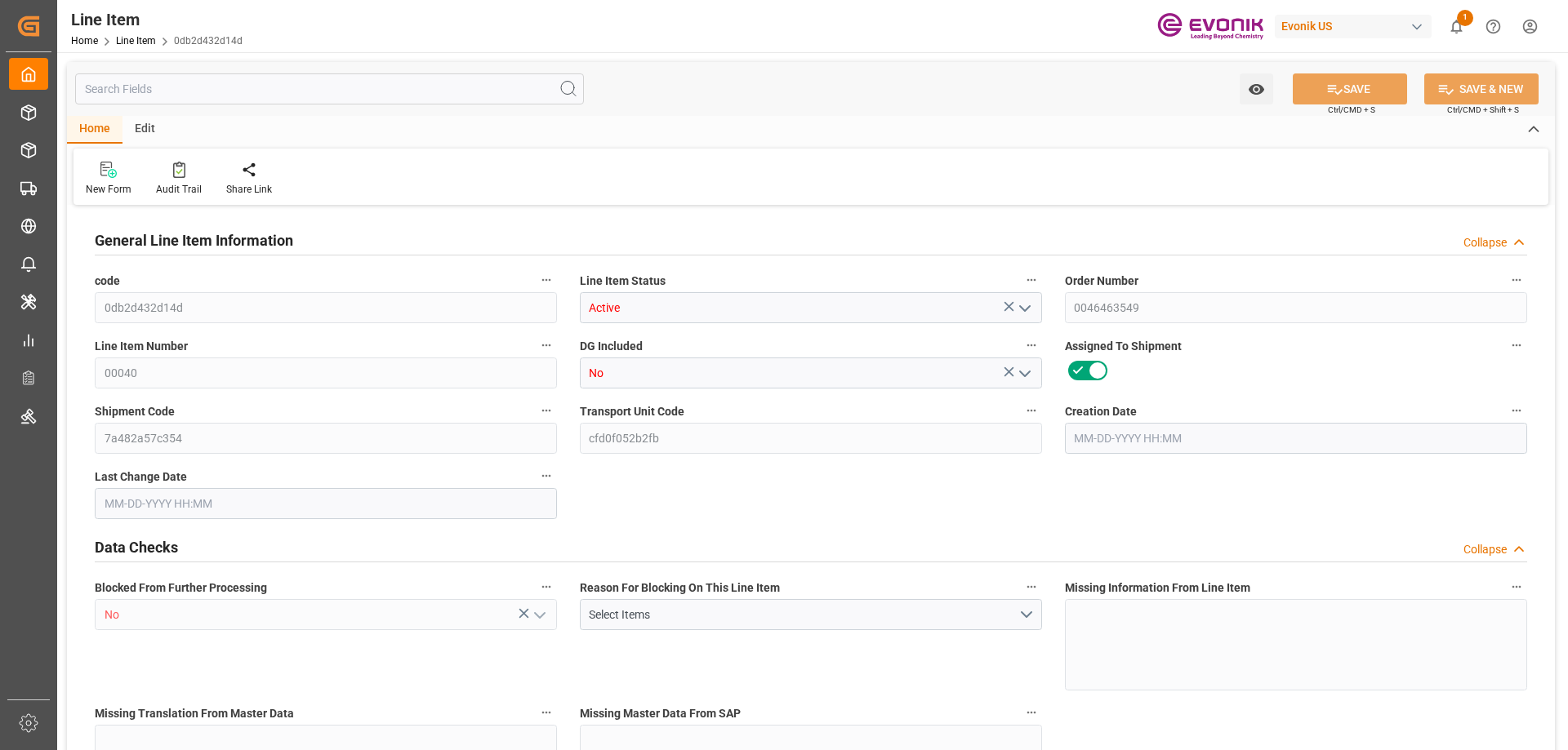
type input "4429.26"
type input "1"
type input "214.1"
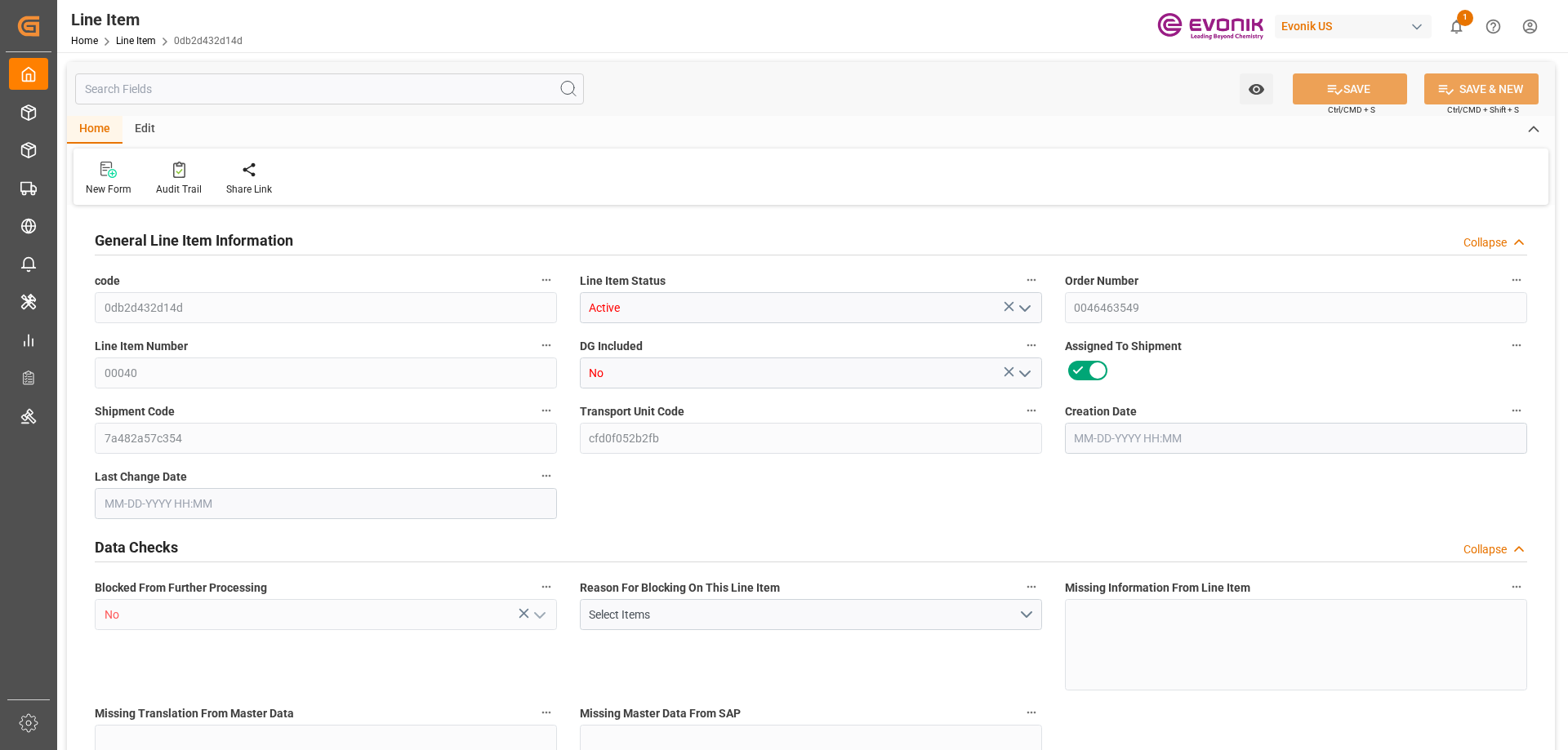
type input "239.1"
type input "198"
type input "0.3269"
type input "326.911"
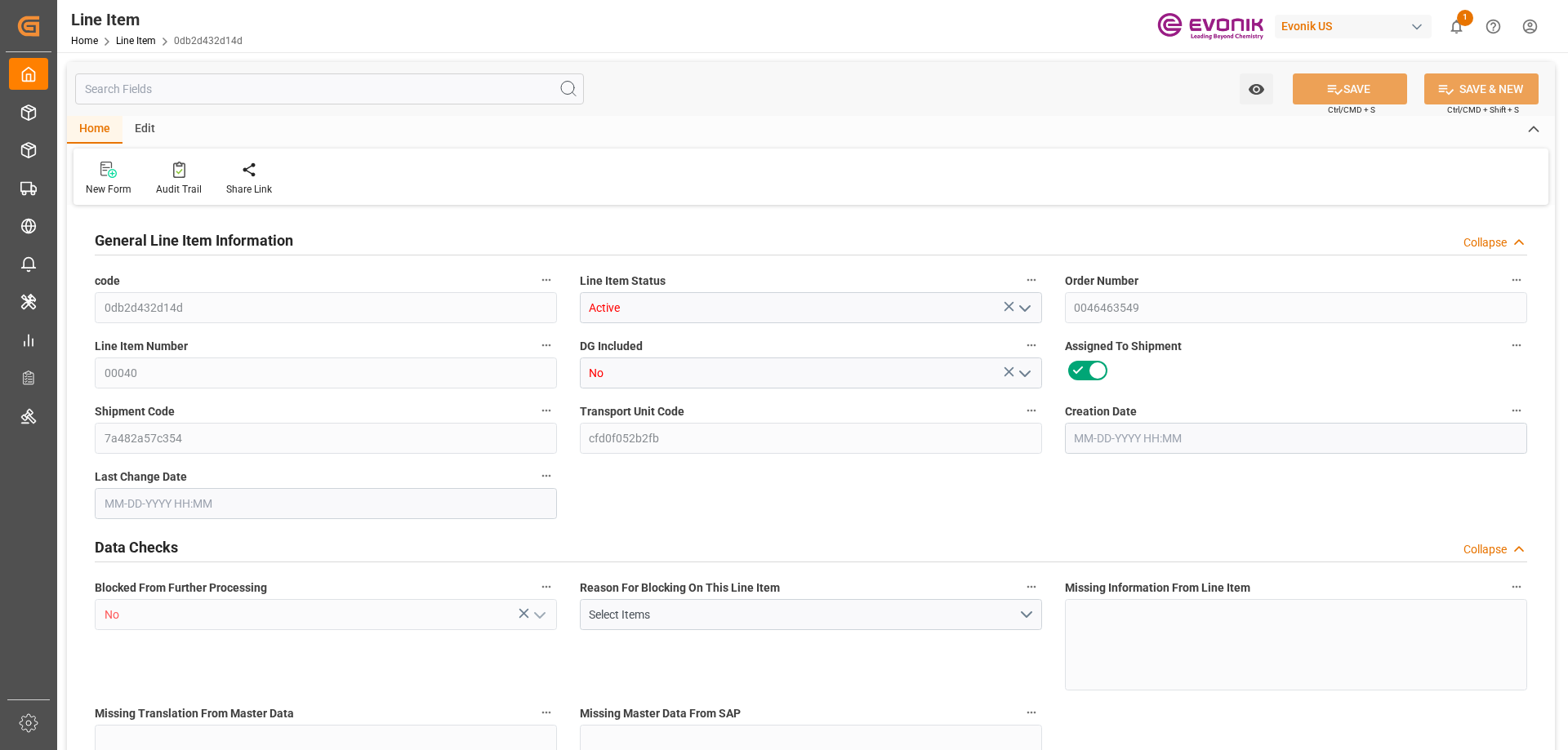
type input "0"
type input "08-11-2025 15:54"
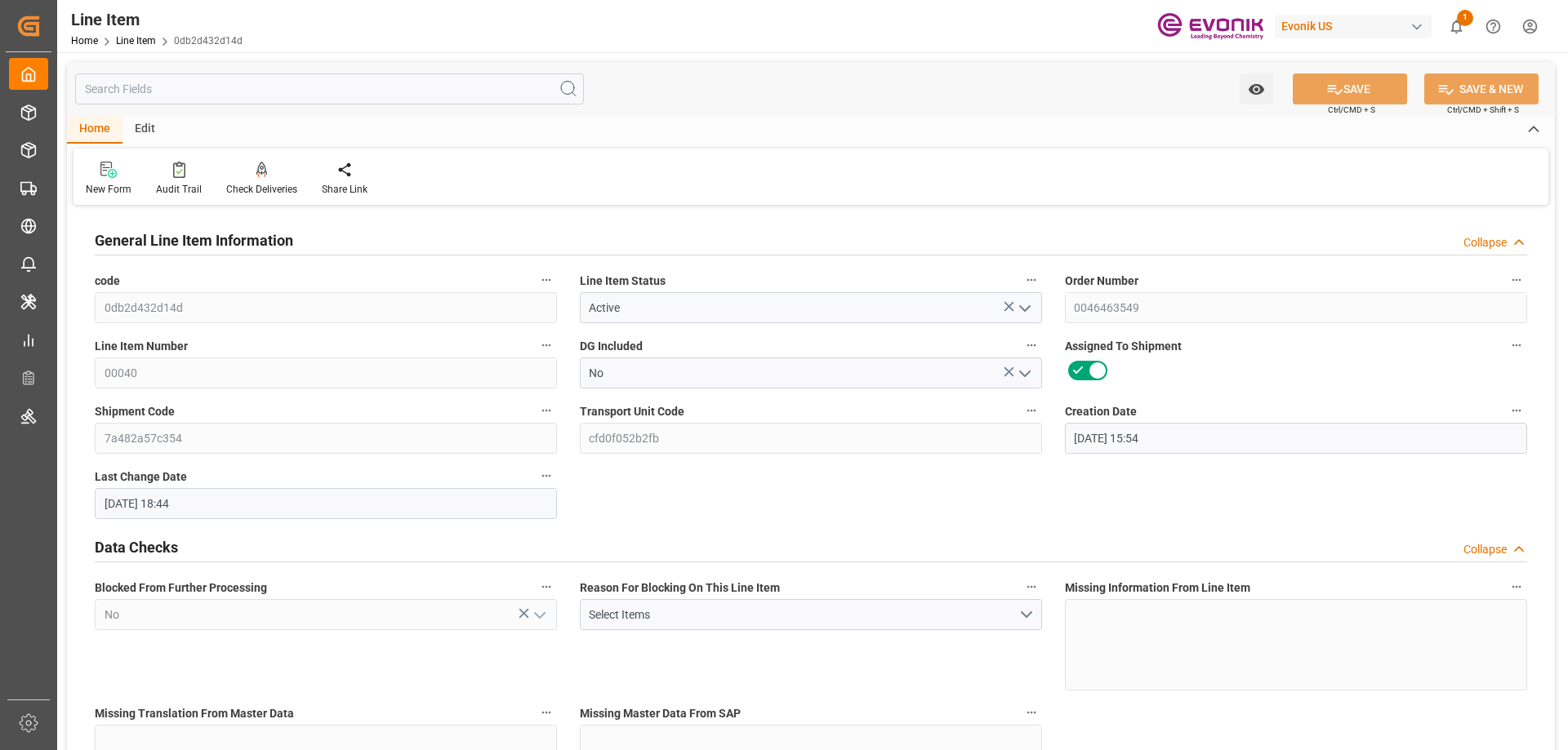
type input "08-12-2025 18:44"
type input "10-03-2025"
type input "08-19-2025"
type input "08-12-2025"
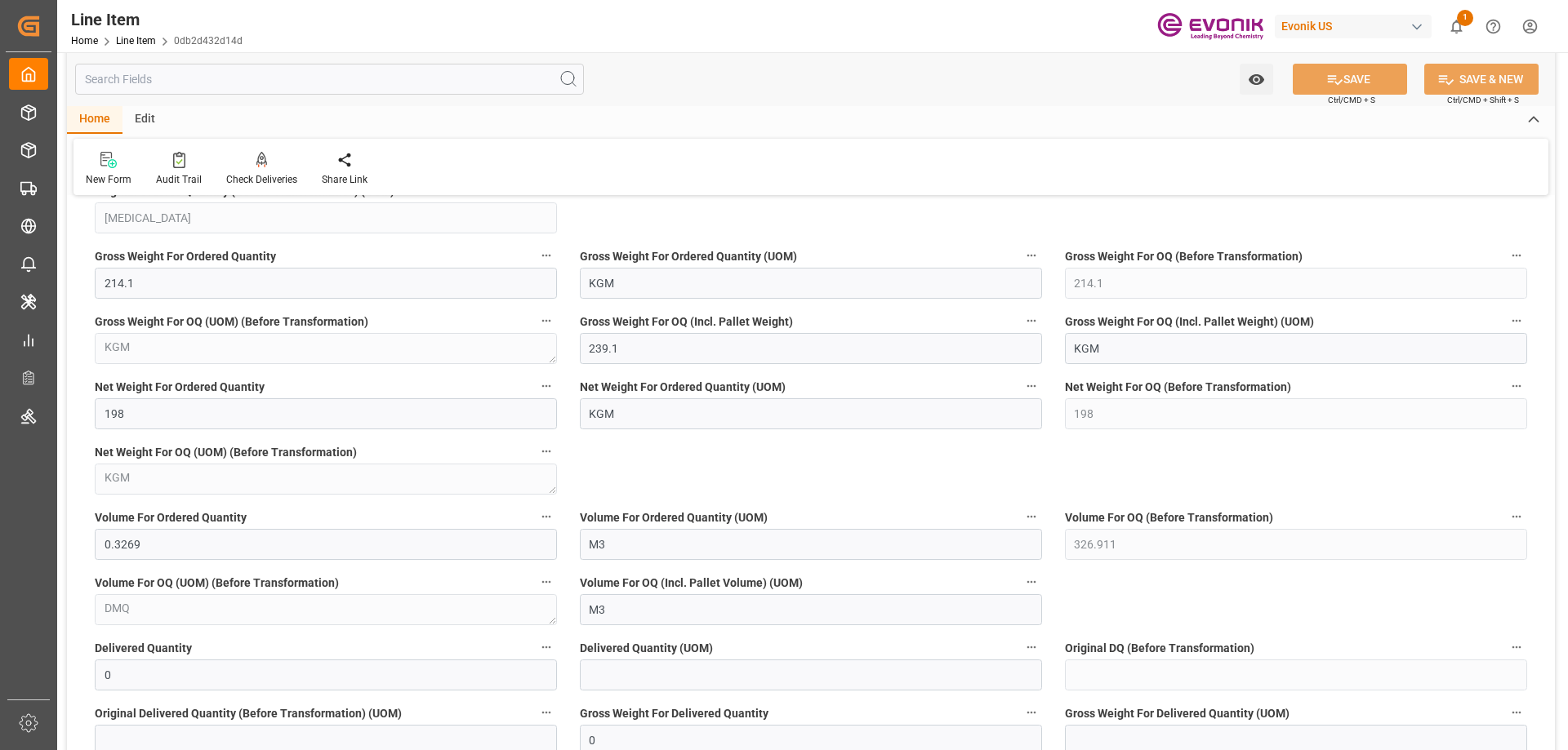
scroll to position [1143, 0]
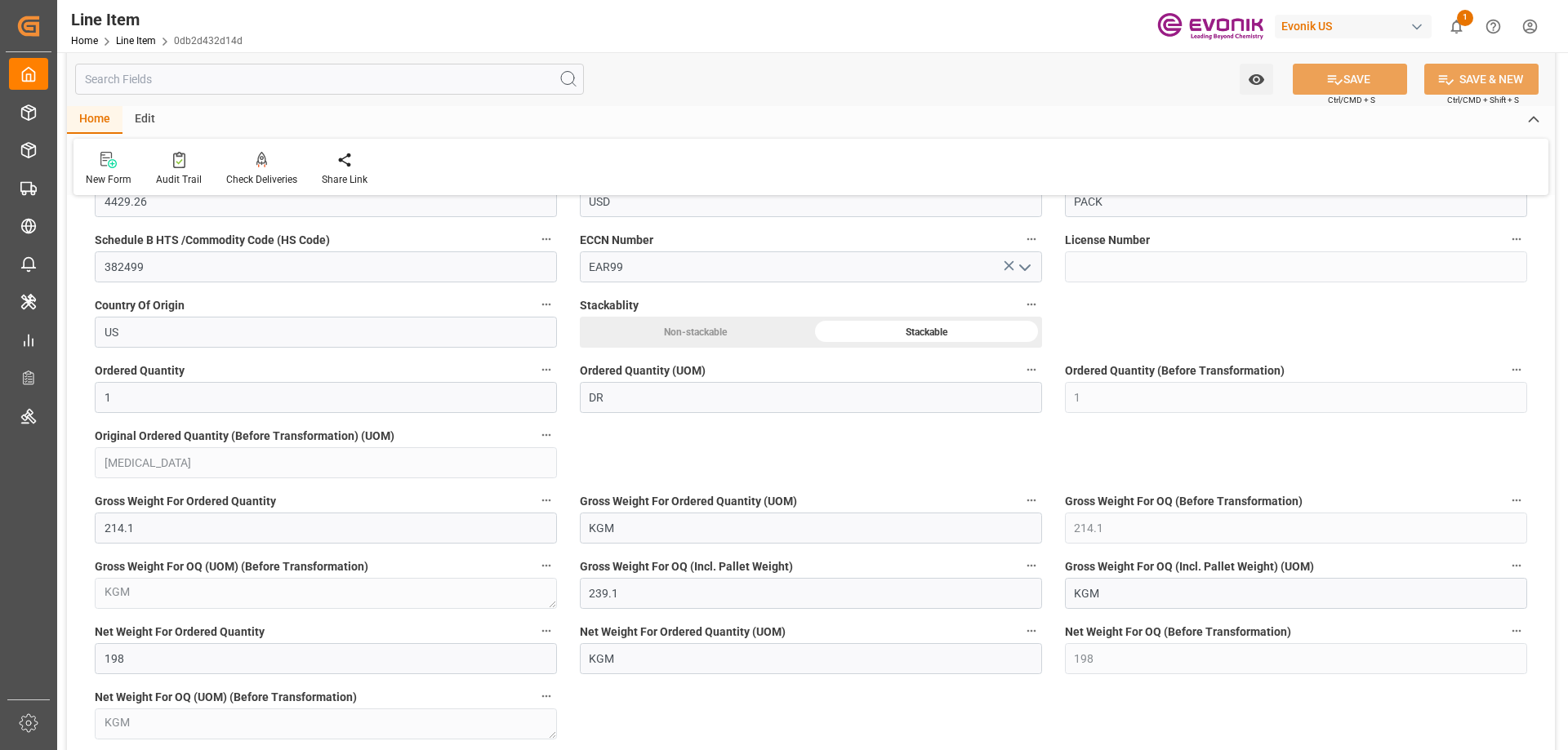
click at [156, 91] on input "text" at bounding box center [329, 79] width 509 height 31
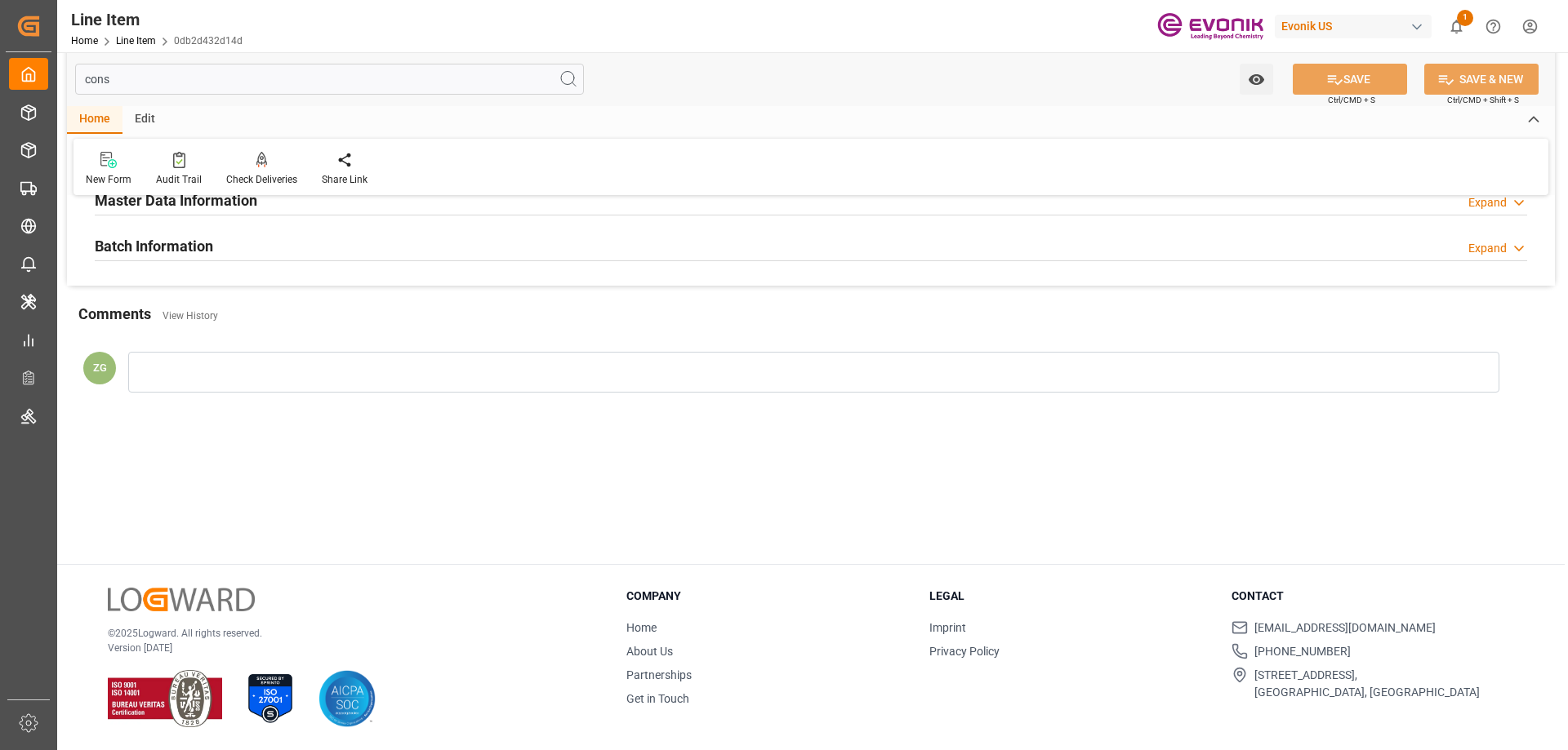
scroll to position [0, 0]
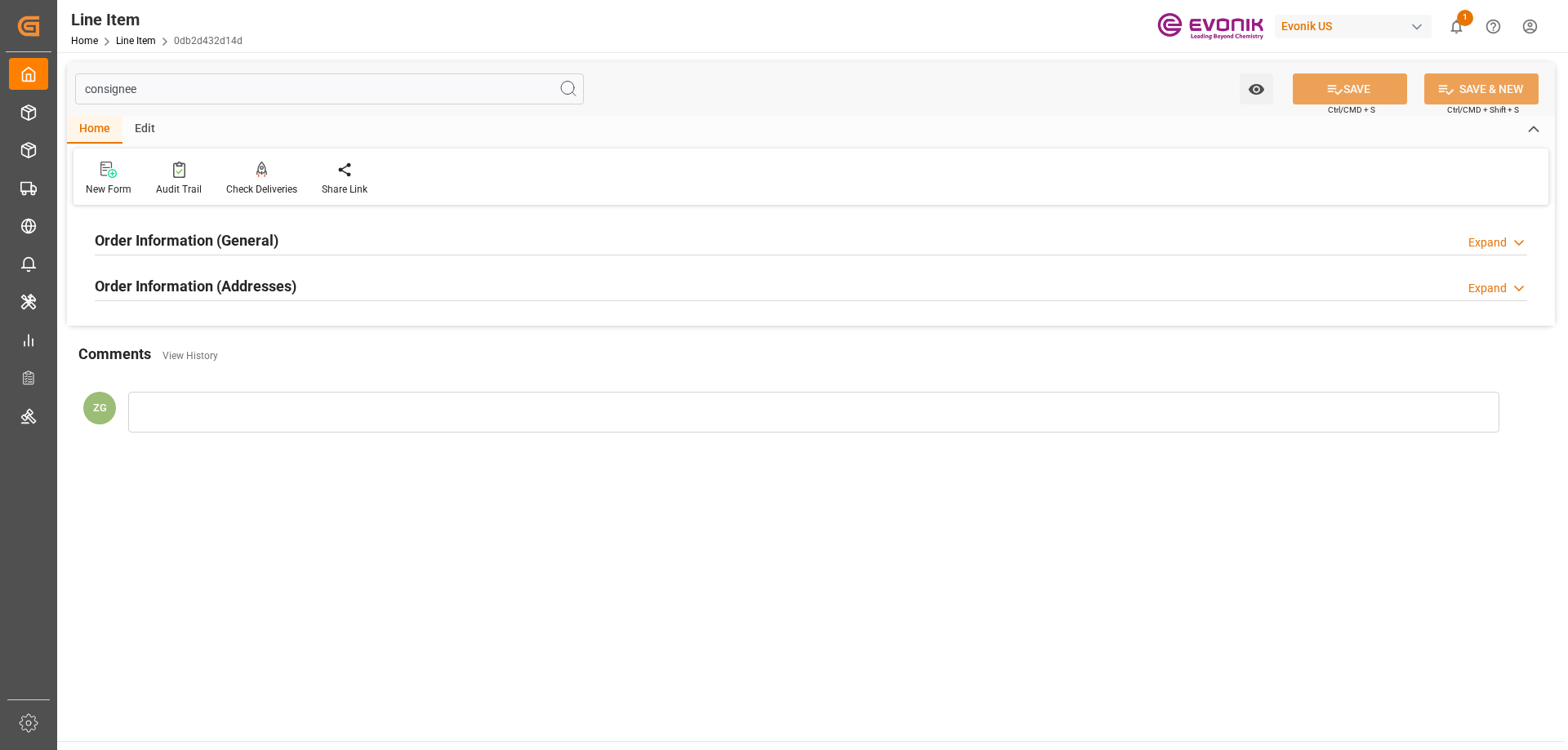
type input "consignee"
click at [187, 284] on h2 "Order Information (Addresses)" at bounding box center [196, 286] width 202 height 22
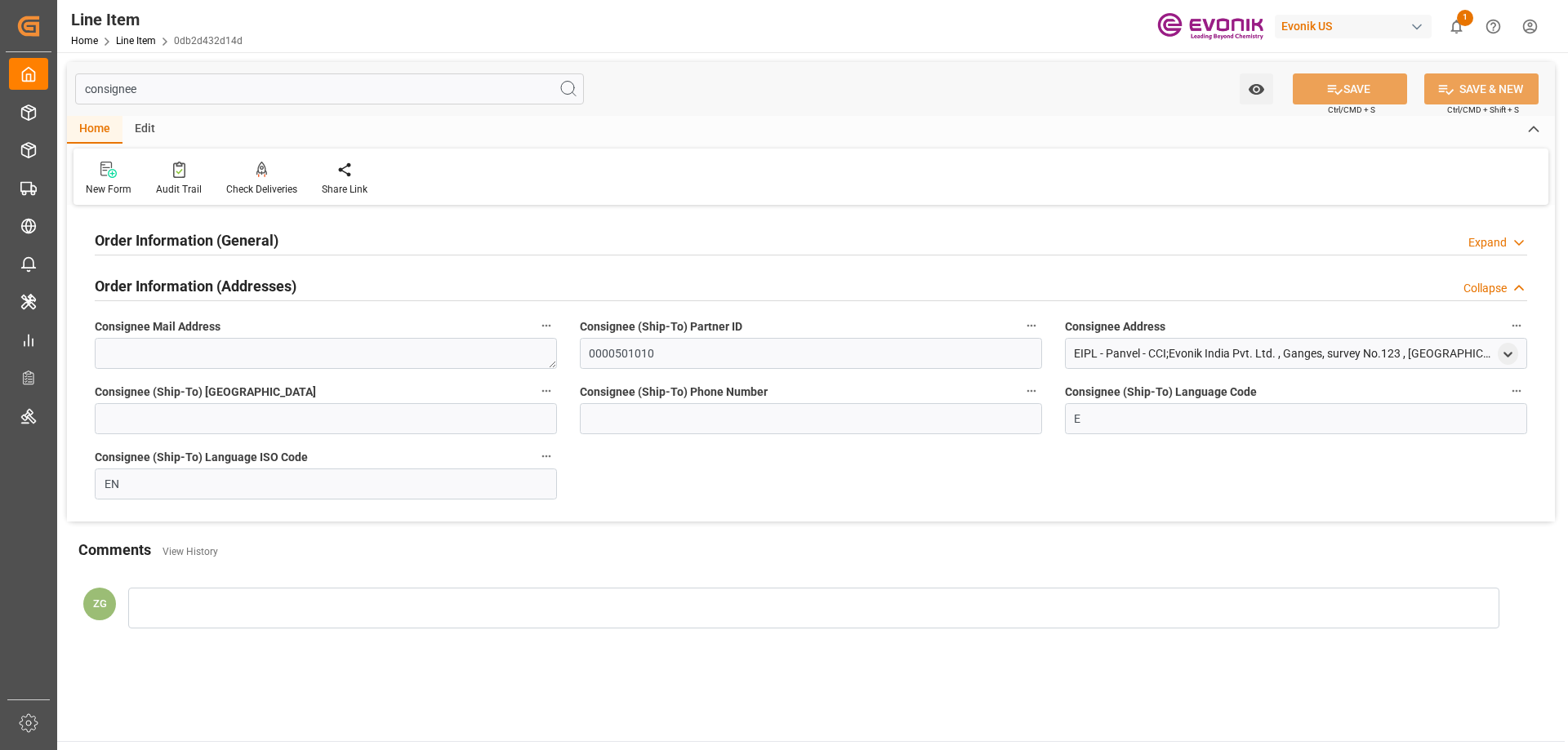
click at [199, 229] on h2 "Order Information (General)" at bounding box center [186, 240] width 183 height 22
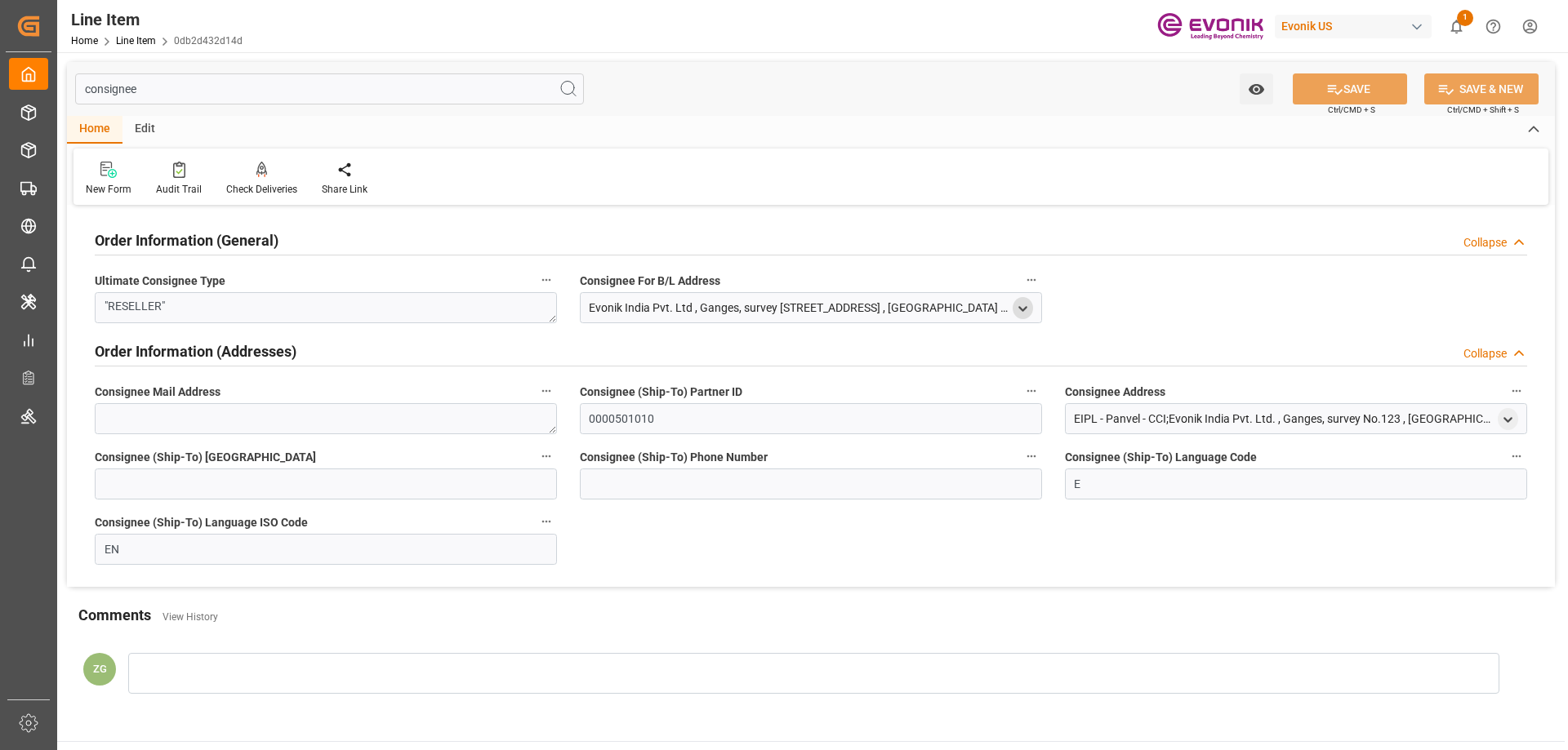
click at [1021, 310] on icon "open menu" at bounding box center [1023, 308] width 14 height 14
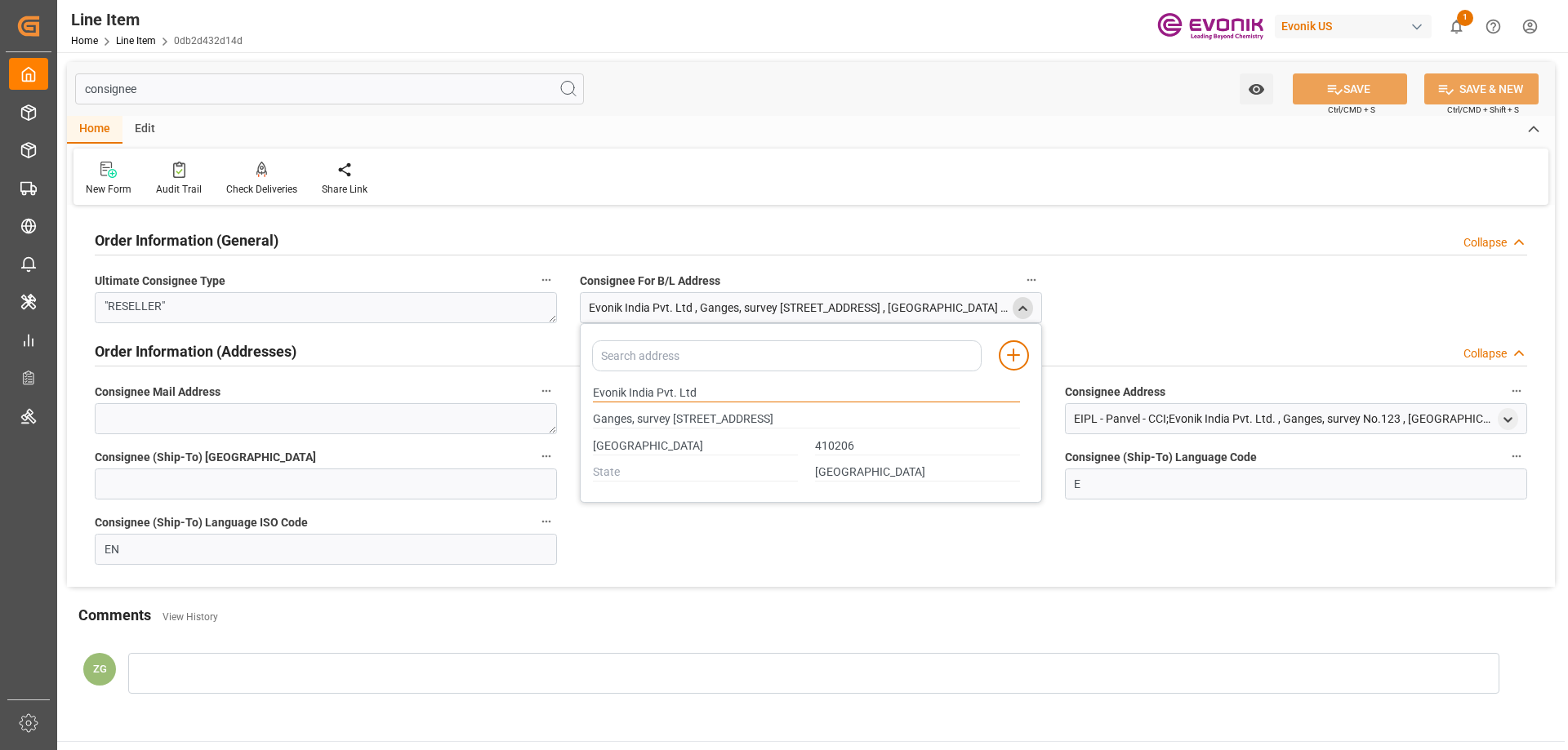
click at [651, 396] on input "Evonik India Pvt. Ltd" at bounding box center [807, 393] width 427 height 18
drag, startPoint x: 651, startPoint y: 396, endPoint x: 614, endPoint y: 395, distance: 37.0
click at [619, 395] on input "Evonik India Pvt. Ltd" at bounding box center [807, 393] width 427 height 18
click at [591, 391] on div "Evonik India Pvt. Ltd" at bounding box center [807, 393] width 445 height 27
drag, startPoint x: 594, startPoint y: 391, endPoint x: 653, endPoint y: 398, distance: 59.4
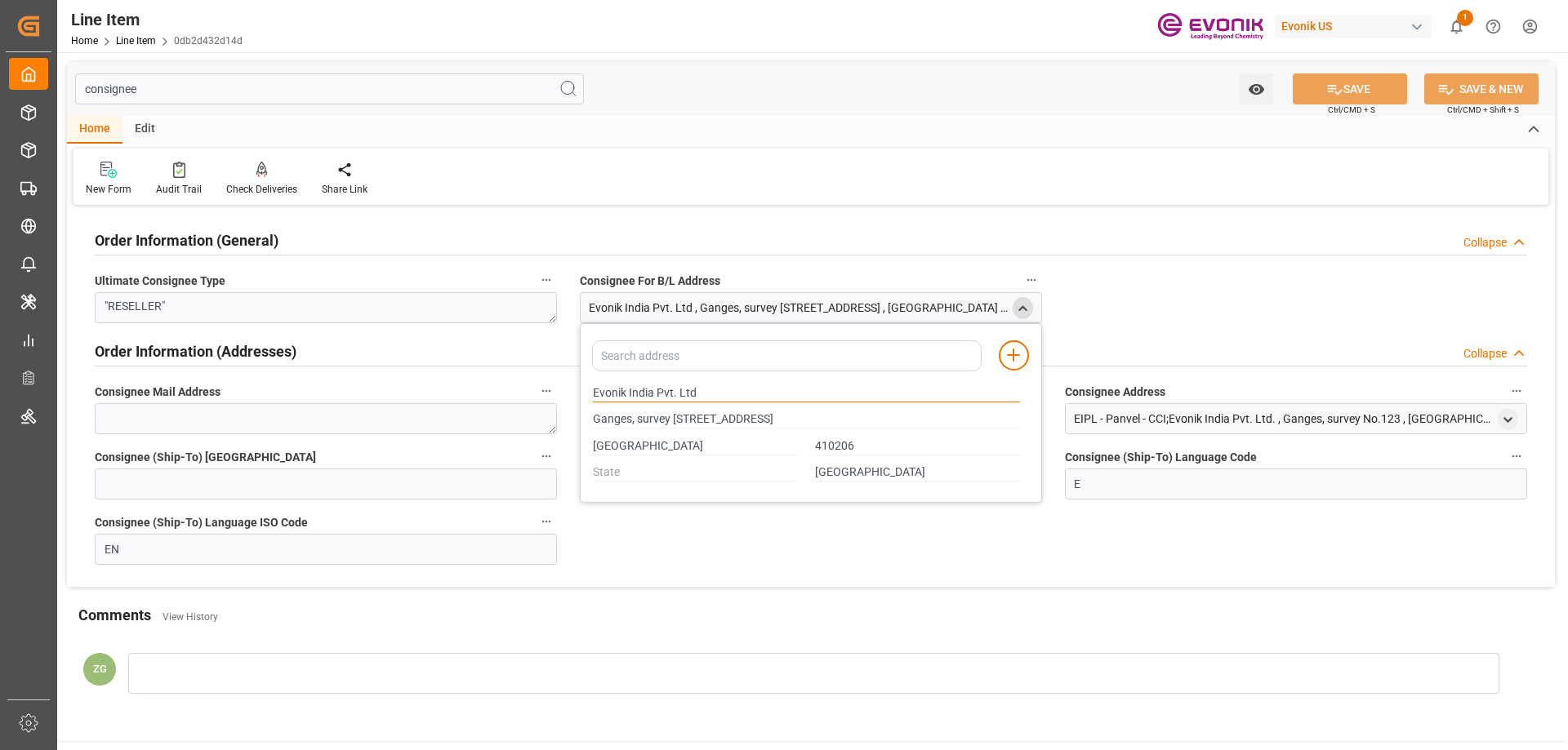
click at [653, 398] on input "Evonik India Pvt. Ltd" at bounding box center [807, 393] width 427 height 18
type input "Ganges, survey No.123Old Mumbai Pune Road,Kolkhe, PANVEL"
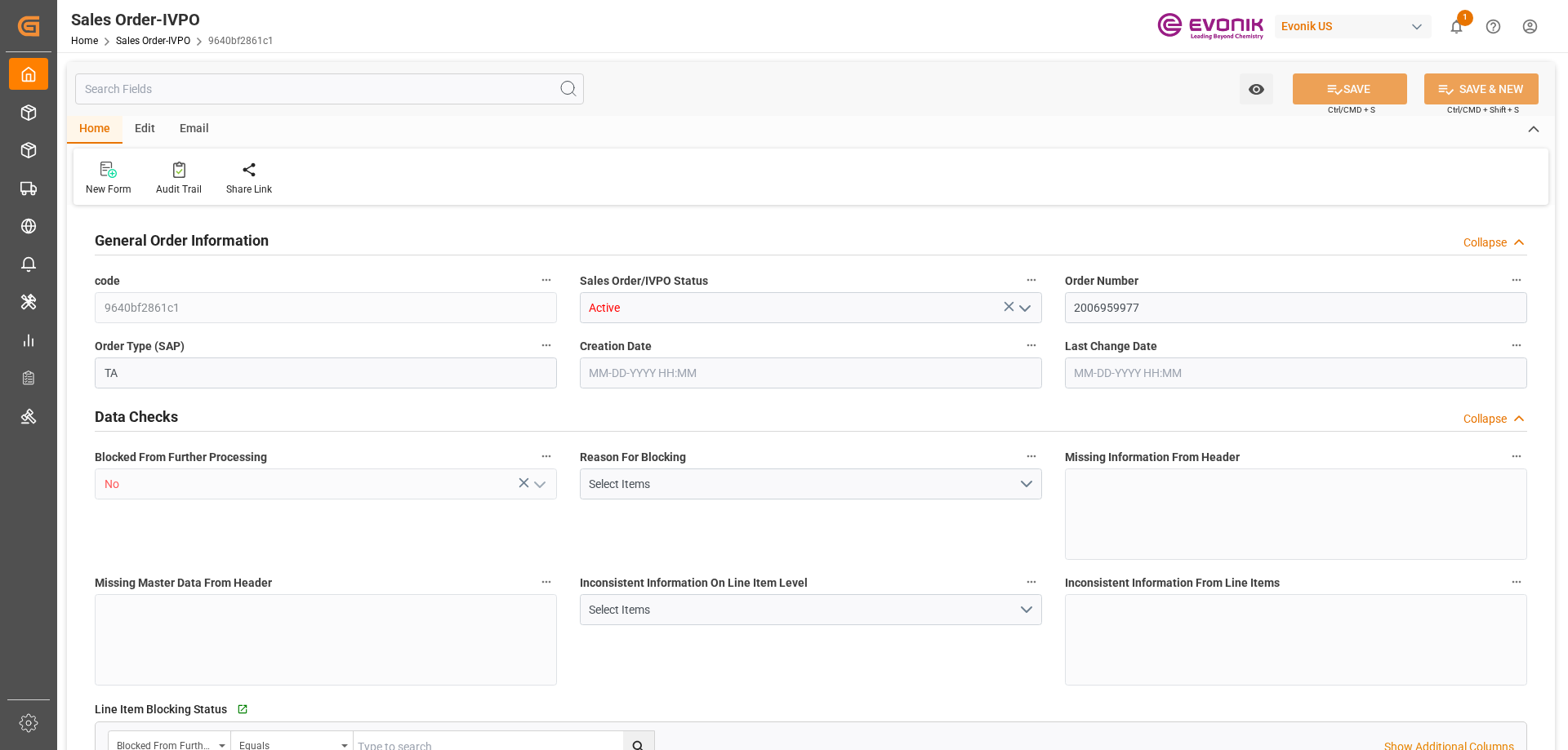
type input "GBSOU"
type input "0"
type input "1"
type input "2"
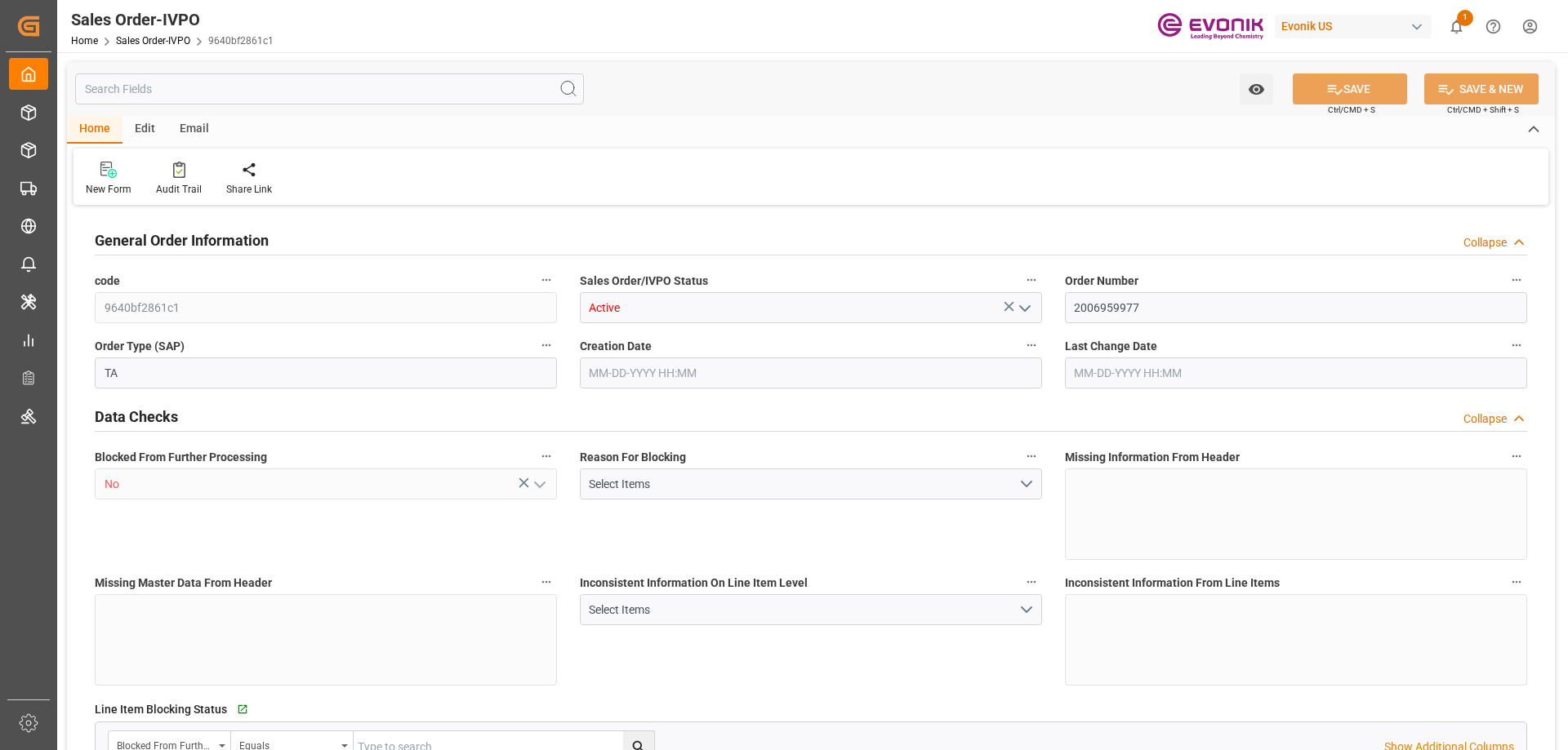
type input "18687.36"
type input "76.1408"
type input "19000"
type input "60"
type input "[DATE] 18:42"
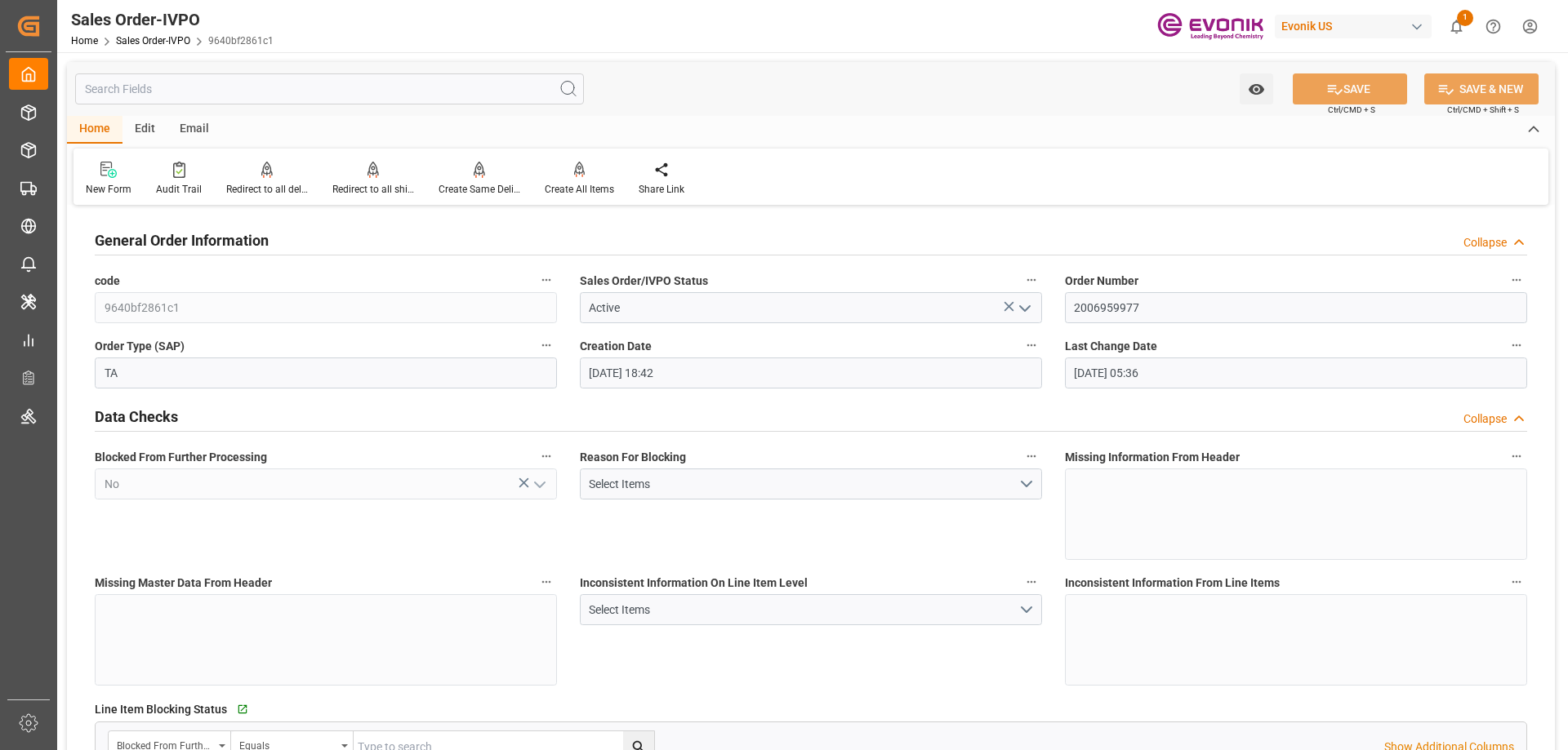
type input "[DATE] 05:36"
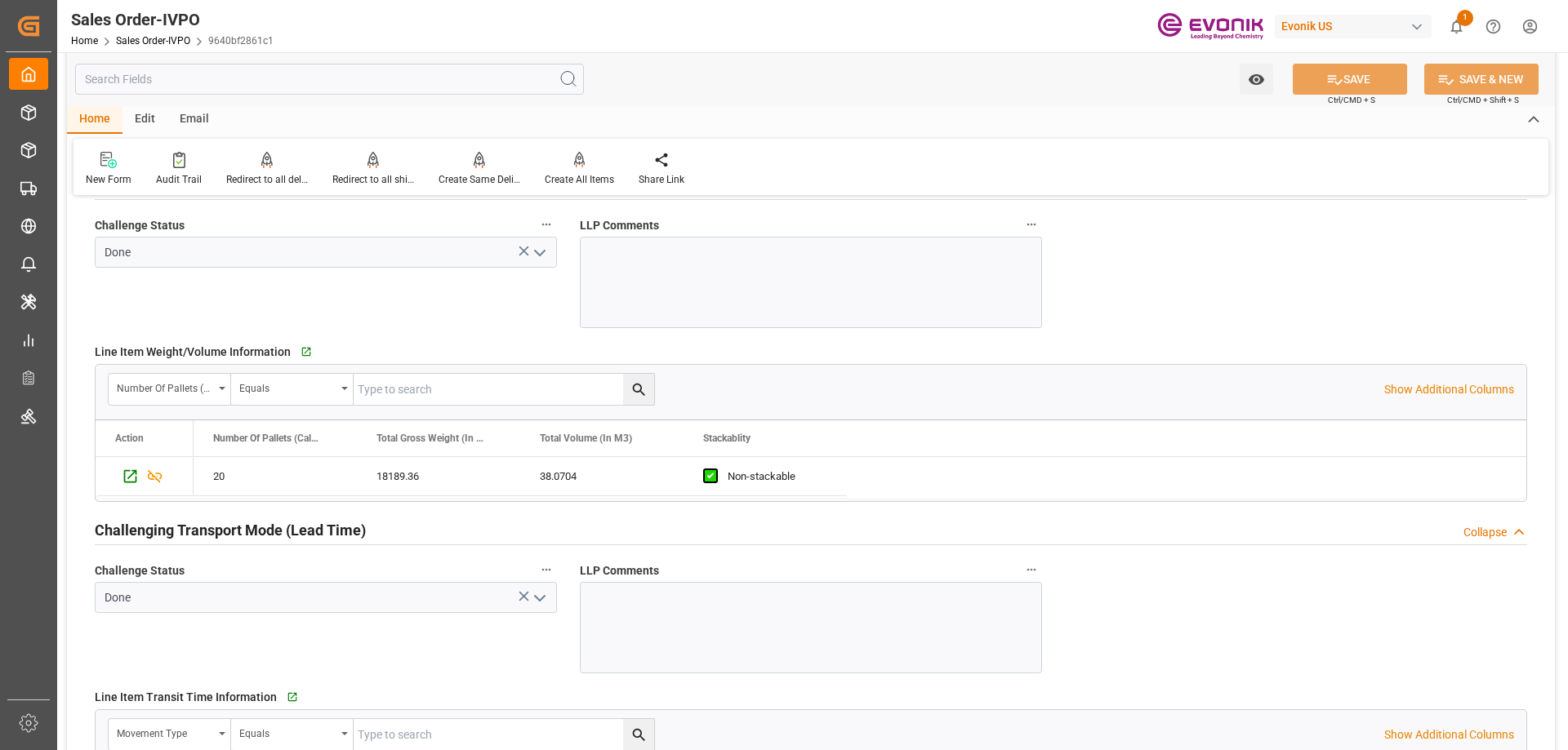
scroll to position [2695, 0]
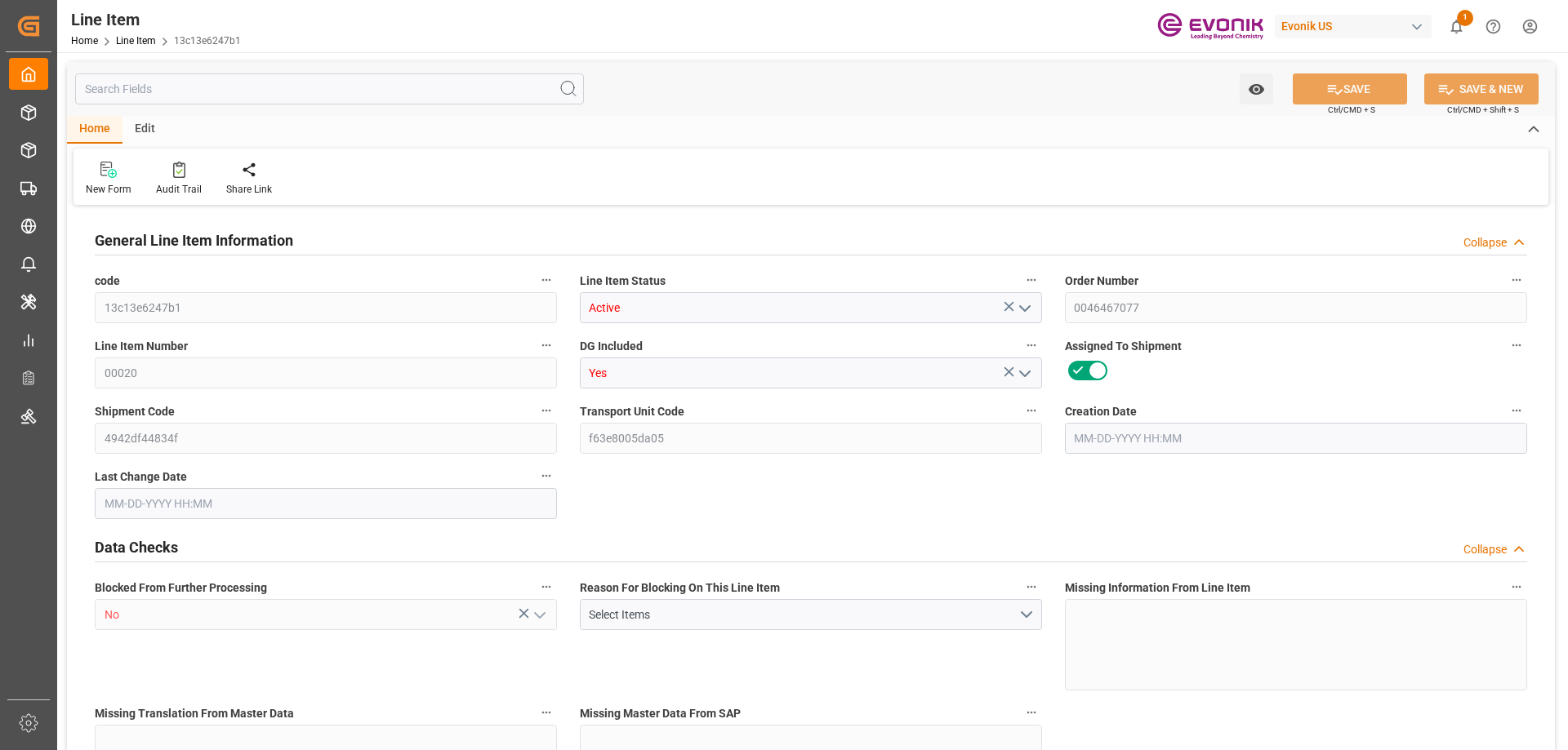
type input "16"
type input "16123.92"
type input "15240"
type input "22.2656"
type input "16"
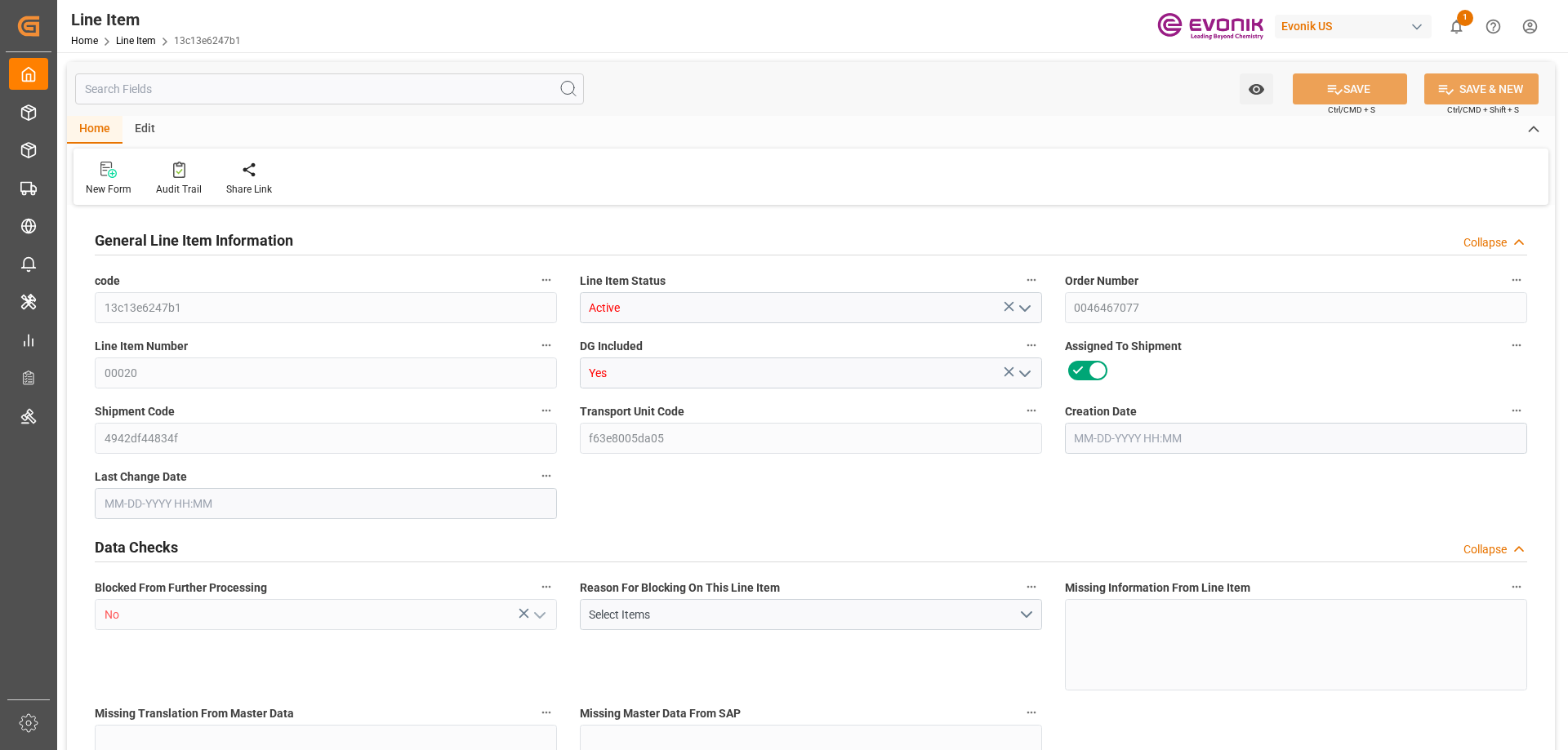
type input "42976.8"
type input "16"
type input "15240"
type input "16123.92"
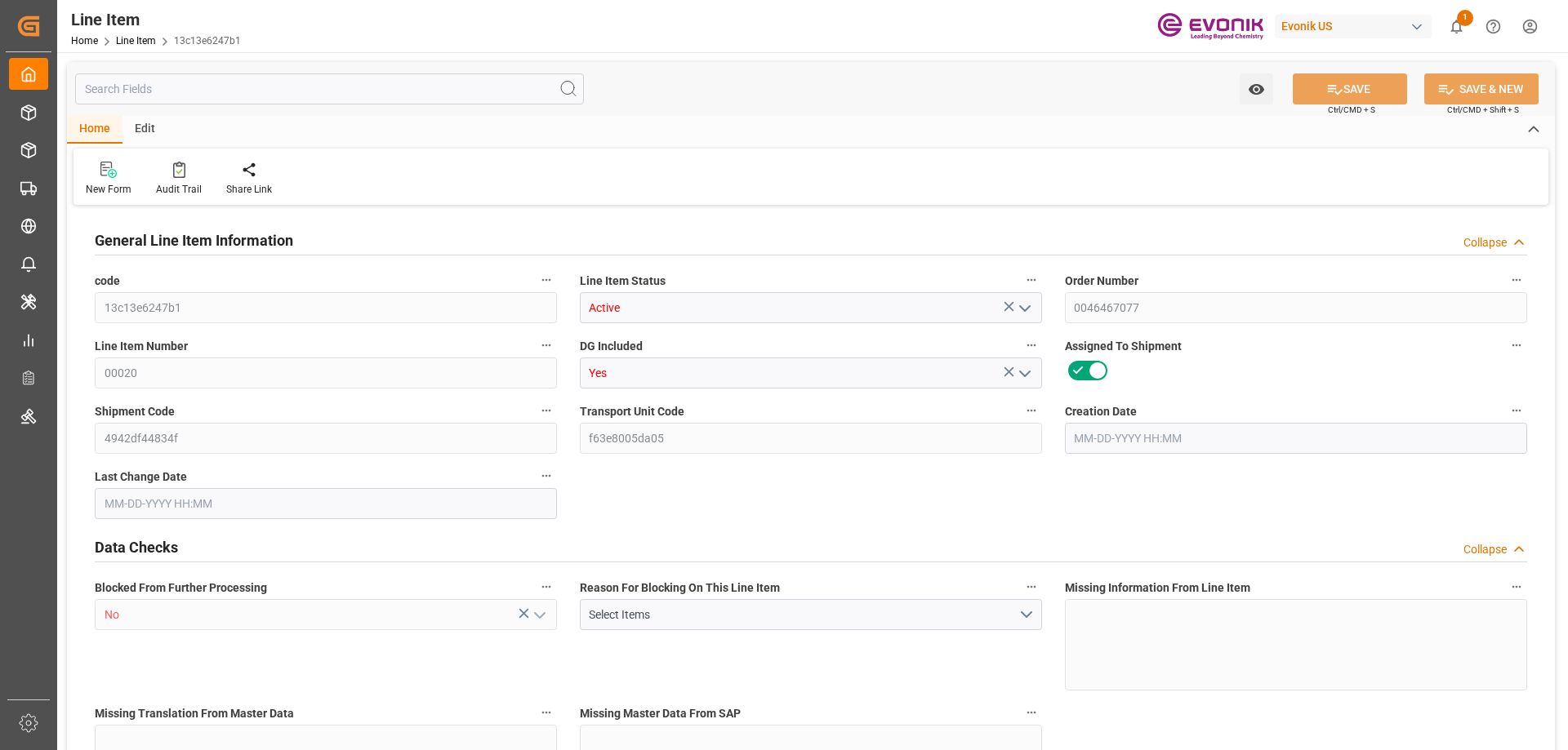
type input "16123.92"
type input "15240"
type input "22.2656"
type input "22265.64"
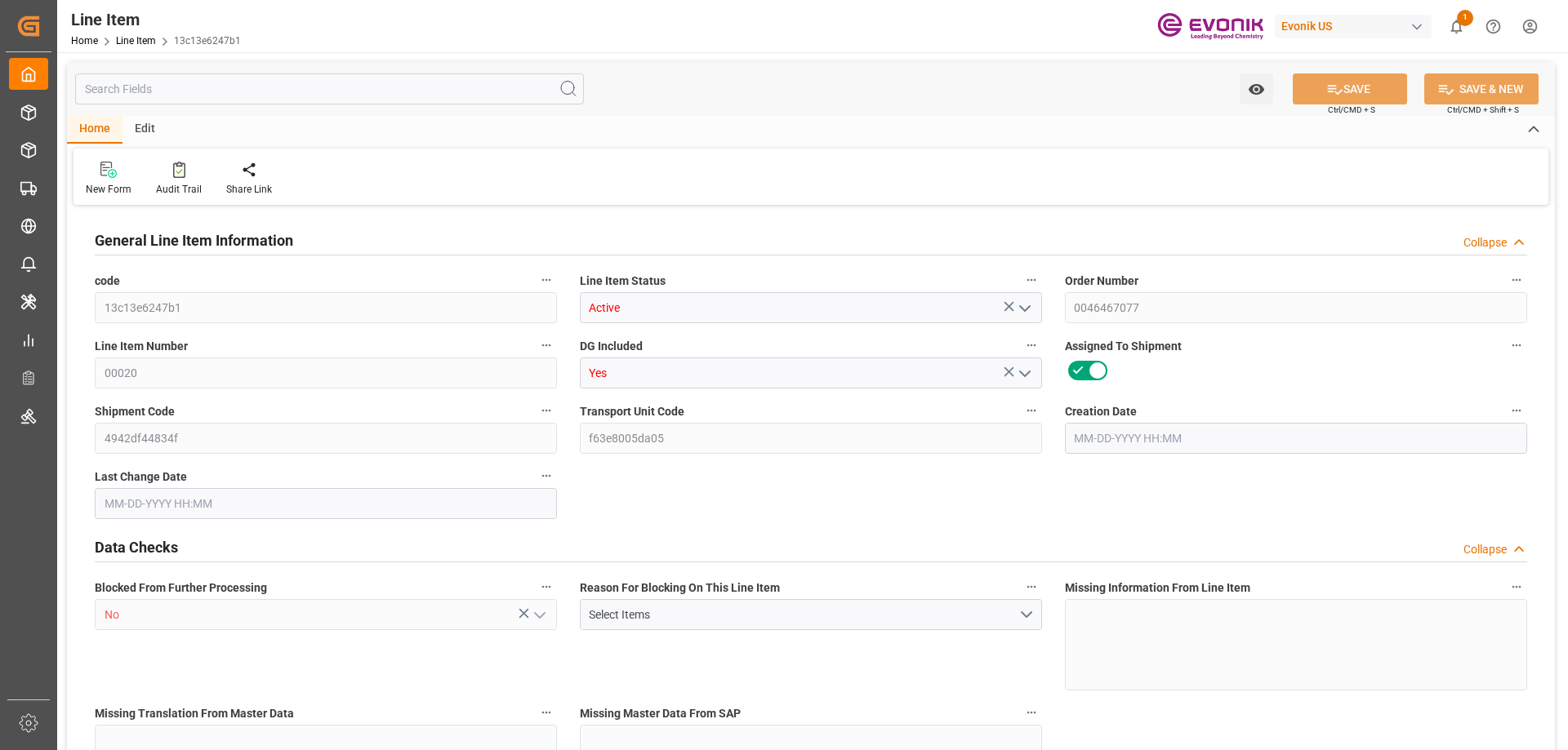
type input "16"
type input "16123.92"
type input "15240"
type input "22.2656"
type input "08-12-2025 15:37"
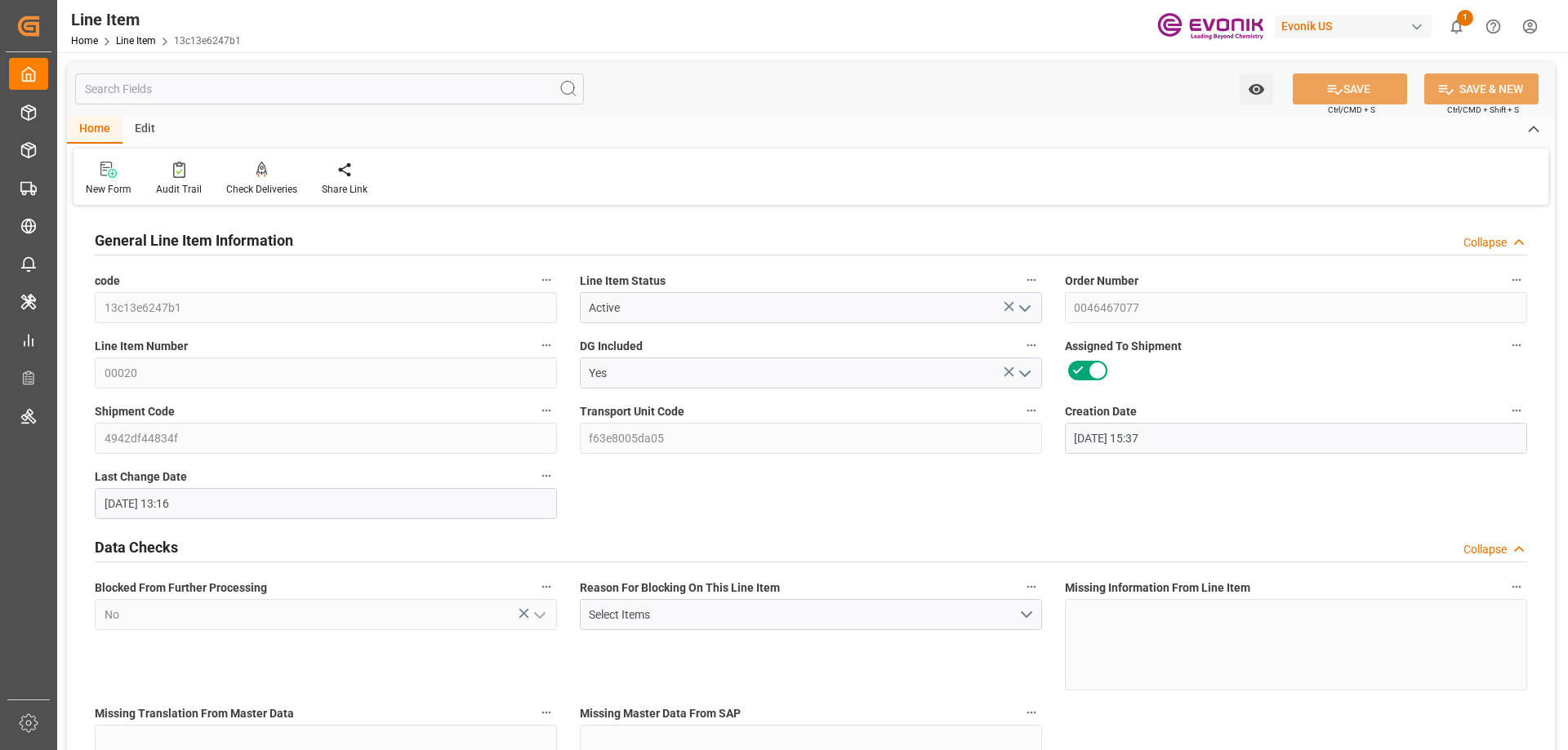
type input "08-14-2025 13:16"
type input "10-17-2025"
type input "[DATE]"
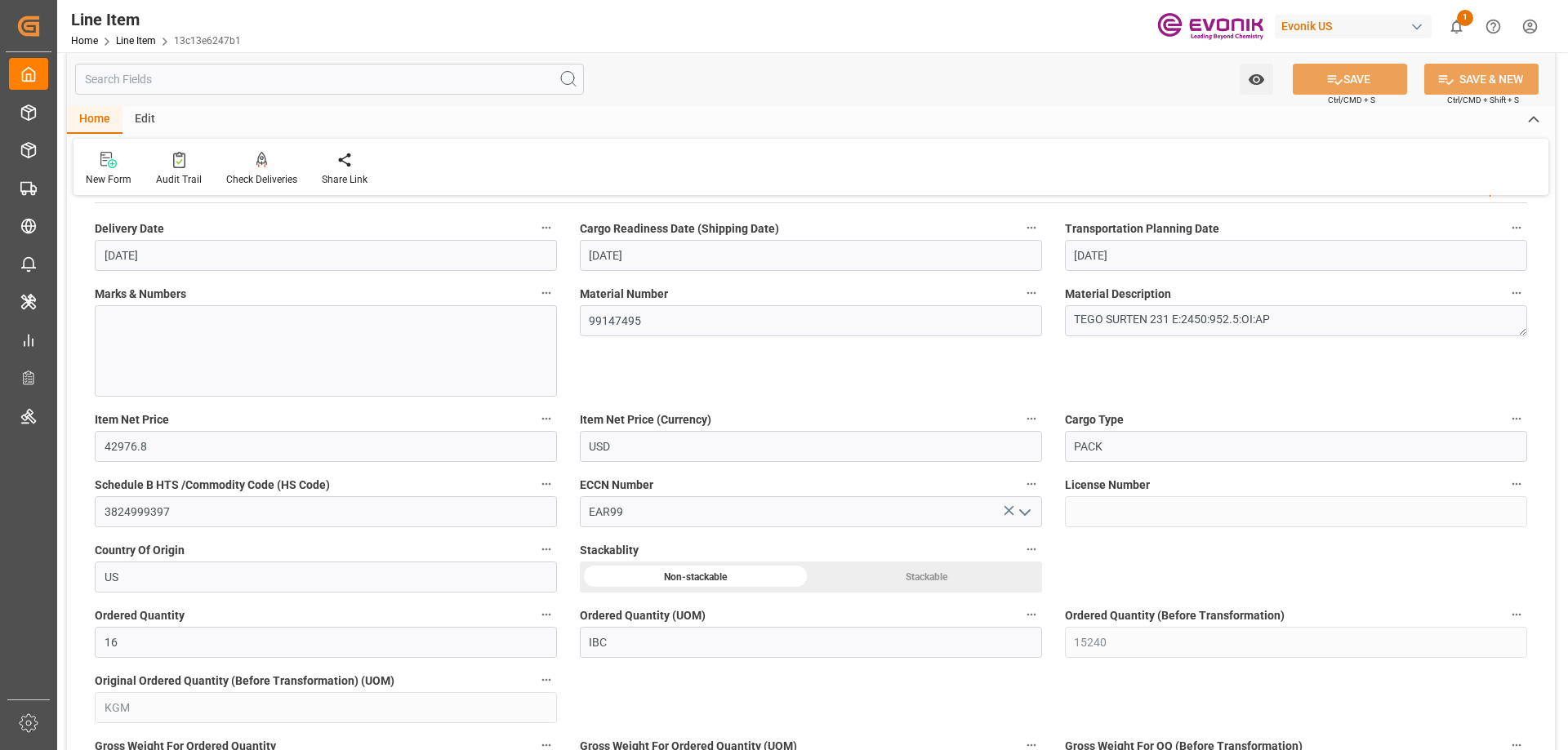
scroll to position [1061, 0]
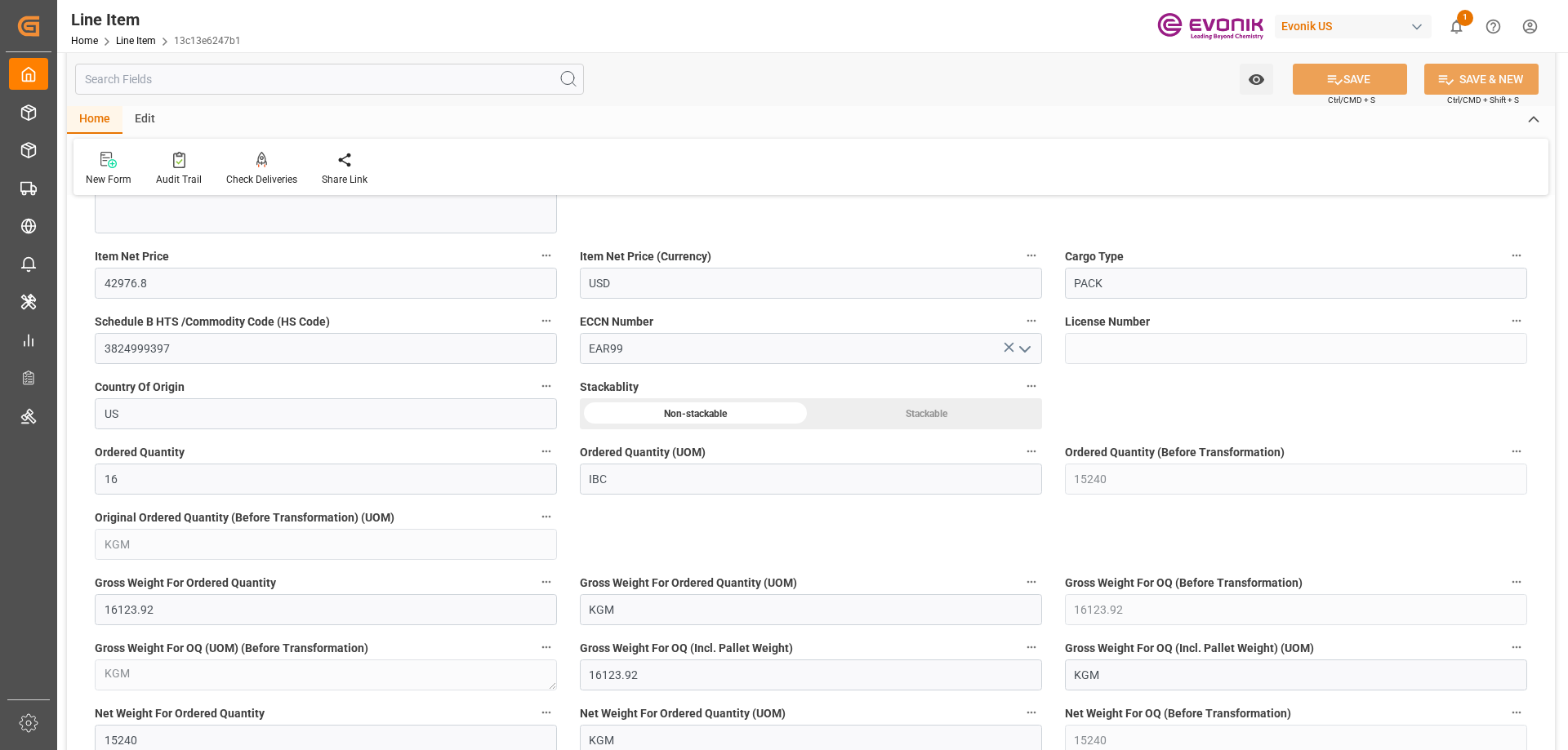
click at [211, 83] on input "text" at bounding box center [329, 79] width 509 height 31
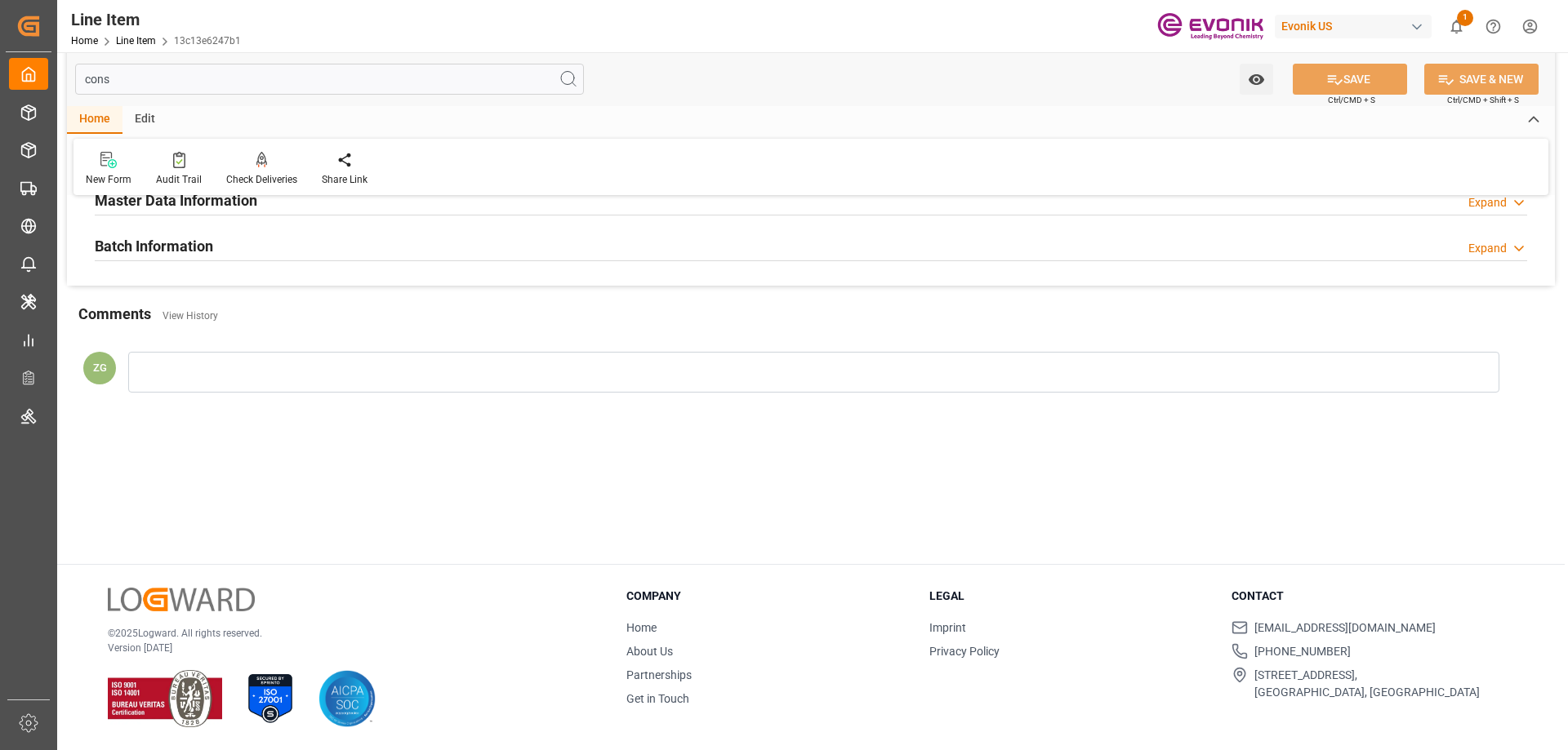
scroll to position [0, 0]
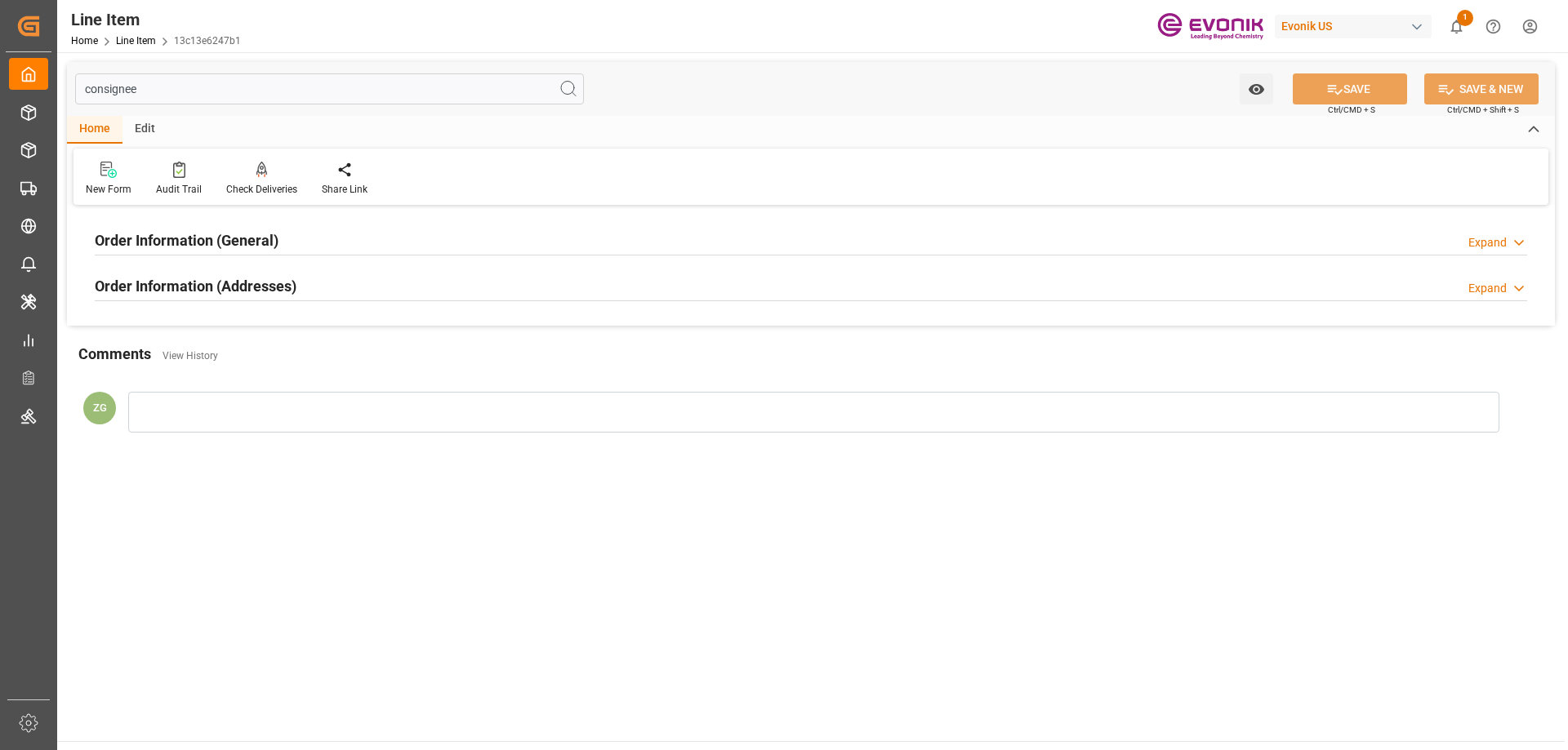
type input "consignee"
drag, startPoint x: 212, startPoint y: 276, endPoint x: 213, endPoint y: 259, distance: 17.0
click at [213, 274] on div "Order Information (Addresses)" at bounding box center [196, 285] width 202 height 31
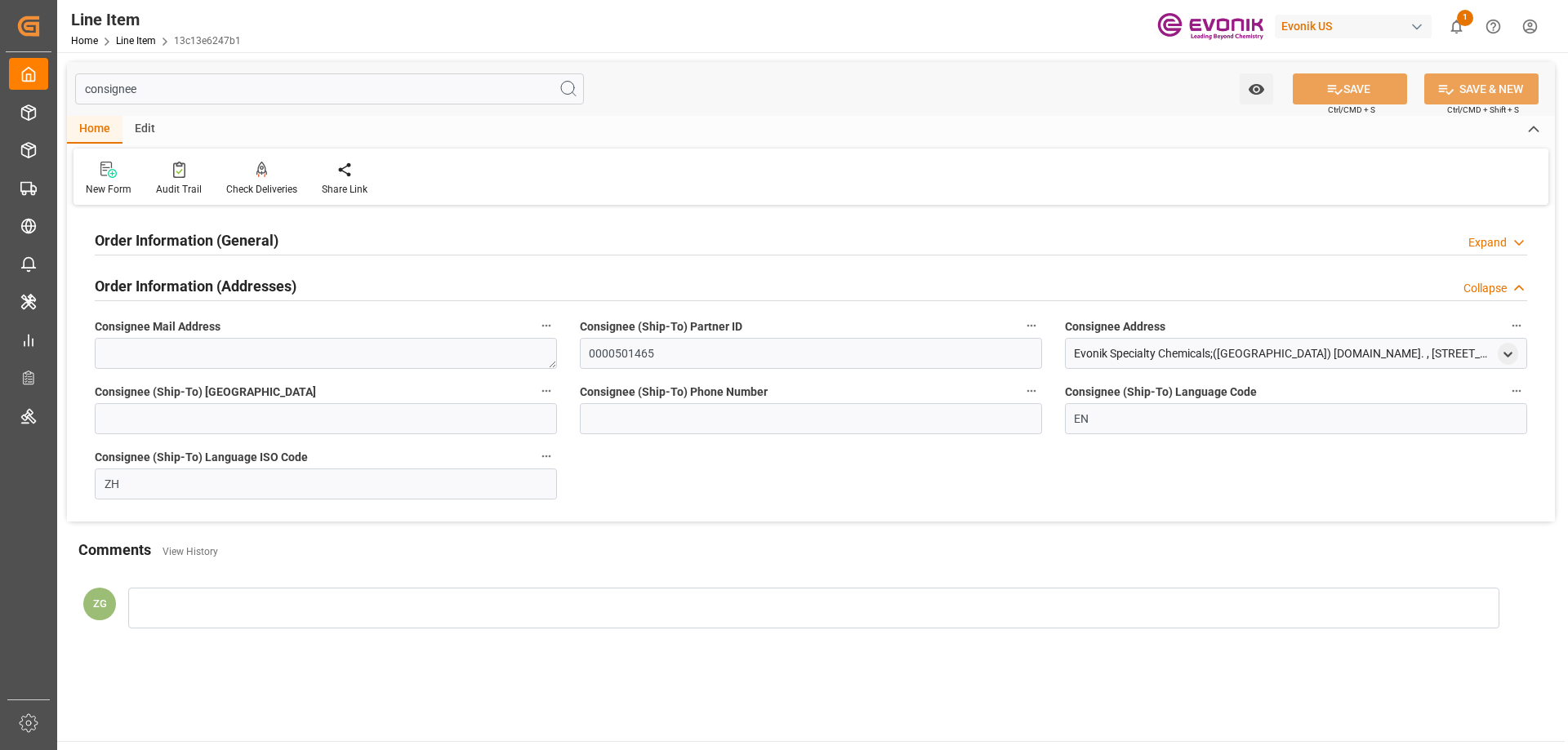
click at [214, 252] on div "Order Information (General)" at bounding box center [186, 239] width 183 height 31
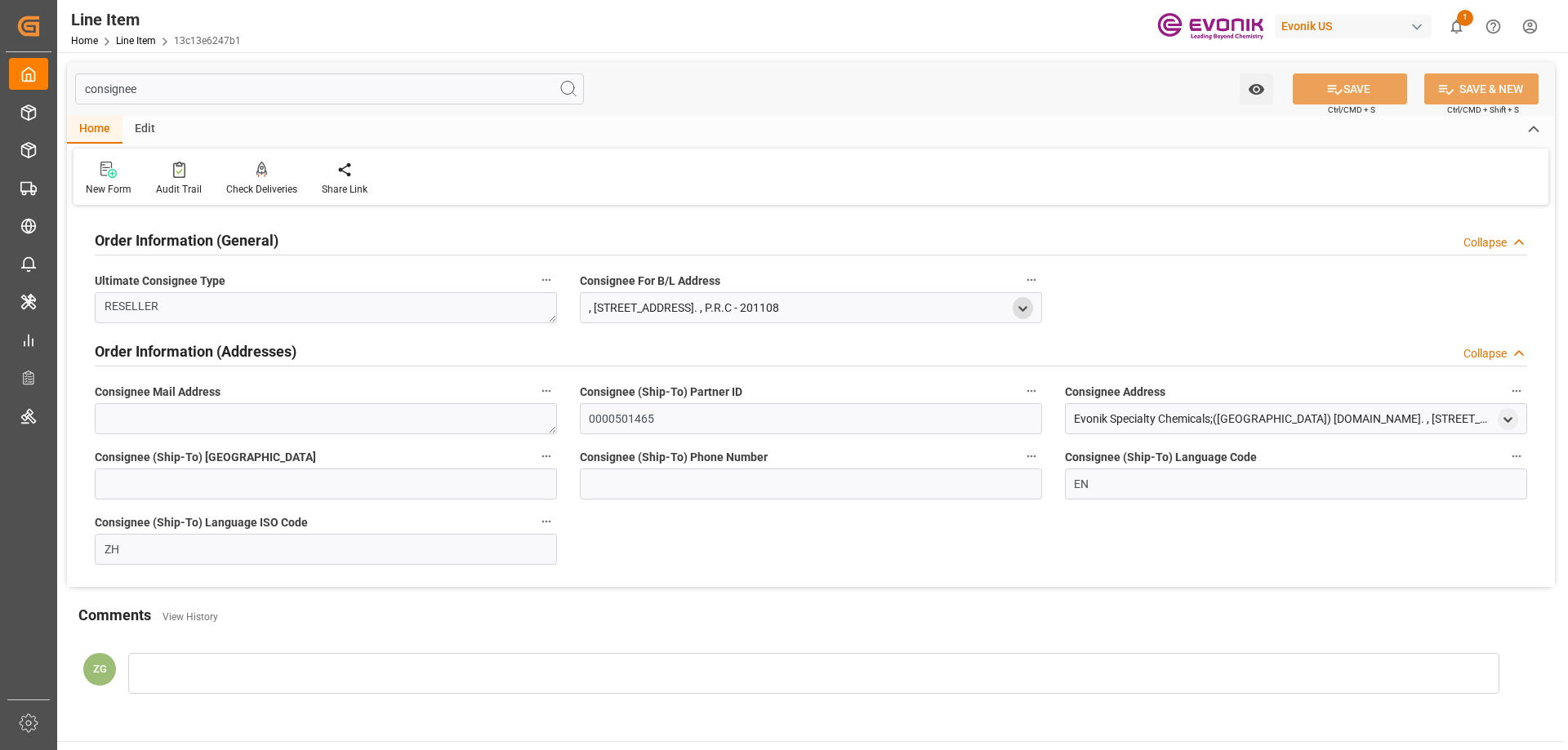
click at [1026, 302] on icon "open menu" at bounding box center [1023, 308] width 14 height 14
click at [1505, 414] on icon "open menu" at bounding box center [1508, 420] width 14 height 14
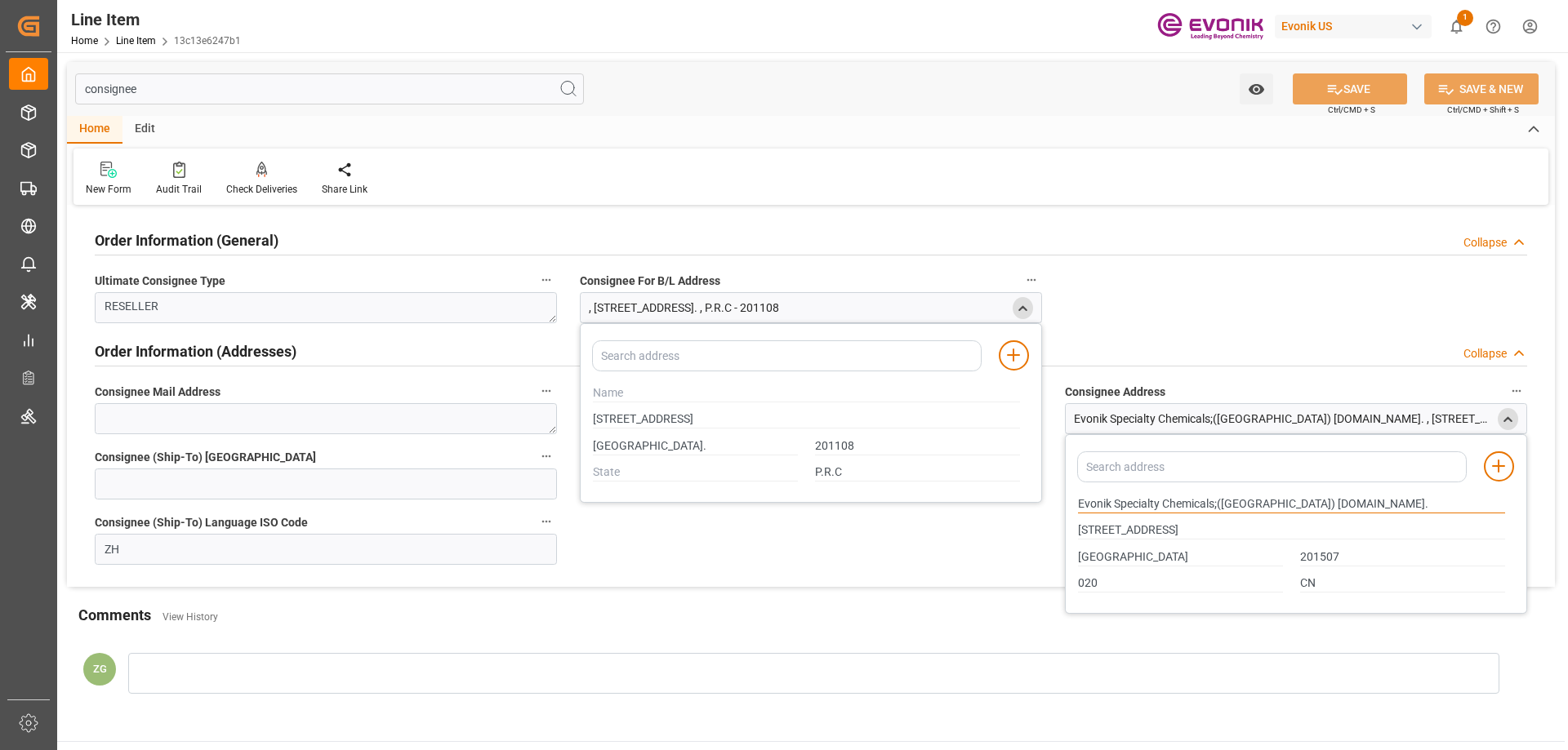
drag, startPoint x: 1079, startPoint y: 503, endPoint x: 1215, endPoint y: 503, distance: 136.0
click at [1215, 503] on input "Evonik Specialty Chemicals;([GEOGRAPHIC_DATA]) [DOMAIN_NAME]." at bounding box center [1292, 504] width 427 height 18
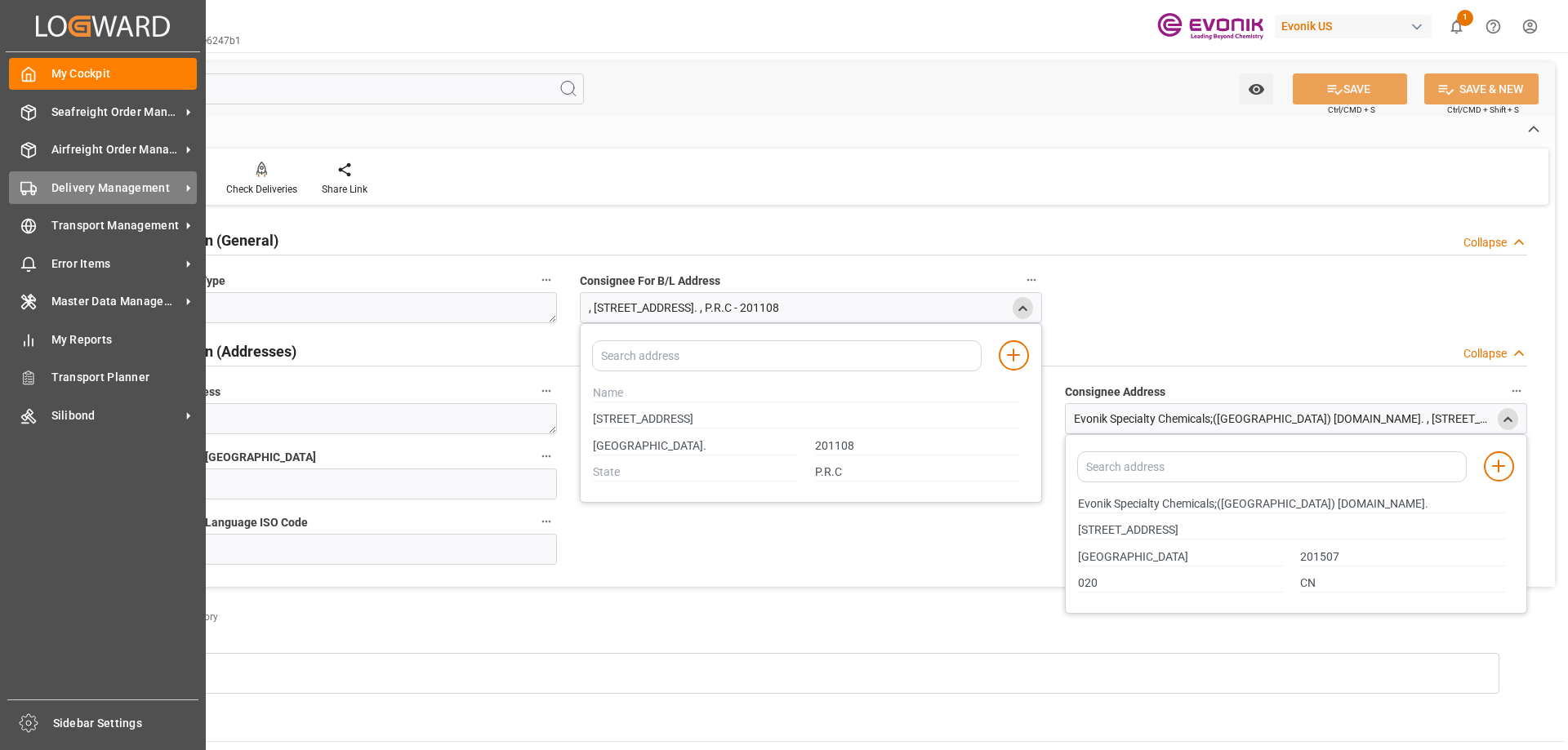
click at [63, 180] on span "Delivery Management" at bounding box center [116, 188] width 129 height 17
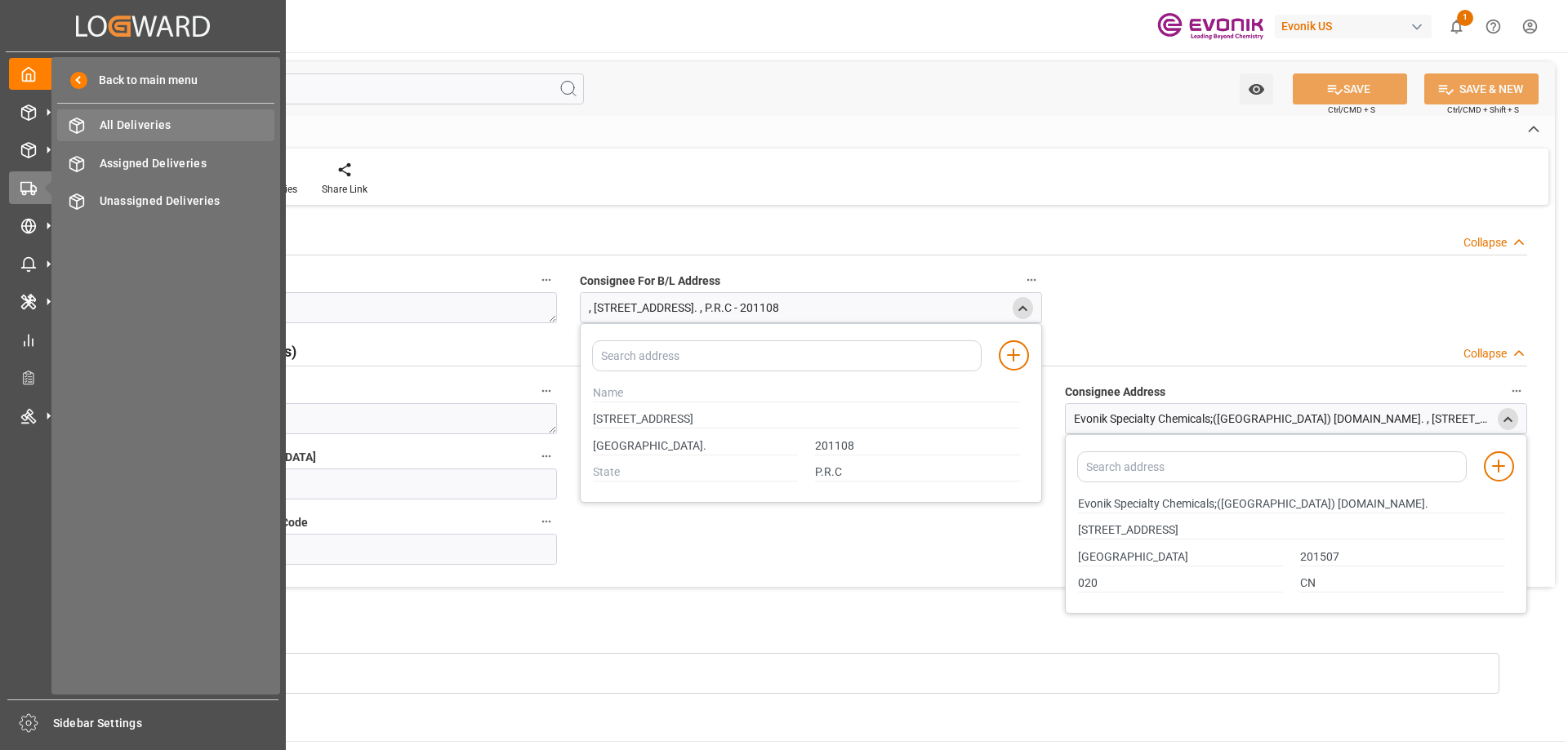
click at [142, 132] on span "All Deliveries" at bounding box center [187, 125] width 176 height 17
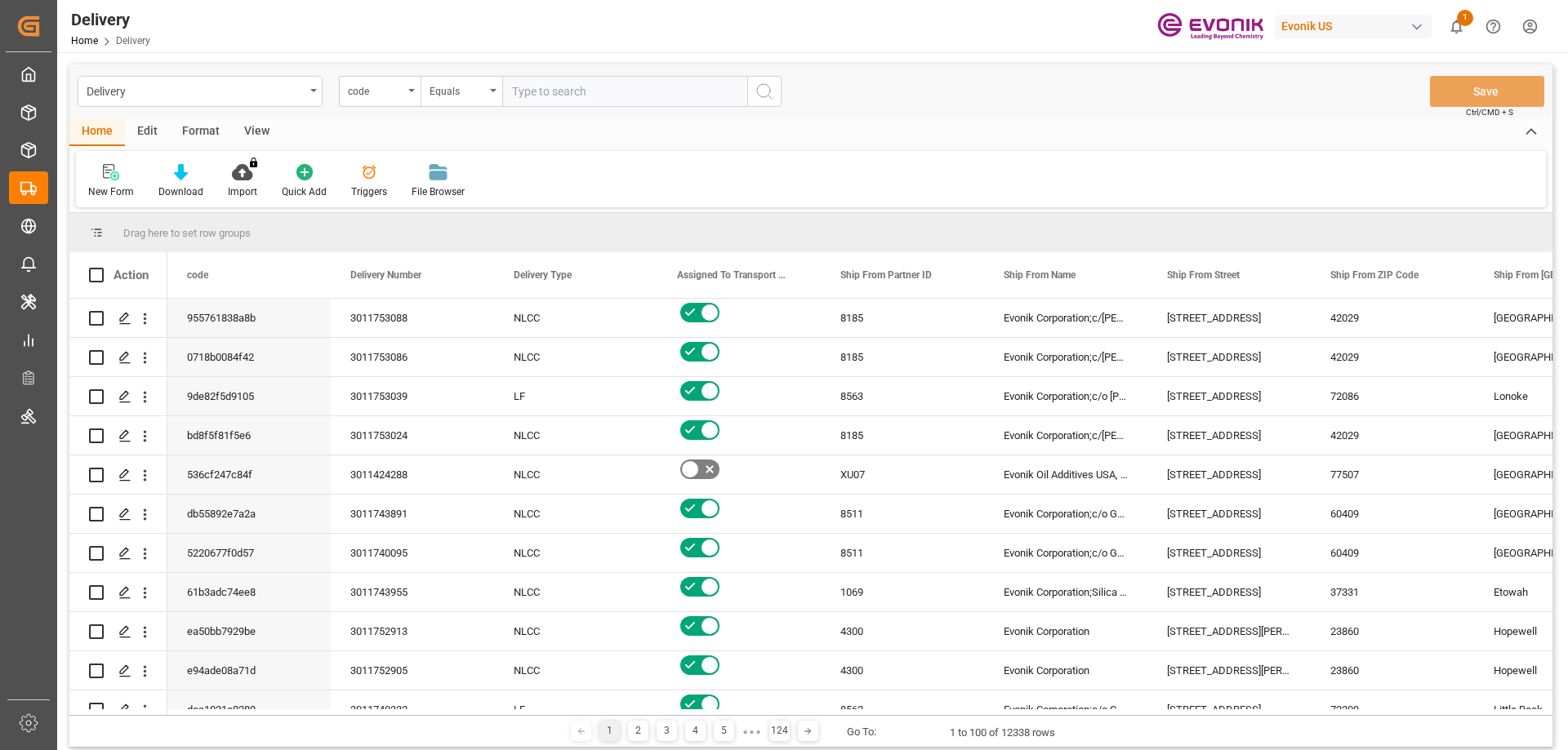
click at [257, 128] on div "View" at bounding box center [257, 133] width 50 height 28
click at [181, 186] on div "Standard Templates" at bounding box center [185, 192] width 82 height 15
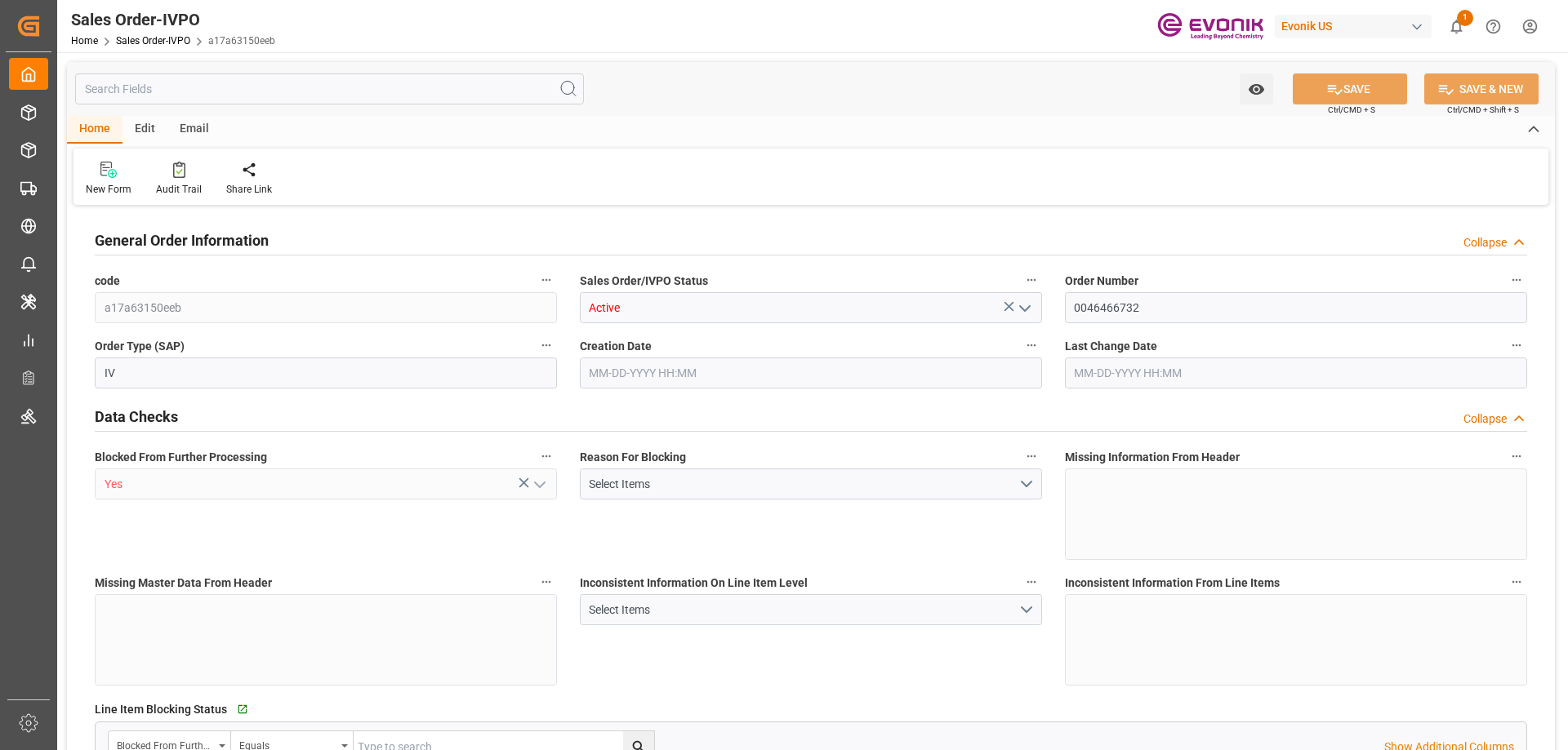
type input "SGSIN"
type input "0"
type input "1"
type input "807"
type input "[DATE] 18:56"
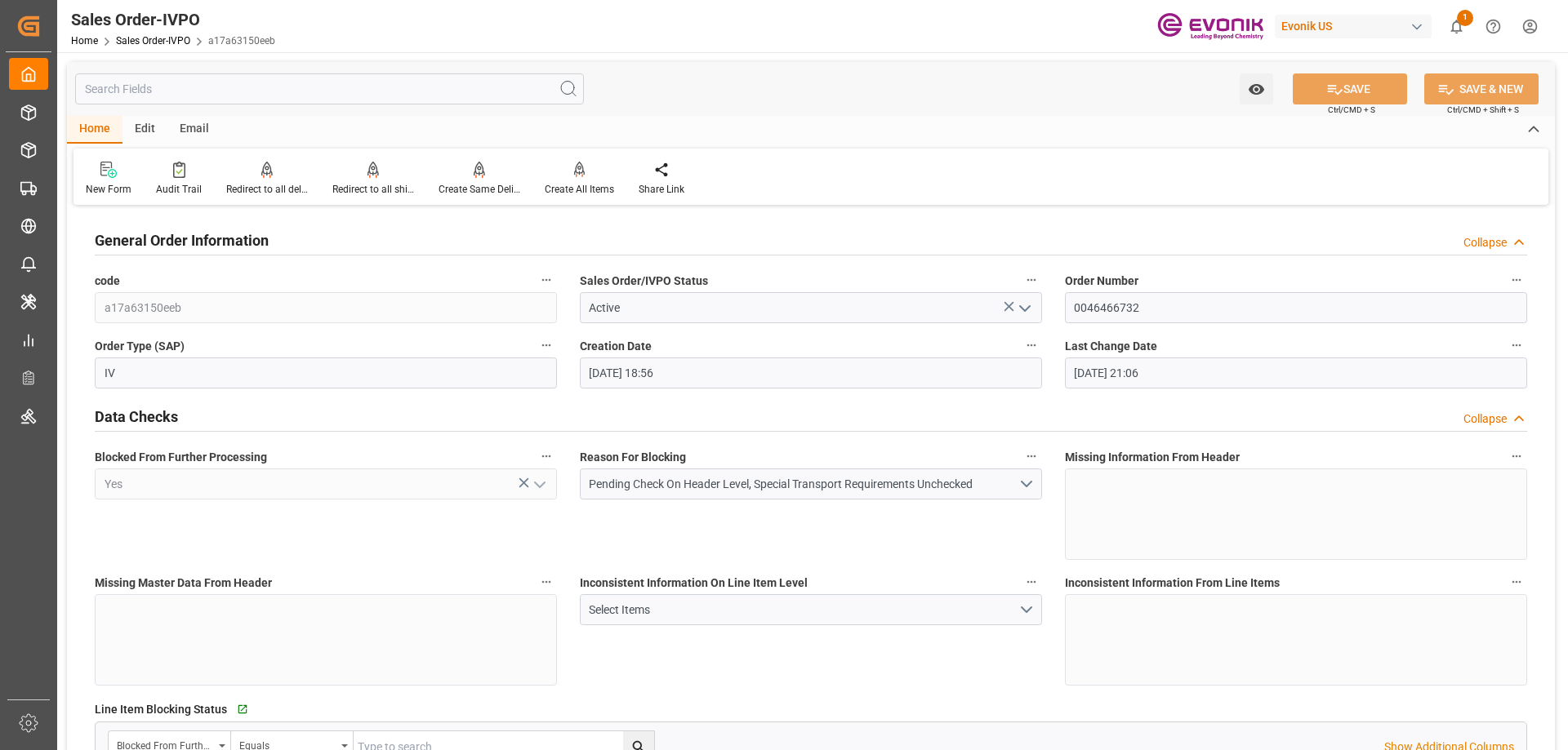
type input "[DATE] 21:06"
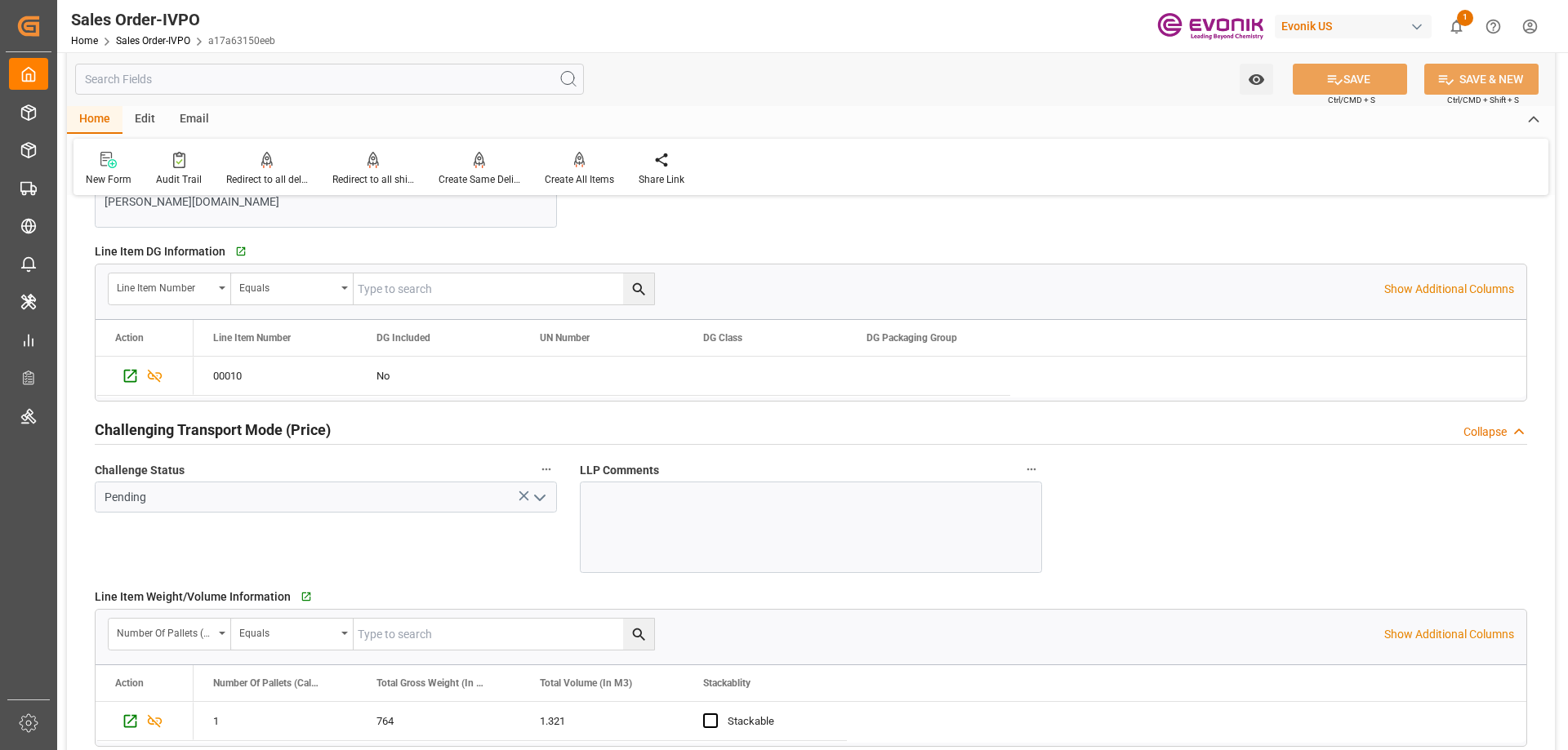
scroll to position [2531, 0]
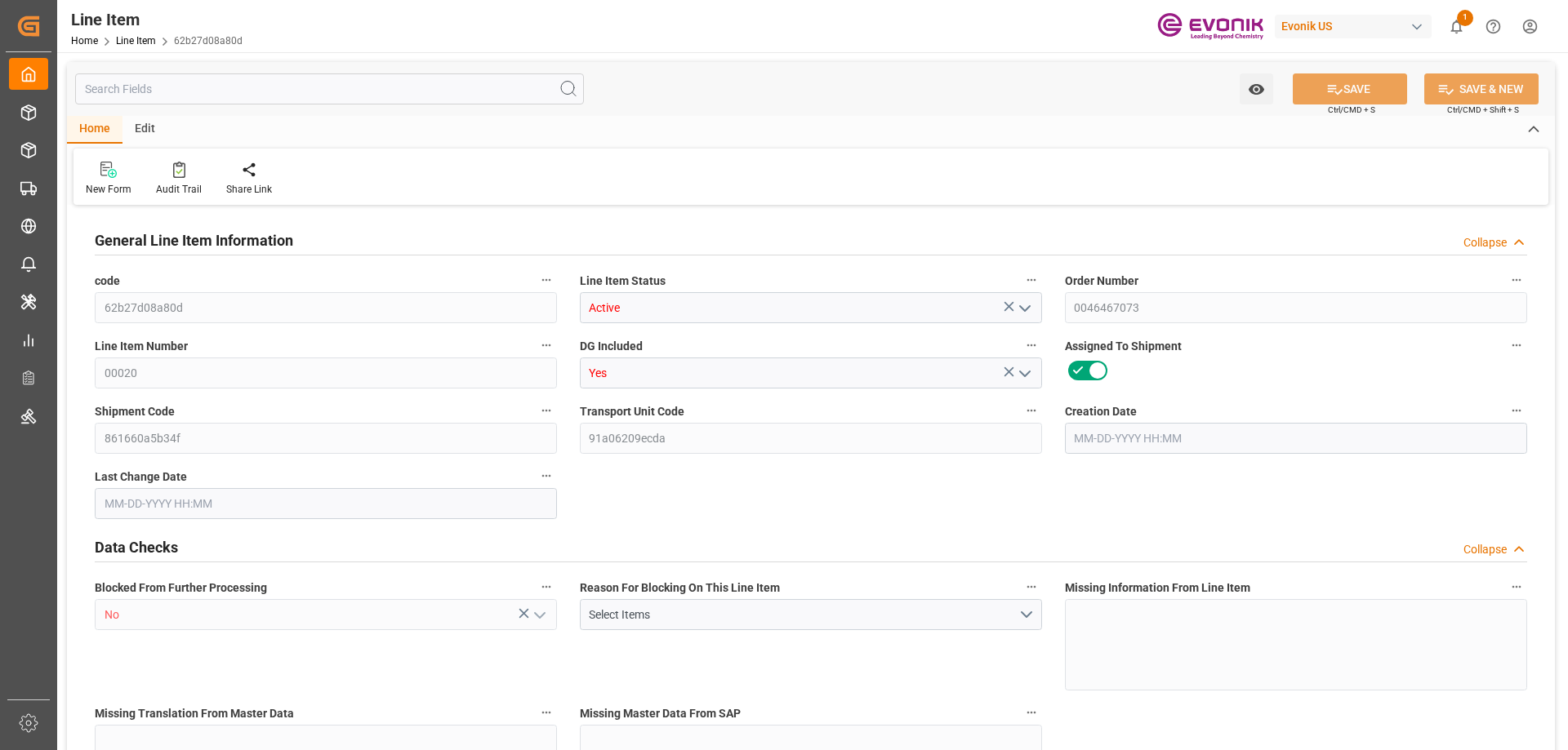
type input "17"
type input "17131.665"
type input "16192.5"
type input "23.6572"
type input "17"
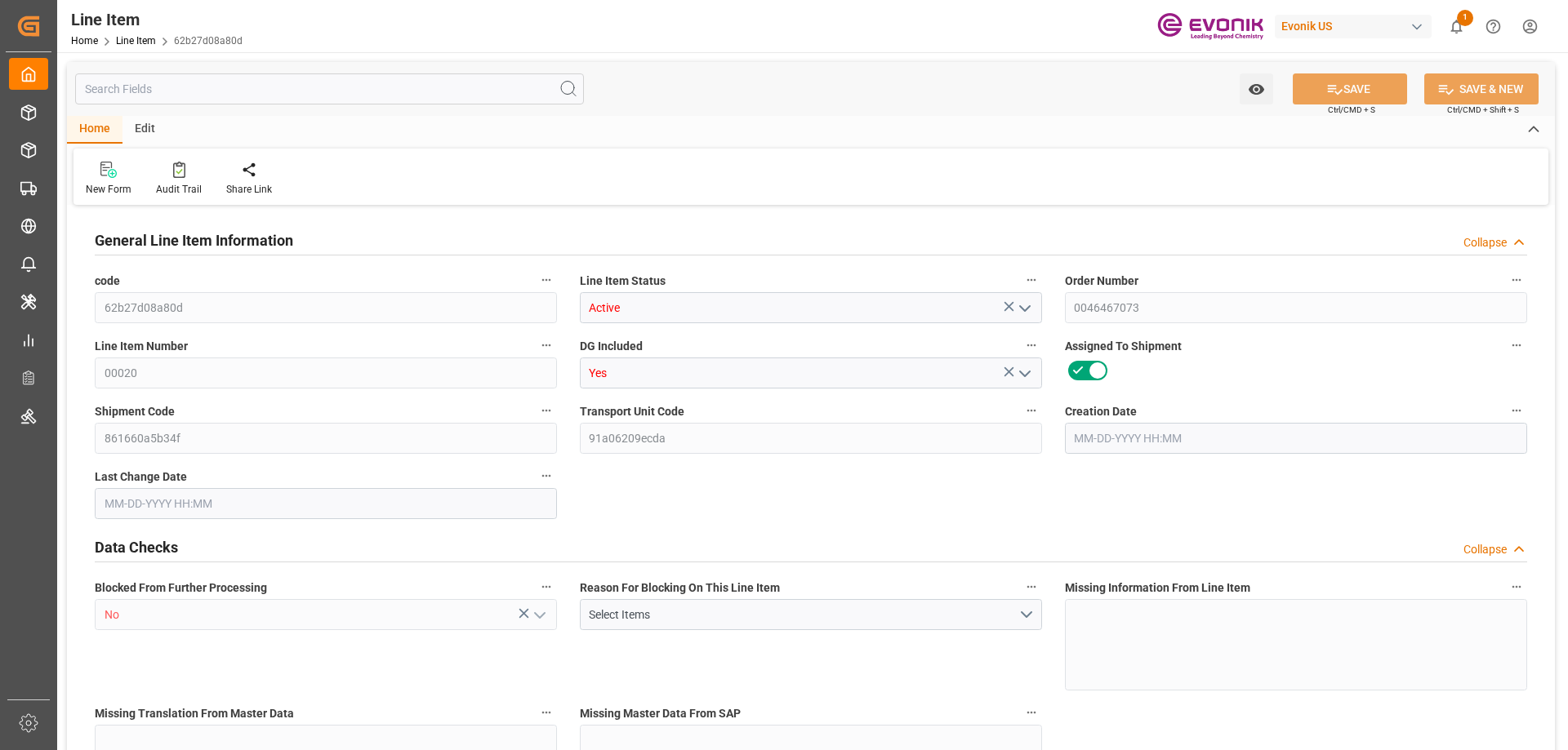
type input "45662.85"
type input "17"
type input "16192.5"
type input "17131.665"
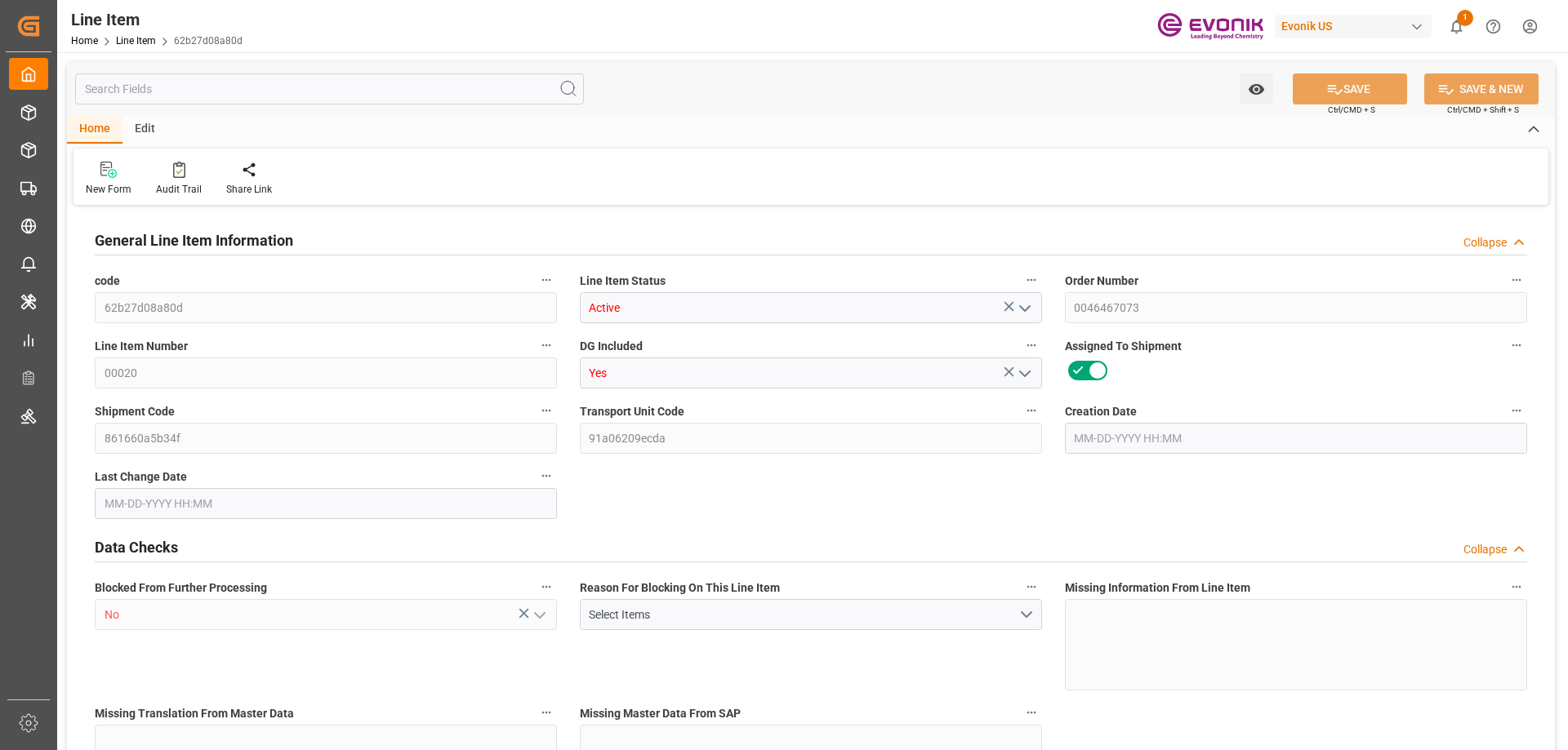
type input "17131.665"
type input "16192.5"
type input "23.6572"
type input "23657.243"
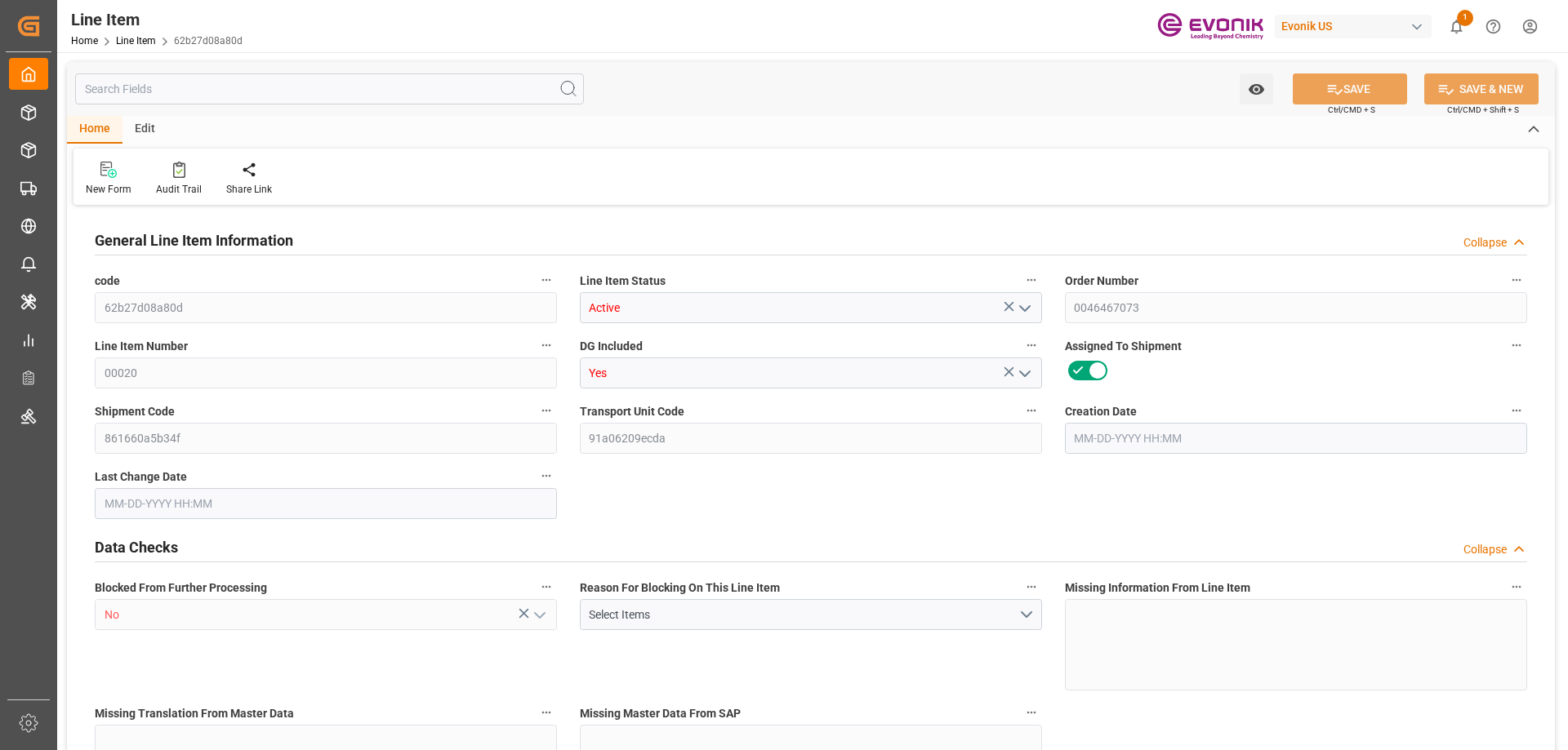
type input "0"
type input "08-12-2025 15:40"
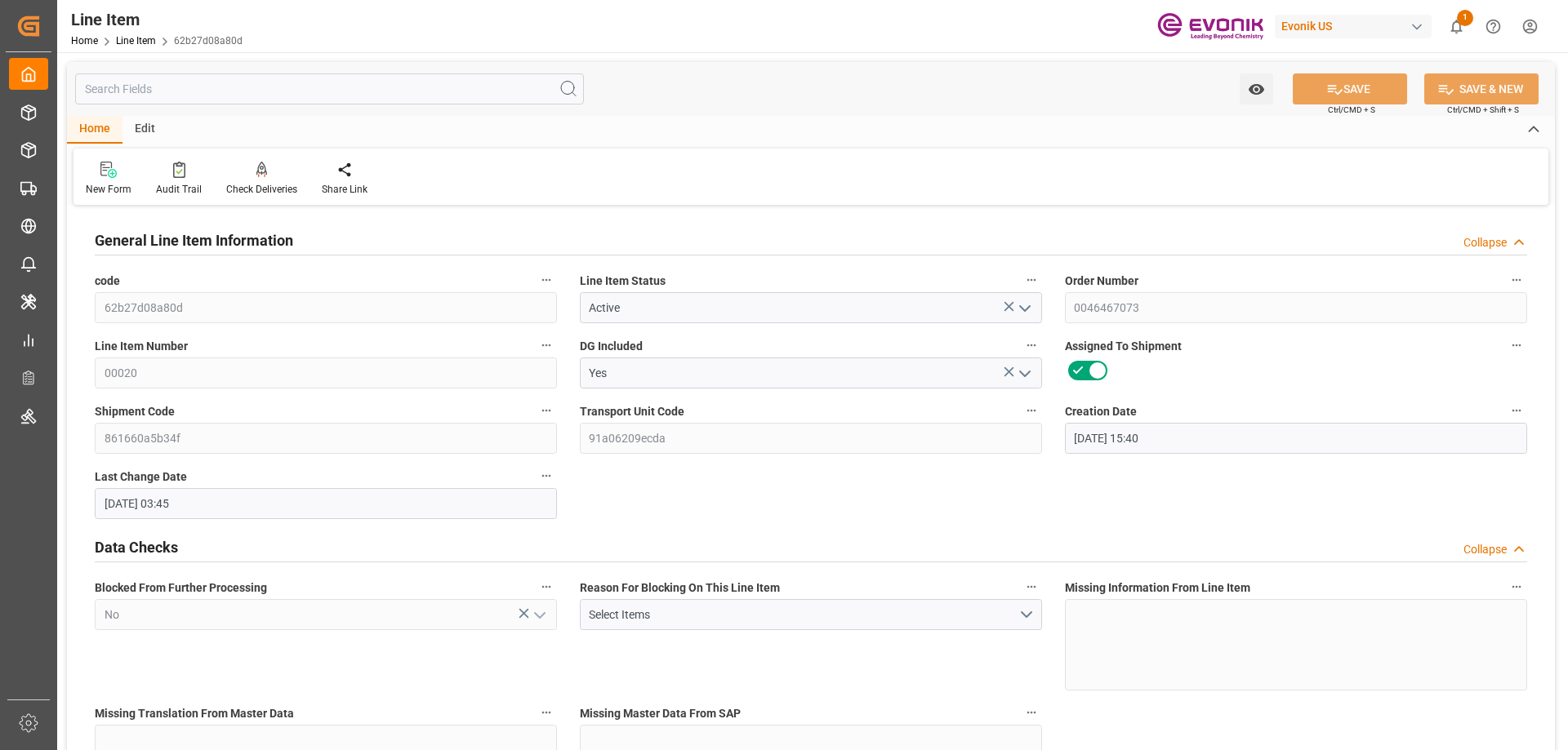
type input "08-13-2025 03:45"
type input "10-18-2025"
type input "08-22-2025"
type input "08-14-2025"
click at [295, 79] on input "text" at bounding box center [329, 88] width 509 height 31
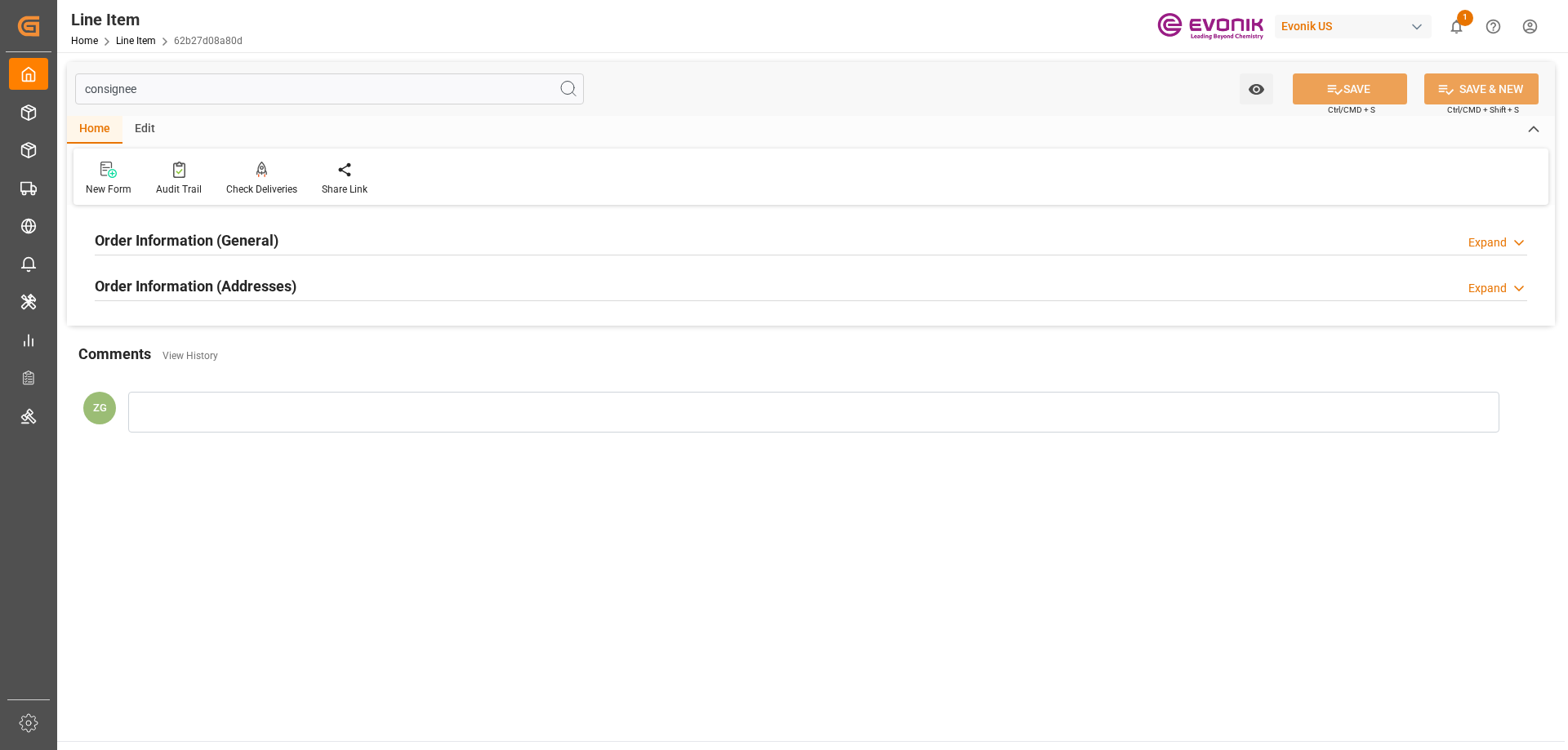
type input "consignee"
click at [251, 295] on h2 "Order Information (Addresses)" at bounding box center [196, 286] width 202 height 22
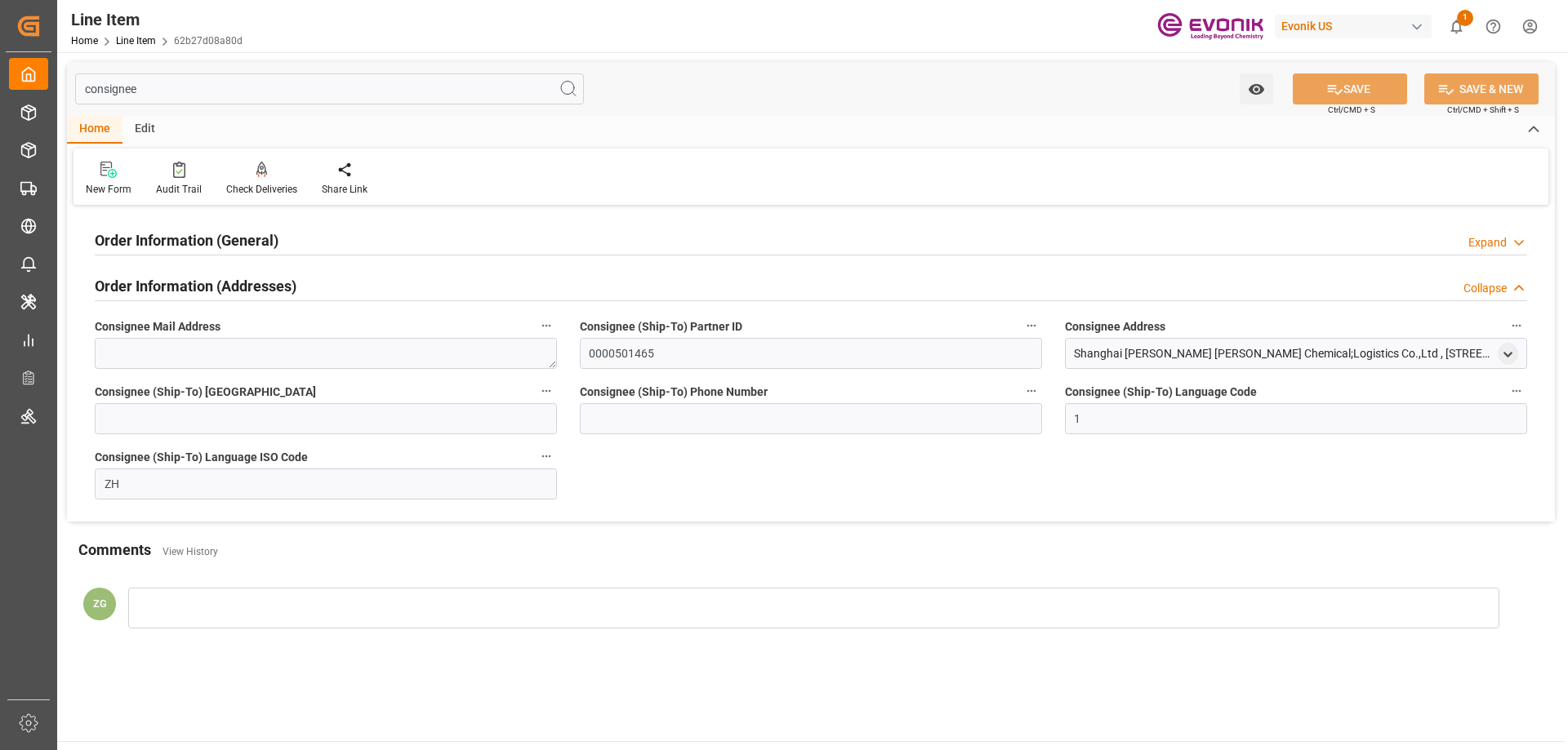
click at [245, 252] on div "Order Information (General)" at bounding box center [186, 239] width 183 height 31
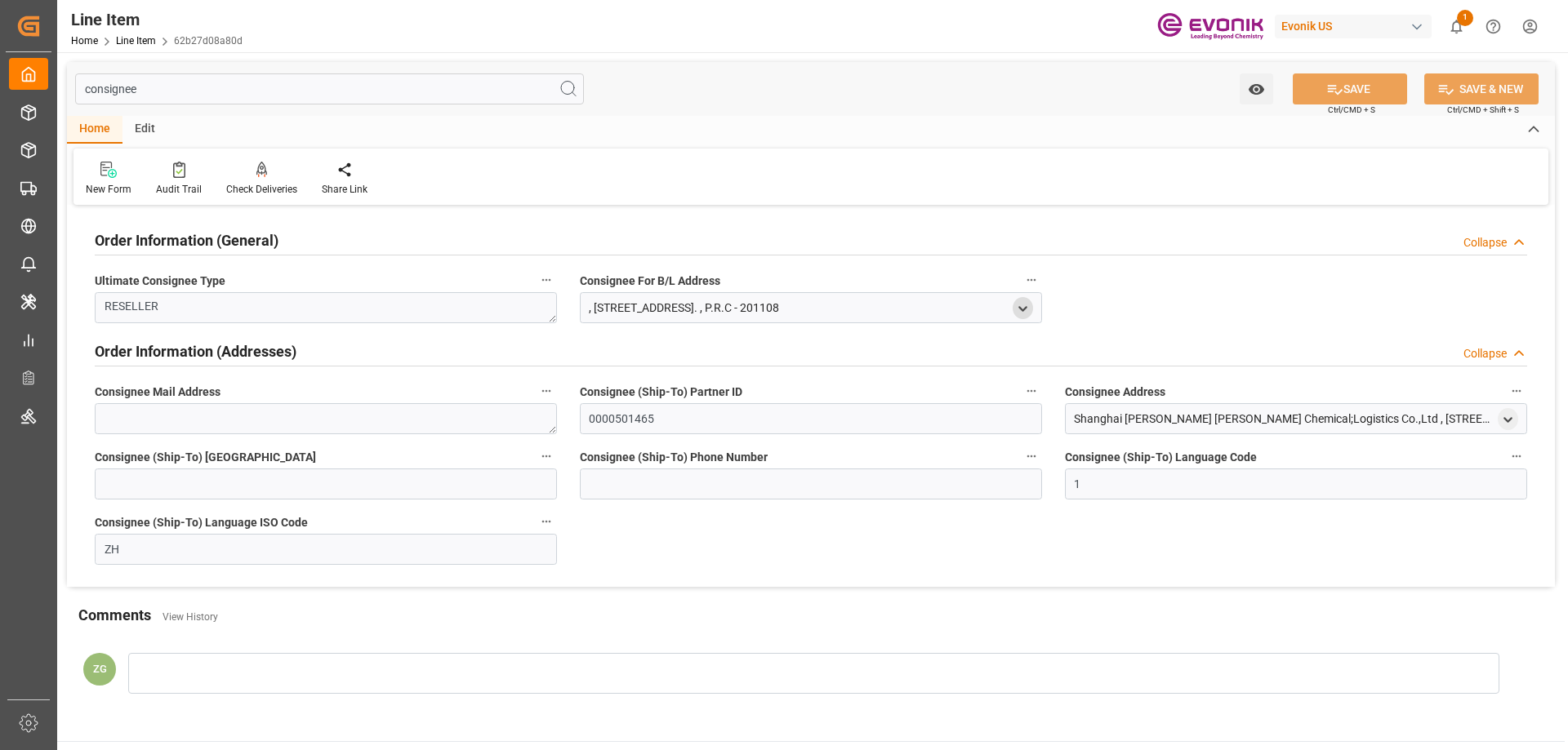
click at [1024, 305] on icon "open menu" at bounding box center [1023, 308] width 14 height 14
click at [1509, 428] on div "open menu" at bounding box center [1508, 418] width 21 height 22
click at [1510, 423] on icon "open menu" at bounding box center [1508, 420] width 14 height 14
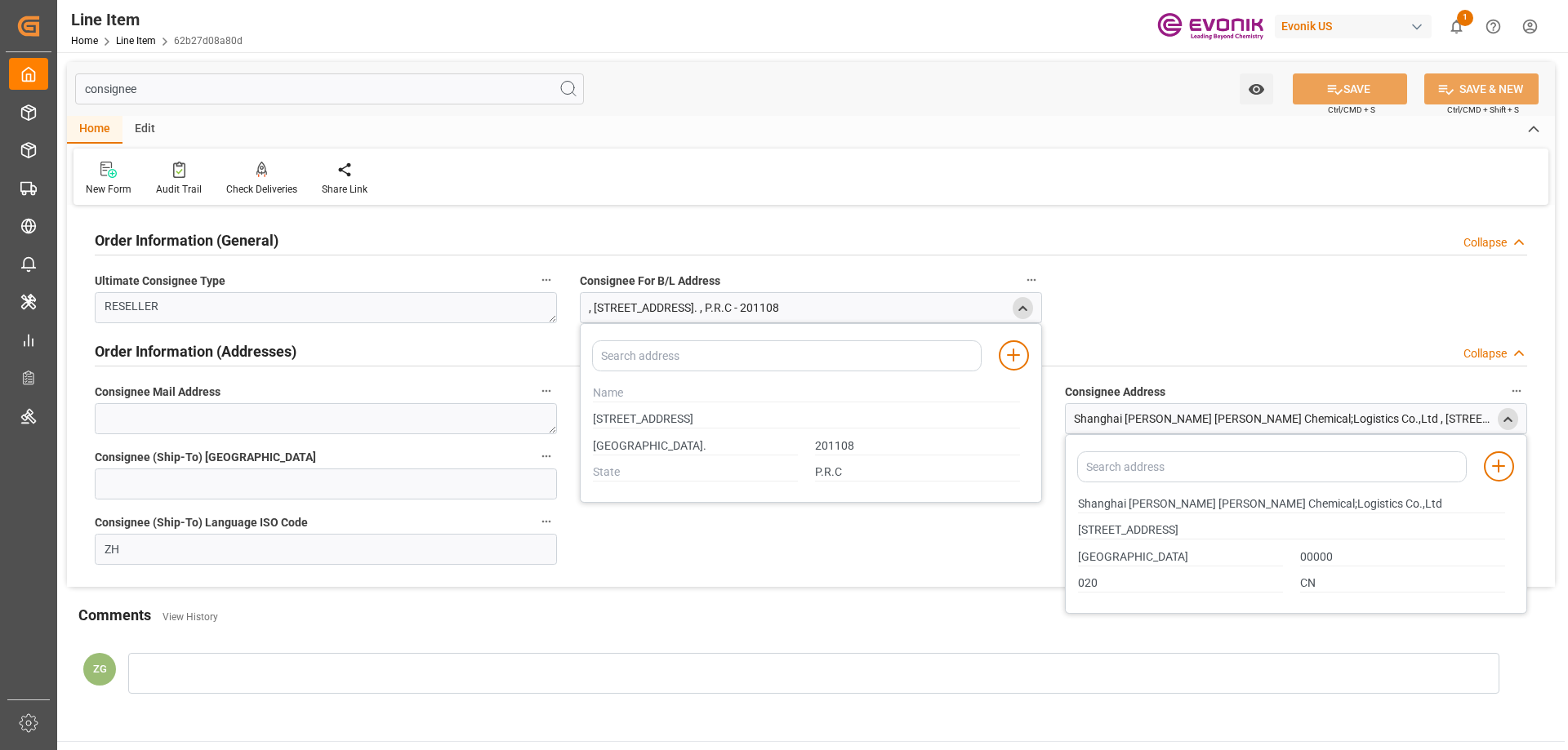
click at [1077, 501] on div "Shanghai Hua Yi Tian Yuan Chemical;Logistics Co.,Ltd" at bounding box center [1292, 504] width 445 height 27
drag, startPoint x: 1079, startPoint y: 502, endPoint x: 1125, endPoint y: 502, distance: 46.0
click at [1125, 502] on input "Shanghai Hua Yi Tian Yuan Chemical;Logistics Co.,Ltd" at bounding box center [1292, 504] width 427 height 18
click at [1106, 550] on input "Shanghai" at bounding box center [1181, 557] width 205 height 18
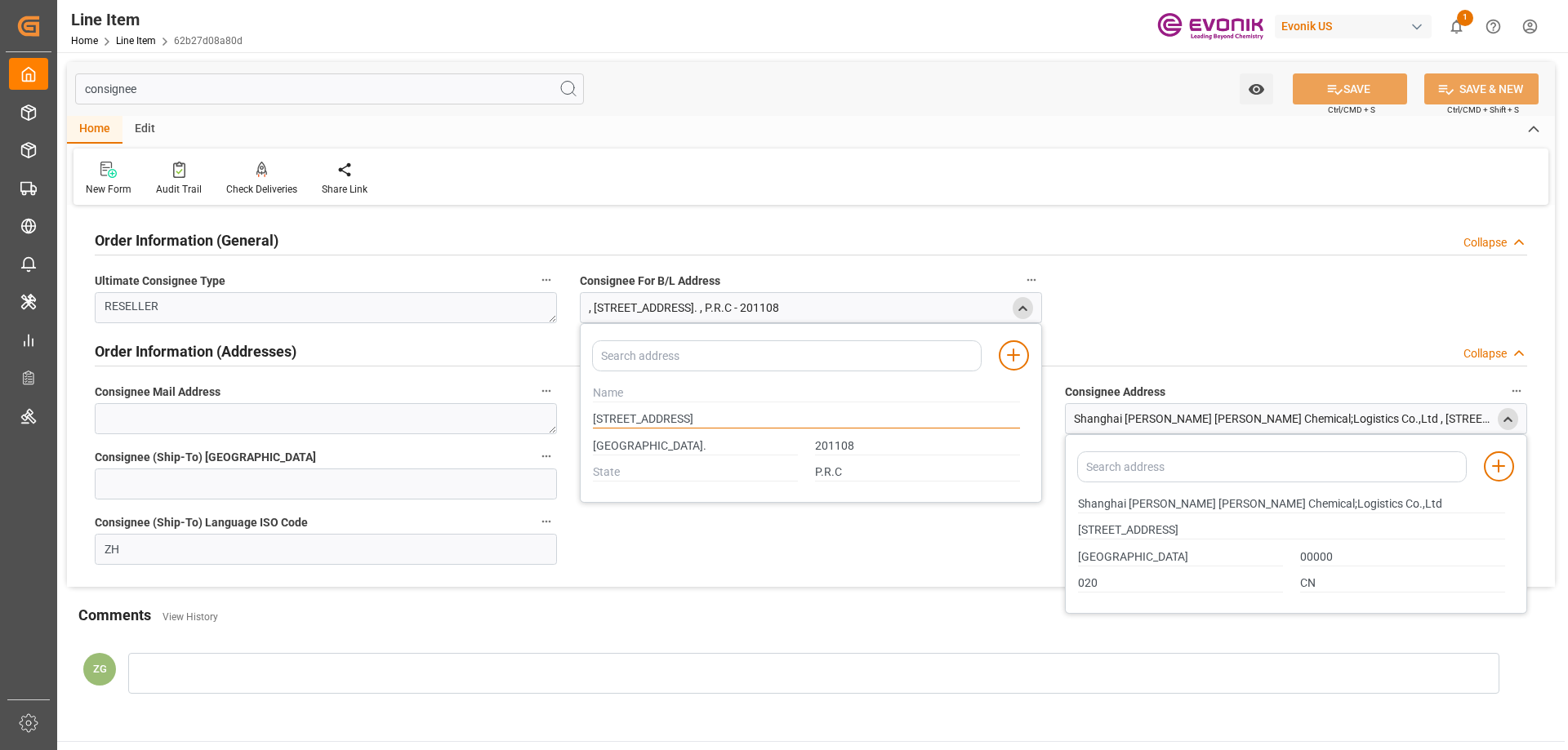
drag, startPoint x: 594, startPoint y: 419, endPoint x: 658, endPoint y: 420, distance: 64.0
click at [658, 420] on input "55 Chundong Road,Xinzhang Industry Park" at bounding box center [807, 419] width 427 height 18
drag, startPoint x: 1129, startPoint y: 501, endPoint x: 1163, endPoint y: 500, distance: 34.0
click at [1163, 500] on input "Shanghai Hua Yi Tian Yuan Chemical;Logistics Co.,Ltd" at bounding box center [1292, 504] width 427 height 18
click at [843, 439] on input "201108" at bounding box center [917, 446] width 205 height 18
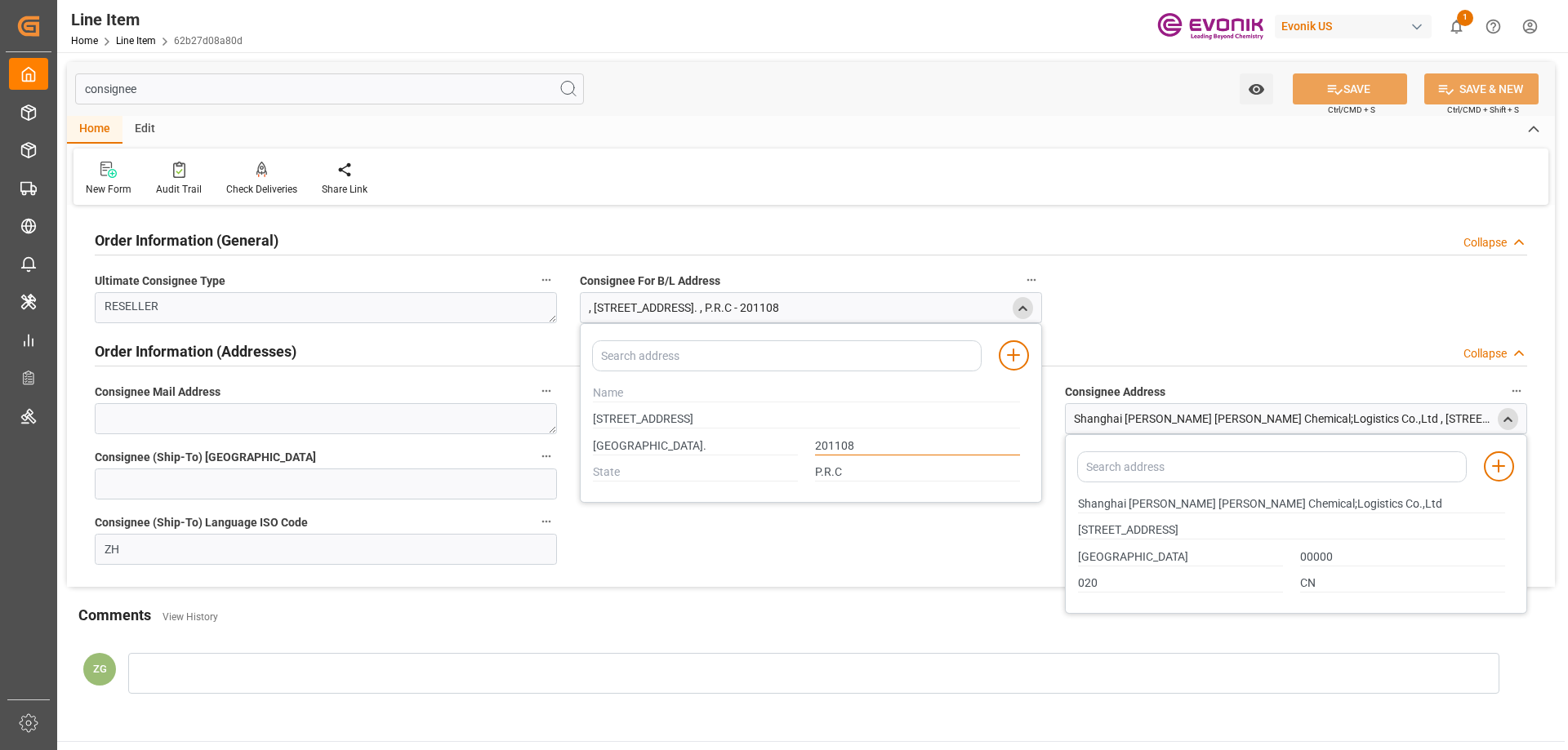
click at [843, 439] on input "201108" at bounding box center [917, 446] width 205 height 18
drag, startPoint x: 809, startPoint y: 419, endPoint x: 694, endPoint y: 413, distance: 115.2
click at [694, 413] on input "55 Chundong Road,Xinzhang Industry Park" at bounding box center [807, 419] width 427 height 18
click at [1237, 500] on input "Shanghai Hua Yi Tian Yuan Chemical;Logistics Co.,Ltd" at bounding box center [1292, 504] width 427 height 18
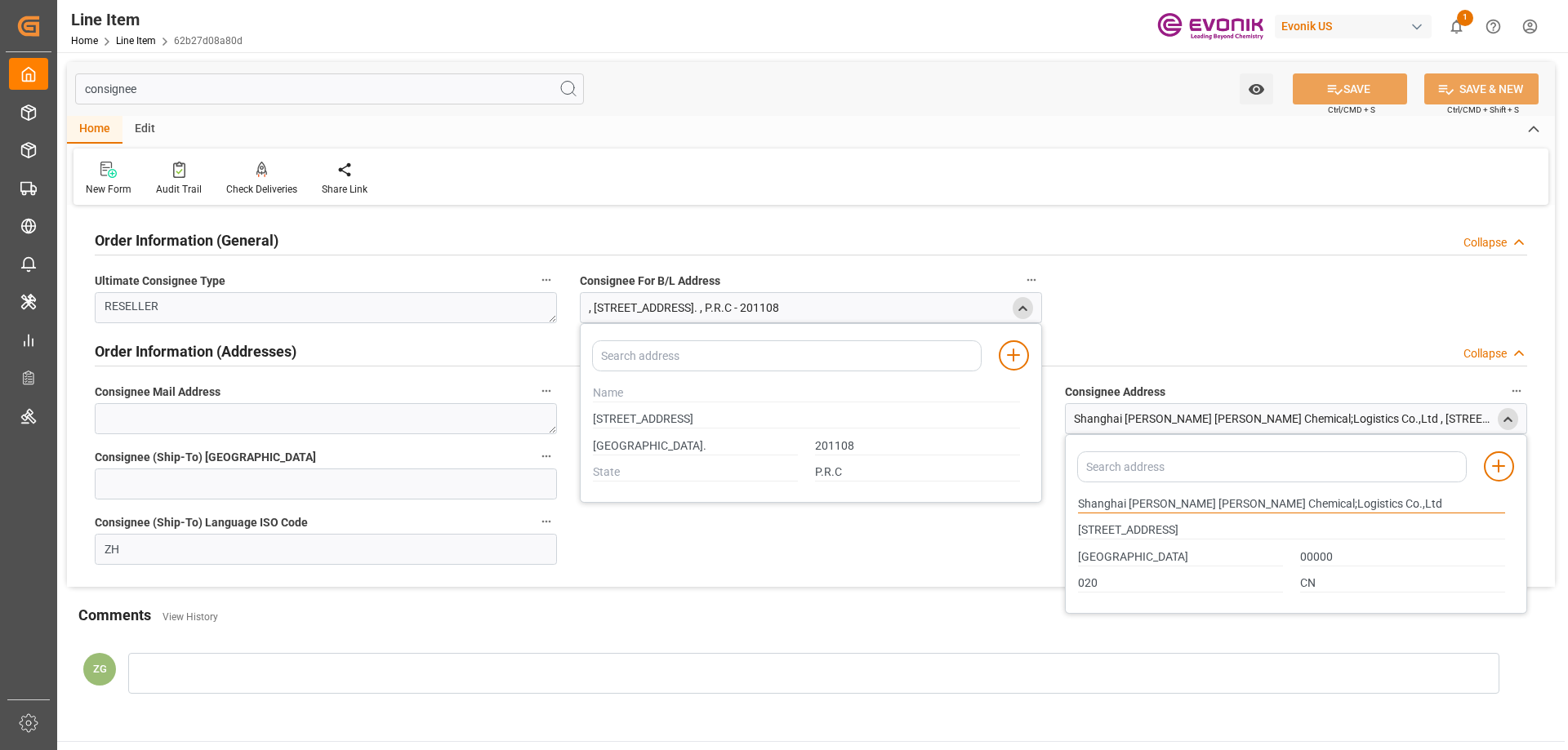
click at [1280, 503] on input "Shanghai Hua Yi Tian Yuan Chemical;Logistics Co.,Ltd" at bounding box center [1292, 504] width 427 height 18
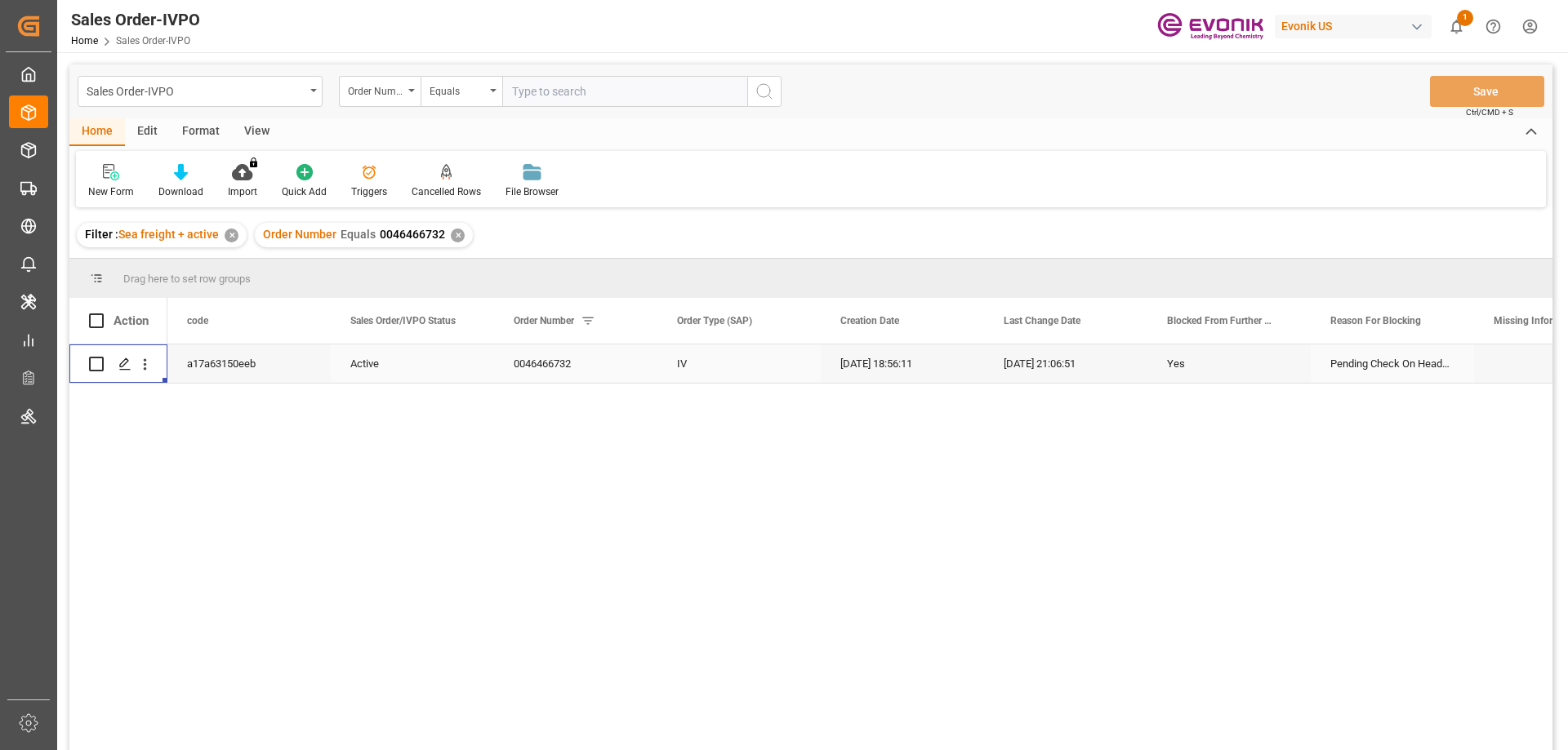
click at [535, 89] on input "text" at bounding box center [624, 91] width 245 height 31
paste input "0046467073"
type input "0046467073"
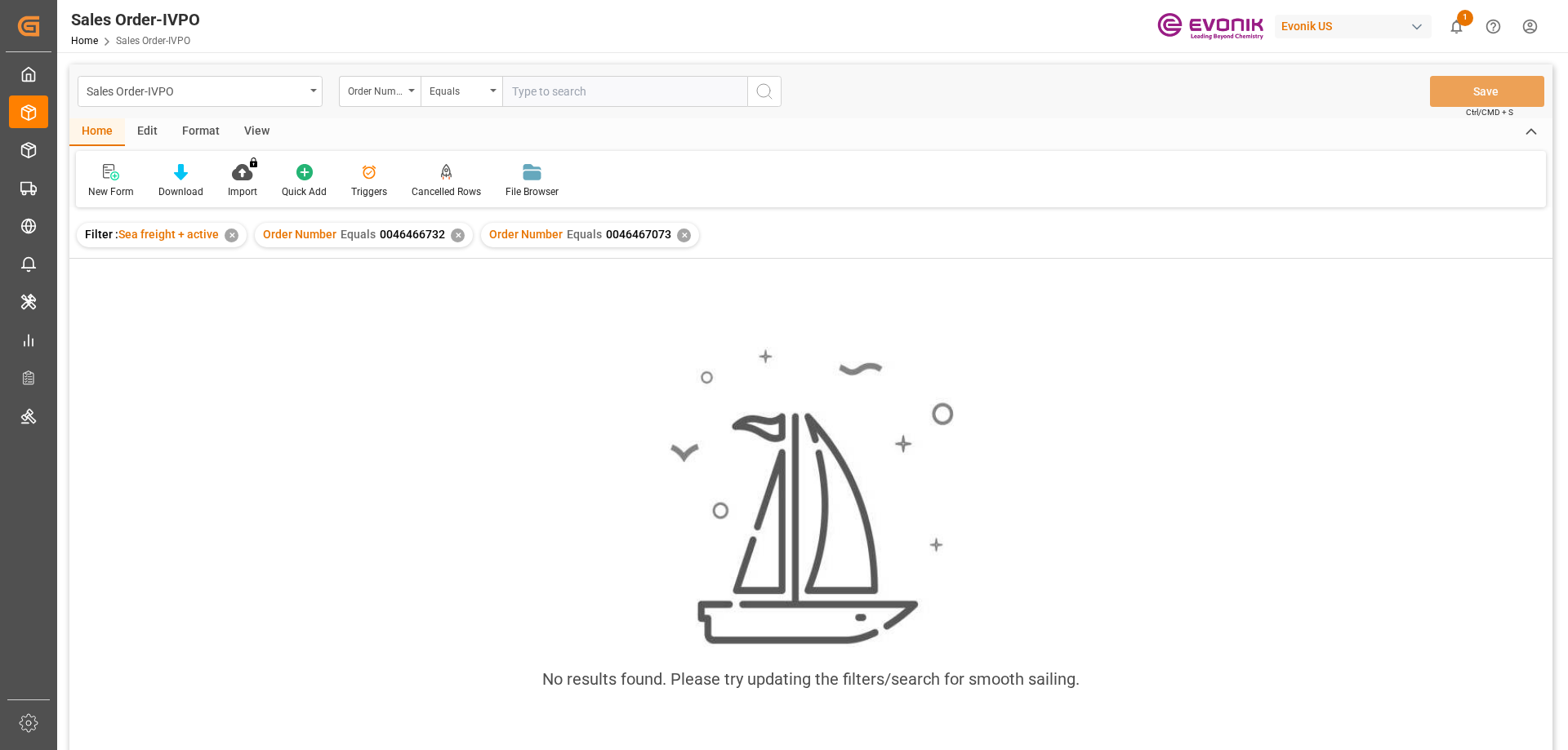
click at [455, 233] on div "✕" at bounding box center [458, 235] width 14 height 14
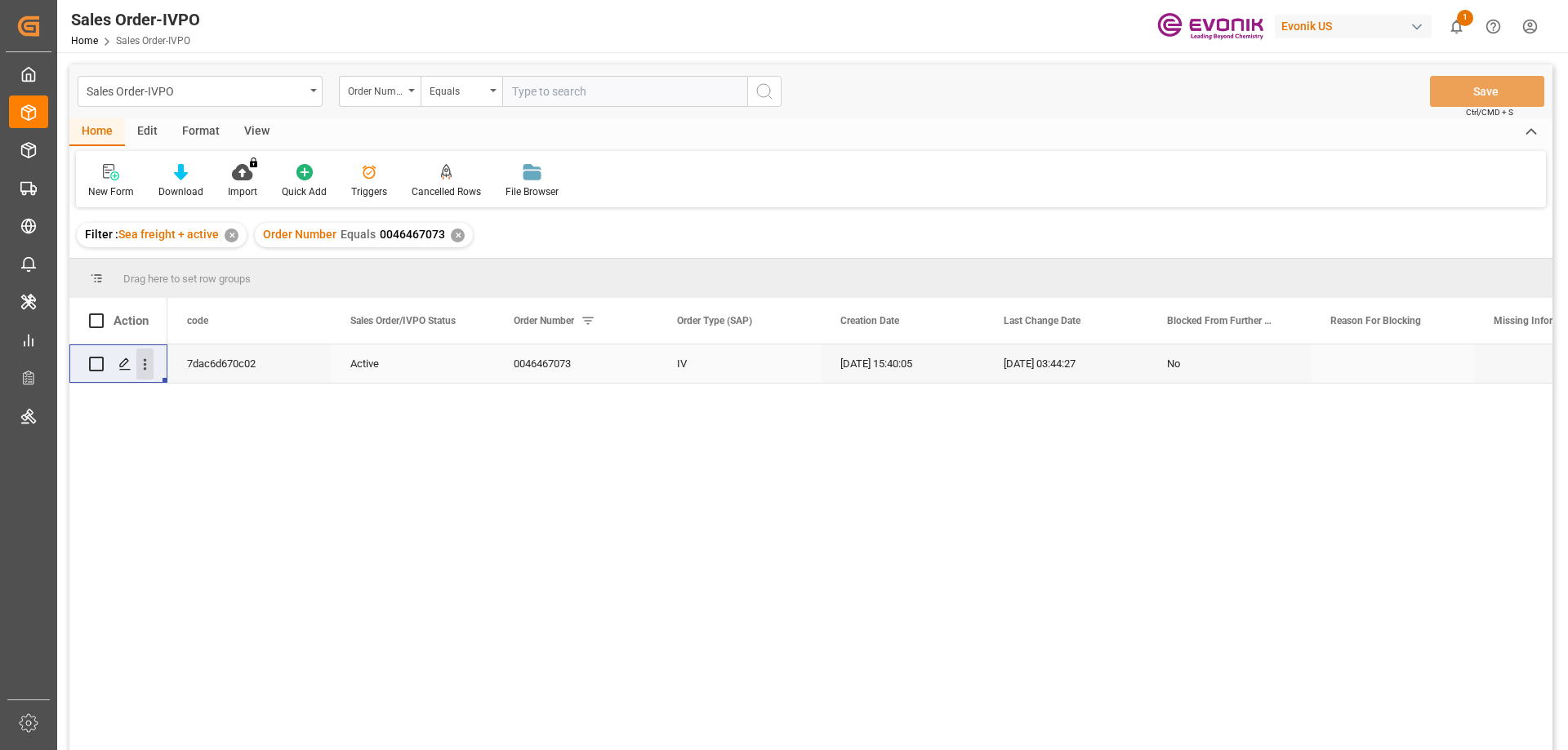
click at [149, 368] on icon "open menu" at bounding box center [145, 365] width 17 height 17
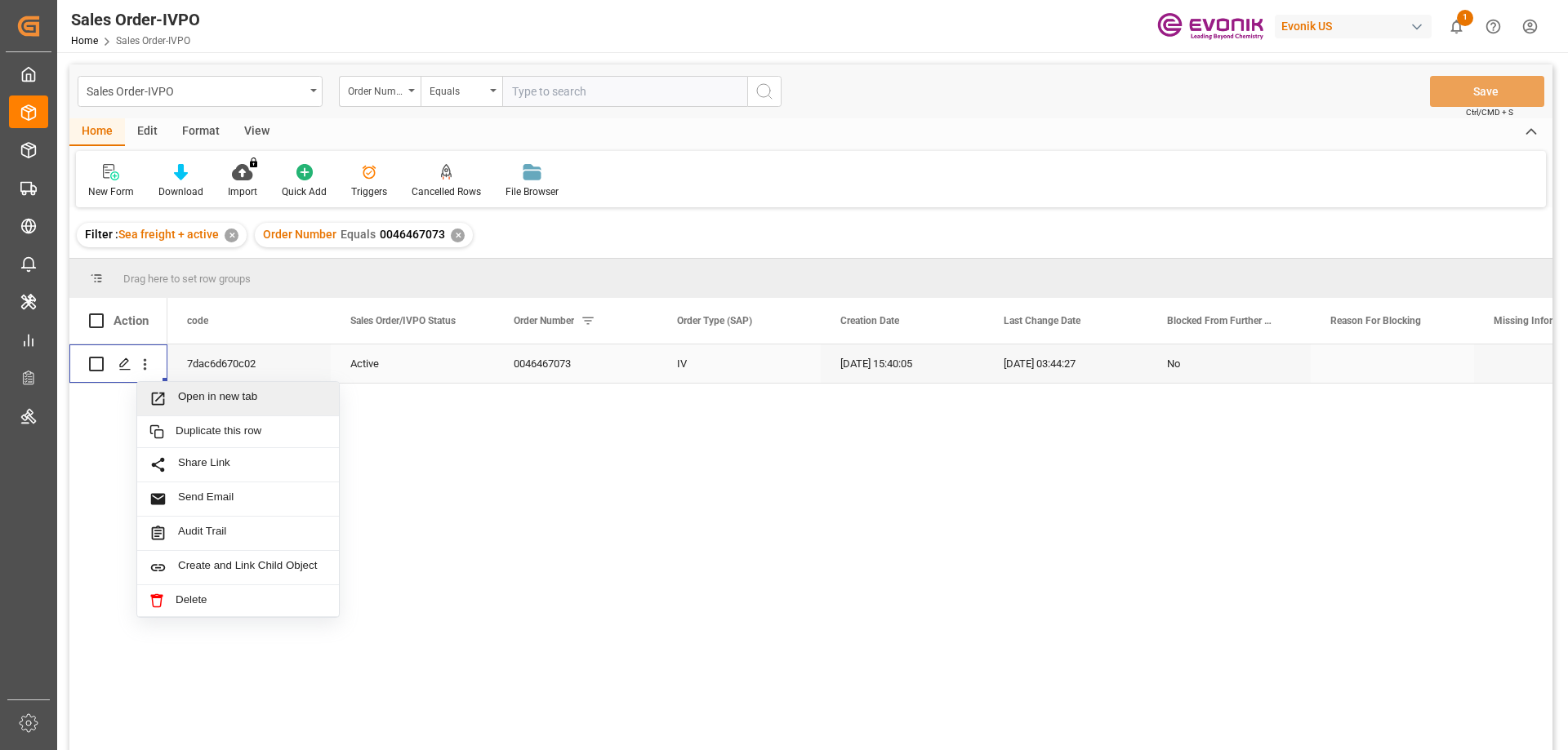
click at [193, 395] on span "Open in new tab" at bounding box center [252, 398] width 149 height 17
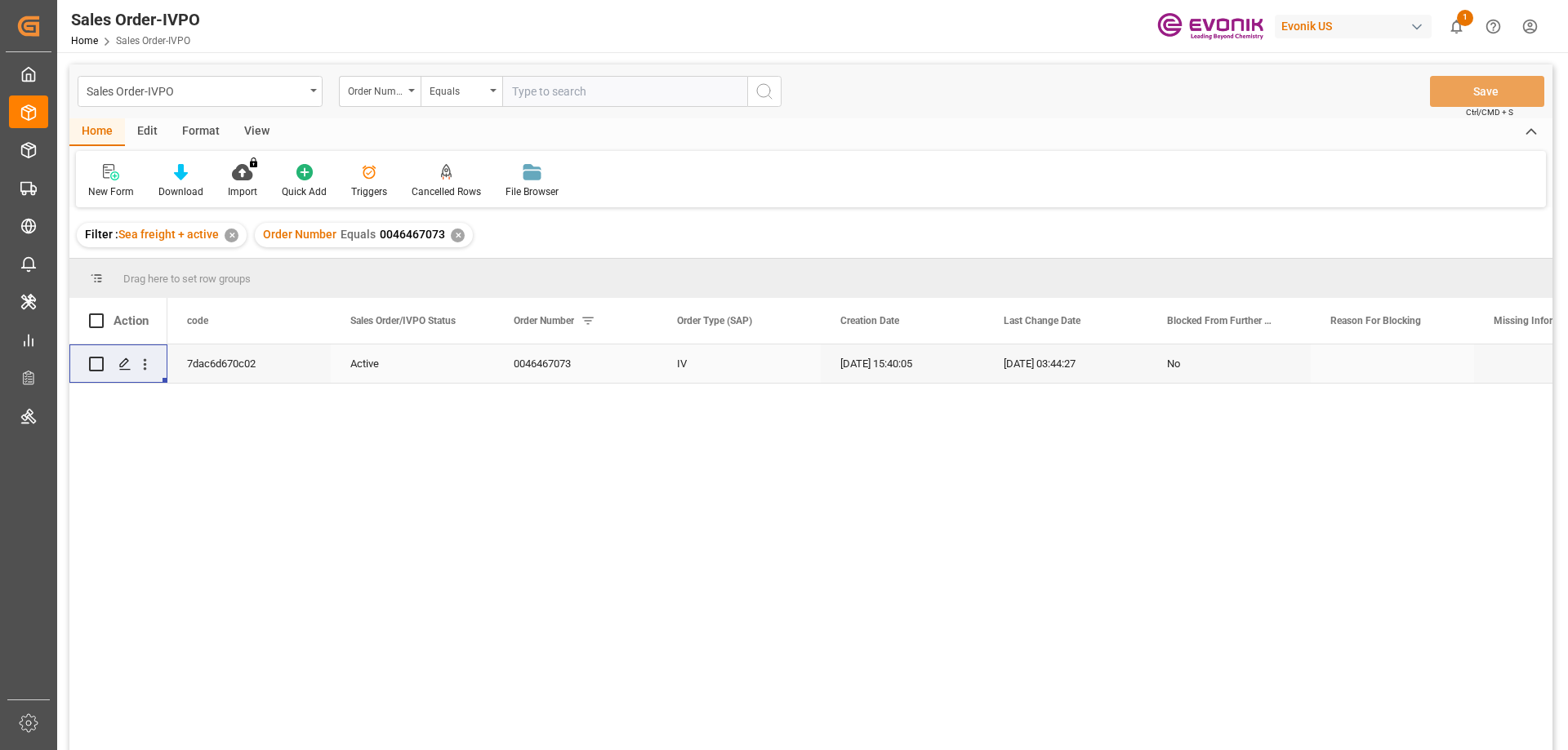
click at [609, 81] on input "text" at bounding box center [624, 91] width 245 height 31
paste input "0046460088"
type input "0046460088"
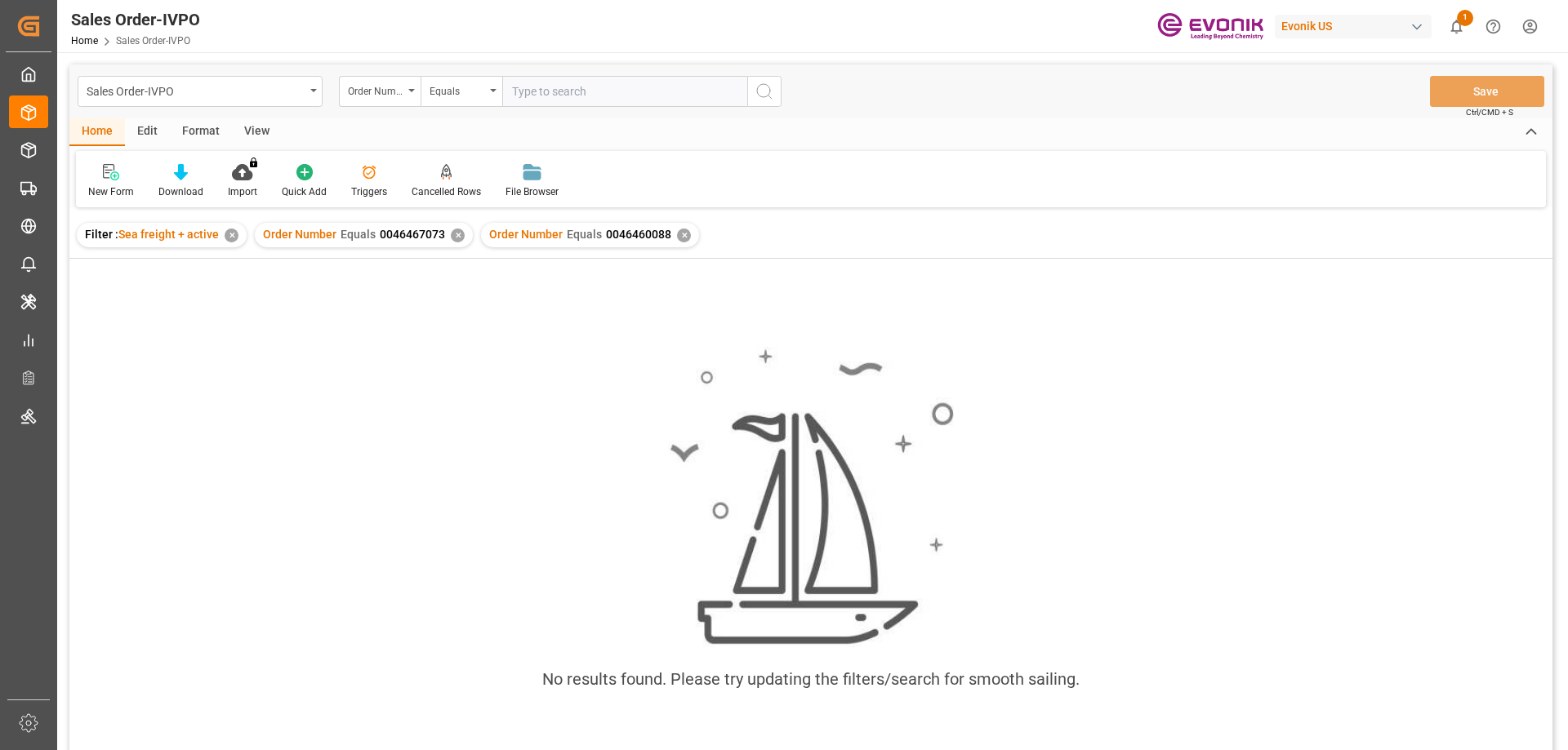
click at [451, 236] on div "✕" at bounding box center [458, 235] width 14 height 14
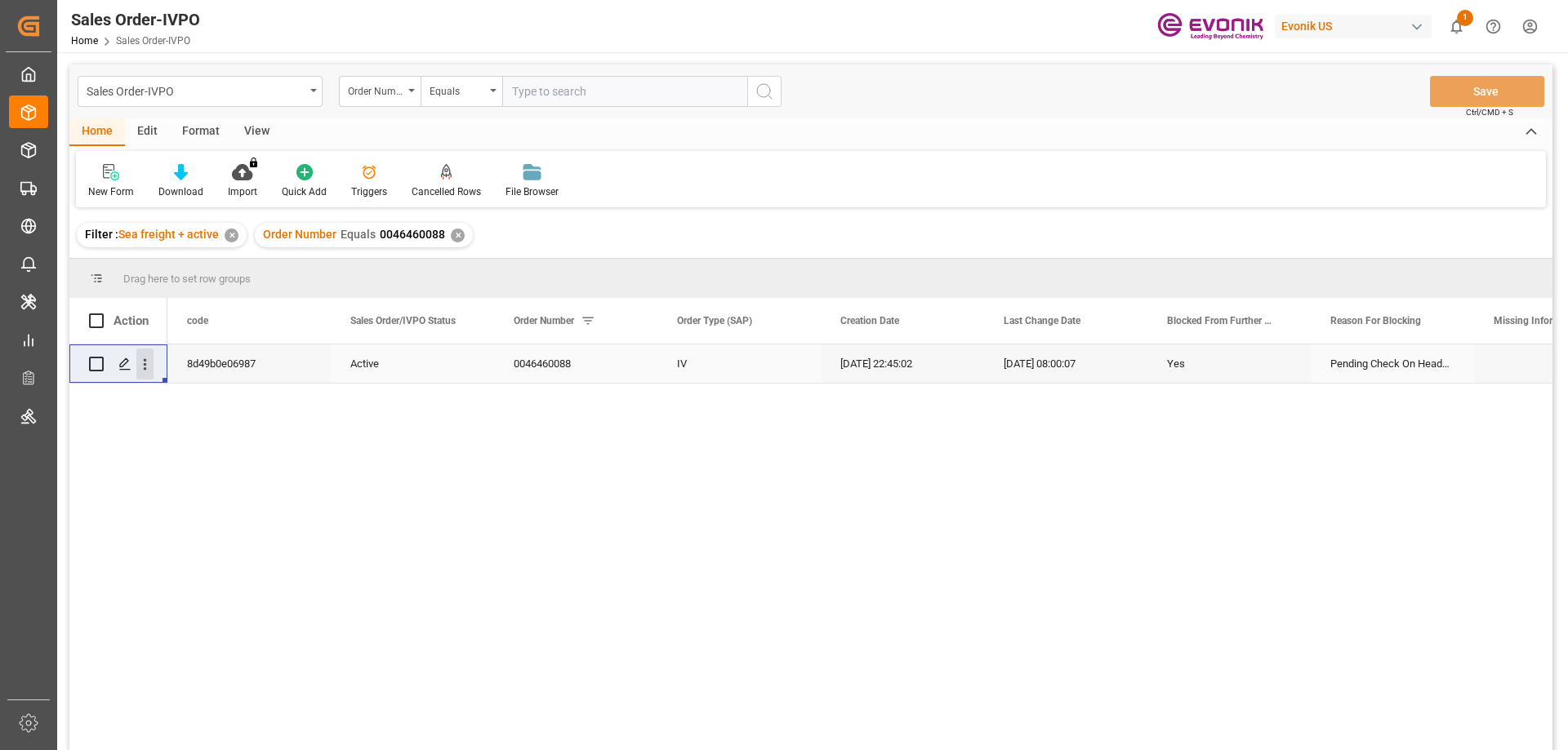
click at [144, 359] on icon "open menu" at bounding box center [145, 365] width 17 height 17
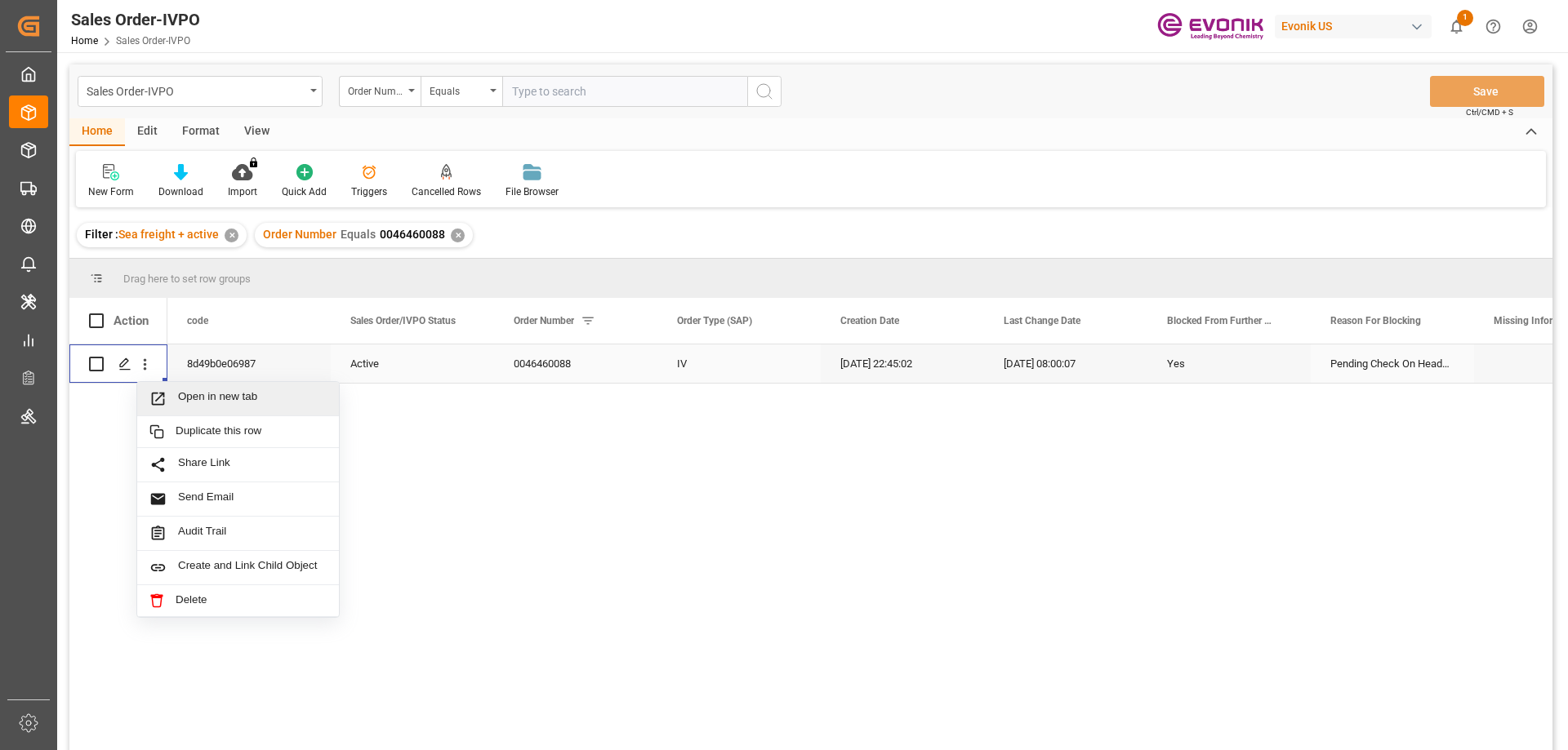
click at [211, 395] on span "Open in new tab" at bounding box center [252, 398] width 149 height 17
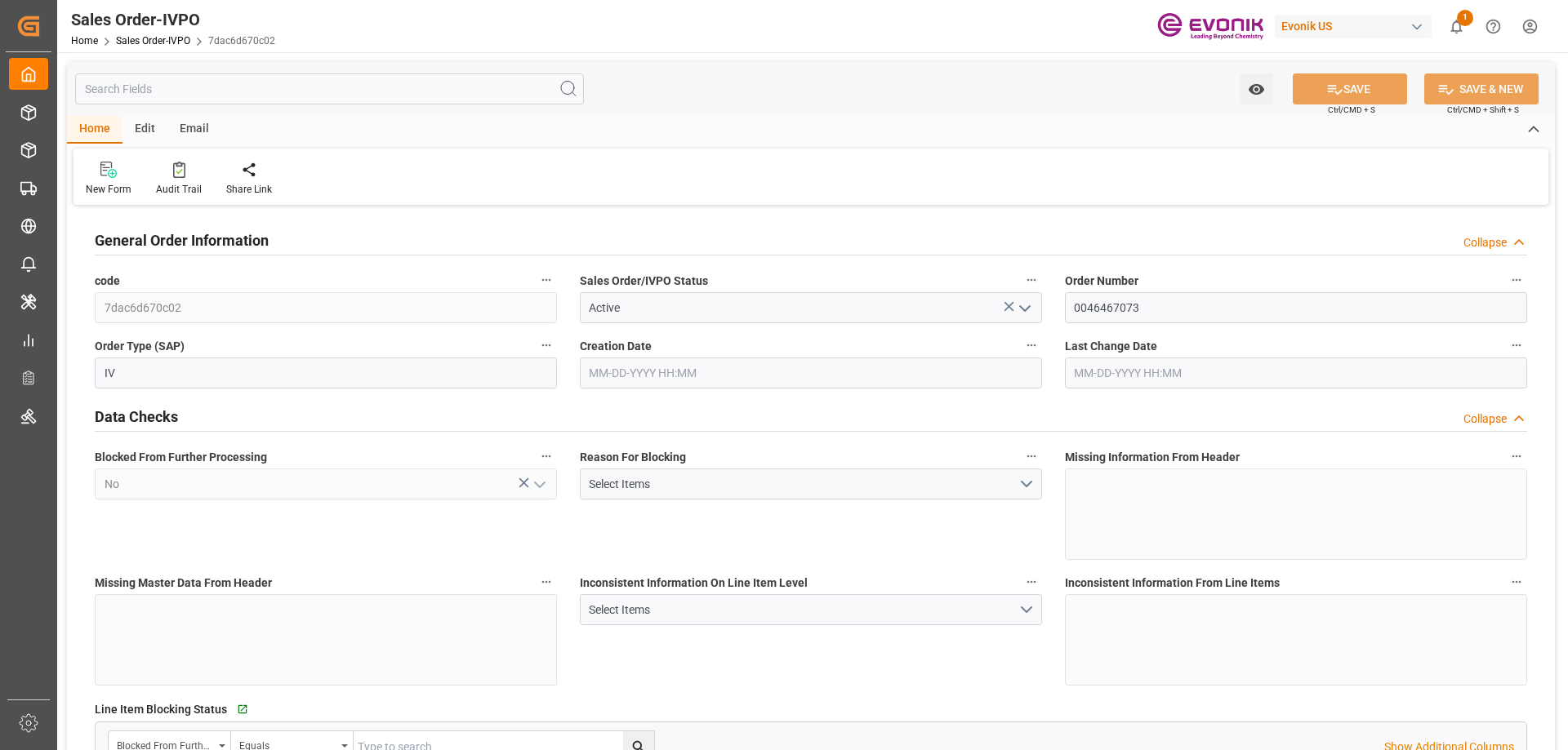
type input "CNSHA"
type input "0"
type input "3"
type input "4"
type input "5"
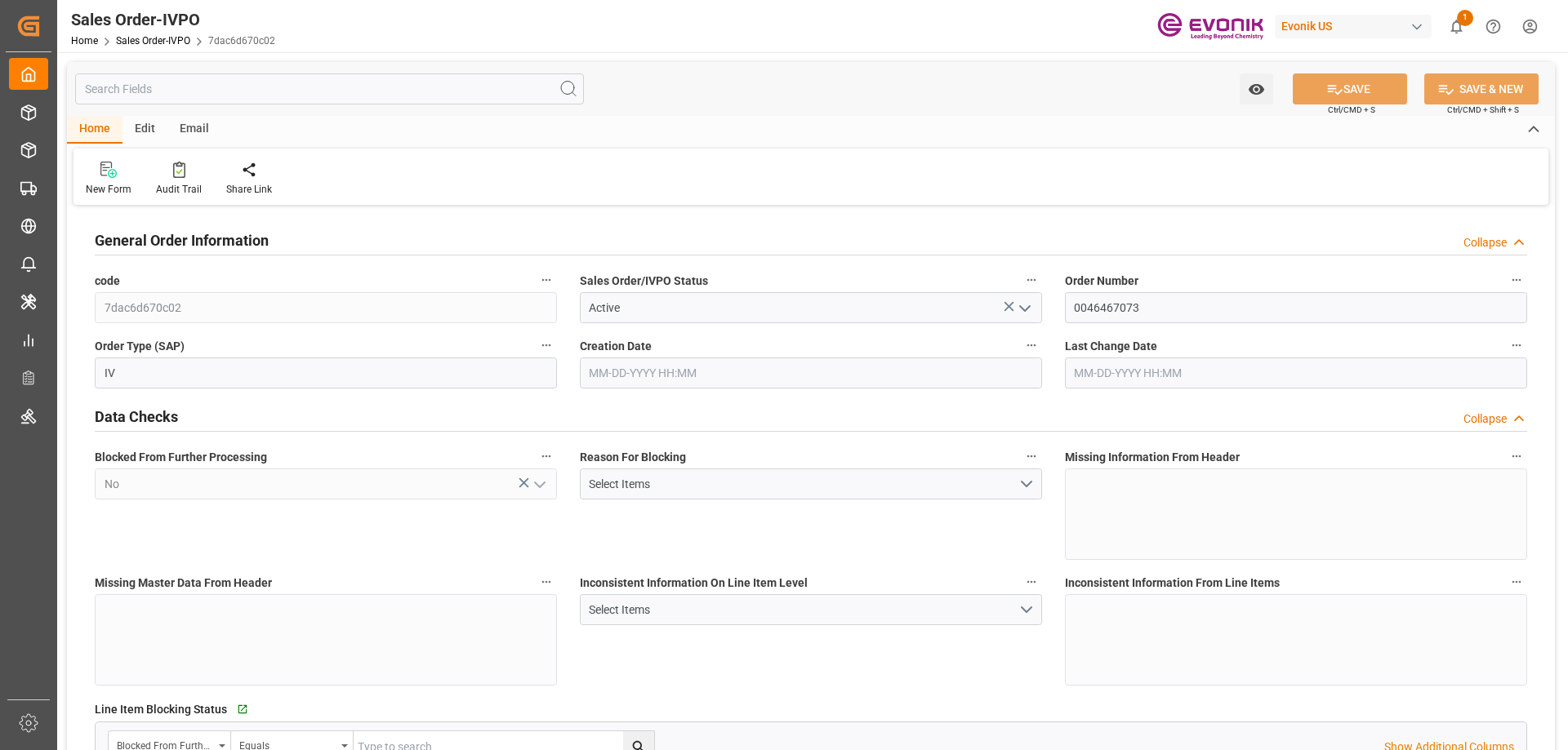
type input "51394.995"
type input "141.9432"
type input "51000"
type input "90"
type input "[DATE] 15:40"
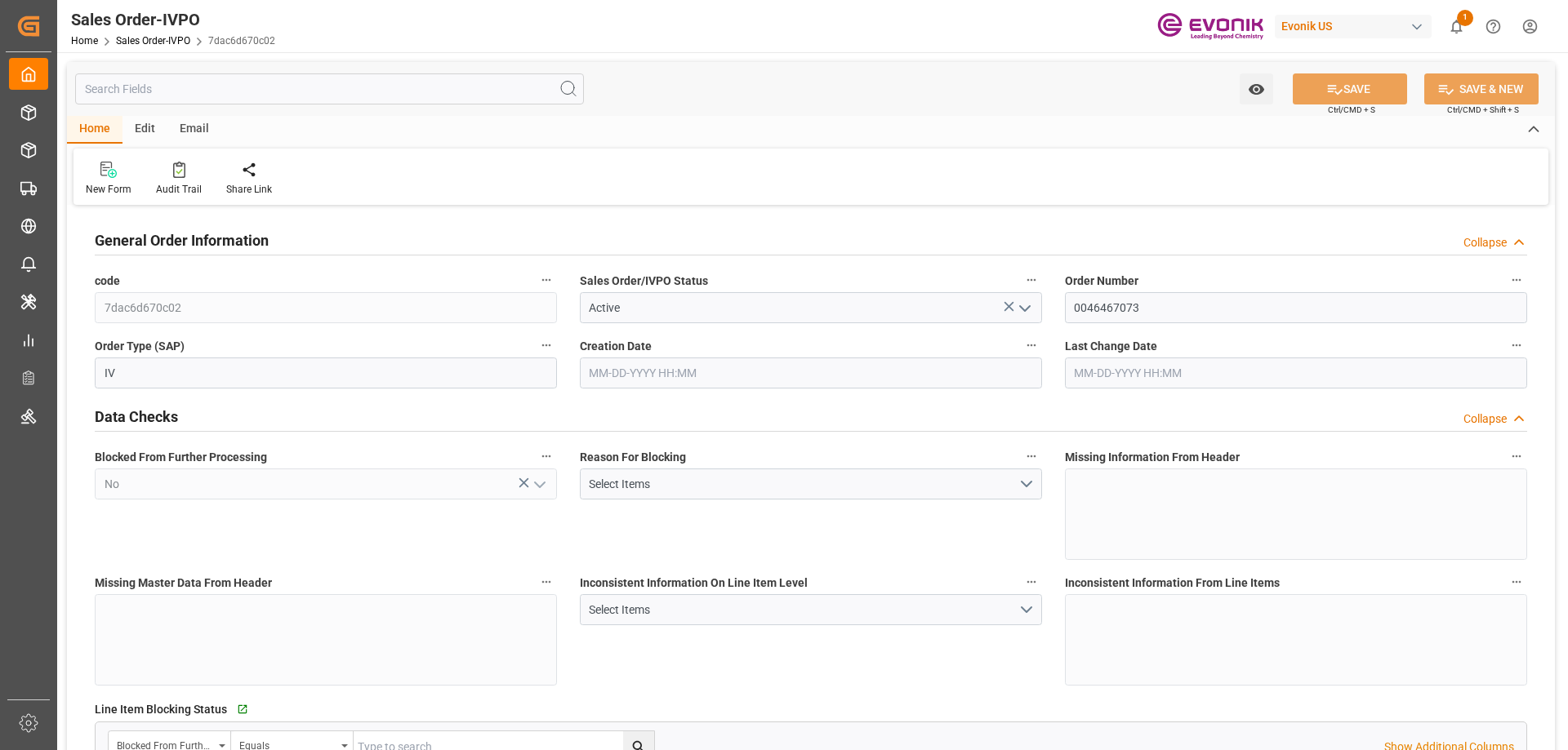
type input "[DATE] 03:44"
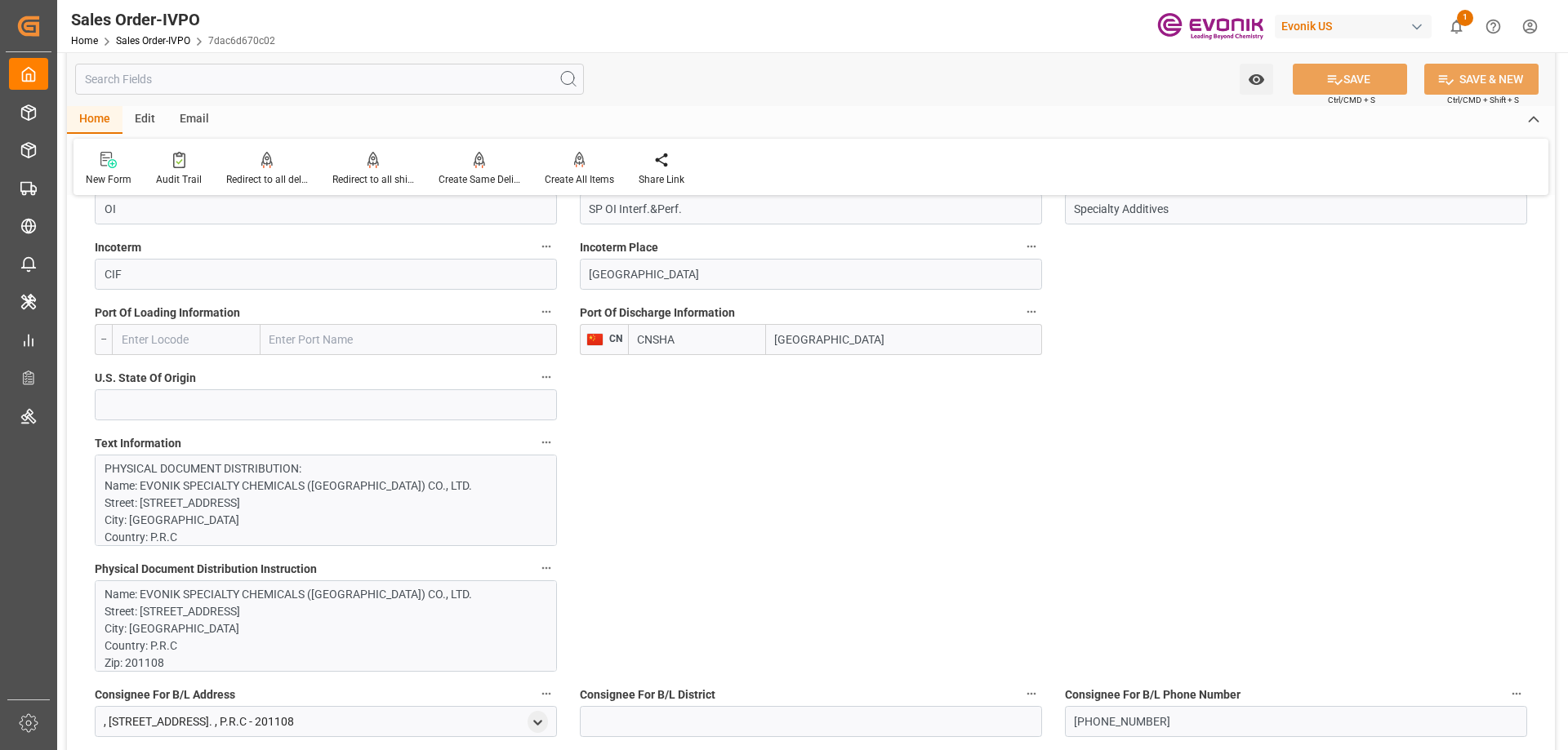
scroll to position [1143, 0]
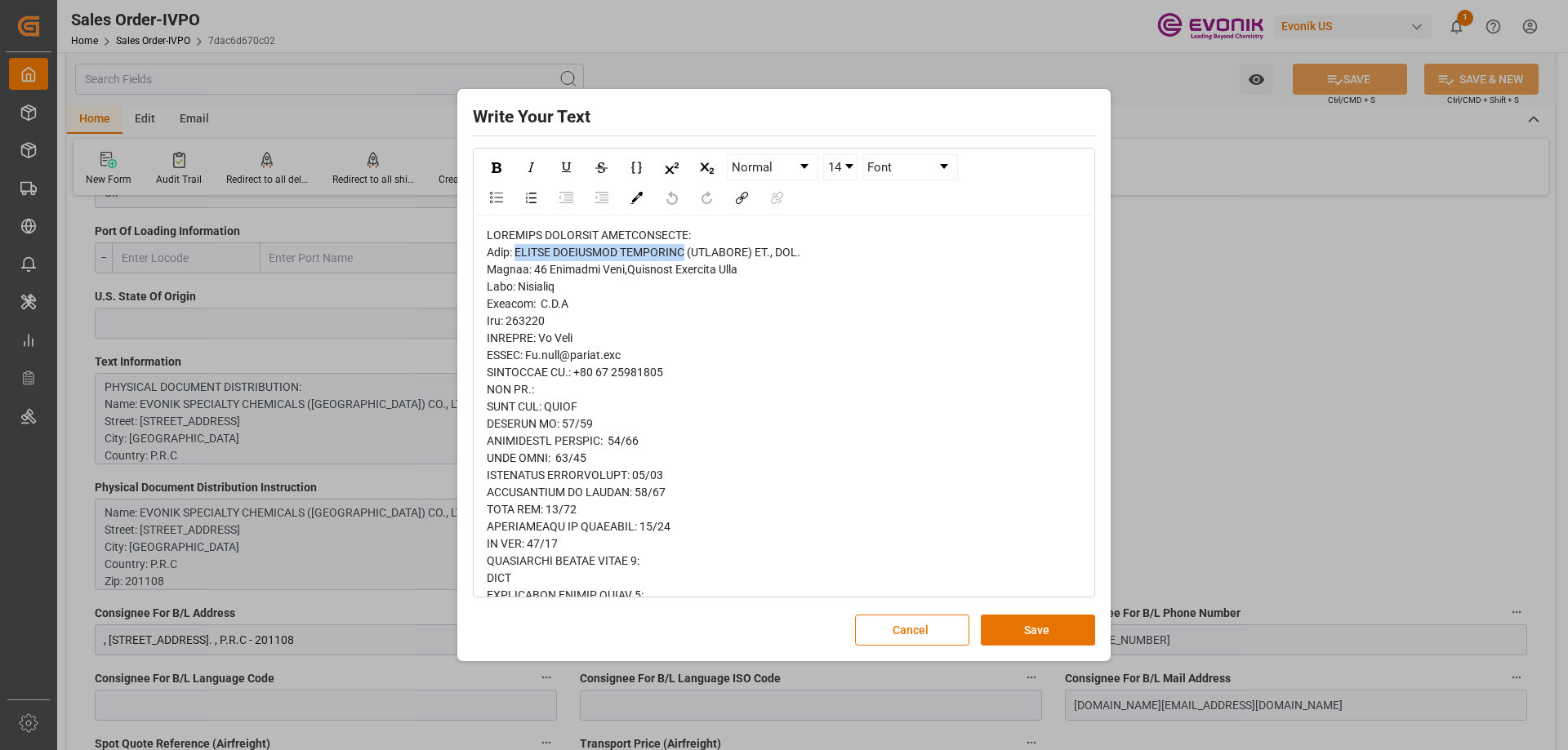
drag, startPoint x: 525, startPoint y: 249, endPoint x: 687, endPoint y: 249, distance: 162.0
click at [687, 249] on span "rdw-editor" at bounding box center [689, 741] width 404 height 1024
copy span "EVONIK SPECIALTY CHEMICALS"
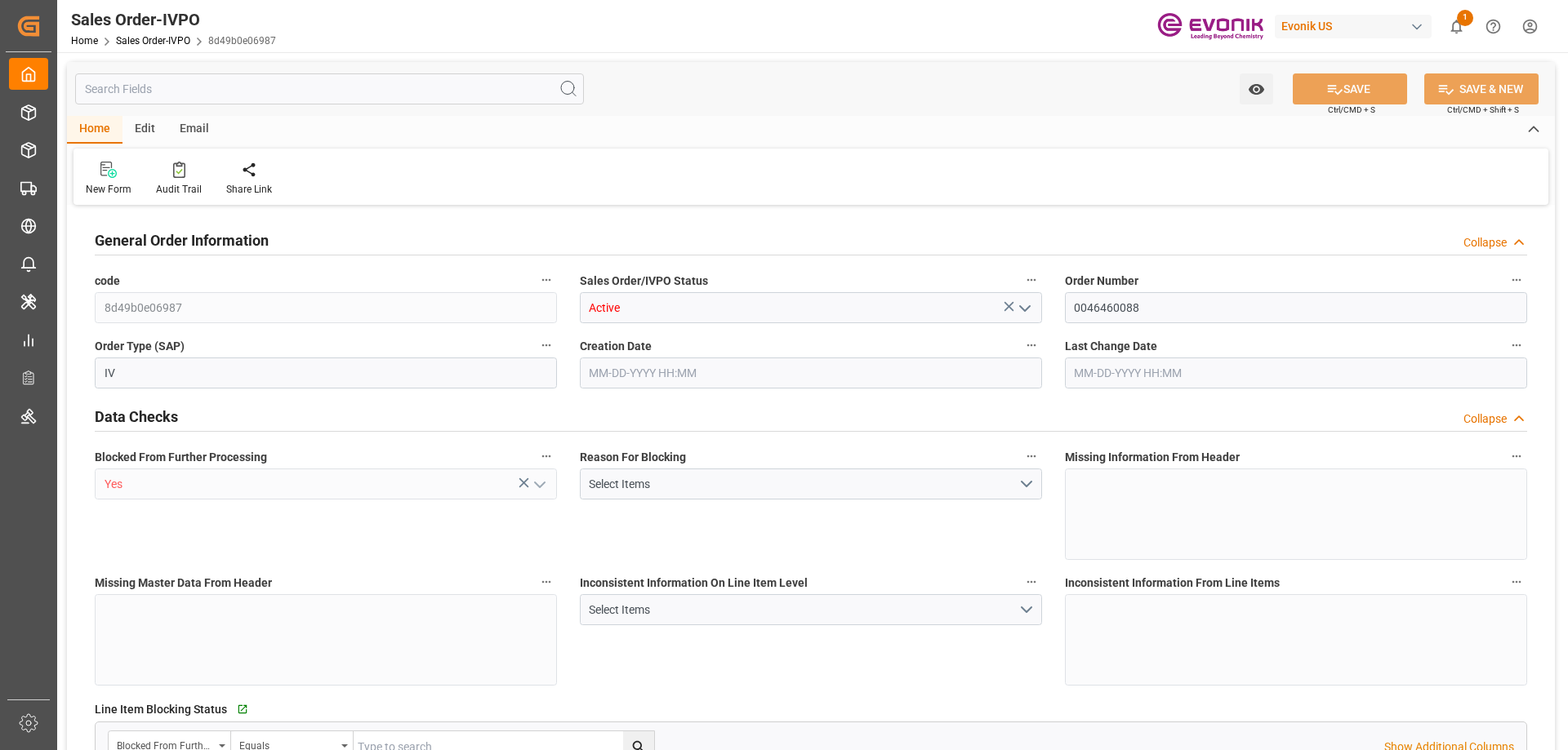
type input "CNHOP"
type input "0"
type input "1"
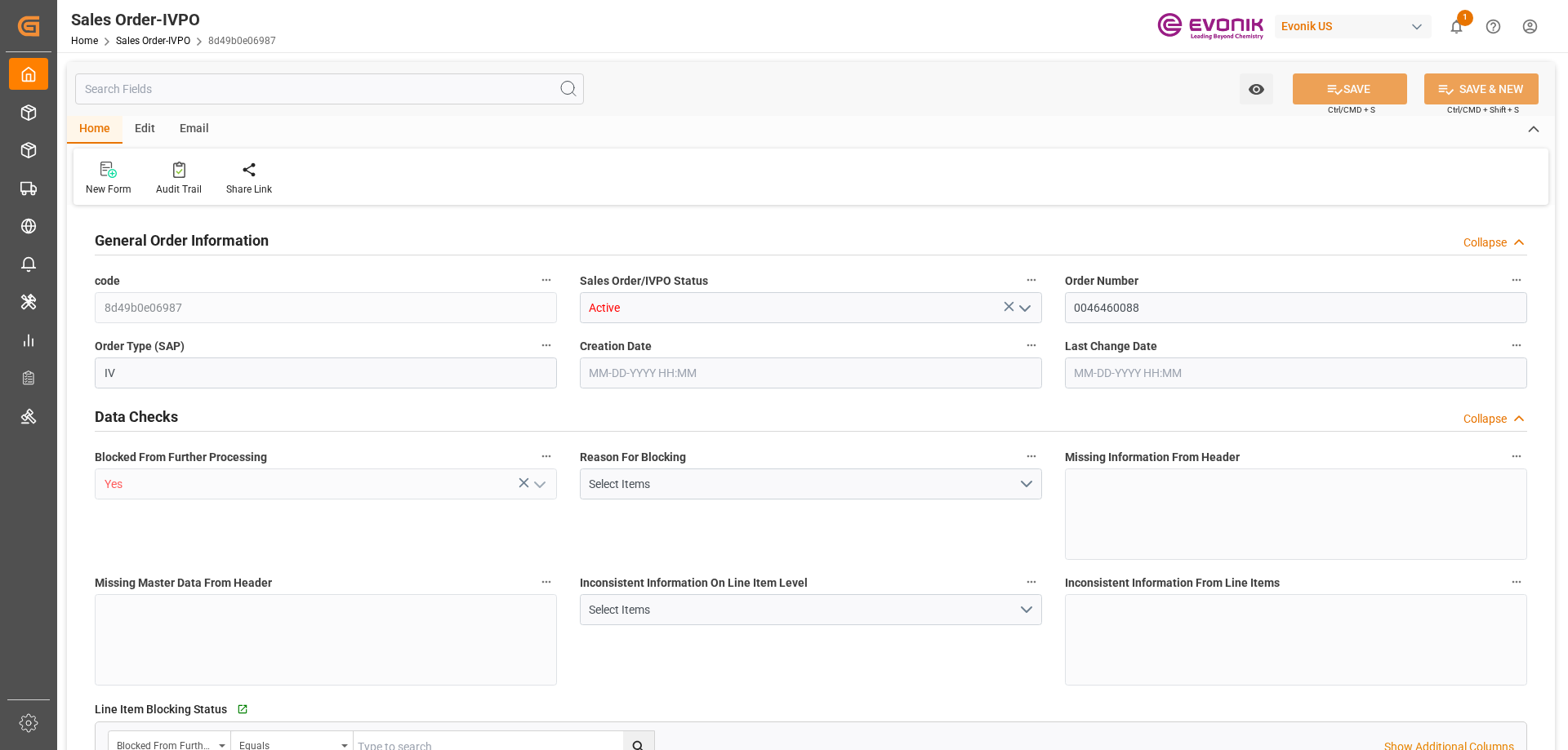
type input "9066.72"
type input "28.314"
type input "17000"
type input "30"
type input "06-27-2025 22:45"
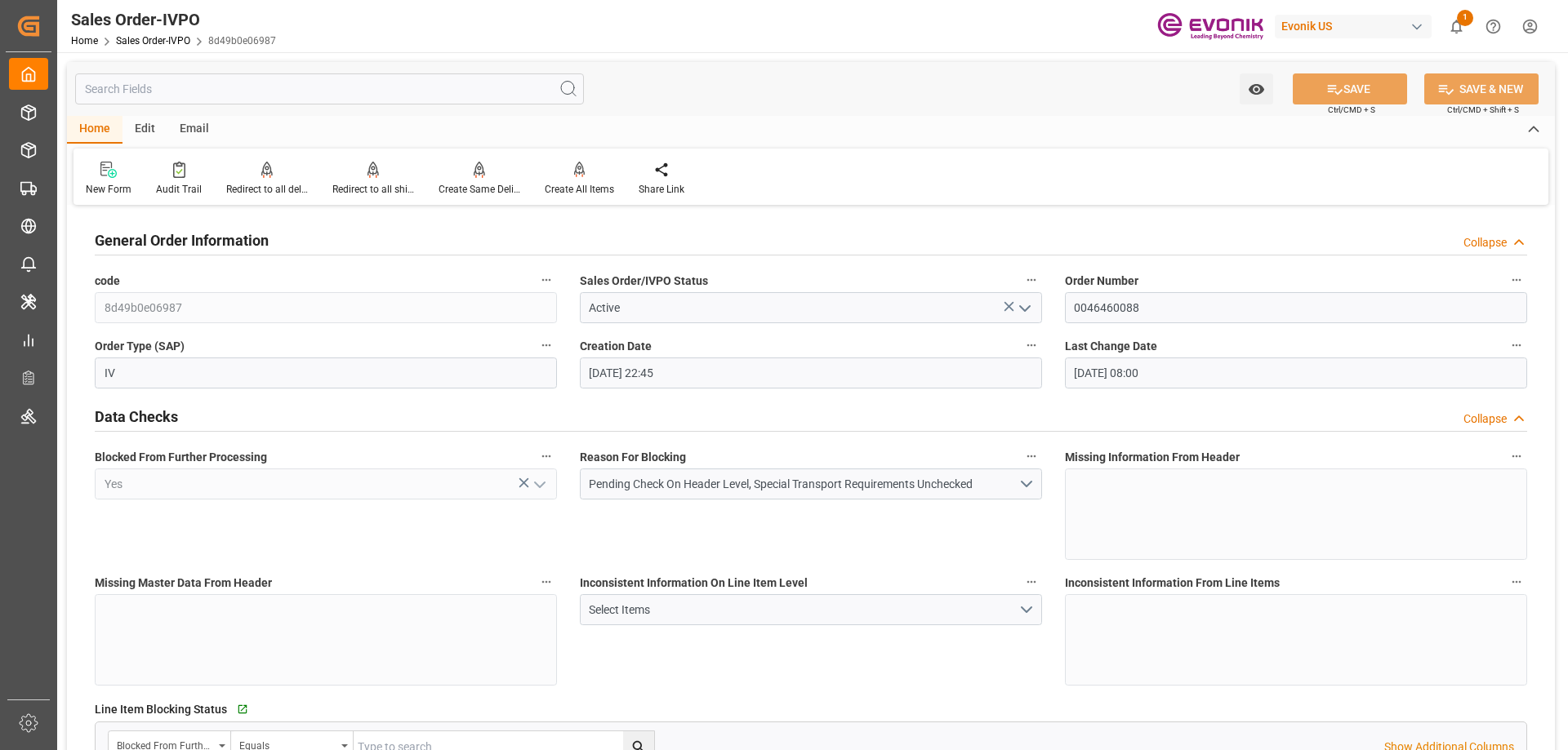
type input "08-13-2025 08:00"
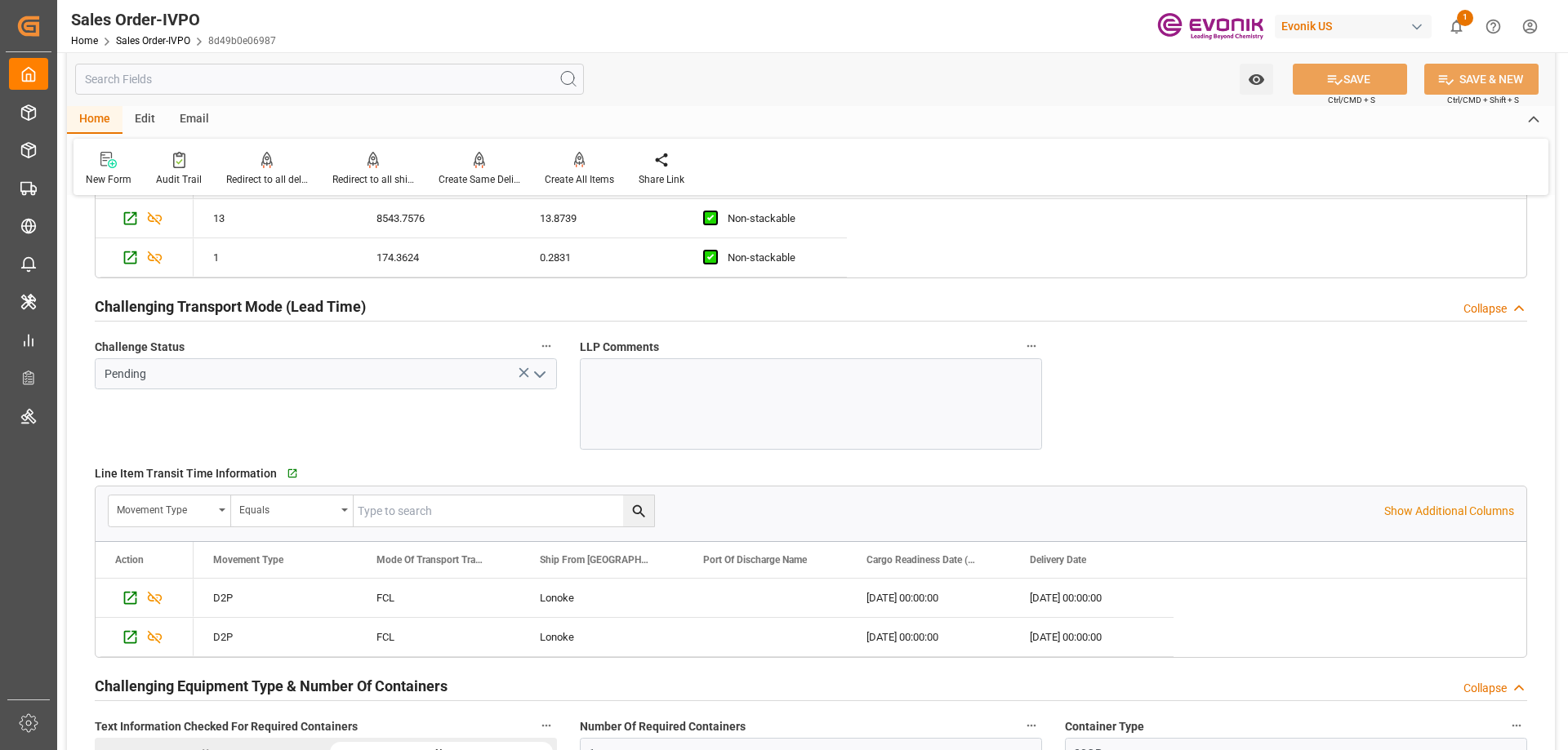
scroll to position [2695, 0]
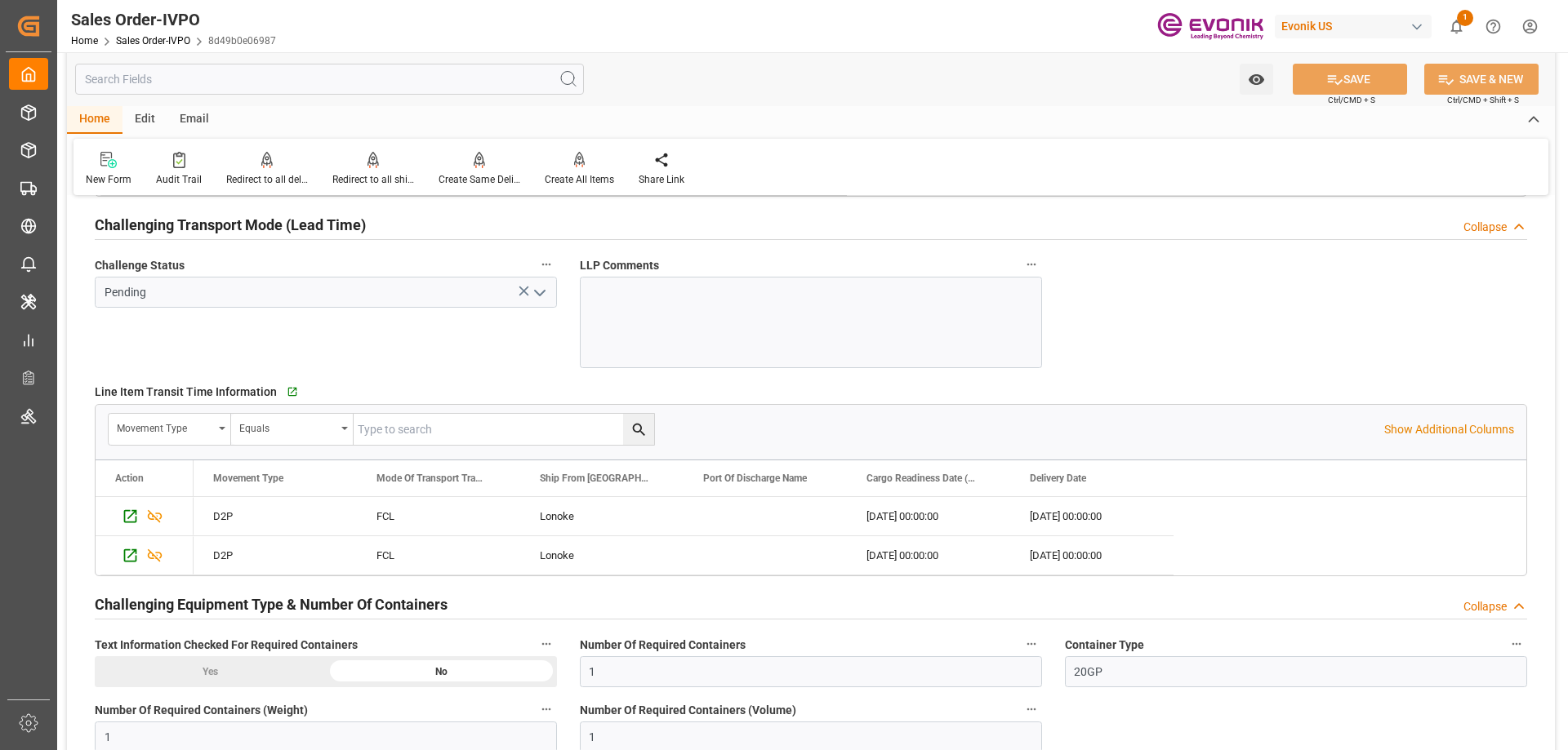
click at [276, 84] on input "text" at bounding box center [329, 79] width 509 height 31
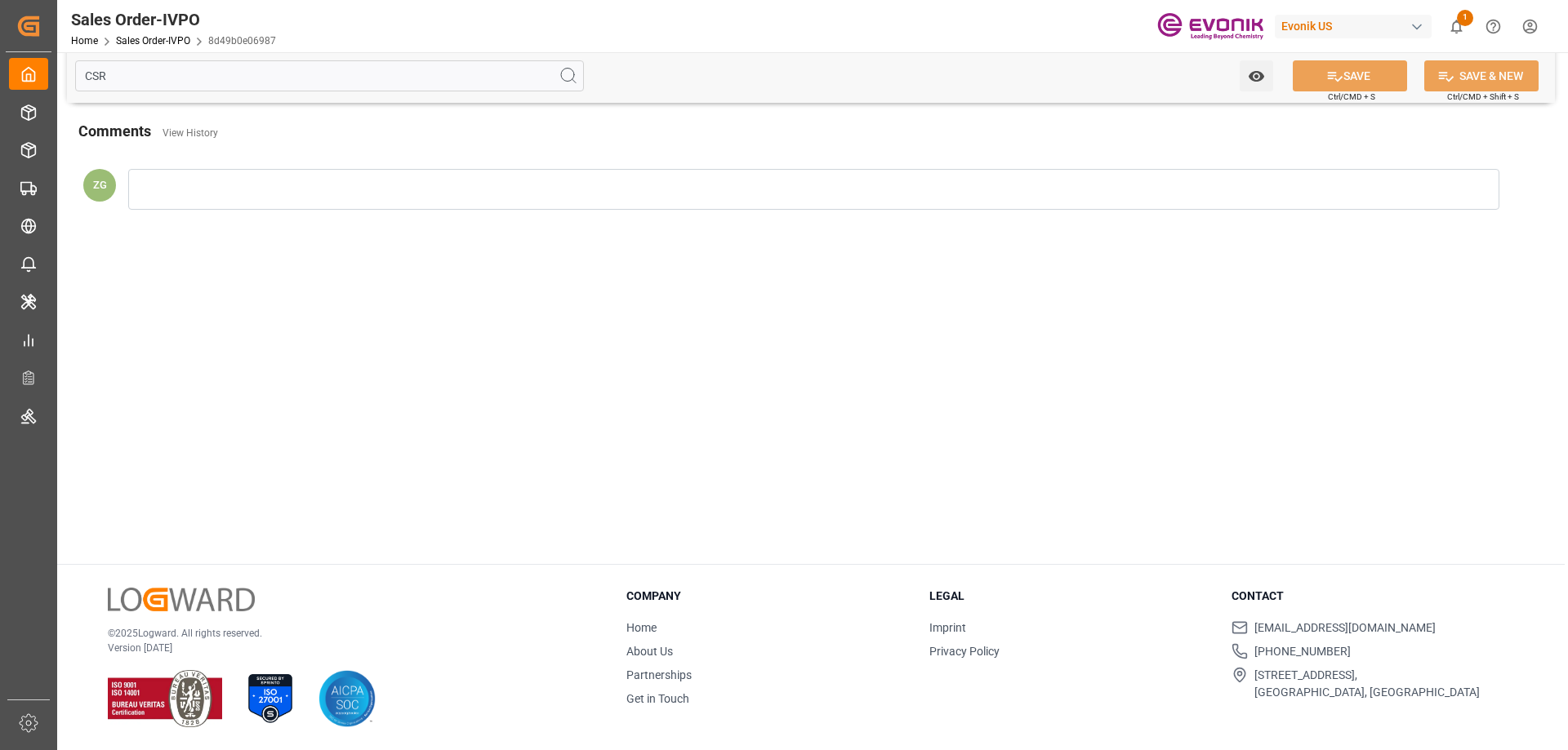
scroll to position [0, 0]
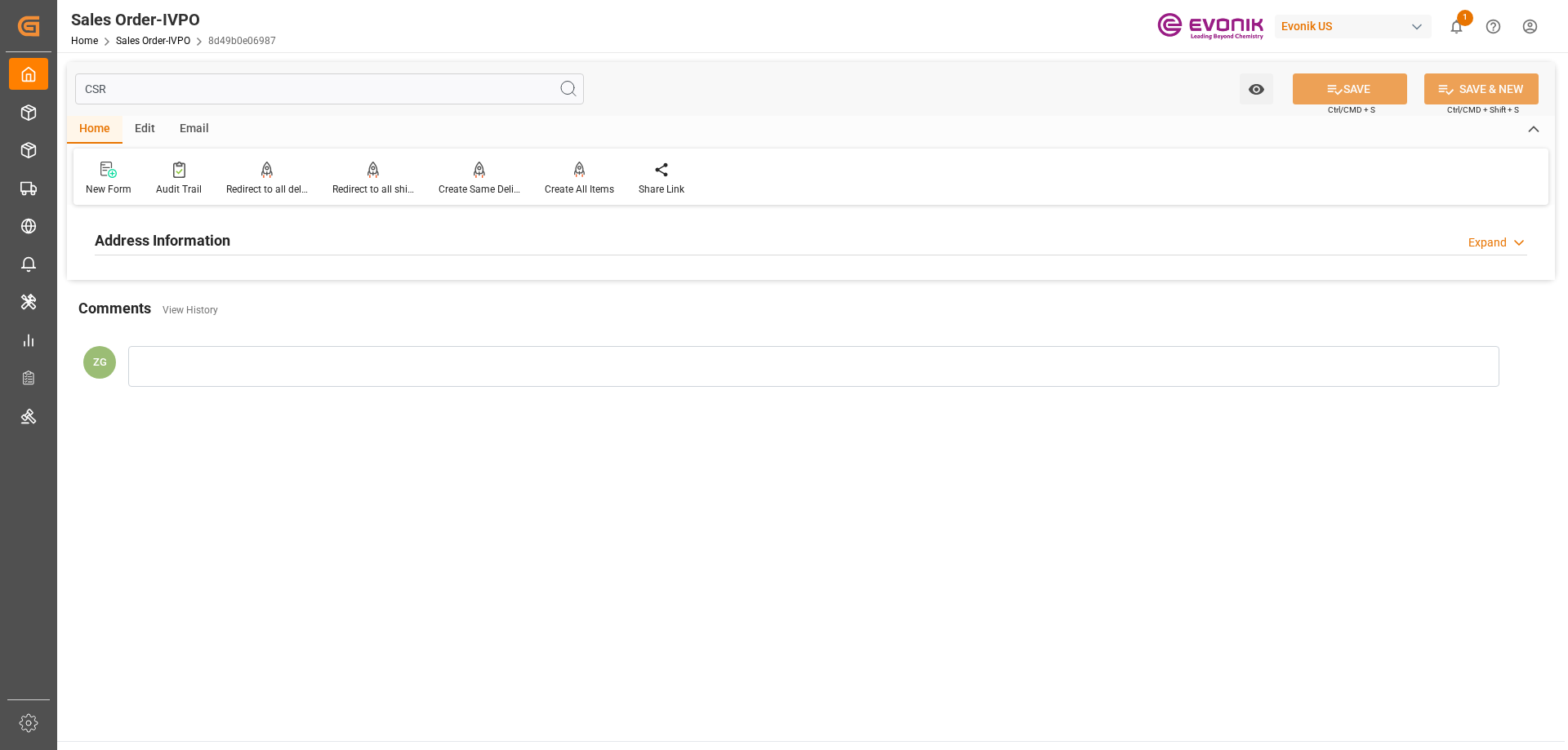
type input "CSR"
click at [199, 239] on h2 "Address Information" at bounding box center [163, 240] width 135 height 22
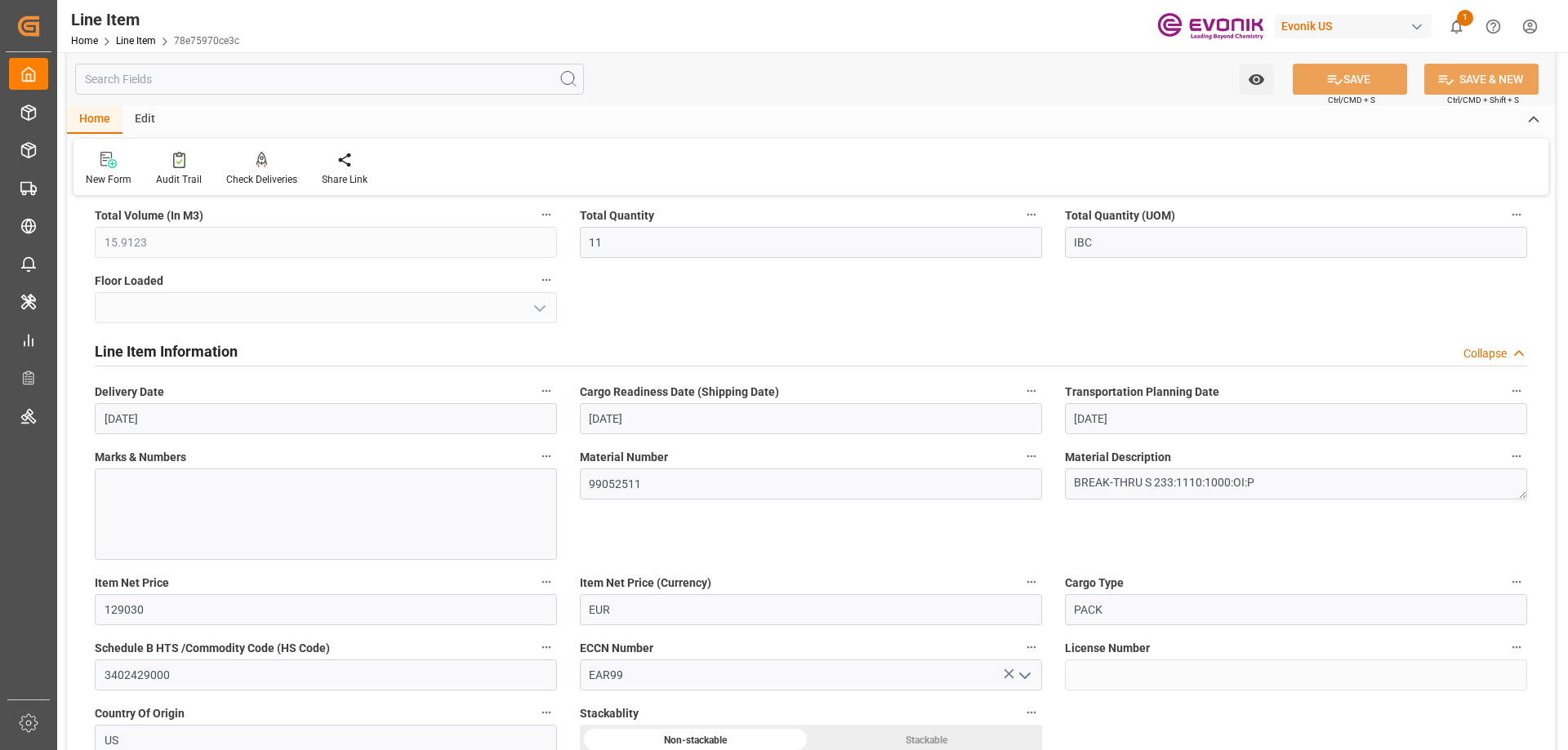
scroll to position [817, 0]
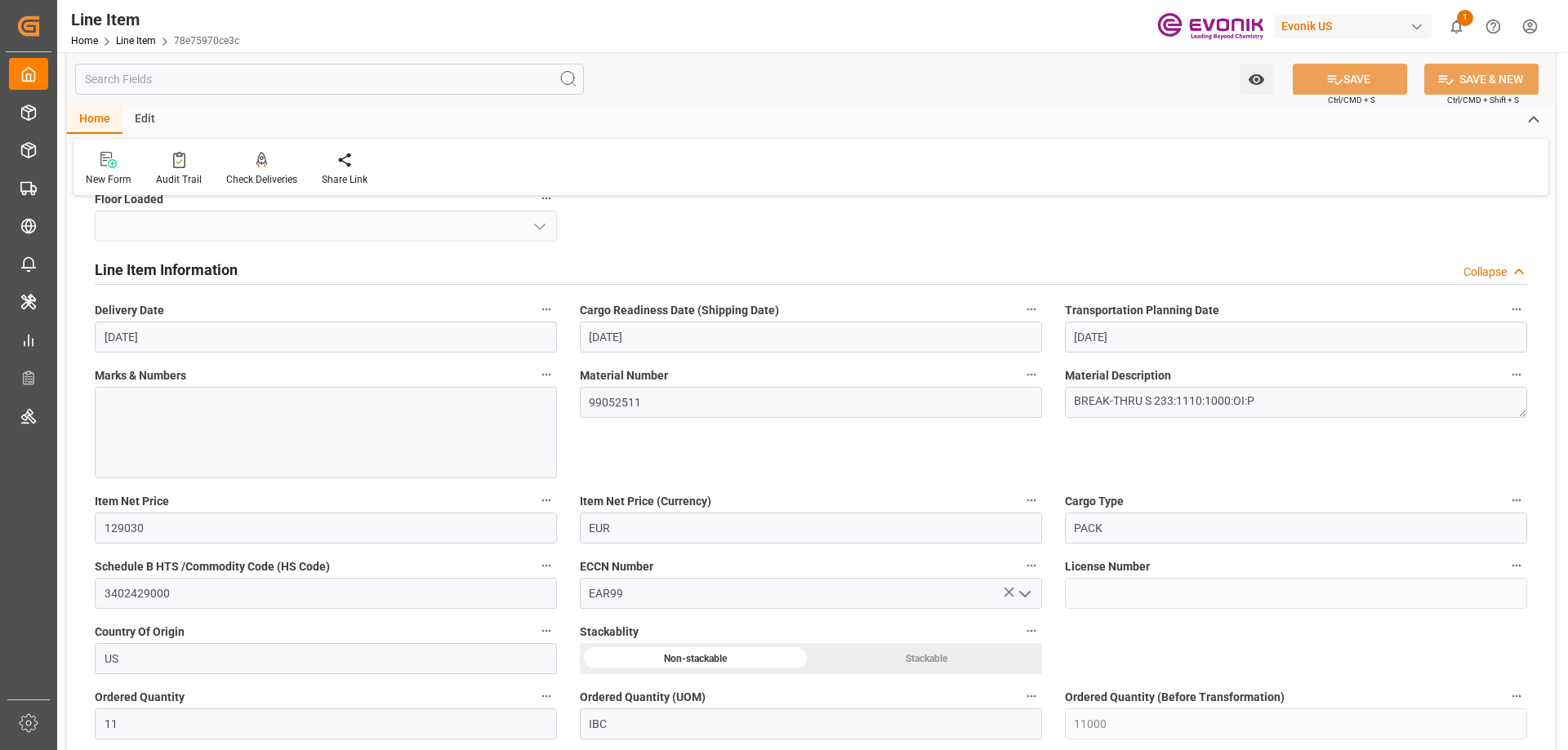
click at [209, 69] on input "text" at bounding box center [329, 79] width 509 height 31
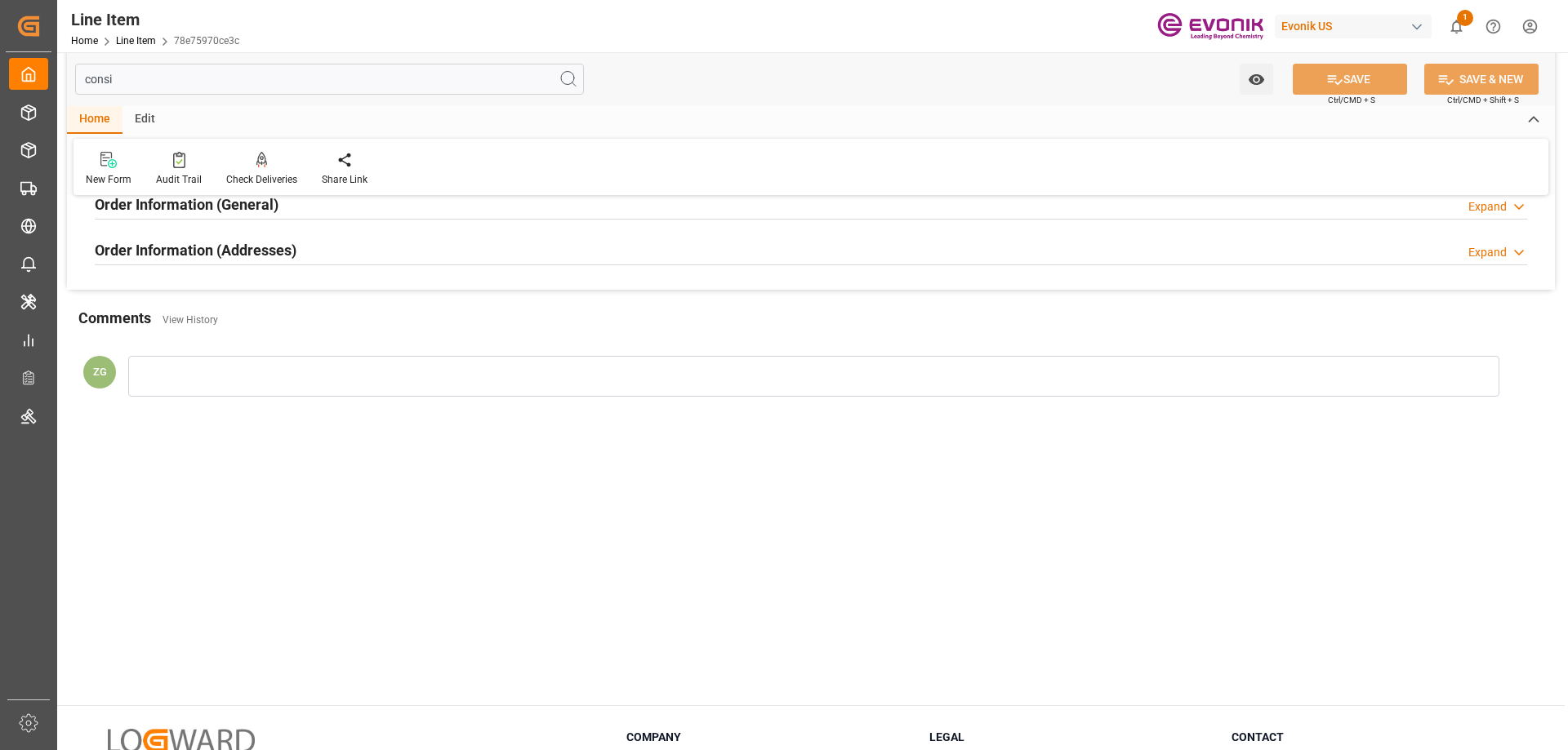
scroll to position [0, 0]
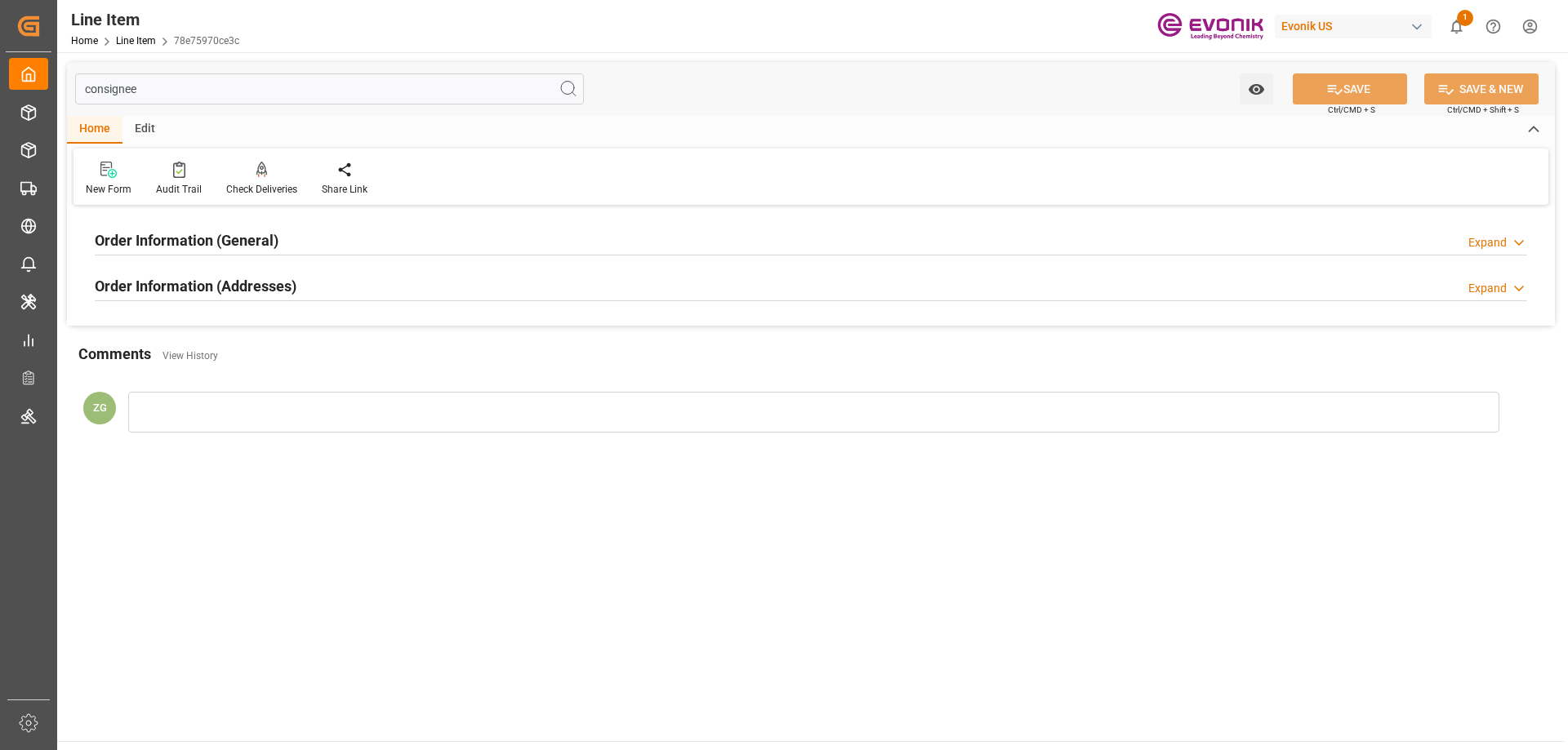
type input "consignee"
click at [212, 284] on h2 "Order Information (Addresses)" at bounding box center [196, 286] width 202 height 22
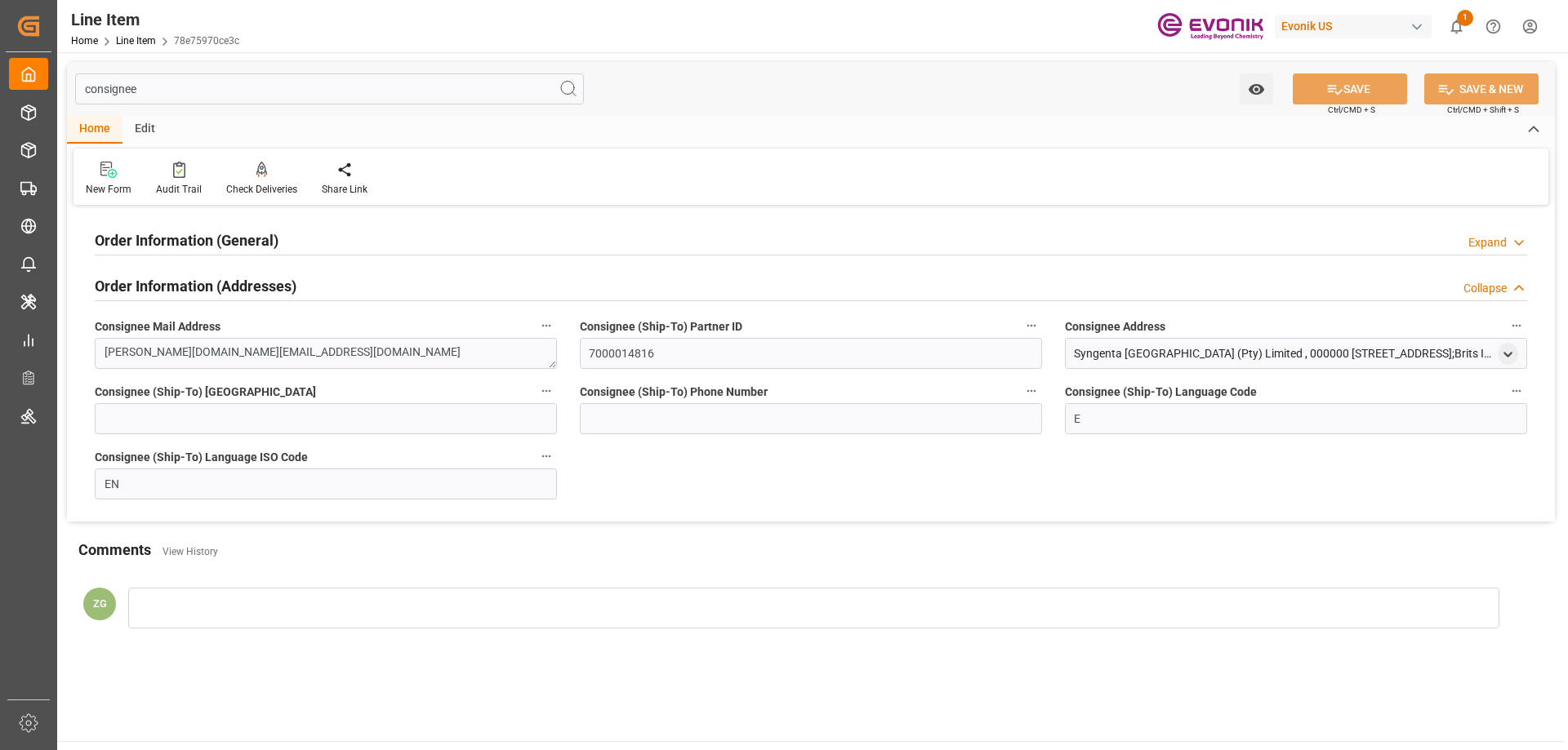
click at [213, 251] on h2 "Order Information (General)" at bounding box center [186, 240] width 183 height 22
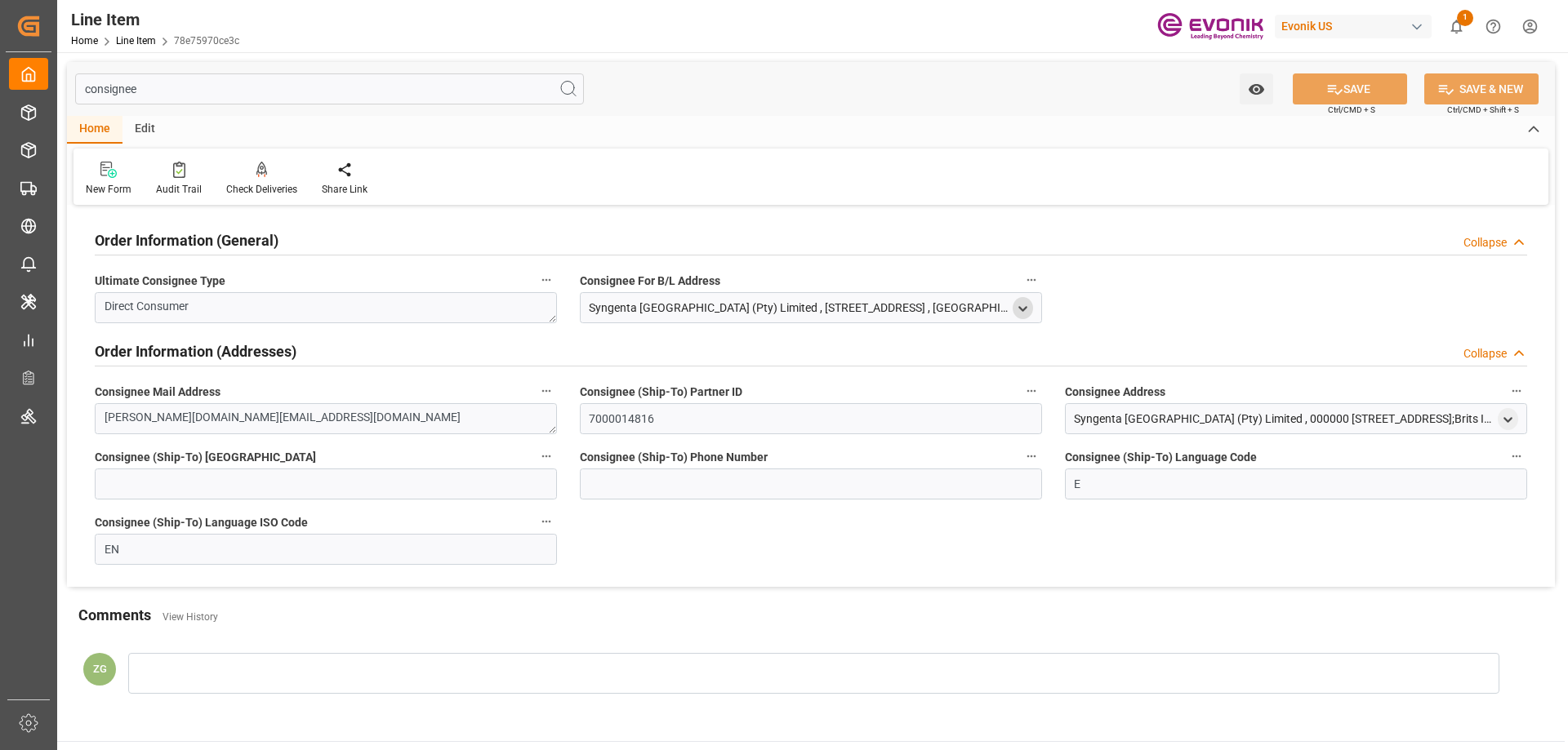
click at [1016, 305] on icon "open menu" at bounding box center [1023, 308] width 14 height 14
click at [592, 390] on div "Syngenta [GEOGRAPHIC_DATA] (Pty) Limited" at bounding box center [807, 393] width 445 height 27
drag, startPoint x: 594, startPoint y: 392, endPoint x: 705, endPoint y: 391, distance: 111.0
click at [705, 391] on input "Syngenta [GEOGRAPHIC_DATA] (Pty) Limited" at bounding box center [807, 393] width 427 height 18
drag, startPoint x: 662, startPoint y: 713, endPoint x: 611, endPoint y: 750, distance: 63.0
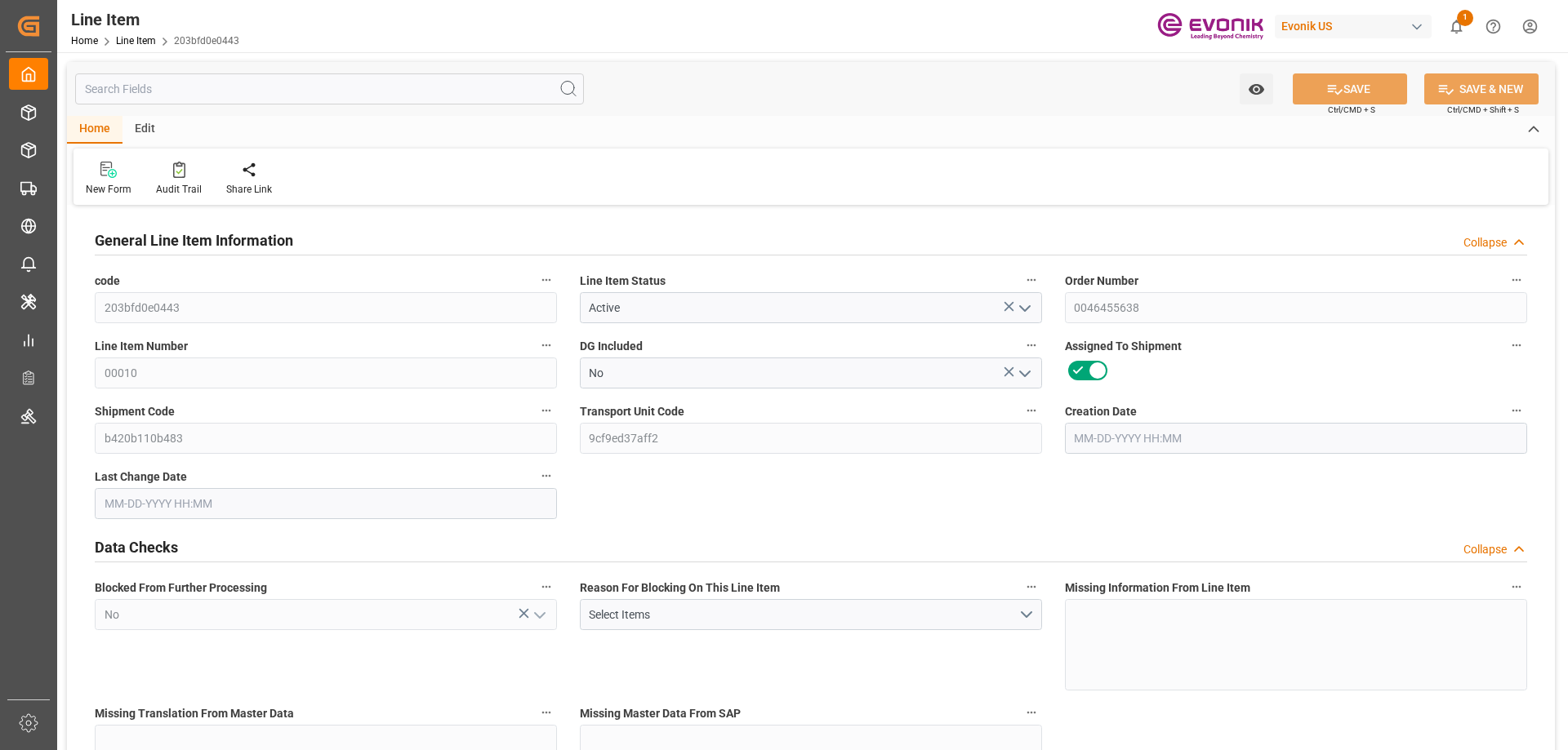
type input "16"
type input "12883.136"
type input "12352"
type input "18.5033"
type input "64"
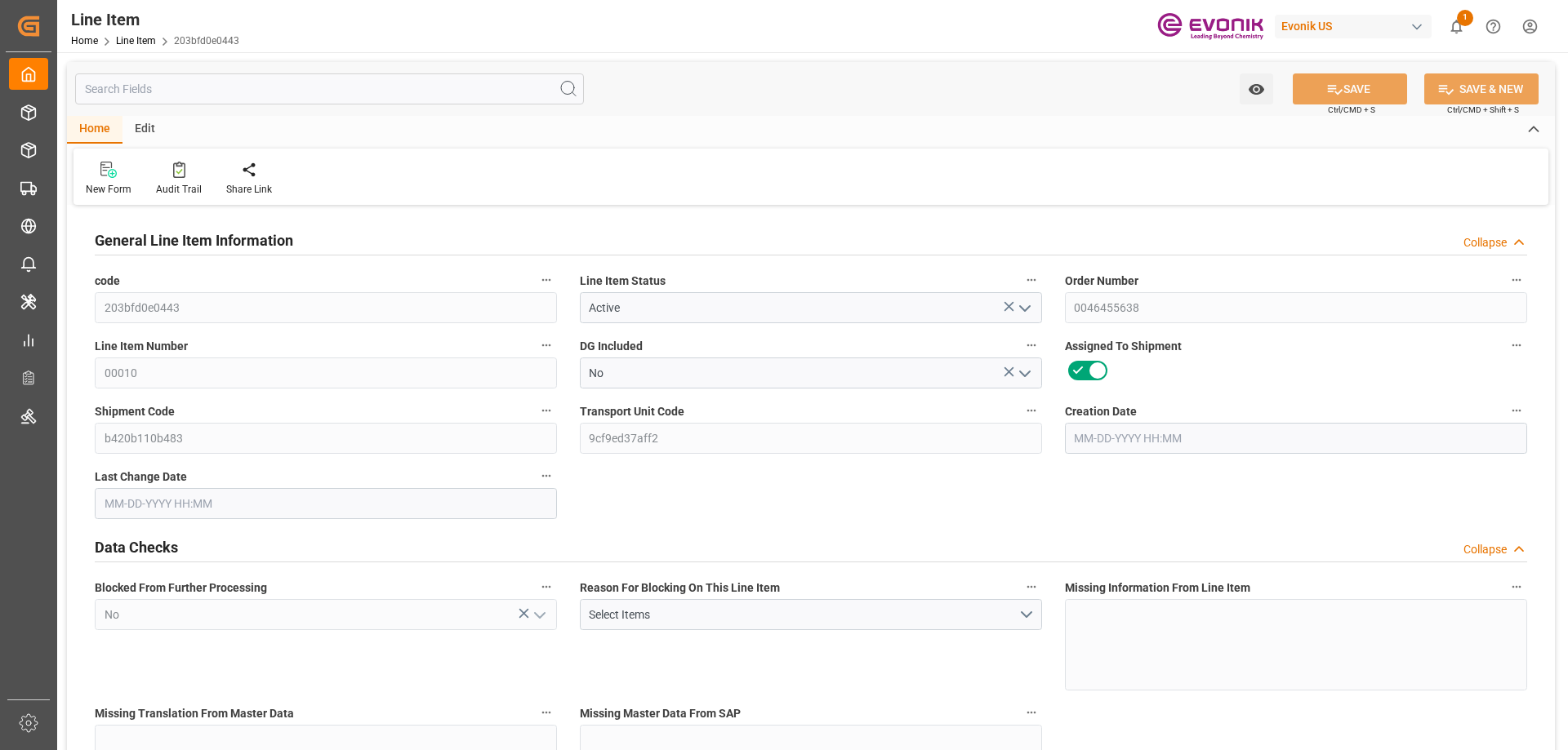
type input "69912.32"
type input "64"
type input "12352"
type input "12883.136"
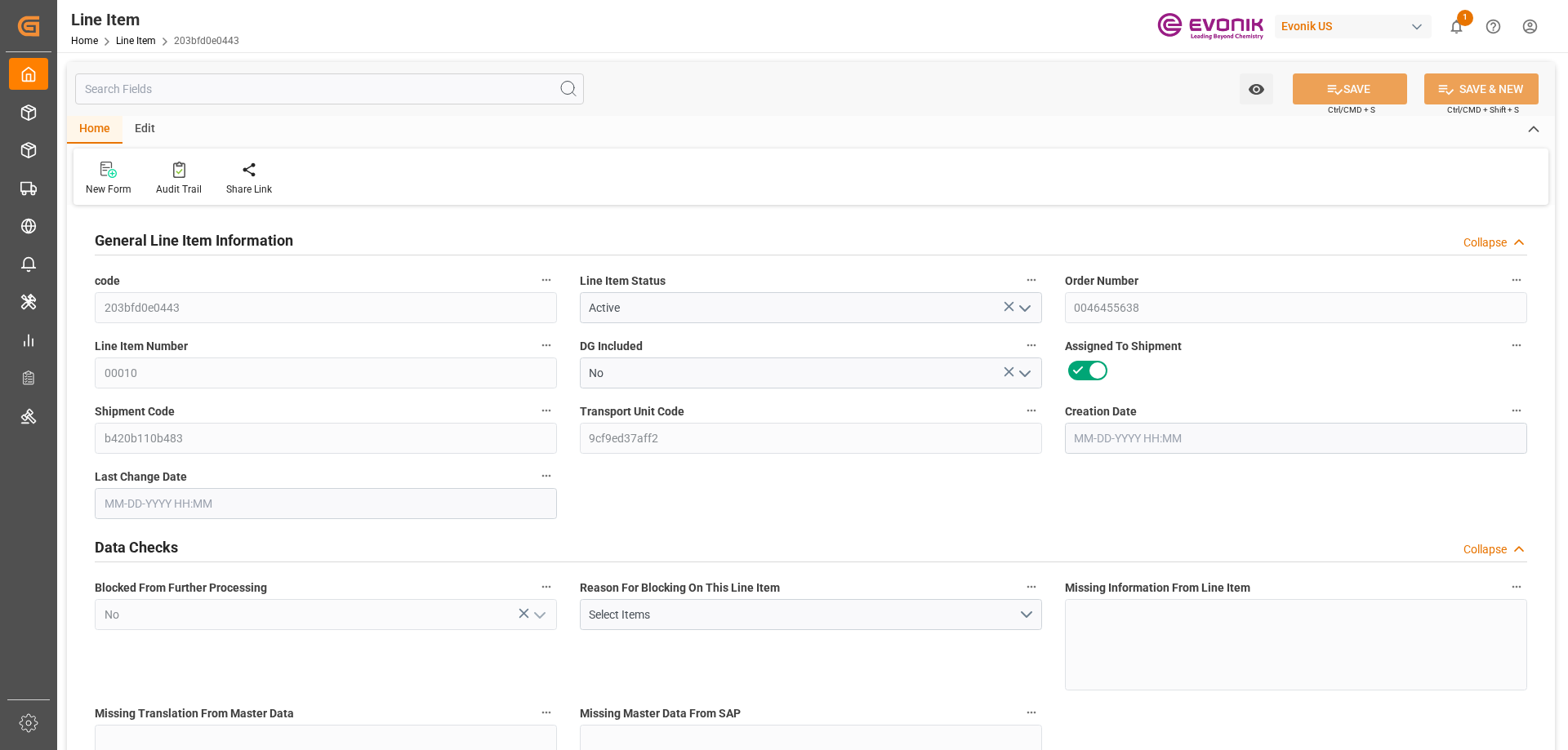
type input "13283.136"
type input "12352"
type input "18.5033"
type input "18503.296"
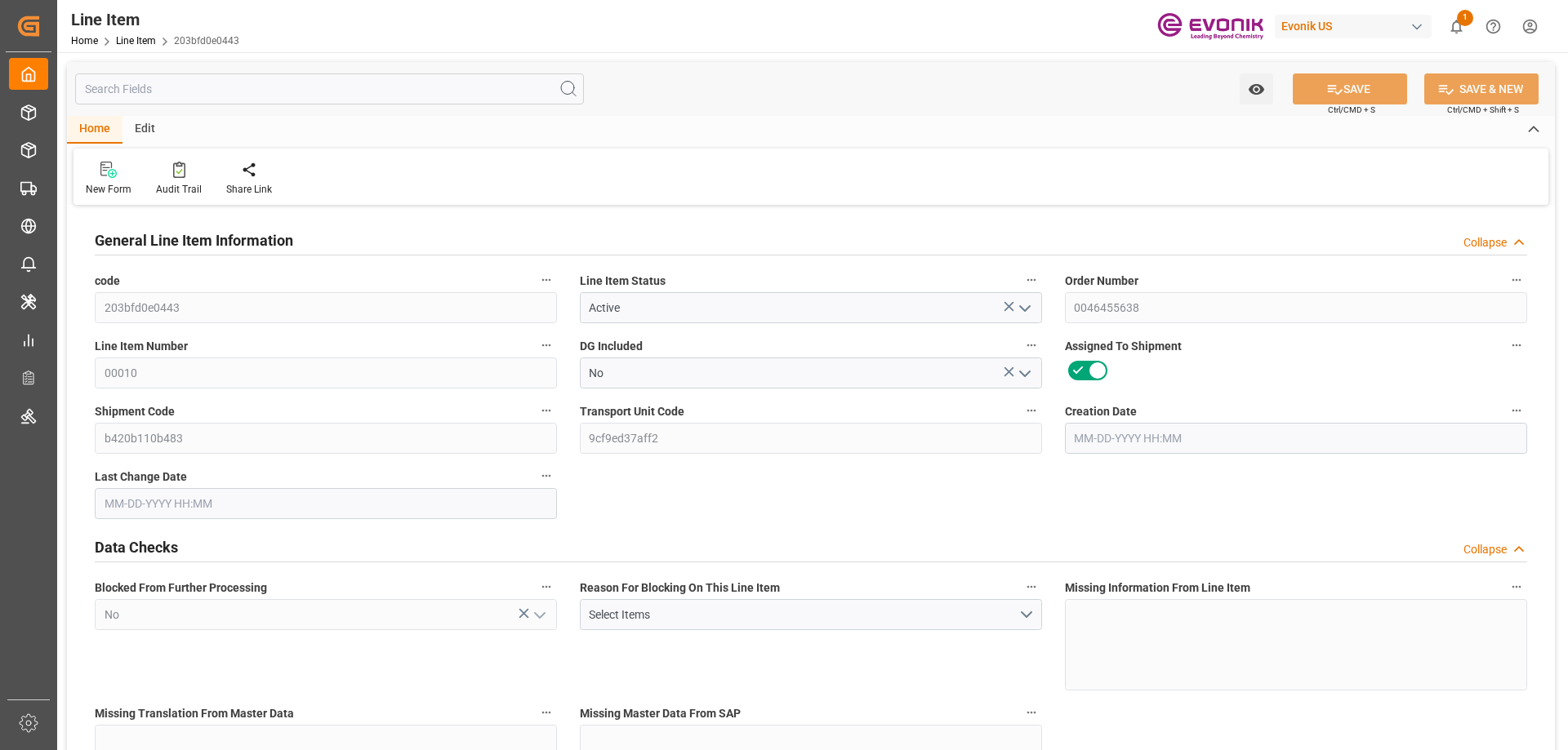
type input "0"
type input "[DATE] 16:47"
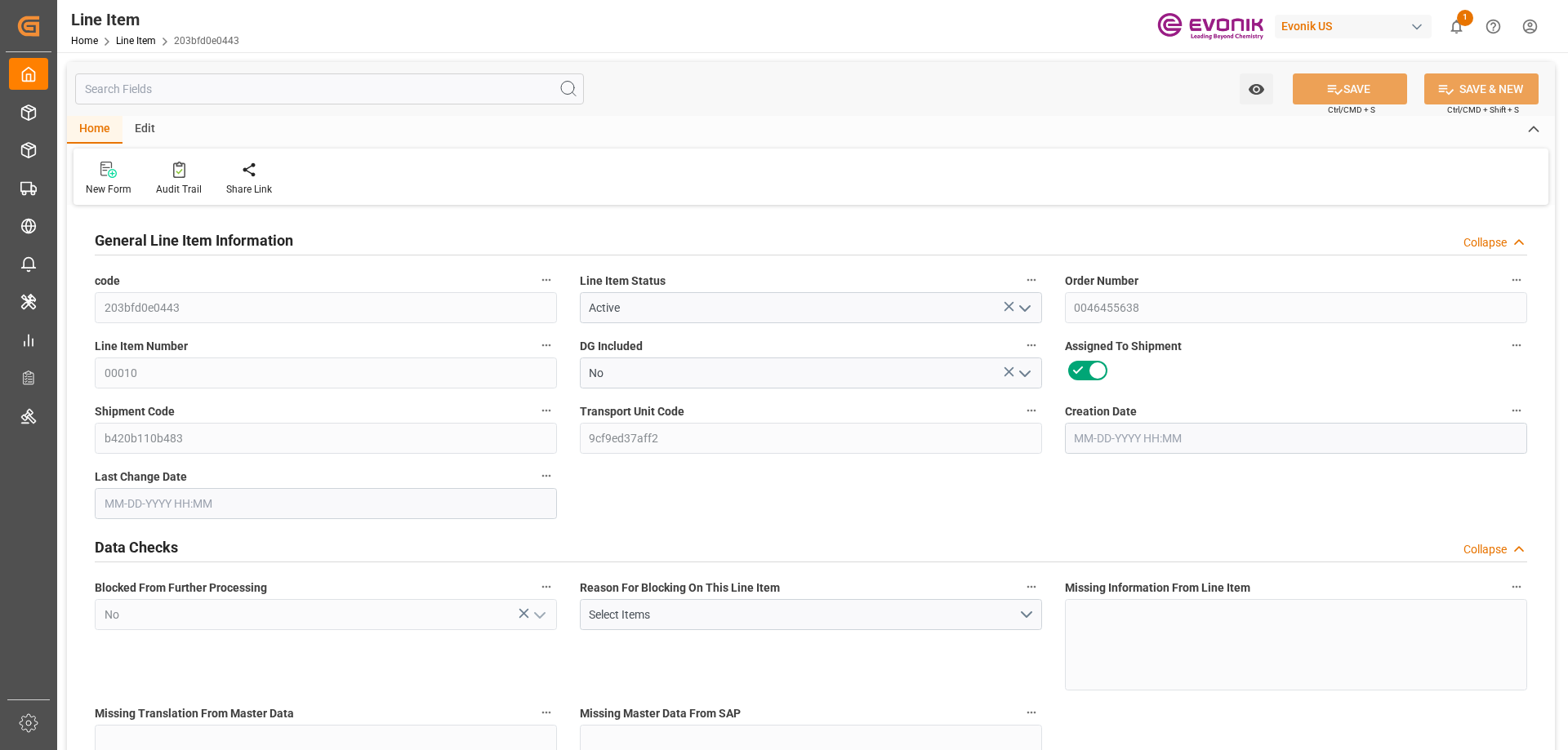
type input "[DATE] 04:13"
type input "[DATE]"
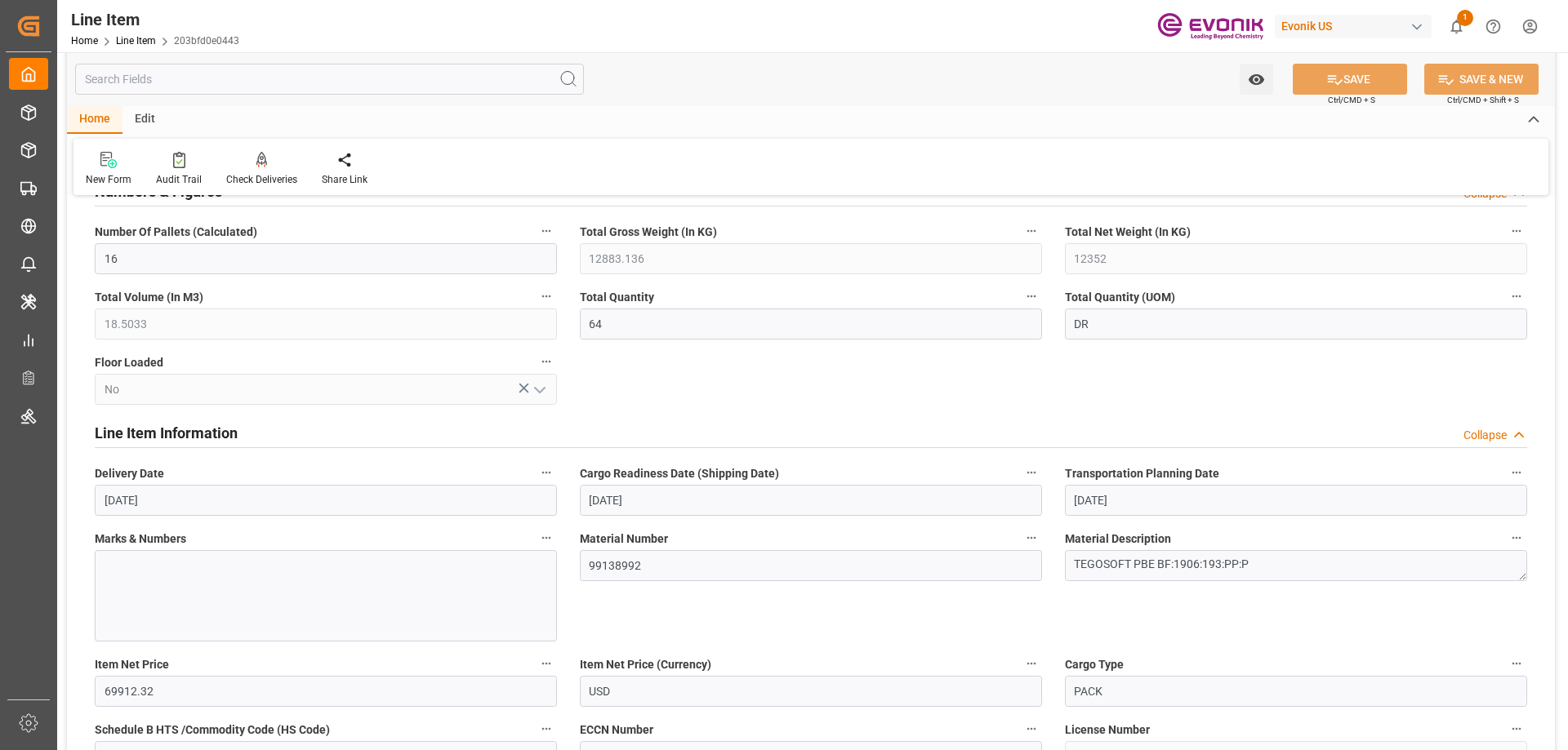
scroll to position [817, 0]
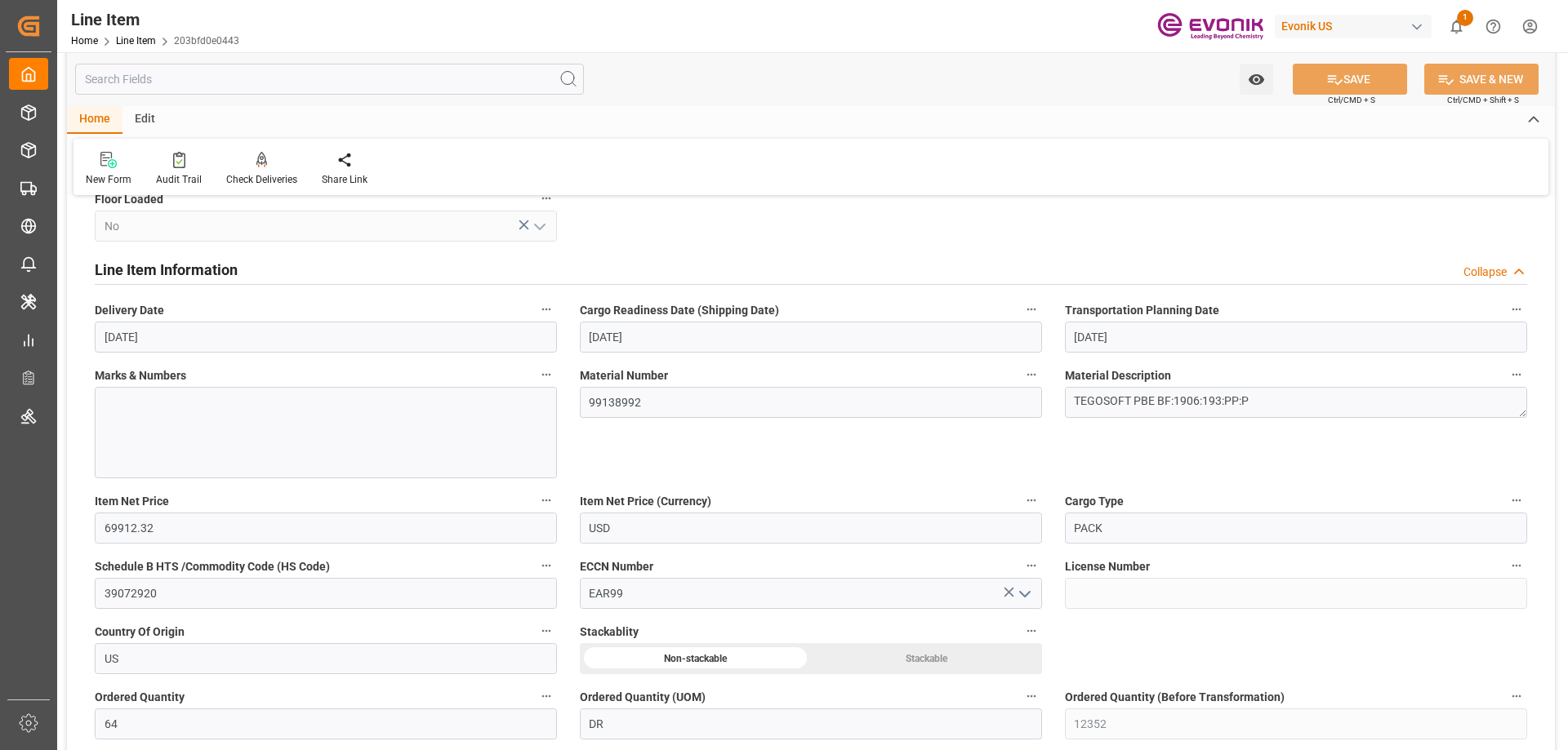
click at [293, 82] on input "text" at bounding box center [329, 79] width 509 height 31
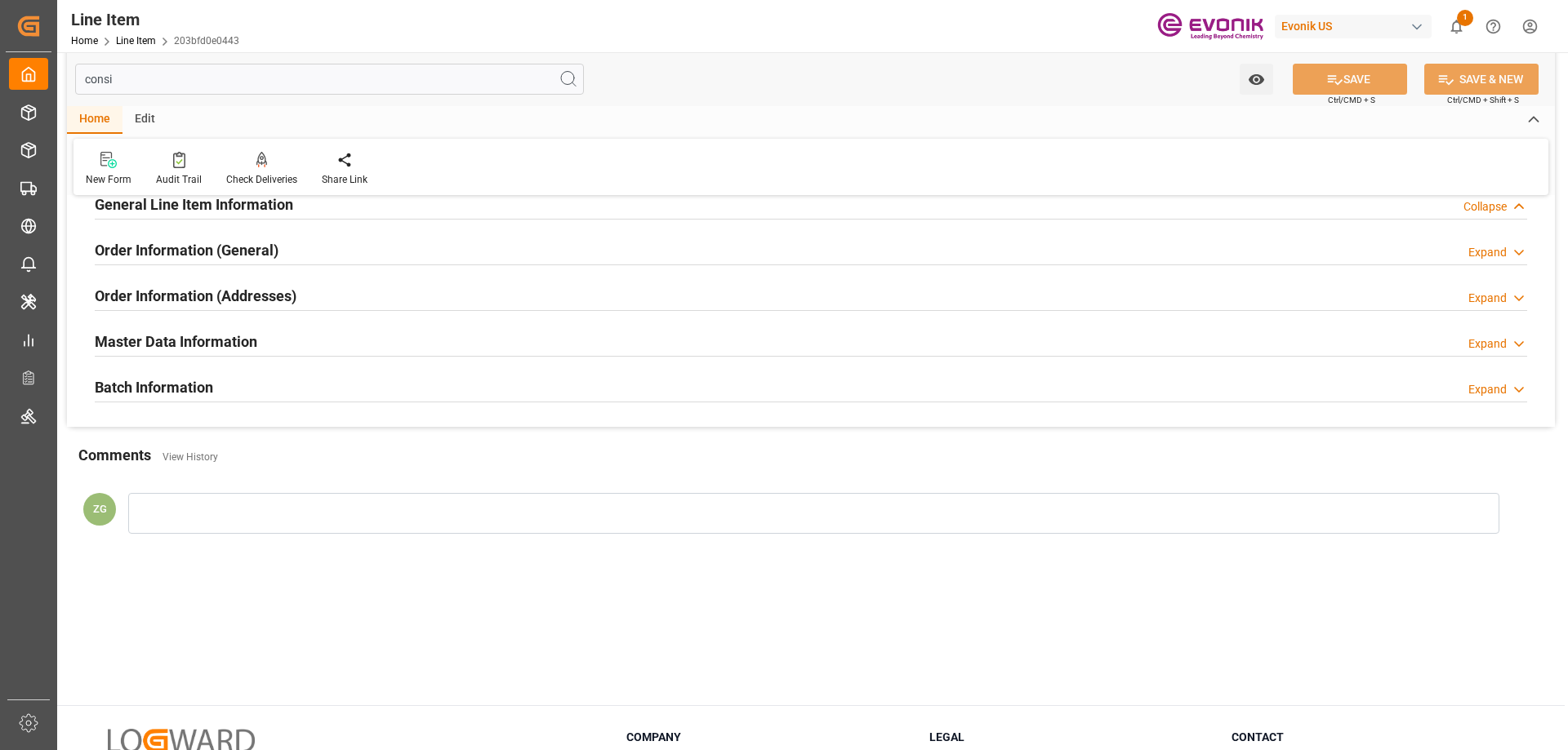
scroll to position [0, 0]
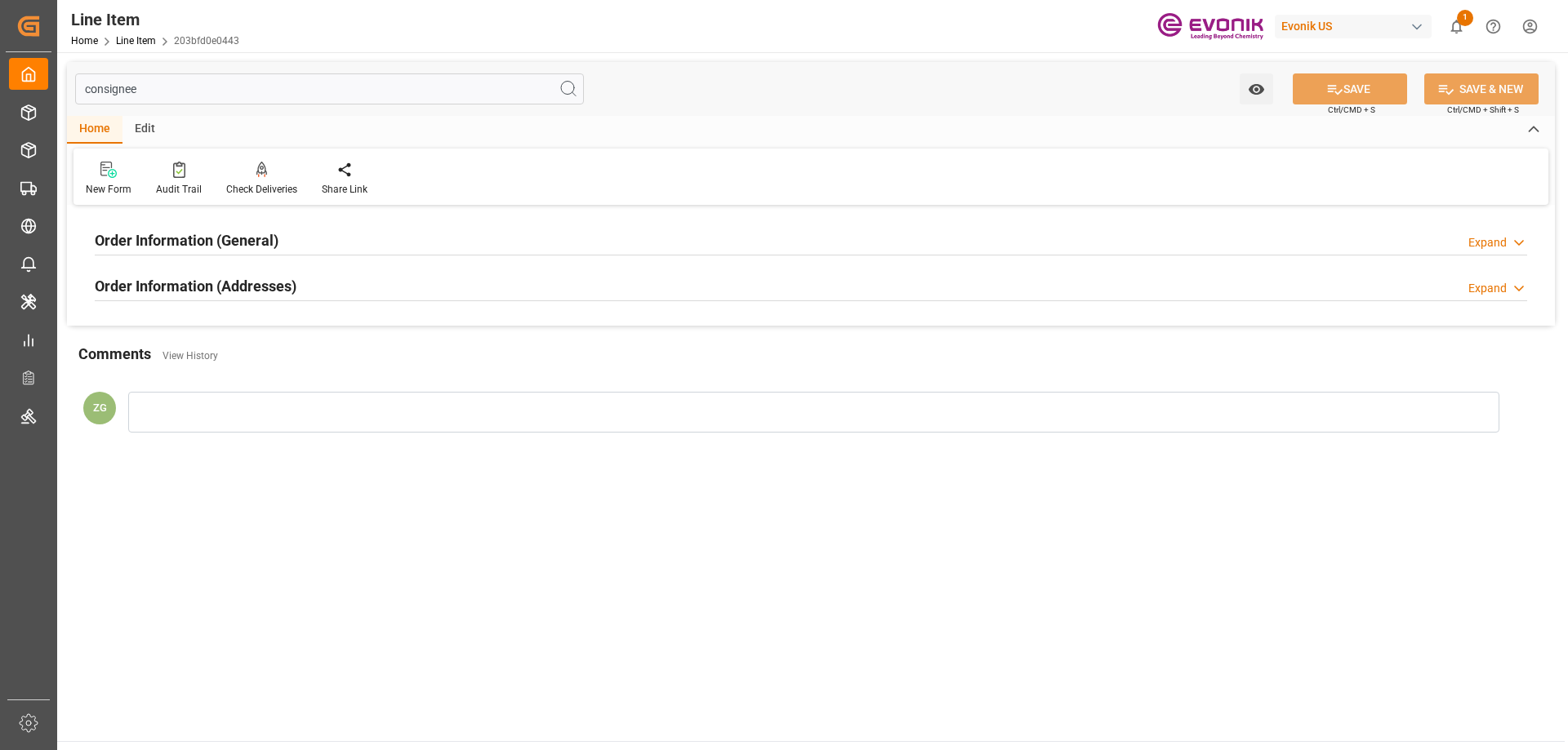
type input "consignee"
click at [276, 287] on h2 "Order Information (Addresses)" at bounding box center [196, 286] width 202 height 22
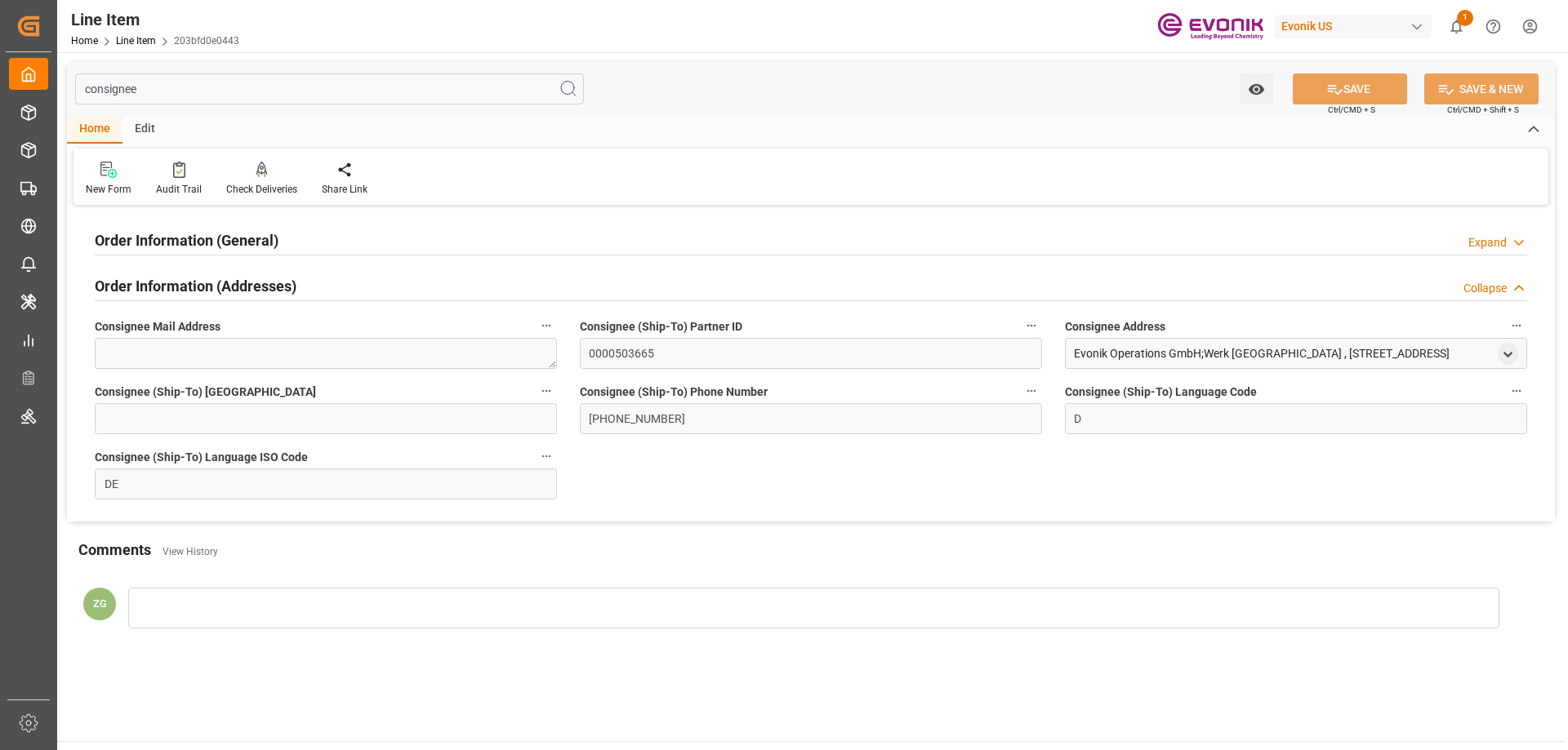
click at [274, 246] on h2 "Order Information (General)" at bounding box center [186, 240] width 183 height 22
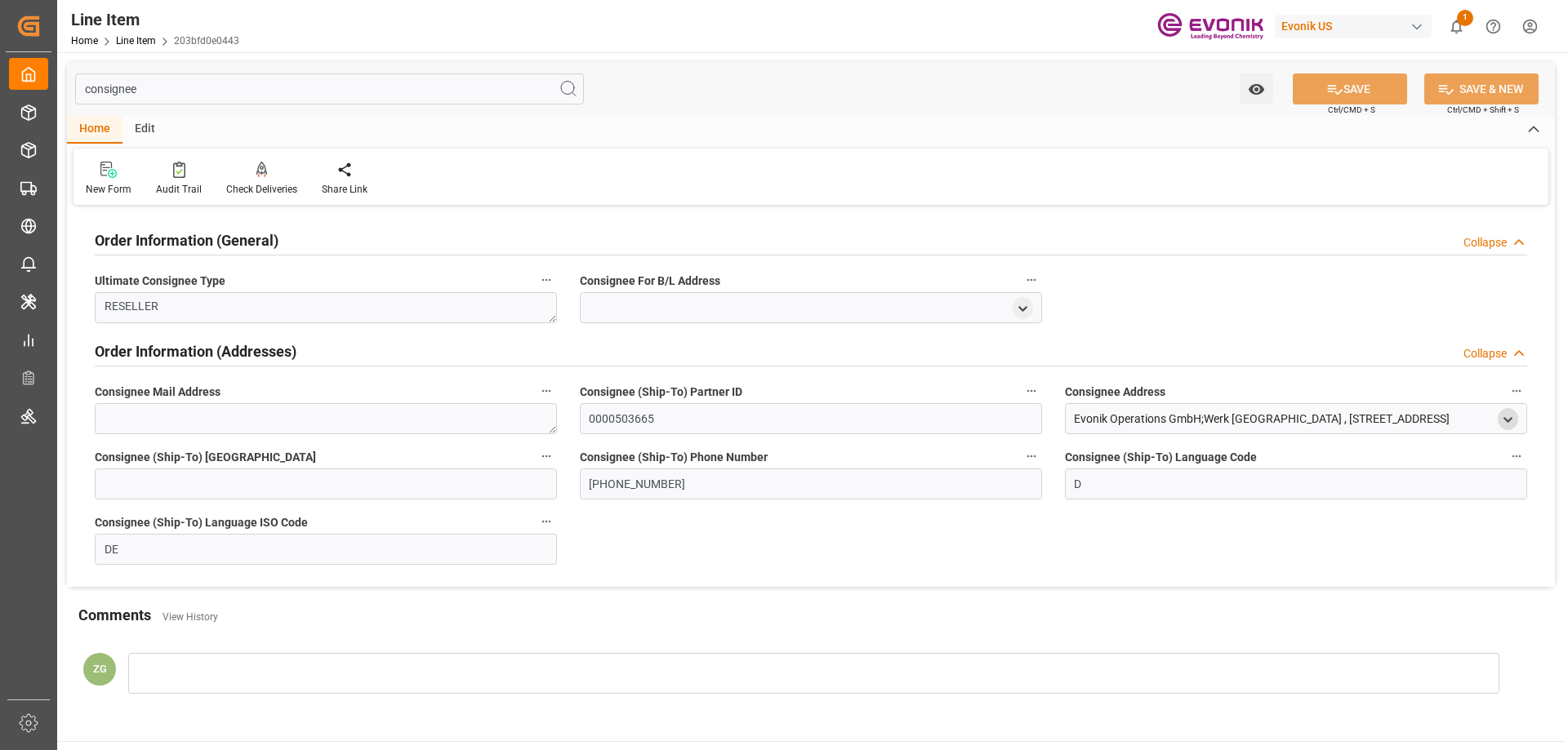
click at [1508, 420] on polyline "open menu" at bounding box center [1508, 419] width 8 height 3
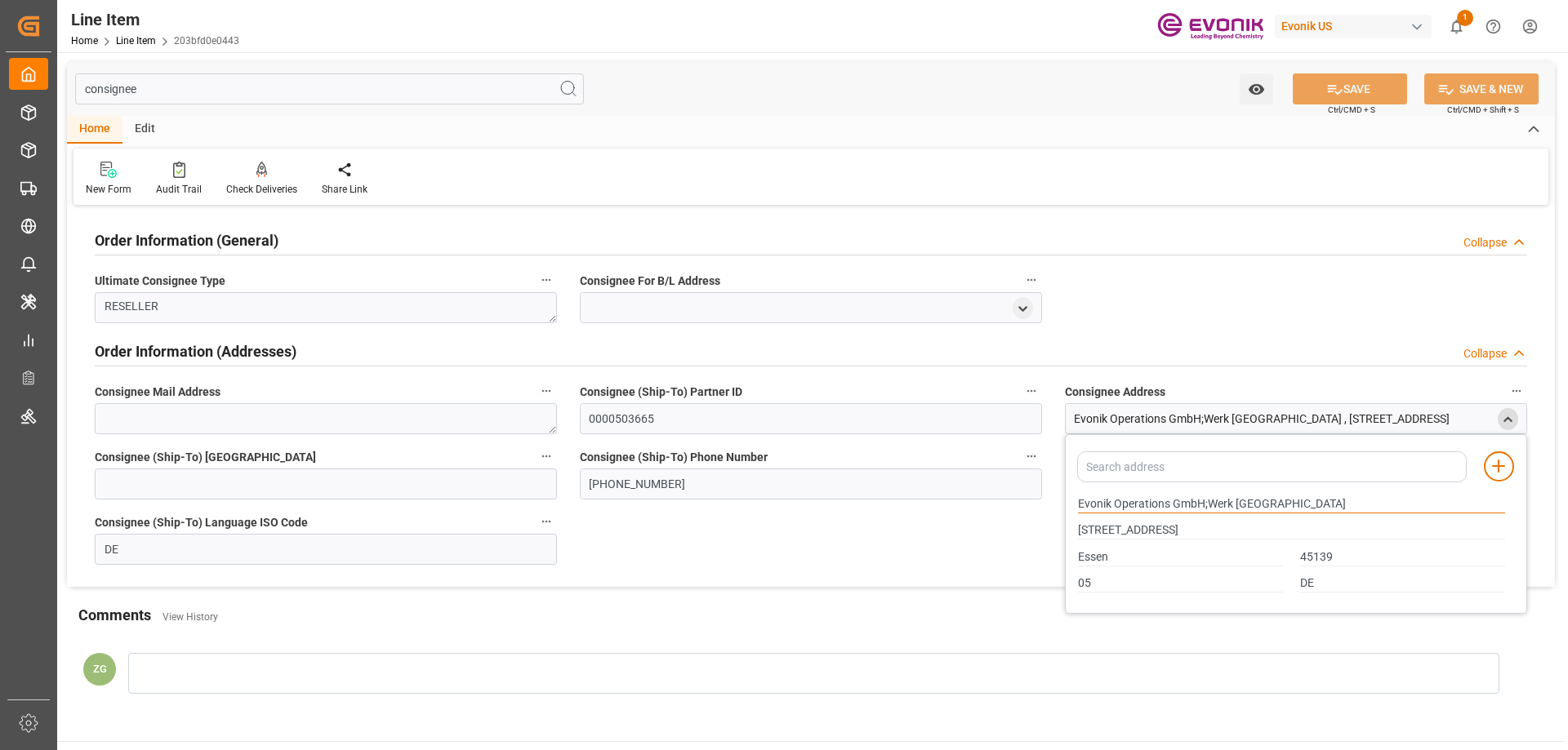
drag, startPoint x: 1079, startPoint y: 501, endPoint x: 1170, endPoint y: 502, distance: 91.0
click at [1170, 502] on input "Evonik Operations GmbH;Werk [GEOGRAPHIC_DATA]" at bounding box center [1292, 504] width 427 height 18
click at [1137, 564] on input "Essen" at bounding box center [1181, 557] width 205 height 18
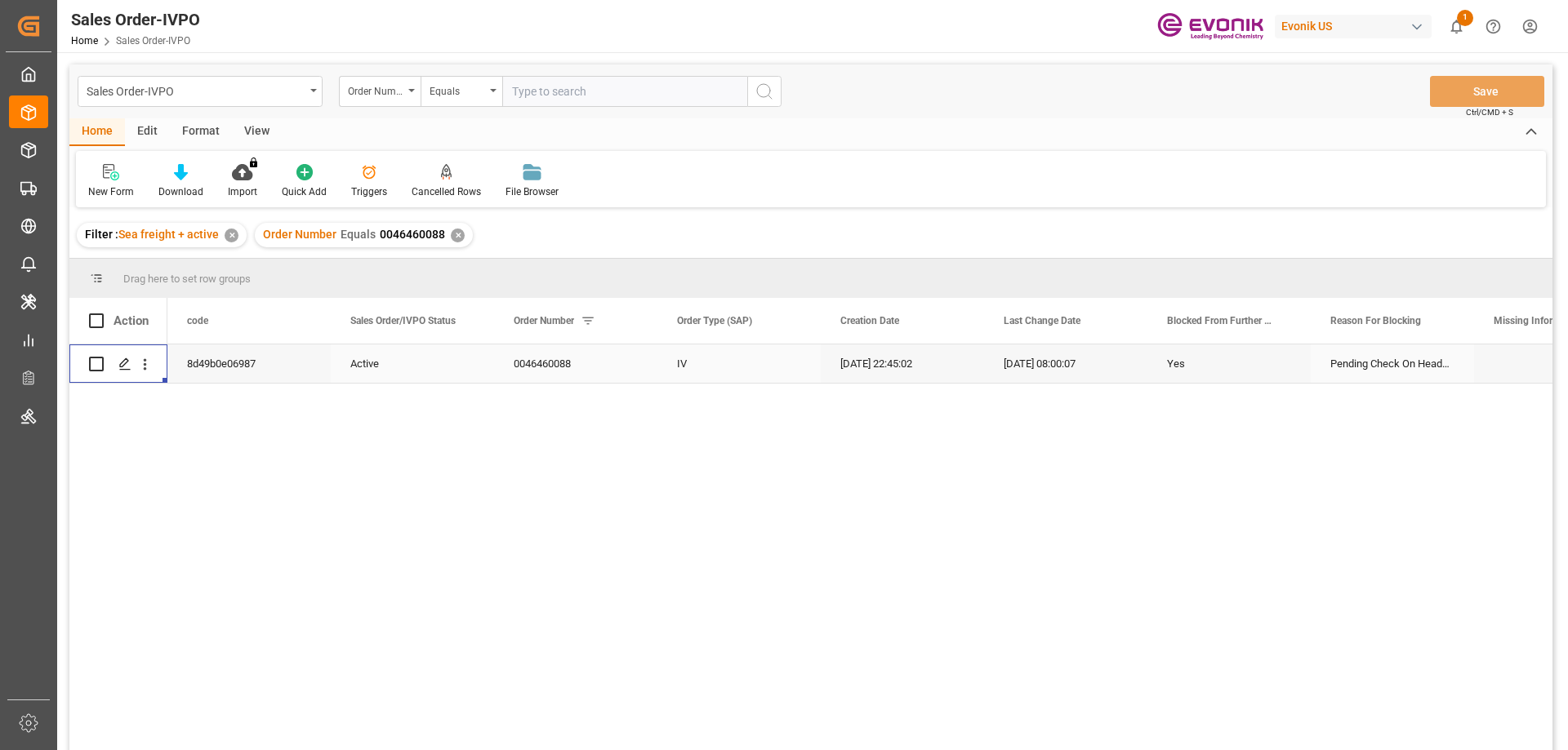
click at [642, 97] on input "text" at bounding box center [624, 91] width 245 height 31
paste input "2007123937"
type input "2007123937"
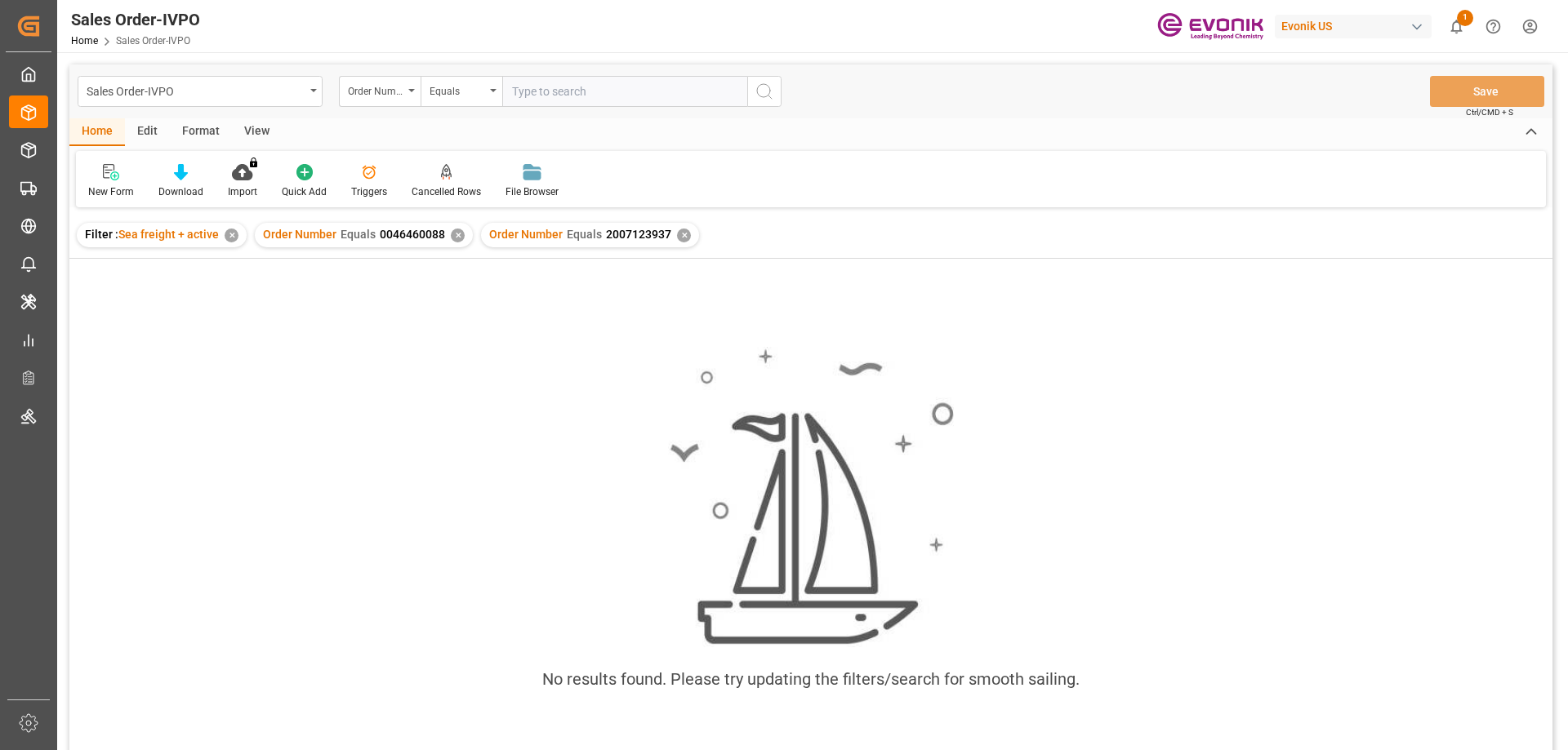
click at [451, 241] on div "✕" at bounding box center [458, 235] width 14 height 14
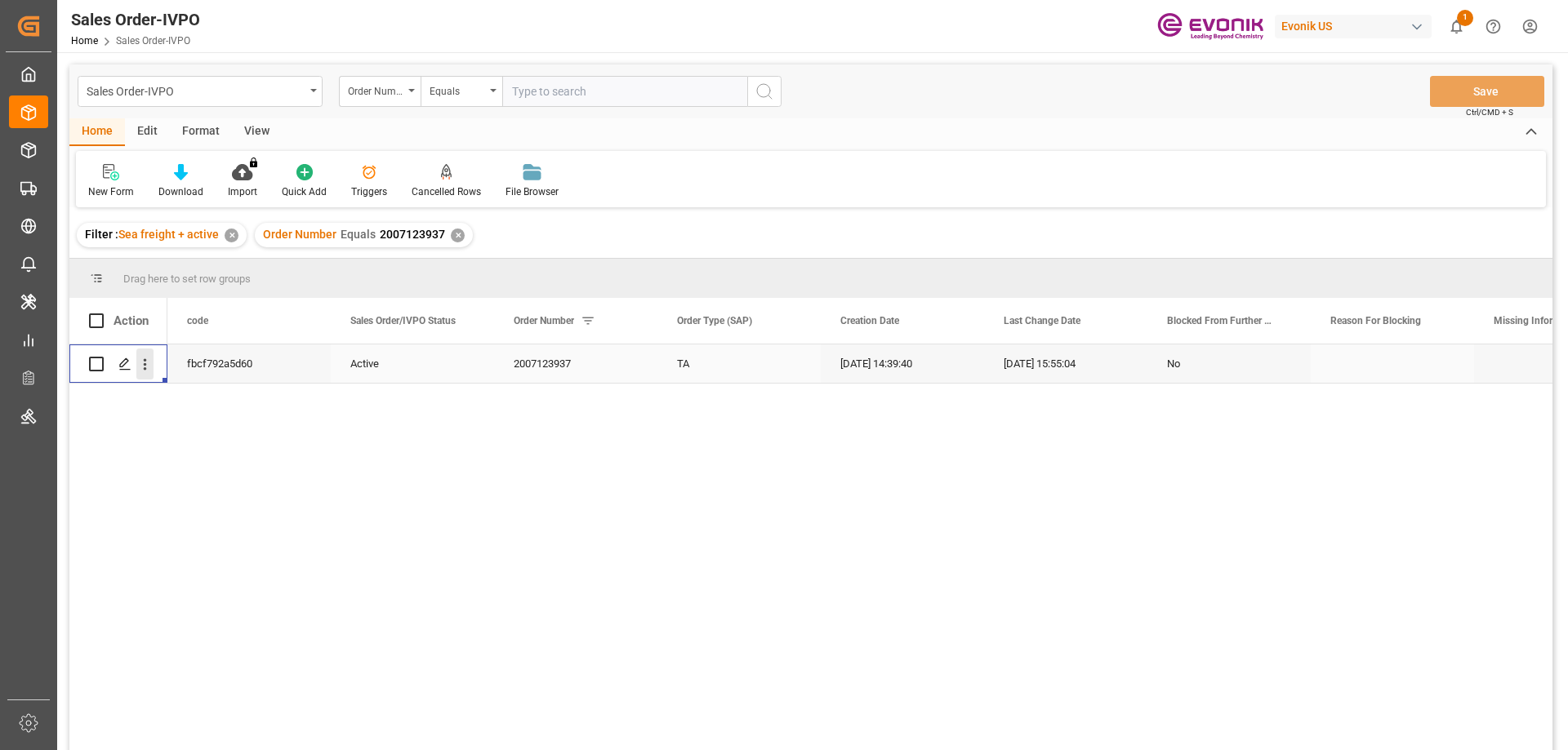
click at [151, 364] on icon "open menu" at bounding box center [145, 365] width 17 height 17
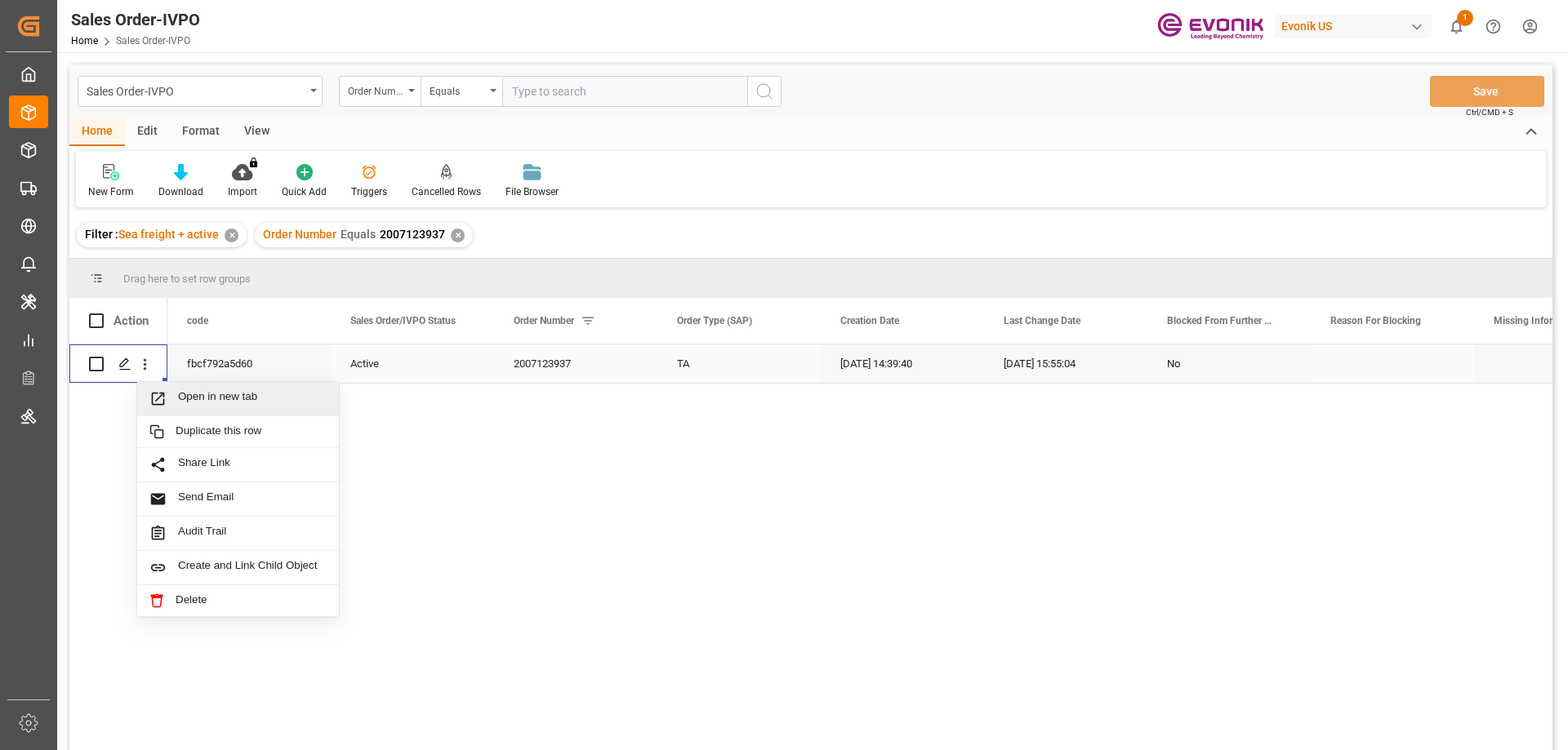
click at [188, 387] on div "Open in new tab" at bounding box center [238, 399] width 202 height 34
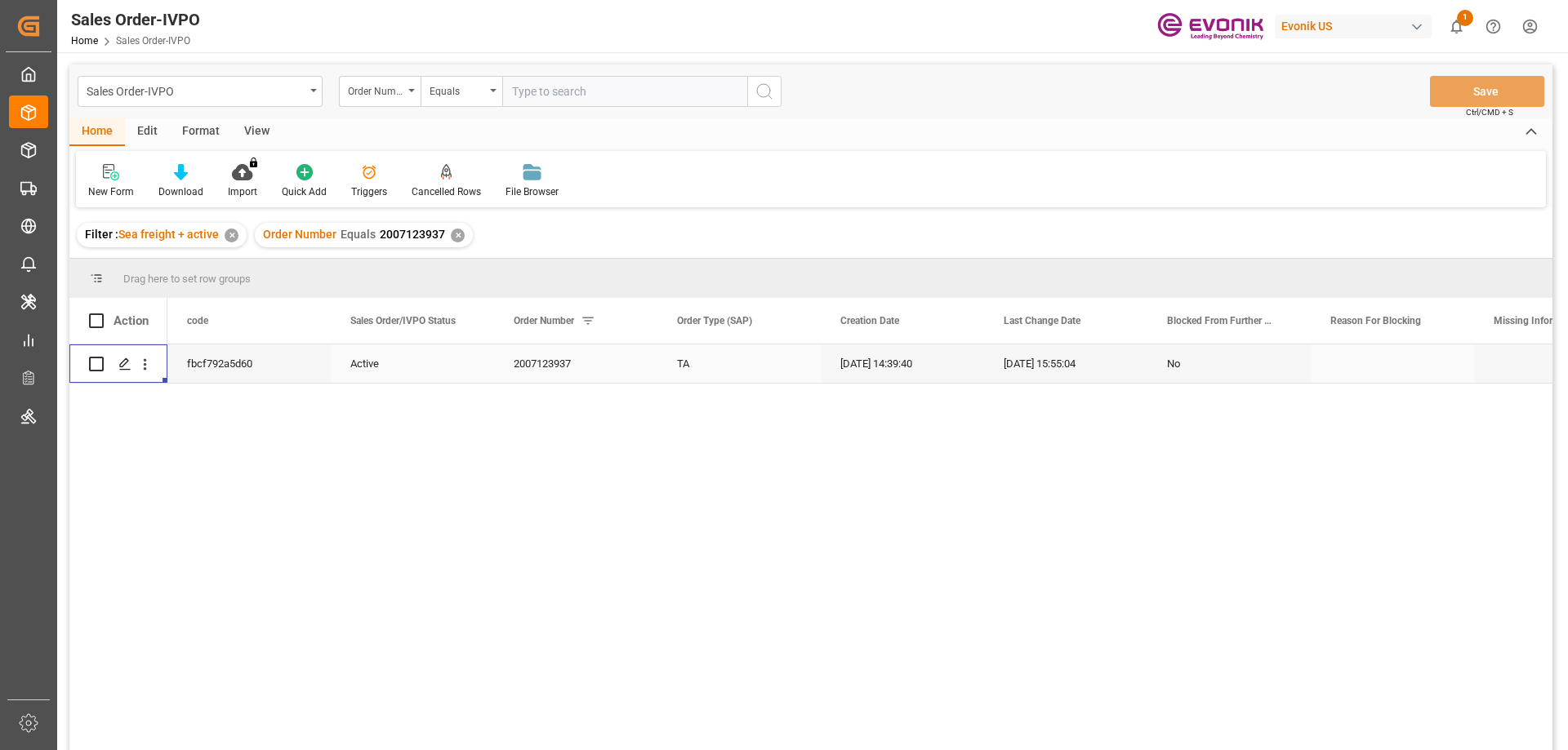
click at [585, 98] on input "text" at bounding box center [624, 91] width 245 height 31
paste input "46466103"
click at [510, 95] on input "46466103" at bounding box center [624, 91] width 245 height 31
type input "0046466103"
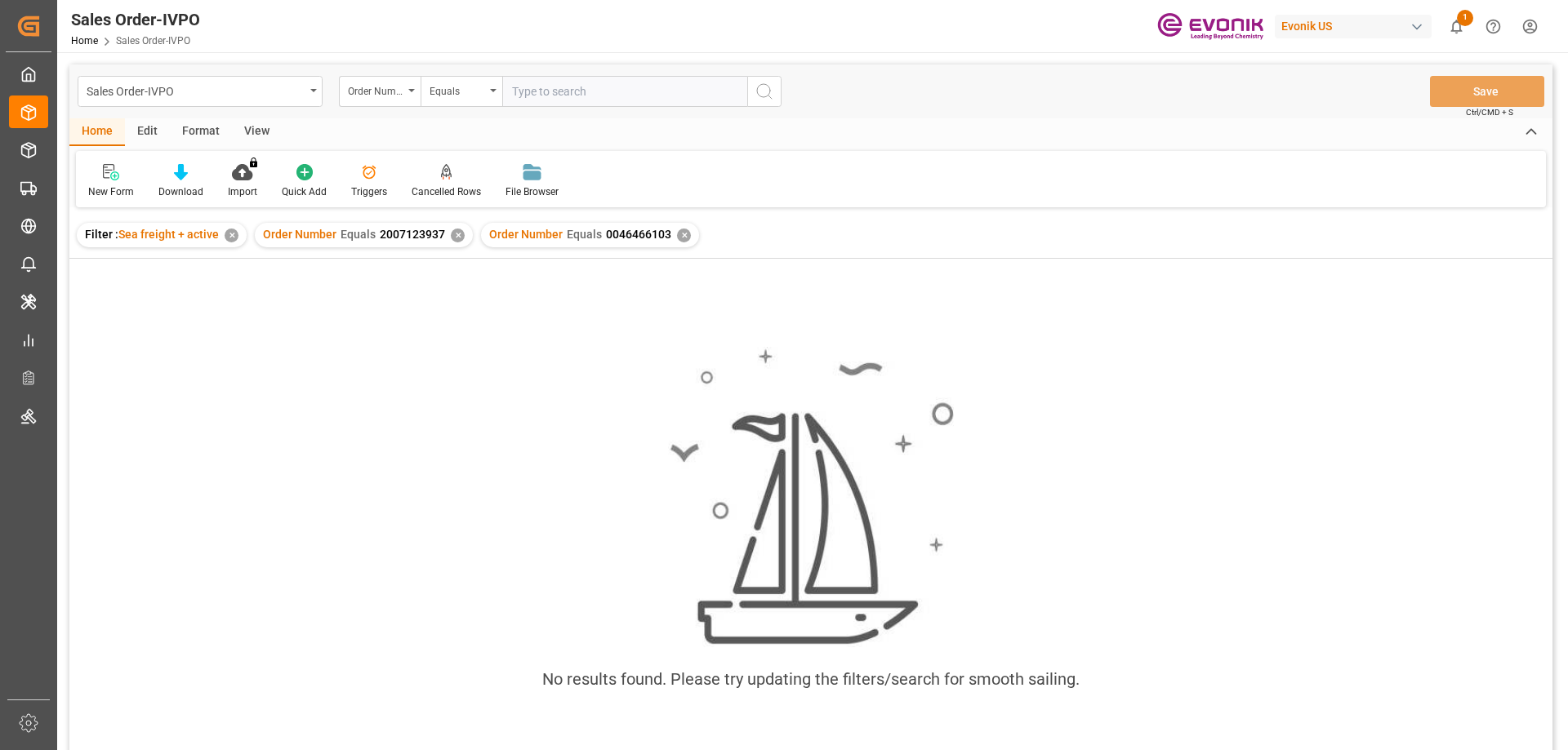
click at [451, 237] on div "✕" at bounding box center [458, 235] width 14 height 14
click at [585, 101] on input "text" at bounding box center [624, 91] width 245 height 31
paste input "2007135550"
type input "2007135550"
click at [454, 232] on div "✕" at bounding box center [458, 235] width 14 height 14
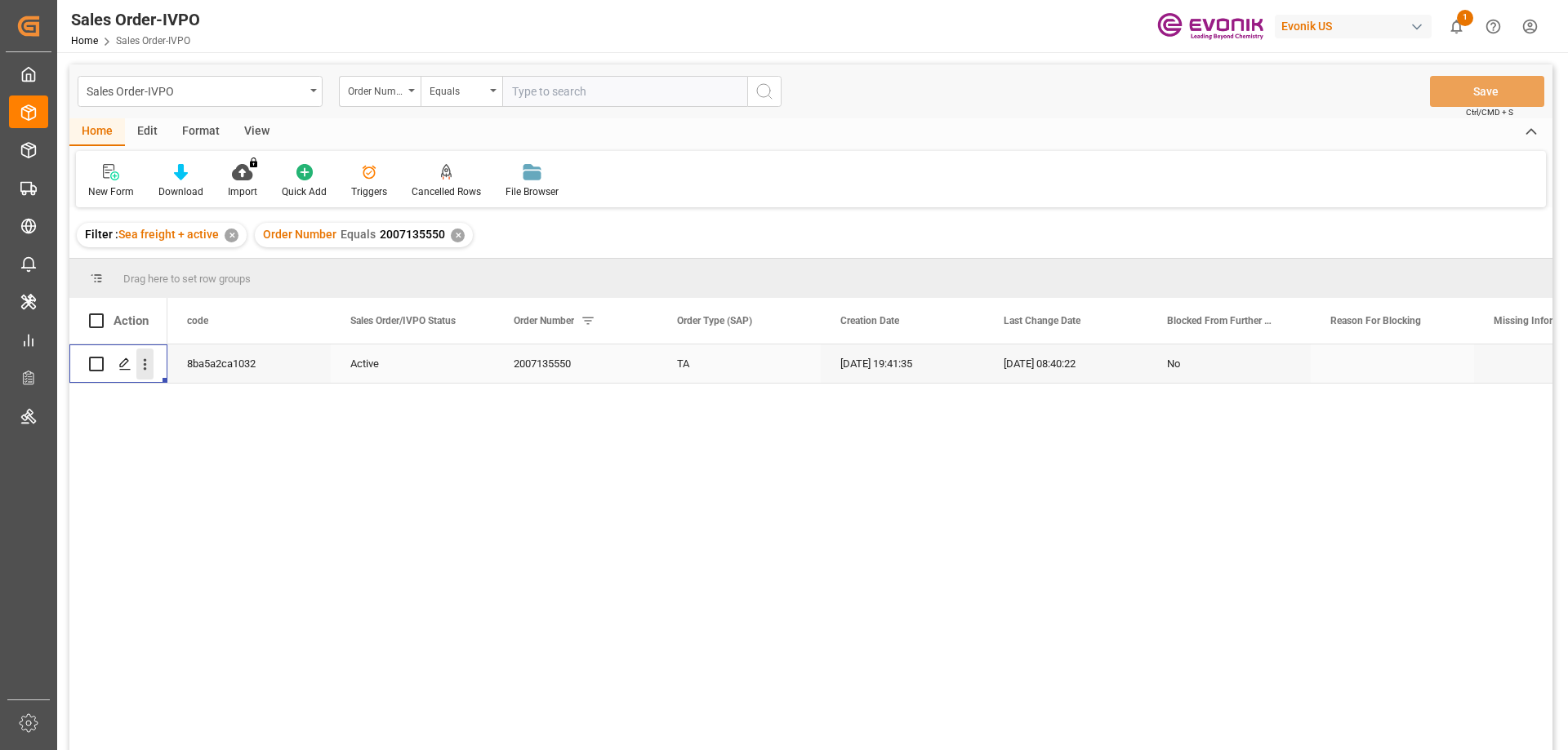
click at [145, 362] on icon "open menu" at bounding box center [145, 365] width 3 height 11
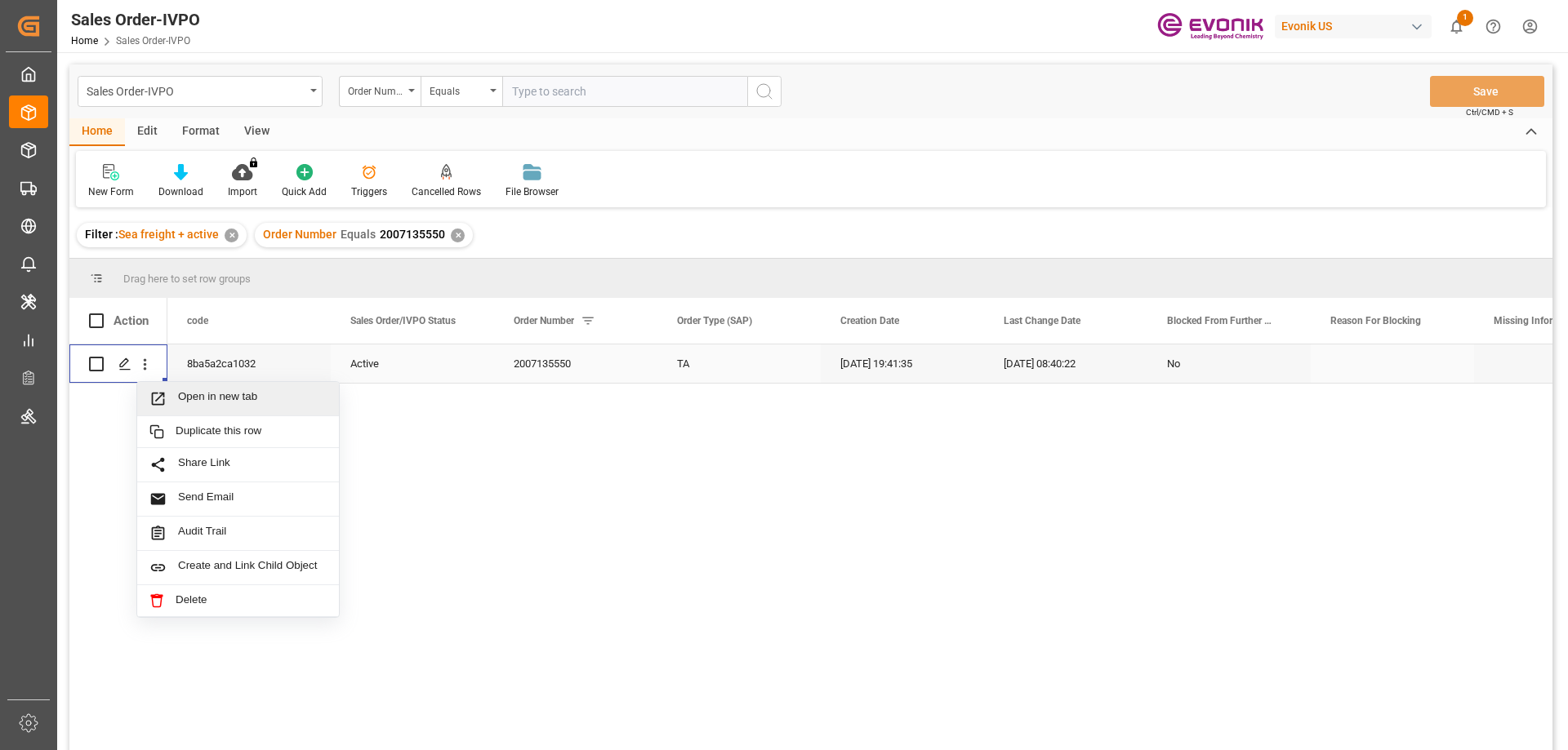
click at [209, 401] on span "Open in new tab" at bounding box center [252, 398] width 149 height 17
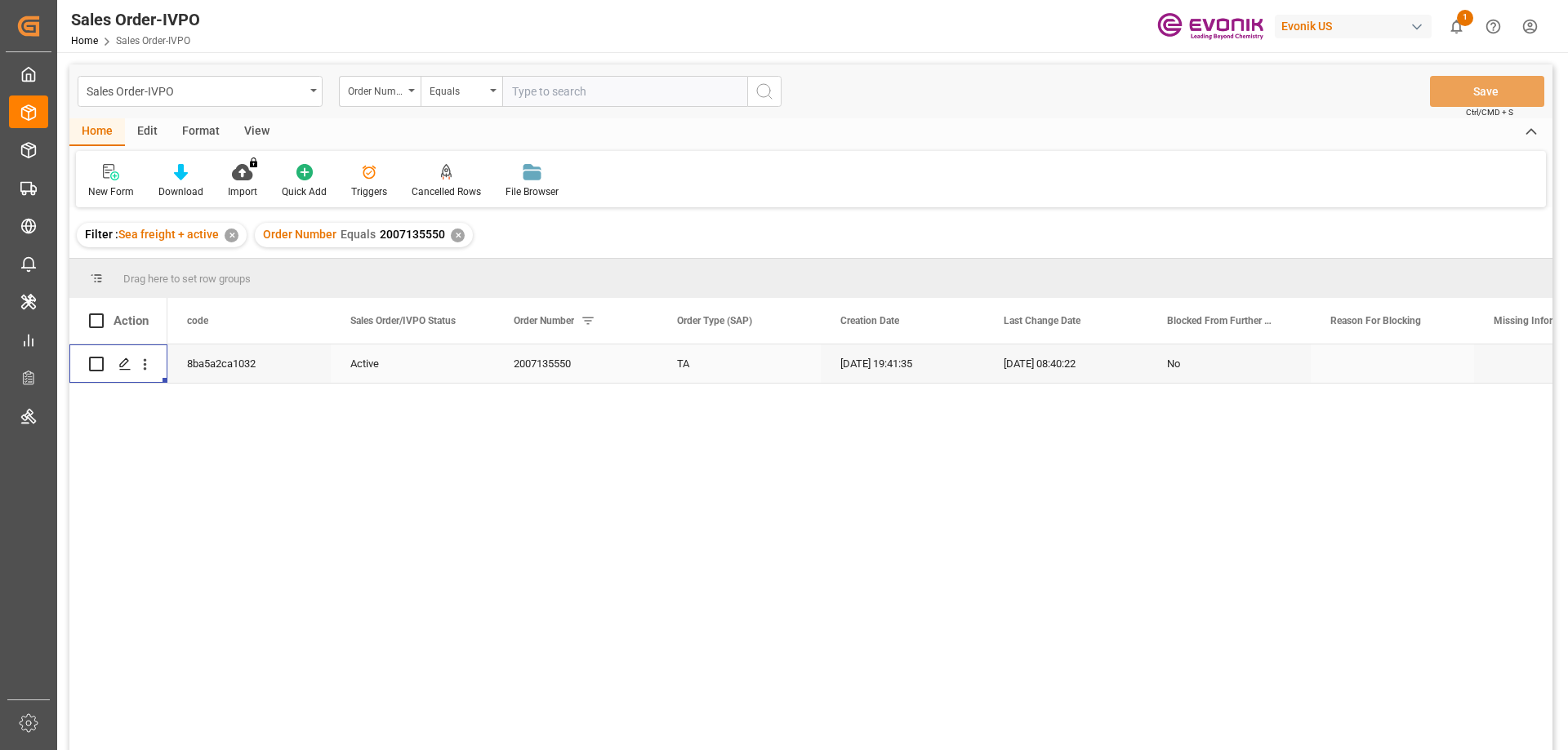
click at [543, 90] on input "text" at bounding box center [624, 91] width 245 height 31
paste input "2007068863"
type input "2007068863"
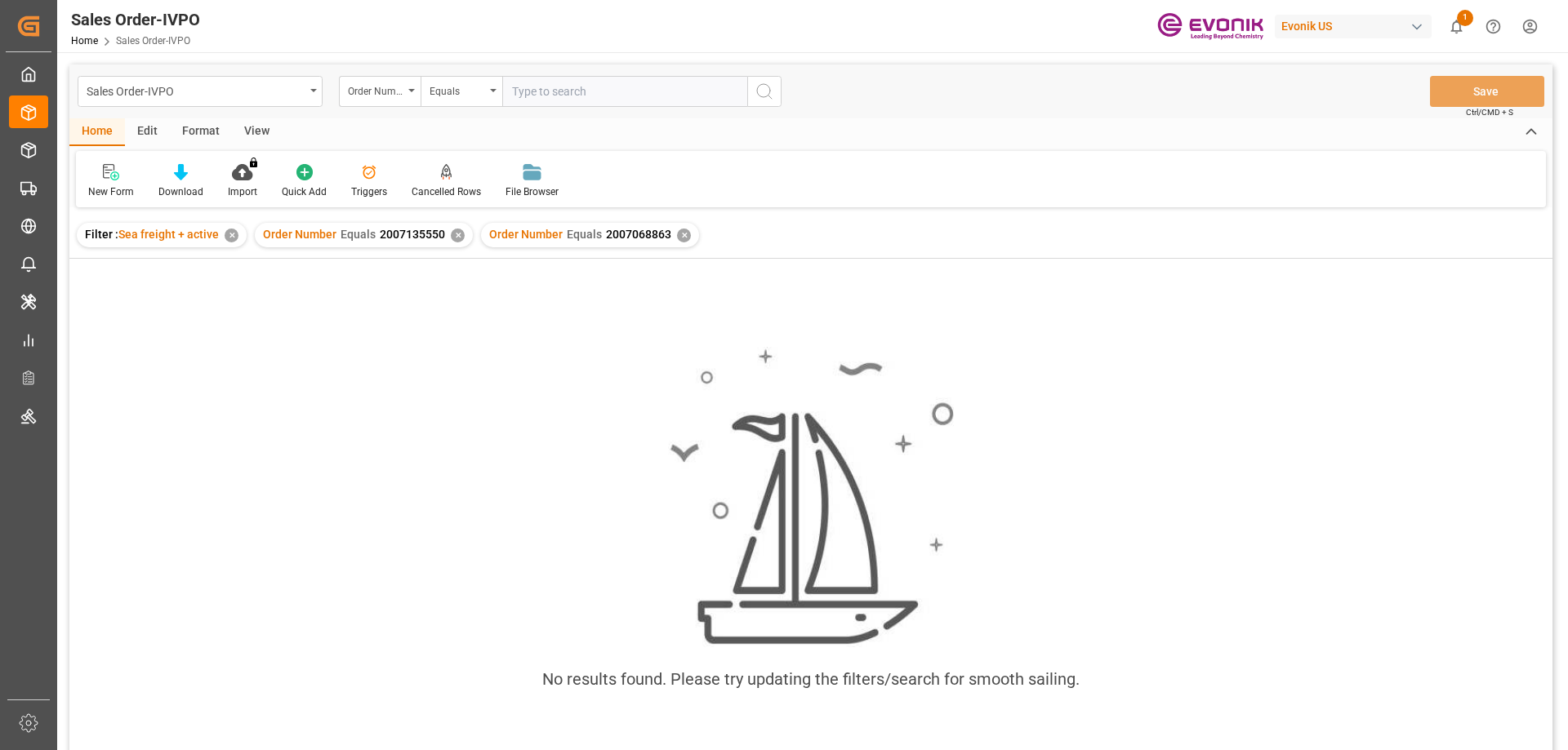
click at [451, 240] on div "✕" at bounding box center [458, 235] width 14 height 14
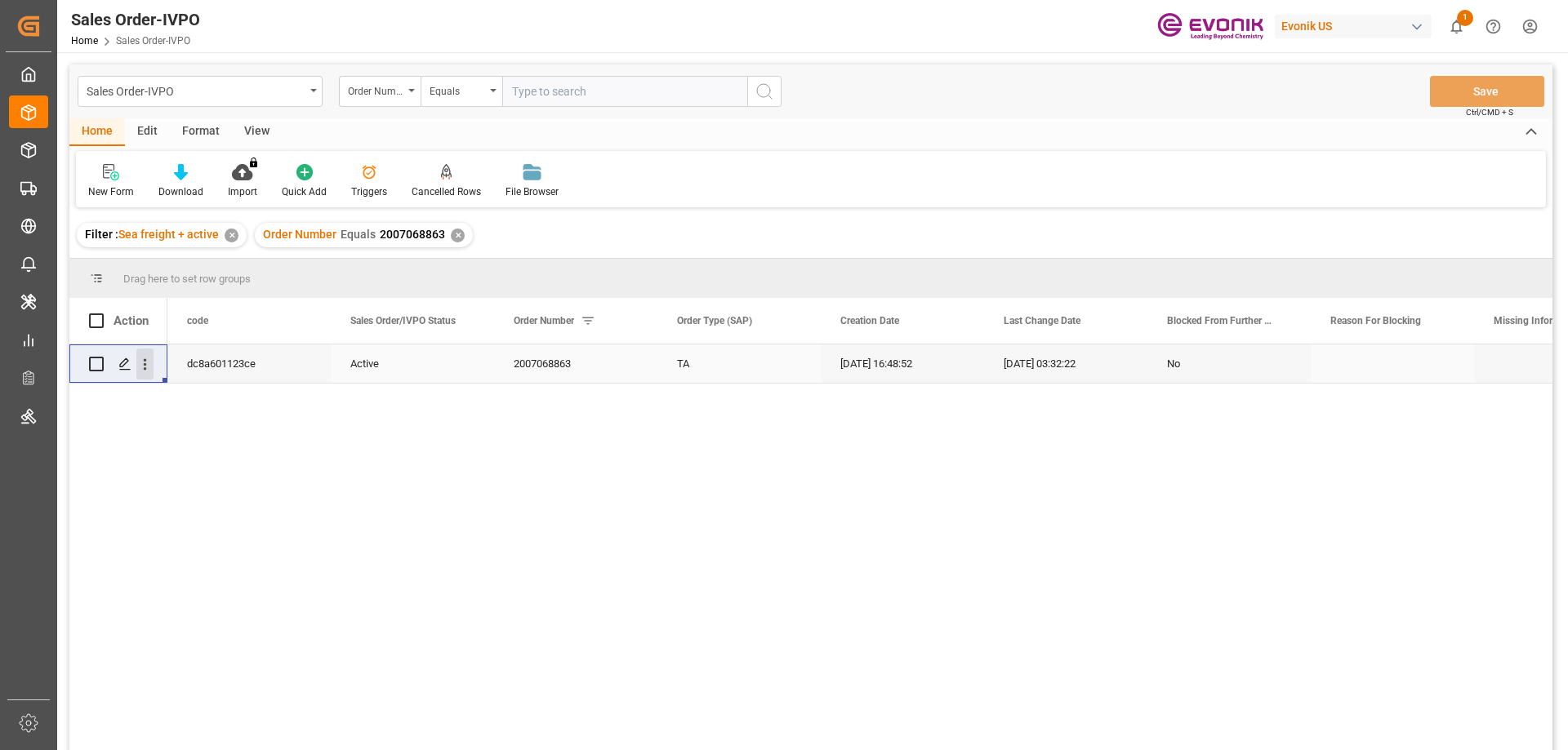
click at [148, 373] on icon "open menu" at bounding box center [145, 365] width 17 height 17
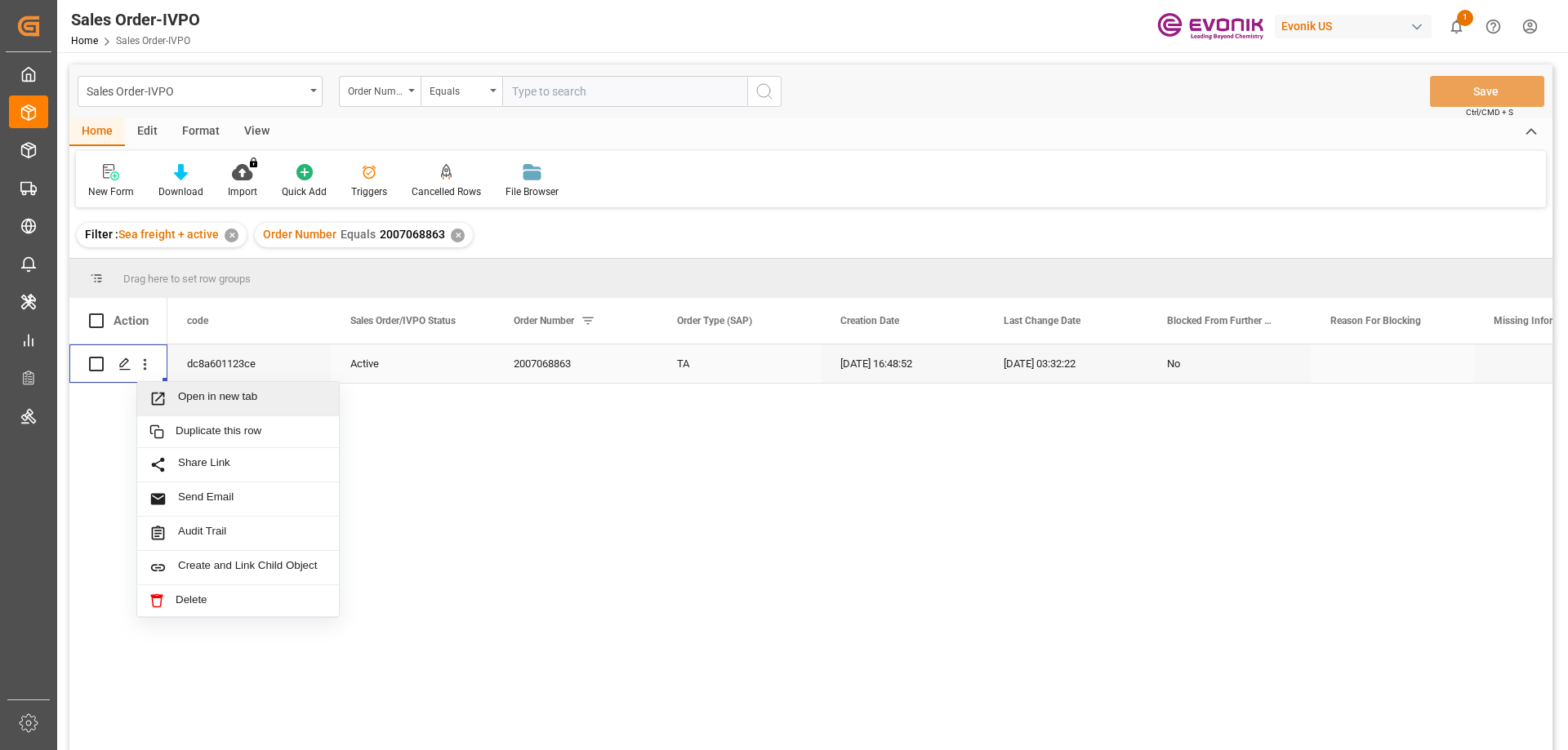
click at [220, 405] on span "Open in new tab" at bounding box center [252, 398] width 149 height 17
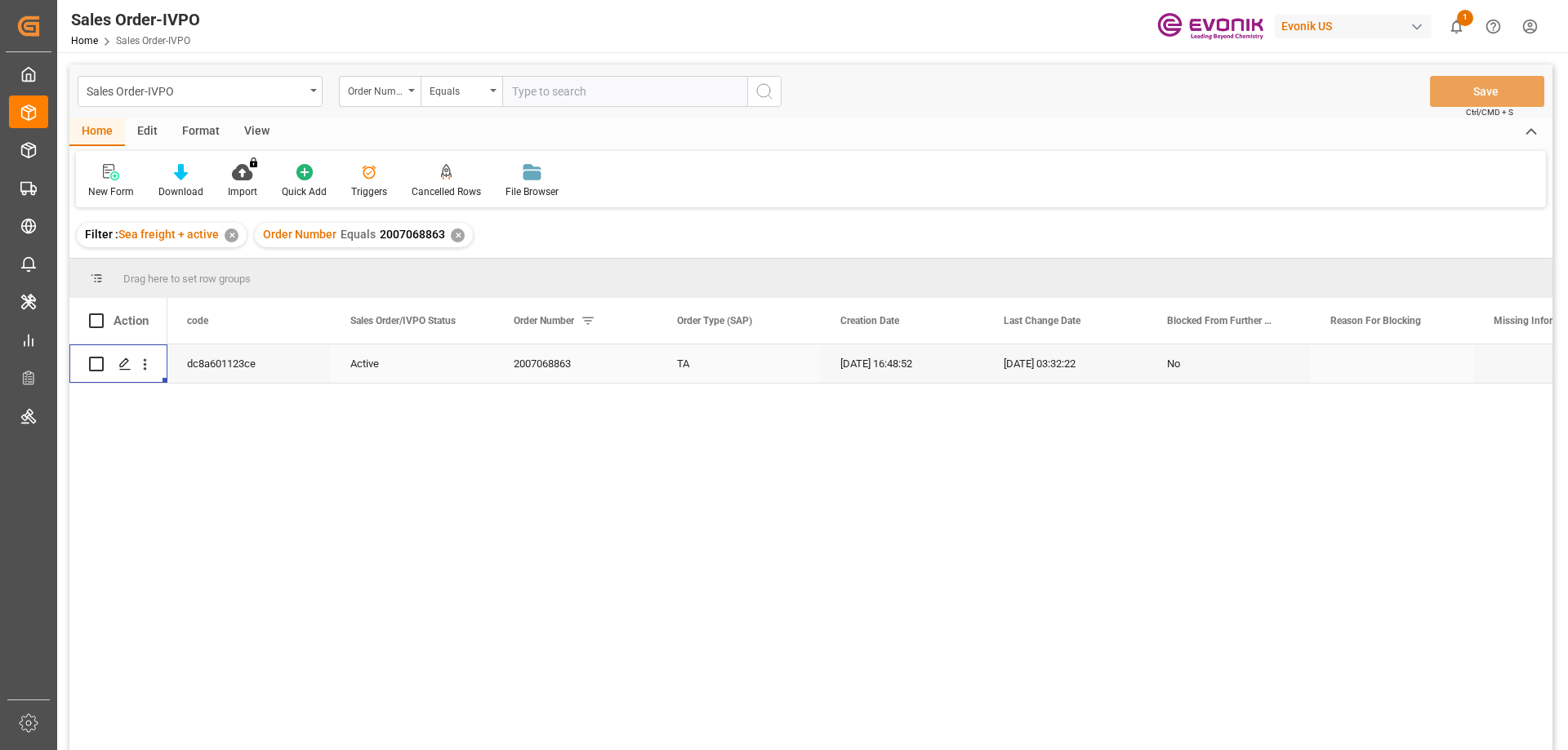
click at [609, 105] on input "text" at bounding box center [624, 91] width 245 height 31
paste input "46461588"
type input "0046461588"
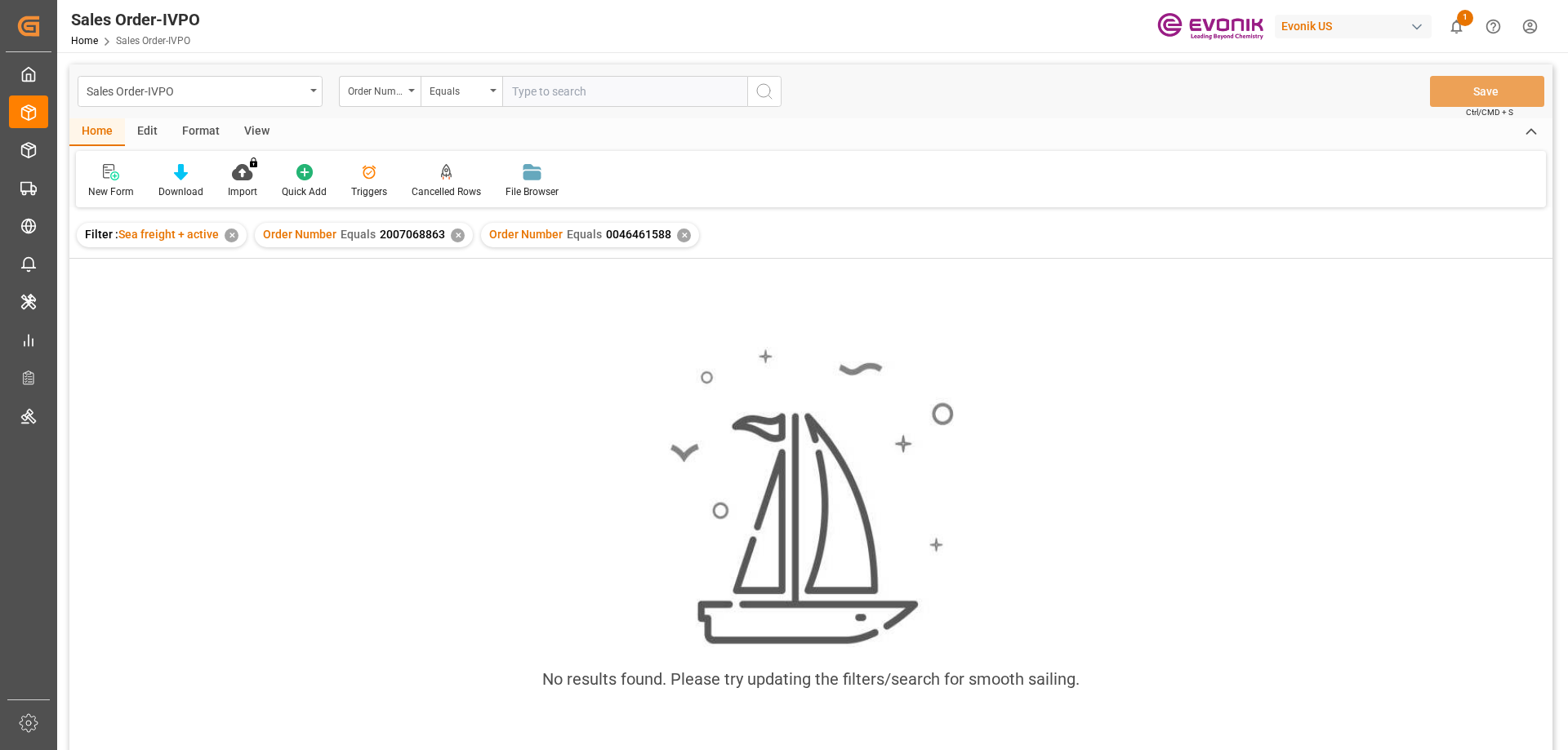
click at [449, 239] on div "Order Number Equals 2007068863 ✕" at bounding box center [364, 235] width 218 height 24
click at [453, 237] on div "✕" at bounding box center [458, 235] width 14 height 14
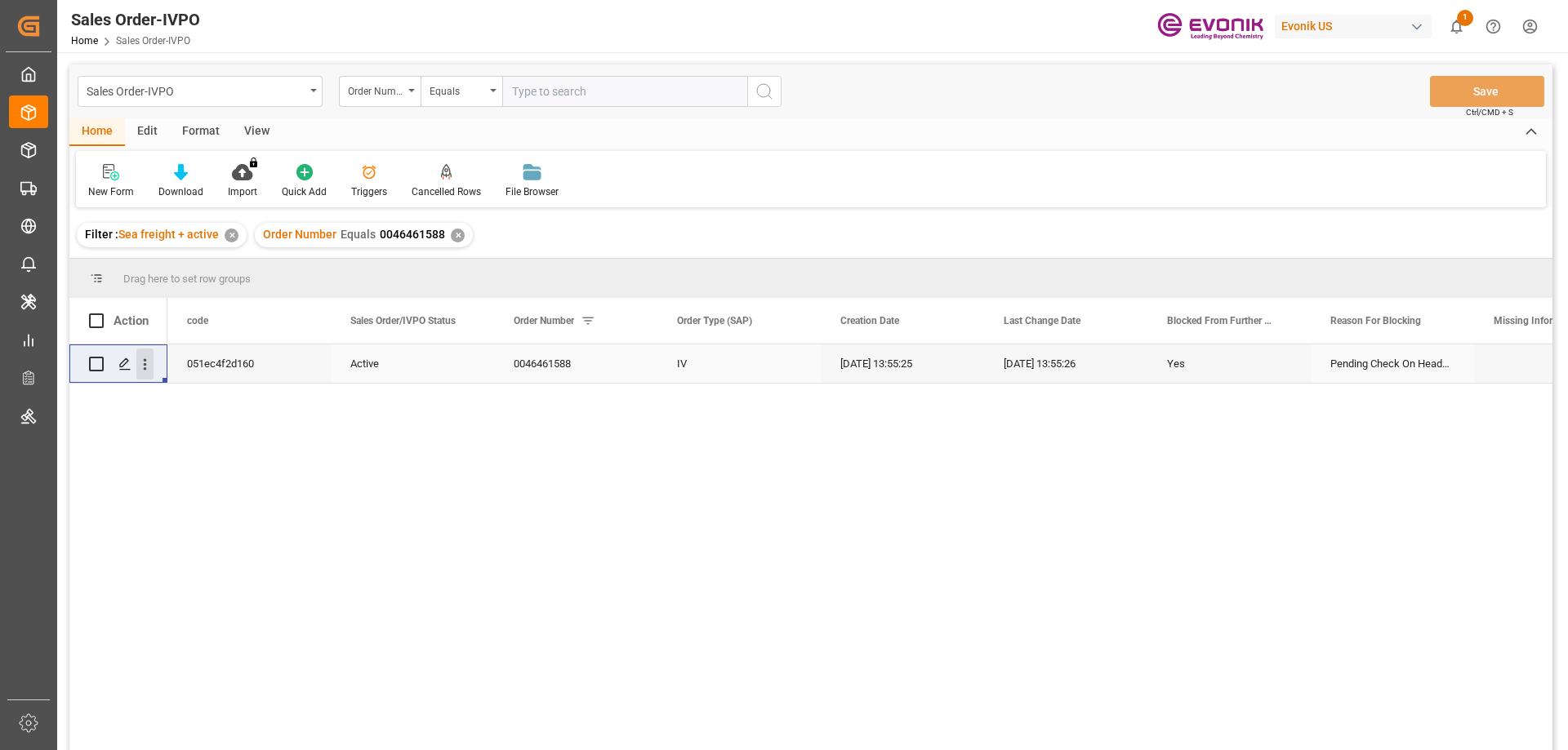
click at [140, 357] on icon "open menu" at bounding box center [145, 365] width 17 height 17
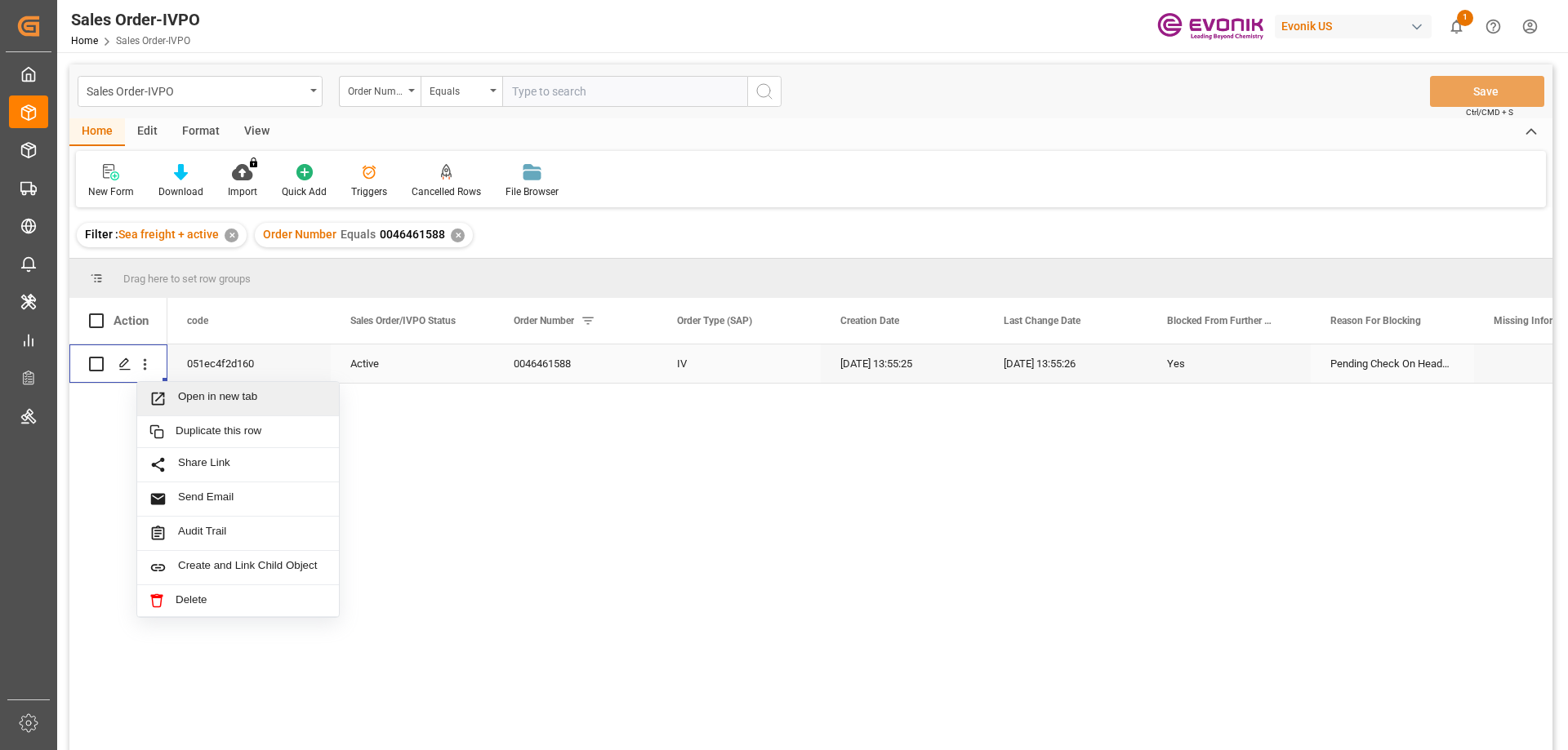
click at [195, 390] on span "Open in new tab" at bounding box center [252, 398] width 149 height 17
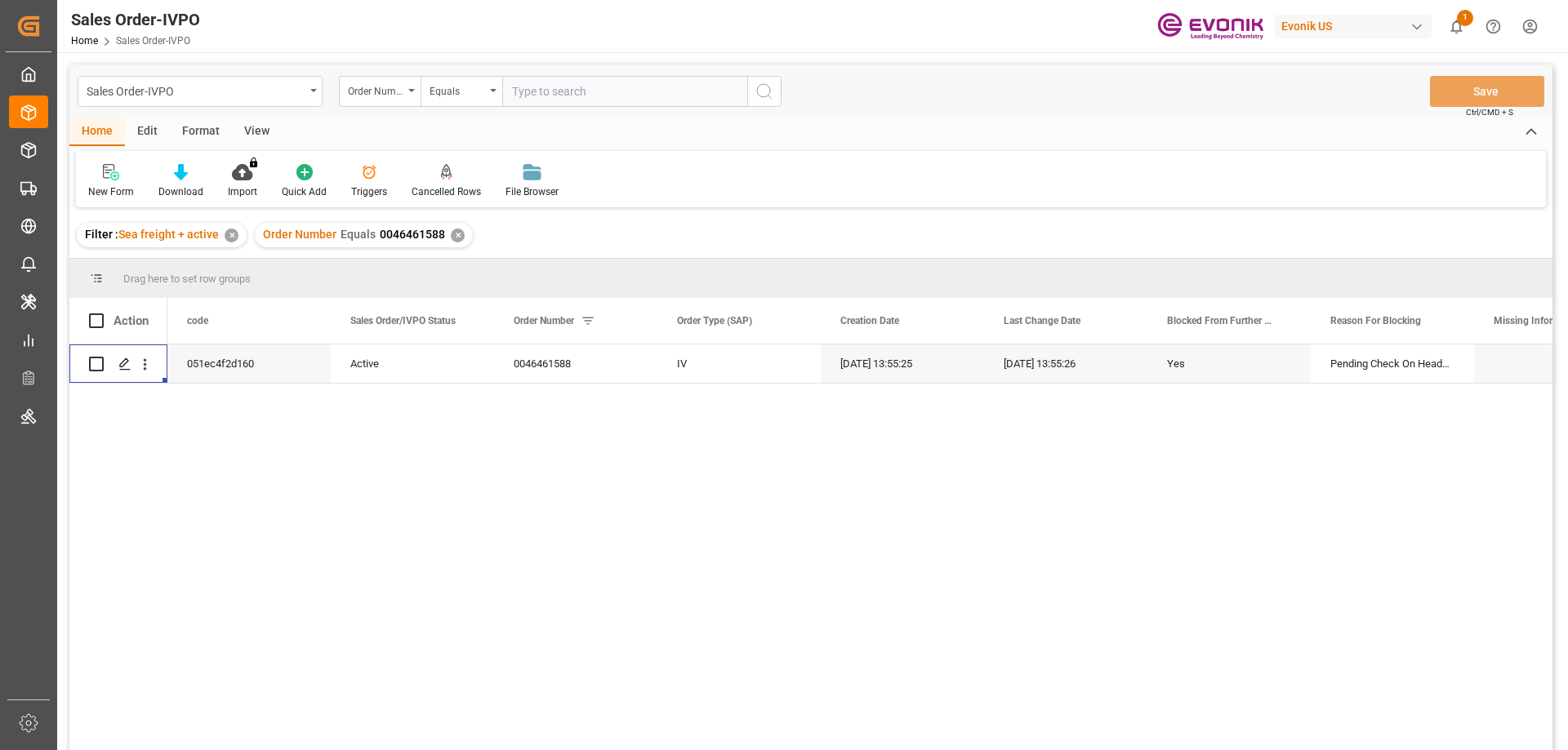
click at [572, 105] on input "text" at bounding box center [624, 91] width 245 height 31
paste input "2007110188"
type input "2007110188"
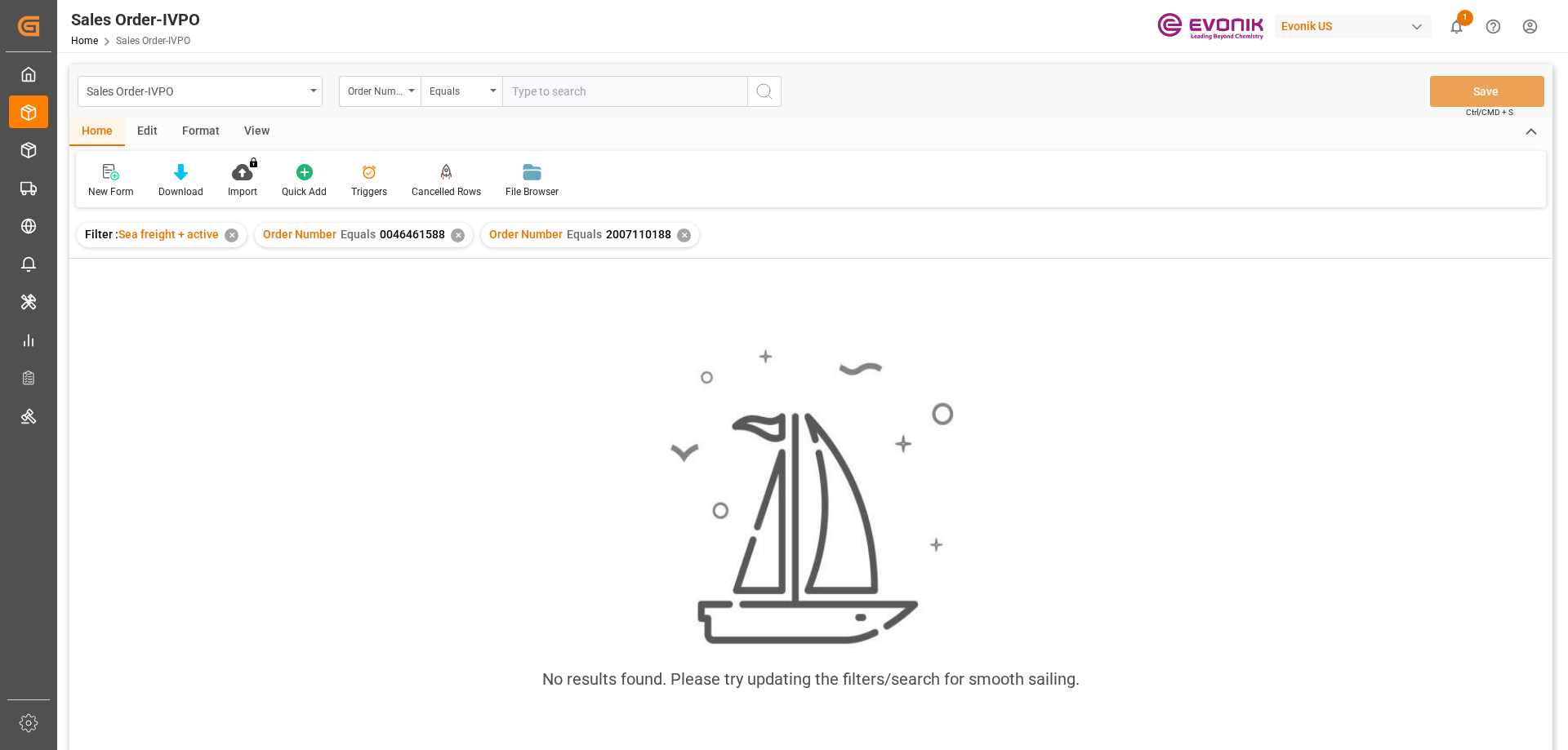
click at [459, 236] on div "✕" at bounding box center [458, 235] width 14 height 14
click at [568, 93] on input "text" at bounding box center [624, 91] width 245 height 31
paste input "2007110188"
type input "2007110188"
click at [451, 237] on div "✕" at bounding box center [458, 235] width 14 height 14
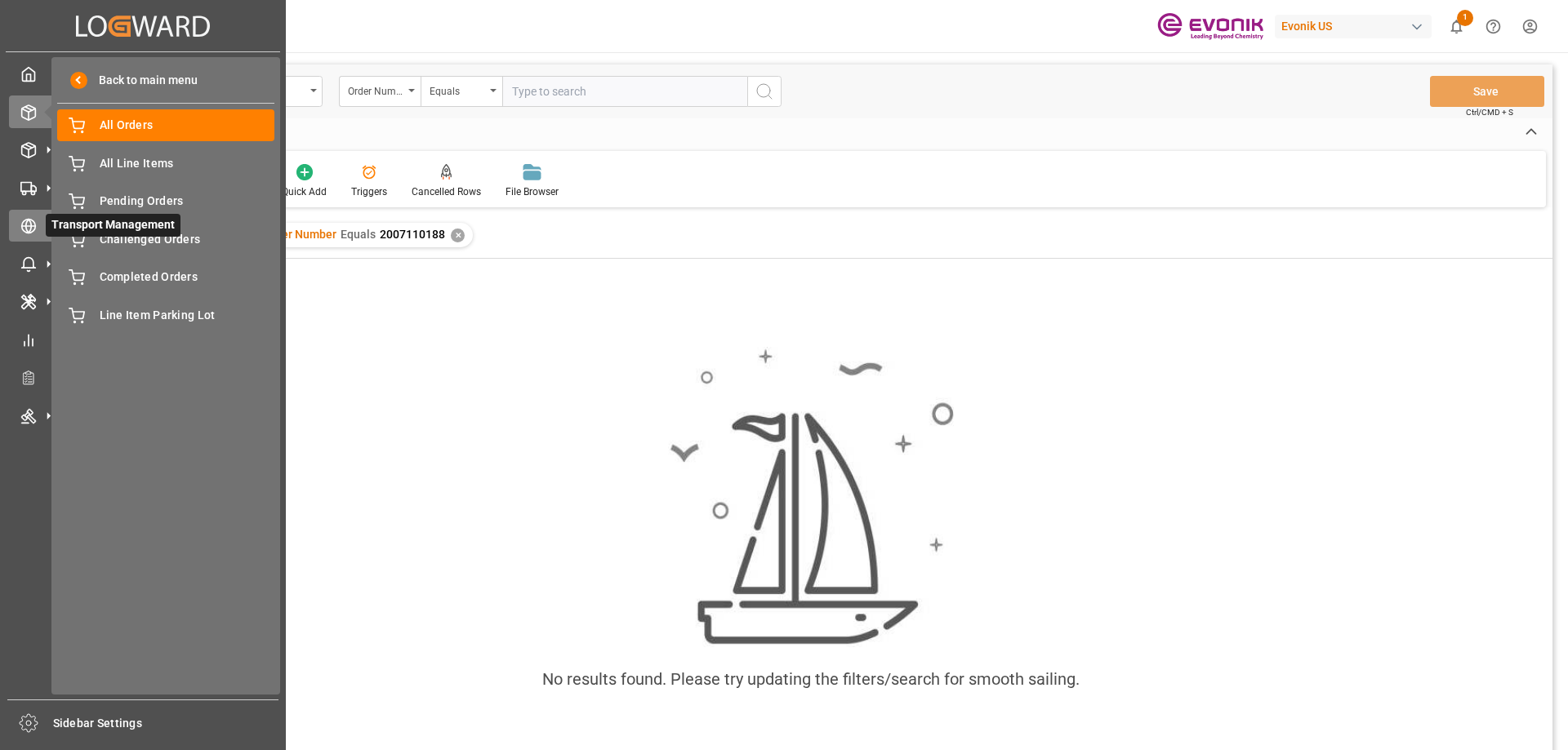
click at [26, 217] on div at bounding box center [24, 226] width 28 height 17
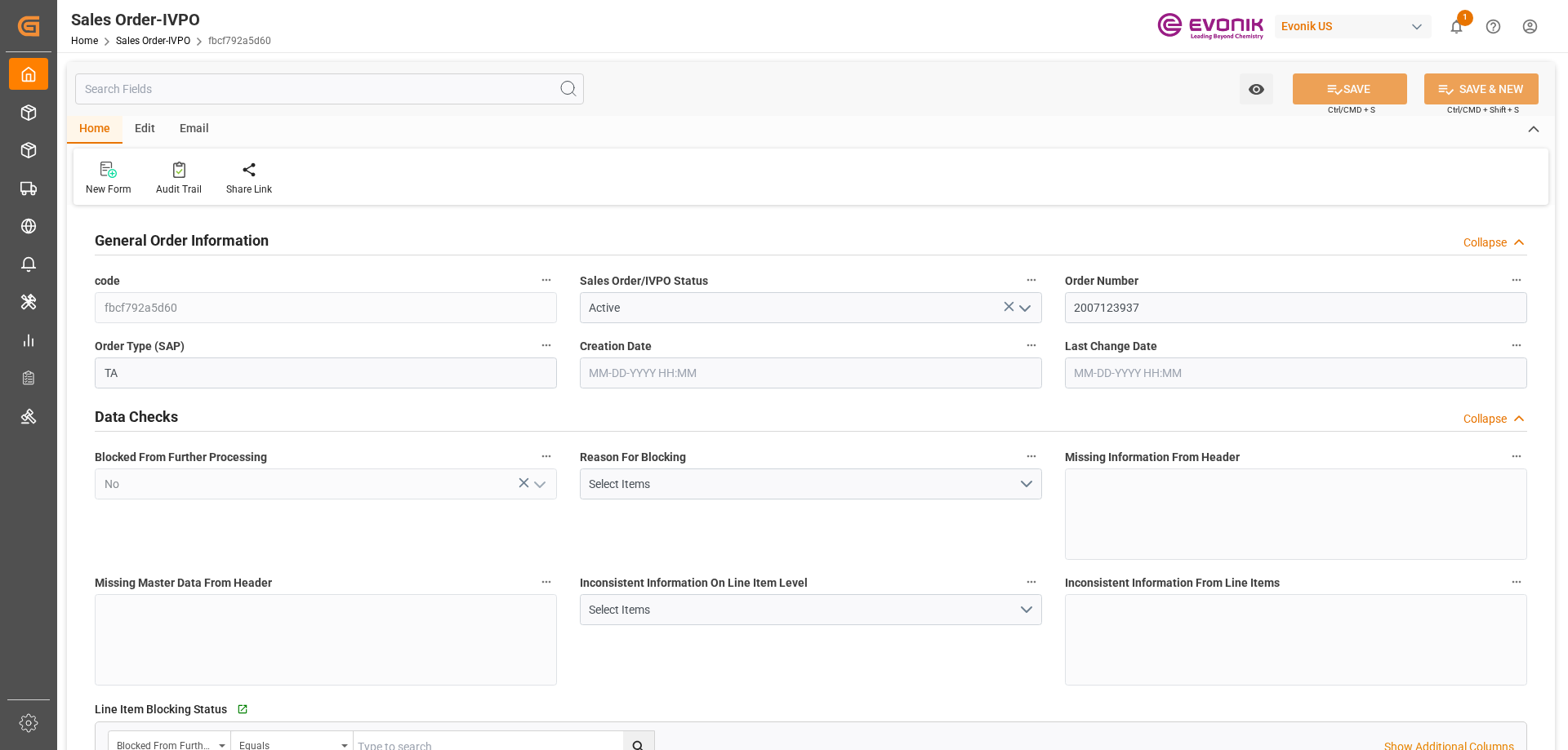
type input "IDJKT"
type input "0"
type input "1"
type input "1029.2"
type input "[DATE] 14:39"
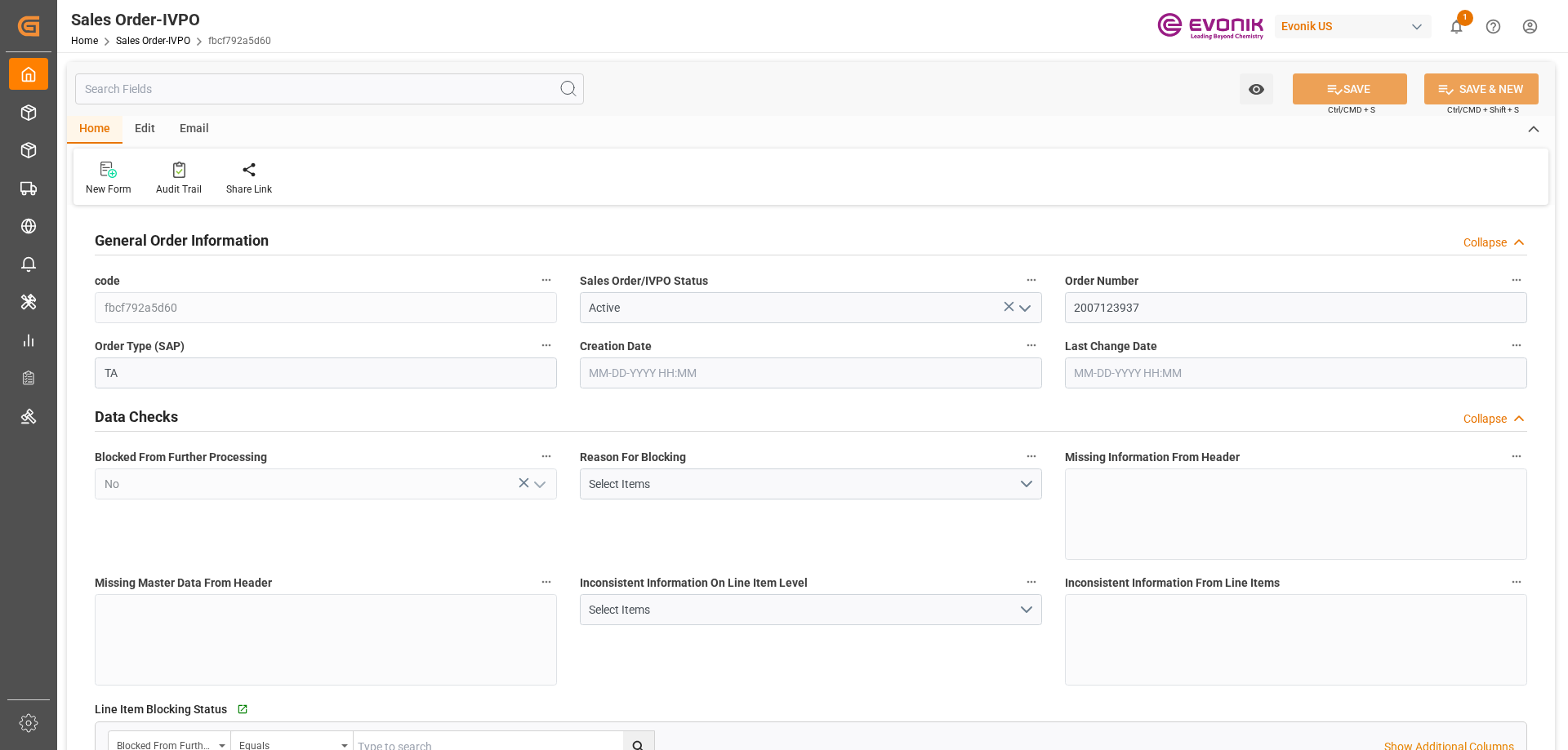
type input "[DATE] 15:55"
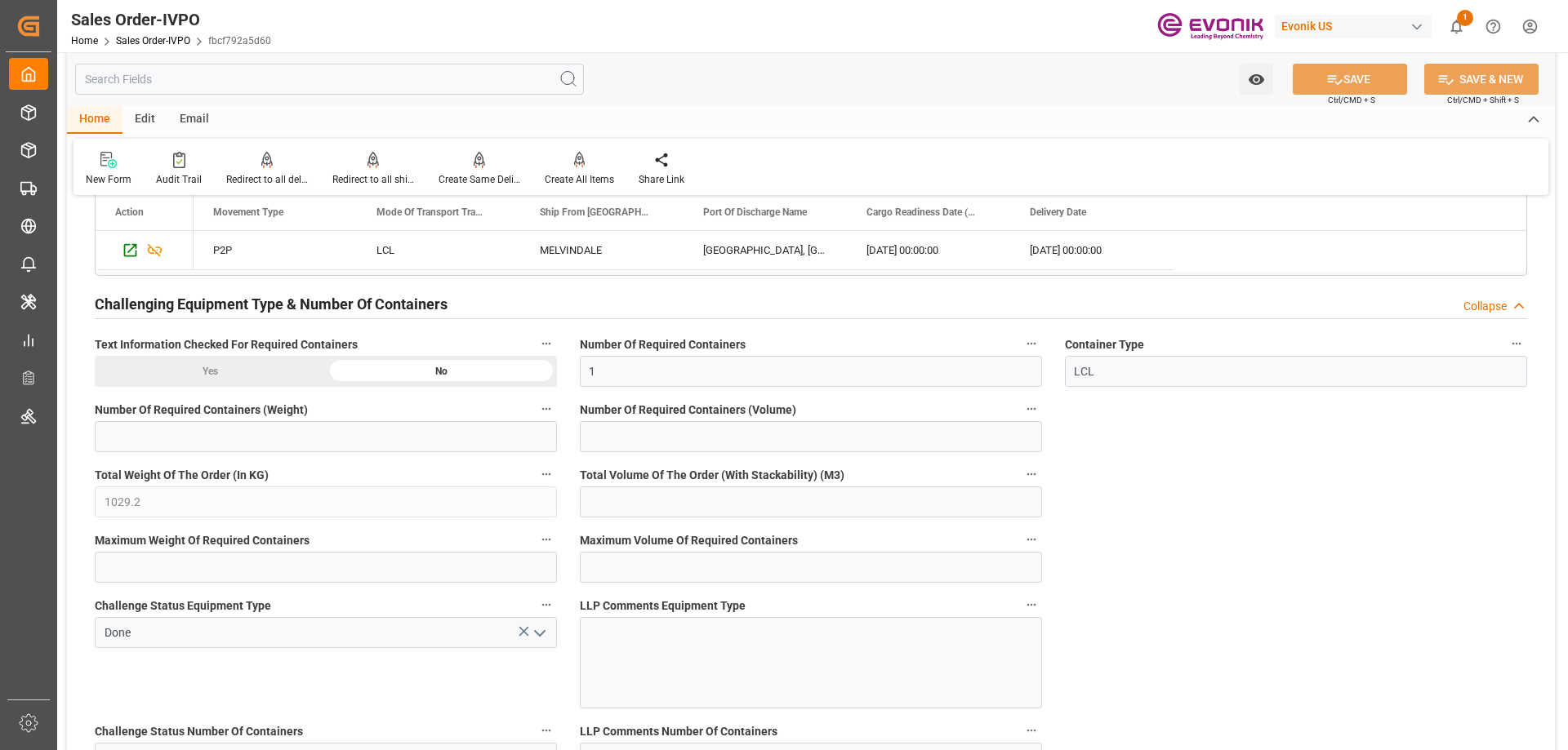
scroll to position [3021, 0]
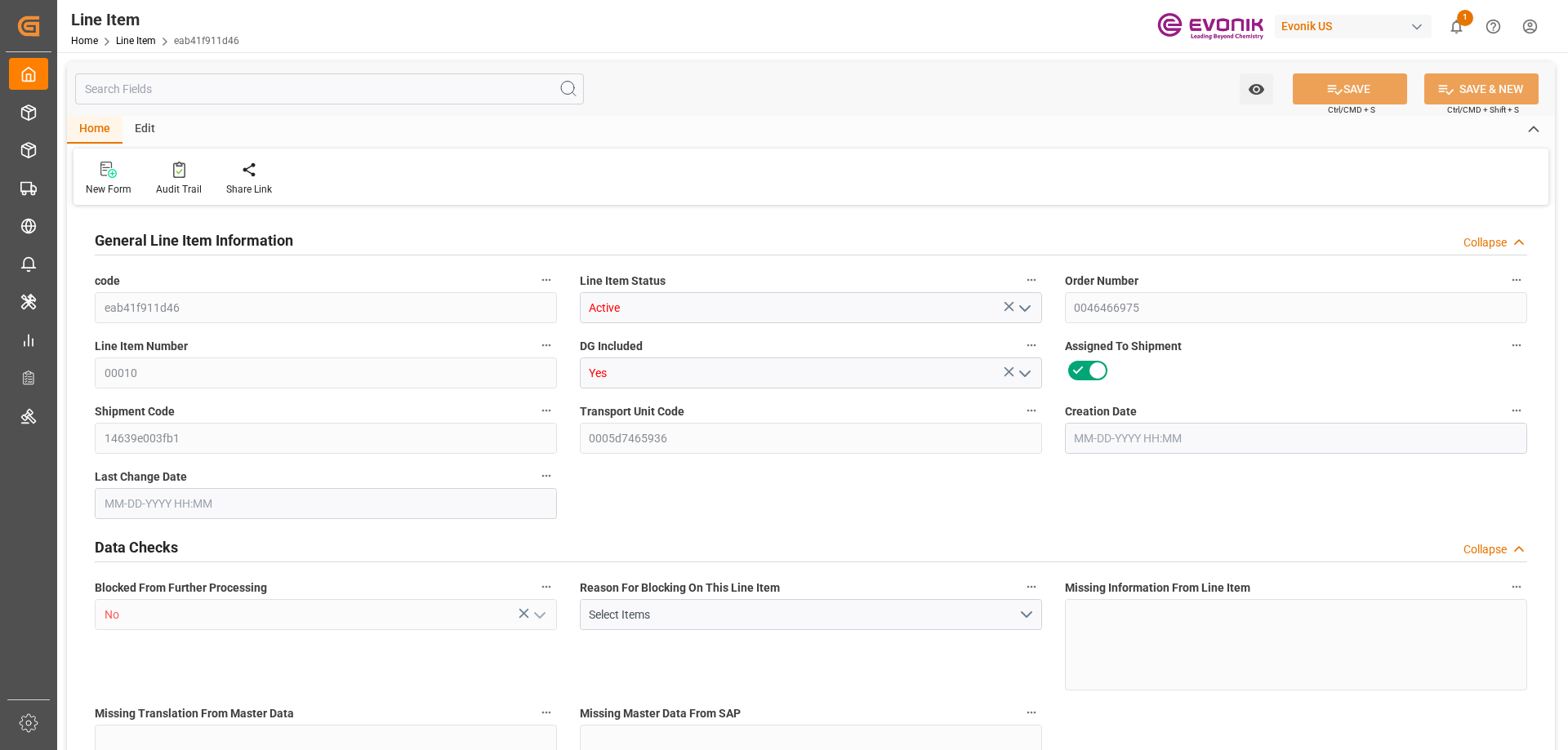
type input "0"
type input "17252"
type input "0"
type input "17233"
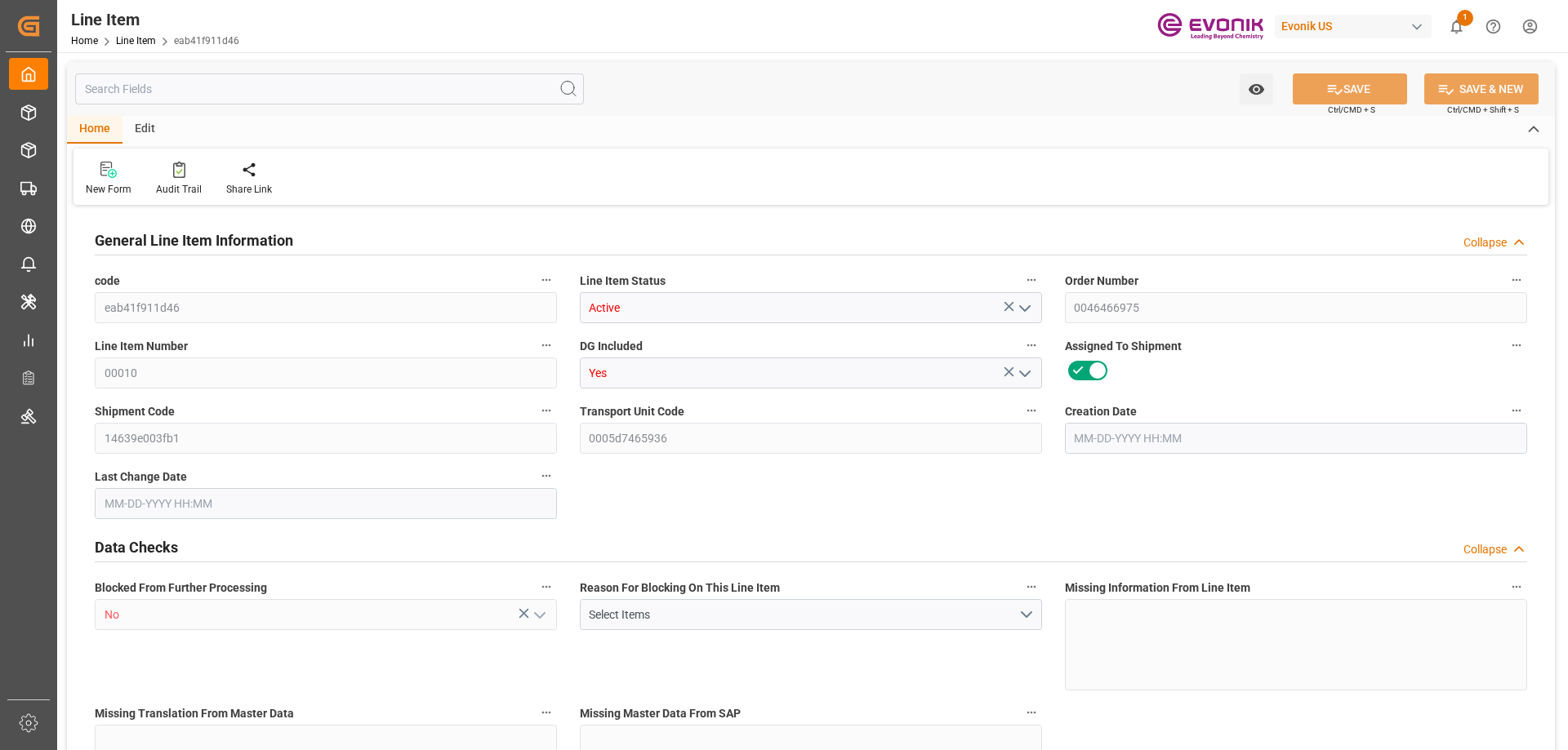
type input "4590.08"
type input "17233"
type input "38000"
type input "17252"
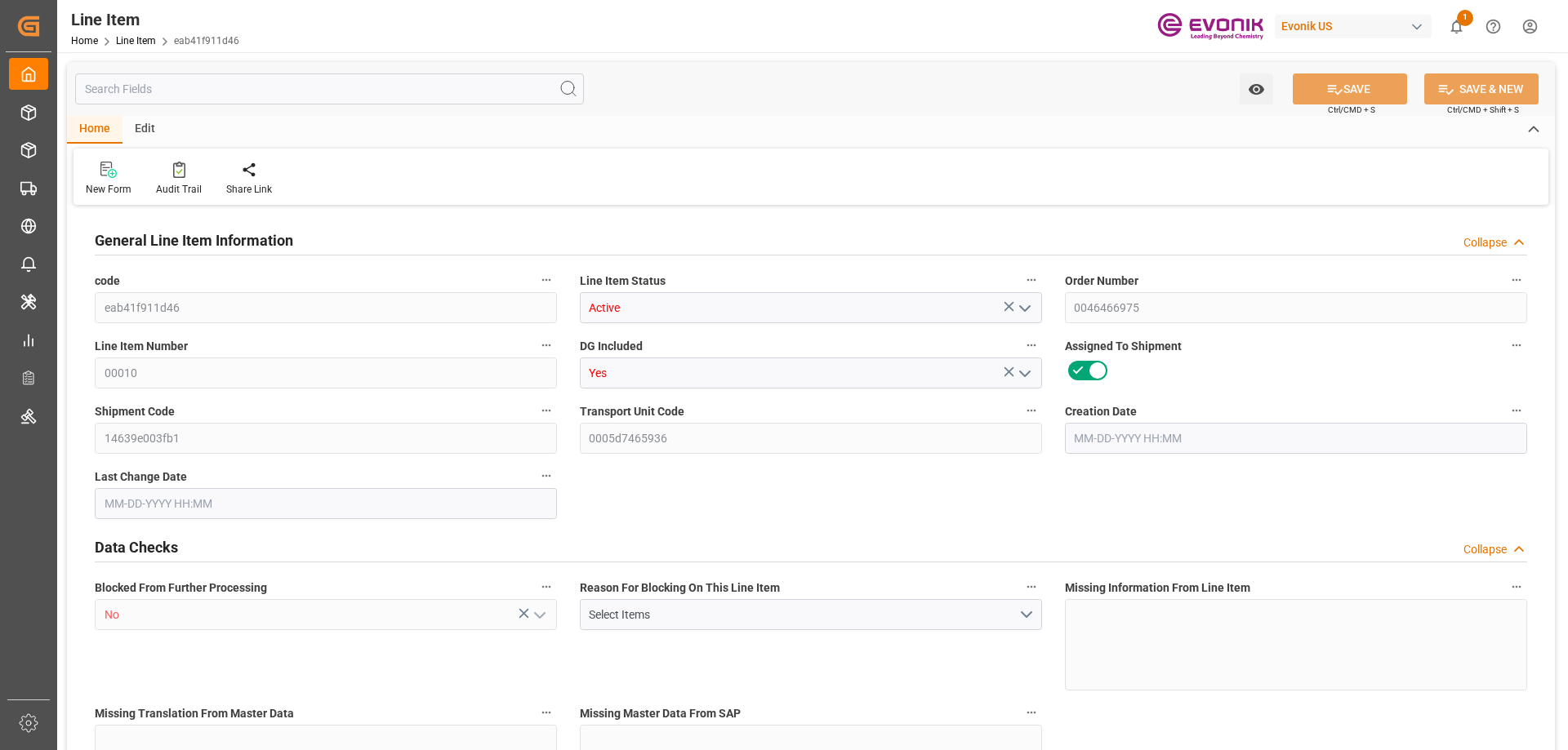
type input "17252"
type input "0"
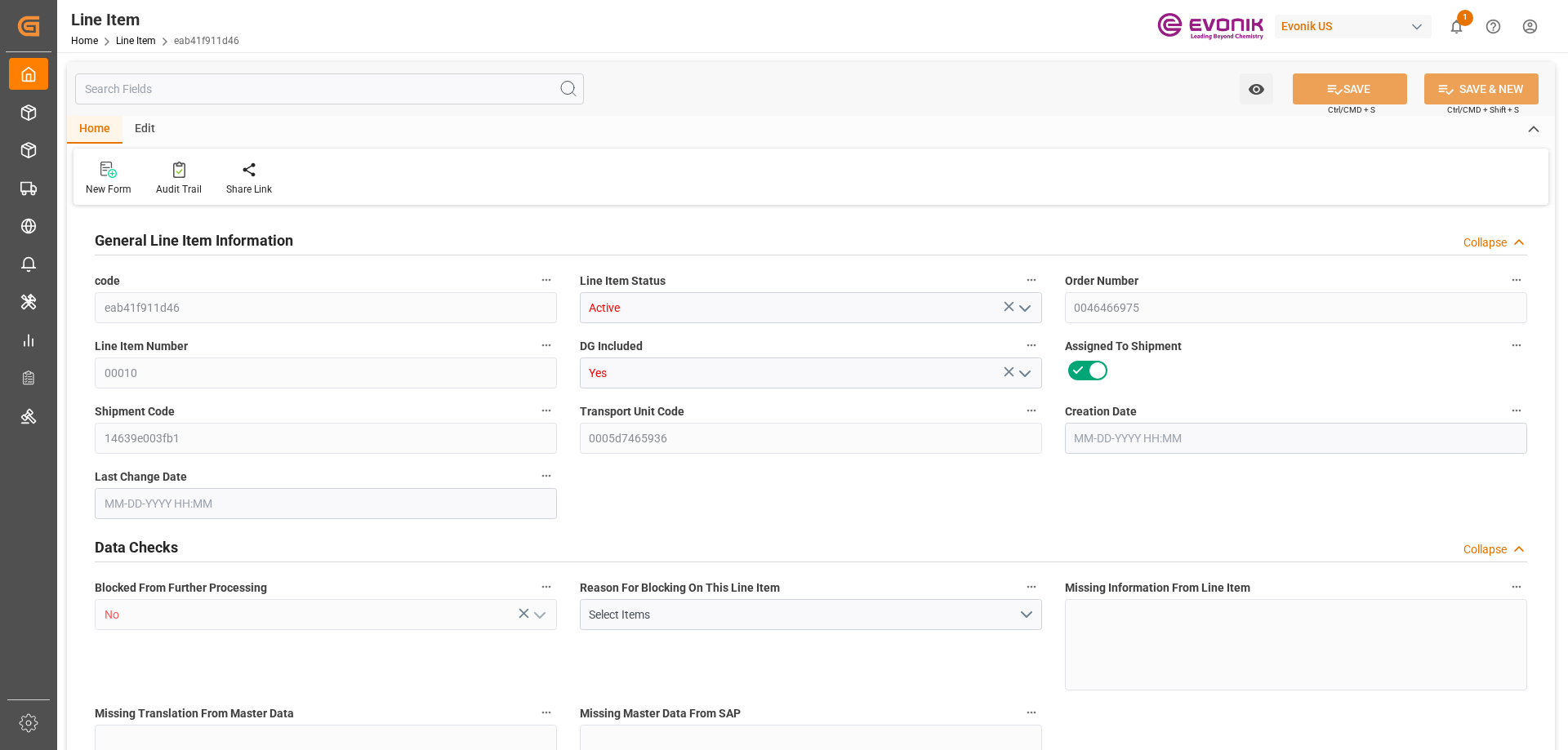
type input "0"
type input "08-05-2025 19:50"
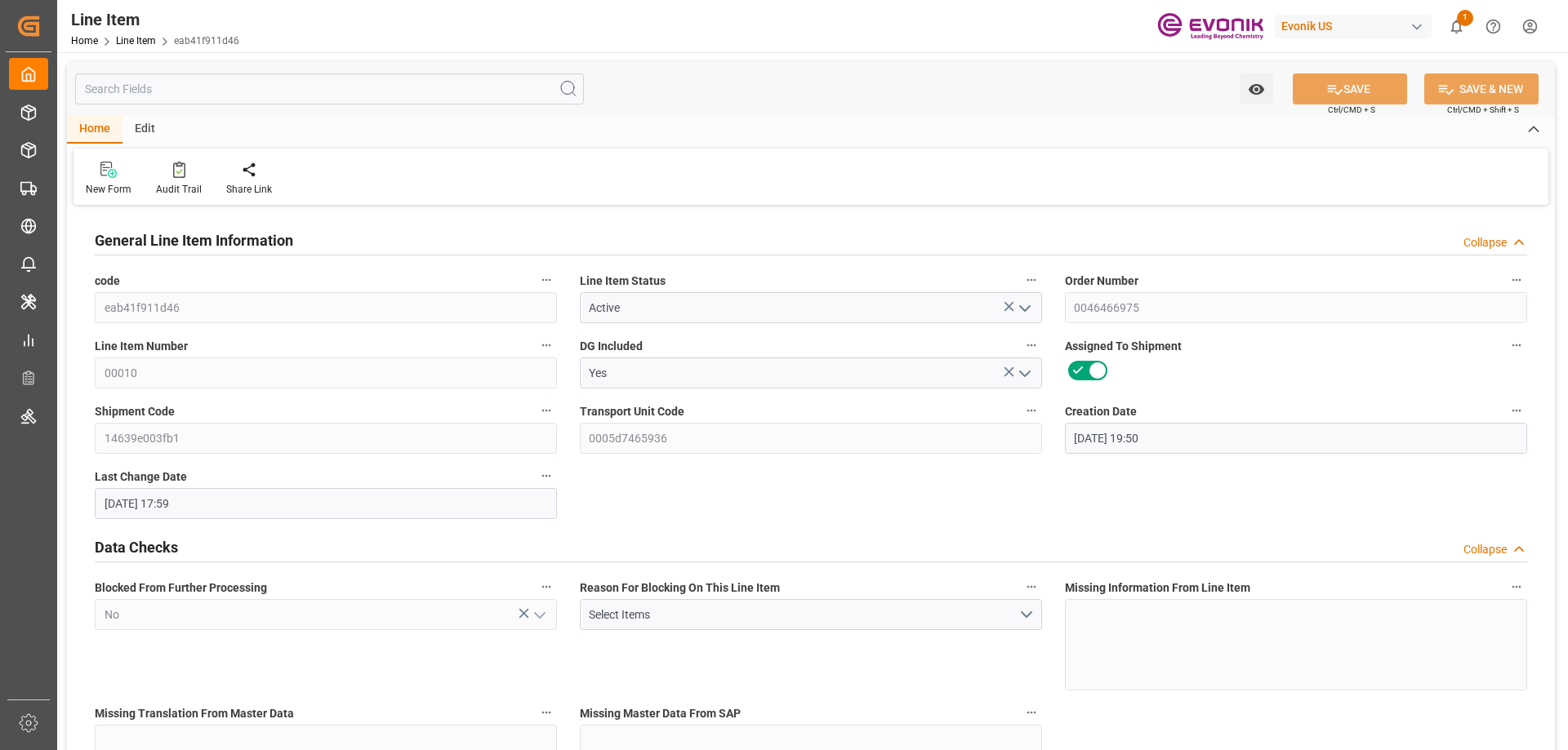
type input "08-06-2025 17:59"
type input "10-13-2025"
type input "08-29-2025"
type input "08-24-2025"
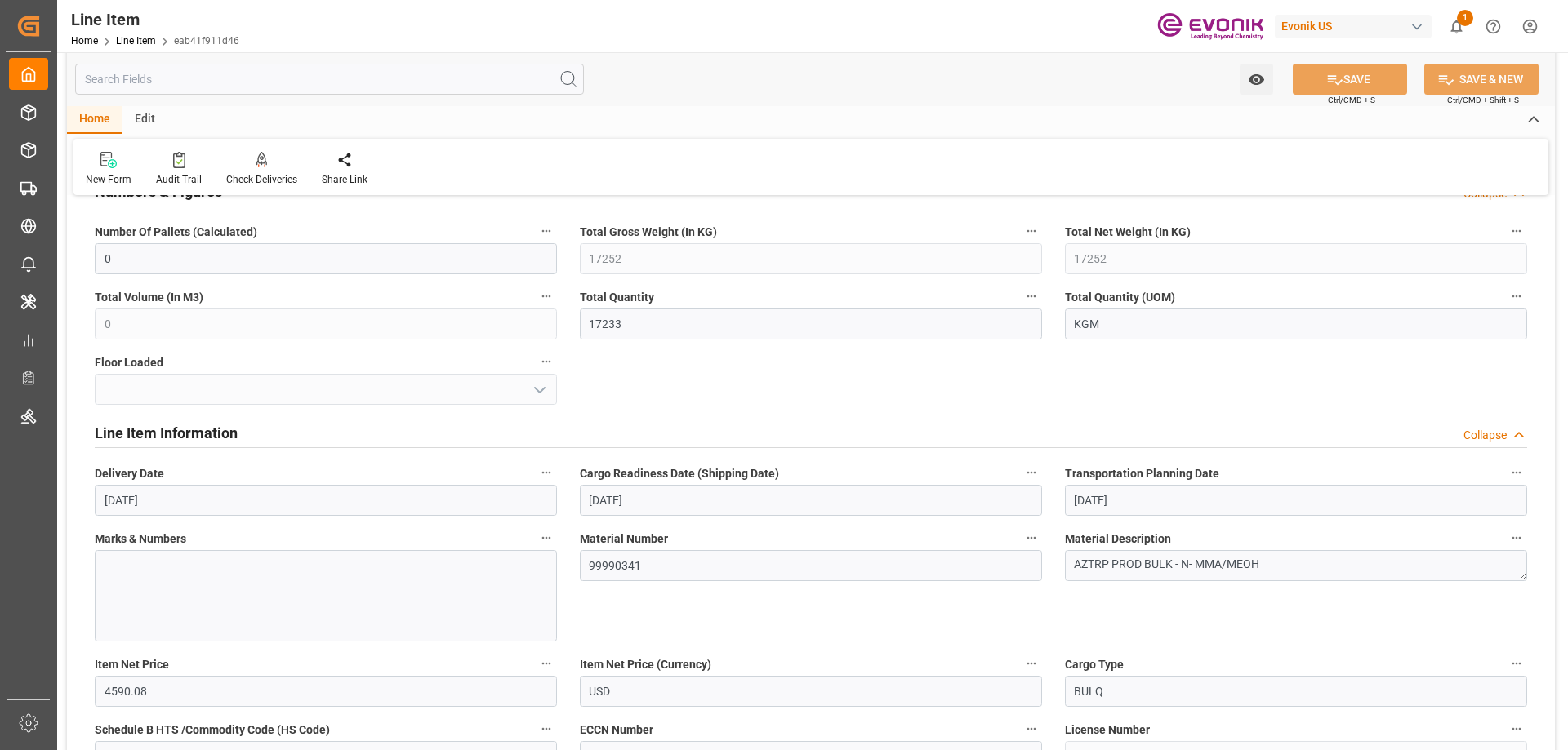
scroll to position [1143, 0]
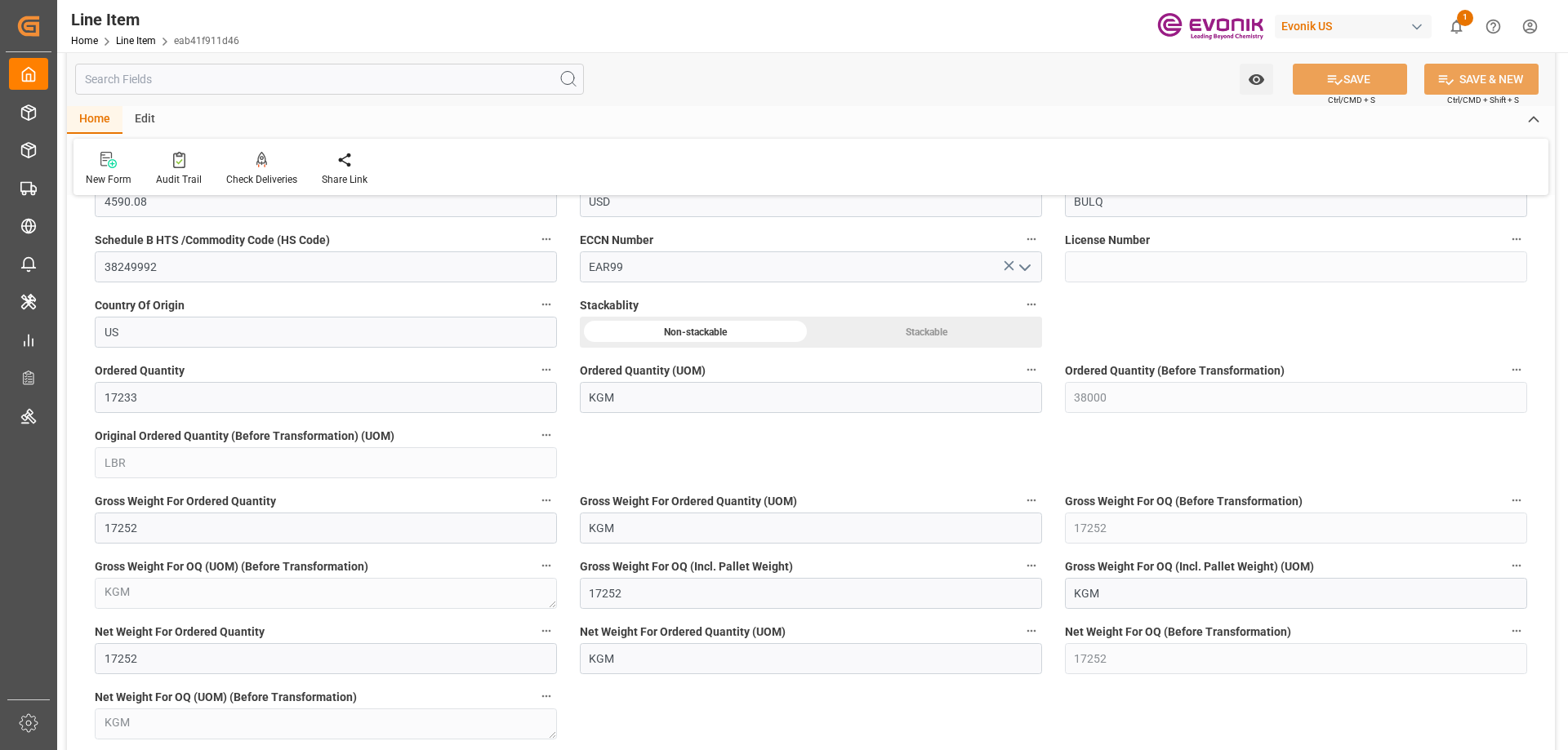
click at [249, 94] on input "text" at bounding box center [329, 79] width 509 height 31
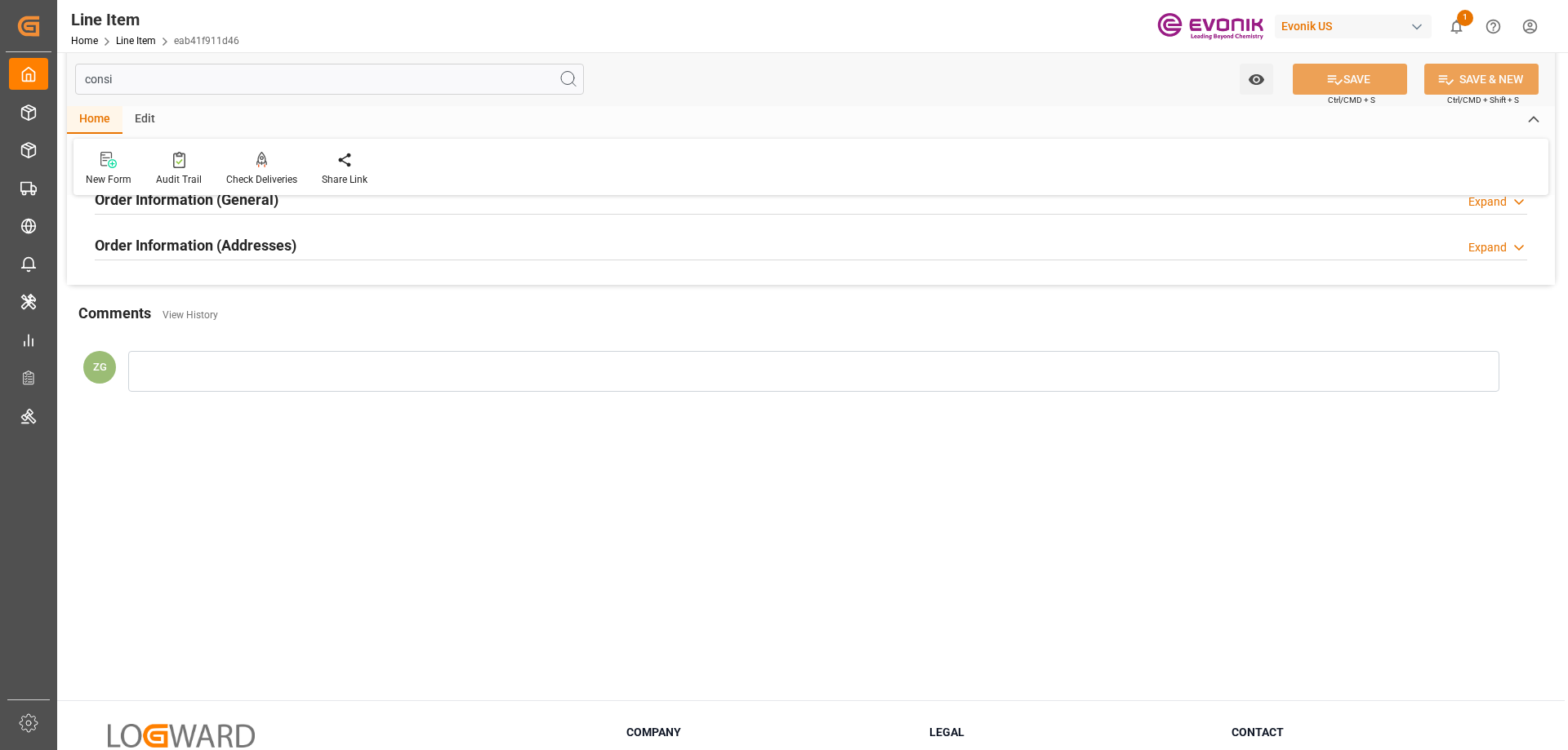
scroll to position [0, 0]
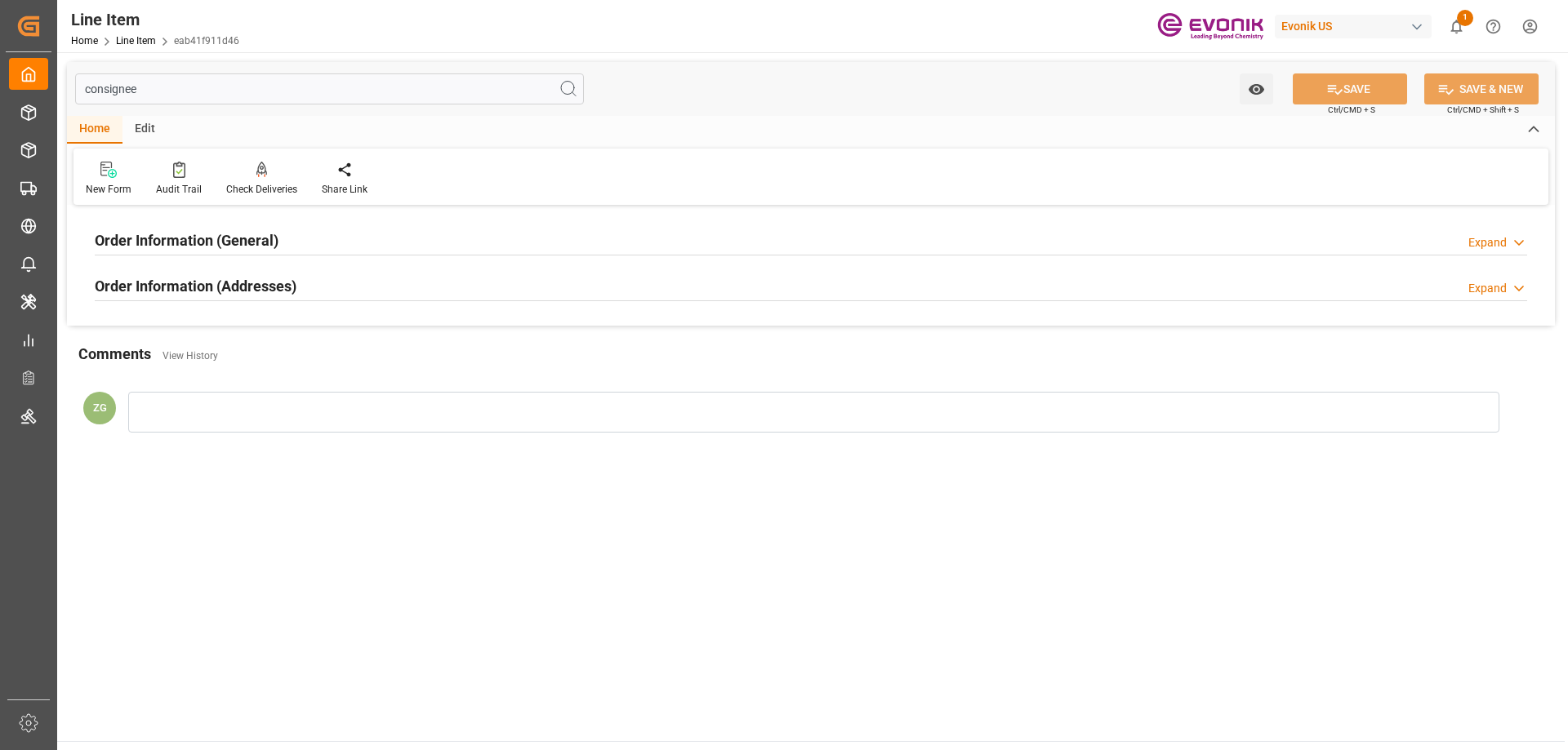
type input "consignee"
click at [214, 303] on div "Order Information (Addresses) Expand" at bounding box center [811, 287] width 1455 height 46
click at [209, 273] on div "Order Information (Addresses)" at bounding box center [196, 285] width 202 height 31
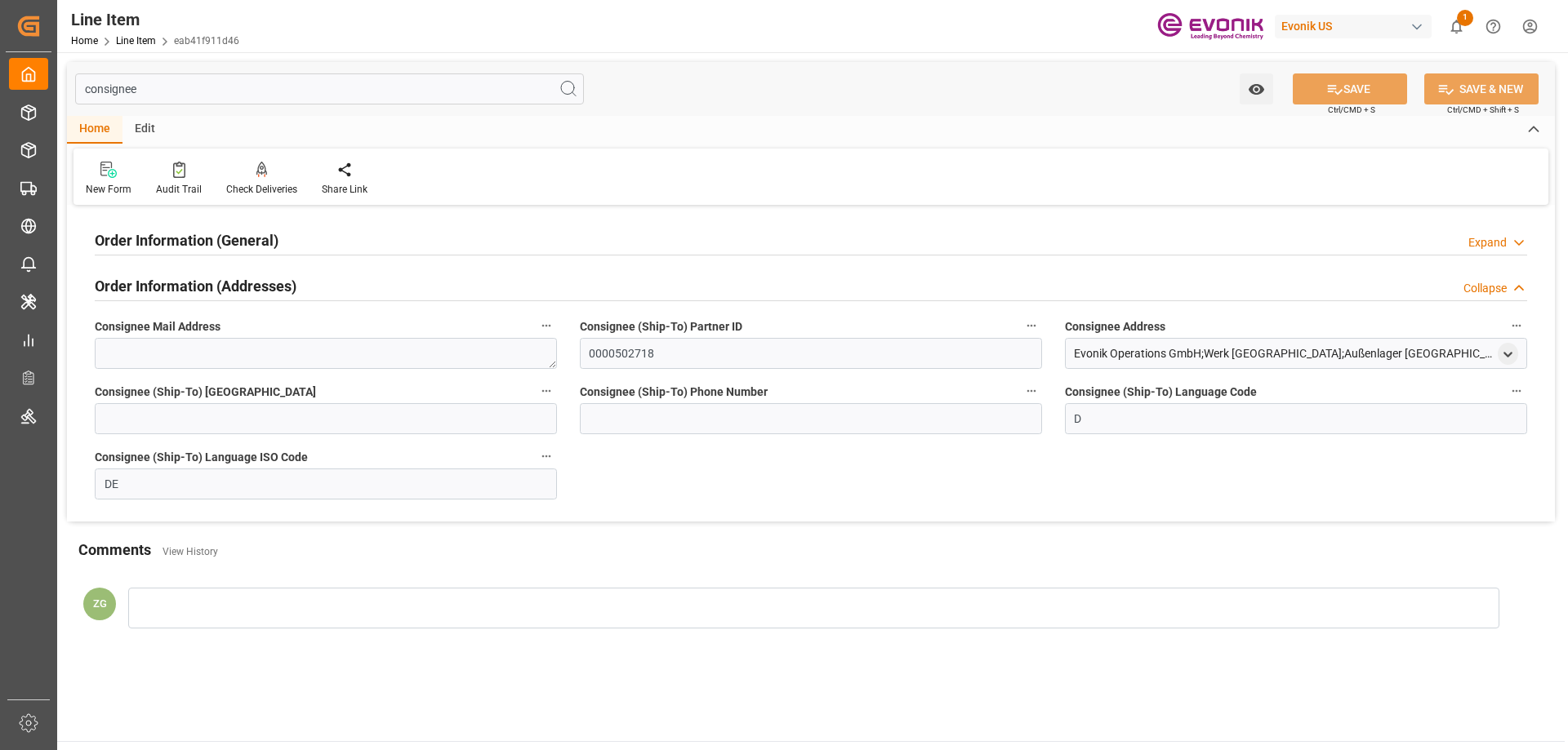
click at [207, 242] on h2 "Order Information (General)" at bounding box center [186, 240] width 183 height 22
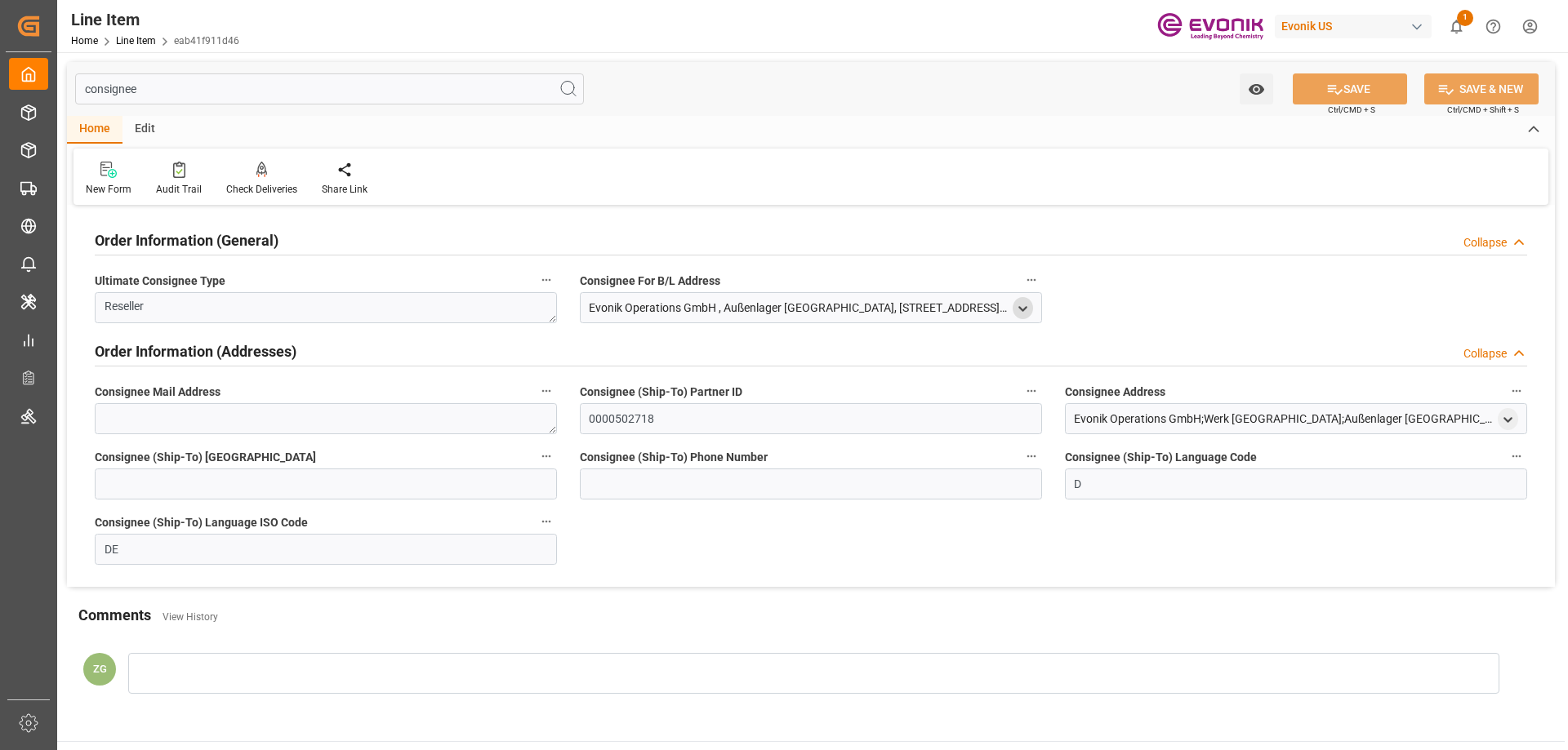
click at [1020, 306] on icon "open menu" at bounding box center [1023, 308] width 14 height 14
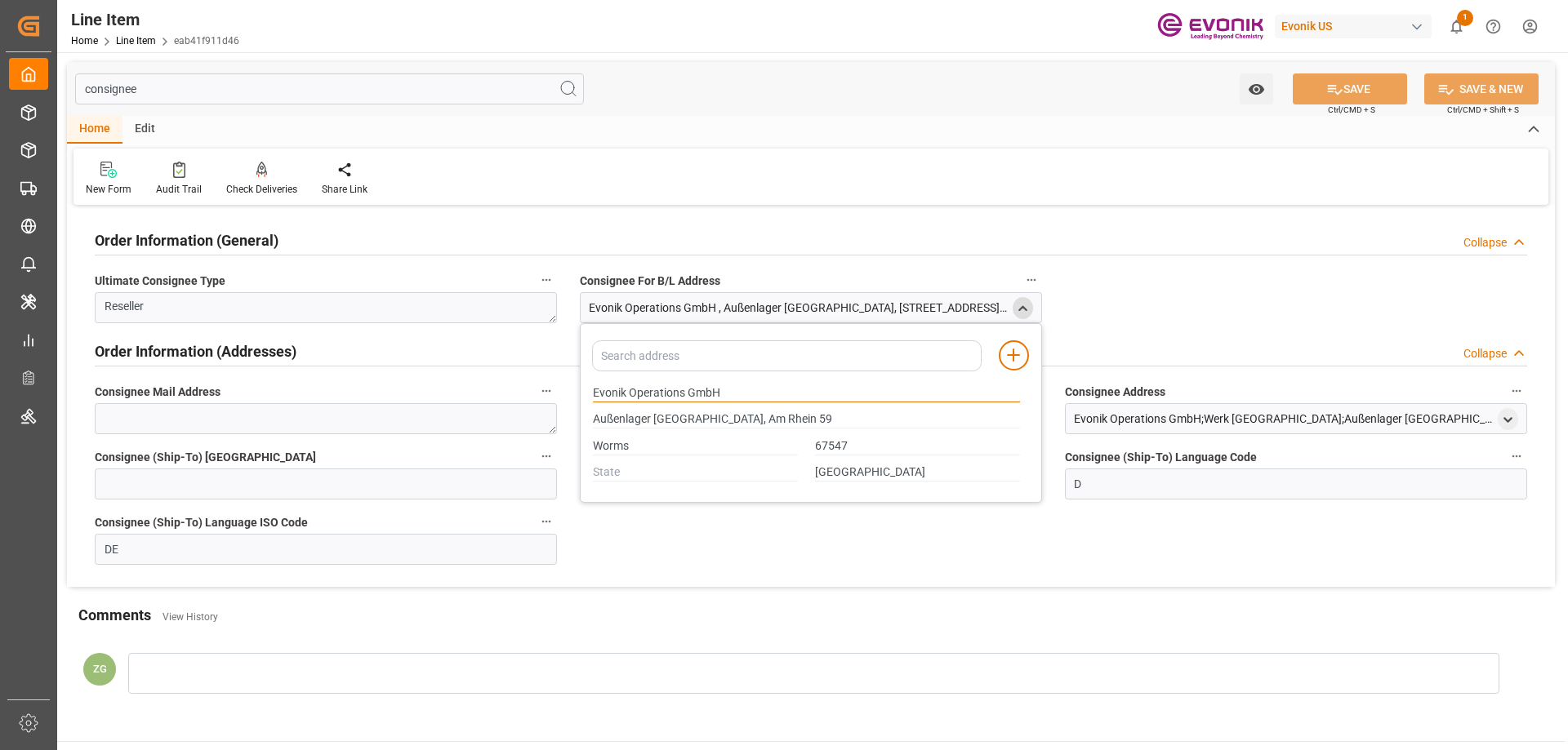
drag, startPoint x: 594, startPoint y: 393, endPoint x: 682, endPoint y: 393, distance: 88.0
click at [682, 393] on input "Evonik Operations GmbH" at bounding box center [807, 393] width 427 height 18
click at [722, 453] on input "Worms" at bounding box center [696, 446] width 205 height 18
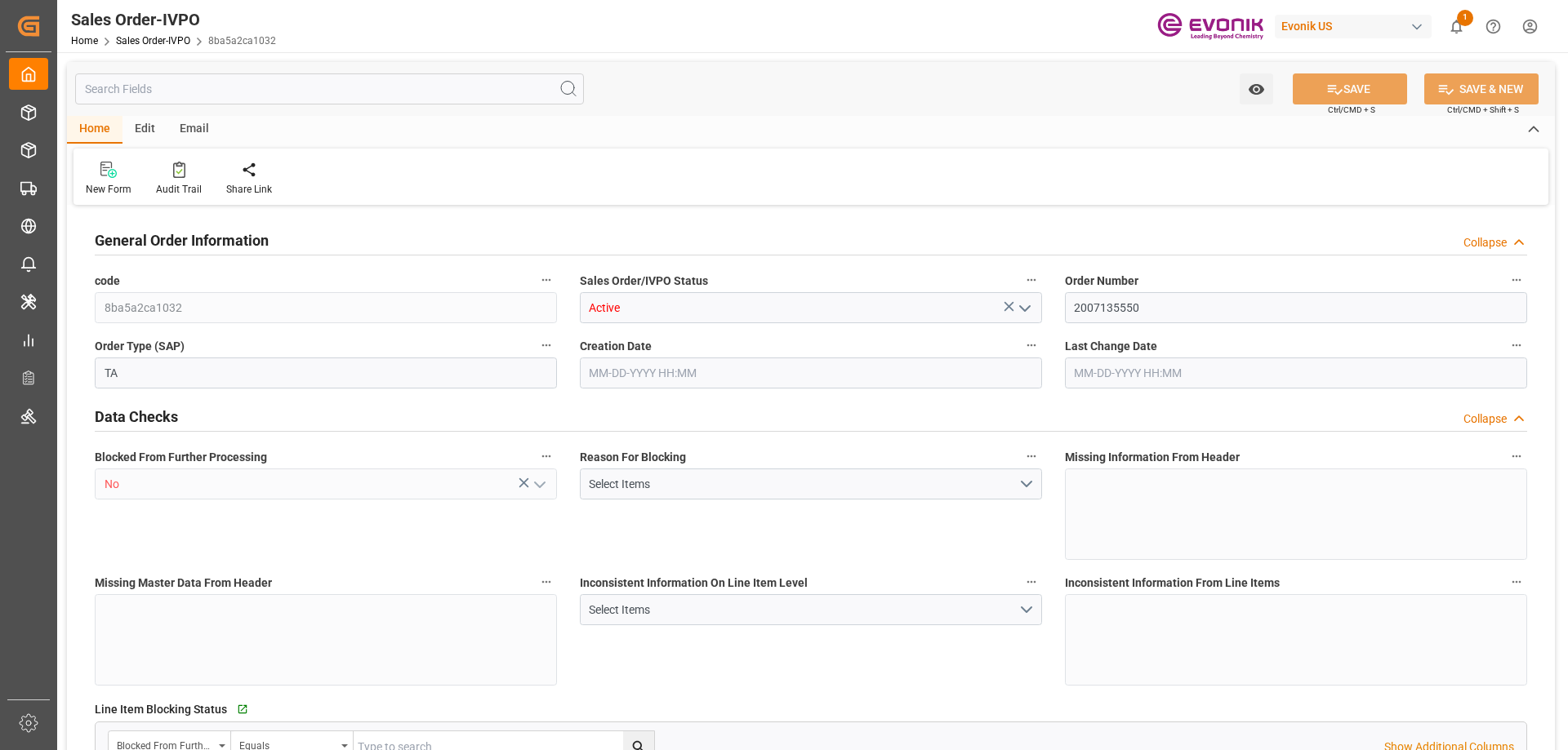
type input "COCTG"
type input "0"
type input "1"
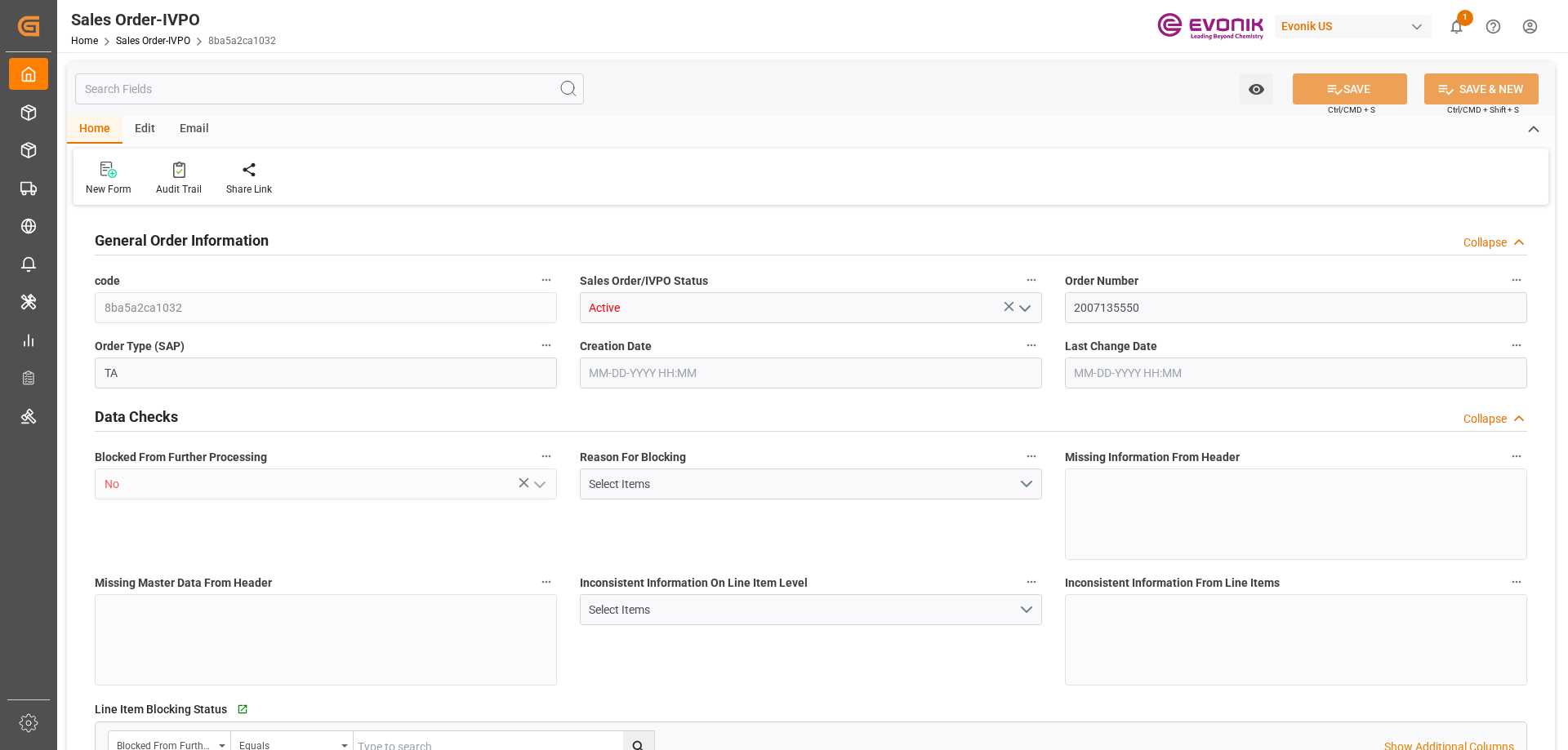
type input "6480"
type input "10.5682"
type input "17000"
type input "30"
type input "[DATE] 19:41"
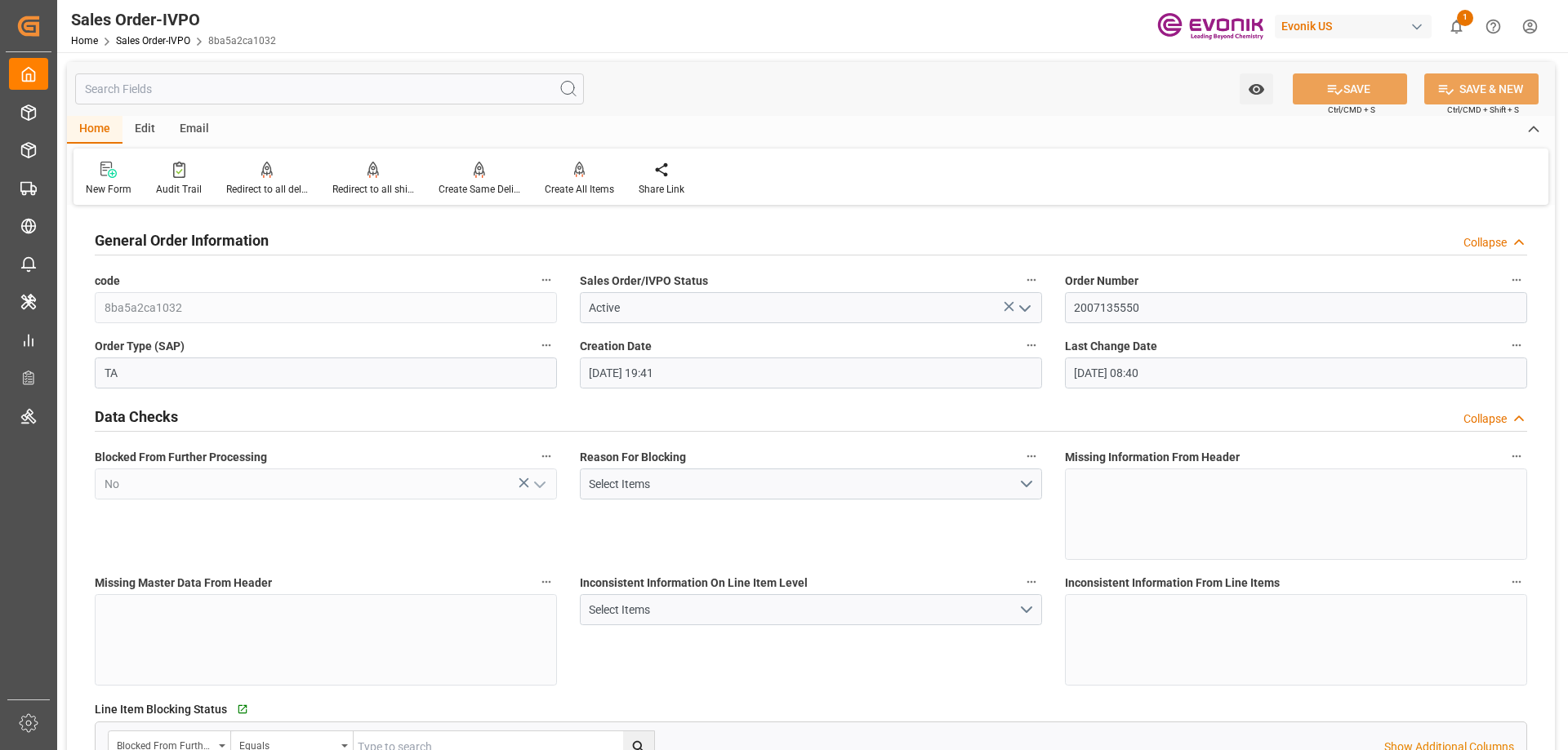
type input "[DATE] 08:40"
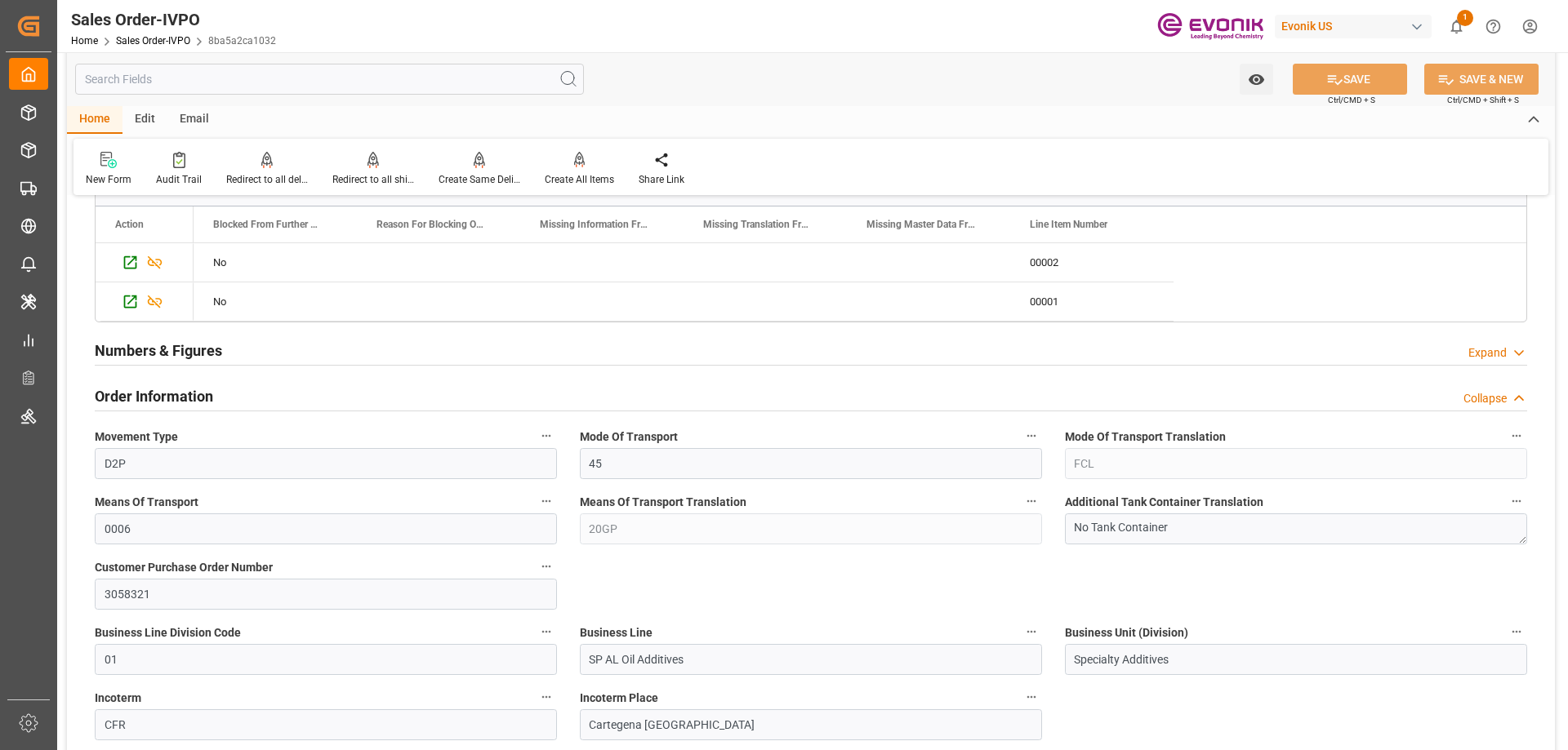
scroll to position [735, 0]
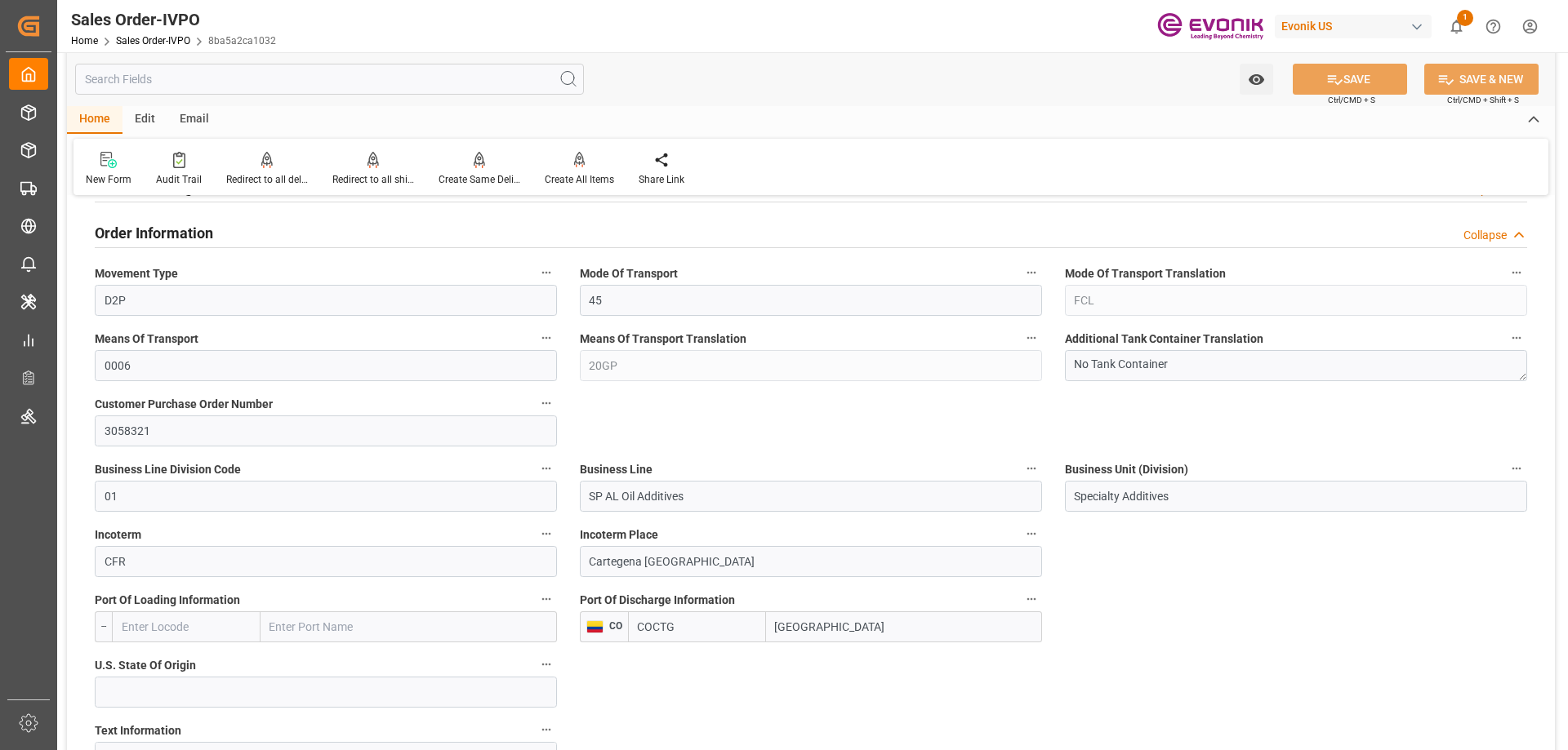
click at [295, 83] on input "text" at bounding box center [329, 79] width 509 height 31
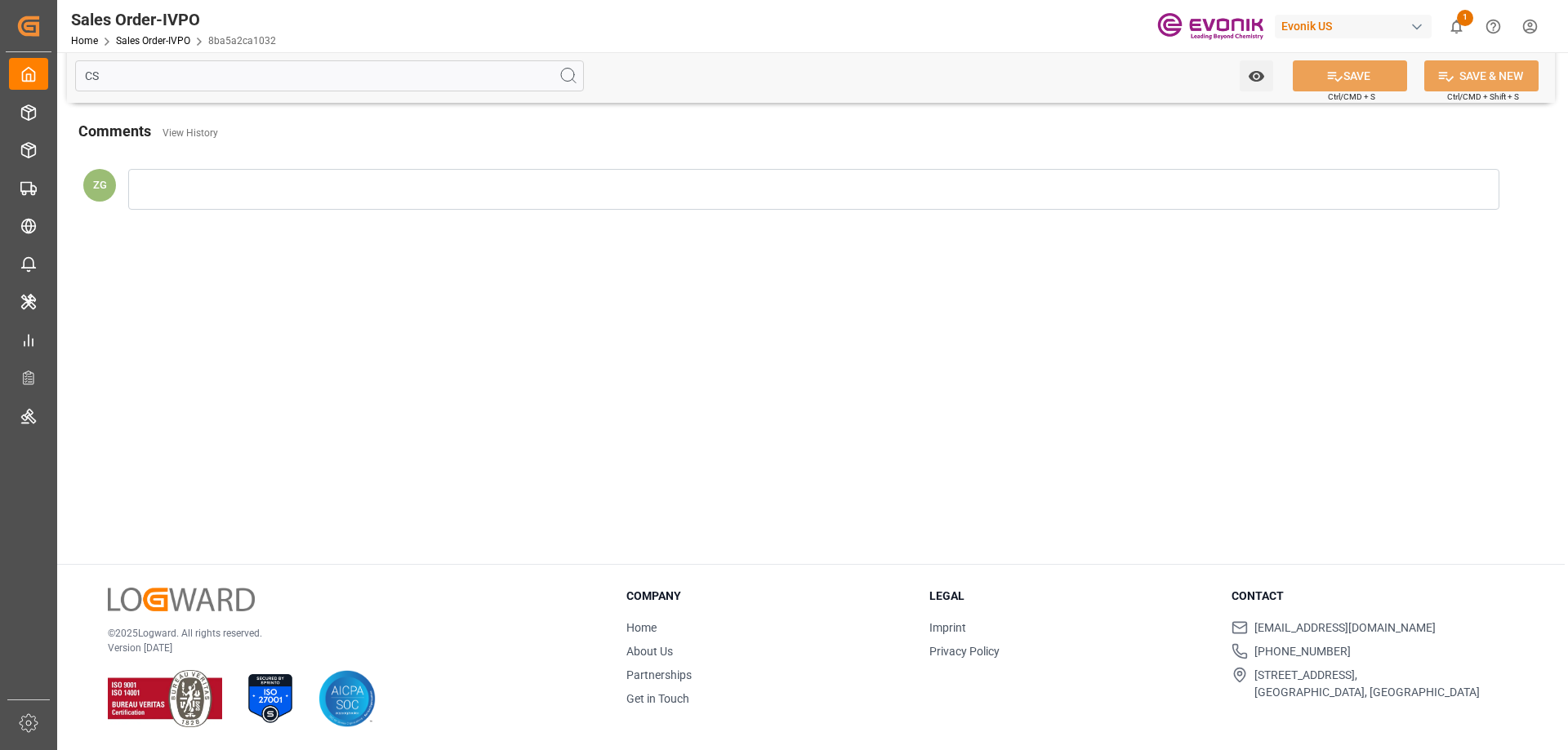
scroll to position [0, 0]
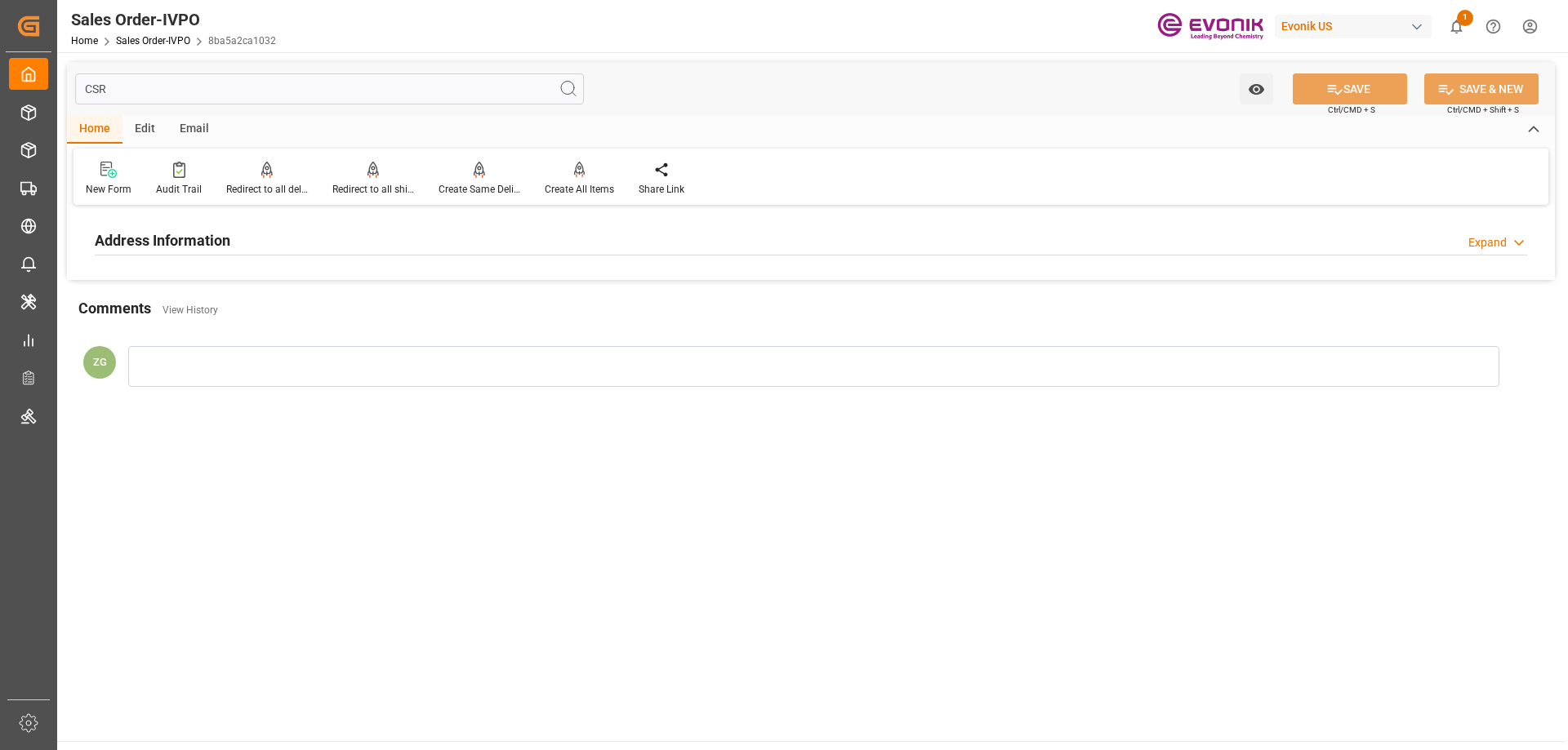
type input "CSR"
click at [231, 248] on div "Address Information Expand" at bounding box center [811, 239] width 1433 height 31
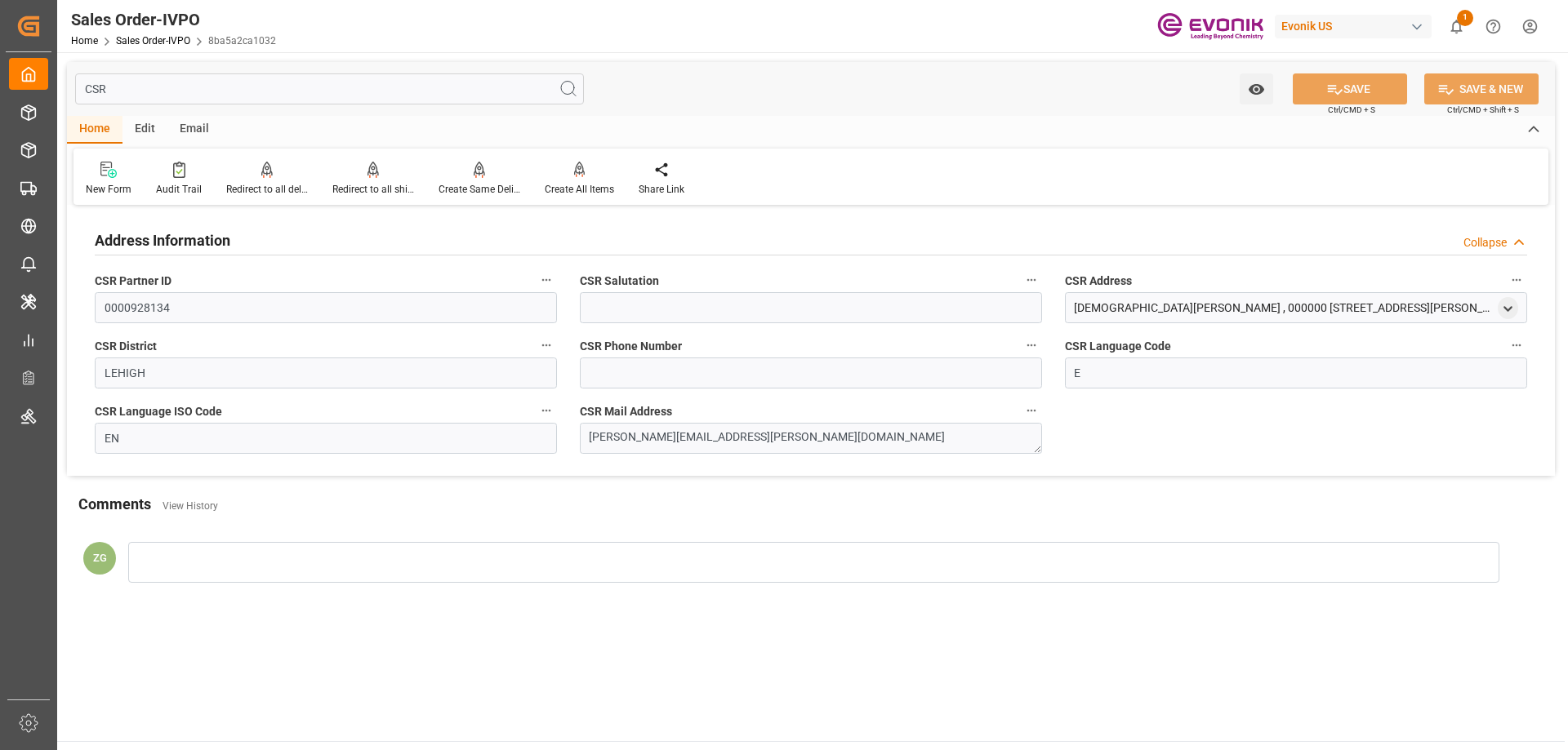
click at [190, 91] on input "CSR" at bounding box center [329, 88] width 509 height 31
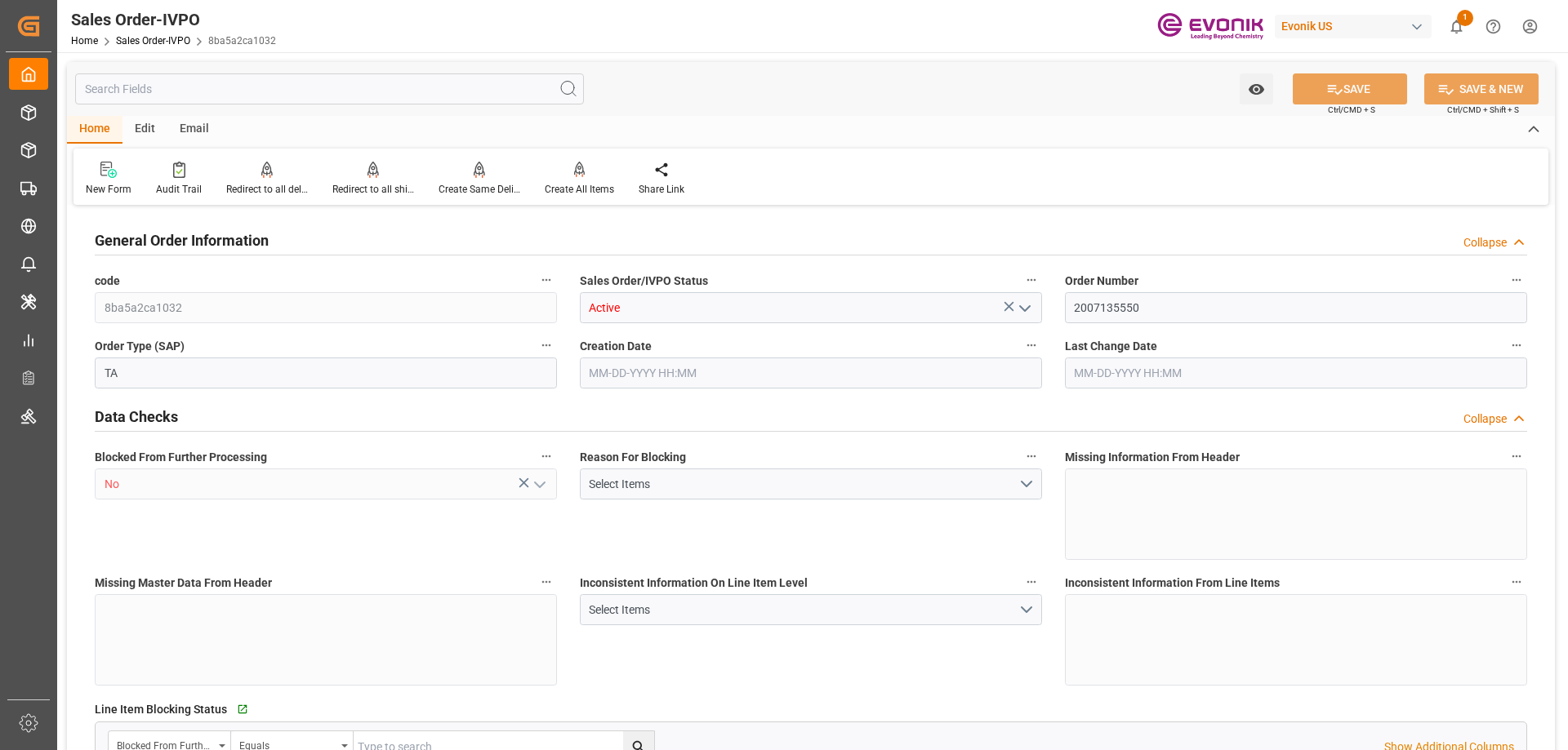
type input "COCTG"
type input "0"
type input "1"
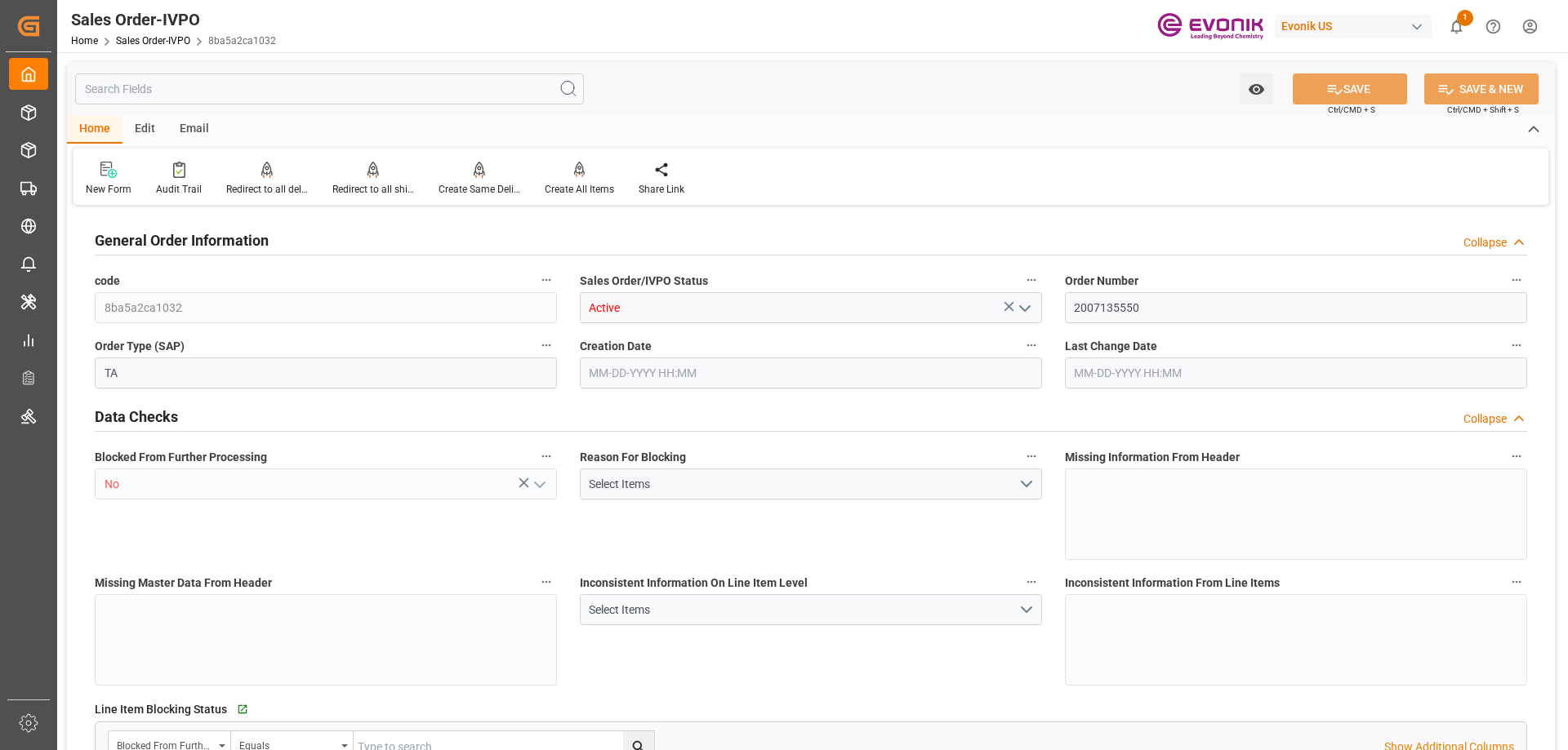
type input "6480"
type input "10.5682"
type input "17000"
type input "30"
type input "08-13-2025 19:41"
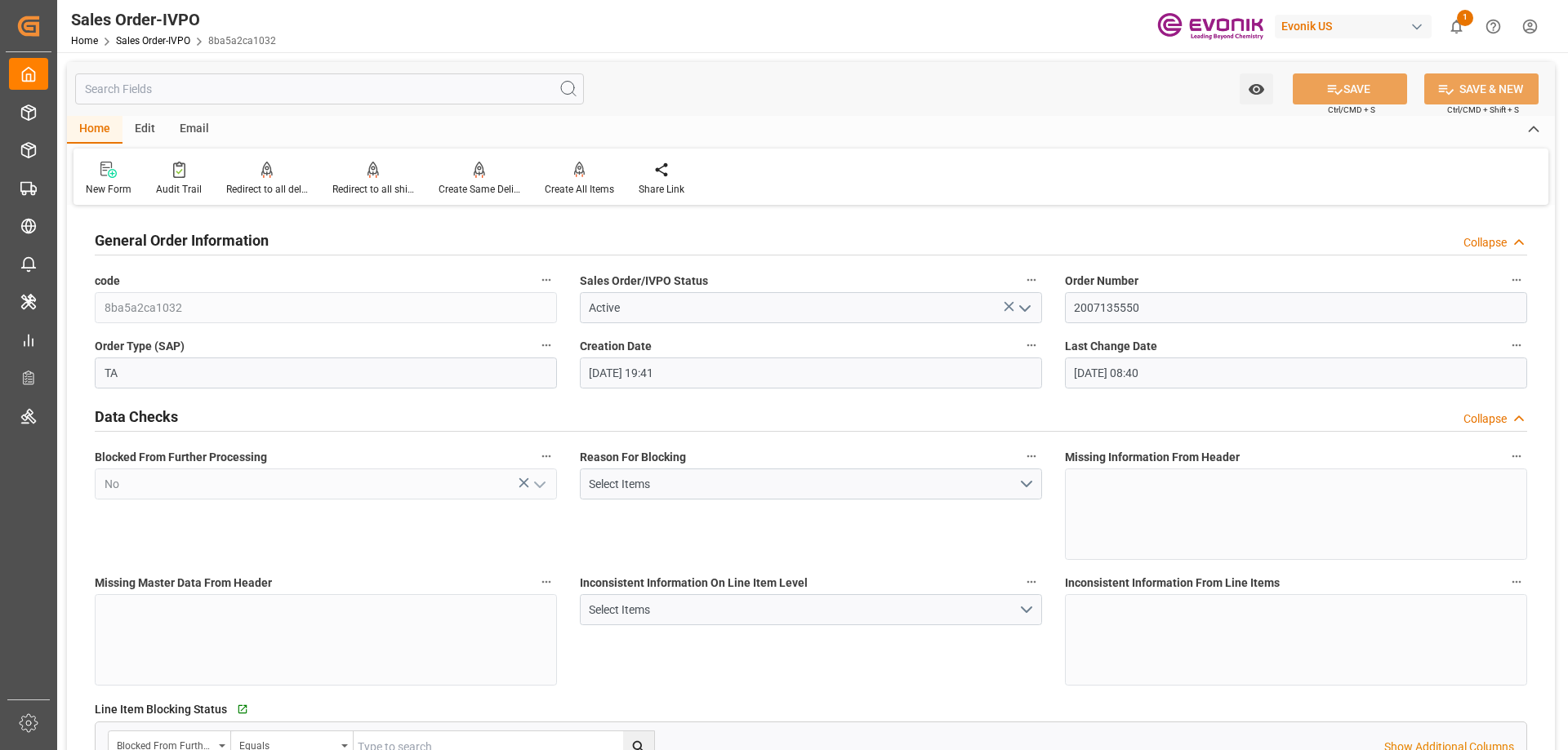
type input "08-14-2025 08:40"
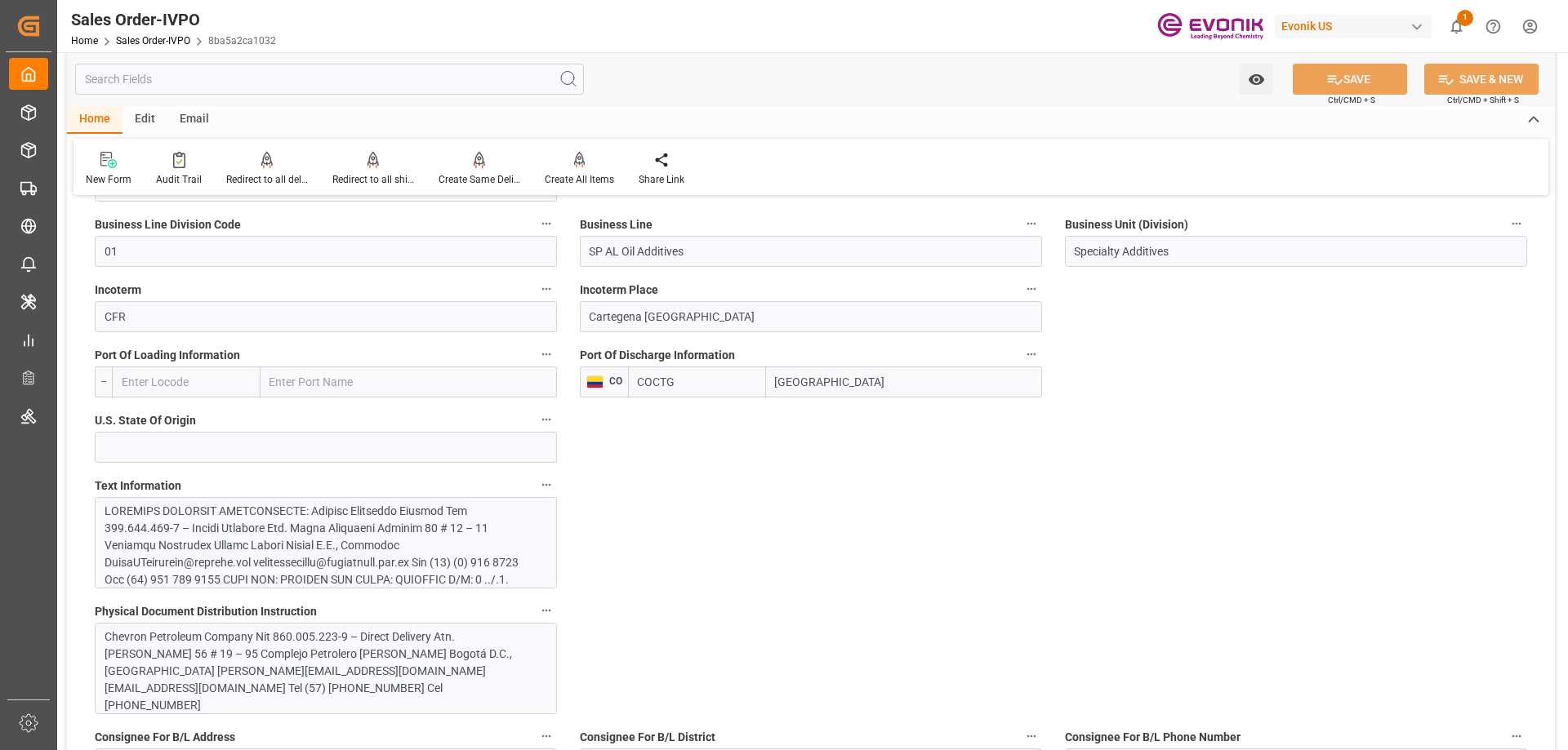
scroll to position [898, 0]
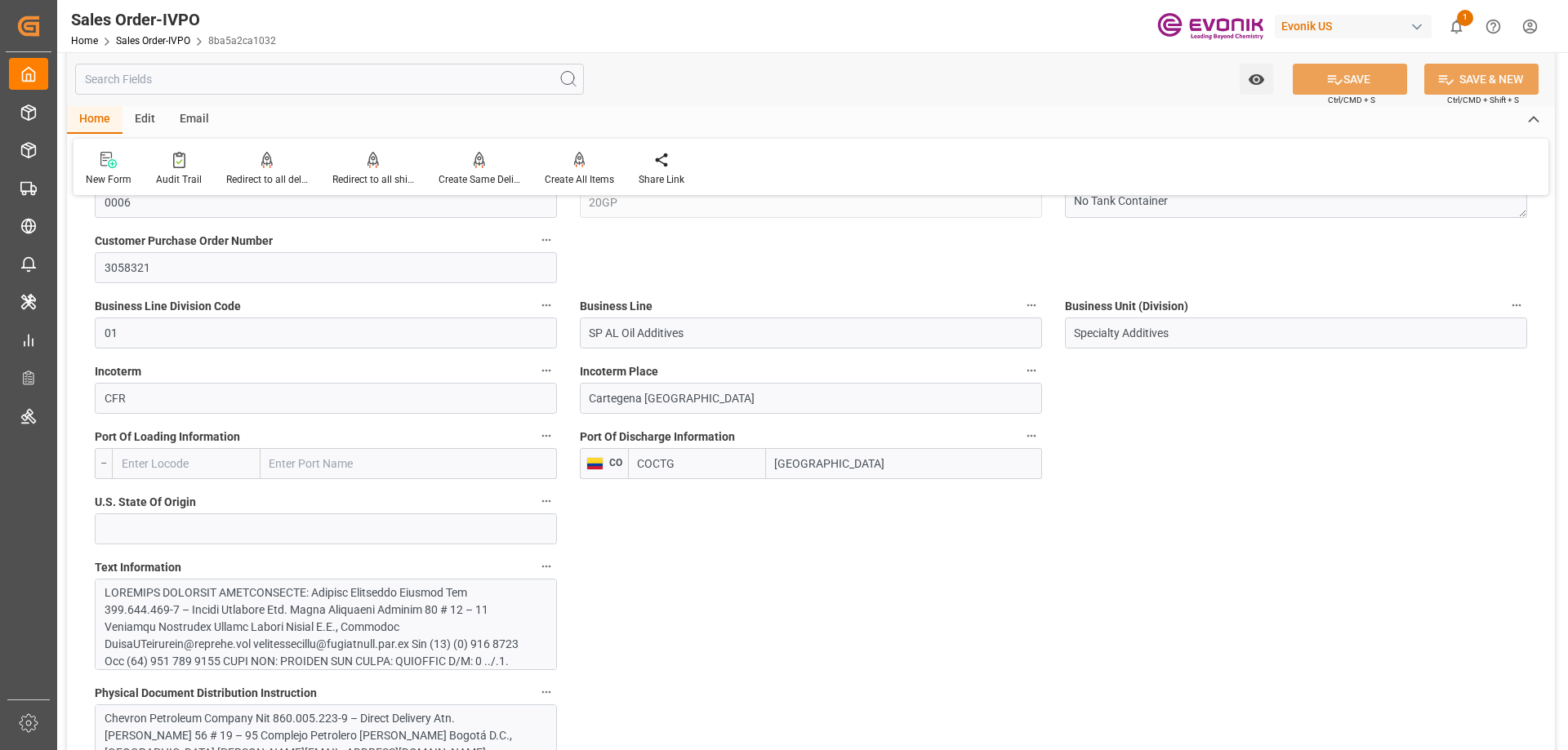
click at [282, 618] on div at bounding box center [320, 756] width 431 height 343
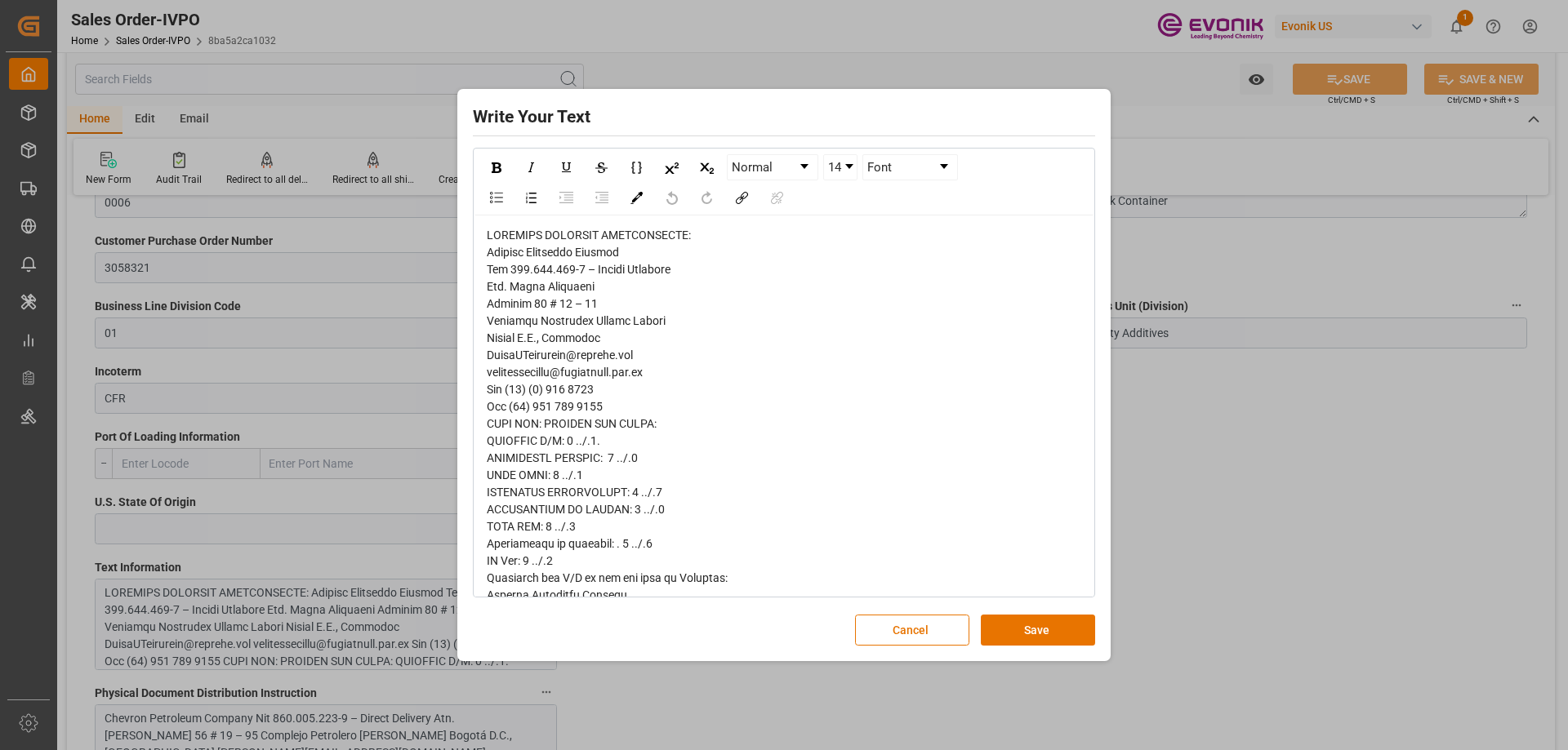
scroll to position [482, 0]
click at [1272, 430] on div "Write Your Text Normal 14 Font Cancel Save" at bounding box center [784, 375] width 1568 height 750
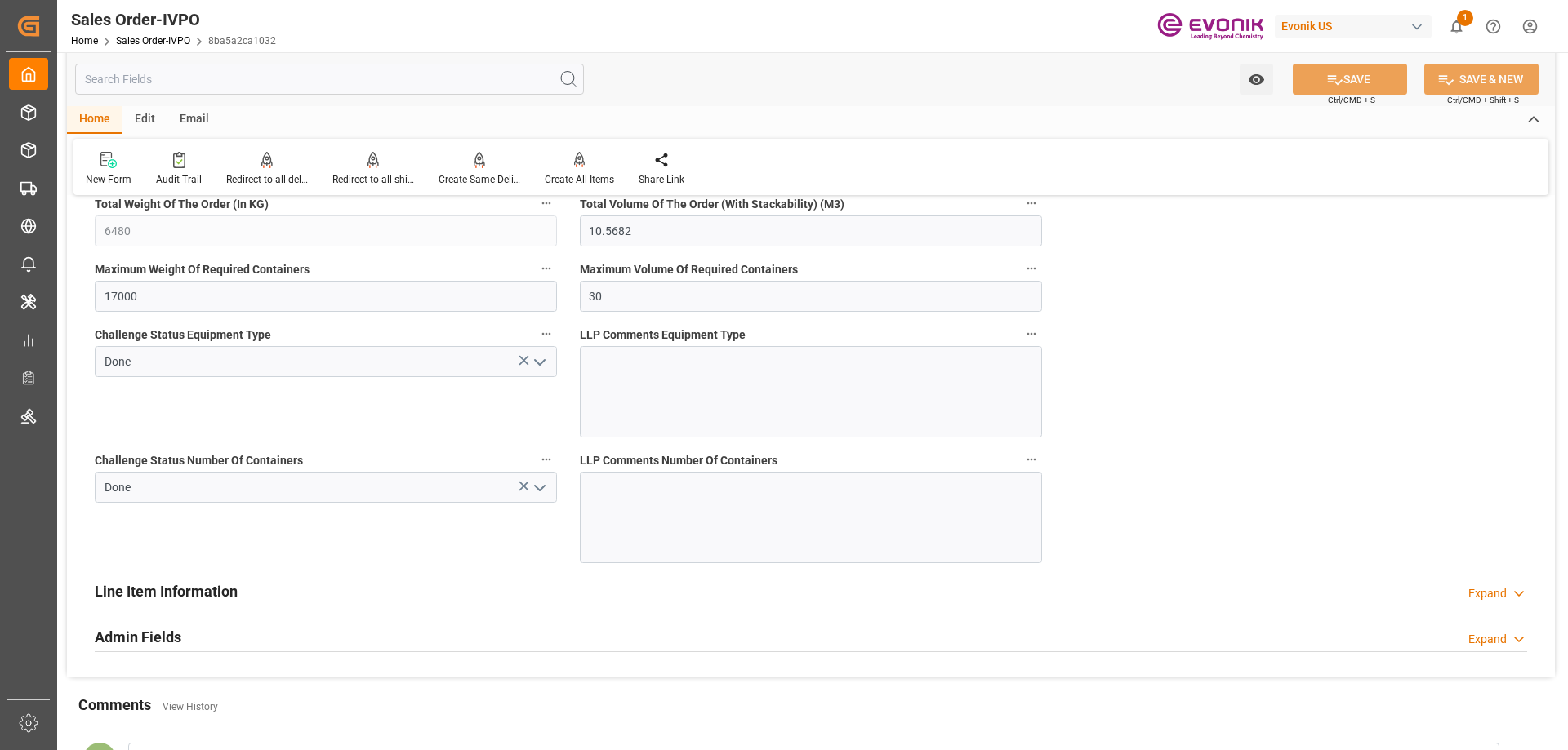
scroll to position [3429, 0]
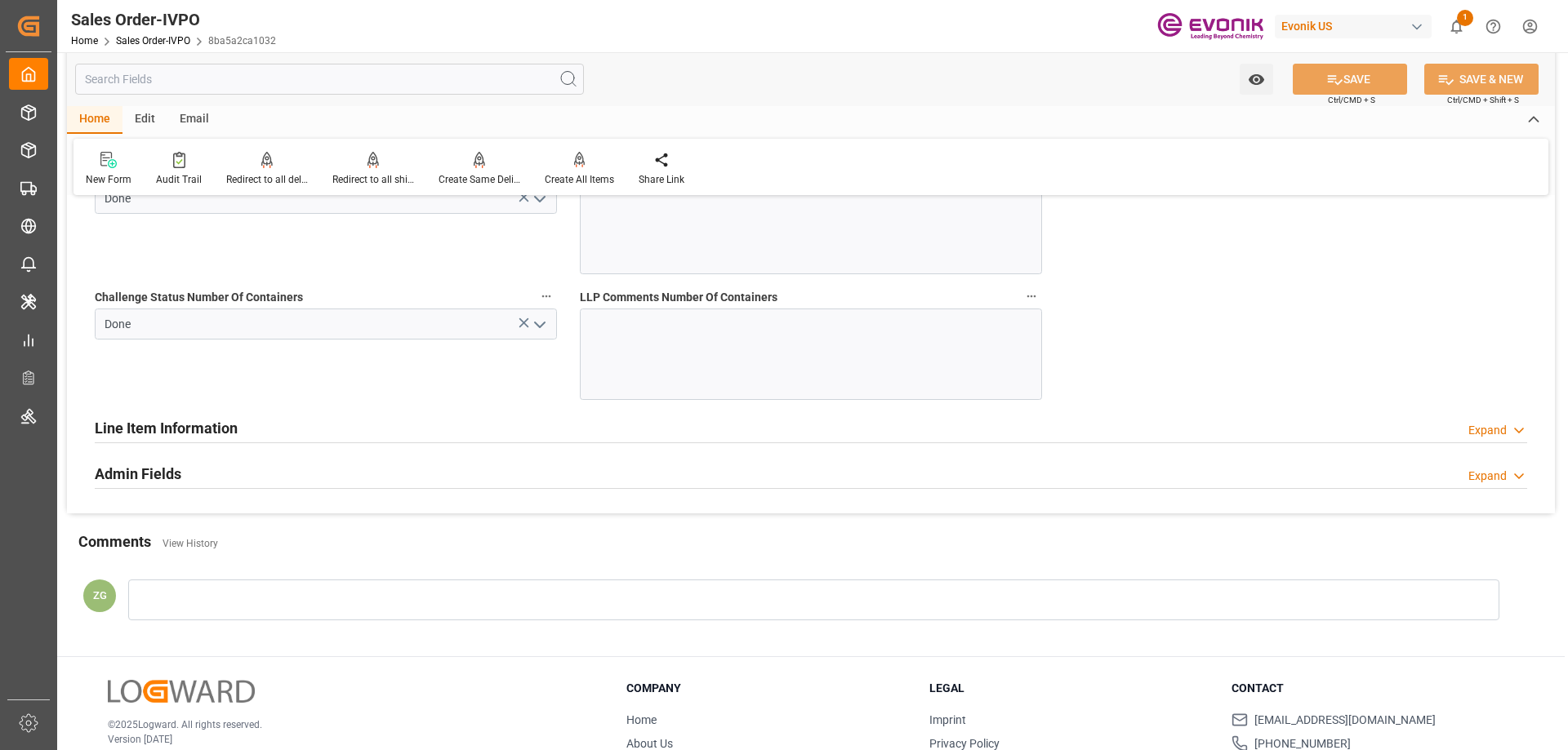
click at [186, 431] on h2 "Line Item Information" at bounding box center [166, 428] width 143 height 22
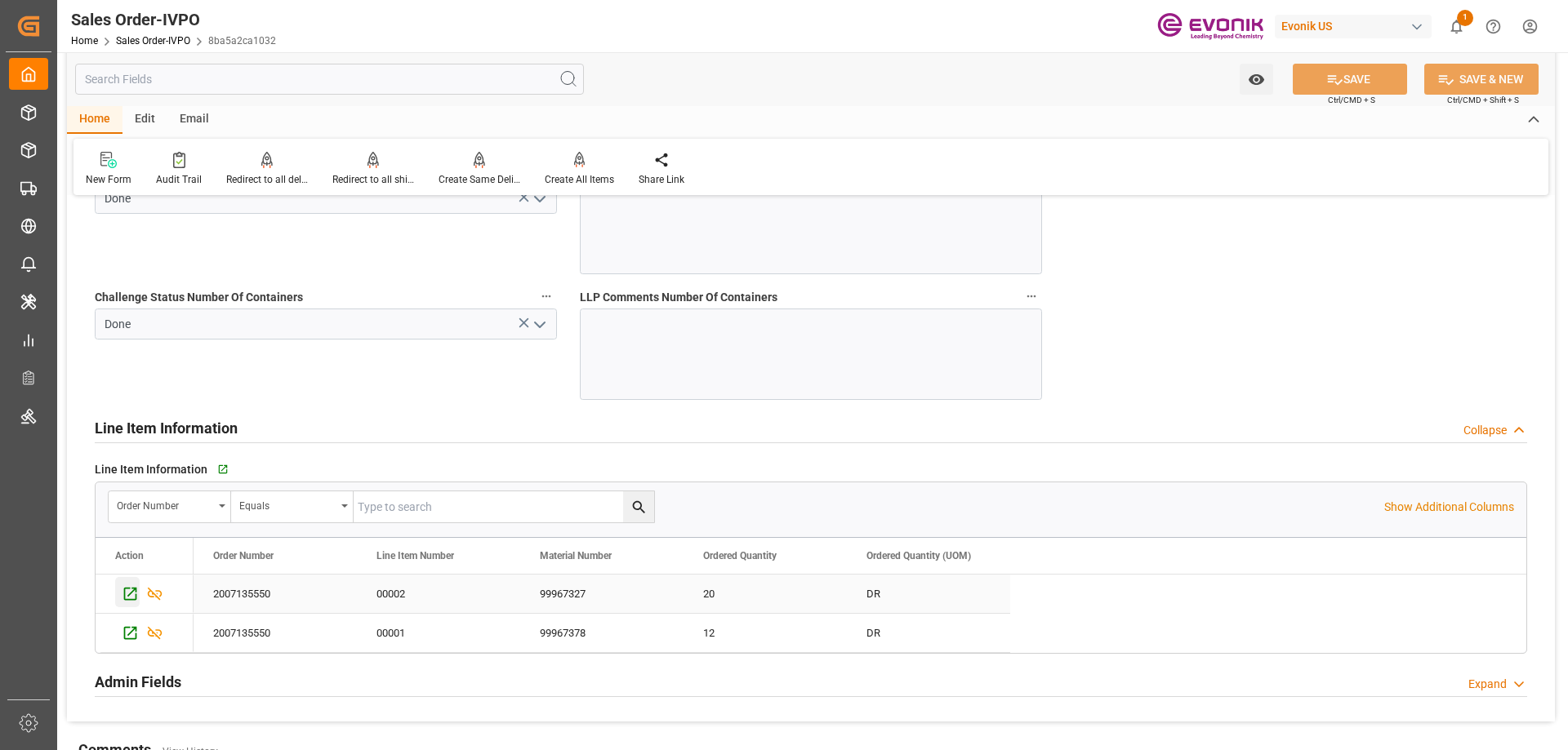
click at [128, 600] on icon "Press SPACE to select this row." at bounding box center [131, 594] width 13 height 13
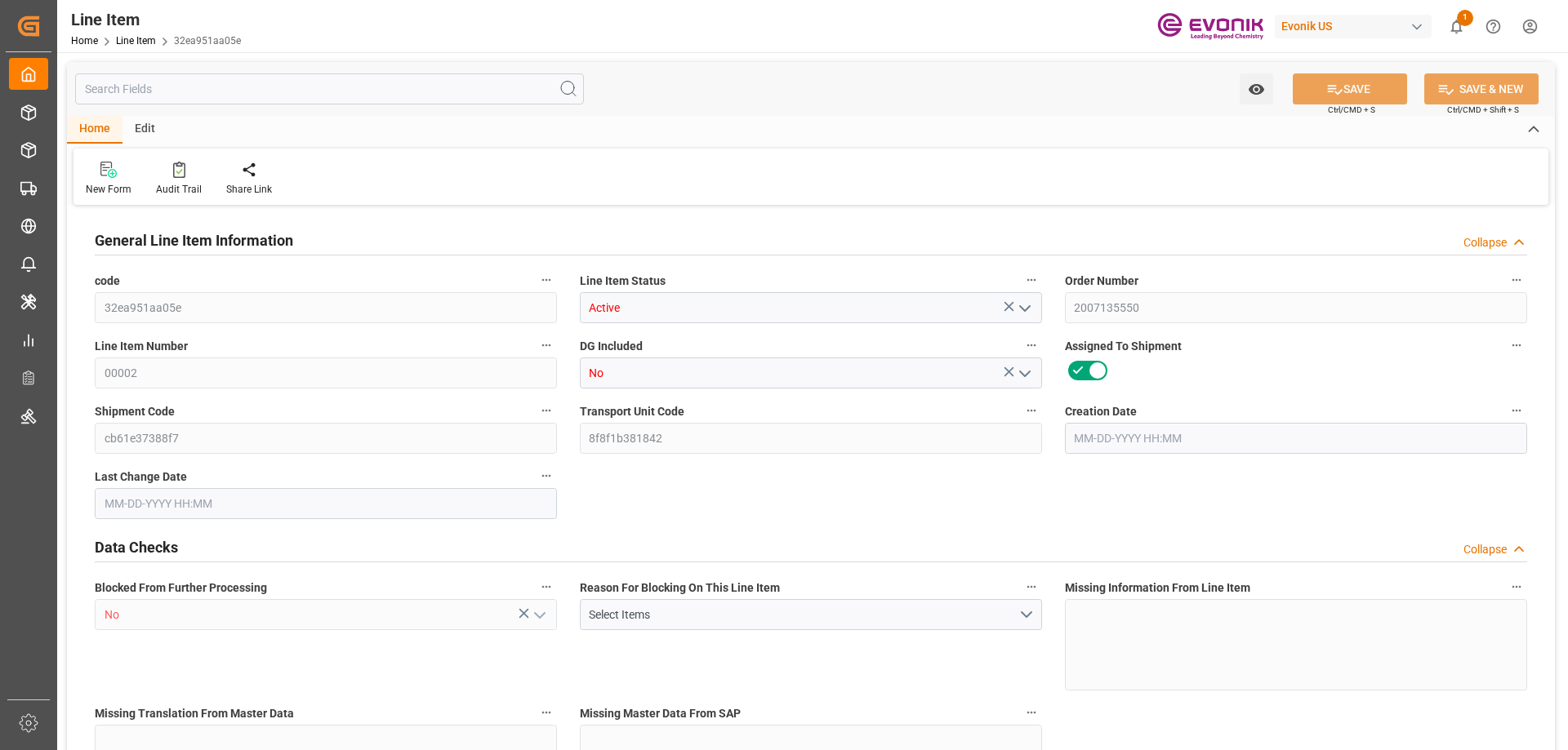
type input "5"
type input "3820"
type input "3500"
type input "6.6051"
type input "20"
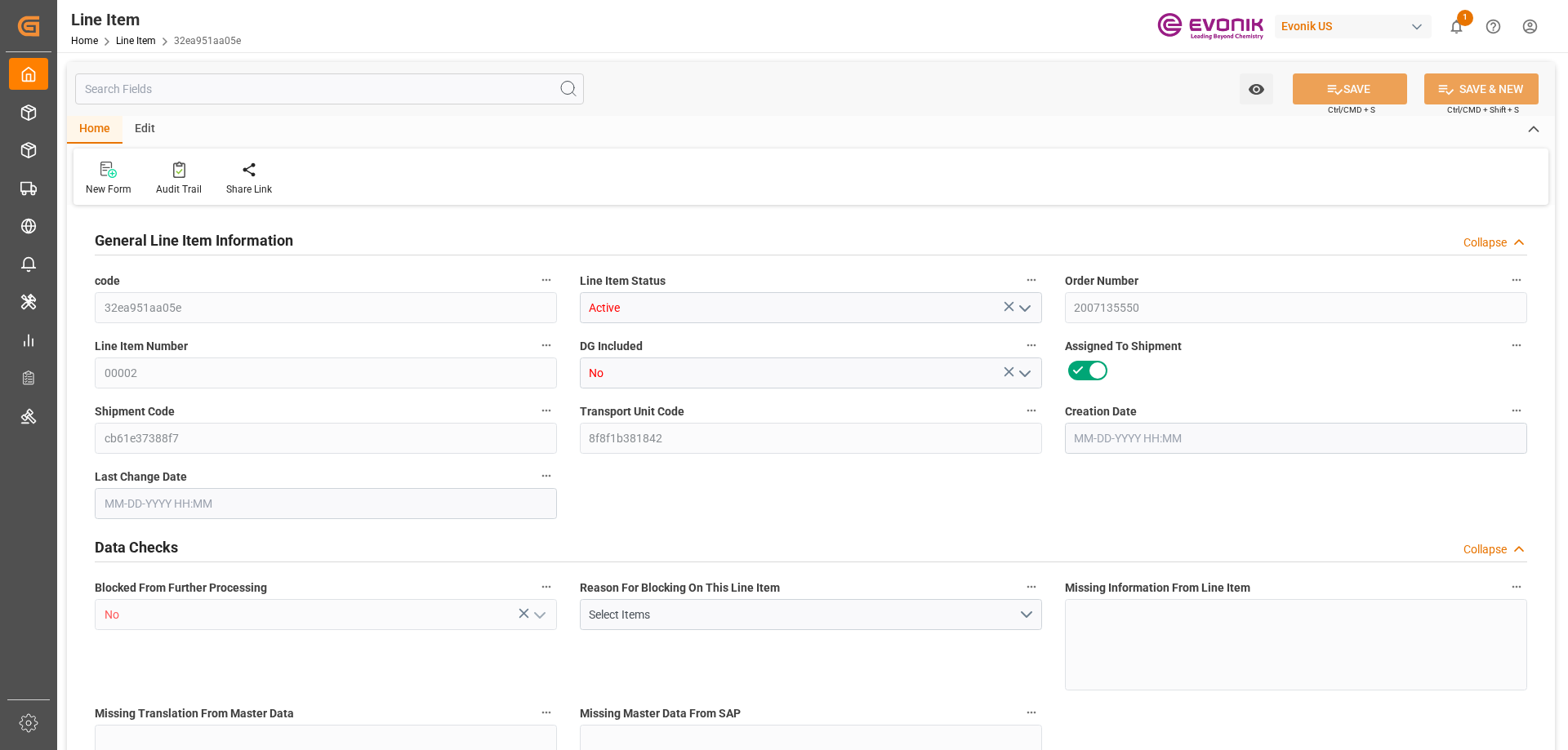
type input "21049"
type input "20"
type input "3820"
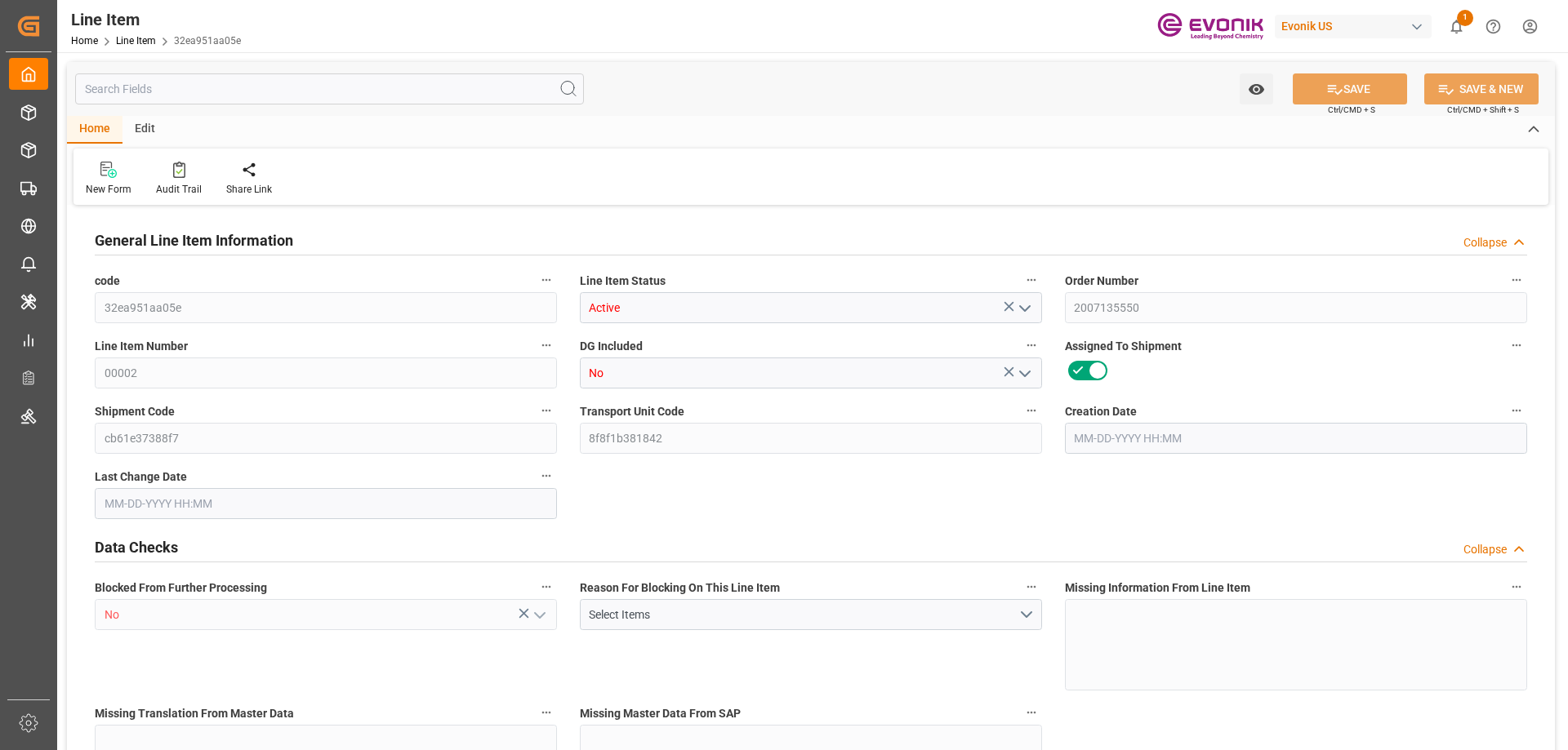
type input "4050"
type input "3500"
type input "6.6051"
type input "6605.1"
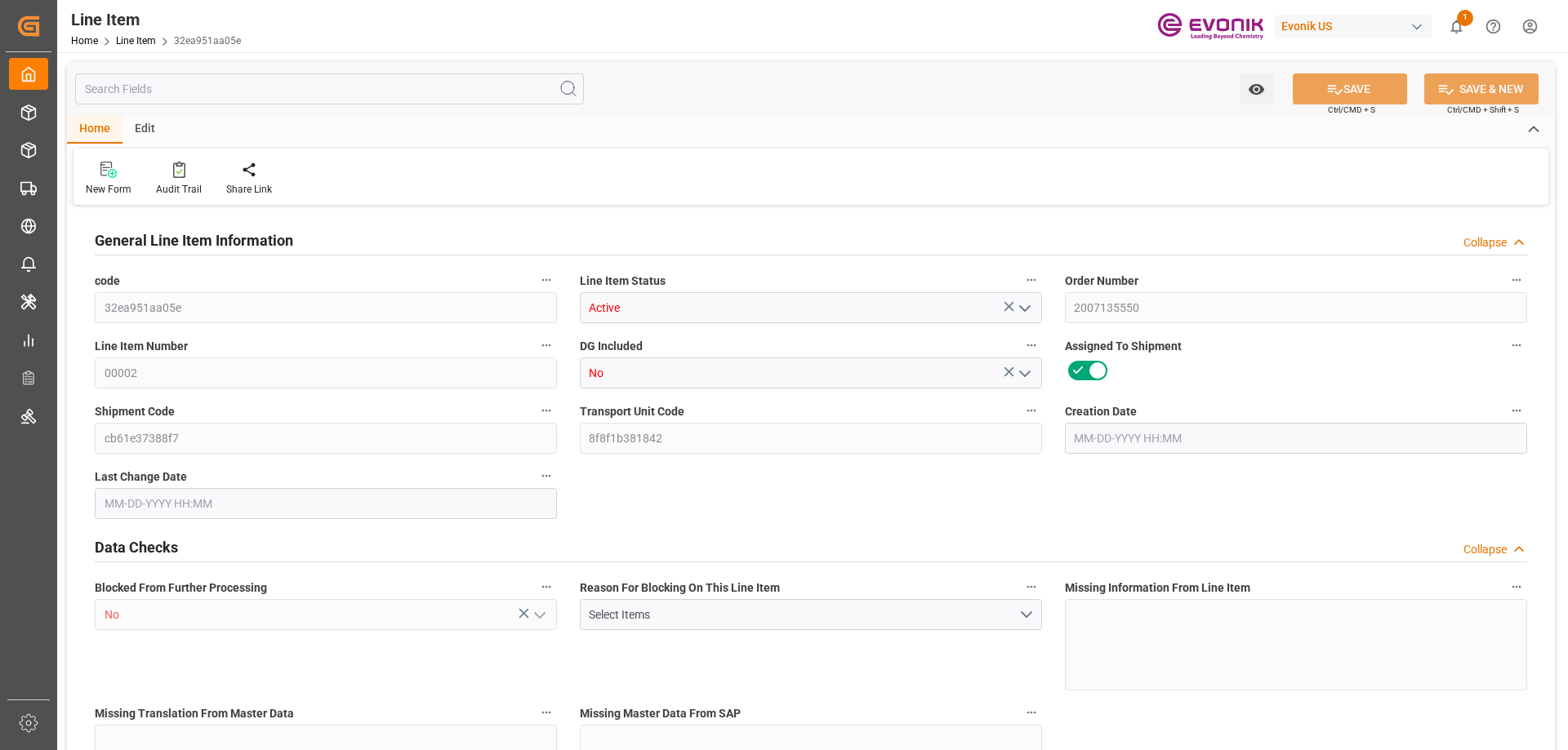
type input "0"
type input "[DATE] 19:41"
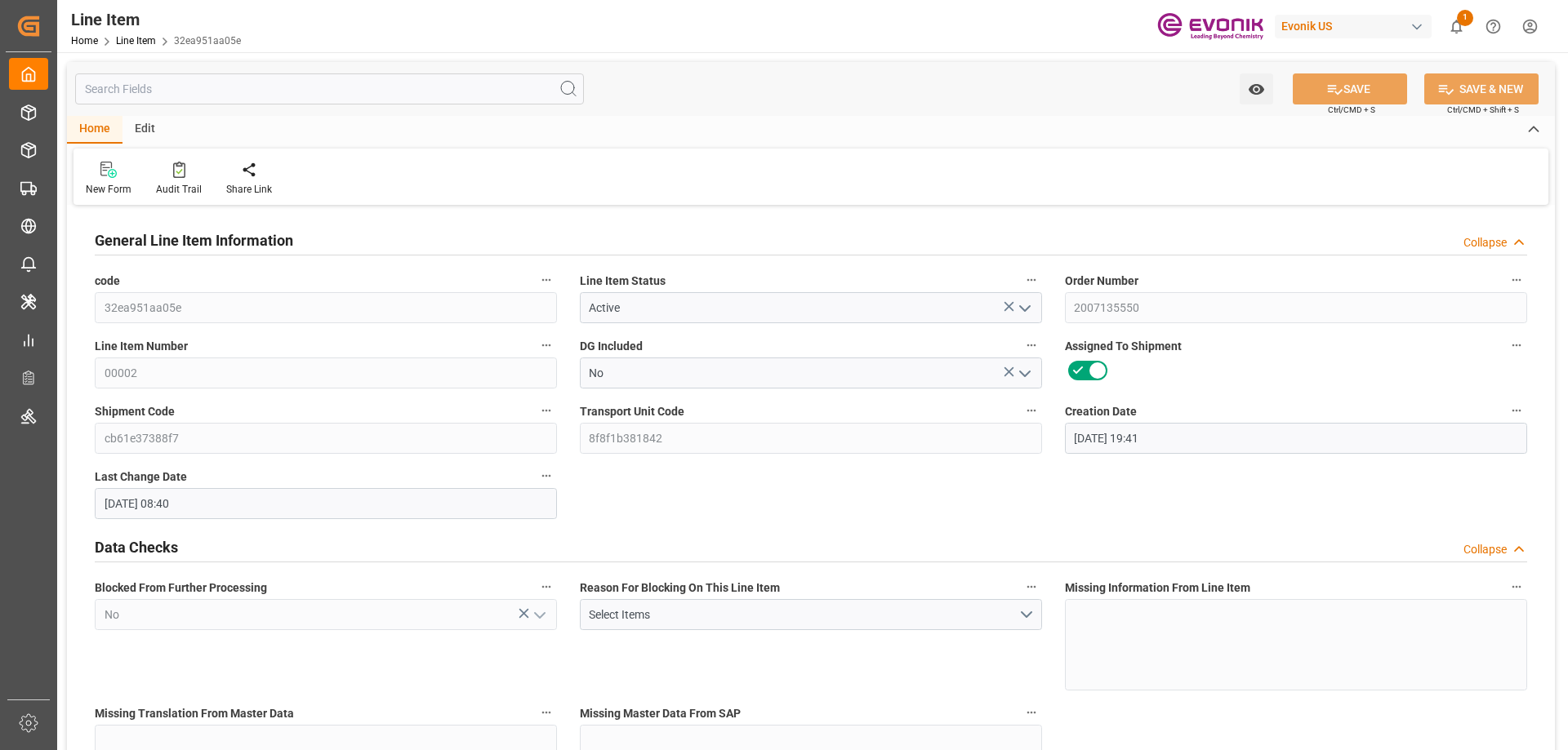
type input "[DATE] 08:40"
type input "[DATE]"
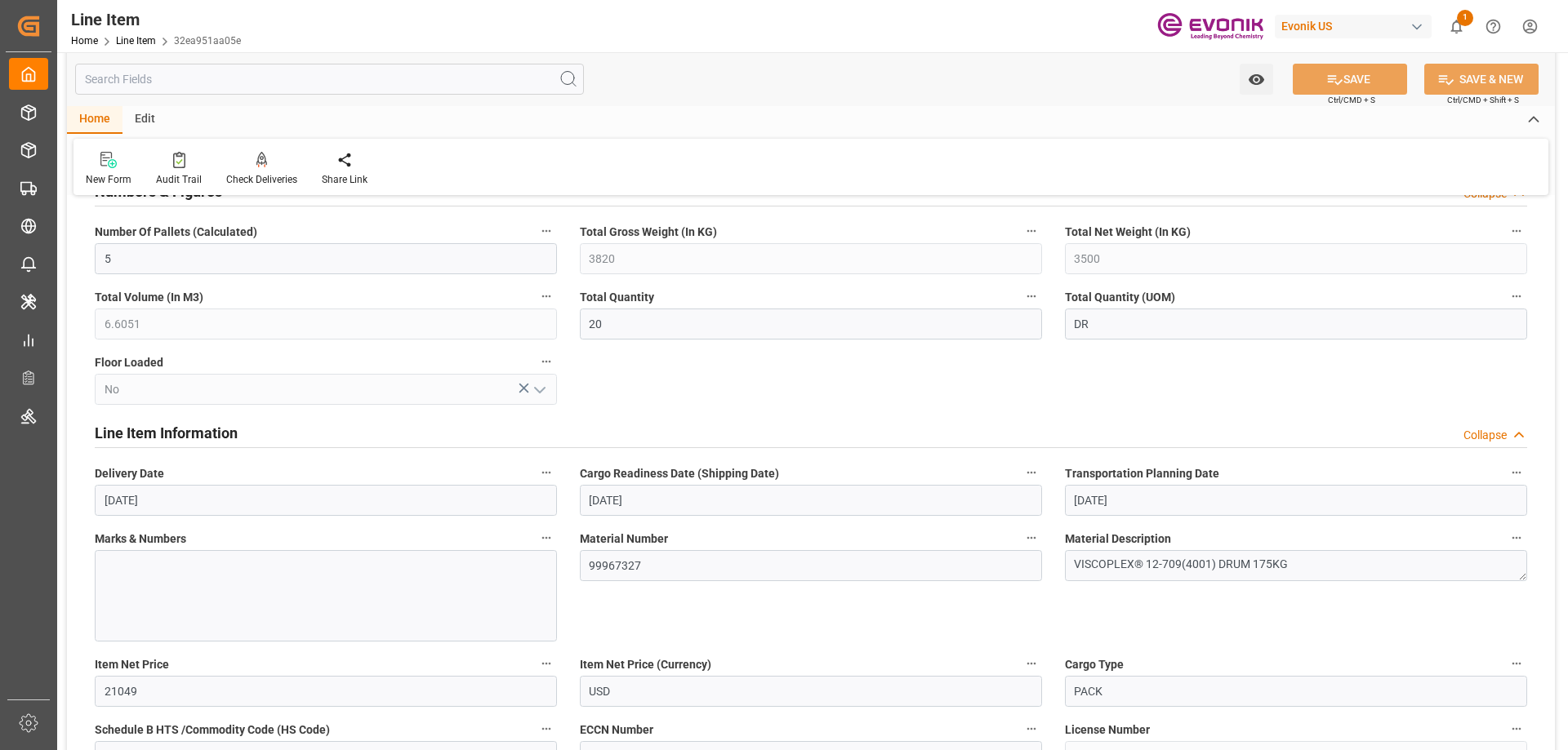
scroll to position [735, 0]
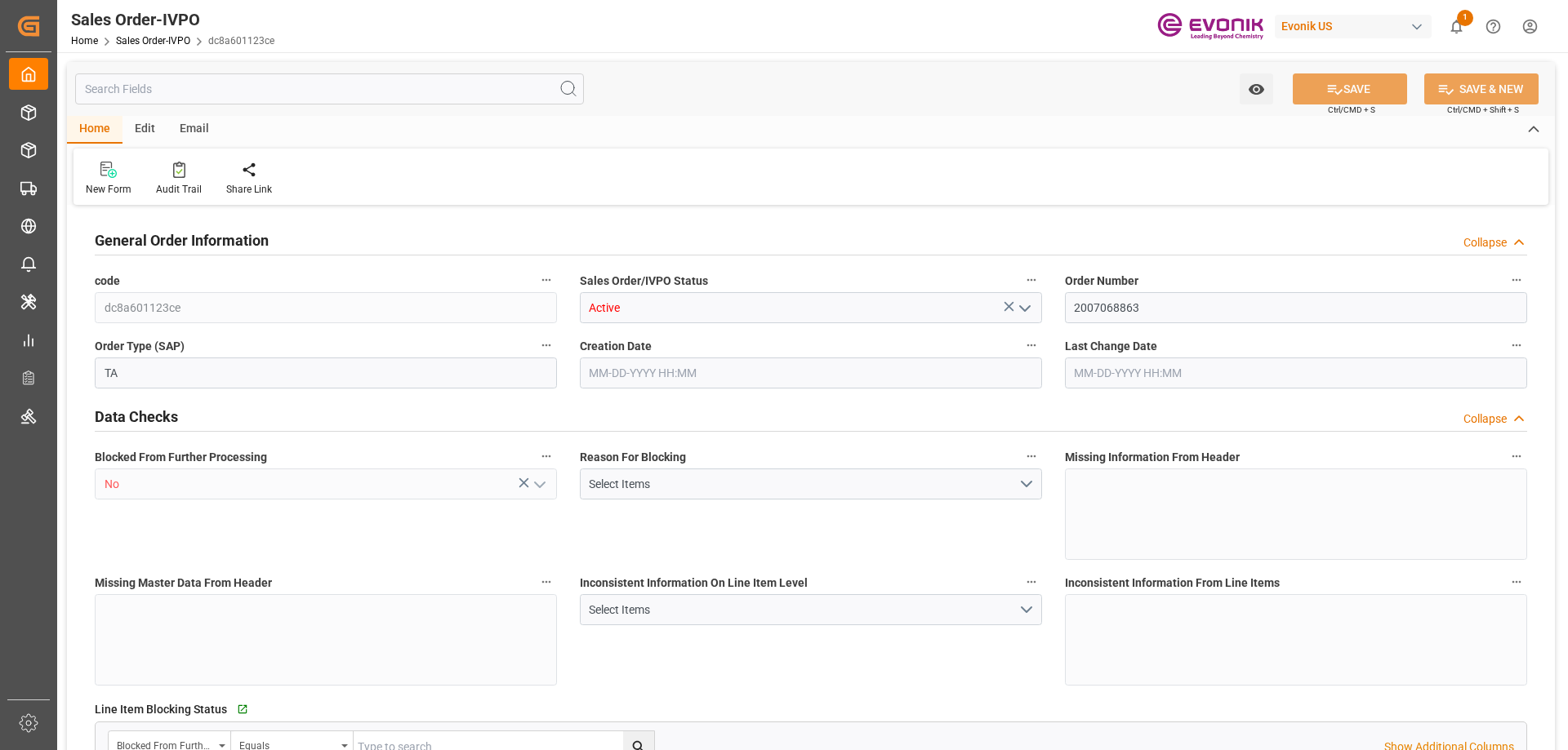
type input "AUMEL"
type input "0"
type input "1"
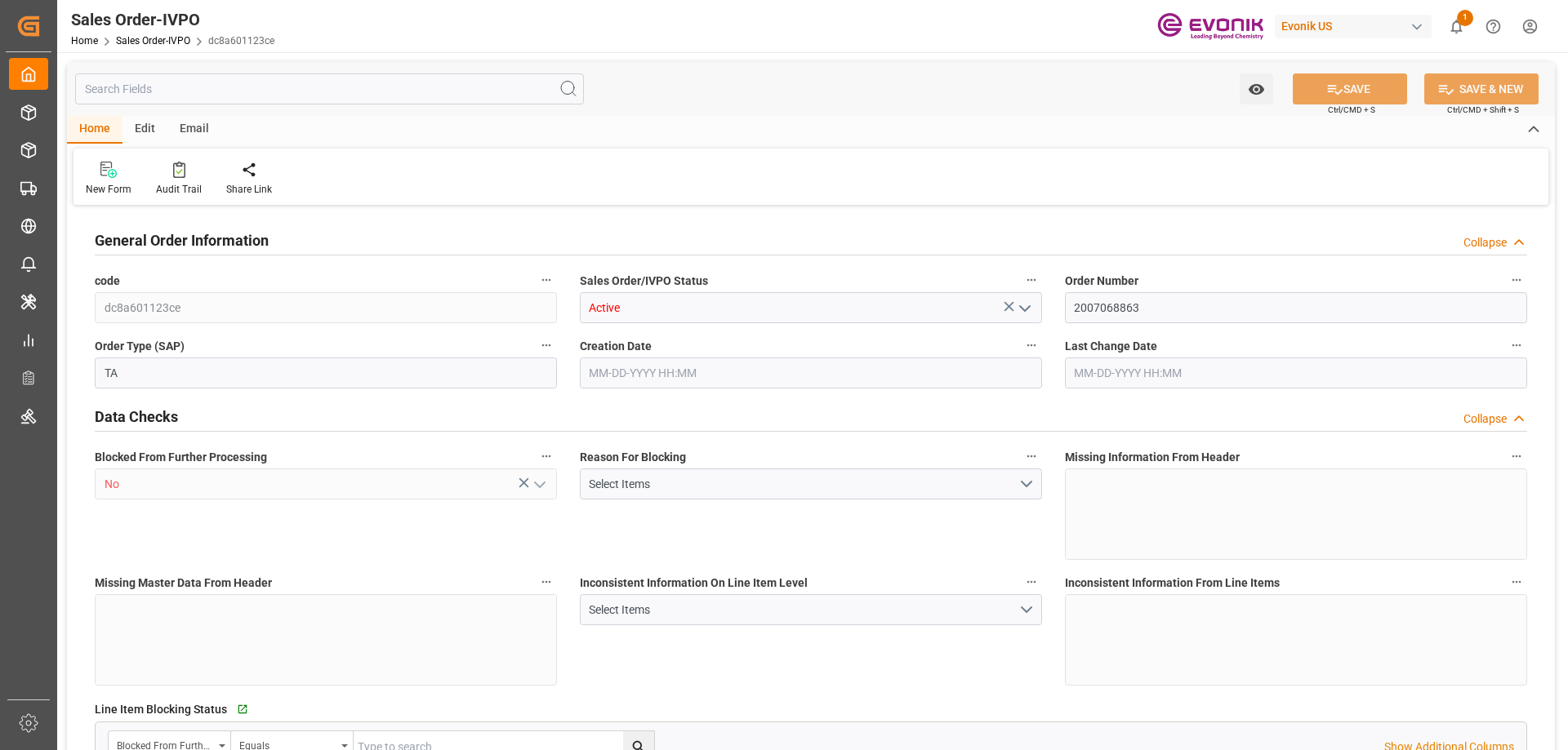
type input "7752"
type input "12.0737"
type input "17000"
type input "30"
type input "[DATE] 16:48"
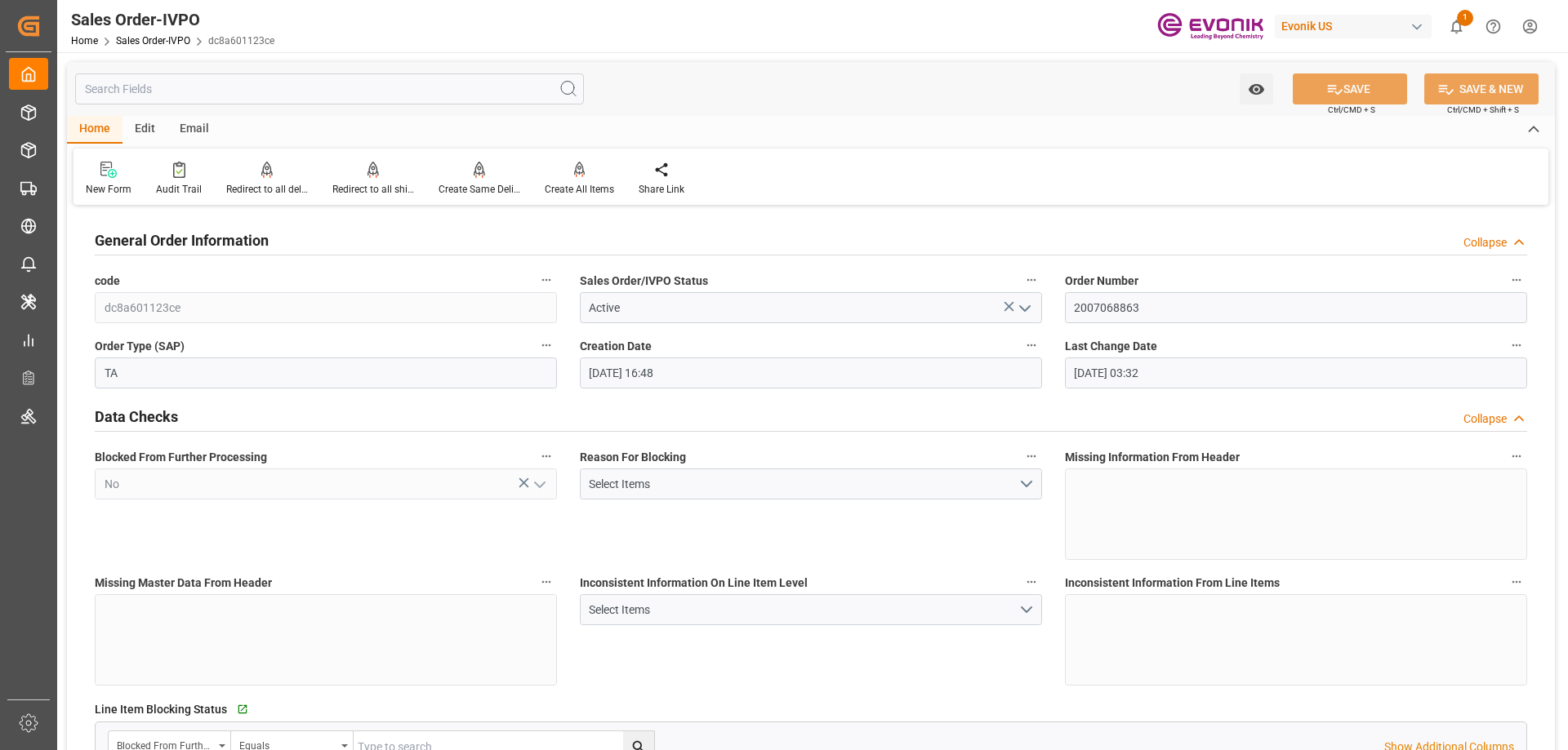
type input "[DATE] 03:32"
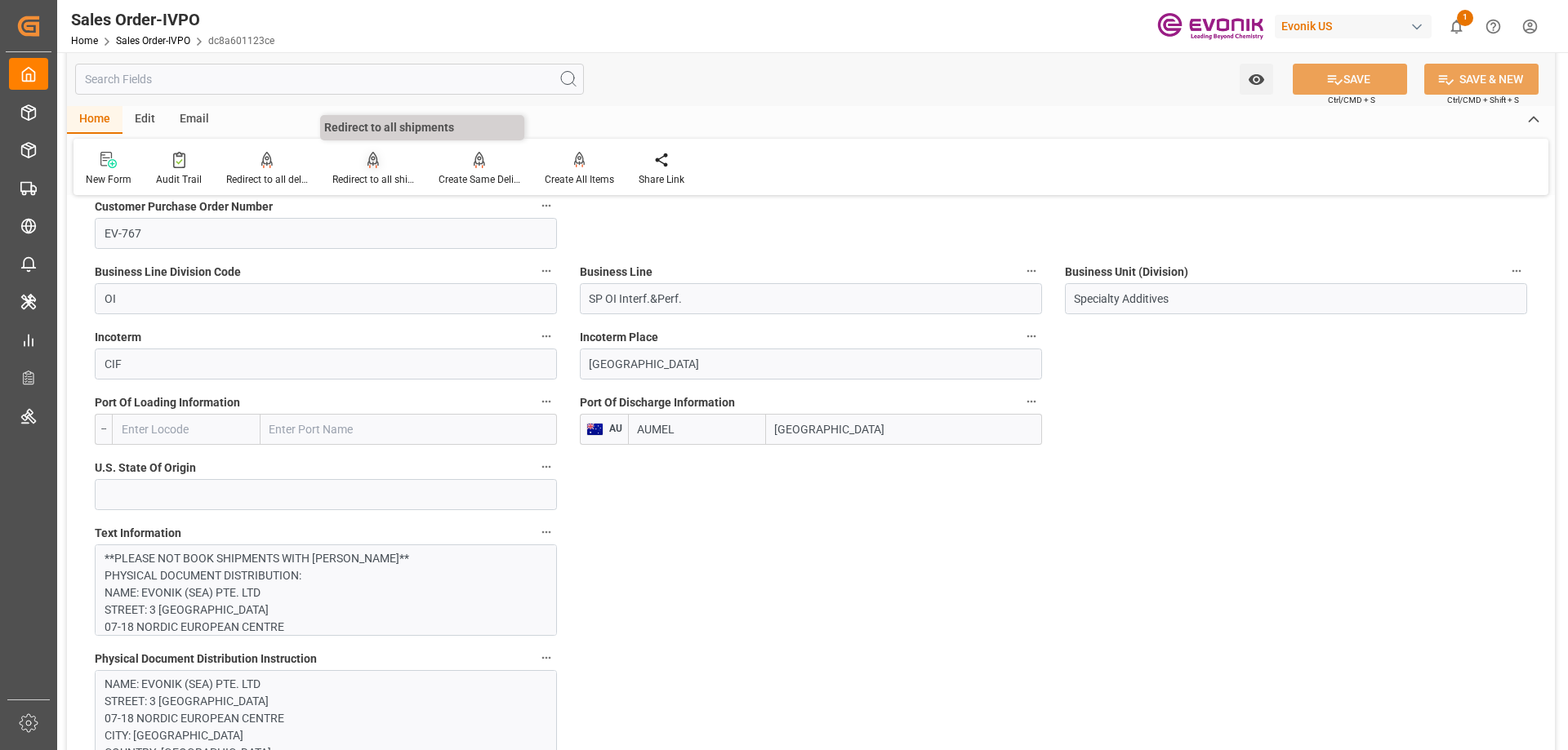
scroll to position [898, 0]
click at [271, 77] on input "text" at bounding box center [329, 79] width 509 height 31
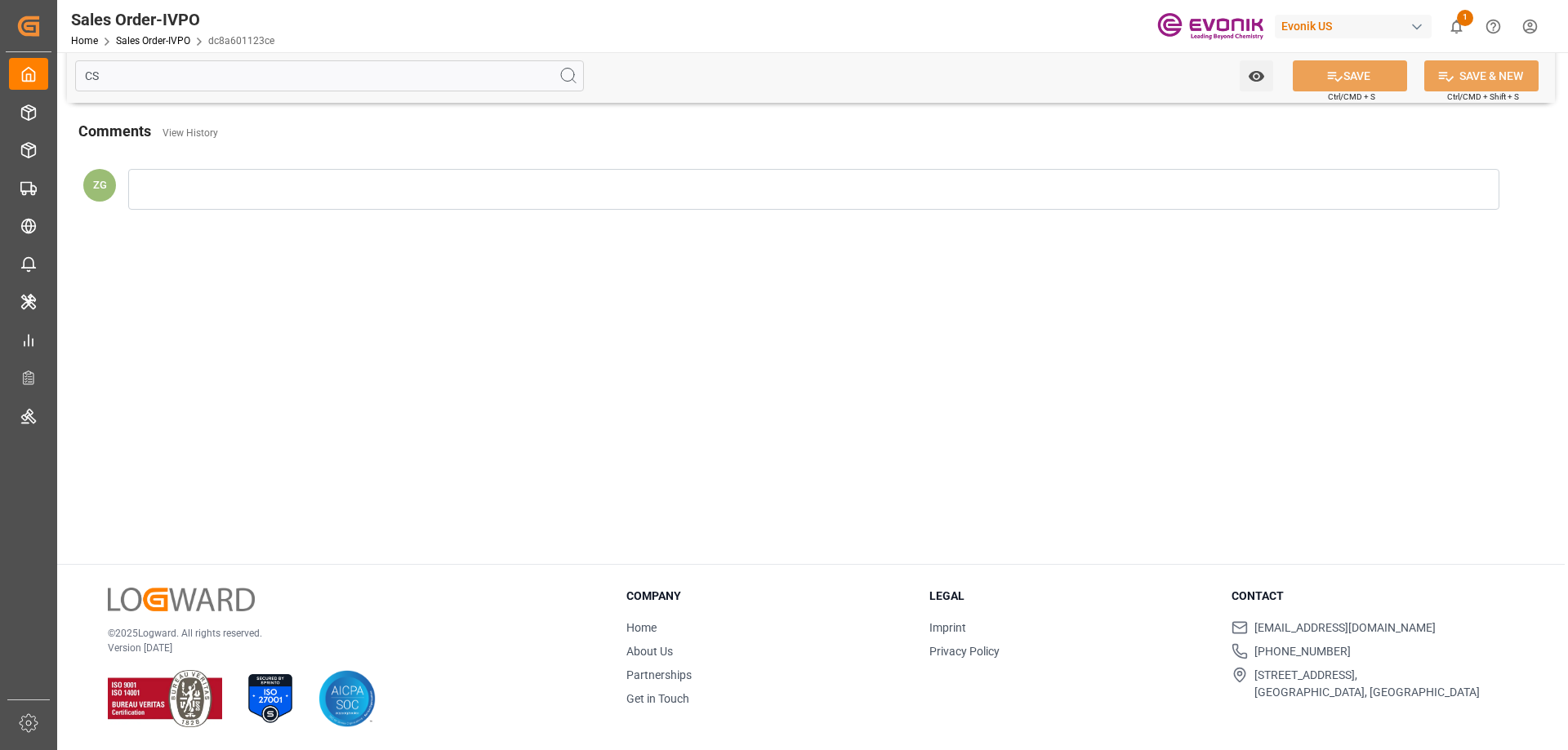
scroll to position [0, 0]
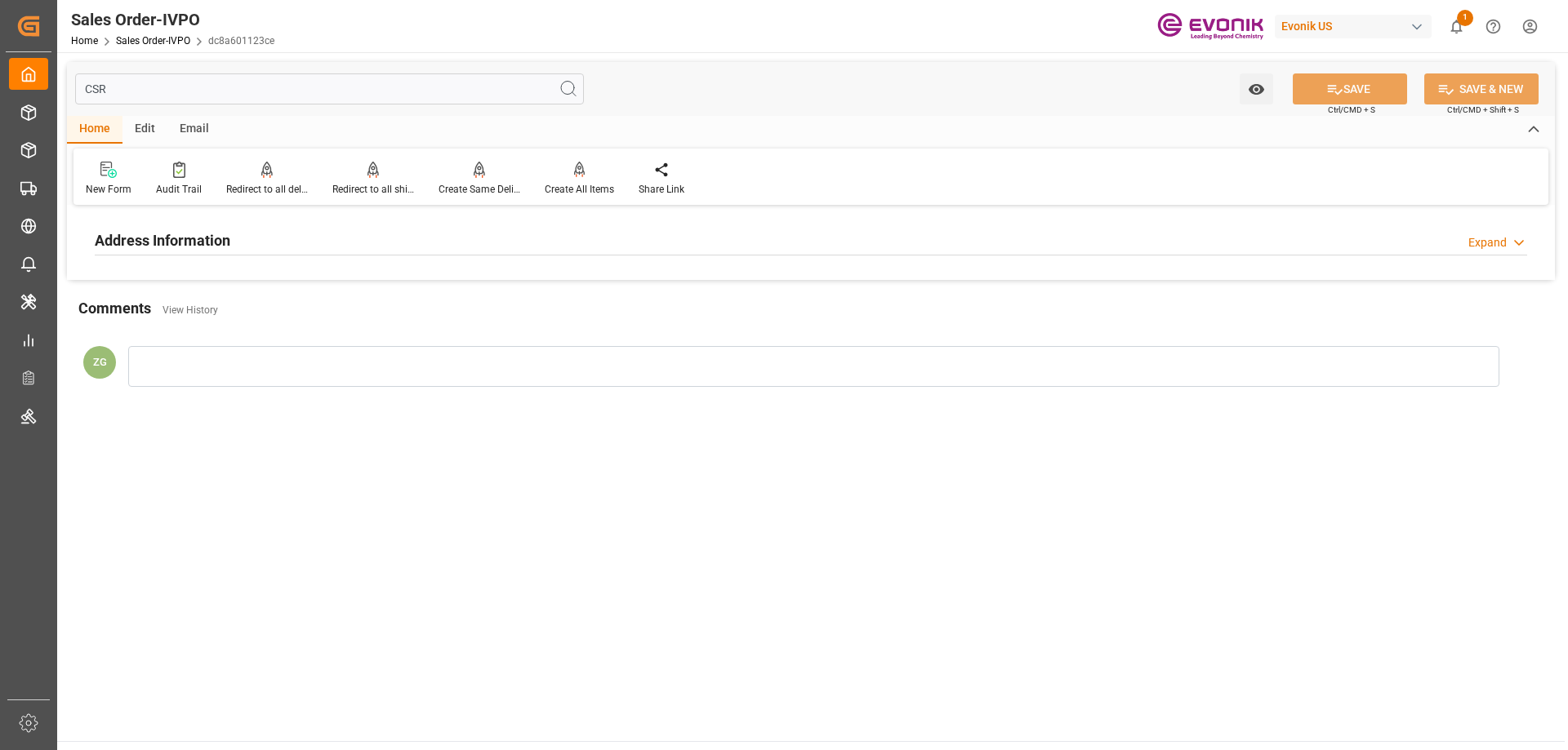
type input "CSR"
click at [220, 233] on h2 "Address Information" at bounding box center [163, 240] width 135 height 22
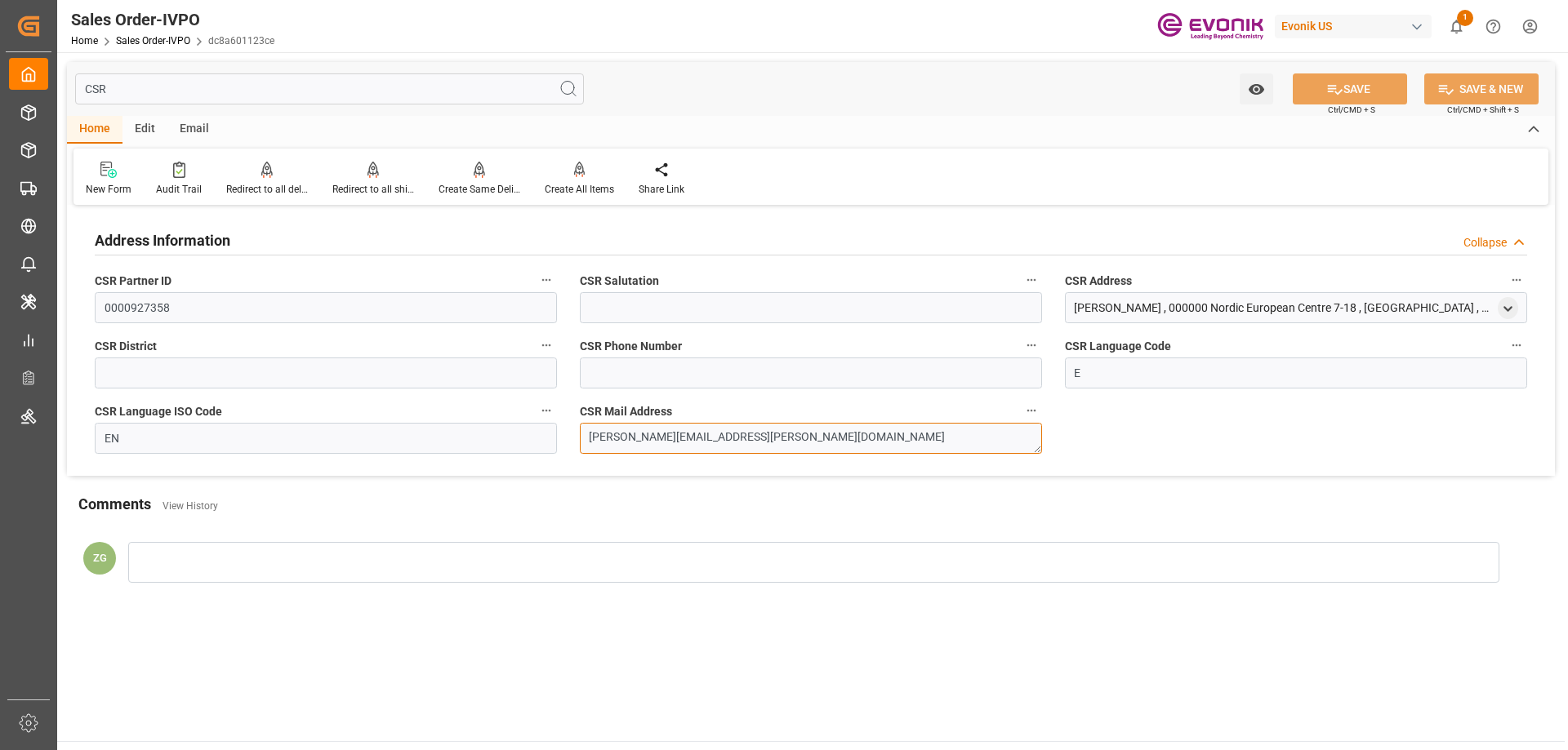
drag, startPoint x: 724, startPoint y: 436, endPoint x: 575, endPoint y: 436, distance: 149.0
click at [575, 436] on div "CSR Mail Address [PERSON_NAME][EMAIL_ADDRESS][PERSON_NAME][DOMAIN_NAME]" at bounding box center [811, 427] width 485 height 65
click at [165, 93] on input "CSR" at bounding box center [329, 88] width 509 height 31
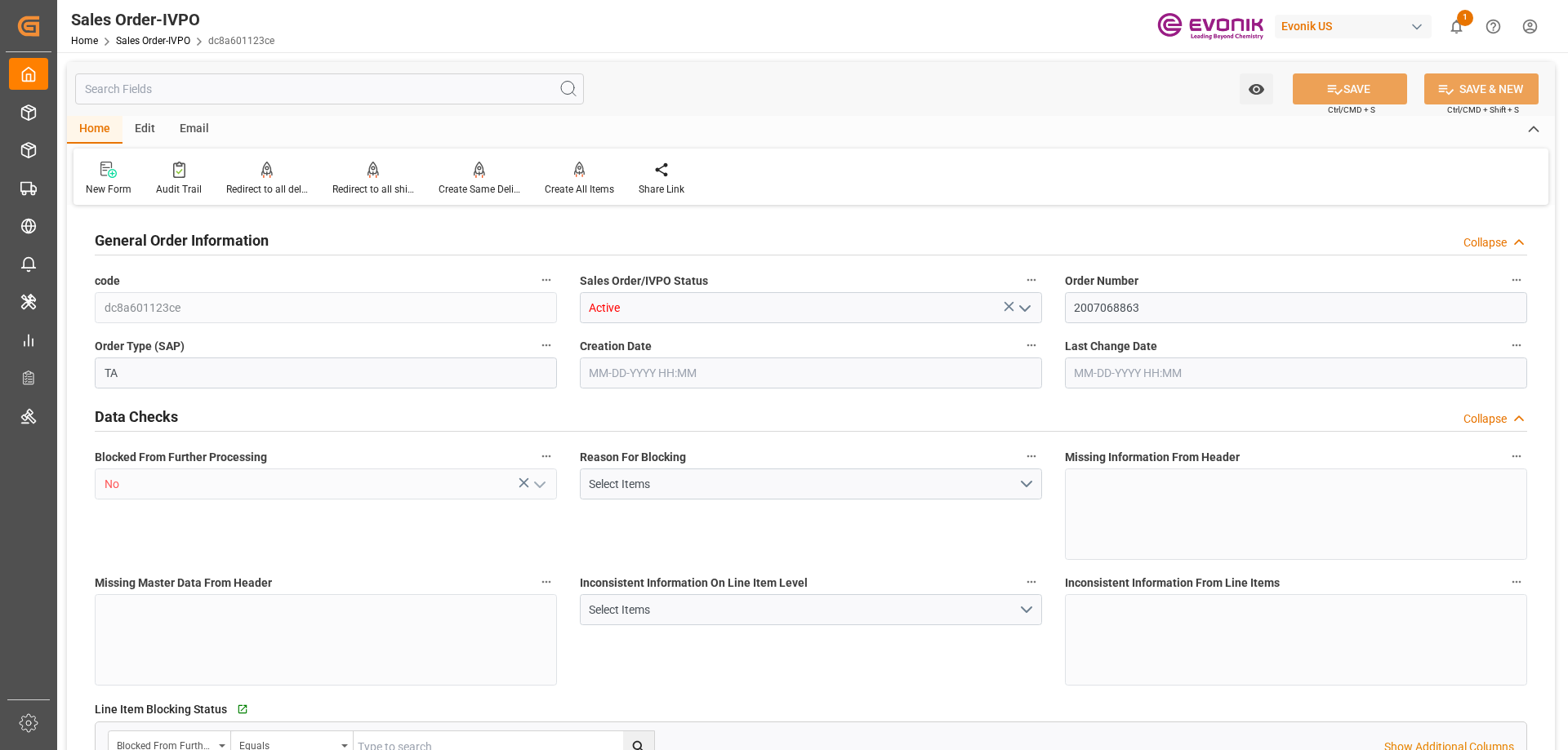
type input "AUMEL"
type input "0"
type input "1"
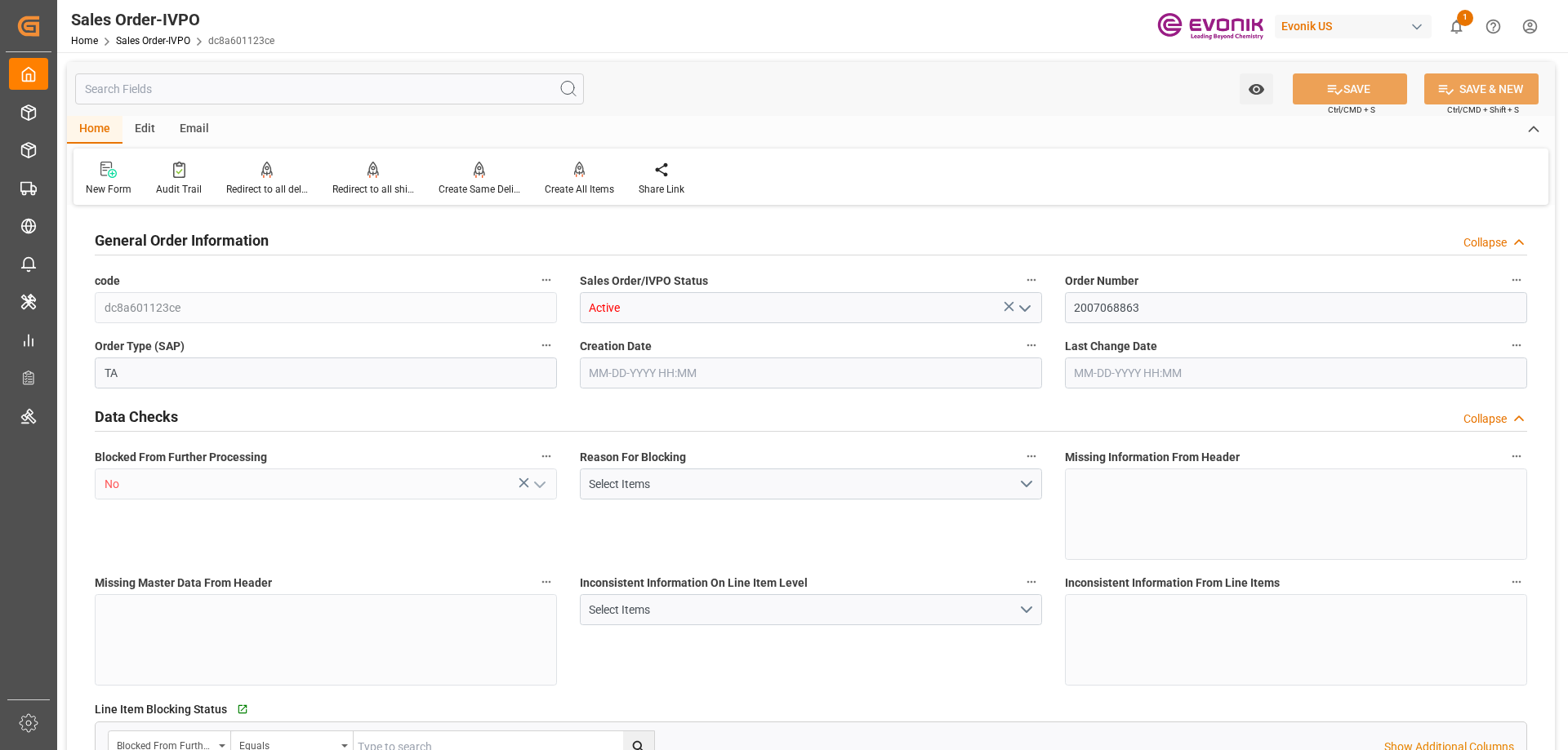
type input "7752"
type input "12.0737"
type input "17000"
type input "30"
type input "[DATE] 16:48"
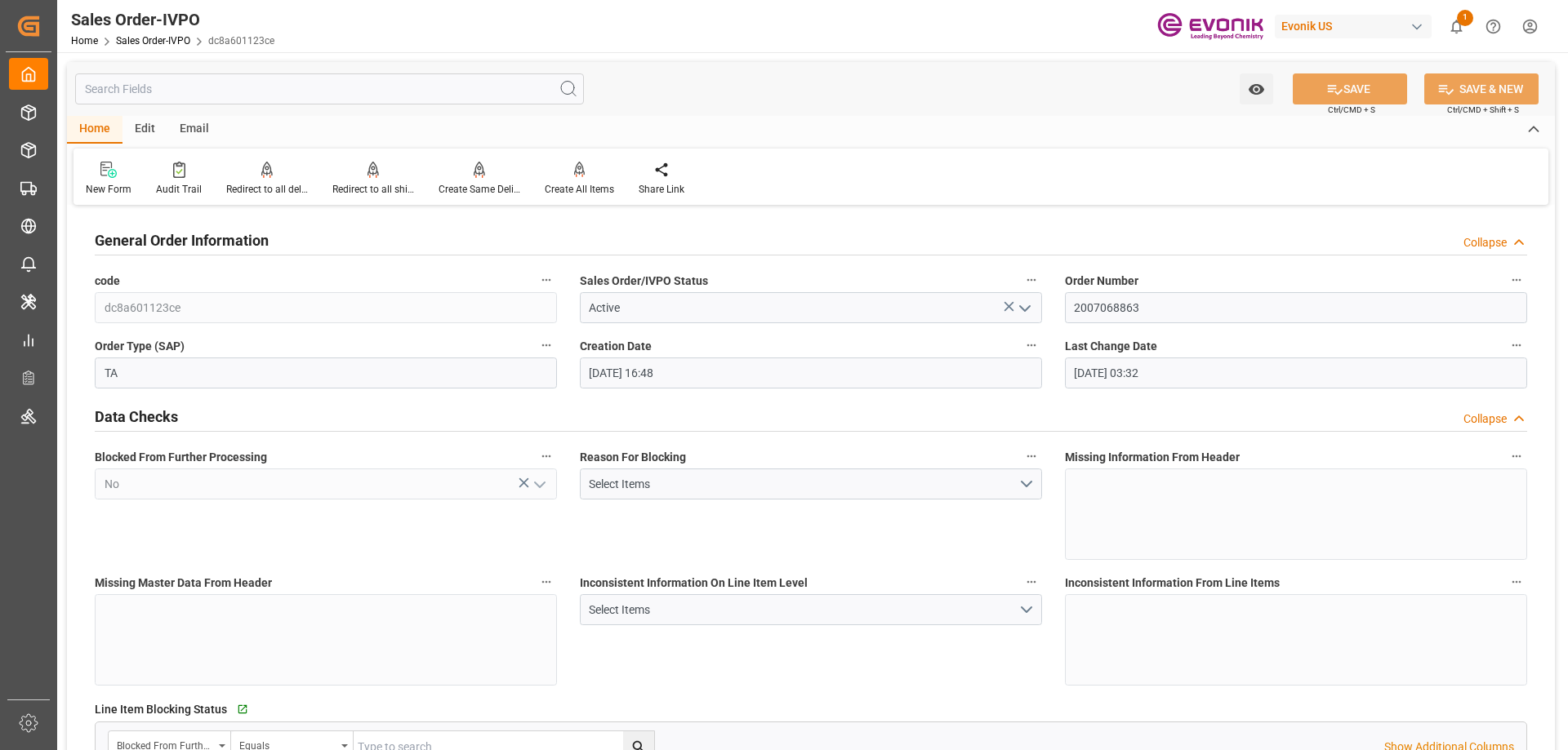
type input "[DATE] 03:32"
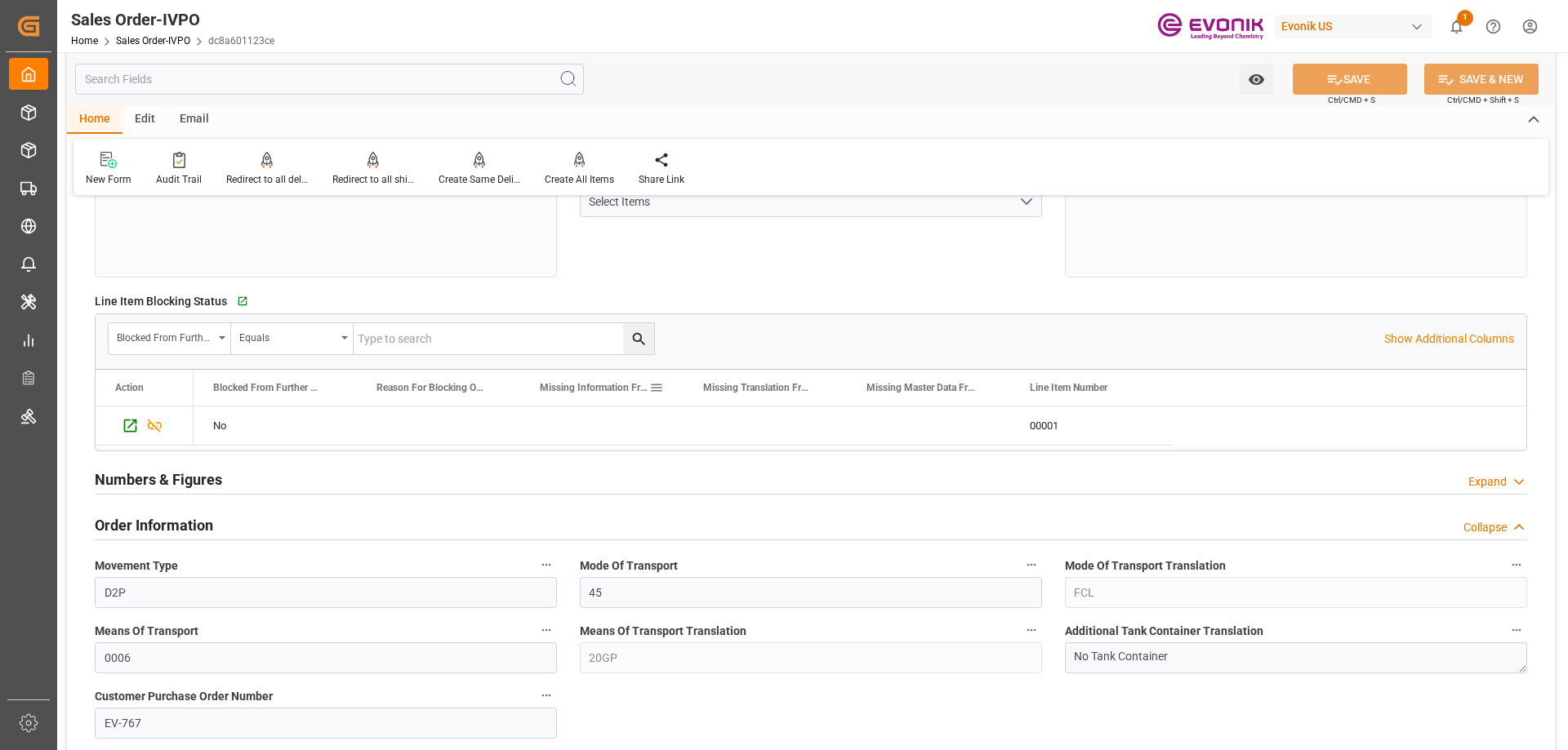
scroll to position [653, 0]
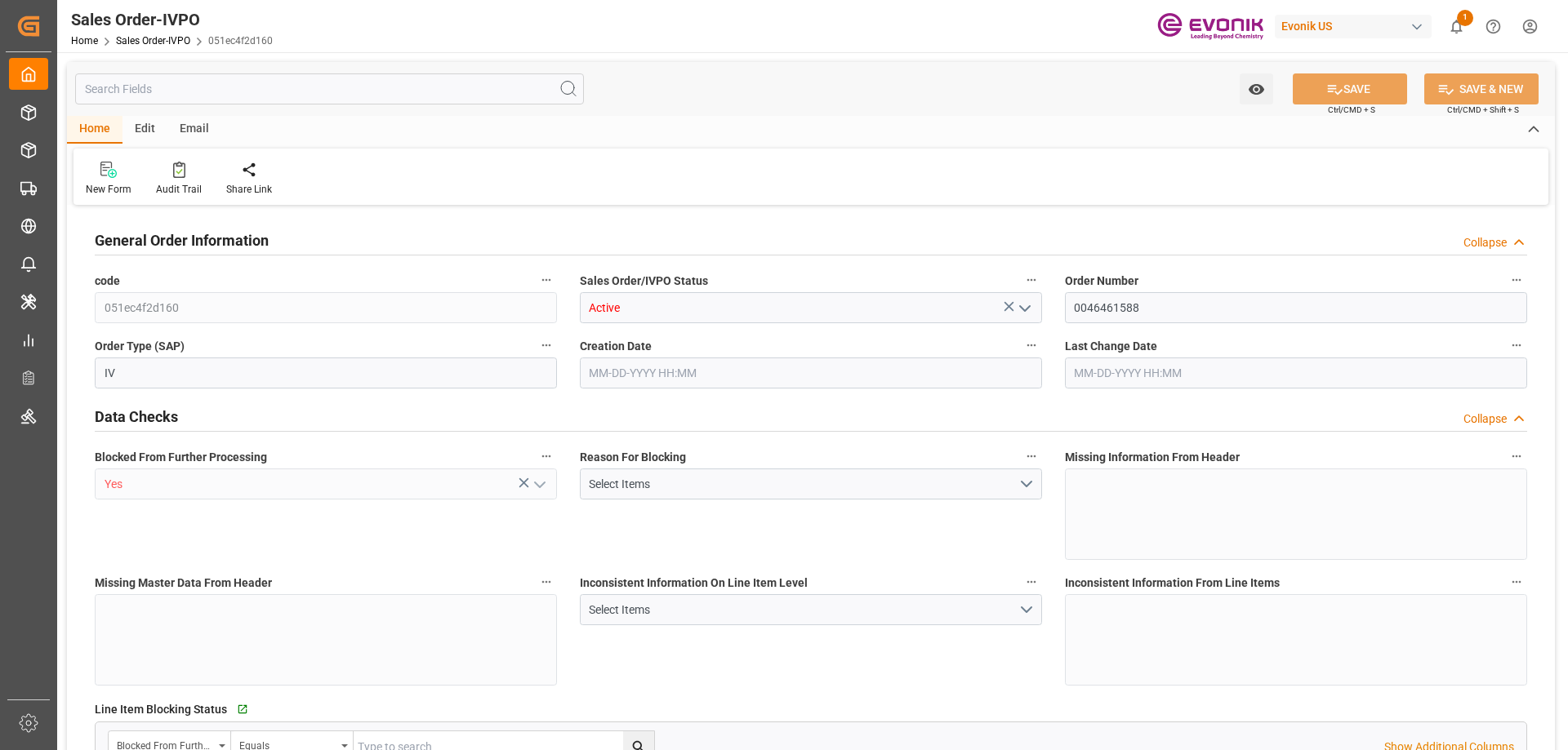
type input "BEANR"
type input "0"
type input "1"
type input "21000"
type input "[DATE] 13:55"
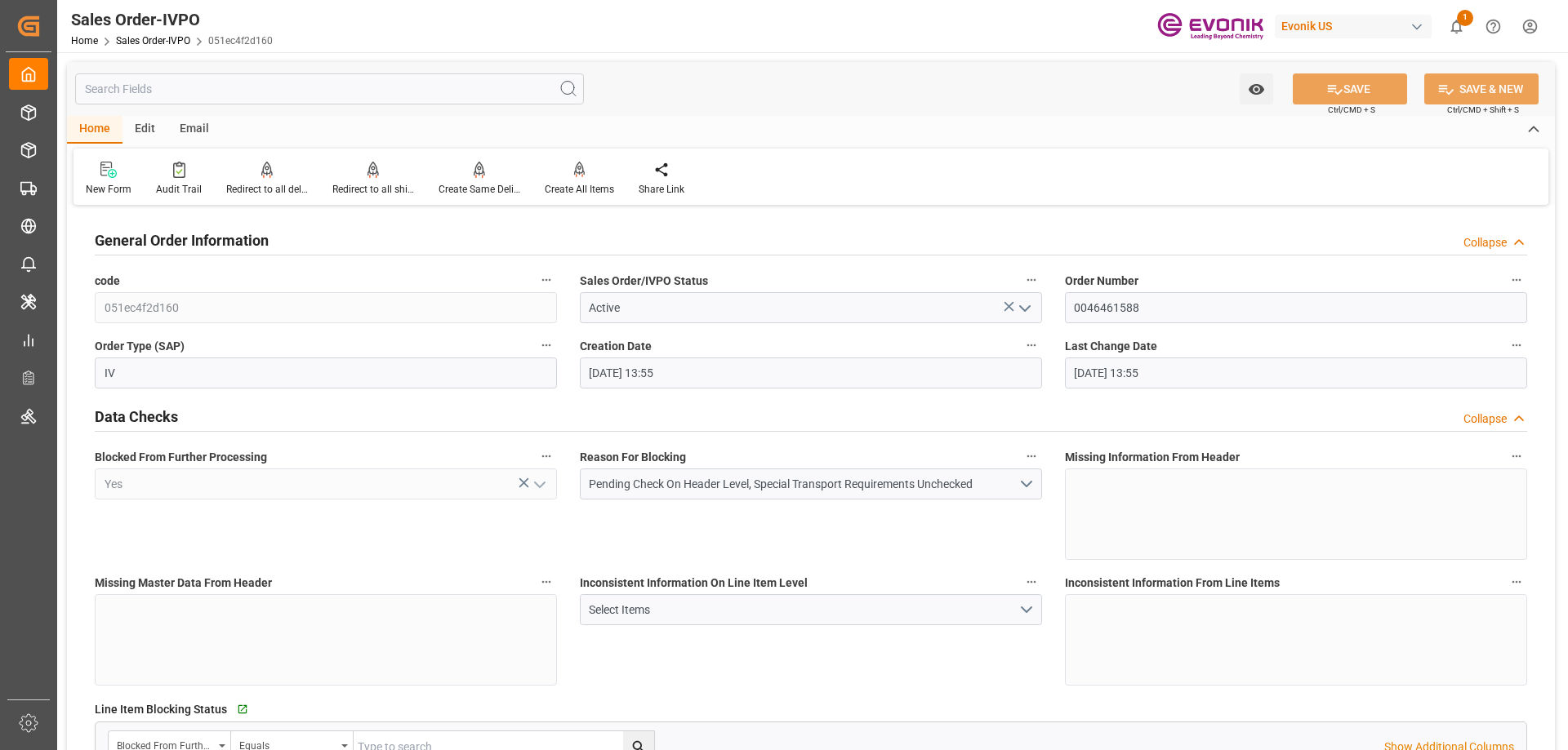
type input "[DATE] 13:55"
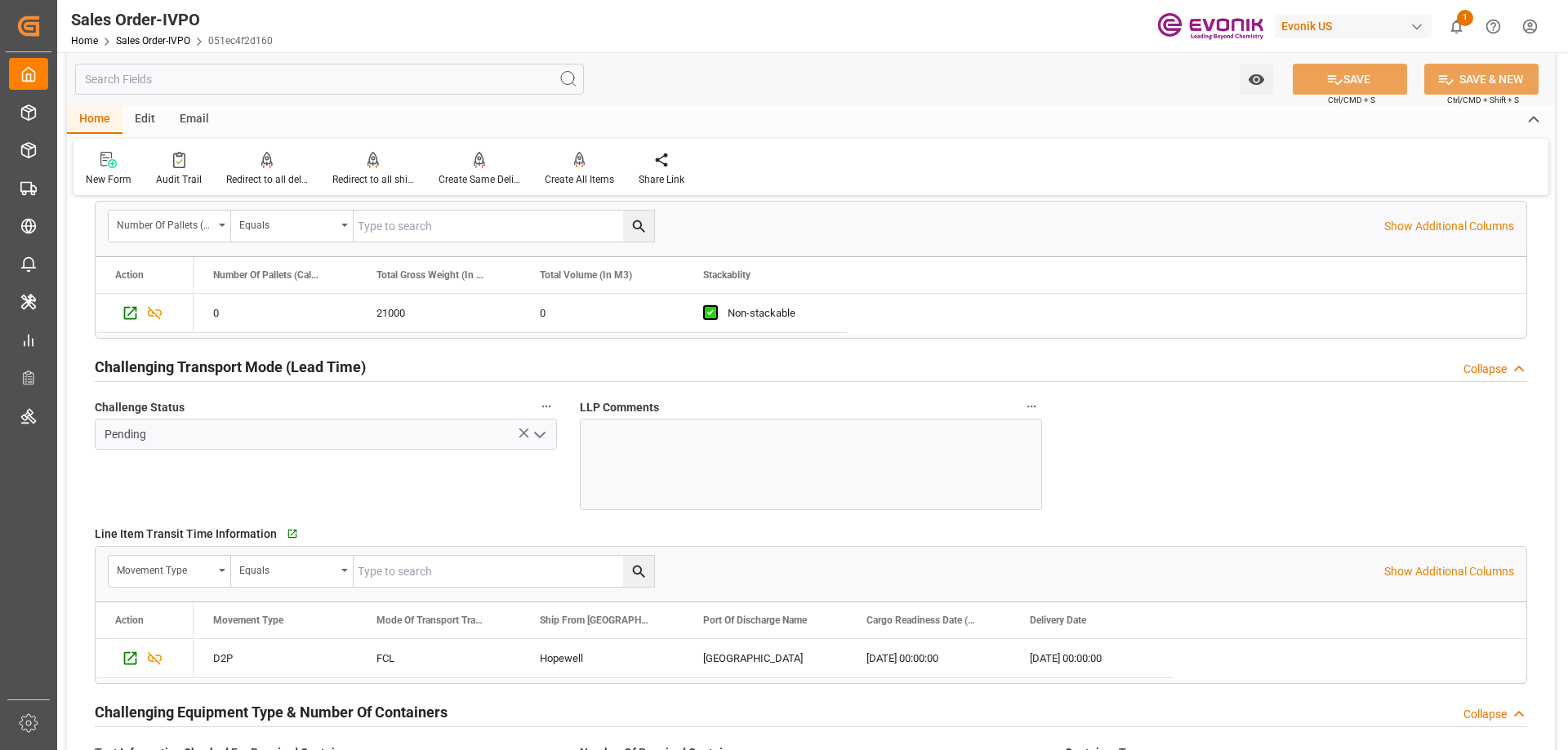
scroll to position [2204, 0]
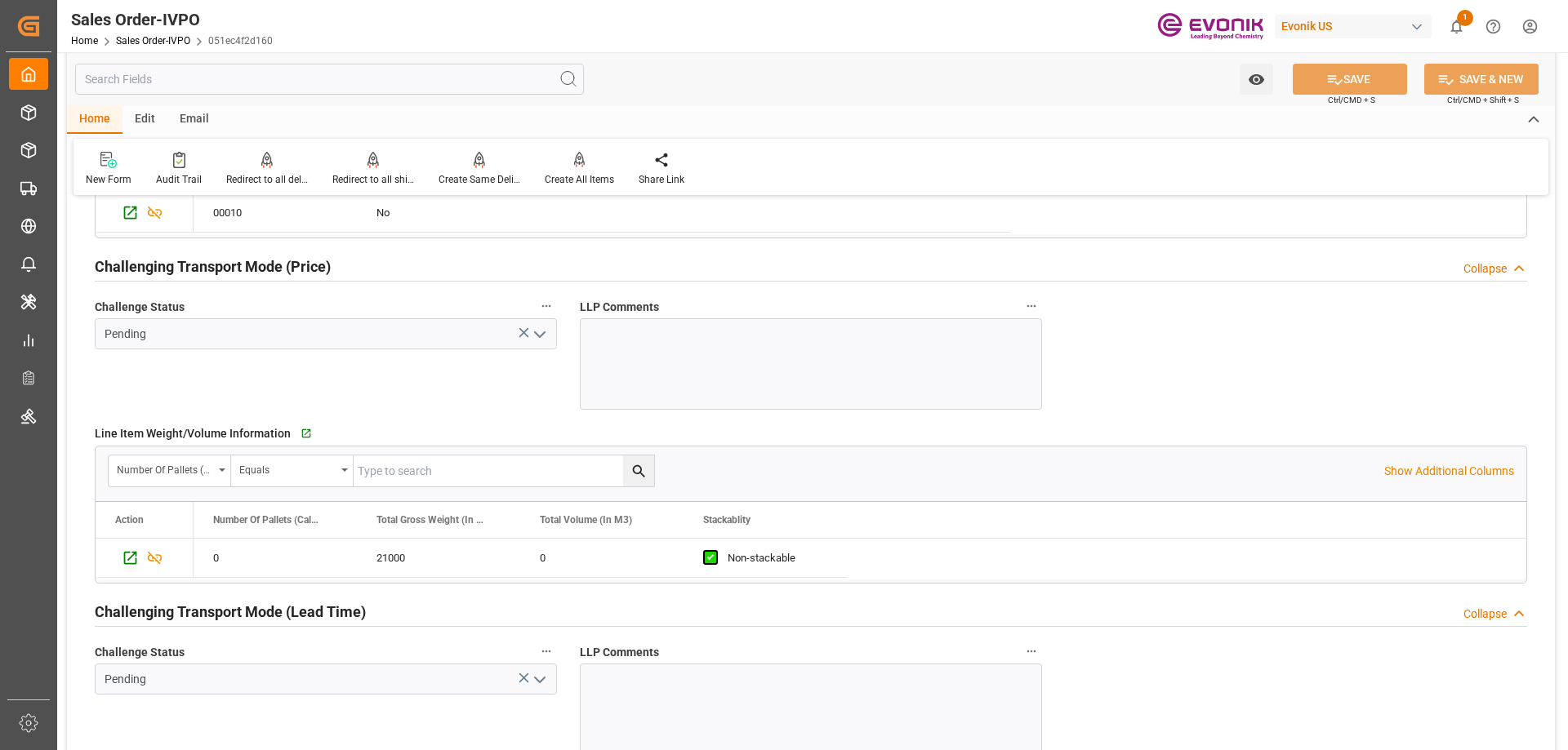
click at [682, 364] on div at bounding box center [811, 364] width 463 height 91
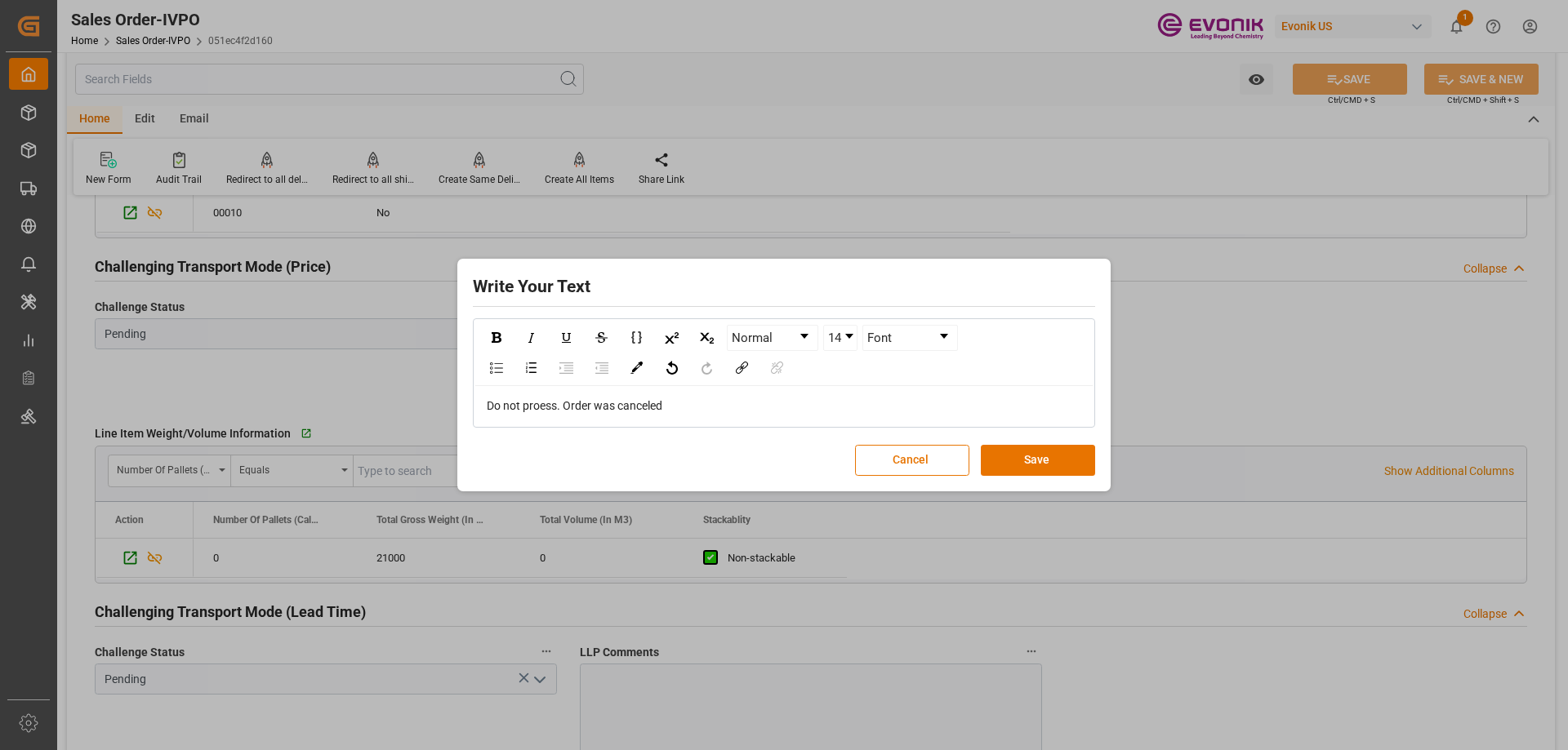
click at [539, 405] on span "Do not proess. Order was canceled" at bounding box center [574, 406] width 176 height 13
click at [1055, 461] on button "Save" at bounding box center [1038, 460] width 115 height 31
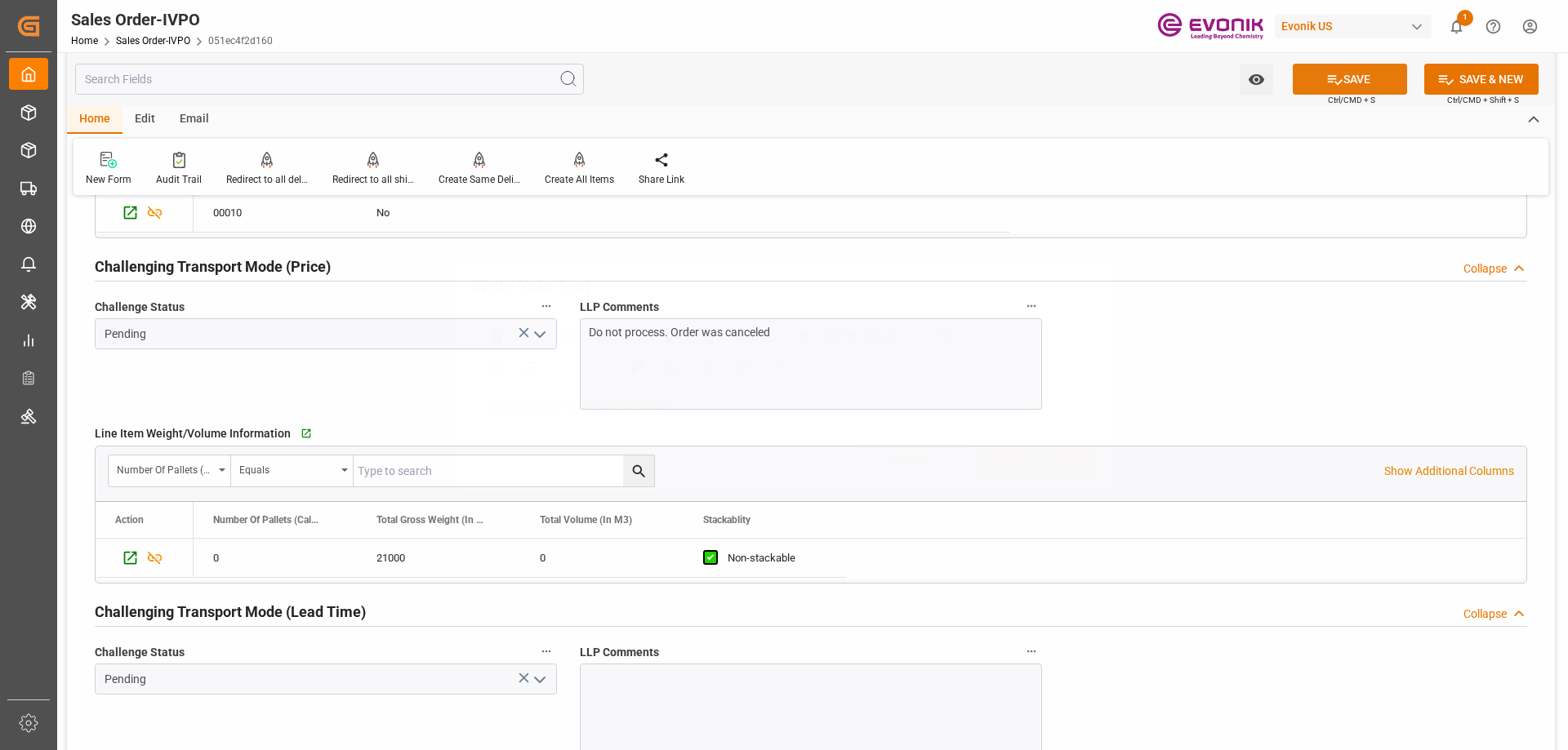
click at [1314, 92] on button "SAVE" at bounding box center [1350, 79] width 115 height 31
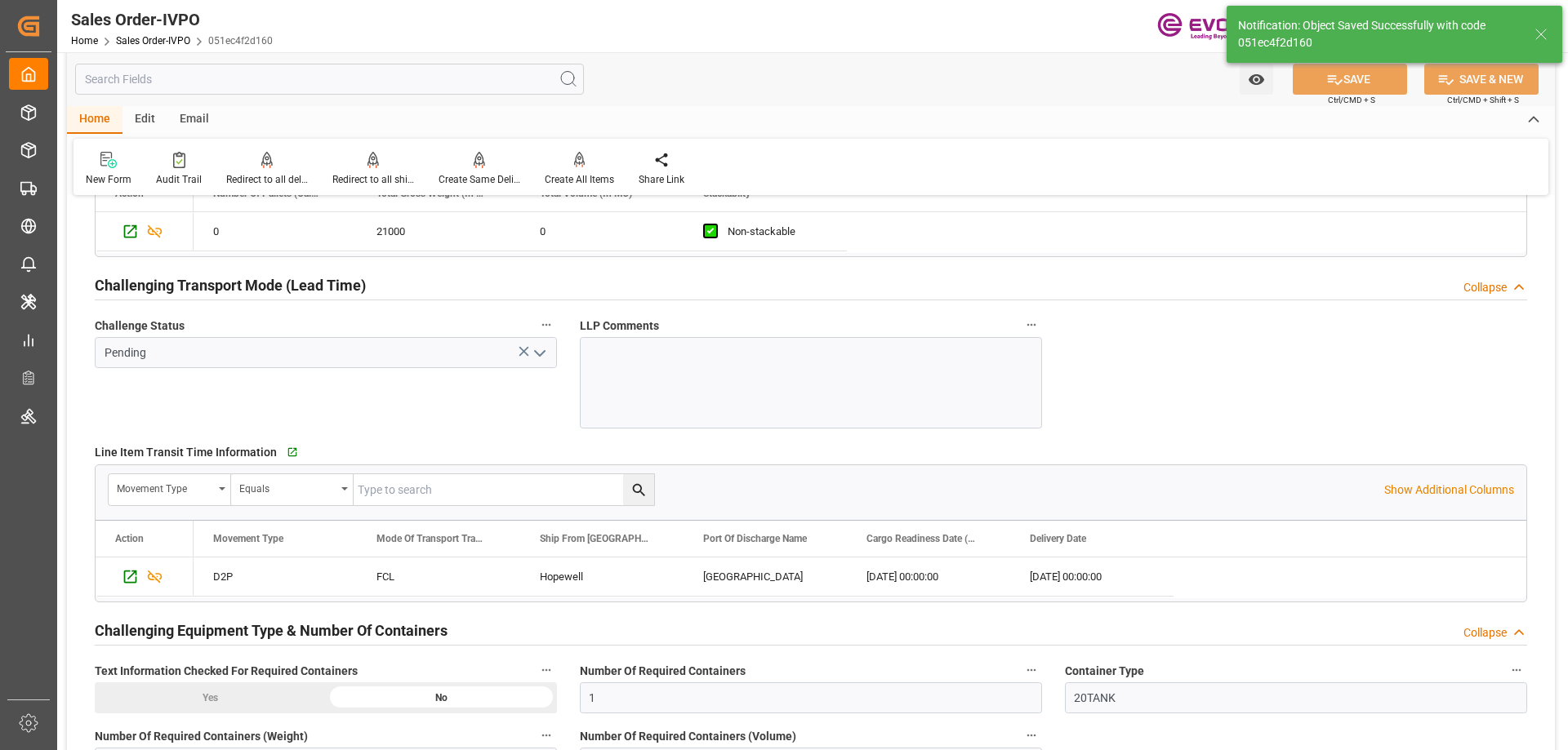
type input "[DATE] 15:35"
type input "2"
type input "0"
type input "17000"
type input "30"
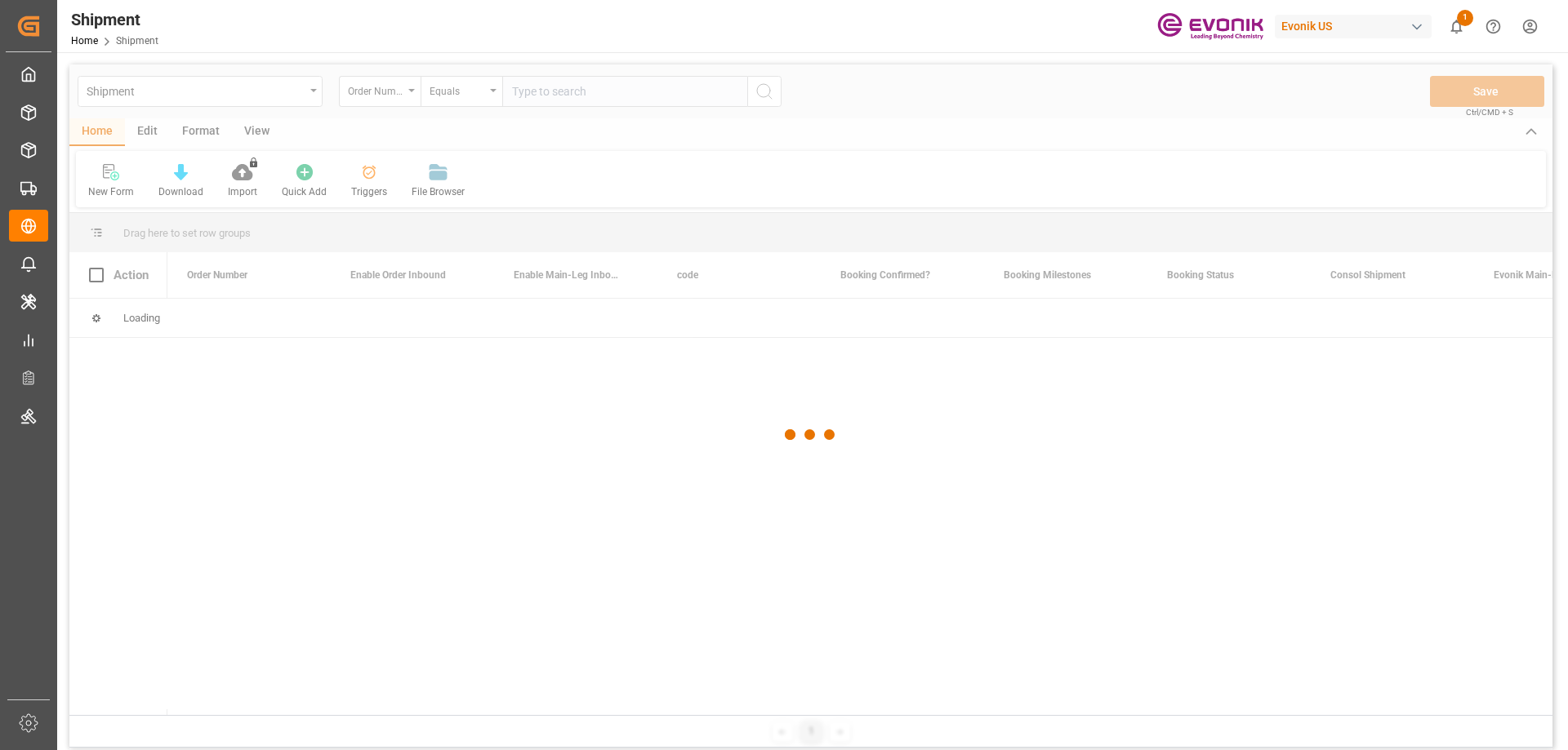
click at [409, 98] on div at bounding box center [811, 435] width 1483 height 741
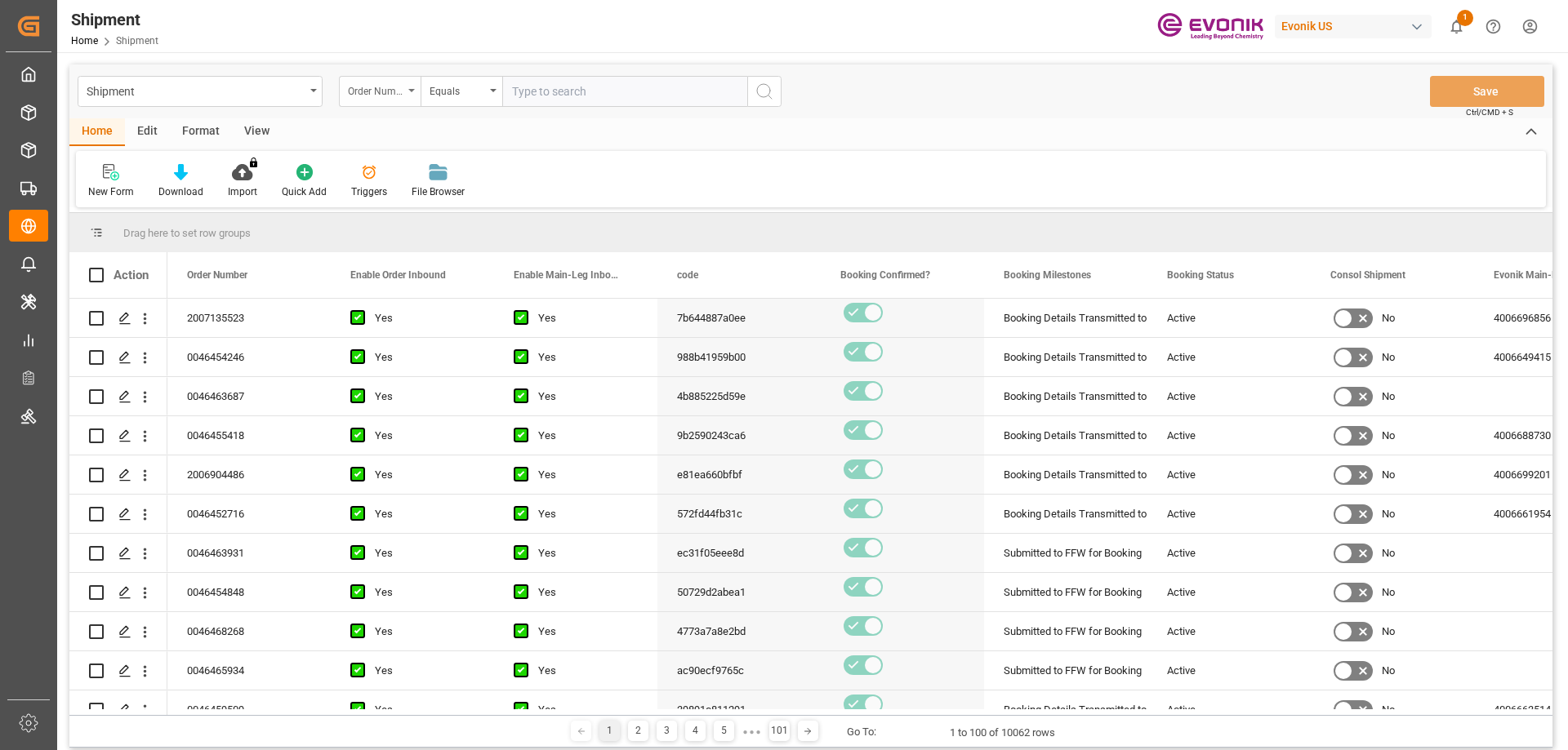
click at [413, 92] on div "Order Number" at bounding box center [379, 91] width 82 height 31
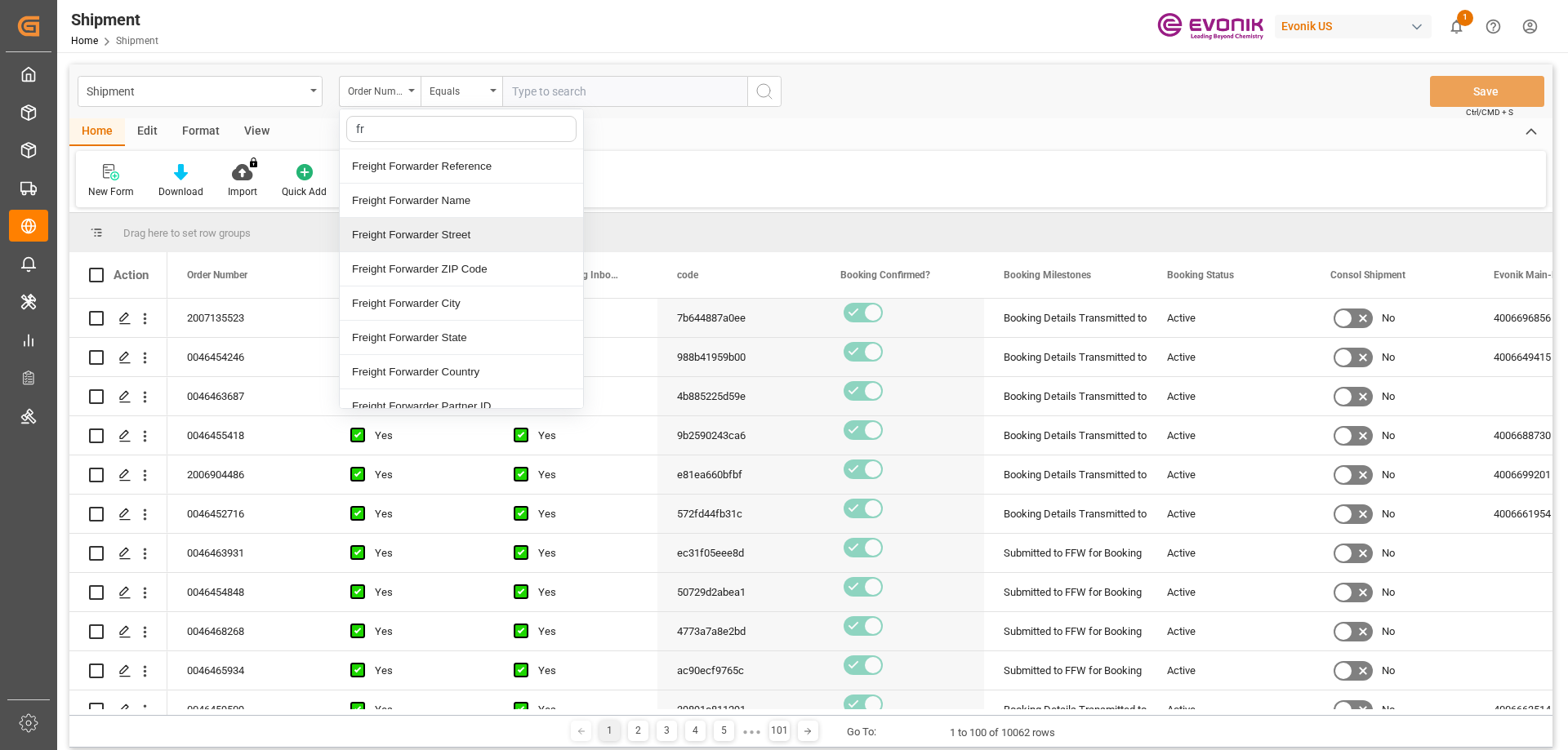
type input "fre"
click at [426, 178] on div "Freight Forwarder Reference" at bounding box center [461, 166] width 243 height 34
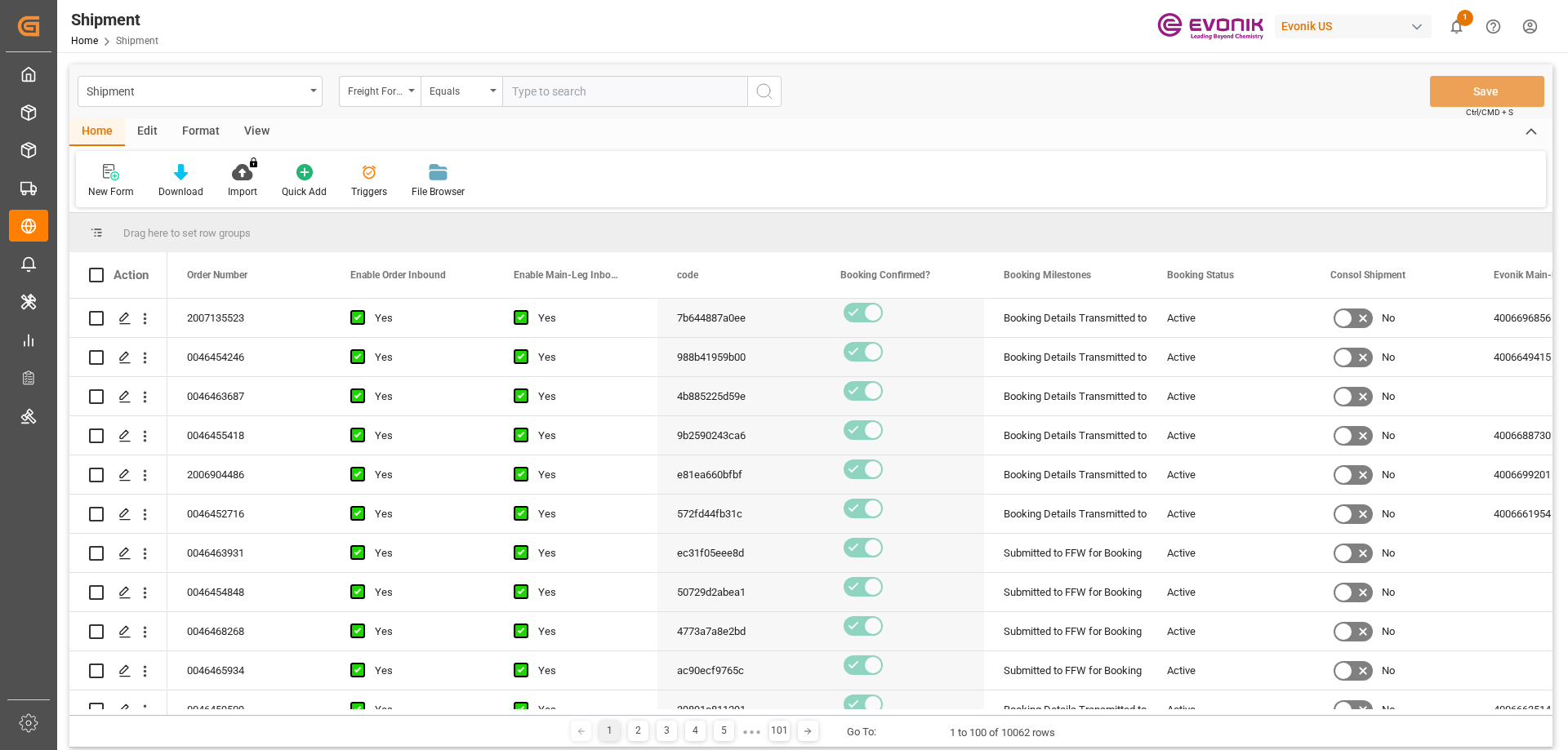
click at [550, 83] on input "text" at bounding box center [624, 91] width 245 height 31
paste input "250805000289"
type input "250805000289"
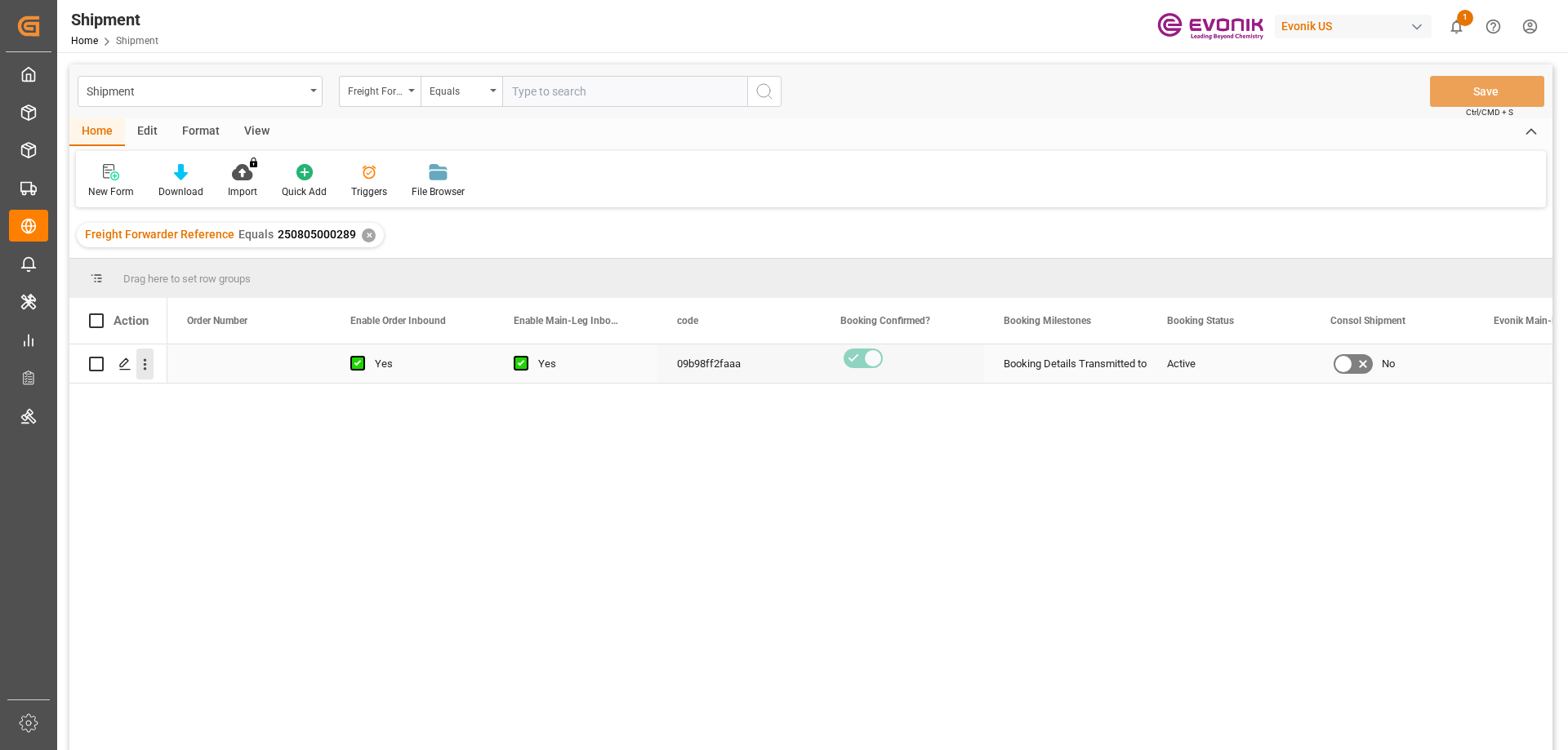
click at [149, 362] on icon "open menu" at bounding box center [145, 365] width 17 height 17
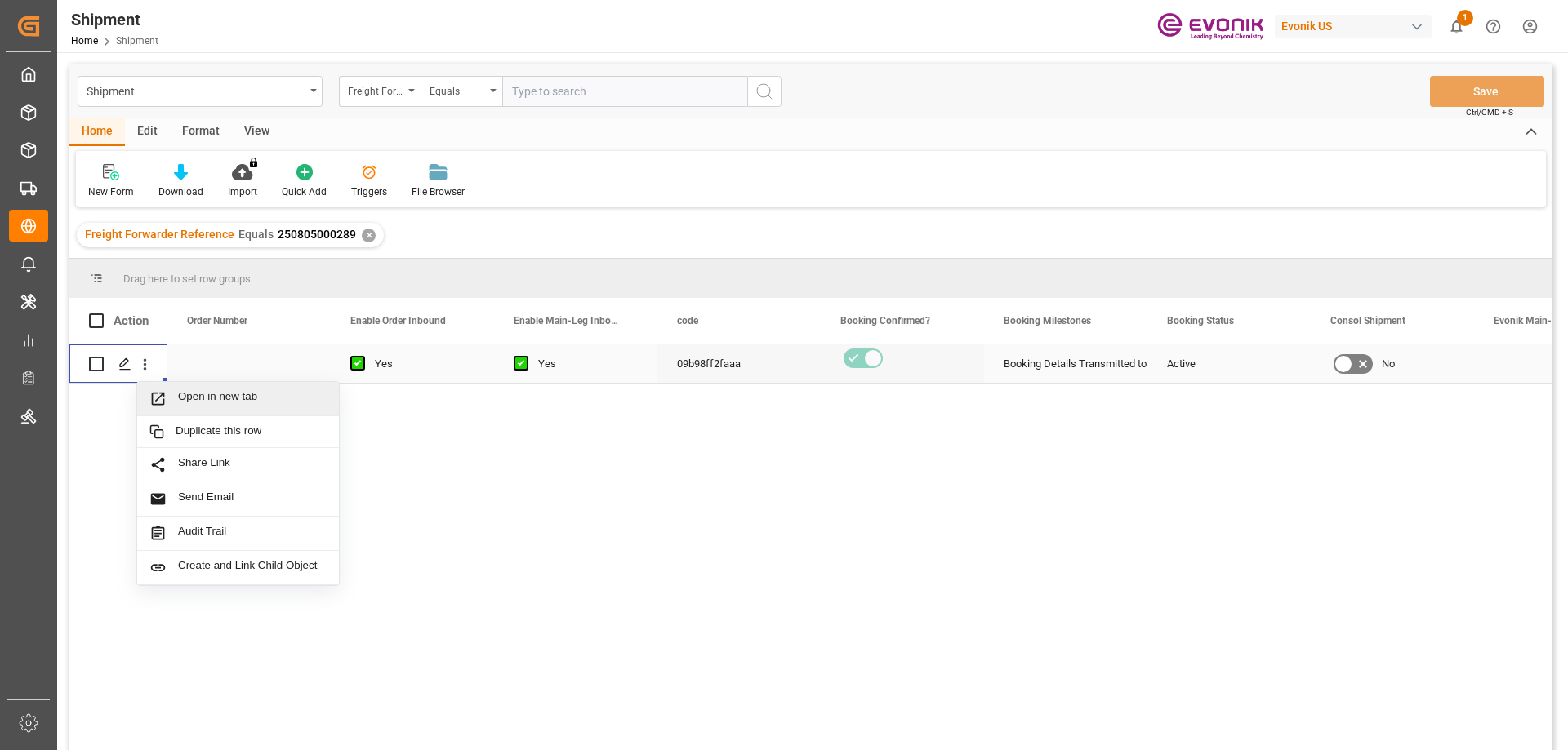
click at [219, 393] on span "Open in new tab" at bounding box center [252, 398] width 149 height 17
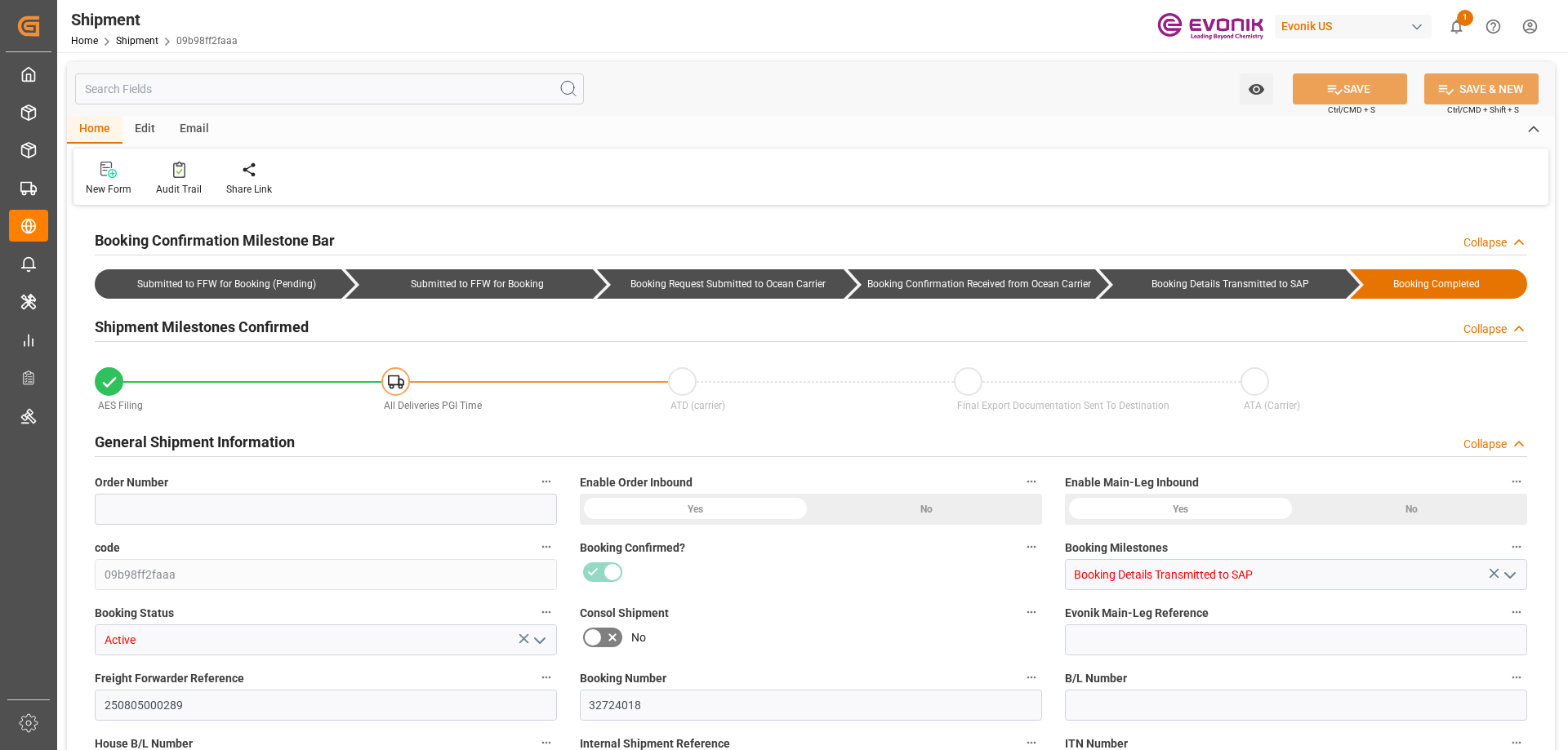
type input "13"
type input "IBC"
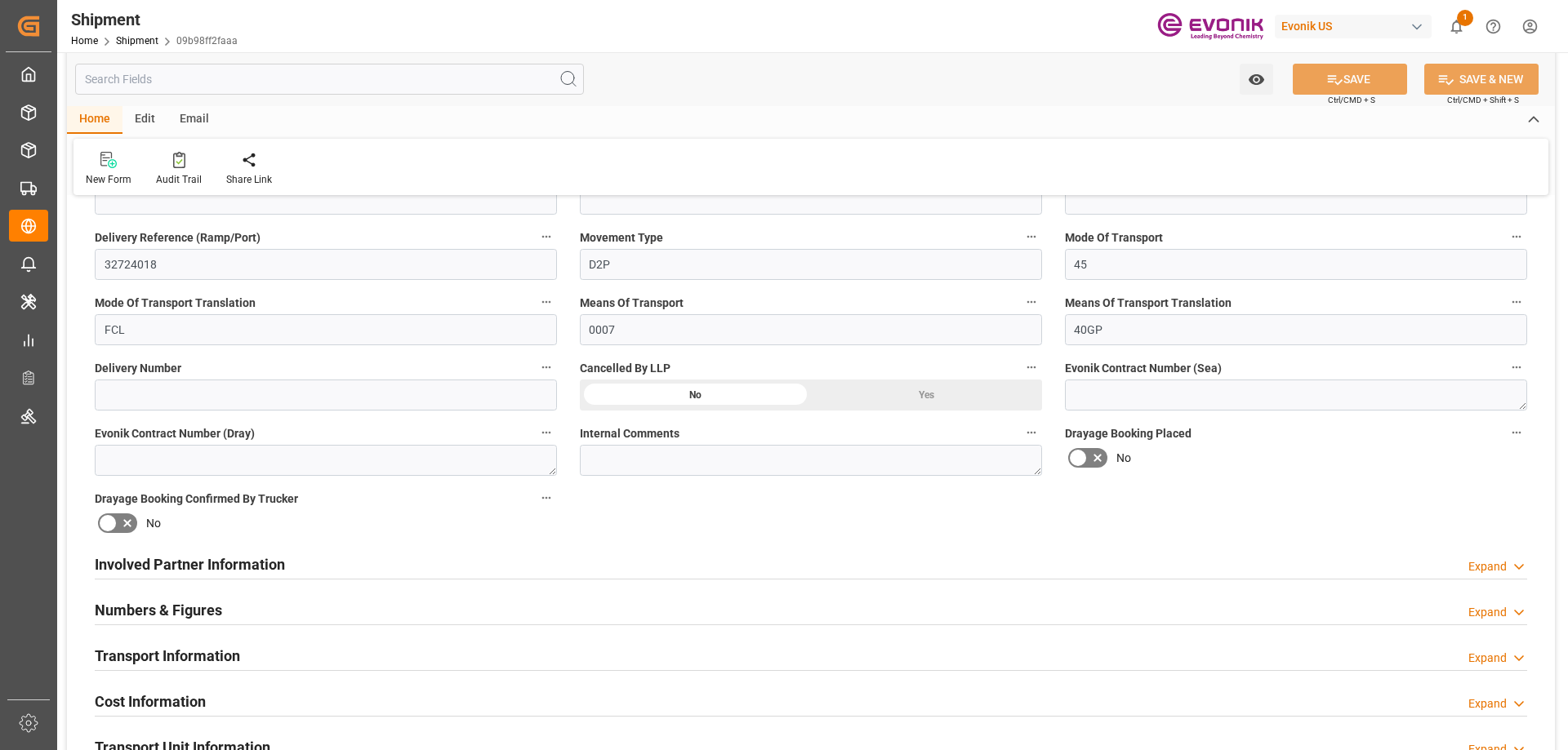
scroll to position [1061, 0]
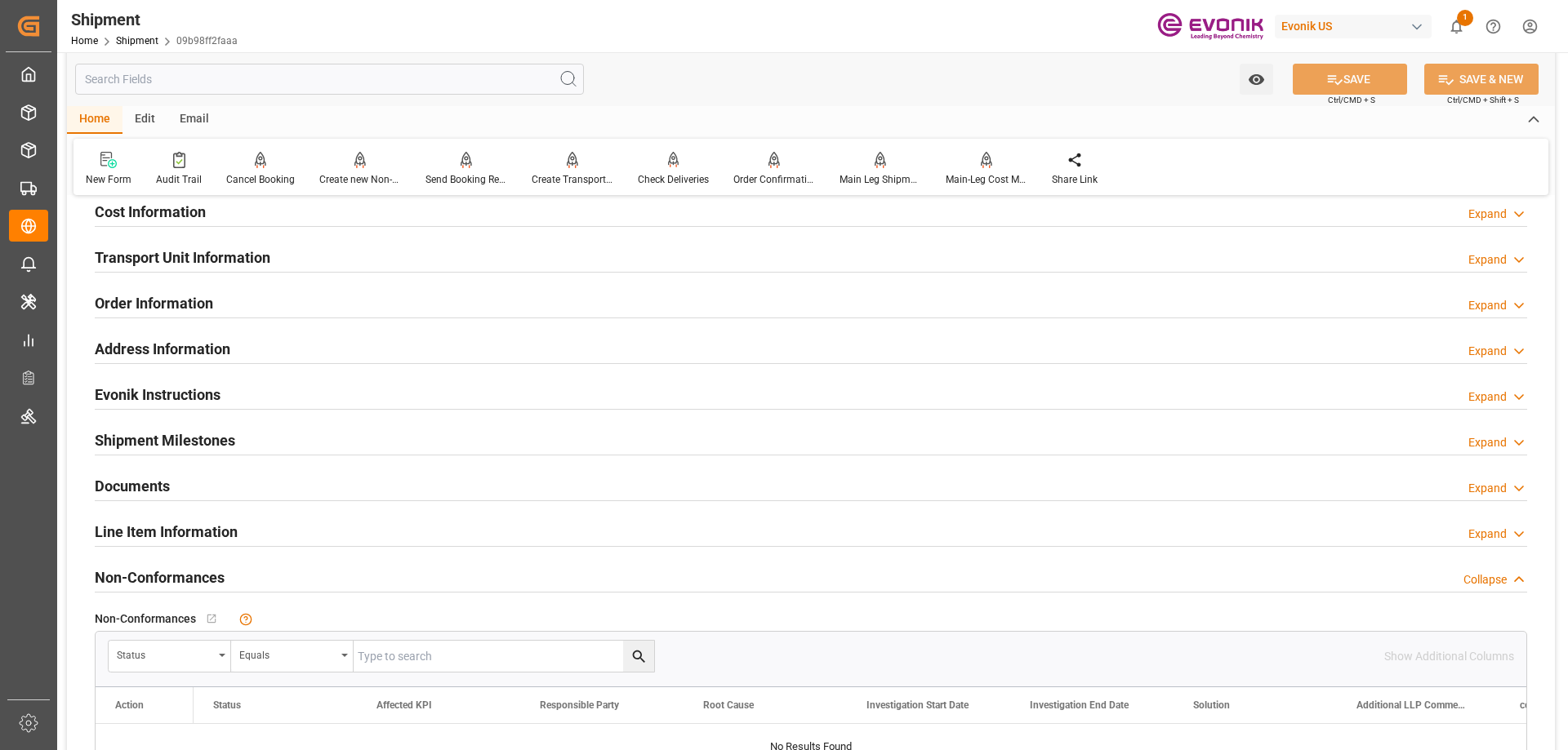
click at [214, 535] on h2 "Line Item Information" at bounding box center [166, 531] width 143 height 22
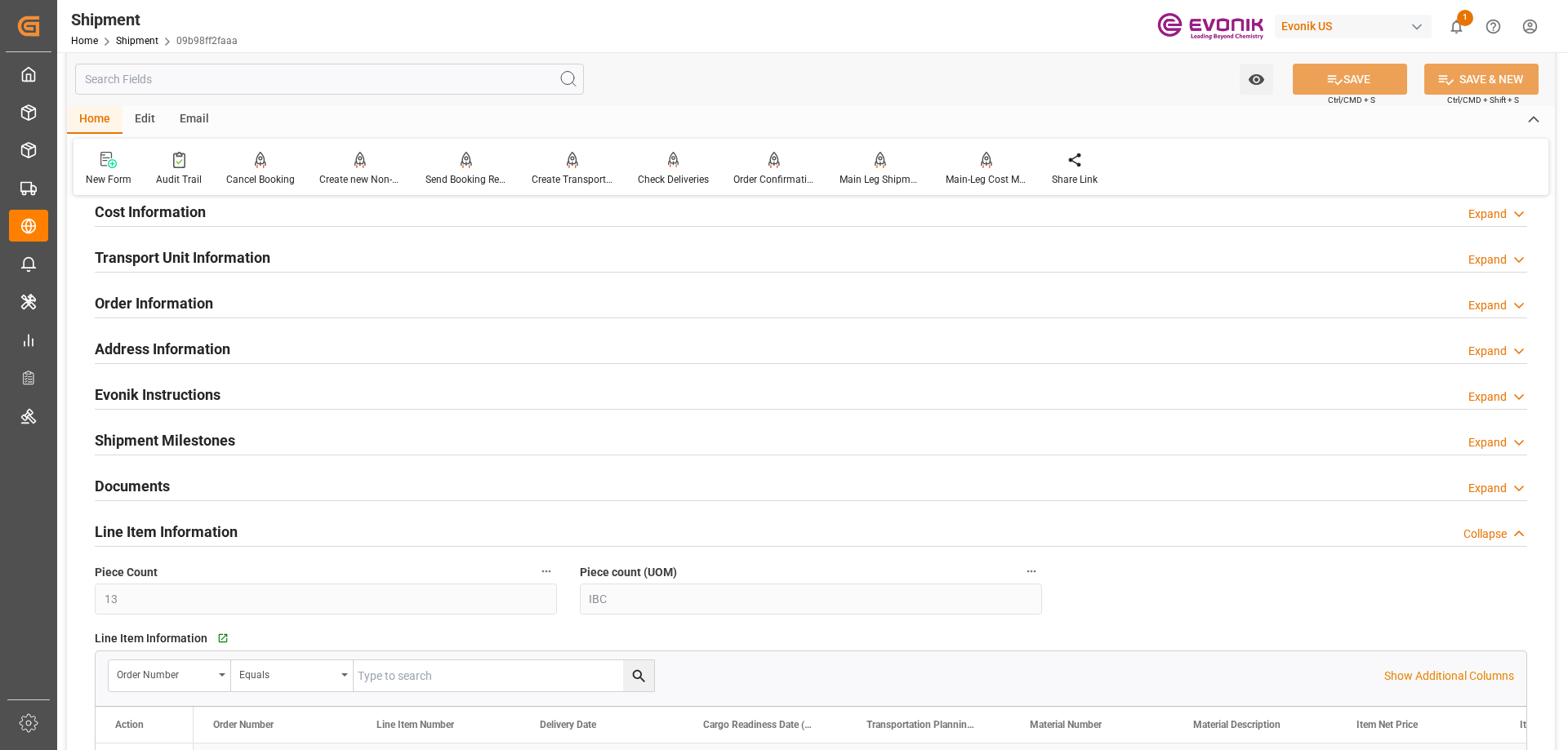
scroll to position [1306, 0]
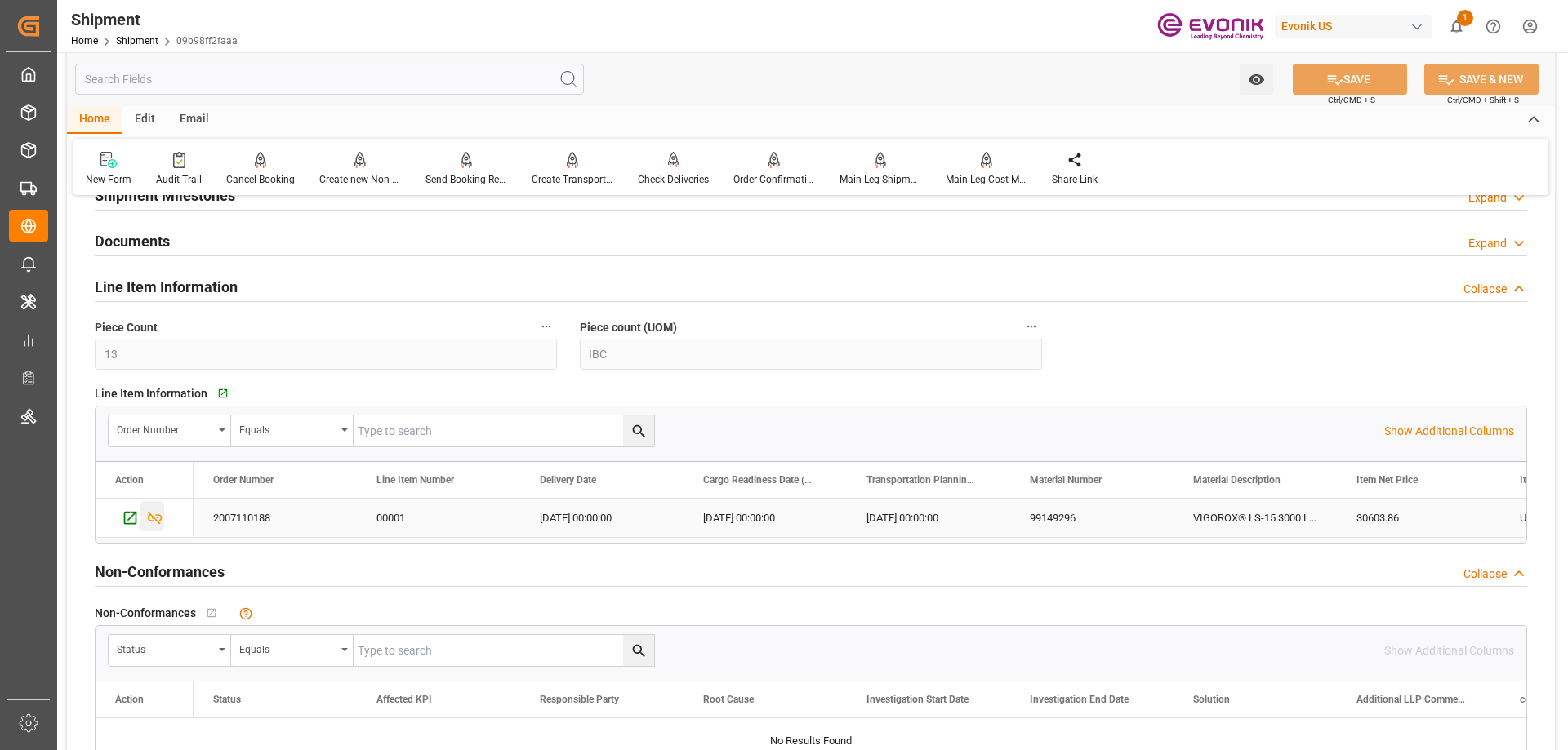
click at [157, 518] on icon "Press SPACE to select this row." at bounding box center [154, 518] width 17 height 17
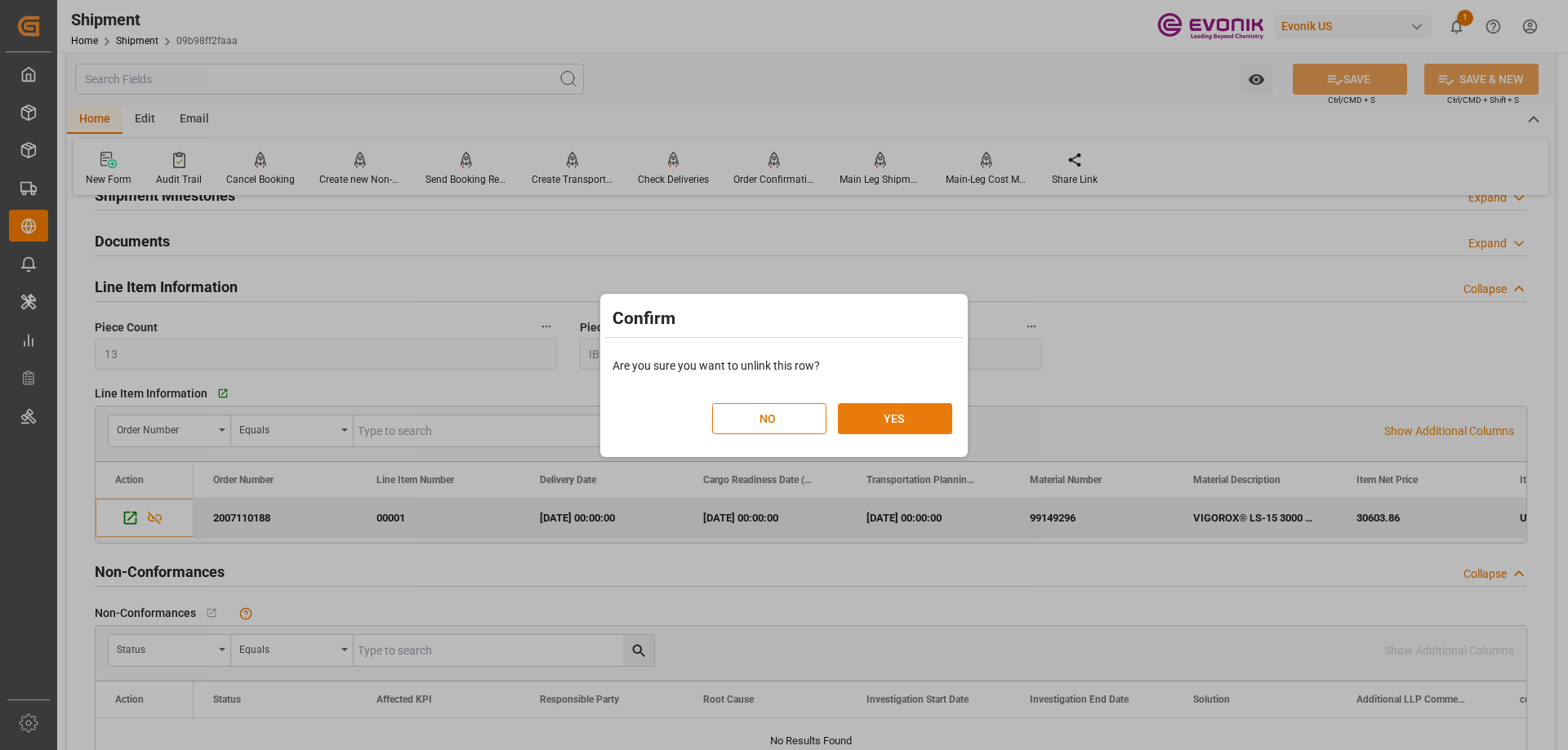
click at [871, 414] on button "YES" at bounding box center [895, 418] width 115 height 31
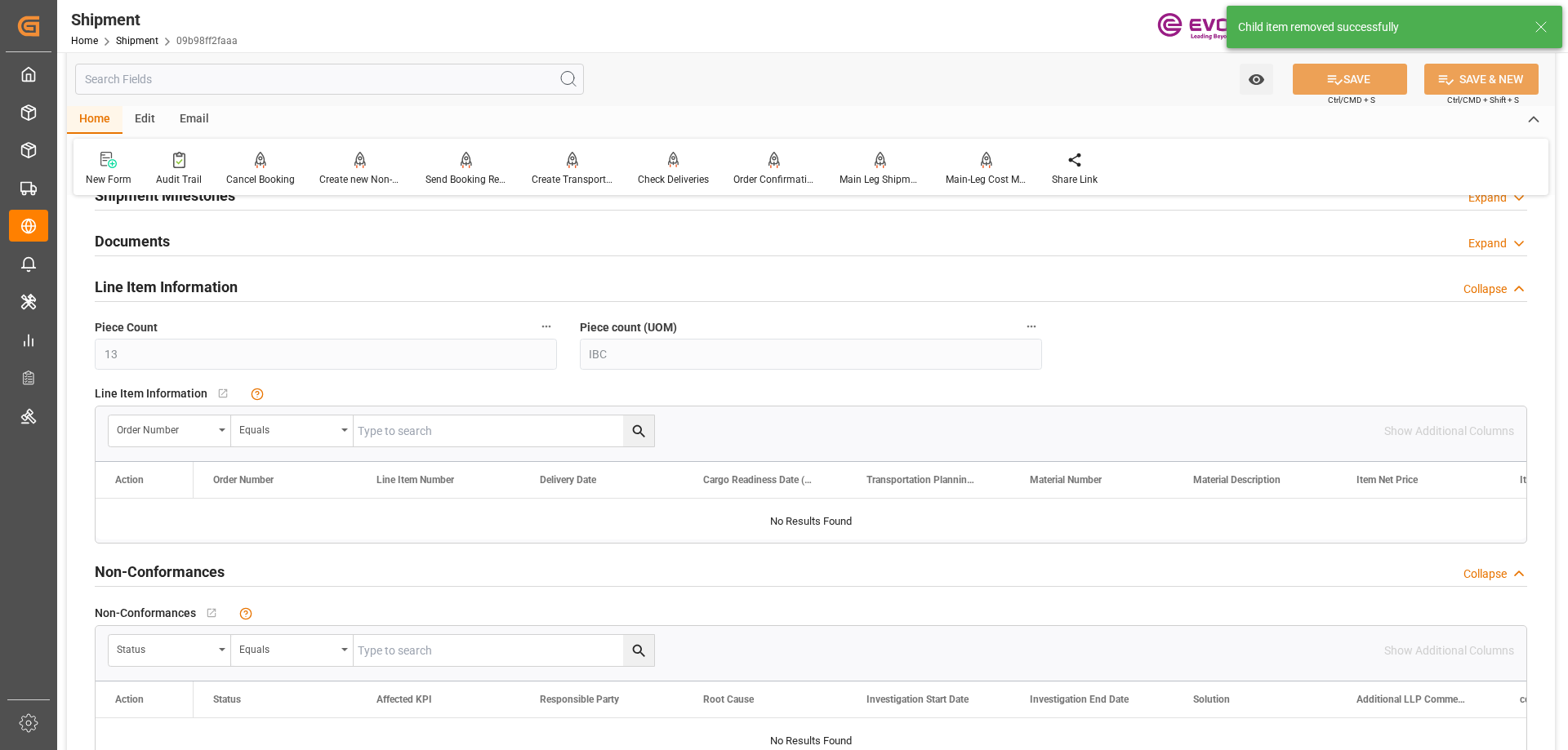
scroll to position [979, 0]
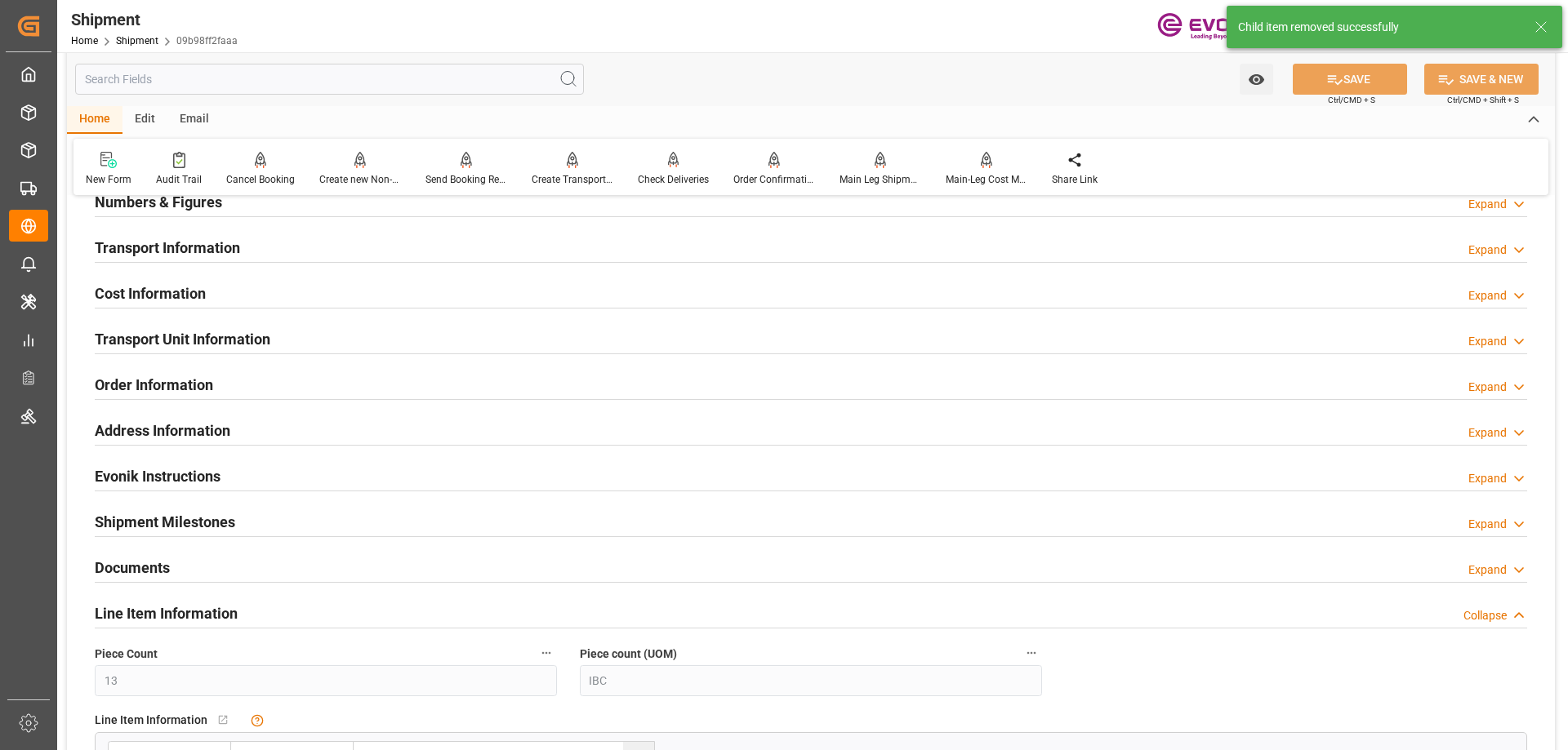
click at [177, 329] on h2 "Transport Unit Information" at bounding box center [182, 338] width 176 height 22
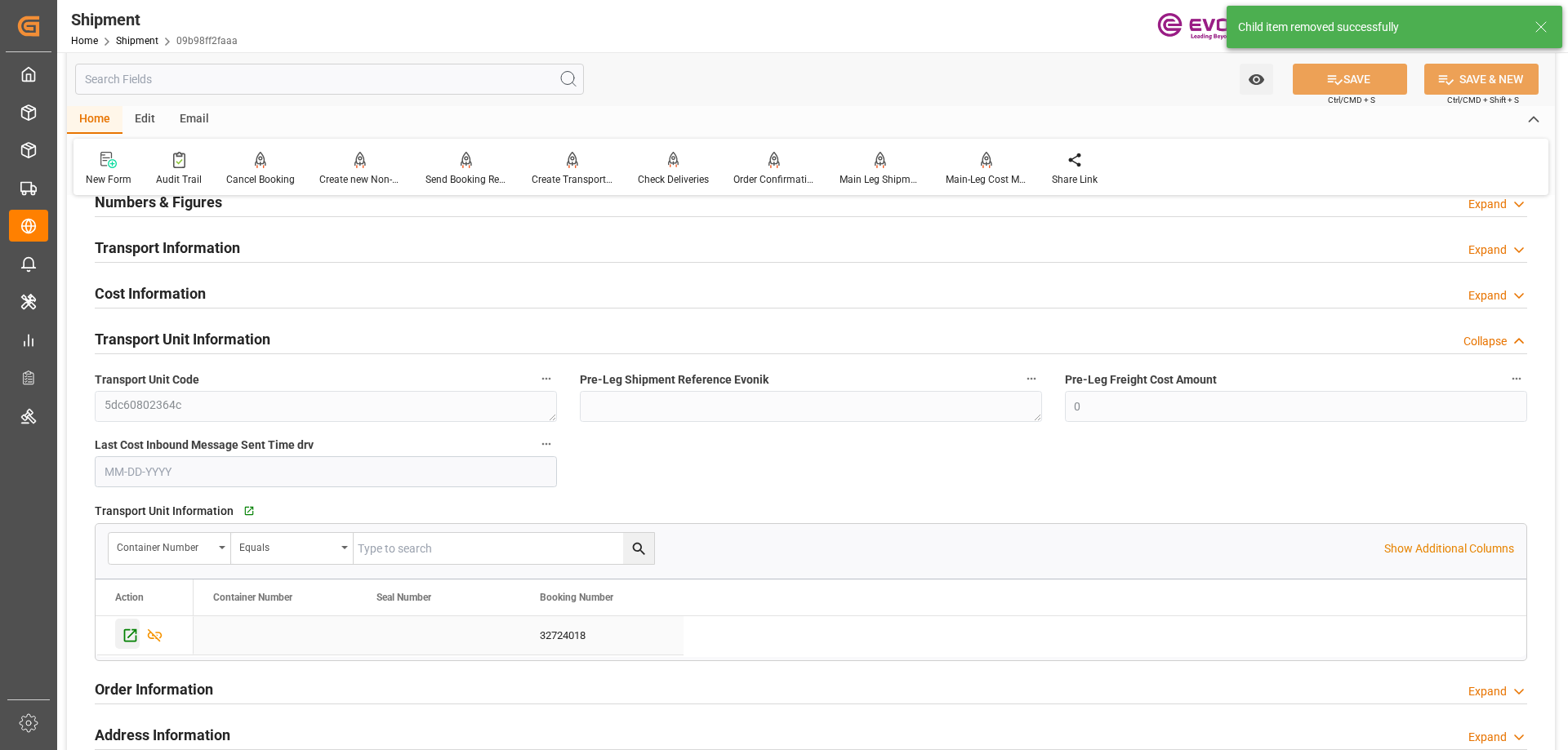
click at [133, 627] on icon "Press SPACE to select this row." at bounding box center [130, 635] width 17 height 17
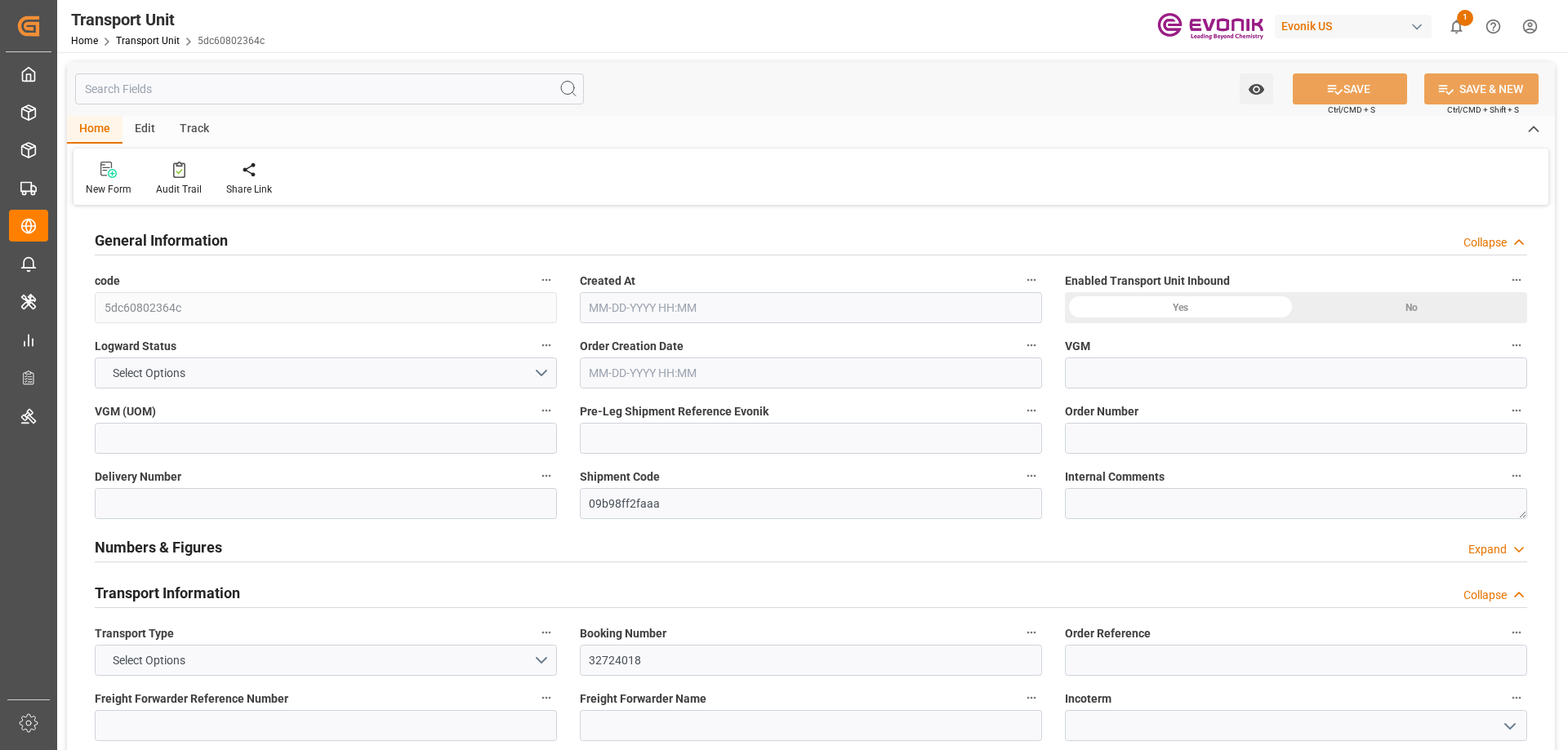
type input "Hapag [PERSON_NAME]"
type input "Hapag [PERSON_NAME] Aktiengesellschaft"
type input "USNYC"
type input "COCTG"
type input "0"
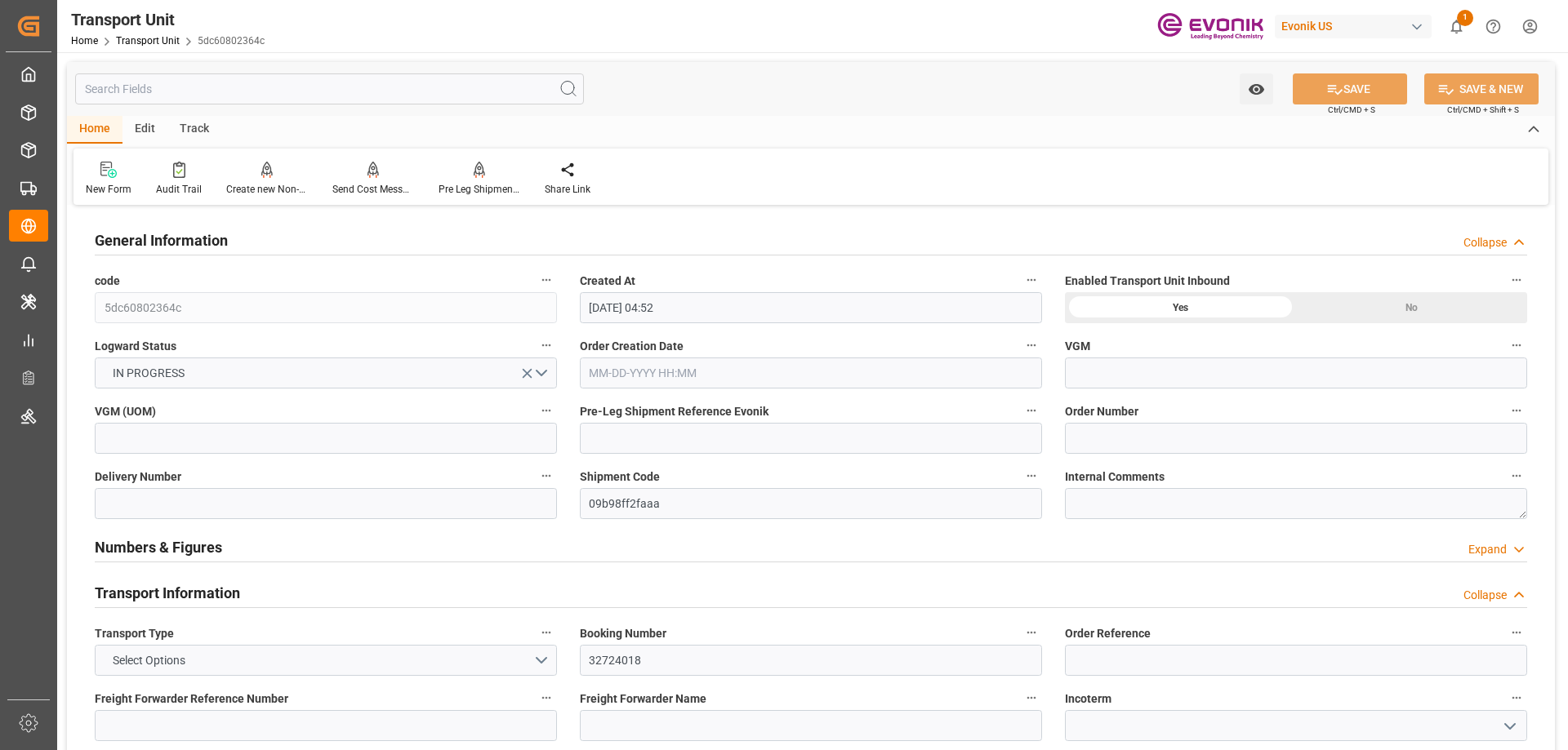
type input "[DATE] 04:52"
type input "[DATE]"
type input "[DATE] 00:00"
type input "08-21-2025 00:00"
type input "[DATE] 00:00"
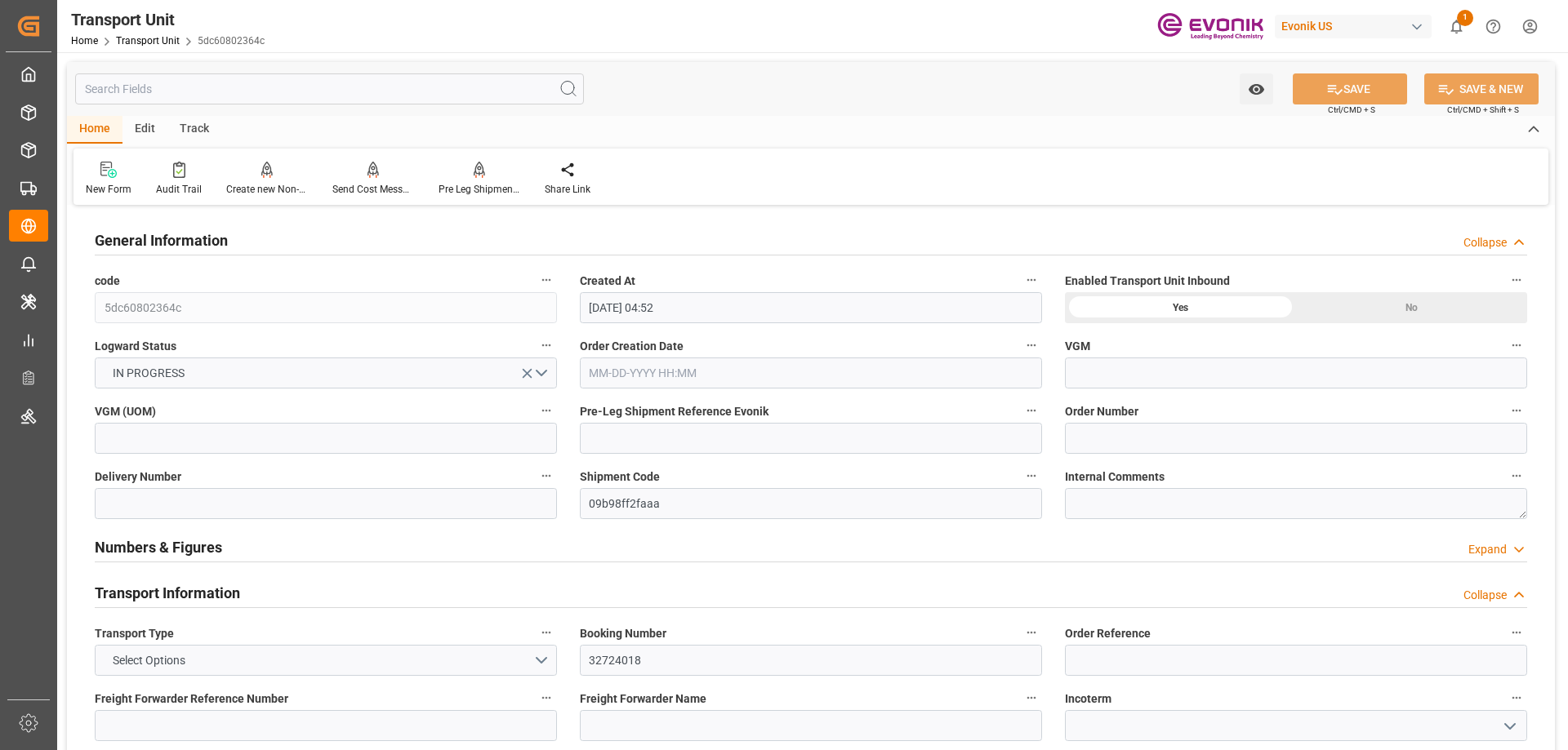
type input "08-31-2025 00:00"
type input "[DATE] 12:00"
click at [215, 87] on input "text" at bounding box center [329, 88] width 509 height 31
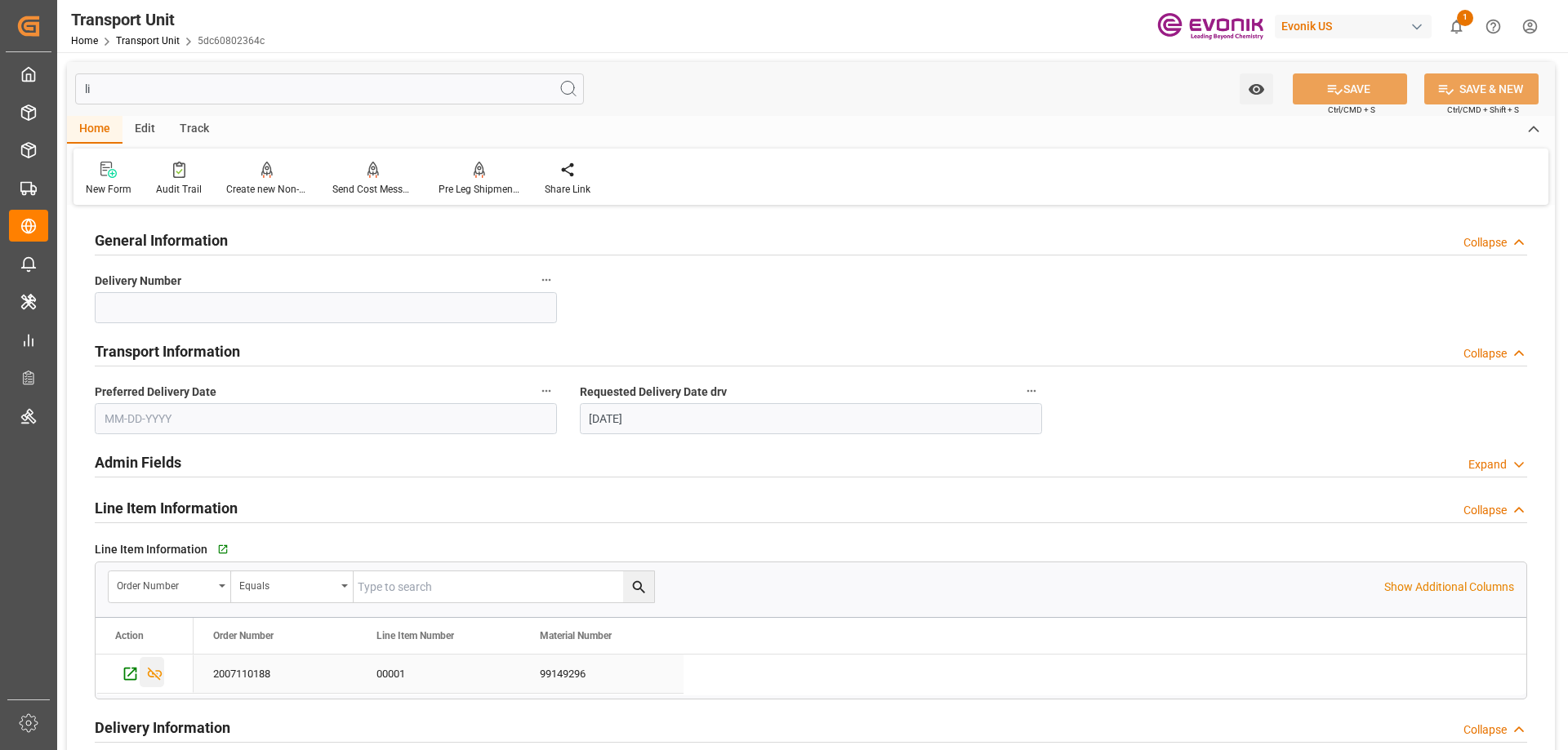
type input "li"
click at [159, 673] on icon "Press SPACE to select this row." at bounding box center [154, 674] width 17 height 17
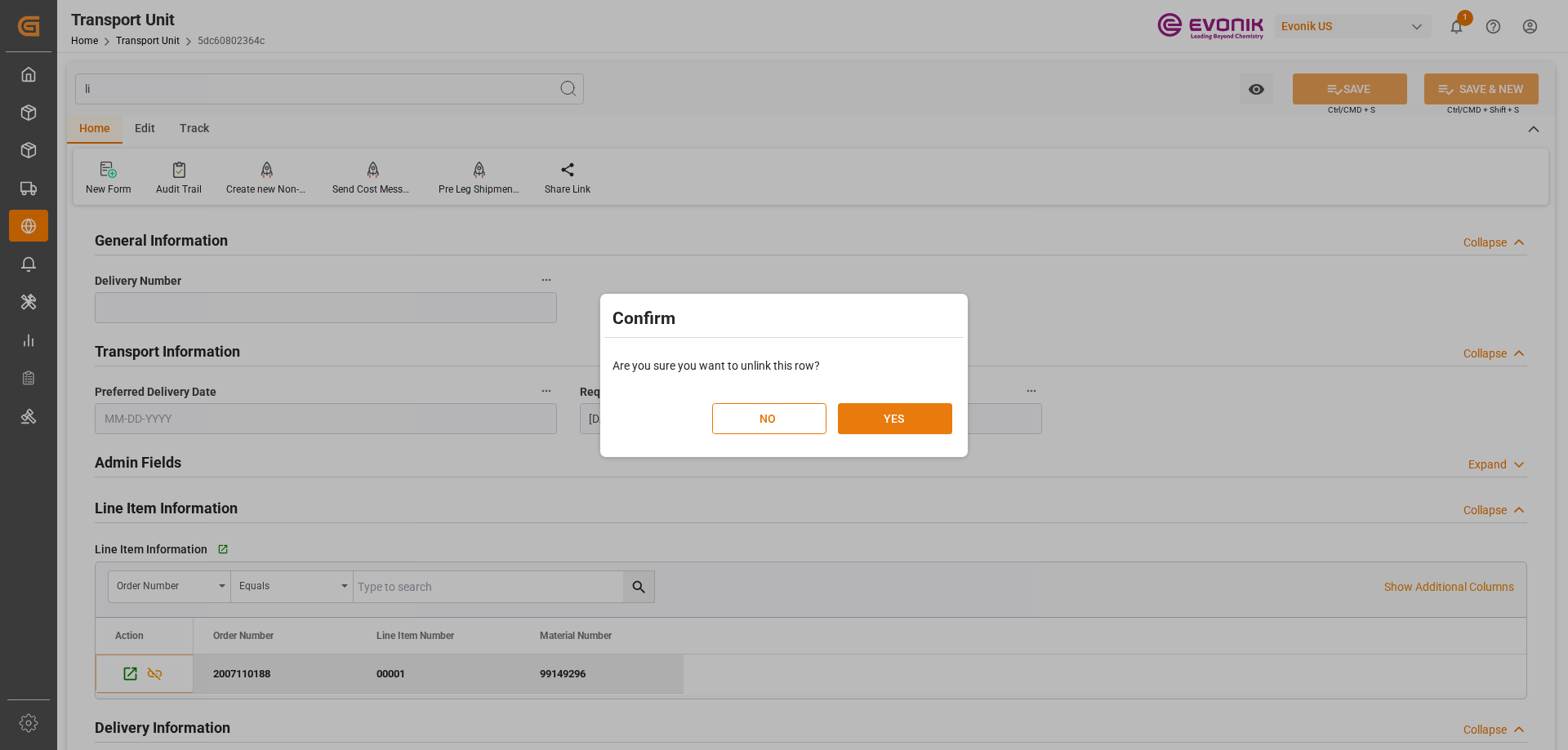
click at [884, 414] on button "YES" at bounding box center [895, 418] width 115 height 31
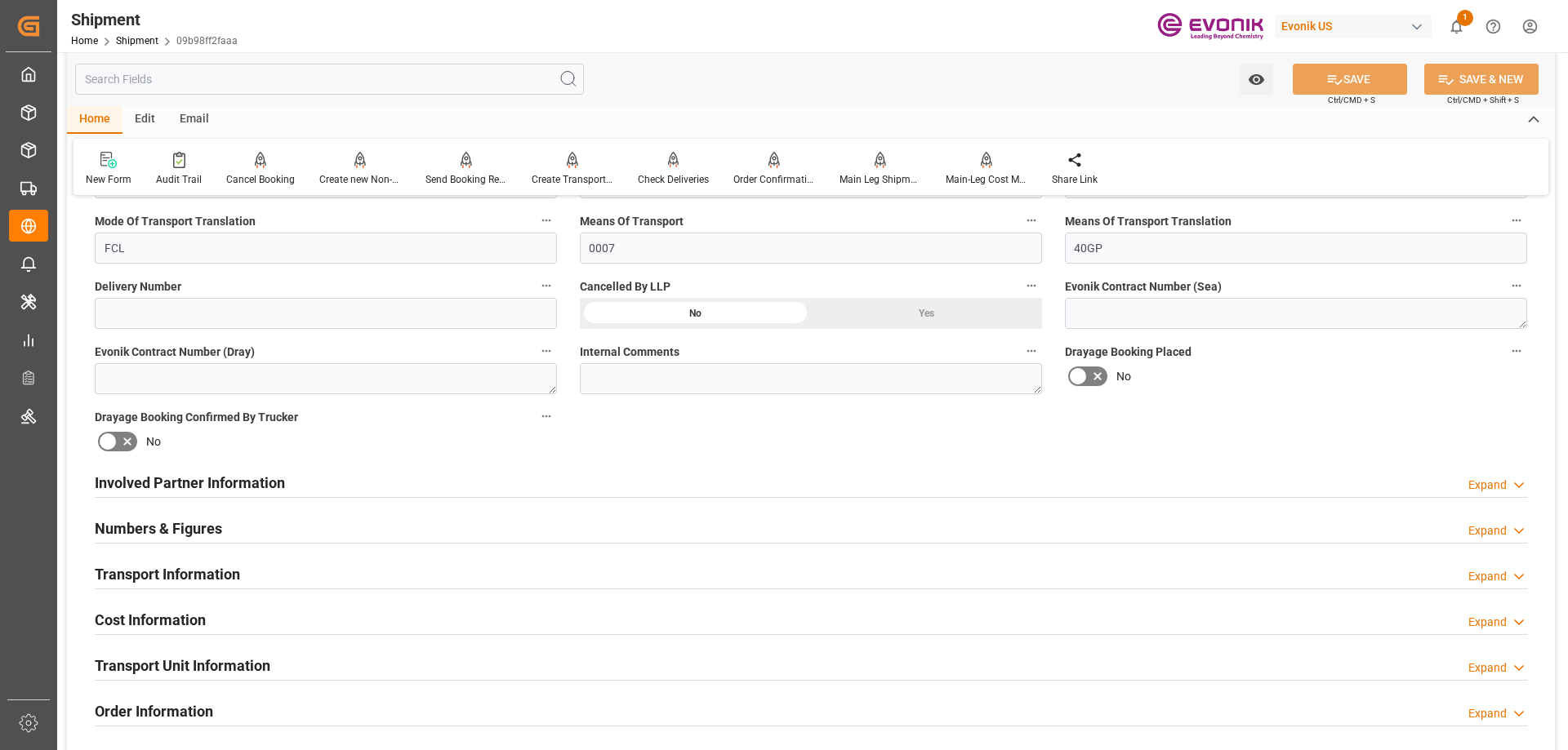
scroll to position [979, 0]
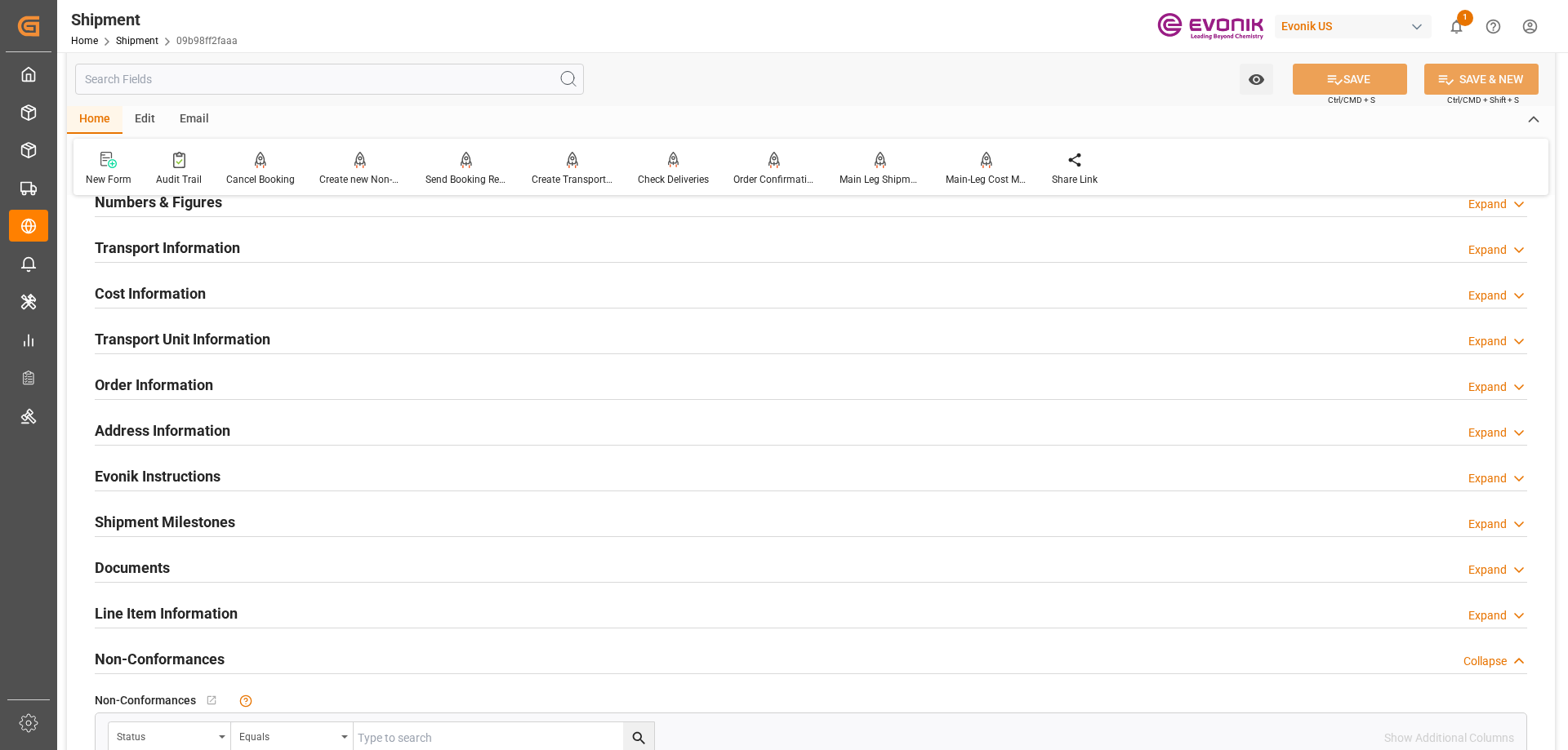
click at [158, 338] on h2 "Transport Unit Information" at bounding box center [182, 338] width 176 height 22
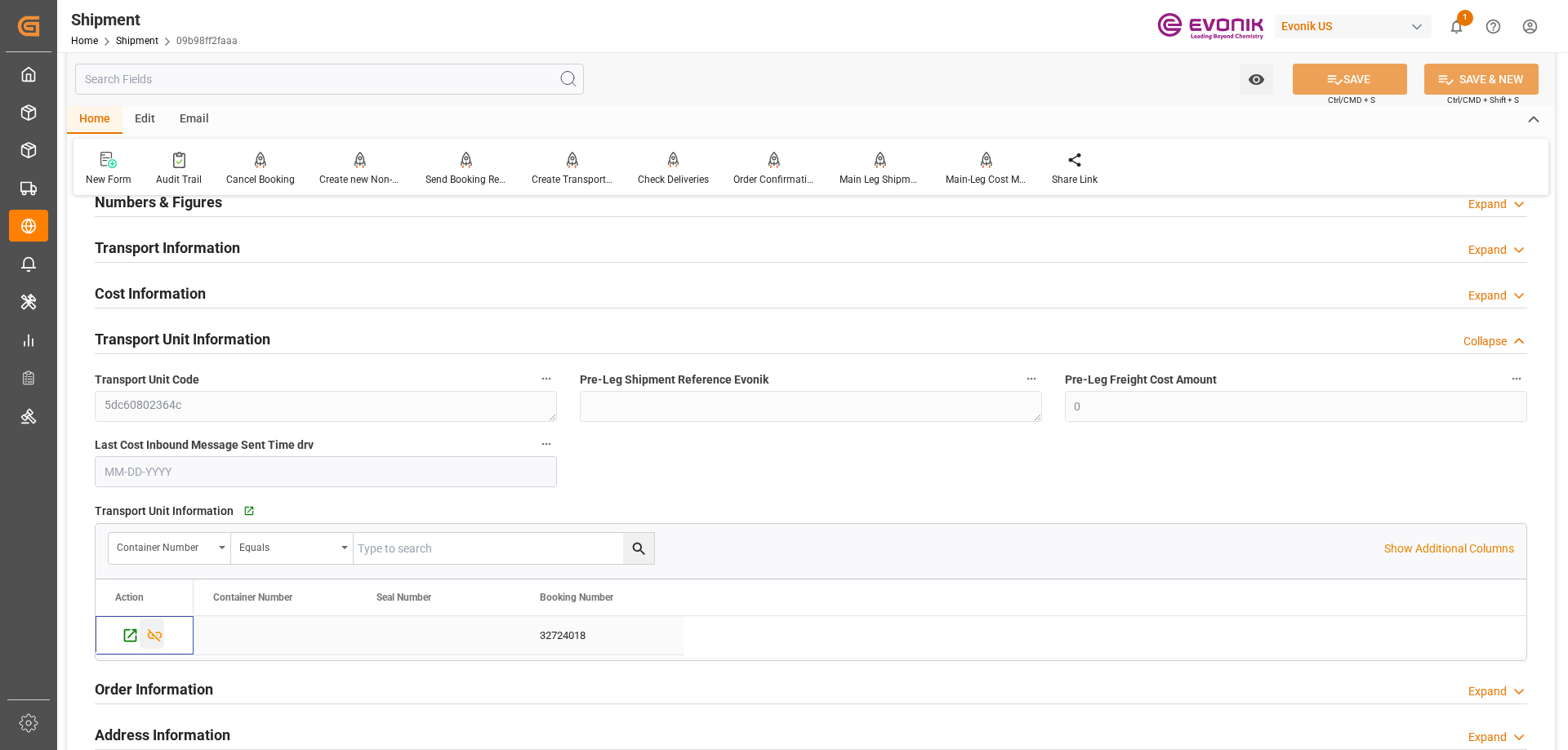
click at [147, 644] on div "Press SPACE to select this row." at bounding box center [152, 633] width 24 height 30
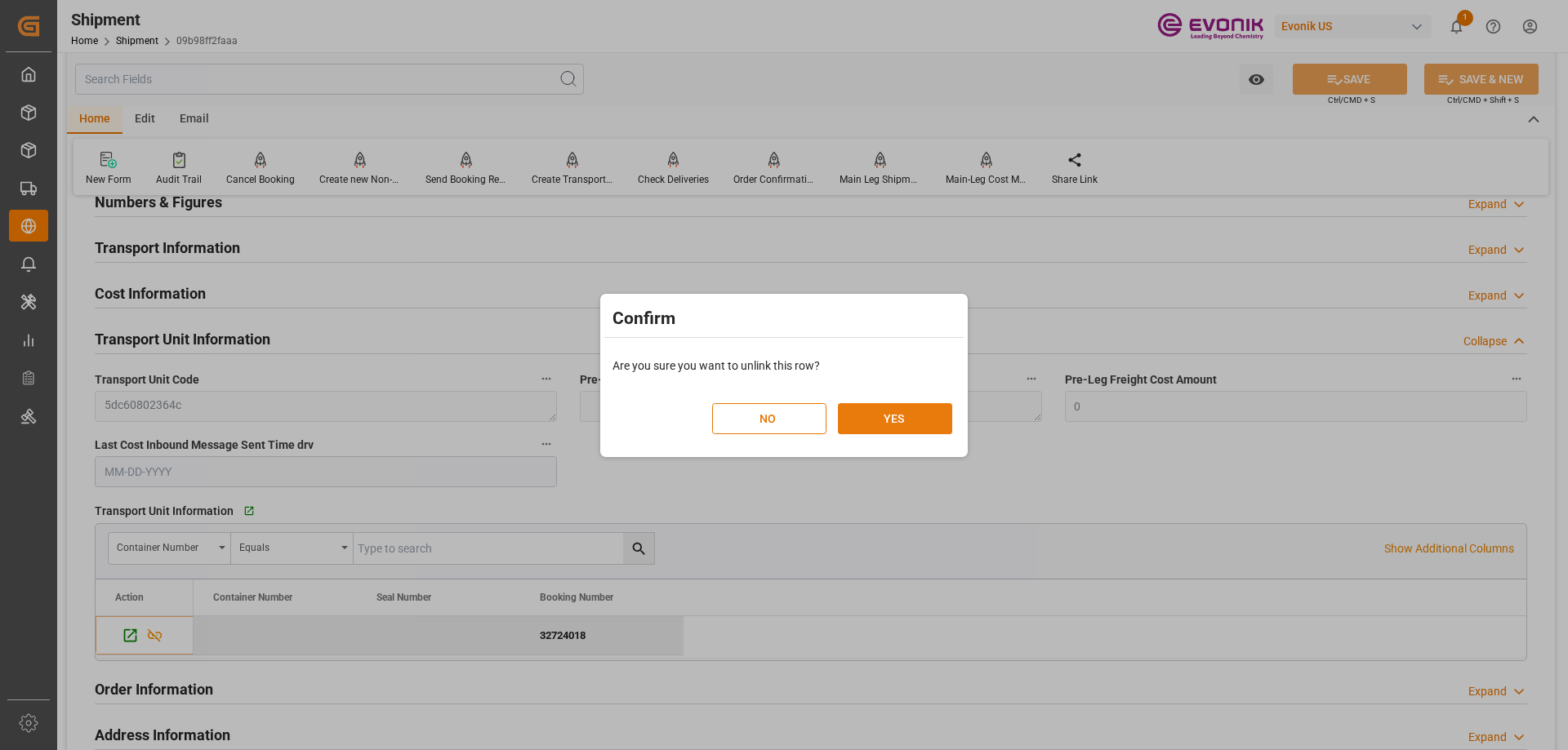
click at [889, 414] on button "YES" at bounding box center [895, 418] width 115 height 31
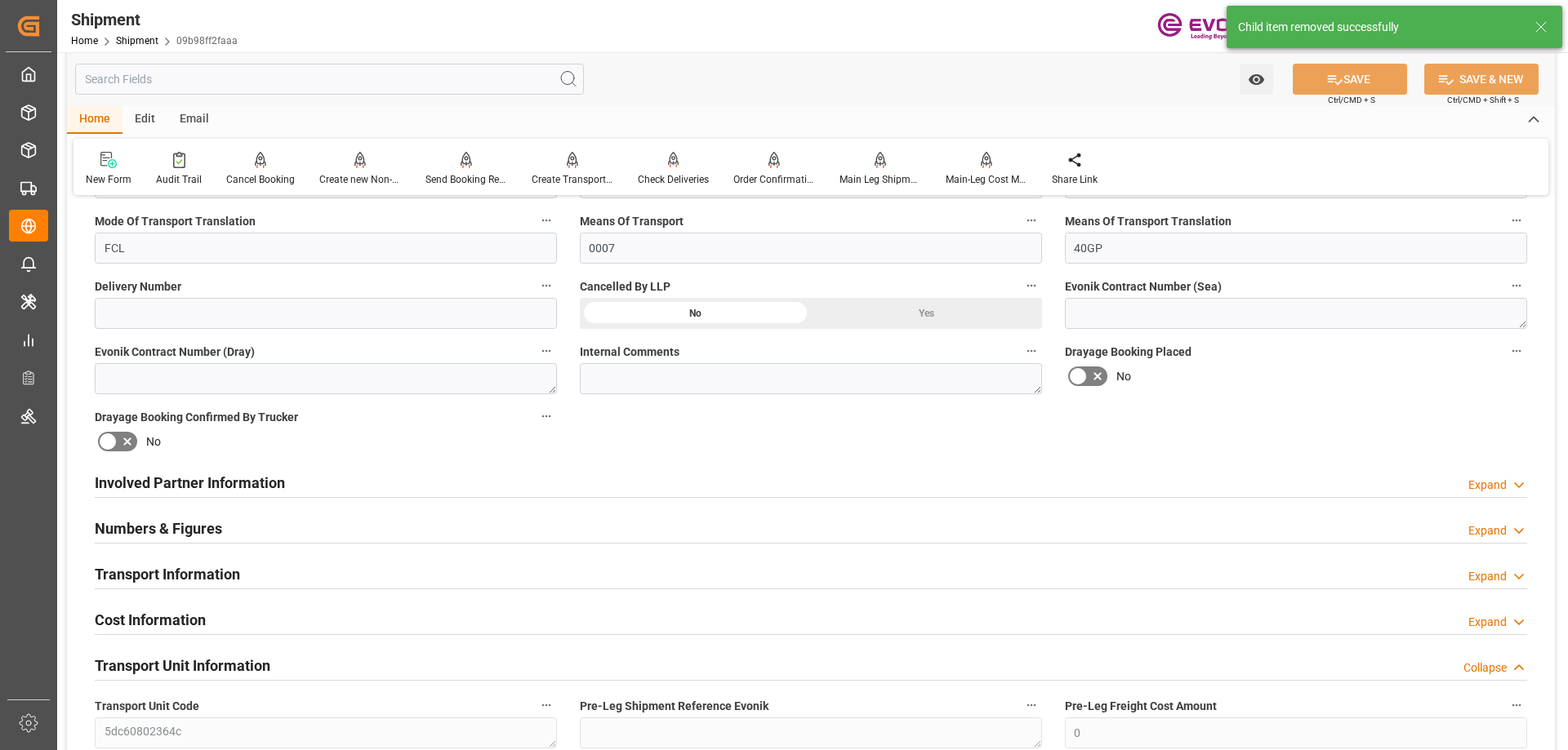
scroll to position [408, 0]
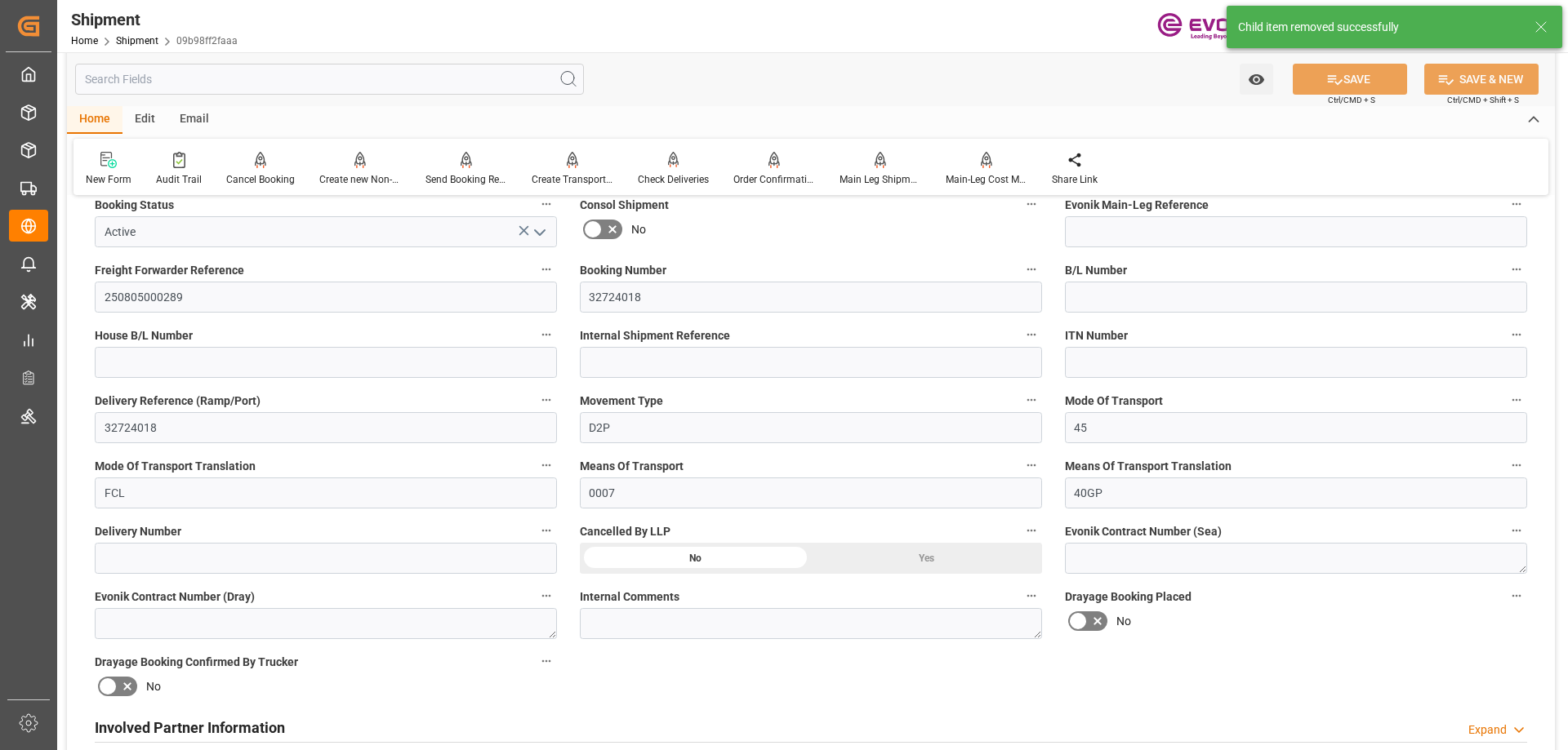
click at [879, 117] on div "Yes" at bounding box center [927, 101] width 231 height 31
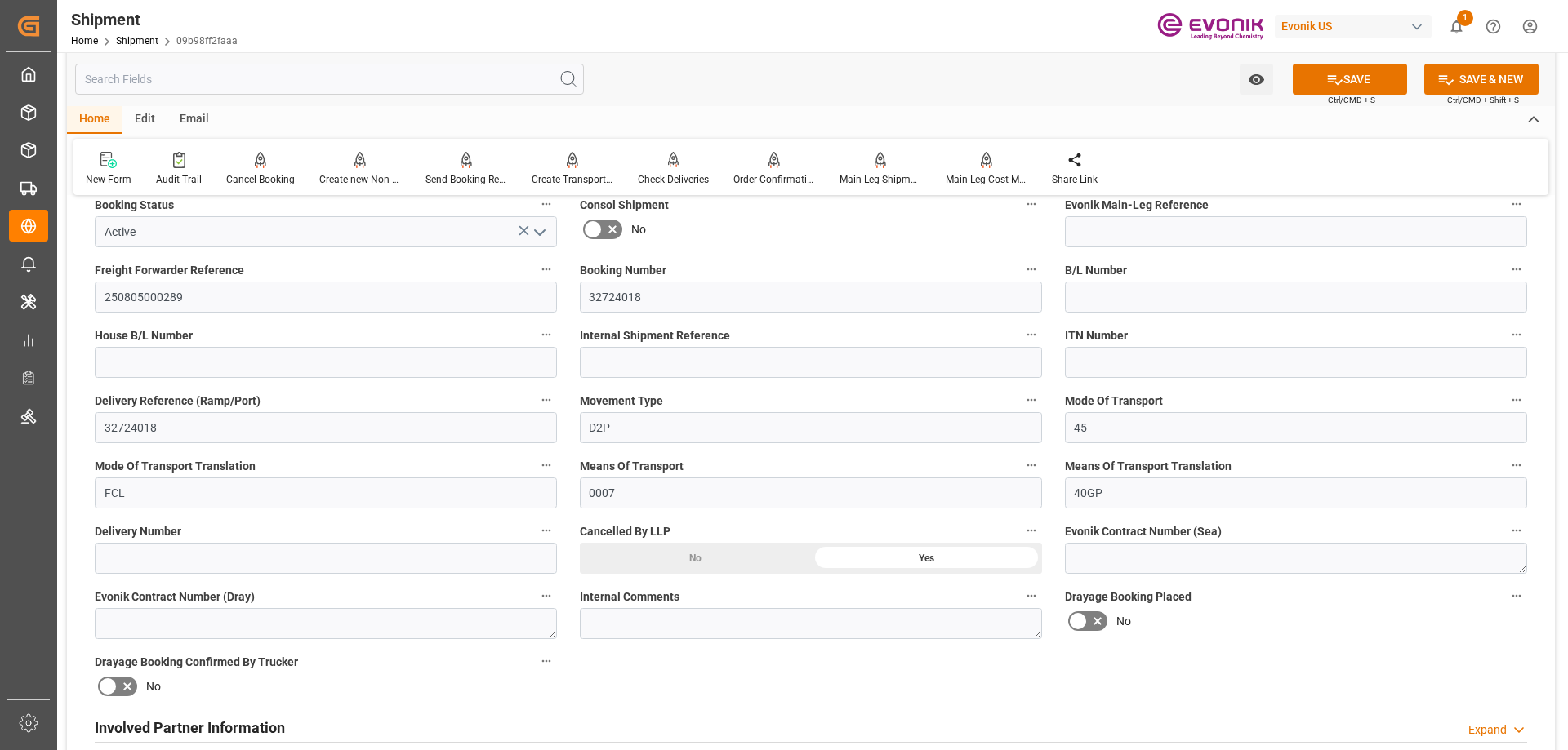
click at [533, 232] on icon "open menu" at bounding box center [540, 232] width 20 height 20
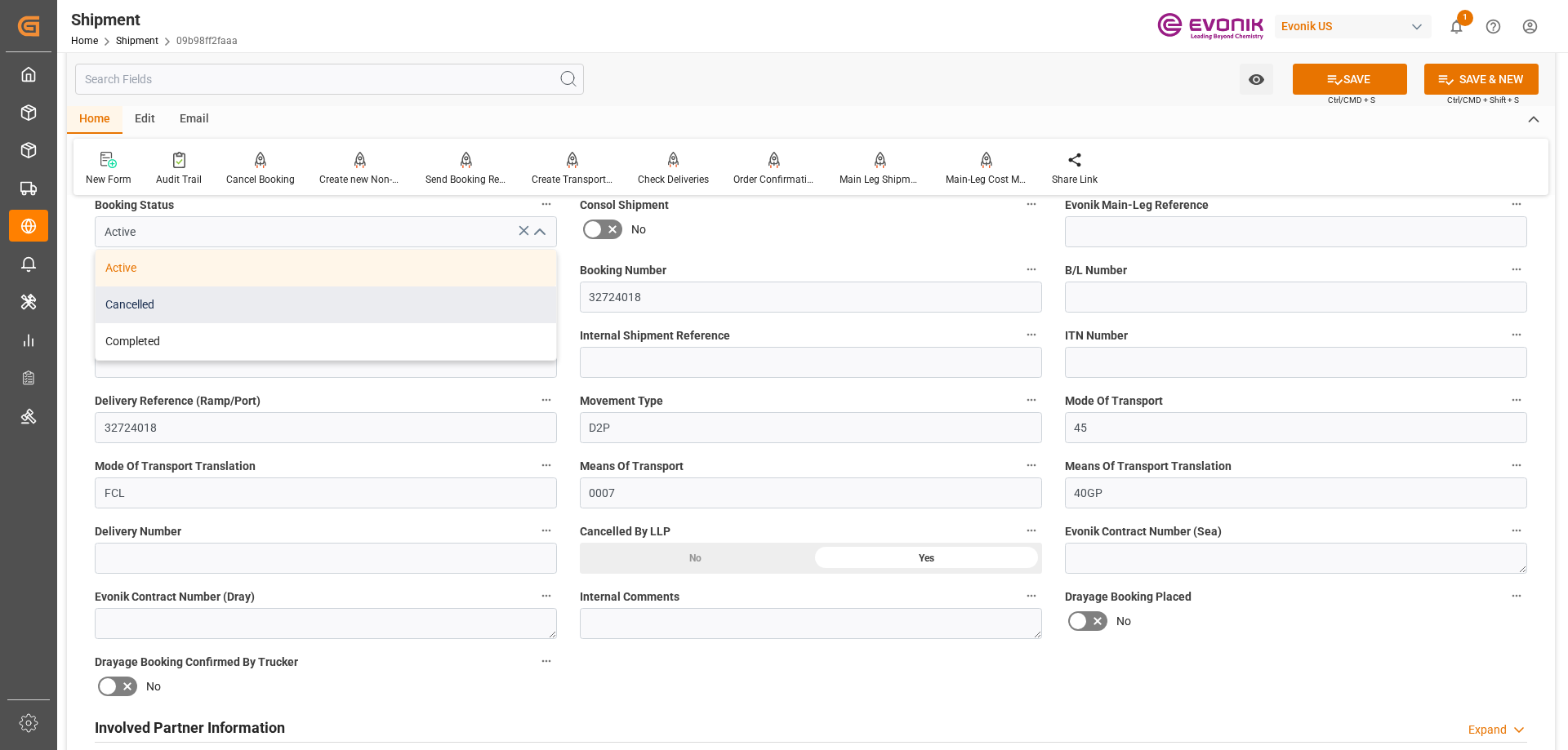
click at [196, 313] on div "Cancelled" at bounding box center [326, 305] width 461 height 37
type input "Cancelled"
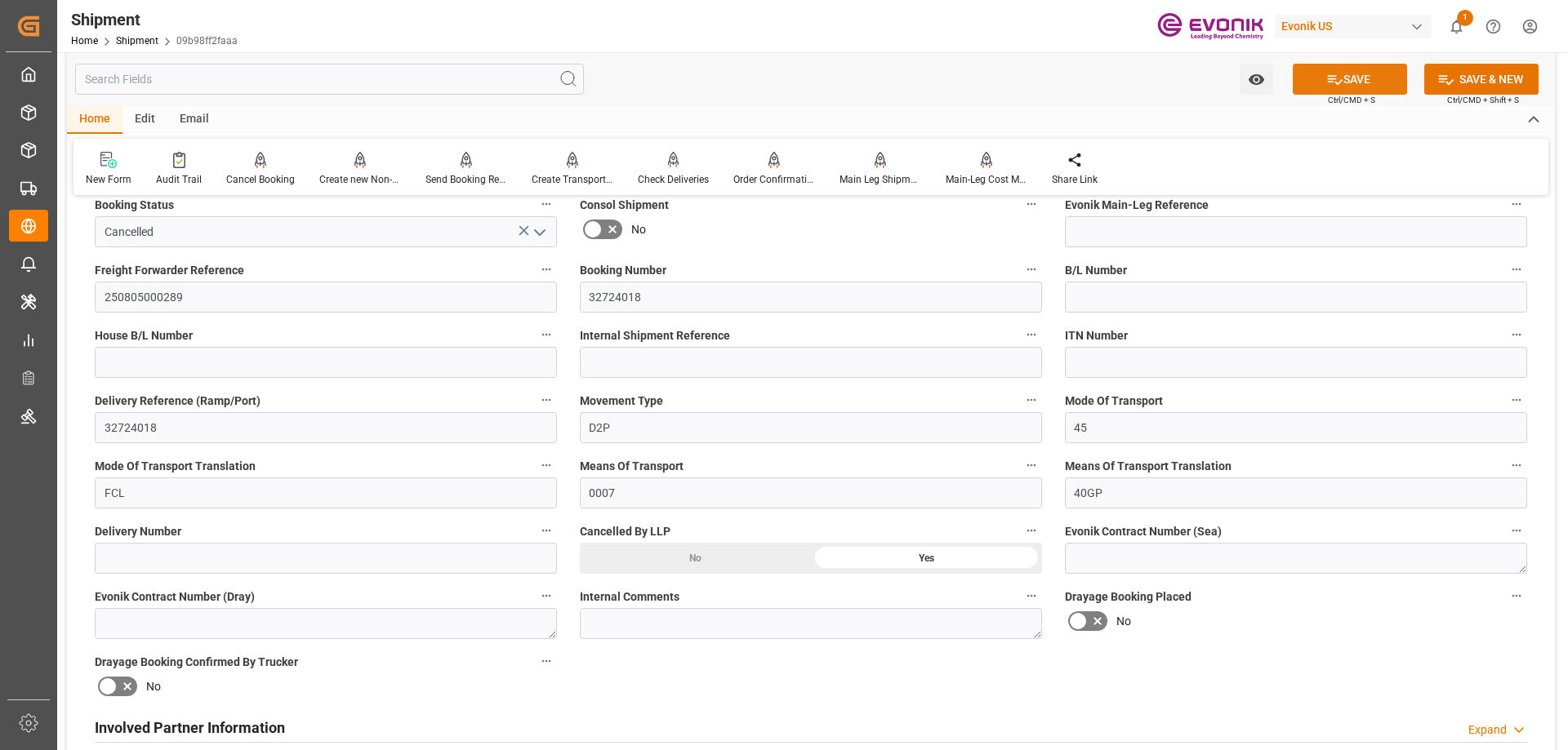
click at [1353, 76] on button "SAVE" at bounding box center [1350, 79] width 115 height 31
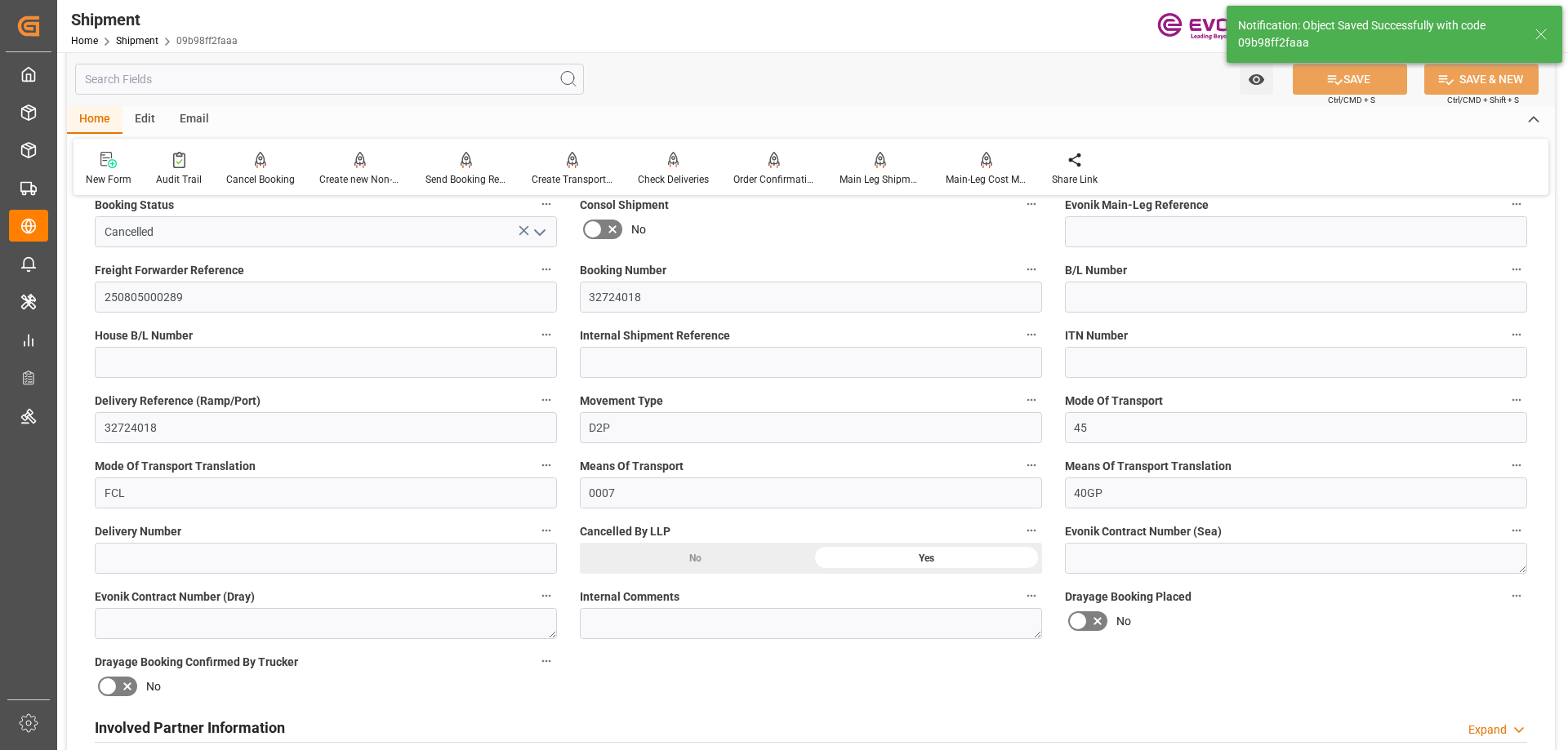
scroll to position [326, 0]
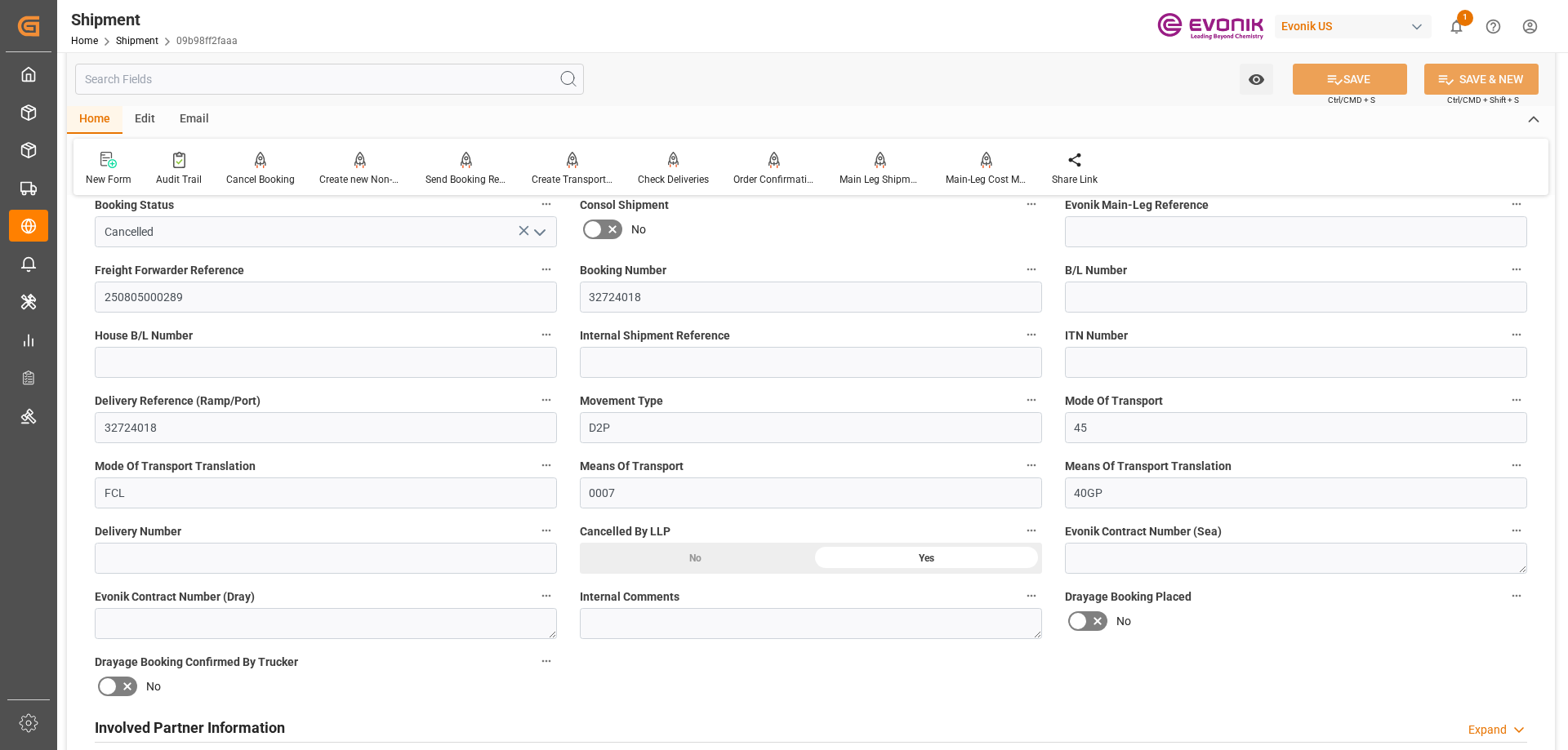
scroll to position [326, 0]
